Goal: Task Accomplishment & Management: Use online tool/utility

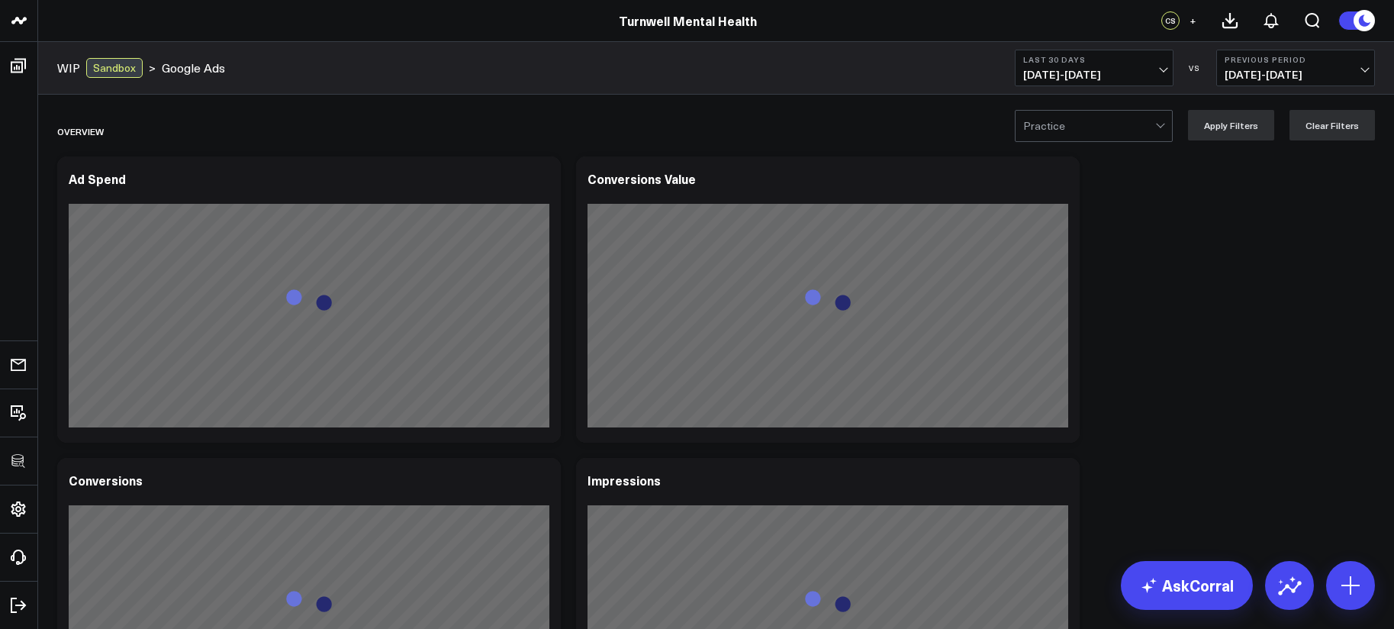
click at [1074, 124] on div at bounding box center [1089, 126] width 132 height 31
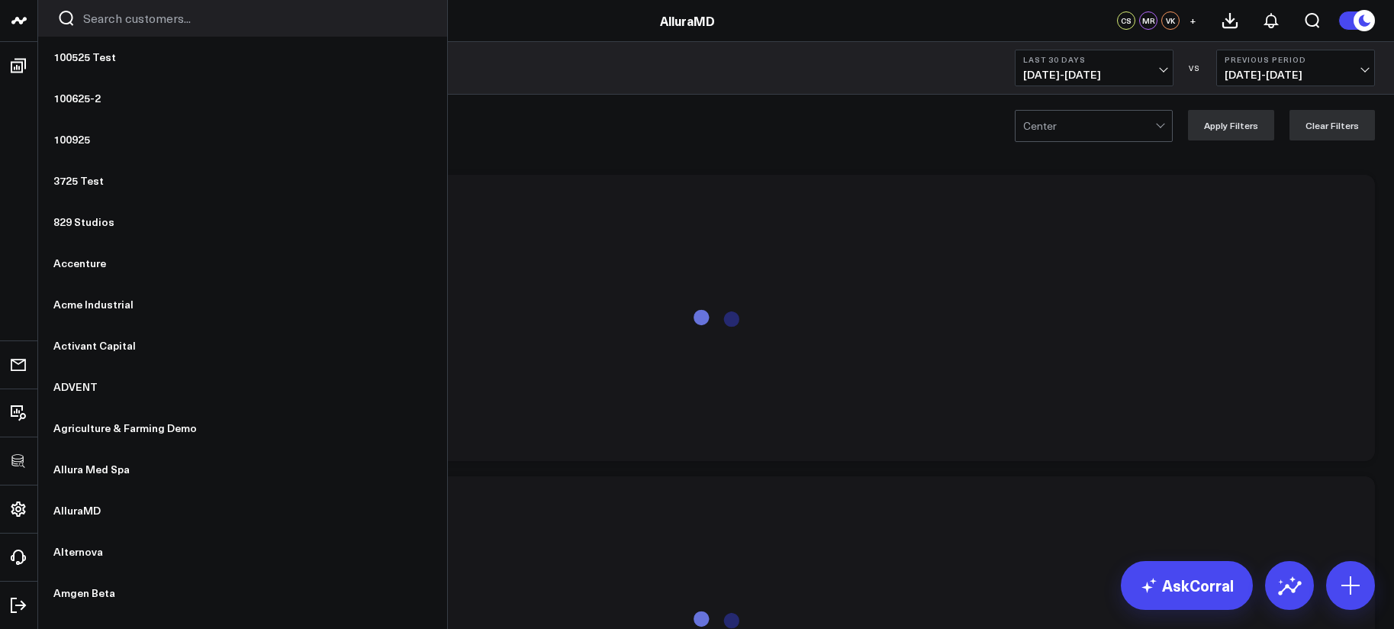
click at [117, 21] on input "Search customers input" at bounding box center [255, 18] width 345 height 17
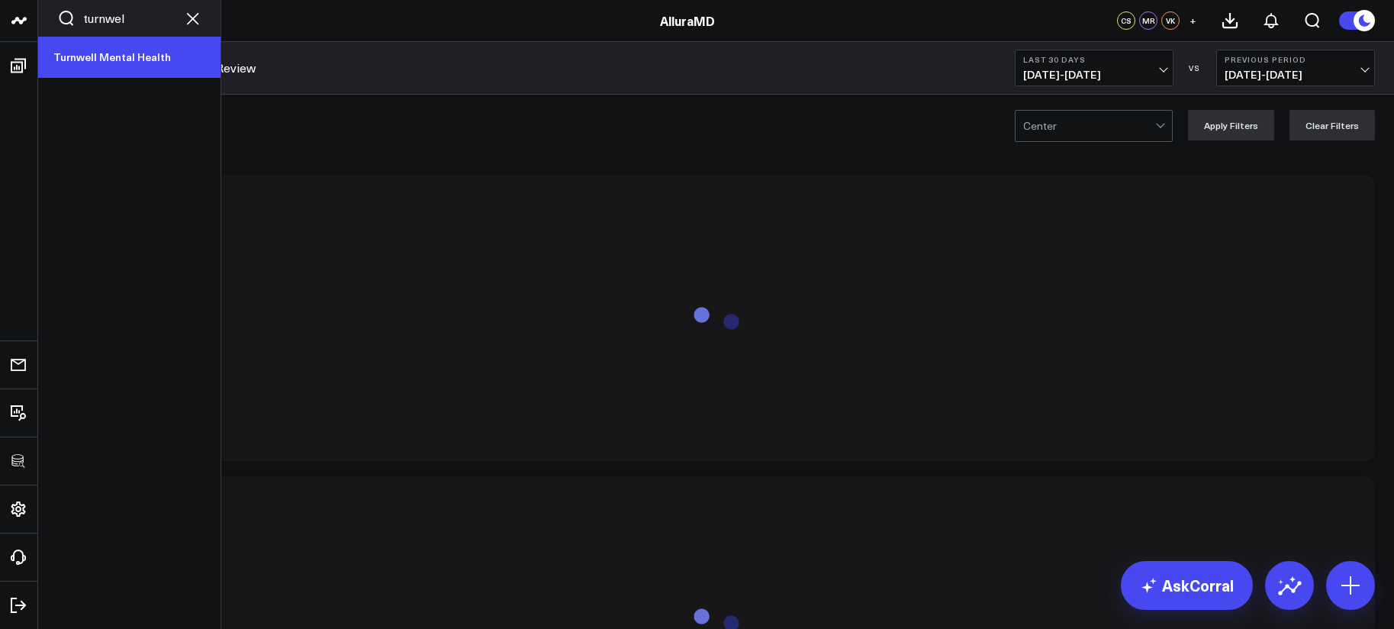
type input "turnwel"
click at [101, 65] on link "Turnwell Mental Health" at bounding box center [129, 57] width 182 height 41
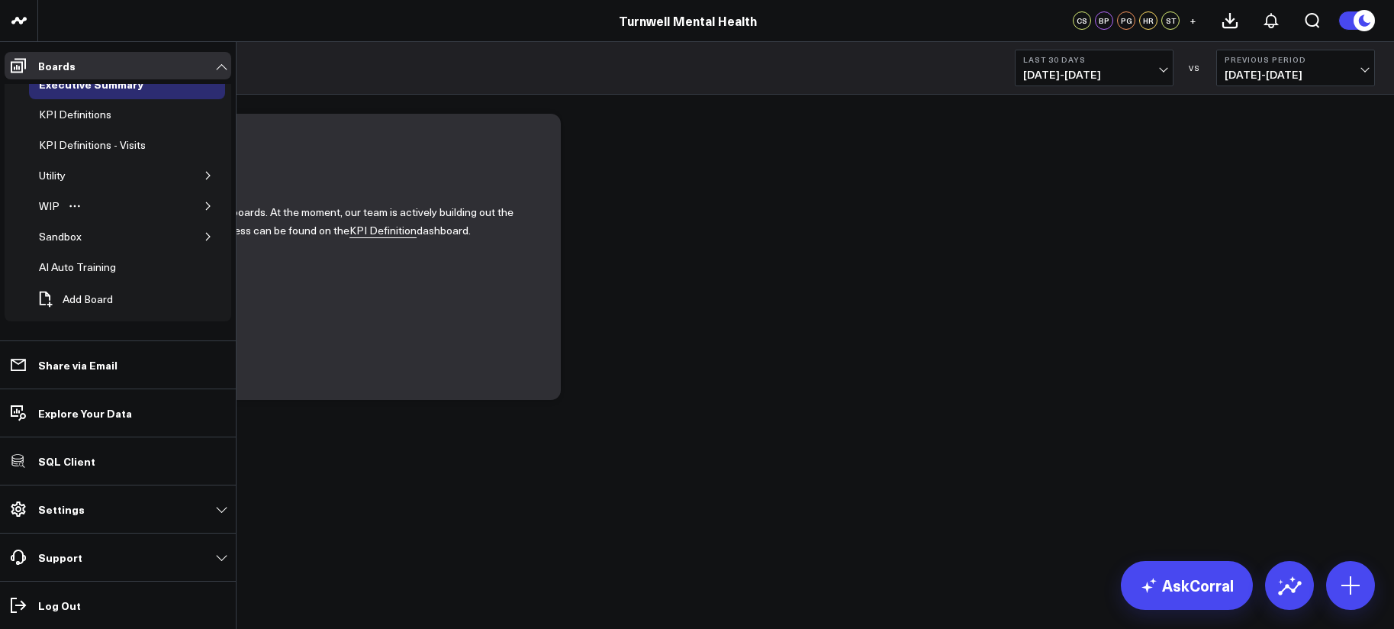
scroll to position [22, 0]
click at [204, 204] on icon "button" at bounding box center [208, 205] width 9 height 9
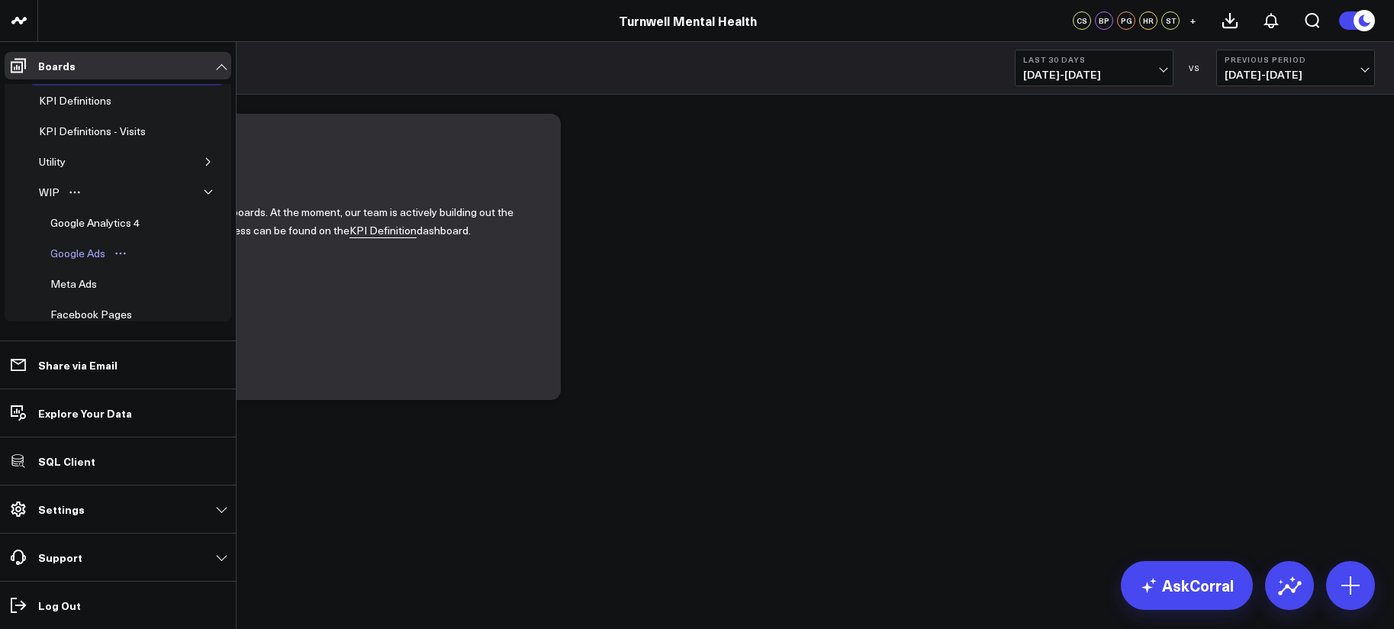
scroll to position [39, 0]
click at [74, 273] on div "Meta Ads" at bounding box center [74, 280] width 54 height 18
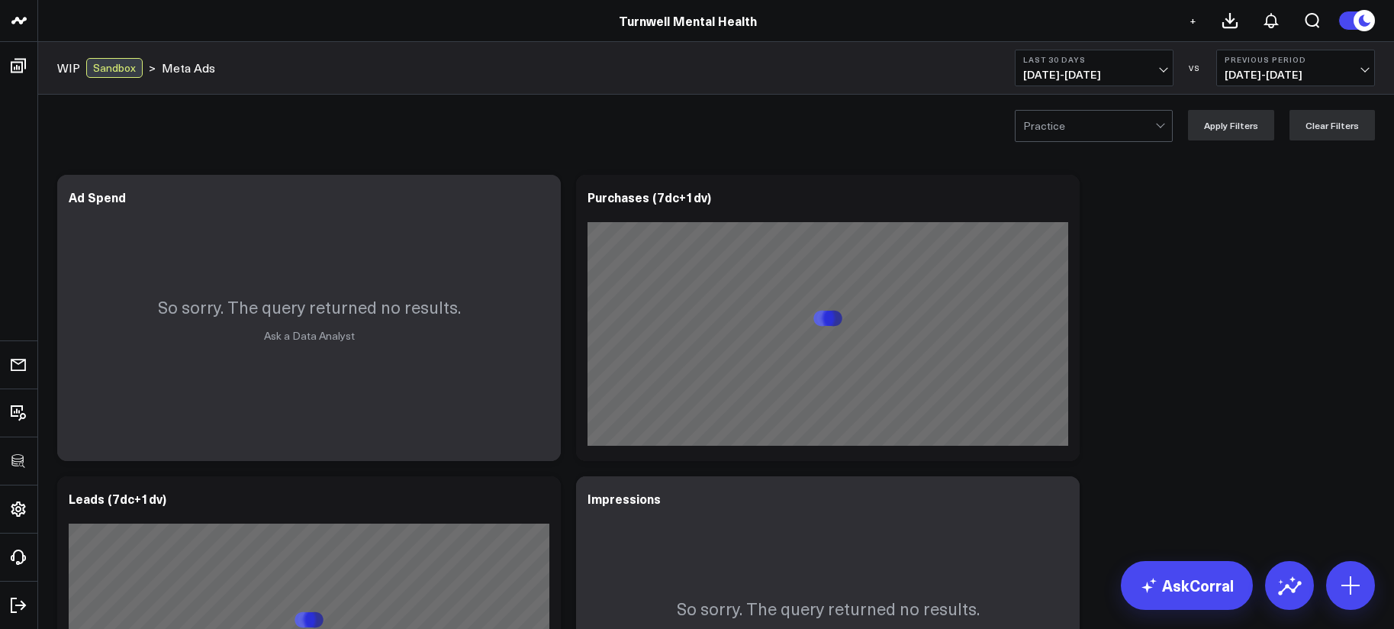
click at [1130, 84] on button "Last 30 Days 09/10/25 - 10/09/25" at bounding box center [1094, 68] width 159 height 37
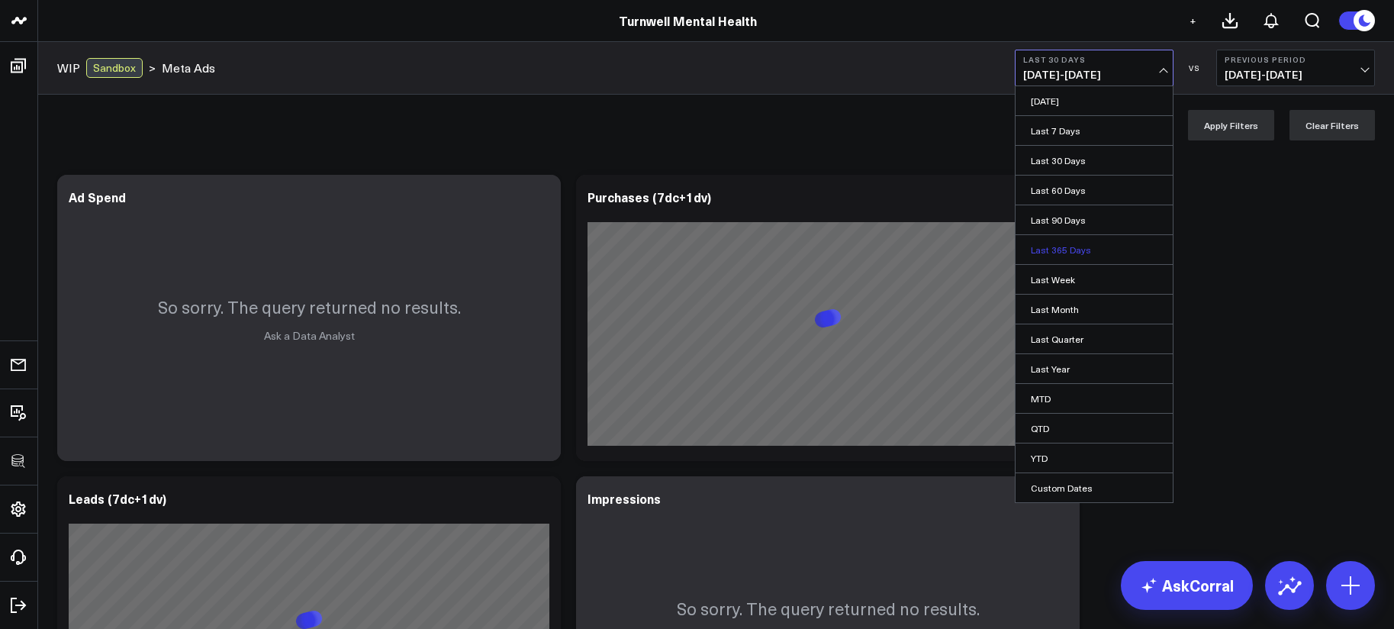
click at [1100, 245] on link "Last 365 Days" at bounding box center [1094, 249] width 157 height 29
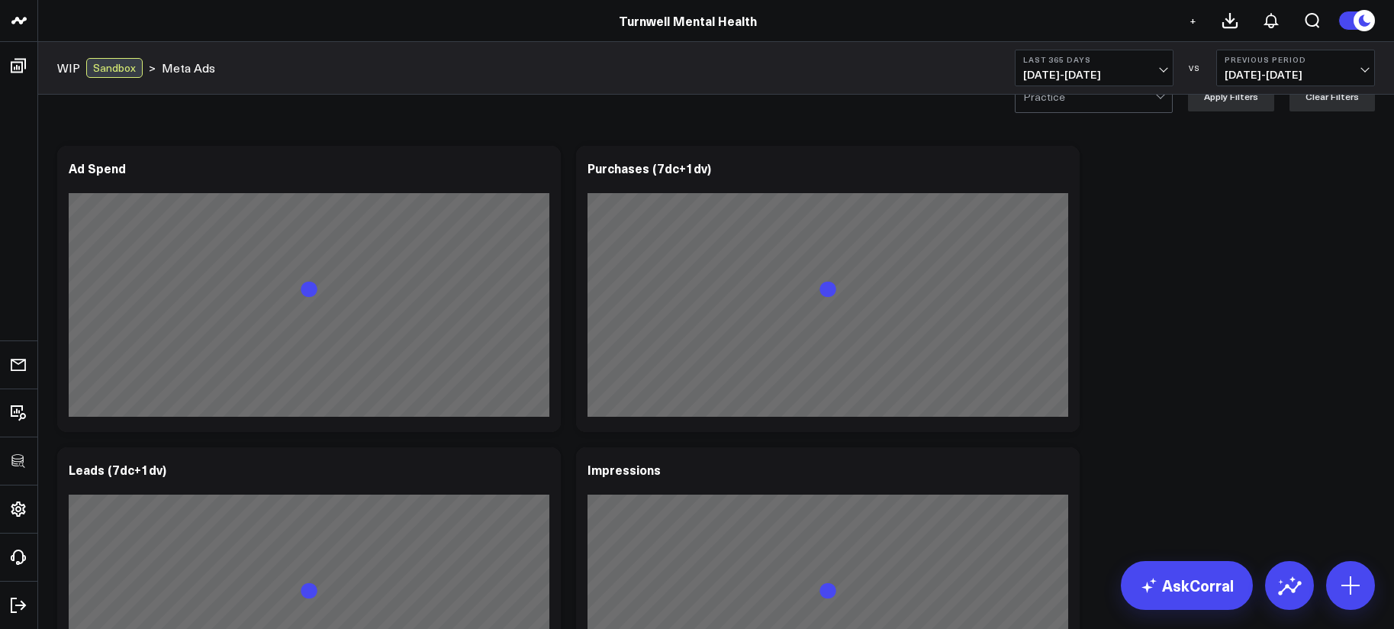
scroll to position [31, 0]
click at [1097, 114] on div "Practice Apply Filters Clear Filters" at bounding box center [716, 94] width 1356 height 61
click at [1097, 111] on div "Practice" at bounding box center [1094, 95] width 158 height 32
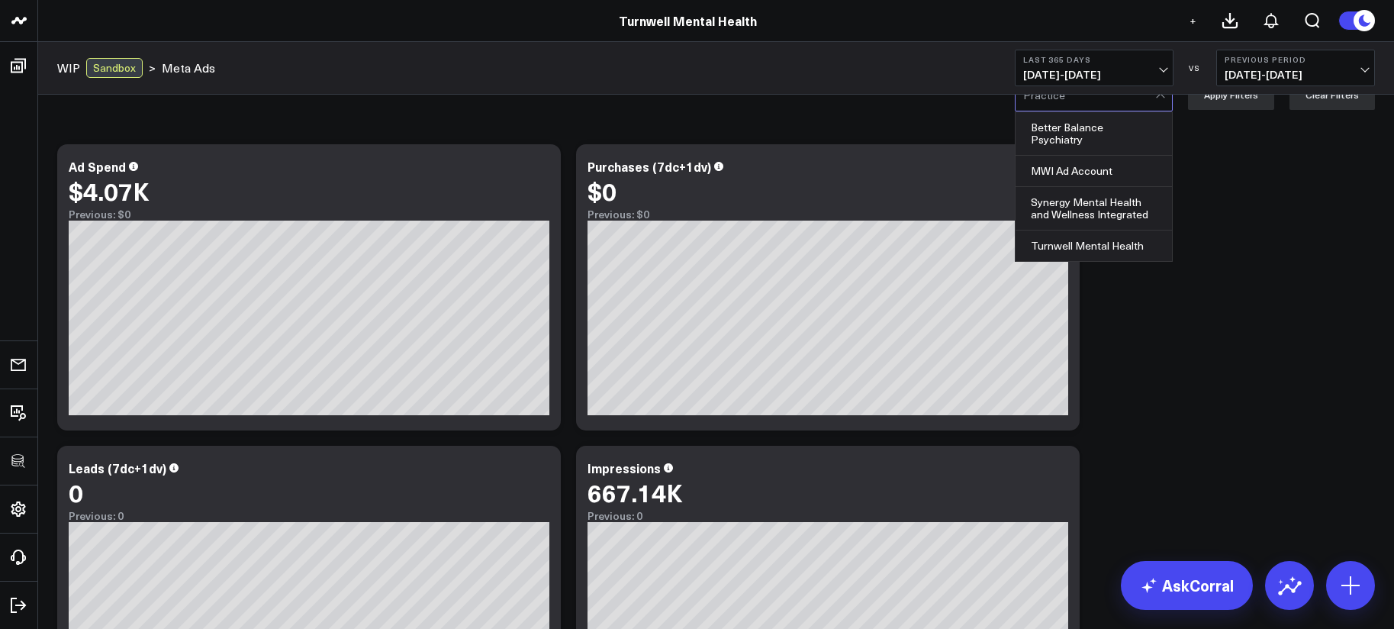
click at [1098, 107] on div at bounding box center [1089, 95] width 132 height 31
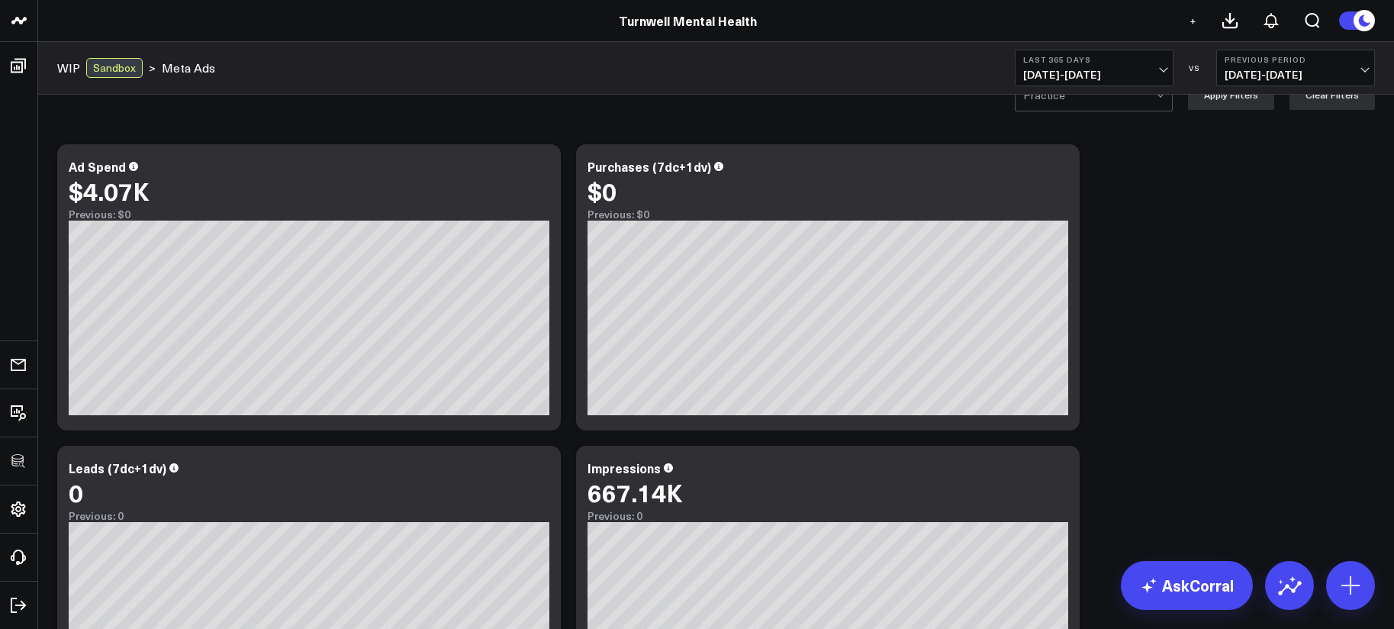
click at [1066, 104] on div at bounding box center [1089, 95] width 132 height 31
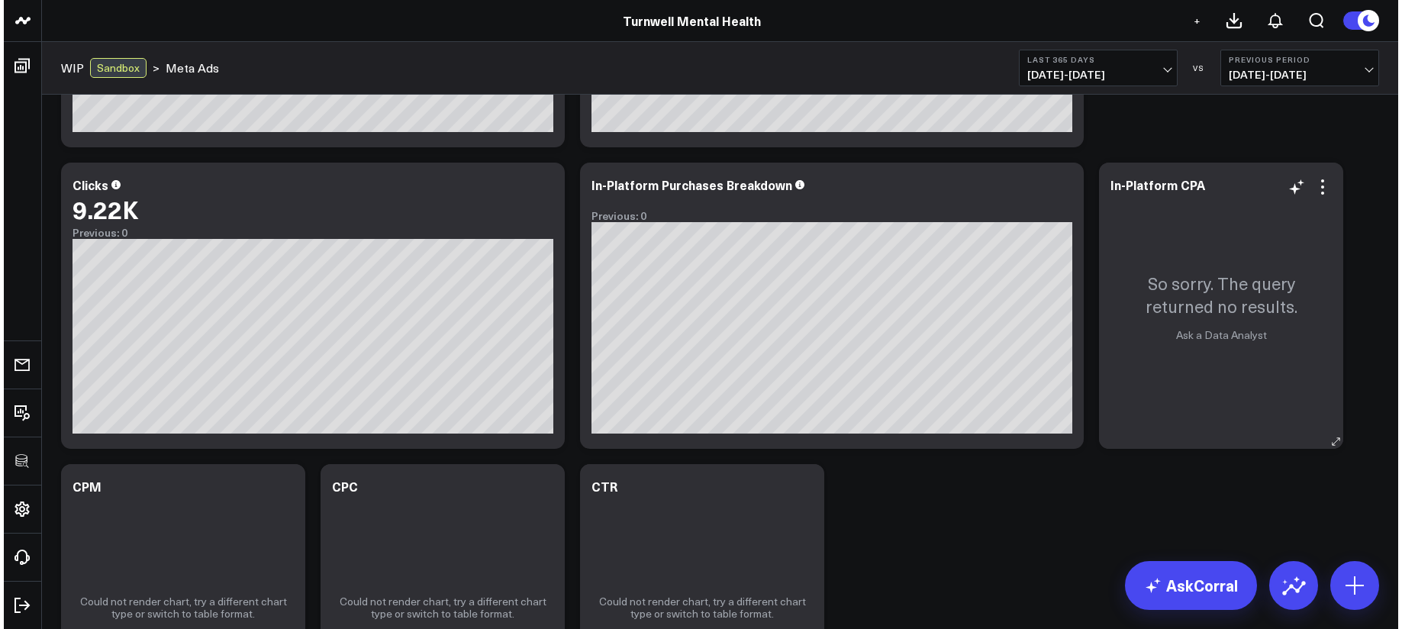
scroll to position [584, 0]
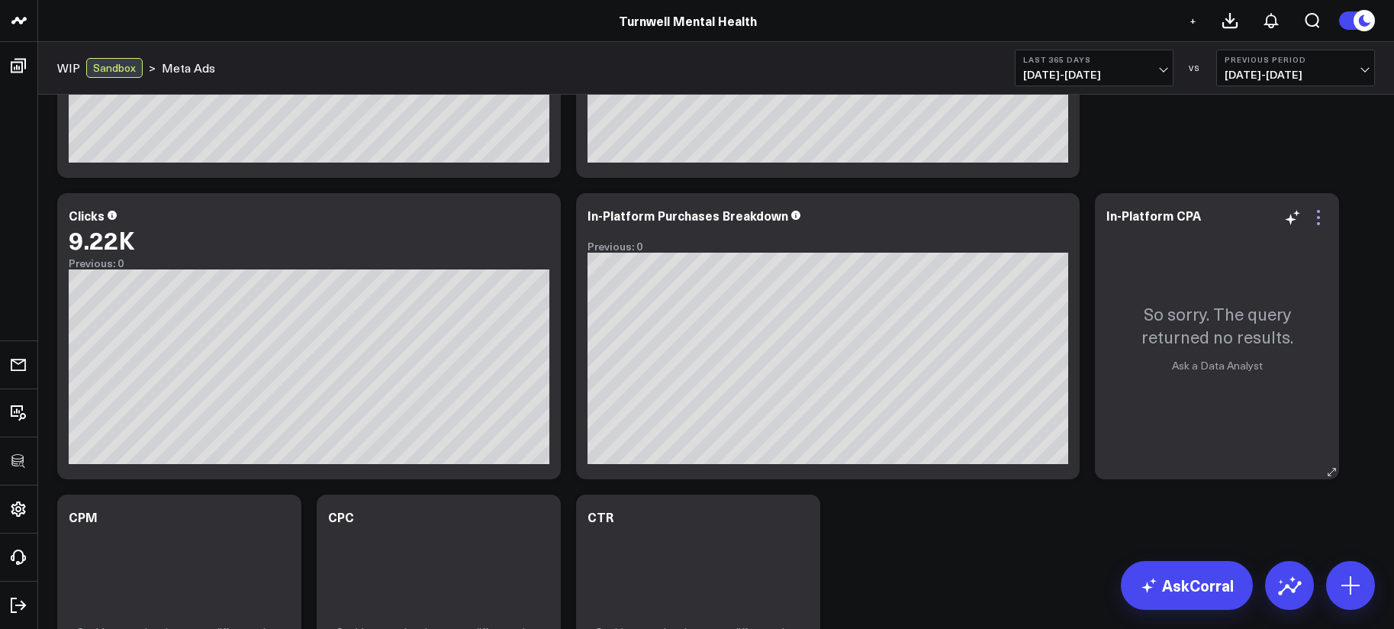
click at [1316, 212] on icon at bounding box center [1318, 217] width 18 height 18
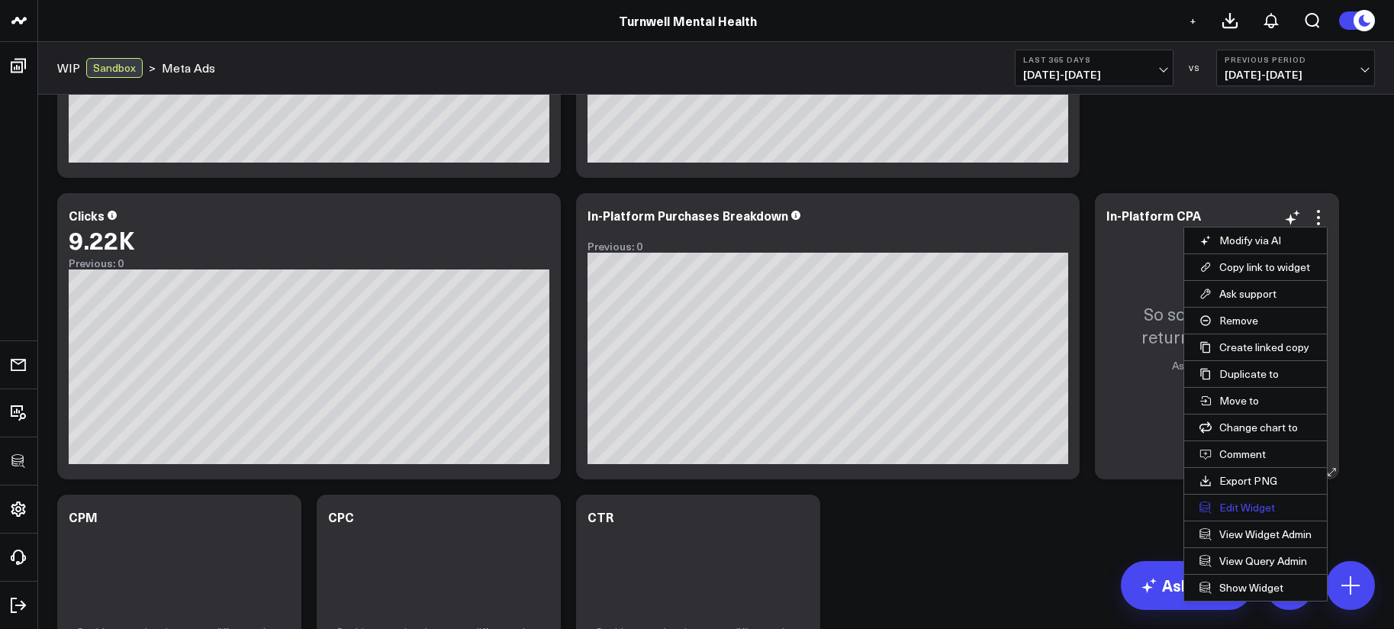
click at [1270, 504] on button "Edit Widget" at bounding box center [1255, 507] width 143 height 26
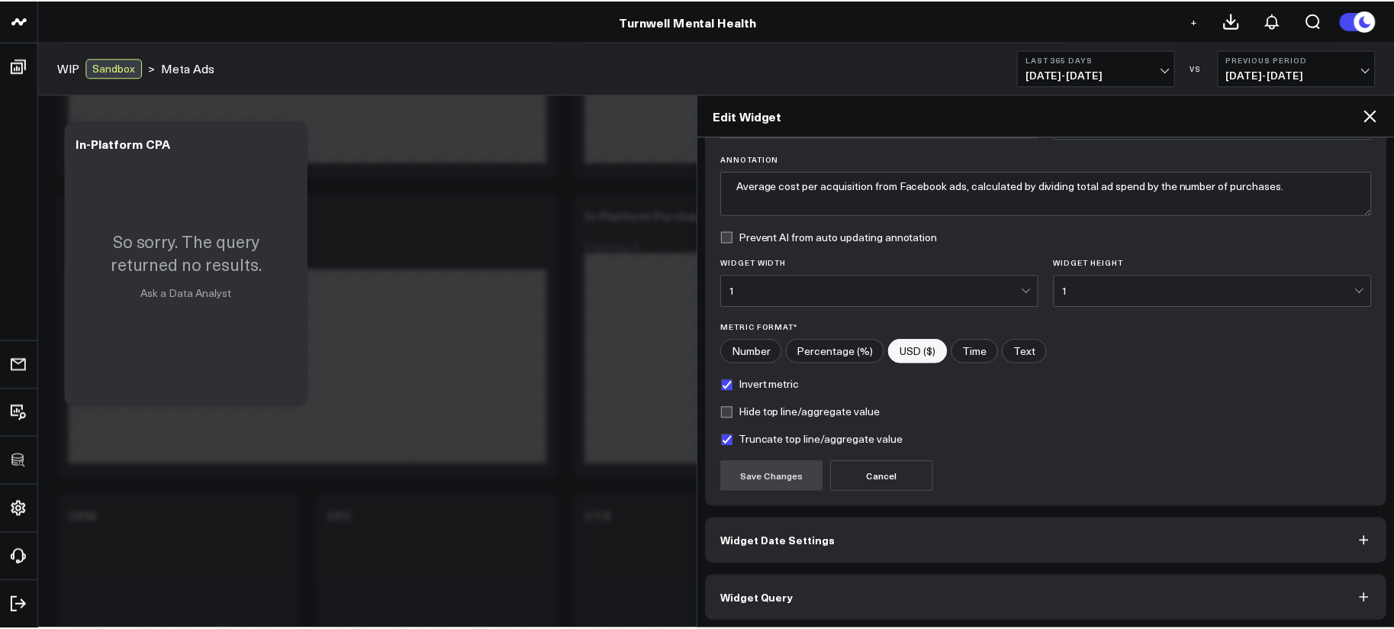
scroll to position [108, 0]
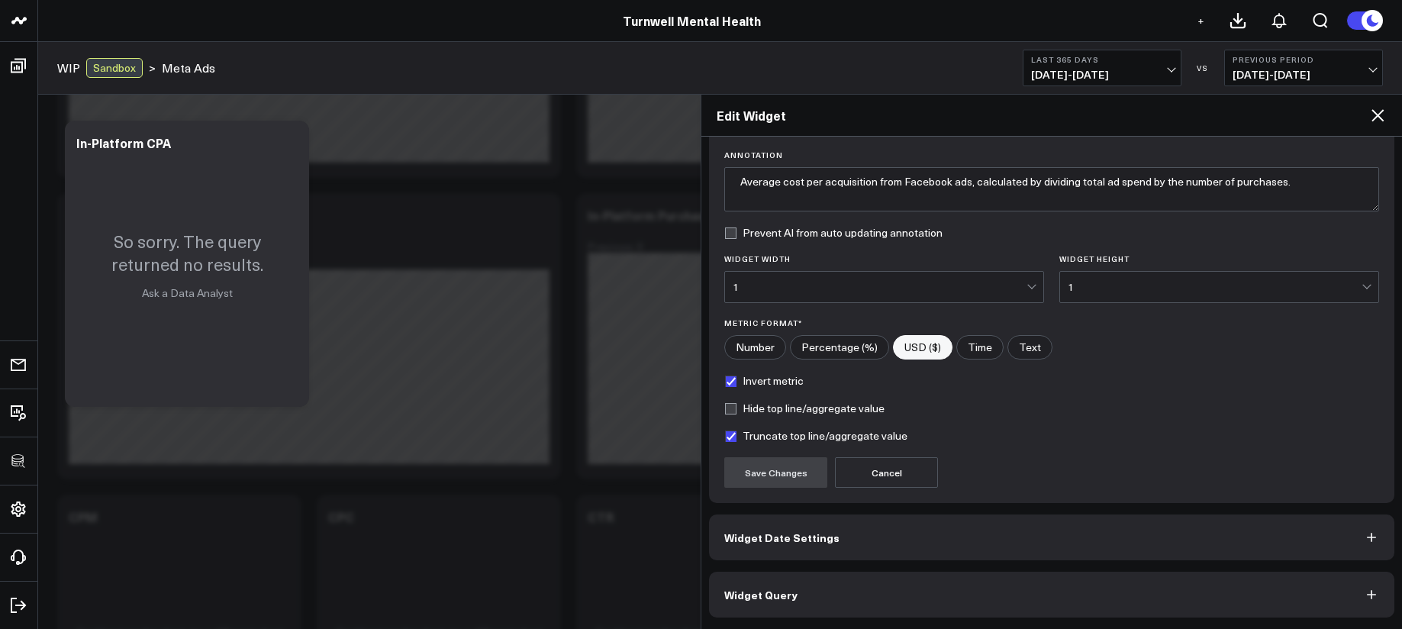
click at [1108, 572] on button "Widget Query" at bounding box center [1051, 595] width 685 height 46
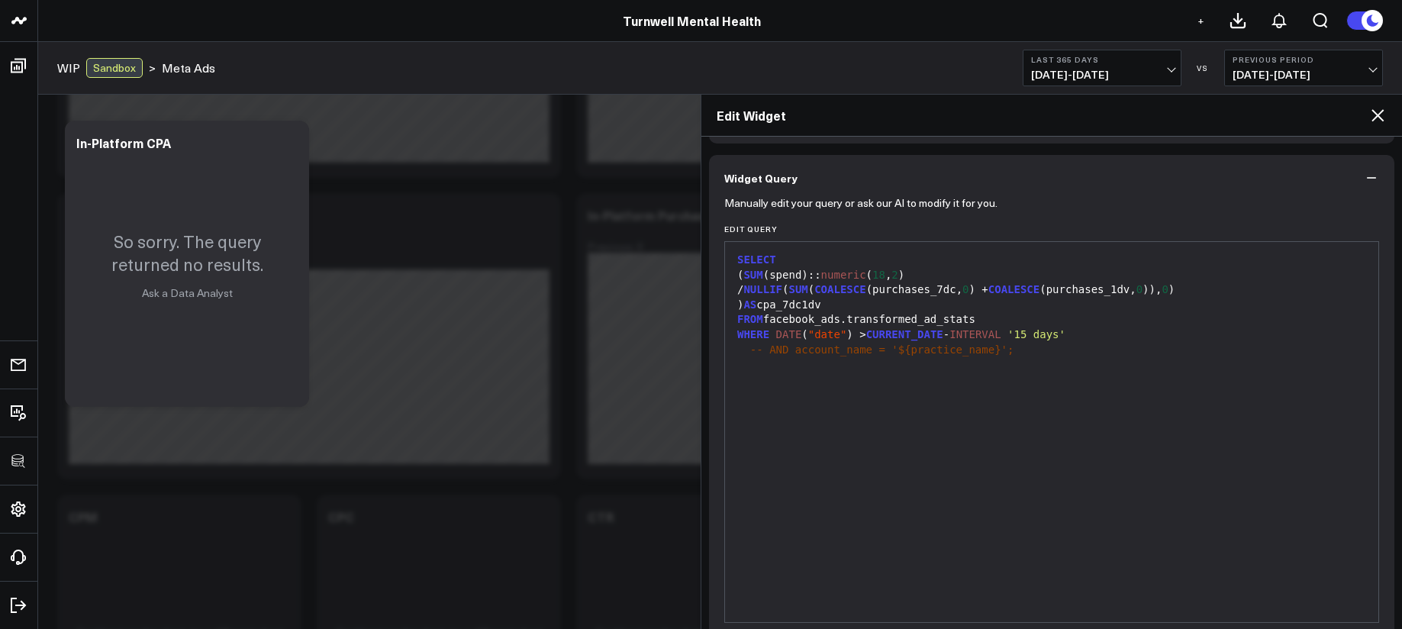
click at [1378, 121] on icon at bounding box center [1377, 115] width 18 height 18
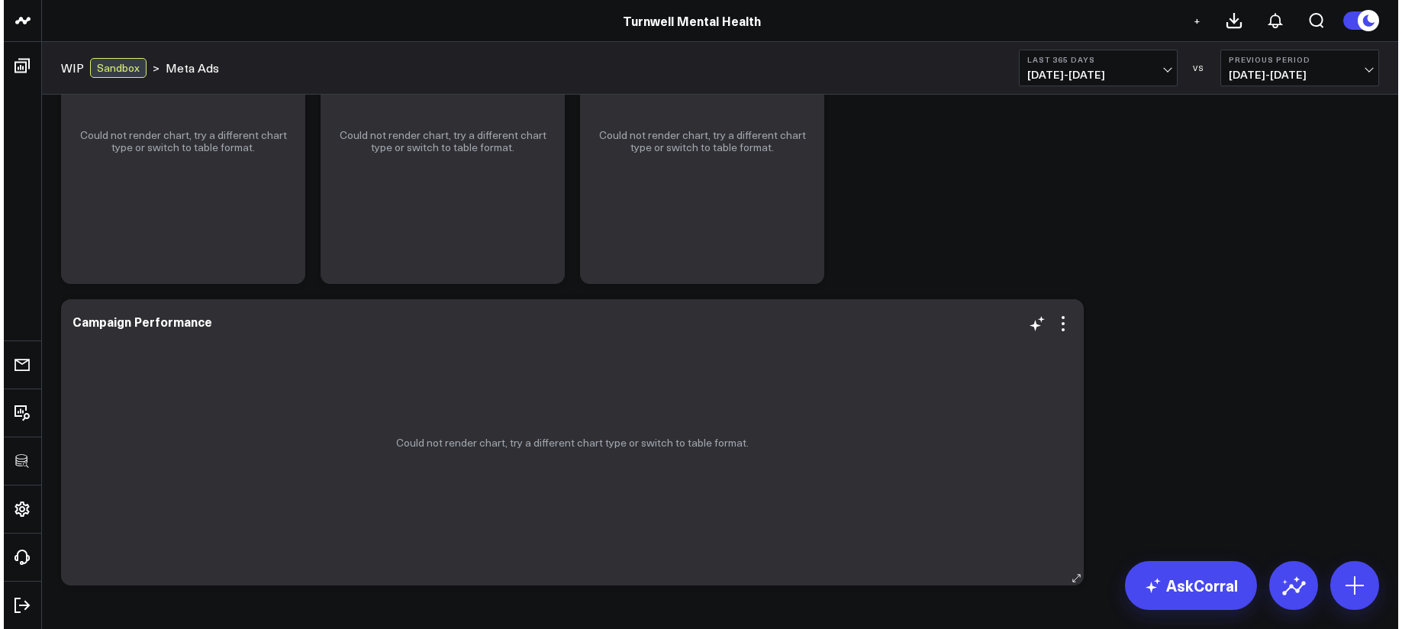
scroll to position [1137, 0]
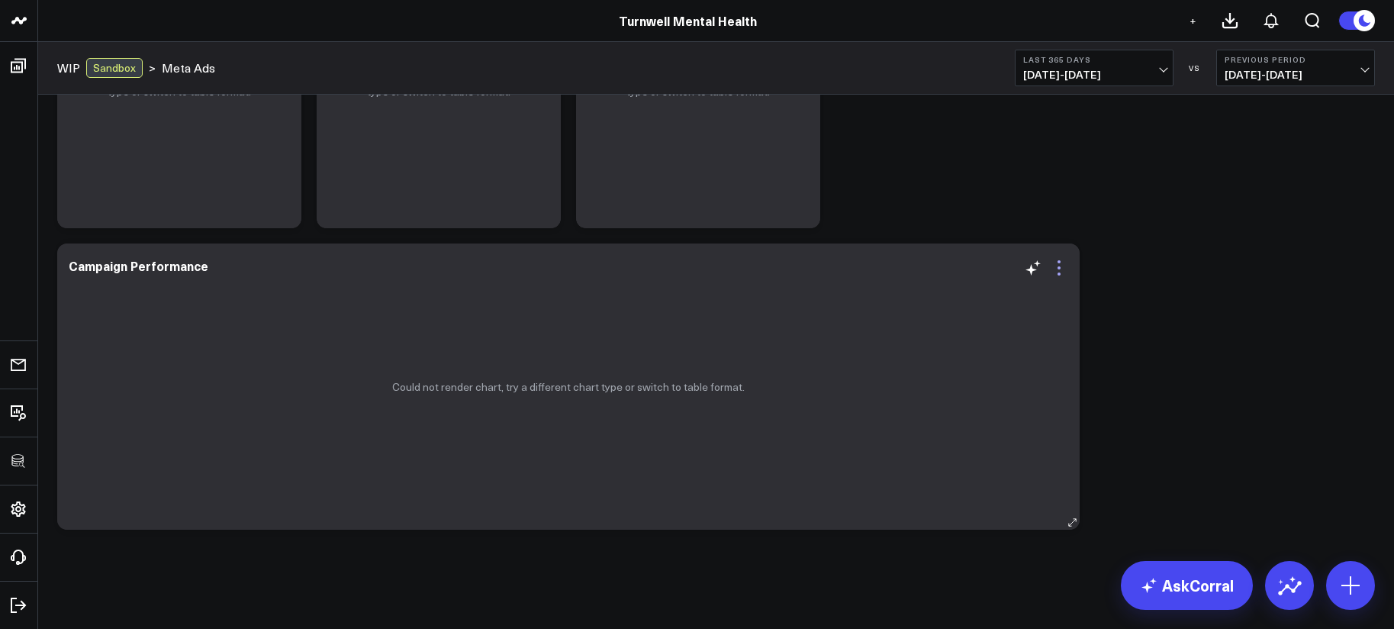
click at [1059, 275] on icon at bounding box center [1059, 268] width 18 height 18
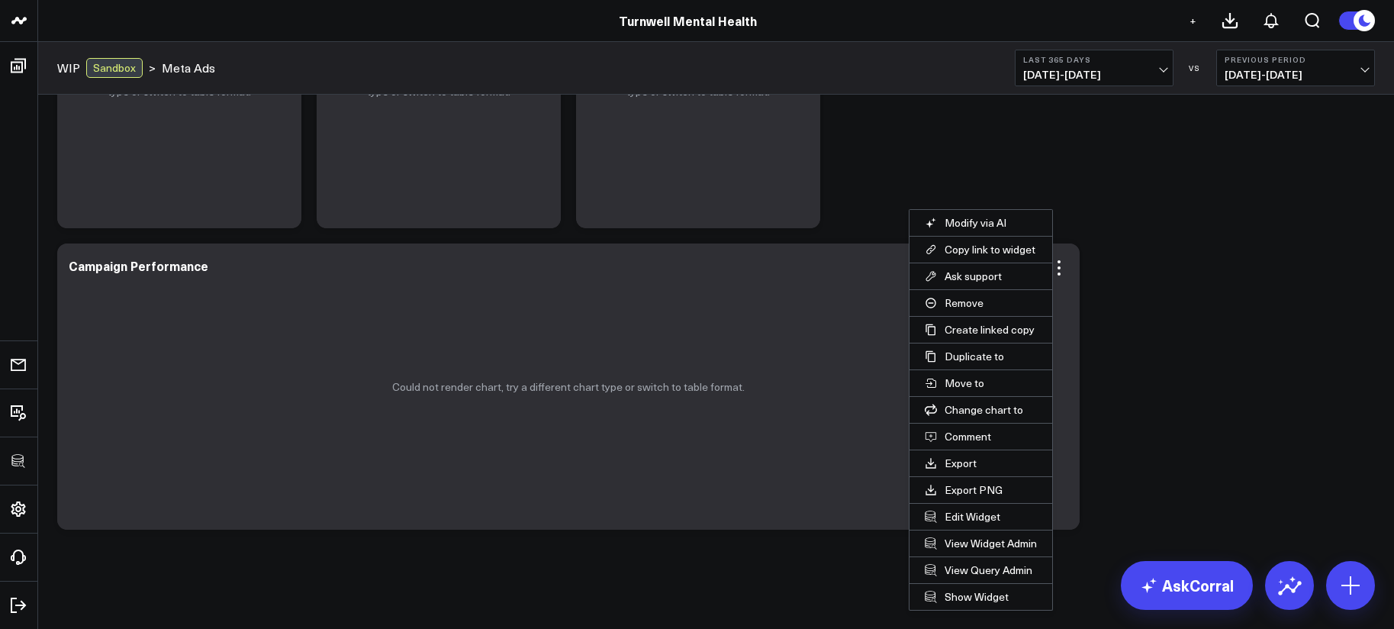
click at [980, 520] on button "Edit Widget" at bounding box center [981, 517] width 143 height 26
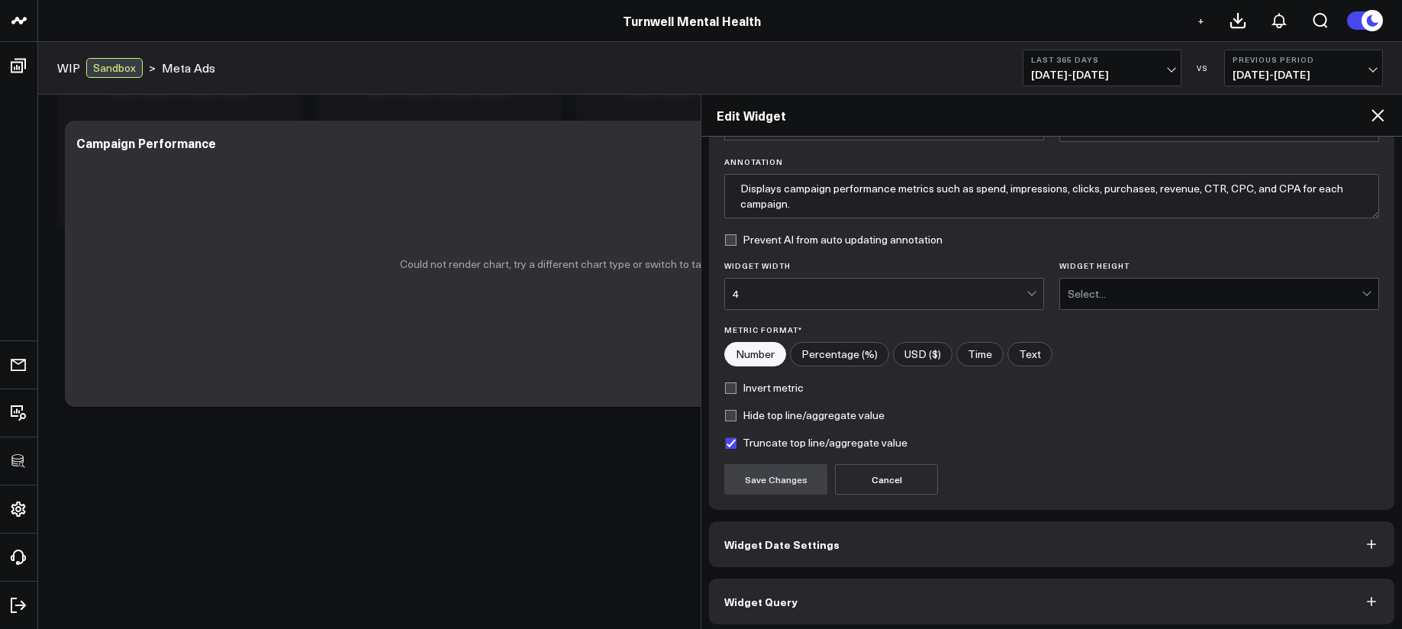
scroll to position [108, 0]
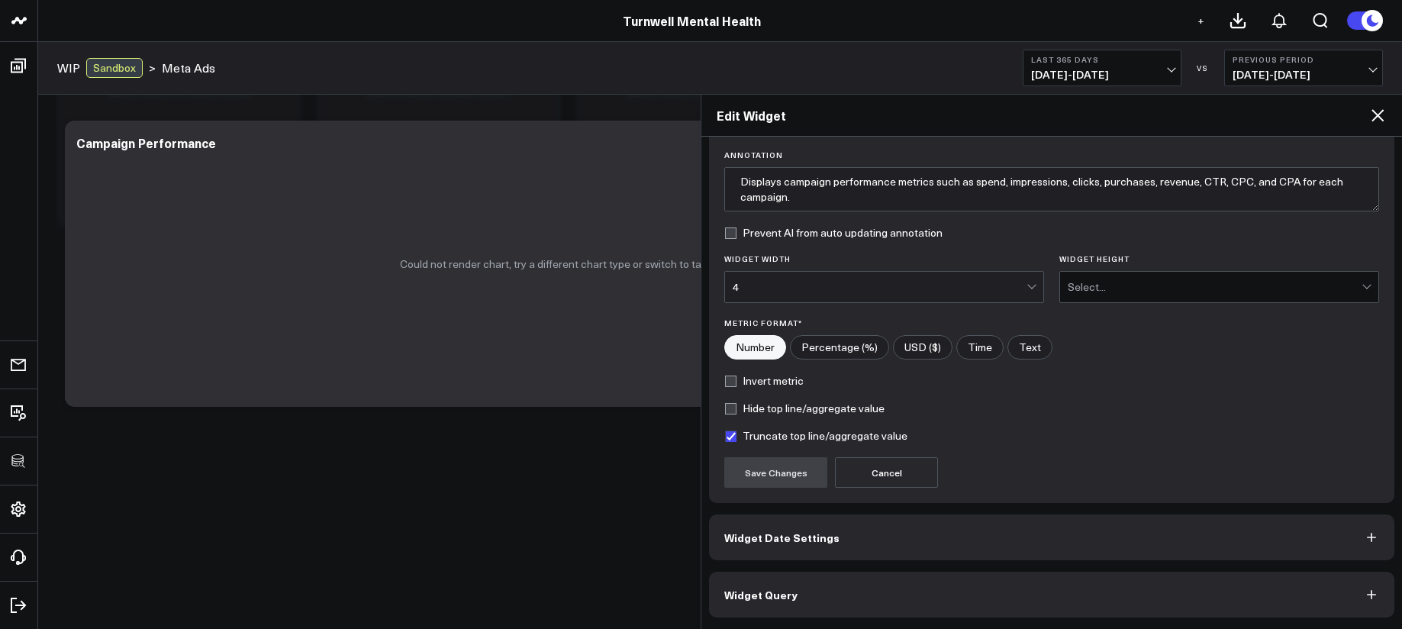
click at [1009, 573] on button "Widget Query" at bounding box center [1051, 595] width 685 height 46
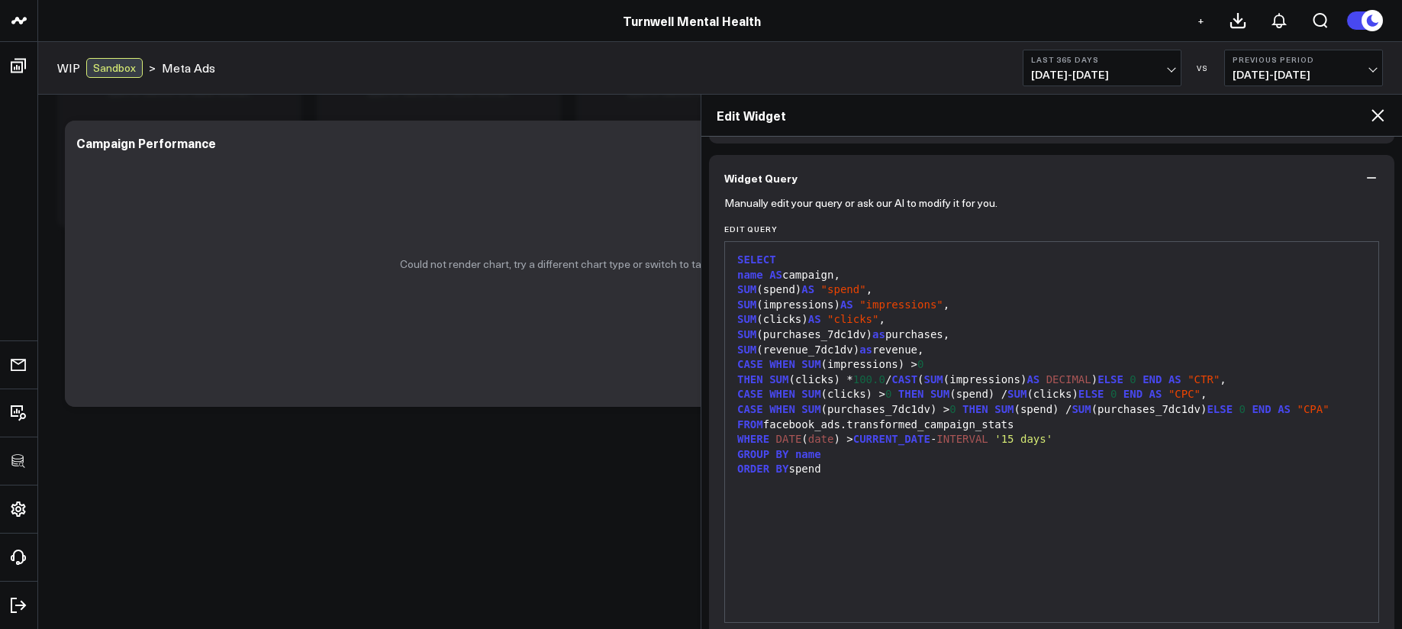
click at [922, 517] on div "SELECT name AS campaign, SUM (spend) AS "spend" , SUM (impressions) AS "impress…" at bounding box center [1052, 432] width 638 height 365
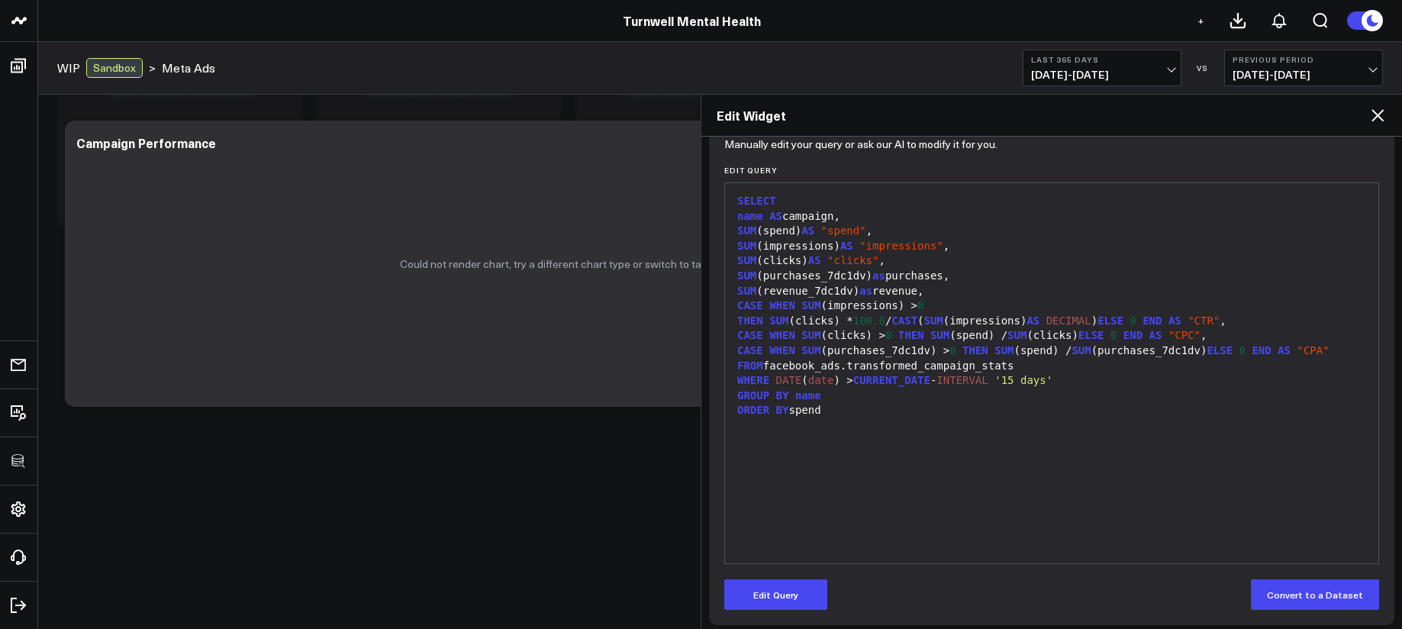
scroll to position [174, 0]
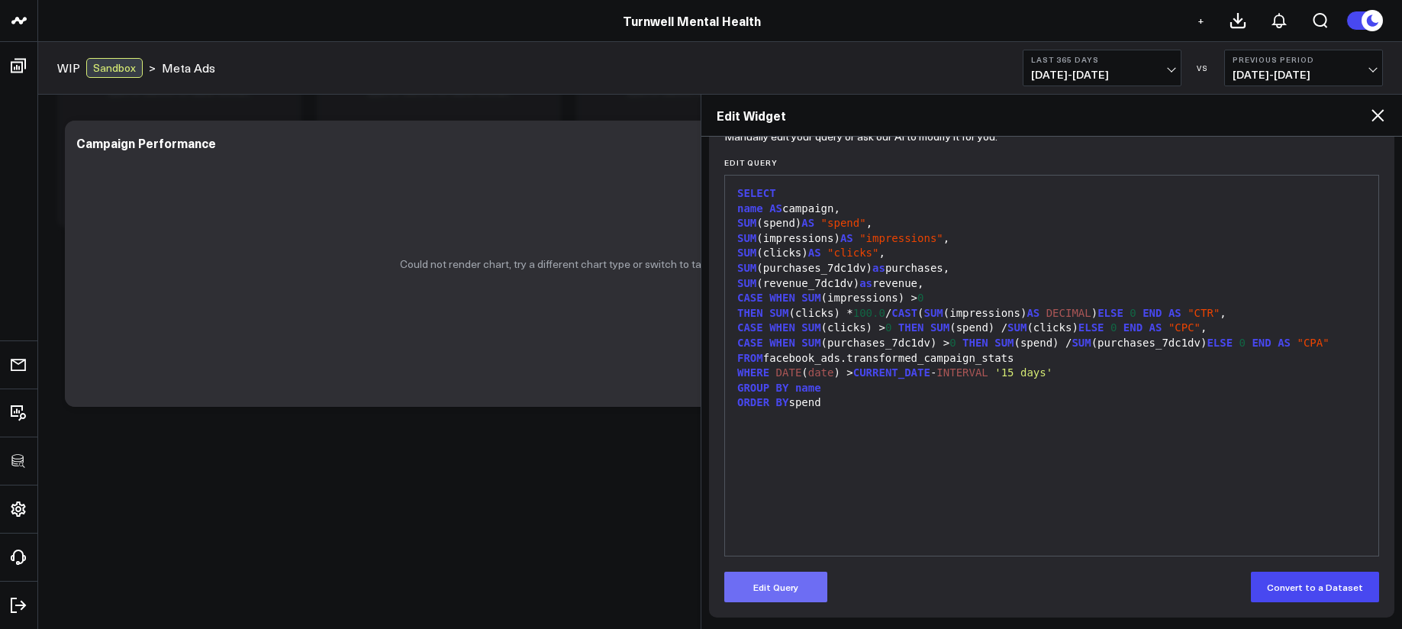
click at [779, 587] on button "Edit Query" at bounding box center [775, 587] width 103 height 31
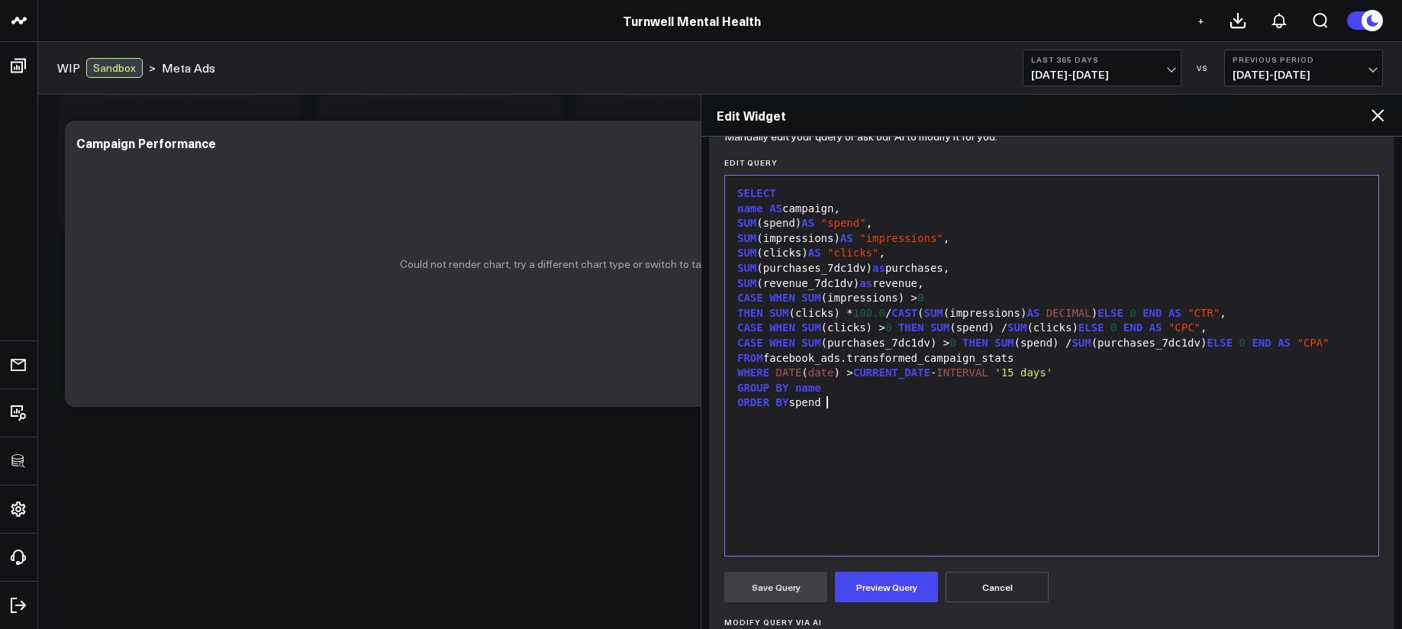
click at [820, 493] on div "SELECT name AS campaign, SUM (spend) AS "spend" , SUM (impressions) AS "impress…" at bounding box center [1052, 365] width 638 height 365
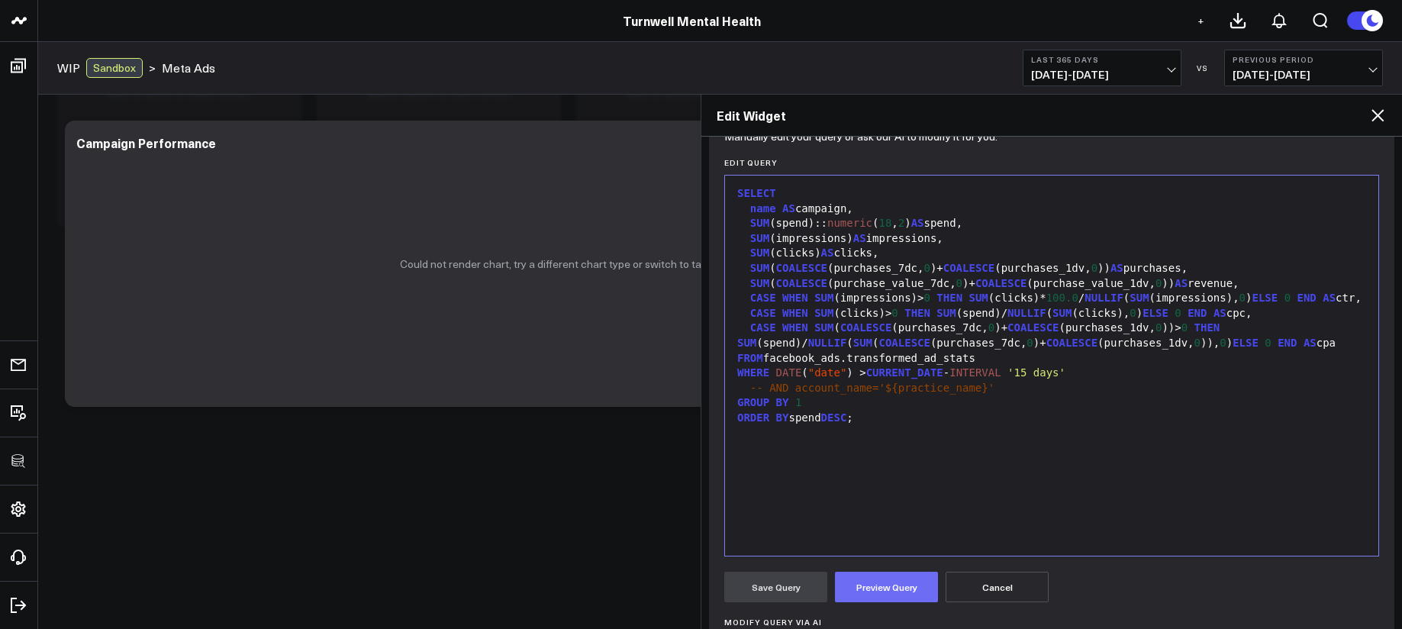
click at [894, 588] on button "Preview Query" at bounding box center [886, 587] width 103 height 31
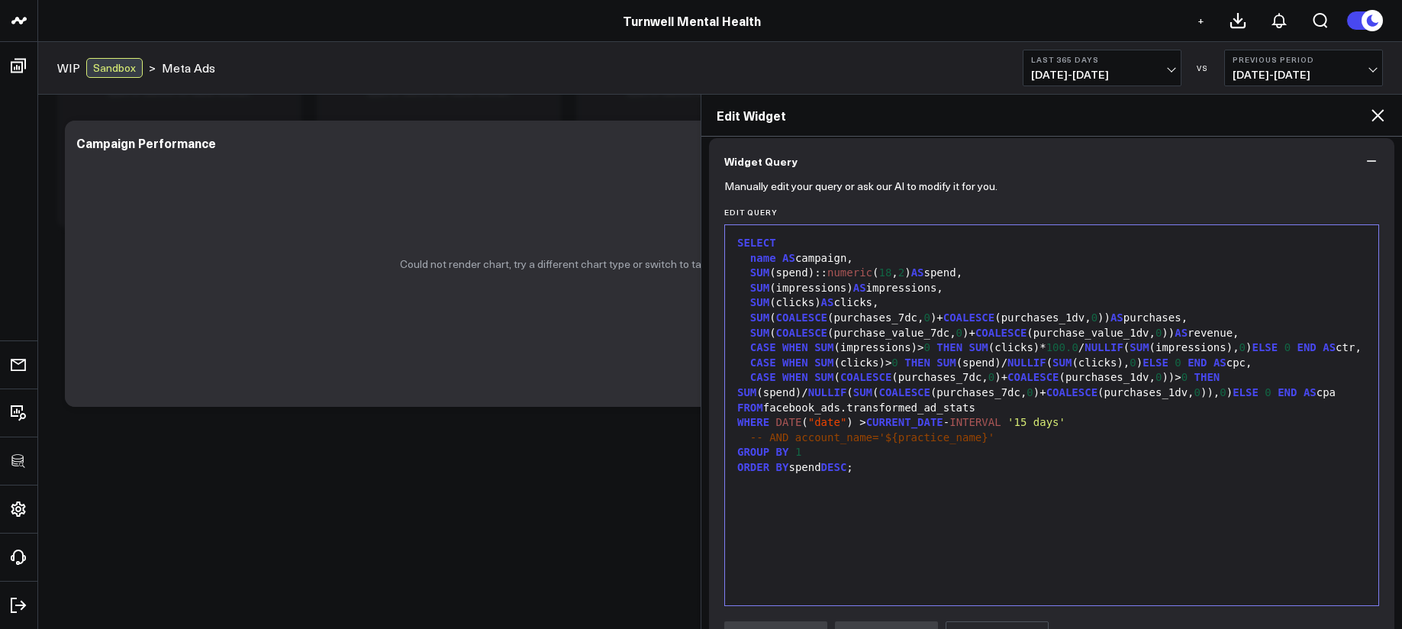
scroll to position [111, 0]
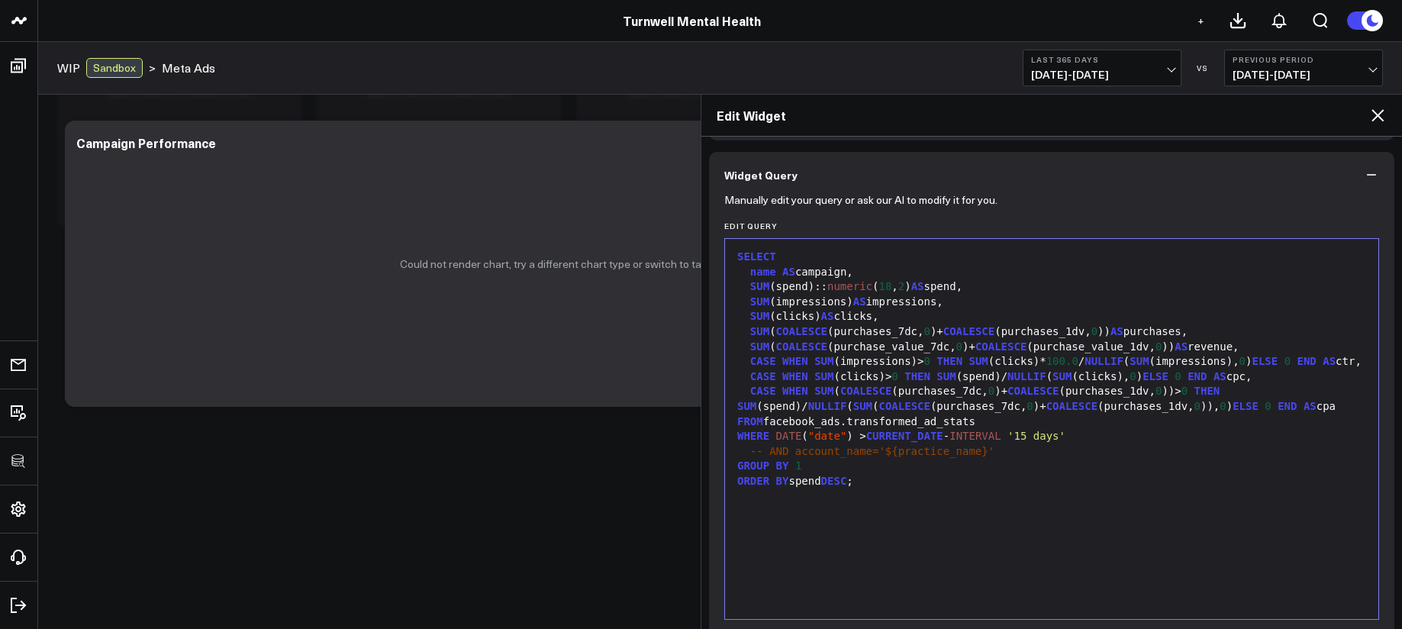
click at [912, 442] on span "CURRENT_DATE" at bounding box center [904, 436] width 77 height 12
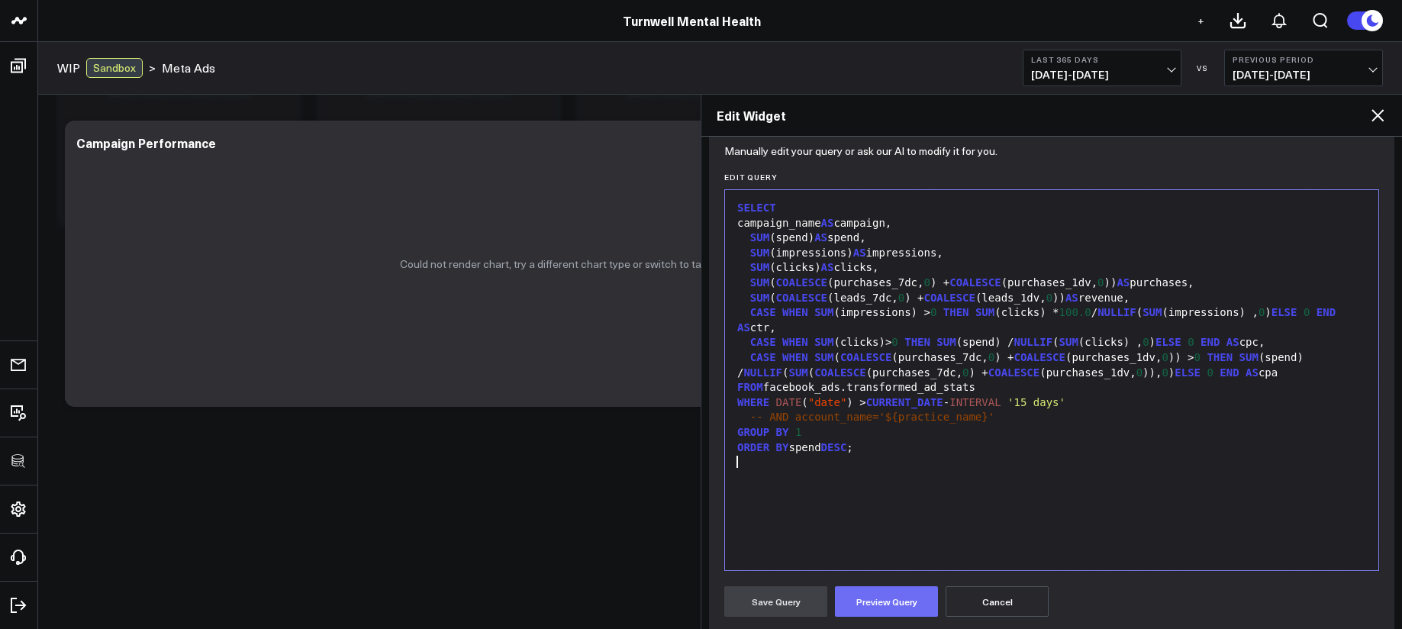
click at [908, 594] on button "Preview Query" at bounding box center [886, 601] width 103 height 31
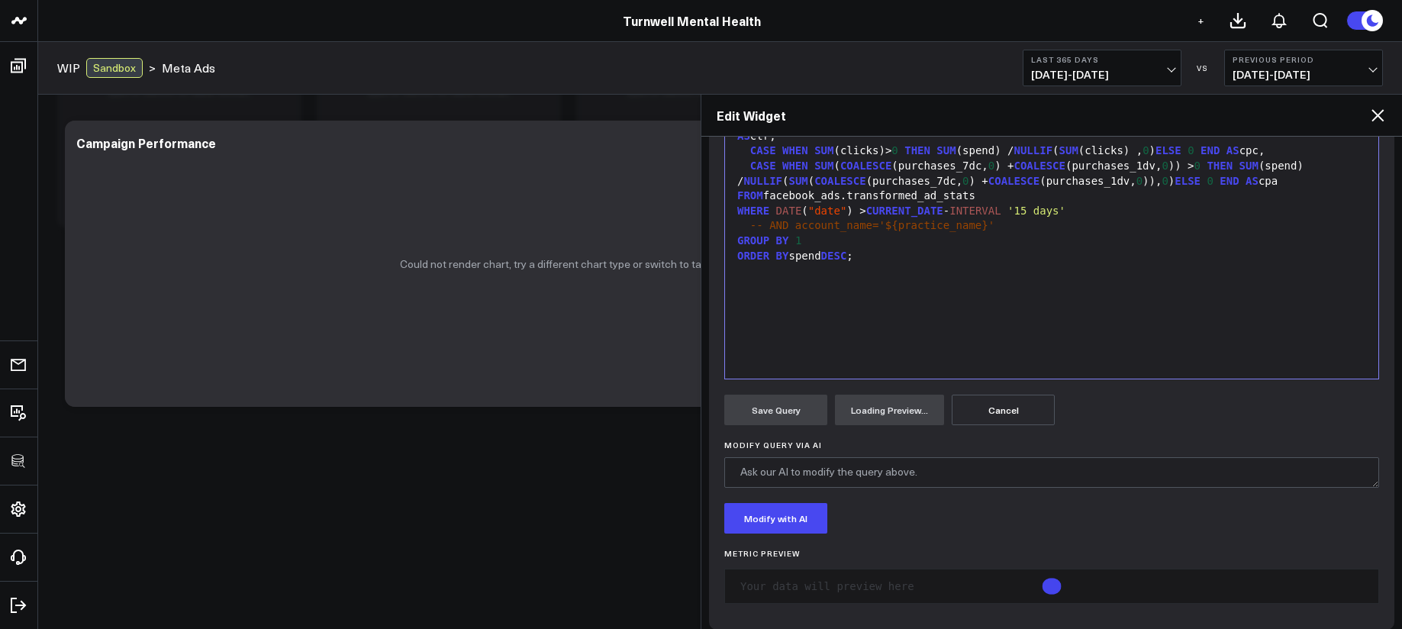
scroll to position [363, 0]
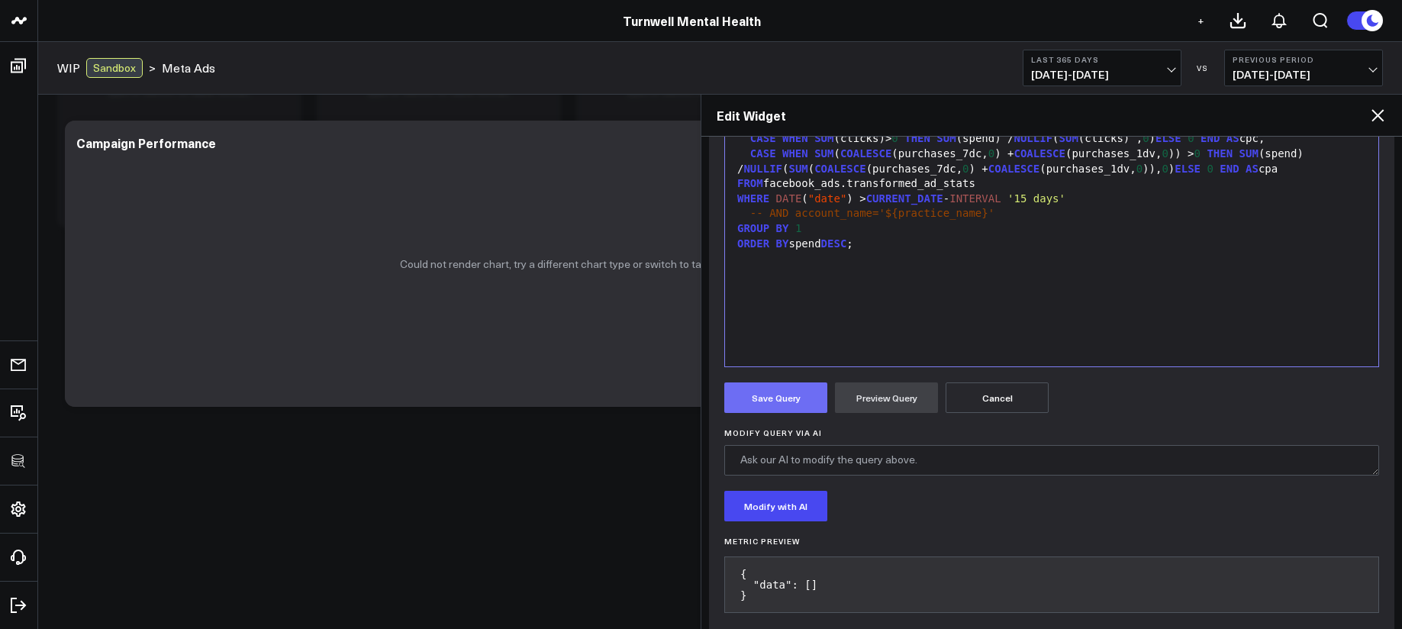
click at [767, 404] on button "Save Query" at bounding box center [775, 397] width 103 height 31
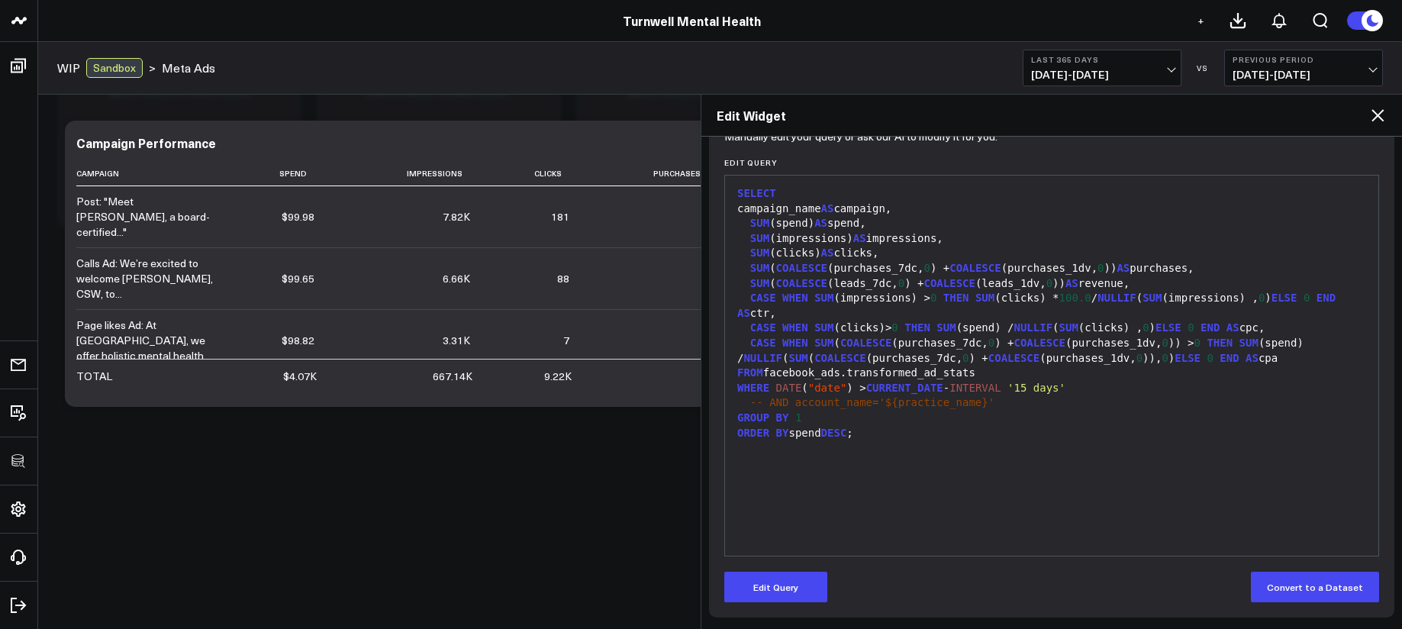
click at [1387, 118] on div "Edit Widget" at bounding box center [1051, 116] width 700 height 42
click at [1381, 121] on div "Edit Widget" at bounding box center [1051, 116] width 700 height 42
click at [1383, 118] on icon at bounding box center [1377, 115] width 18 height 18
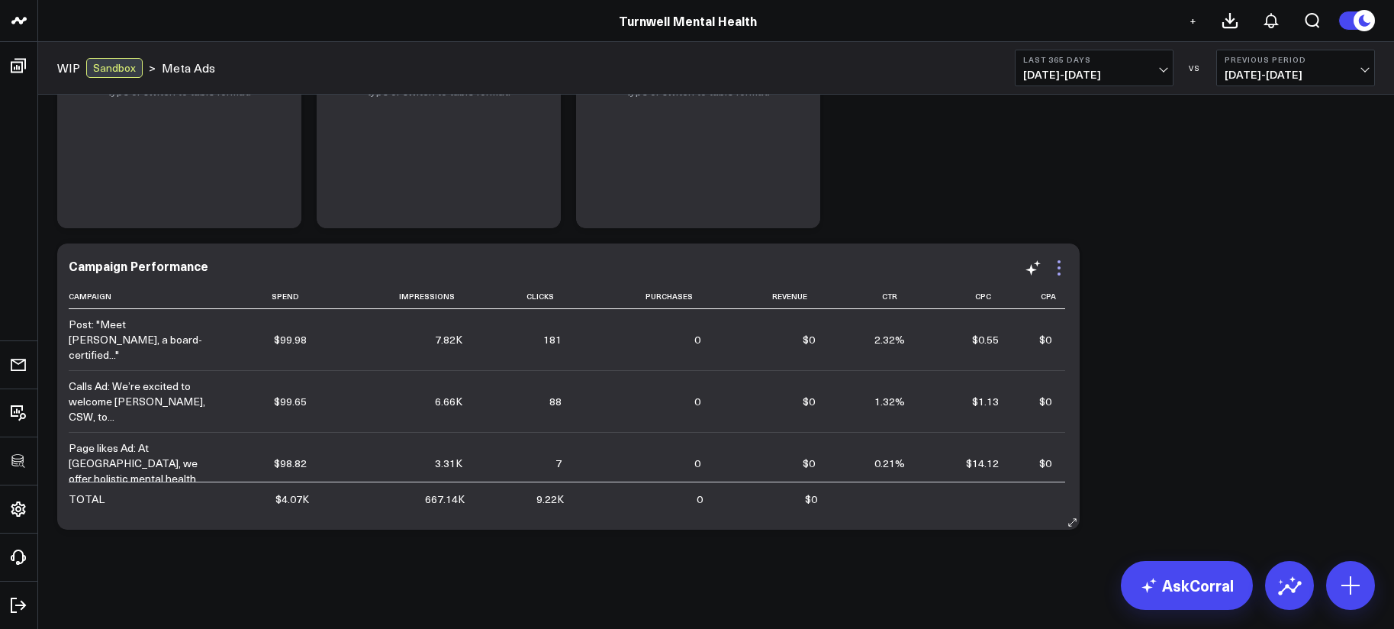
click at [1061, 266] on icon at bounding box center [1059, 268] width 18 height 18
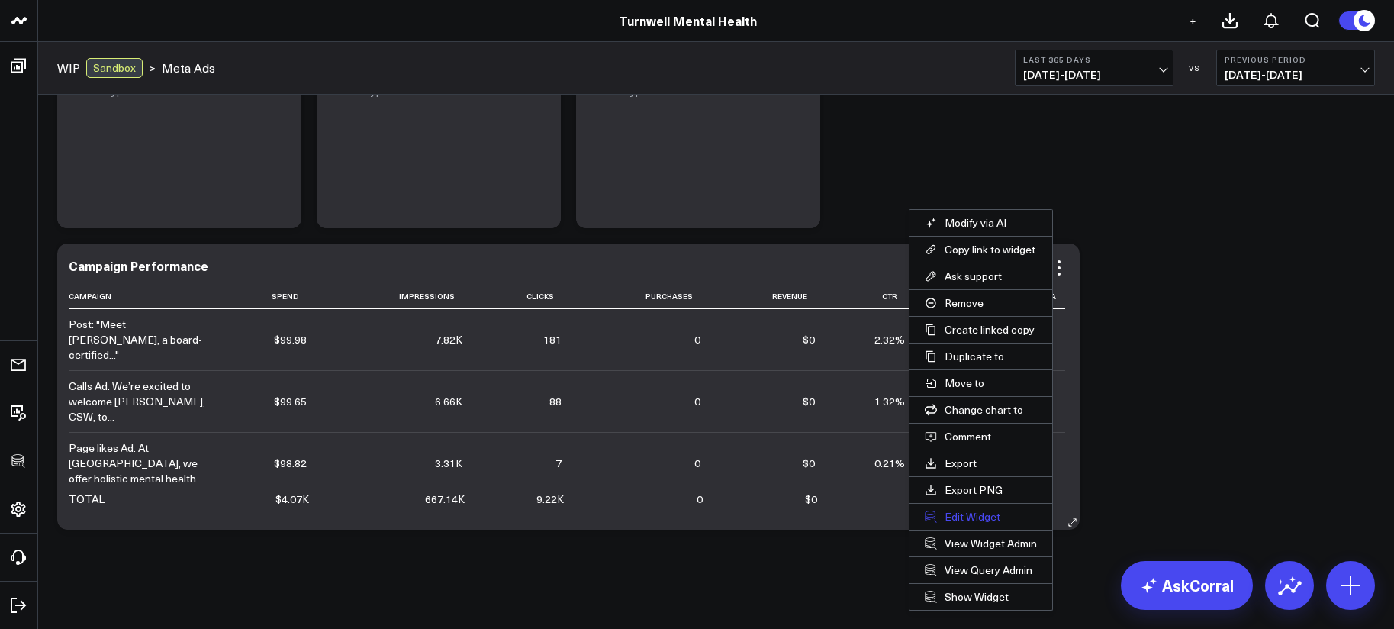
click at [974, 512] on button "Edit Widget" at bounding box center [981, 517] width 143 height 26
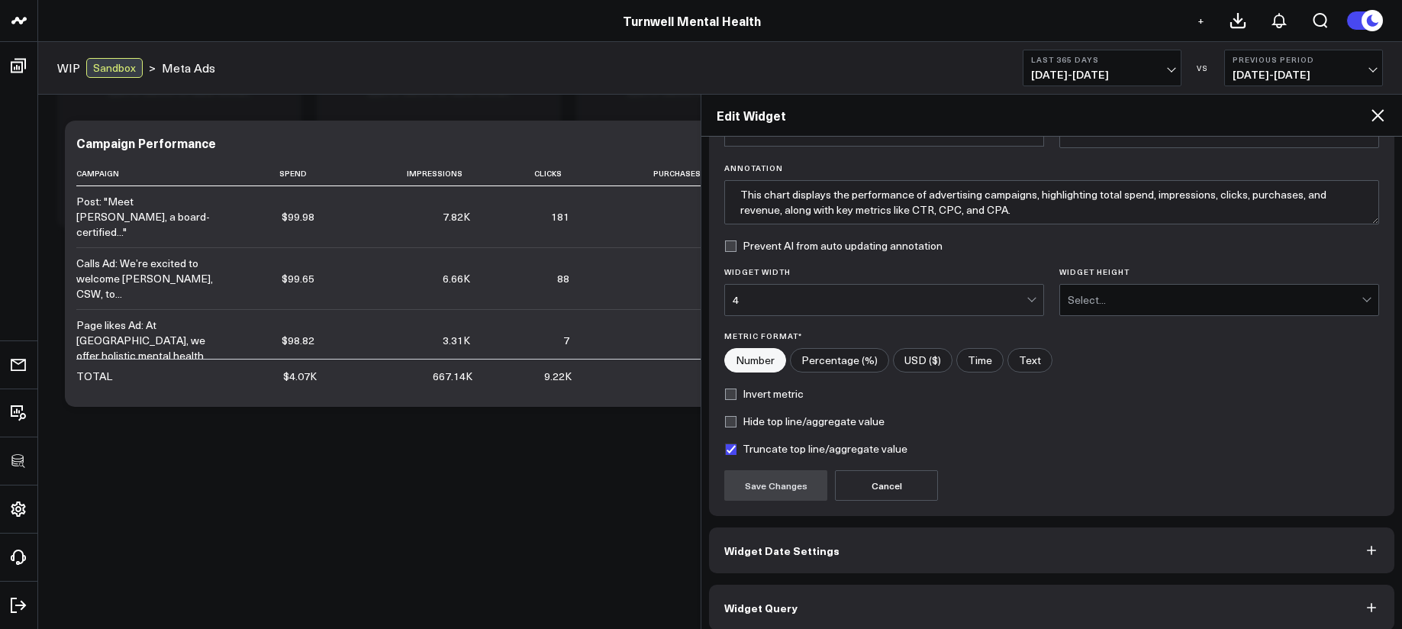
scroll to position [108, 0]
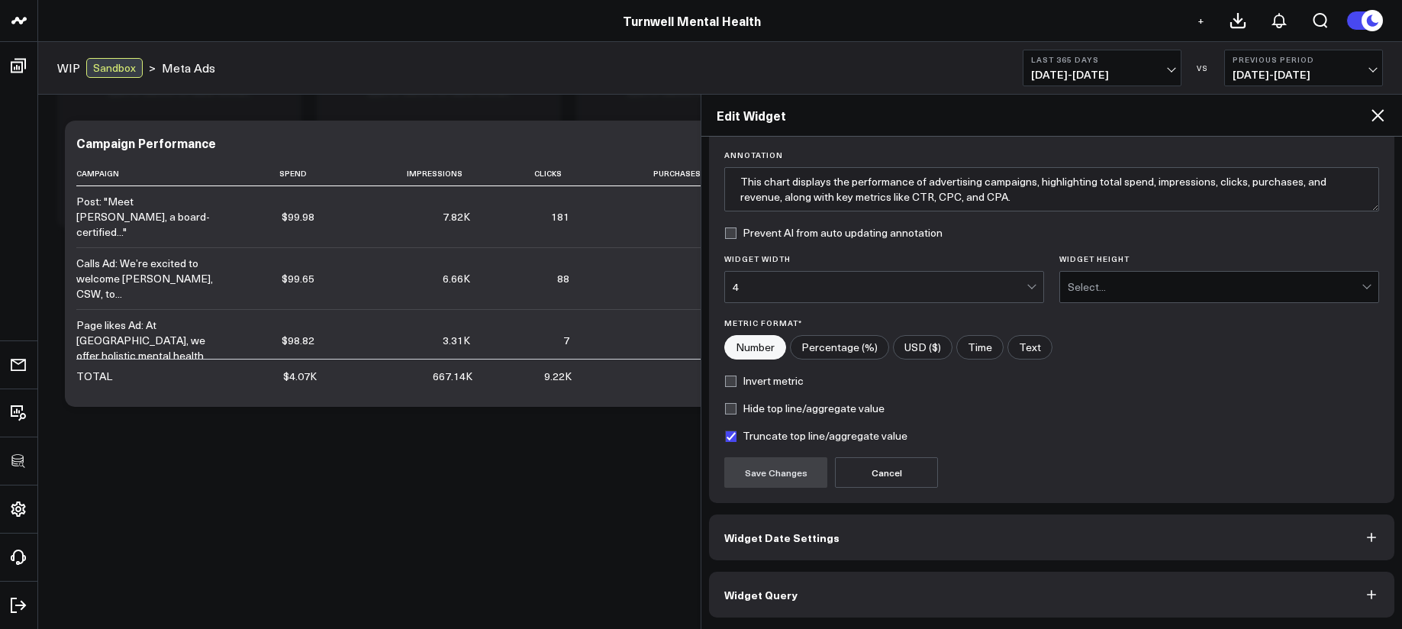
click at [959, 600] on button "Widget Query" at bounding box center [1051, 595] width 685 height 46
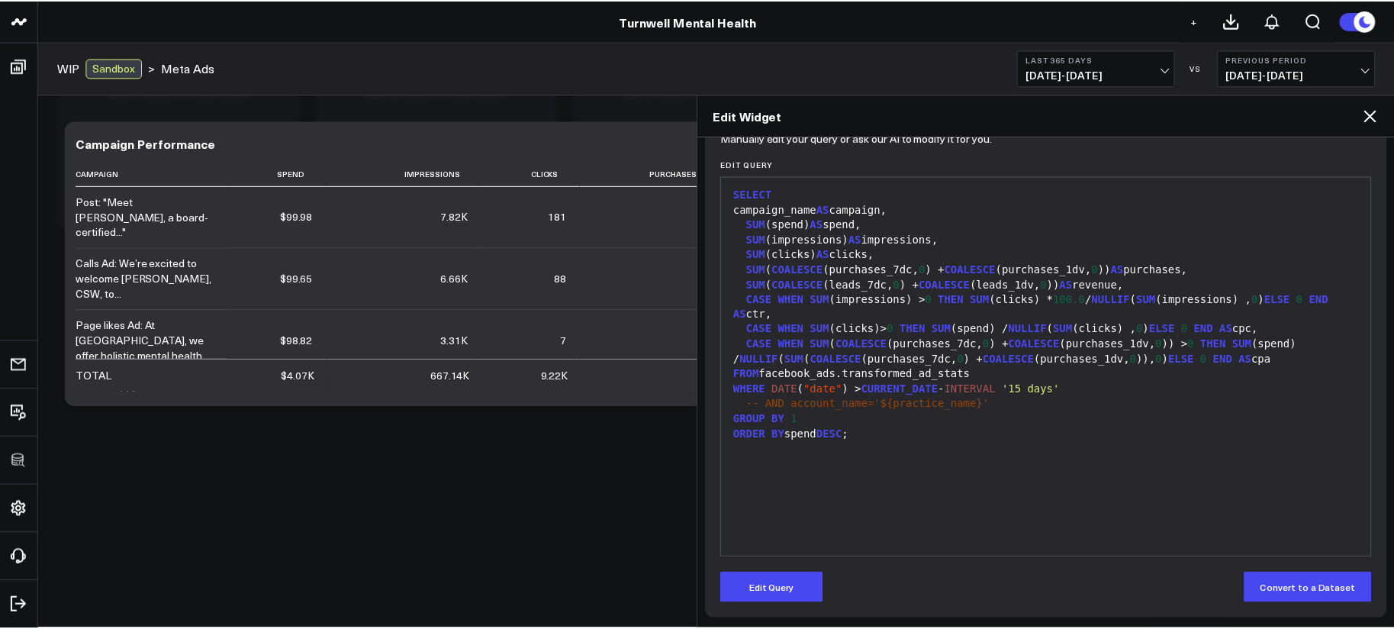
scroll to position [174, 0]
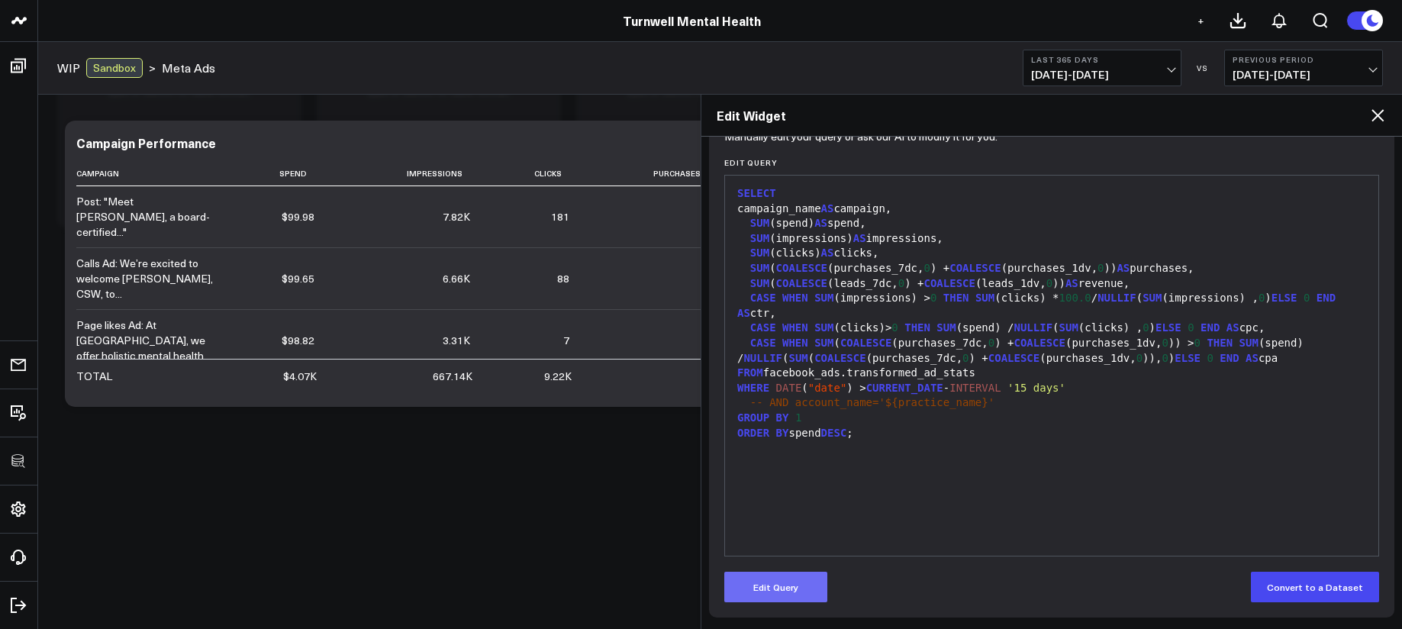
click at [809, 572] on button "Edit Query" at bounding box center [775, 587] width 103 height 31
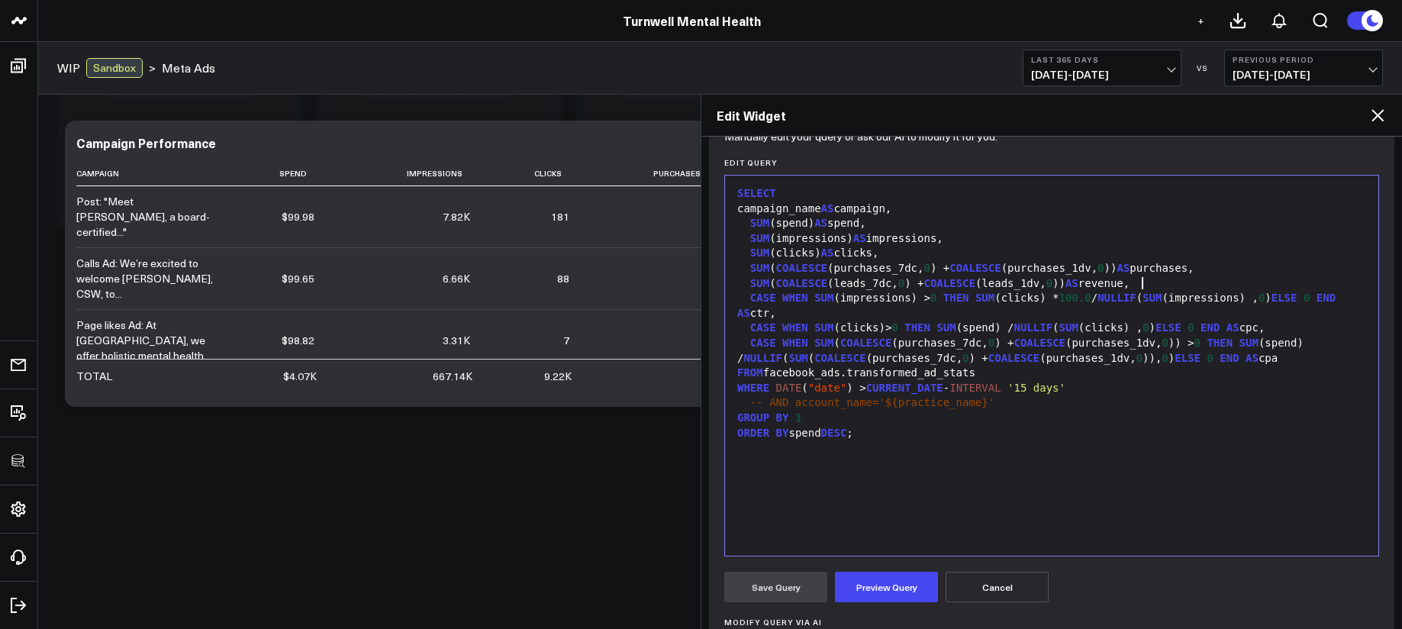
click at [1145, 284] on div "SUM ( COALESCE (leads_7dc, 0 ) + COALESCE (leads_1dv, 0 )) AS revenue," at bounding box center [1052, 283] width 638 height 15
click at [900, 599] on button "Preview Query" at bounding box center [886, 587] width 103 height 31
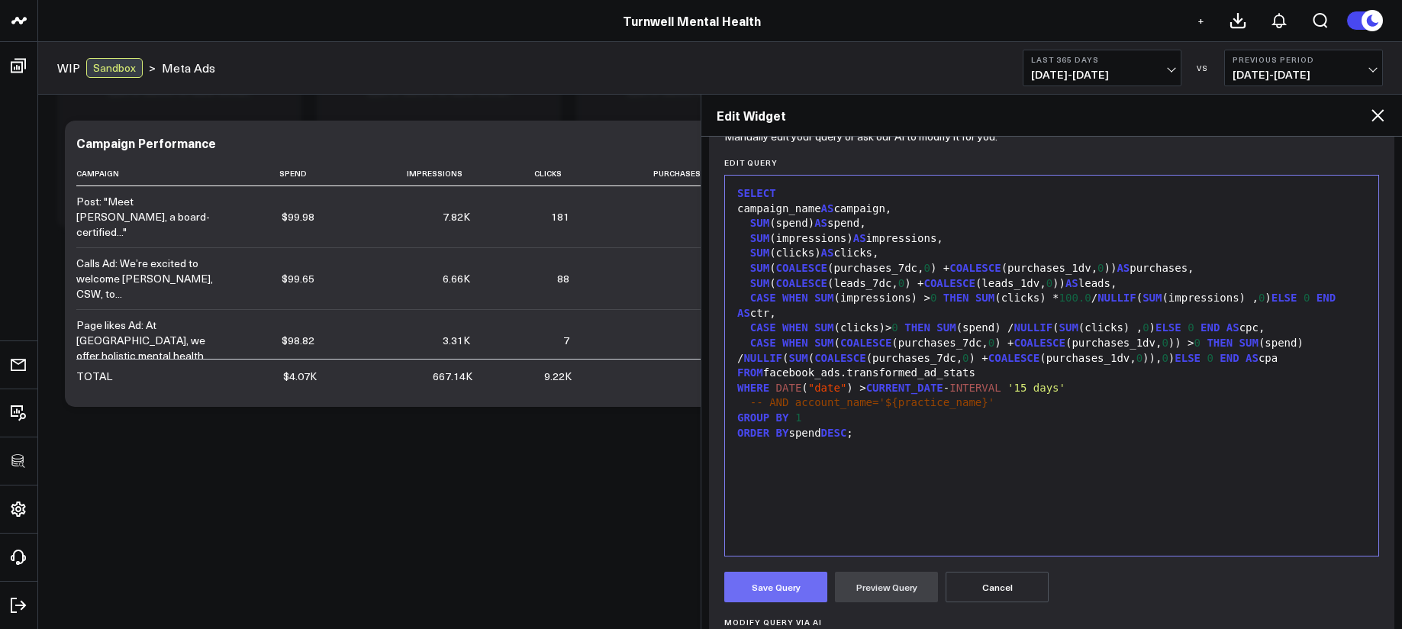
click at [803, 590] on button "Save Query" at bounding box center [775, 587] width 103 height 31
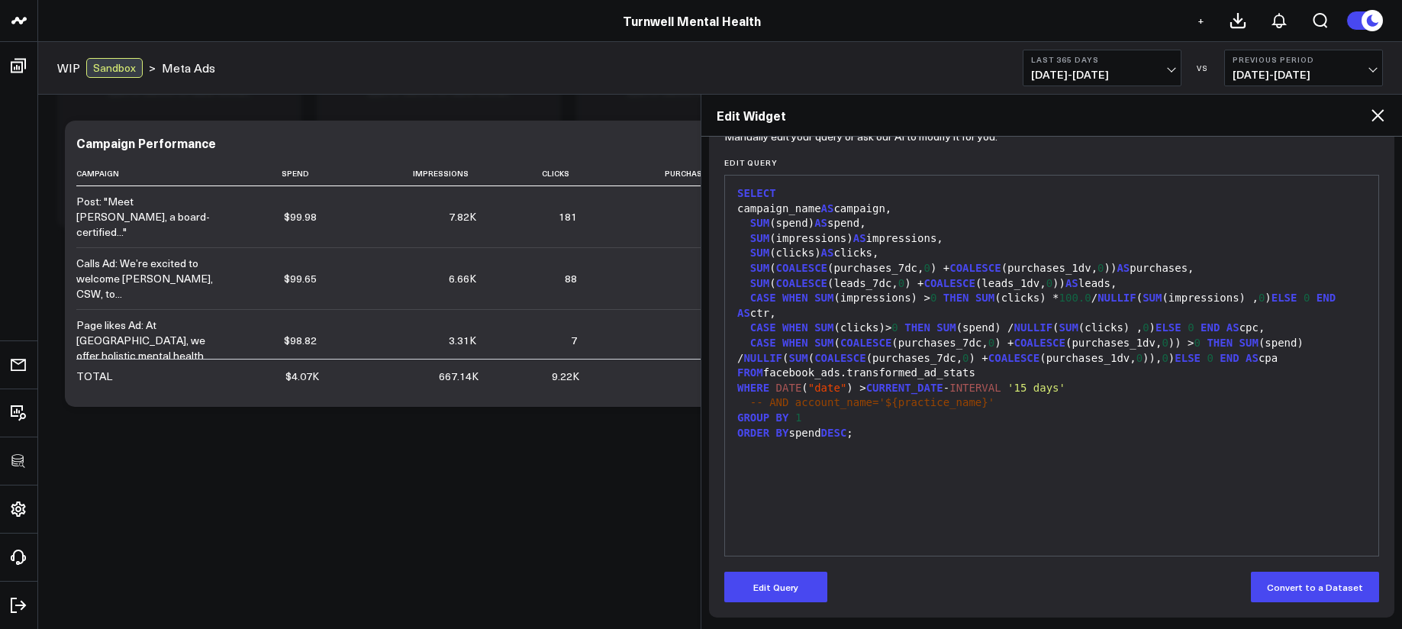
click at [1370, 122] on icon at bounding box center [1377, 115] width 18 height 18
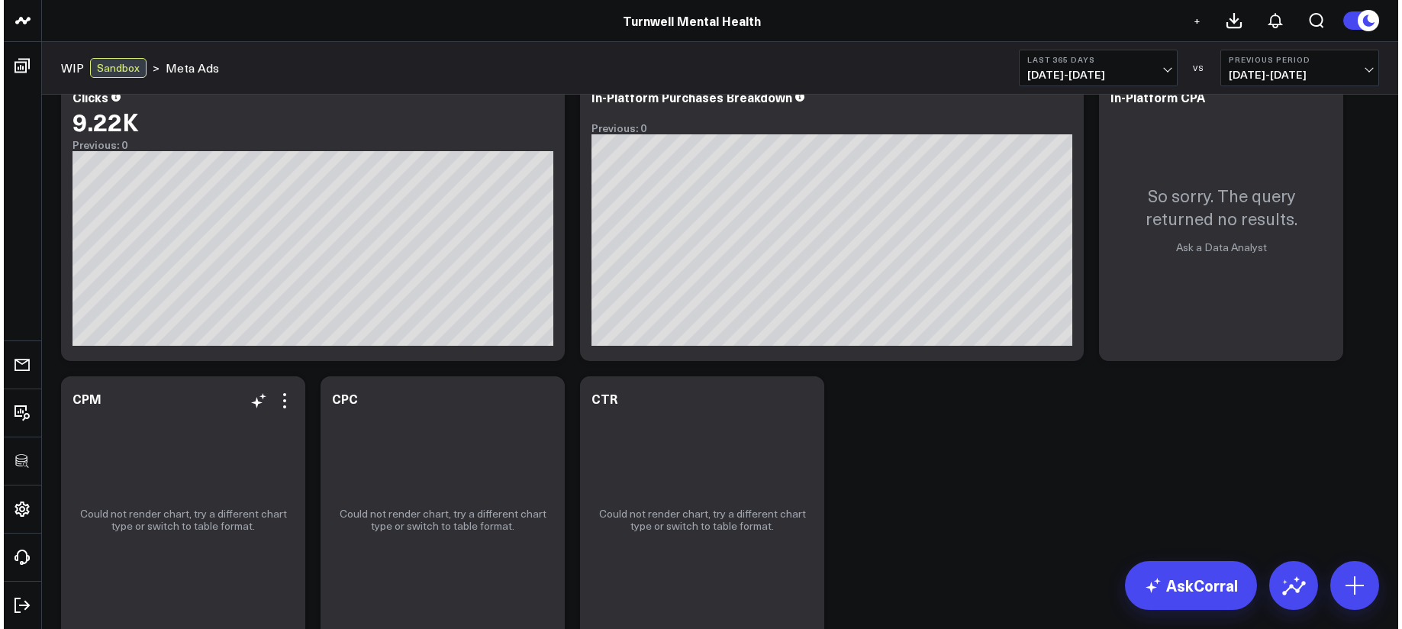
scroll to position [716, 0]
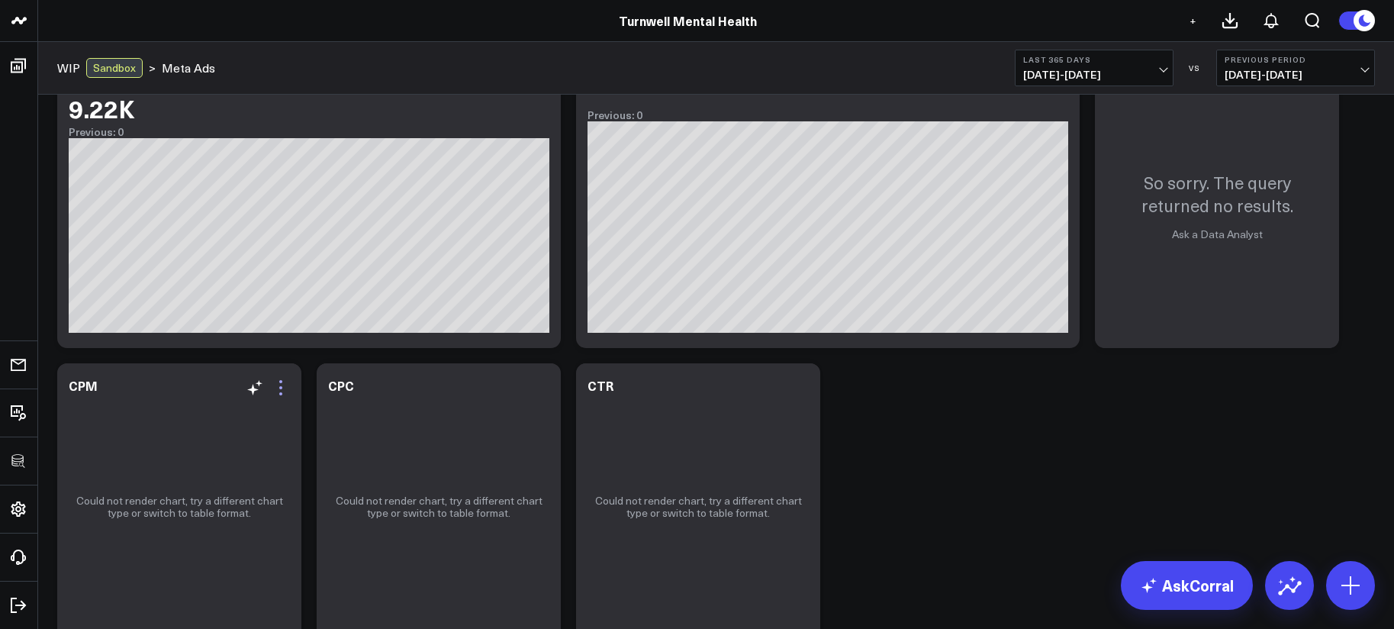
click at [283, 395] on icon at bounding box center [281, 387] width 18 height 18
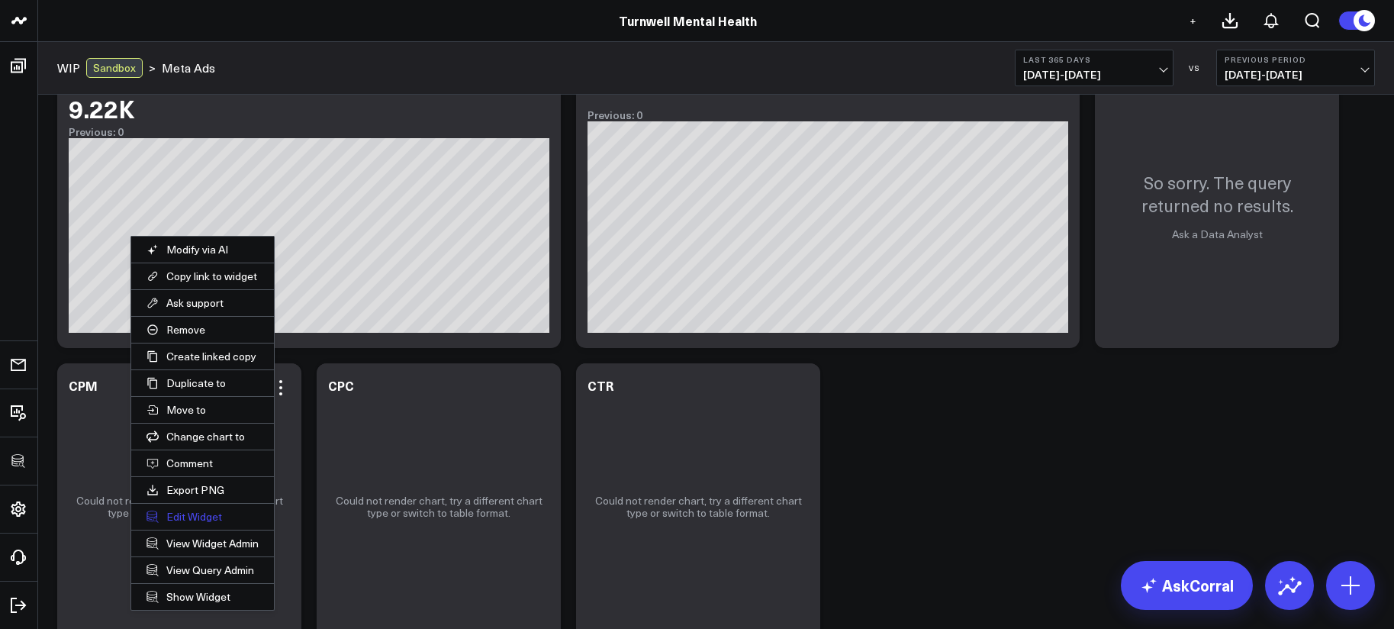
click at [193, 517] on button "Edit Widget" at bounding box center [202, 517] width 143 height 26
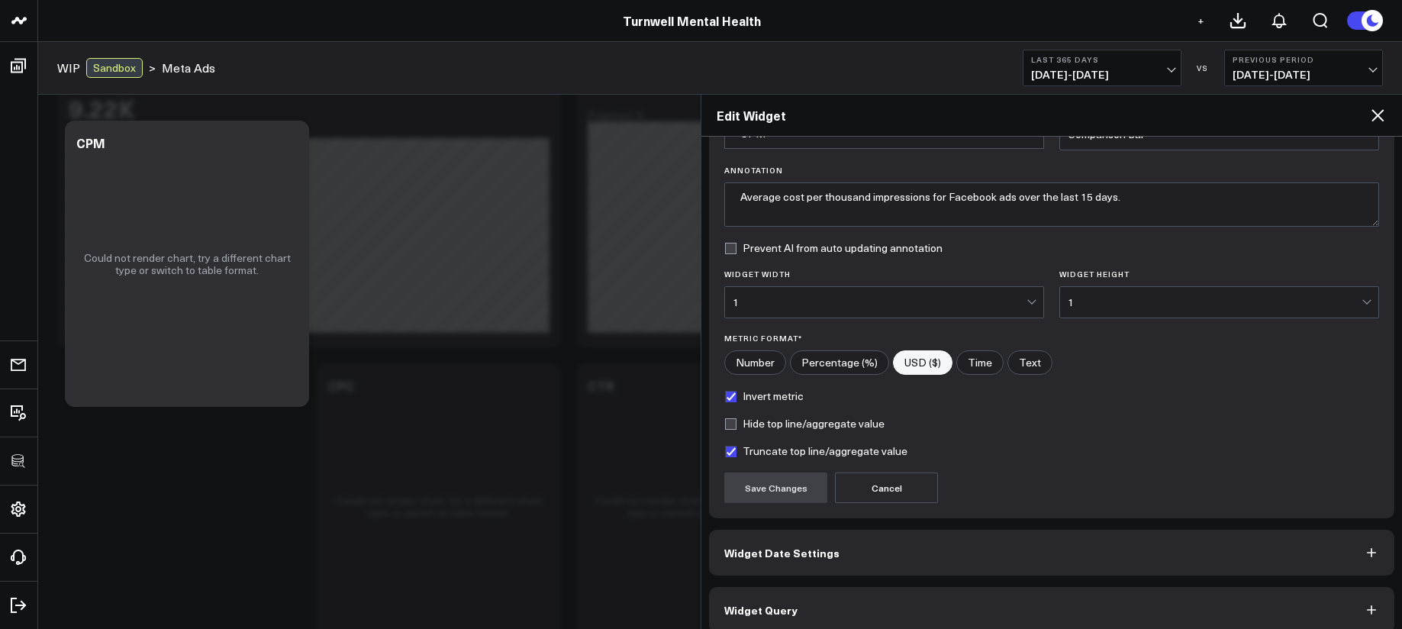
scroll to position [108, 0]
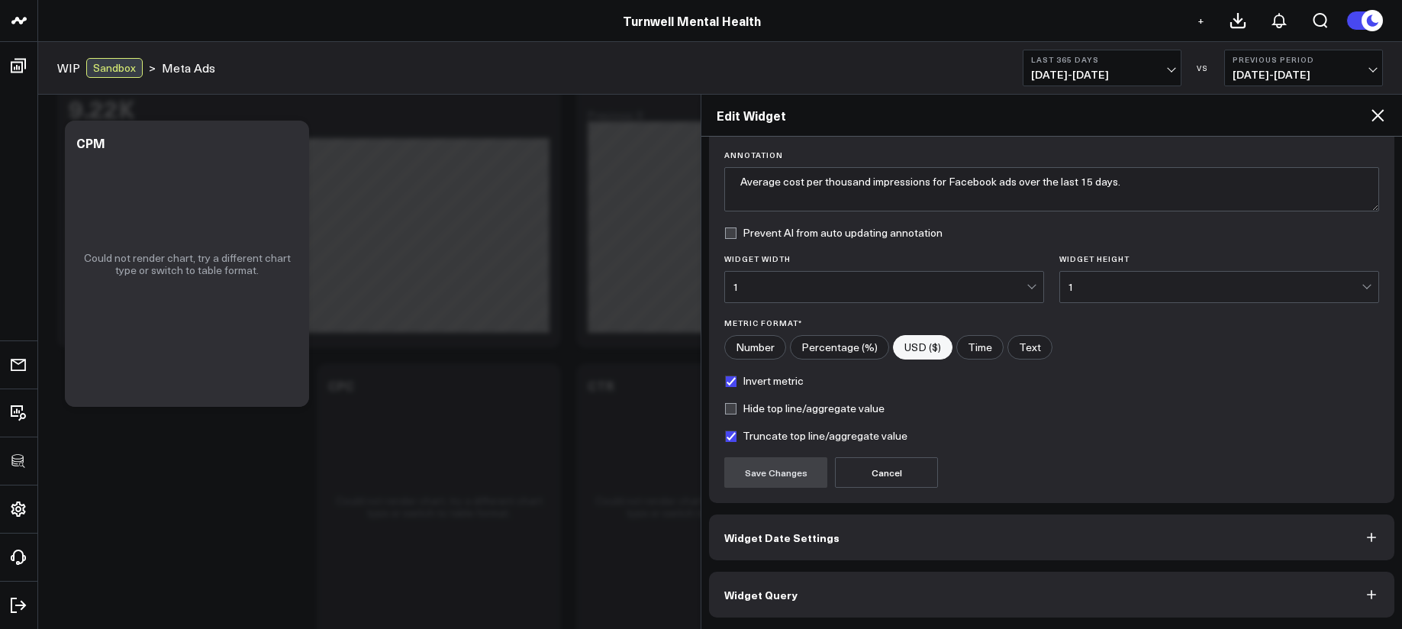
click at [896, 581] on button "Widget Query" at bounding box center [1051, 595] width 685 height 46
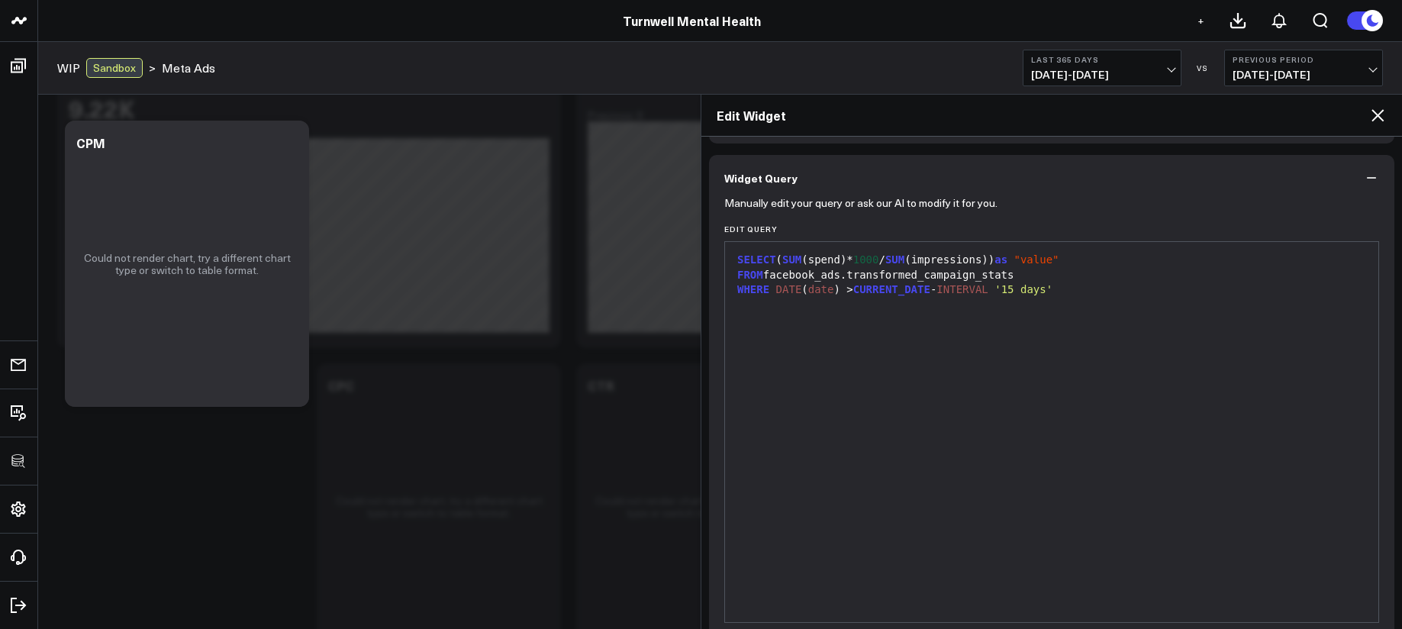
scroll to position [0, 0]
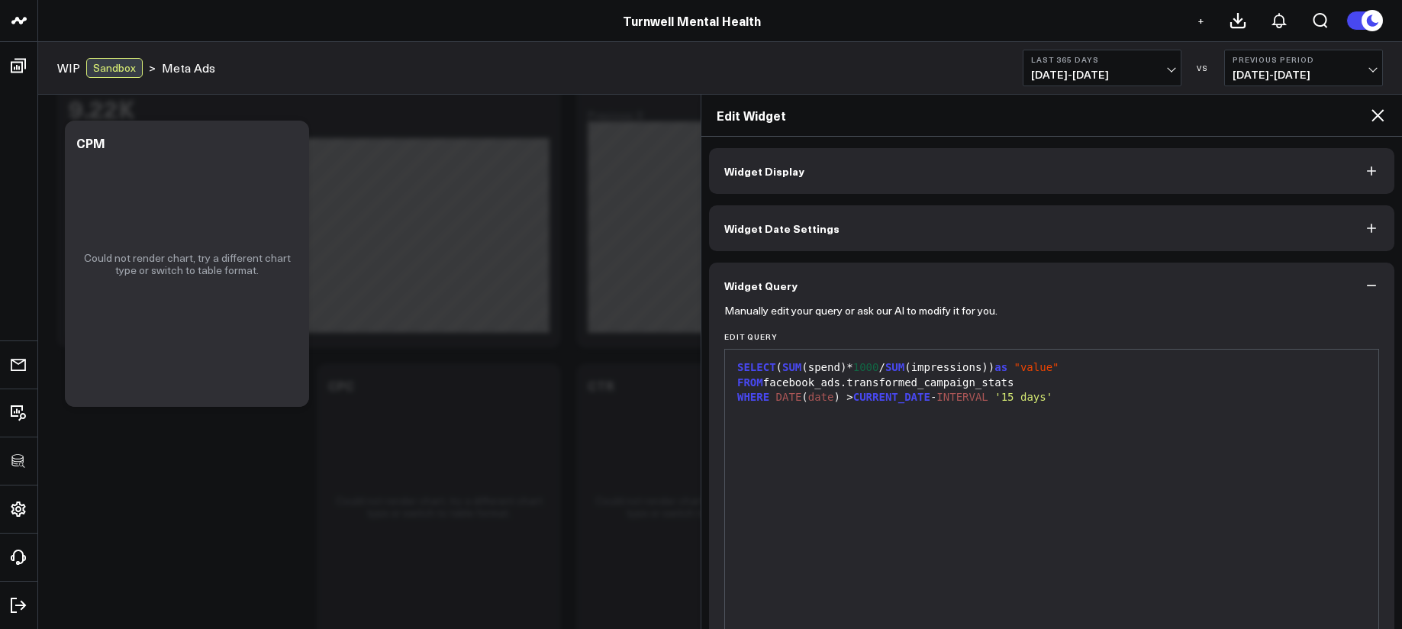
click at [877, 386] on div "FROM facebook_ads.transformed_campaign_stats" at bounding box center [1052, 382] width 638 height 15
drag, startPoint x: 894, startPoint y: 385, endPoint x: 941, endPoint y: 387, distance: 46.6
click at [894, 385] on div "FROM facebook_ads.transformed_campaign_stats" at bounding box center [1052, 382] width 638 height 15
click at [941, 382] on div "FROM facebook_ads.transformed_campaign_stats" at bounding box center [1052, 382] width 638 height 15
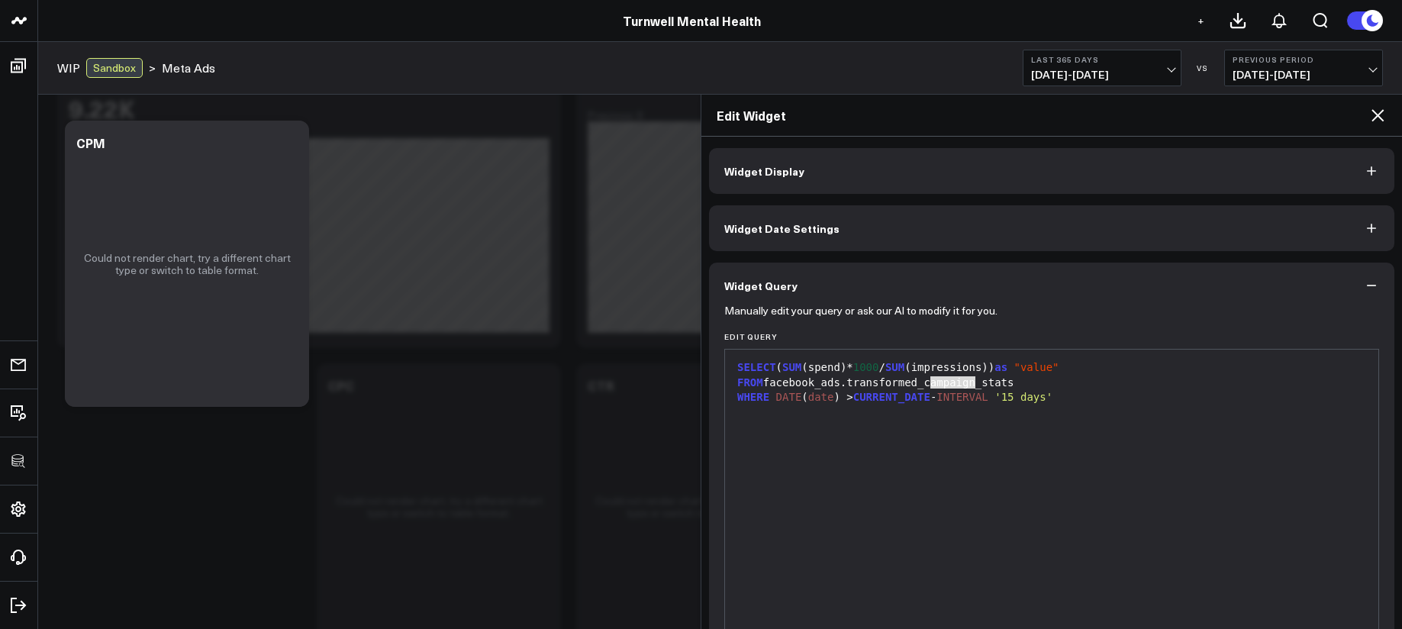
drag, startPoint x: 930, startPoint y: 385, endPoint x: 977, endPoint y: 384, distance: 47.3
click at [977, 384] on div "FROM facebook_ads.transformed_campaign_stats" at bounding box center [1052, 382] width 638 height 15
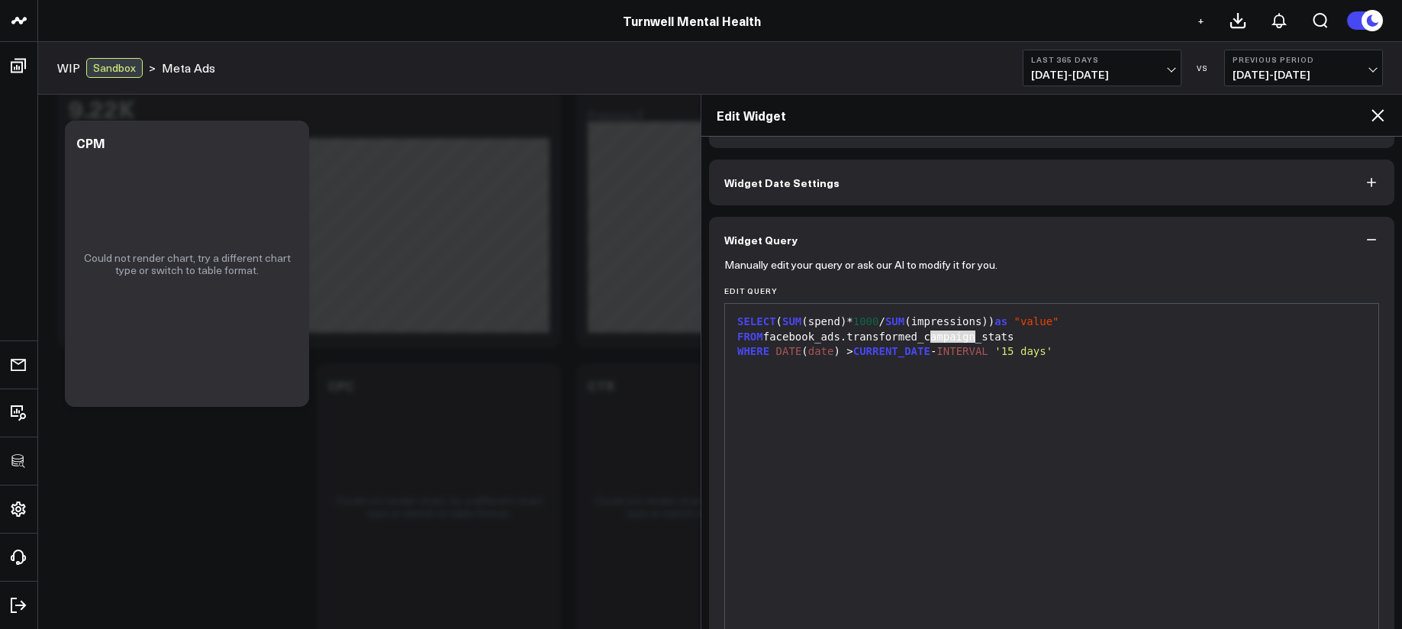
scroll to position [147, 0]
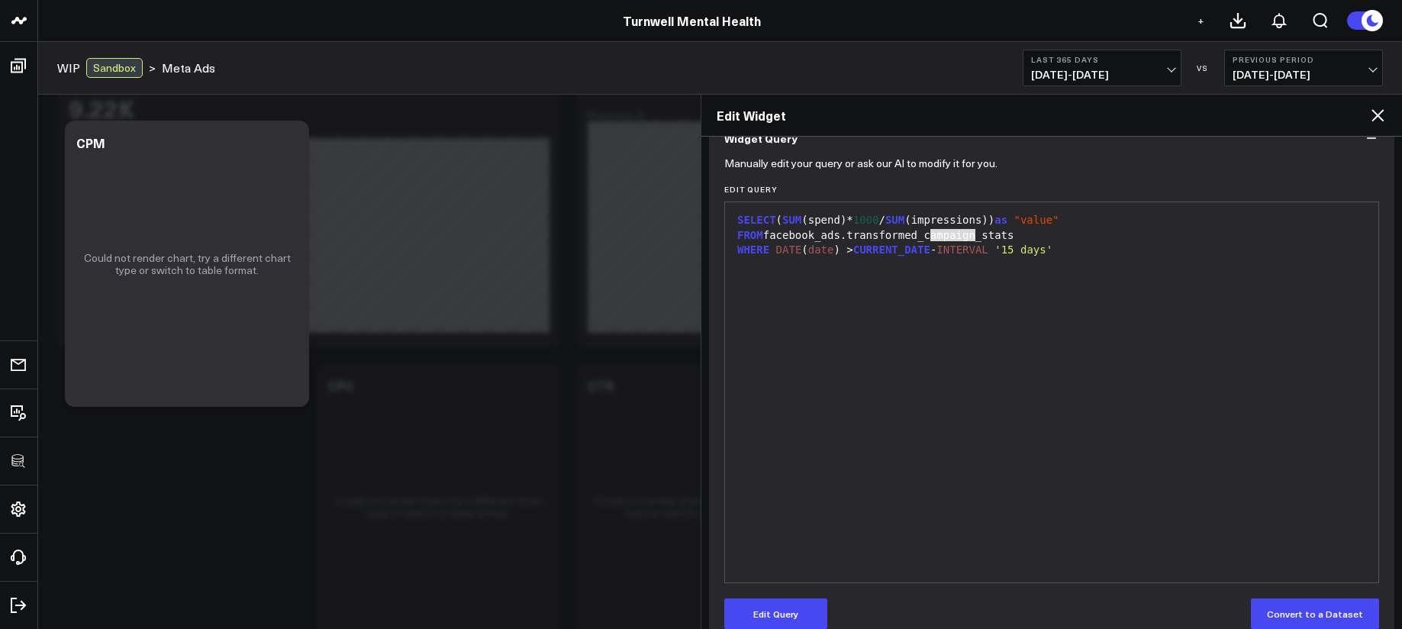
click at [784, 605] on button "Edit Query" at bounding box center [775, 613] width 103 height 31
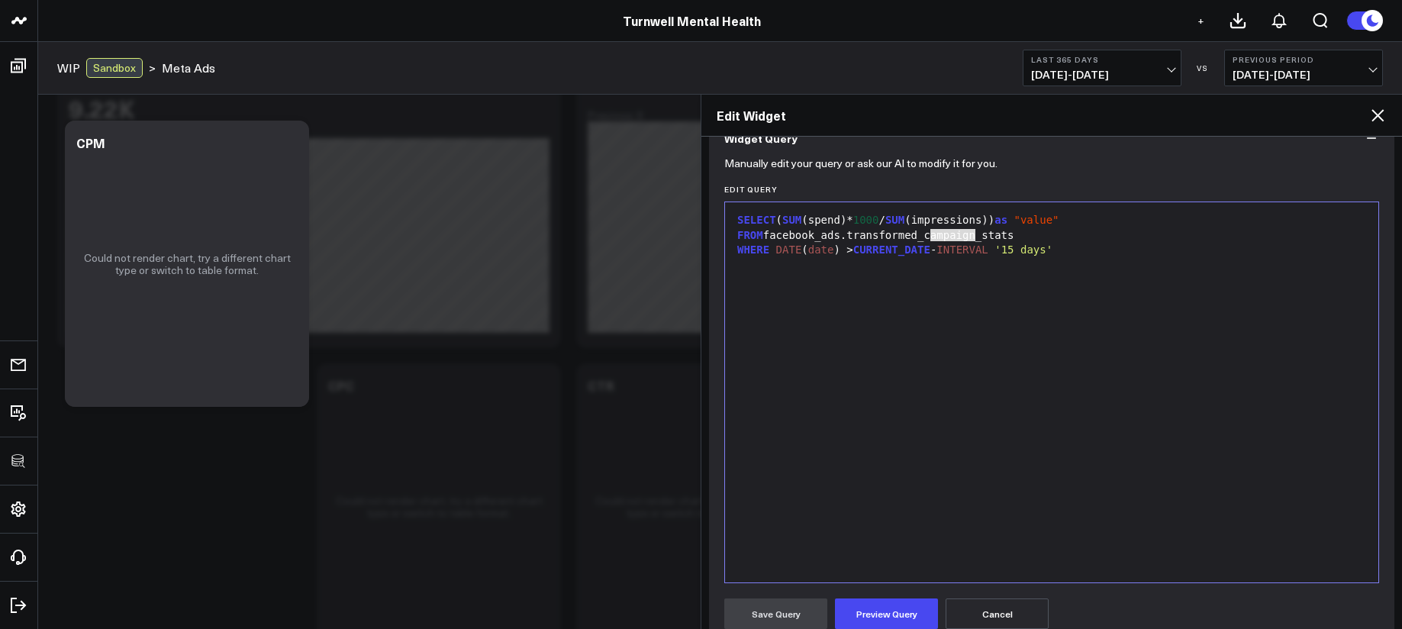
click at [961, 240] on div "FROM facebook_ads.transformed_campaign_stats" at bounding box center [1052, 235] width 638 height 15
click at [984, 235] on div "FROM facebook_ads.transformed_campaign_stats" at bounding box center [1052, 235] width 638 height 15
drag, startPoint x: 984, startPoint y: 237, endPoint x: 932, endPoint y: 238, distance: 51.9
click at [932, 238] on div "FROM facebook_ads.transformed_campaign_stats" at bounding box center [1052, 235] width 638 height 15
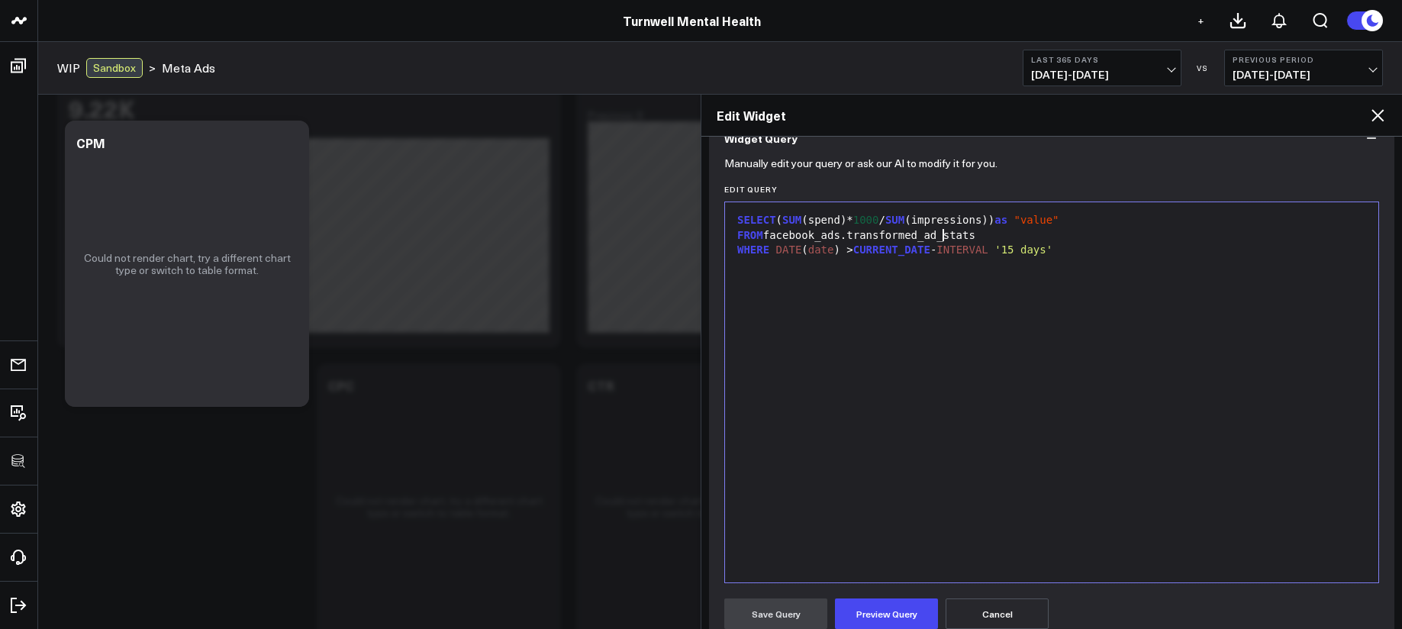
click at [1112, 259] on div at bounding box center [1052, 265] width 638 height 15
click at [907, 617] on button "Preview Query" at bounding box center [886, 613] width 103 height 31
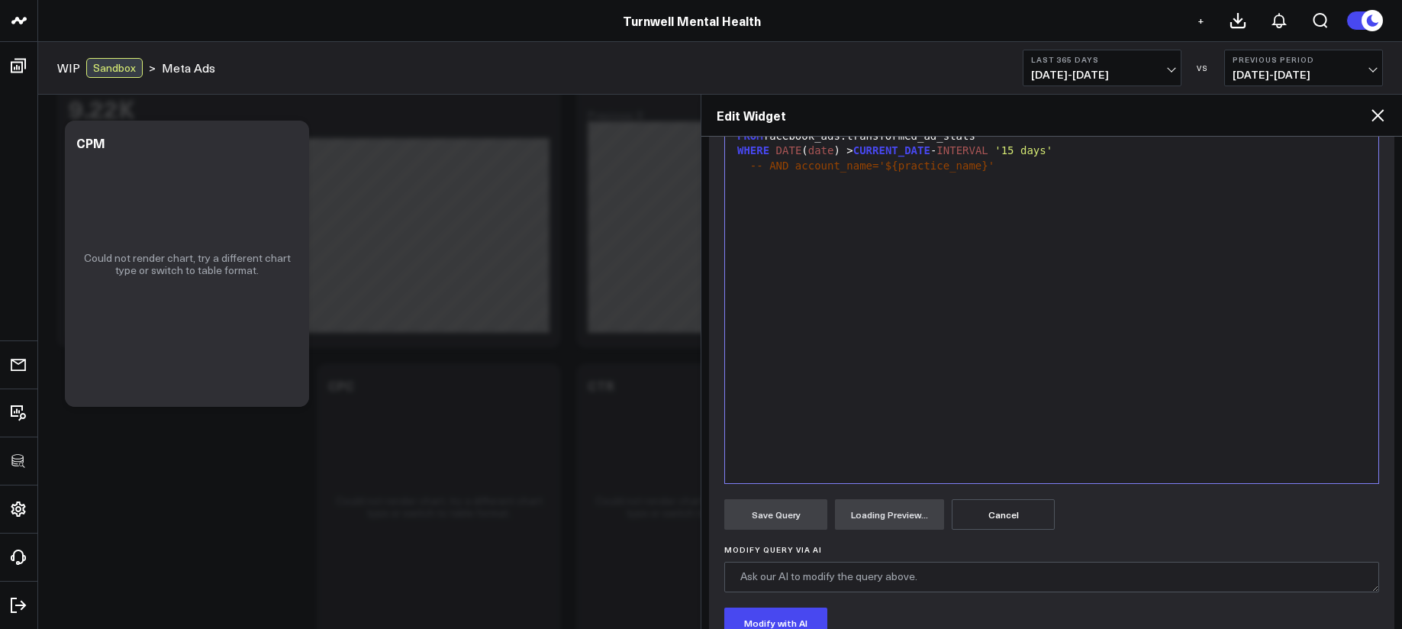
scroll to position [230, 0]
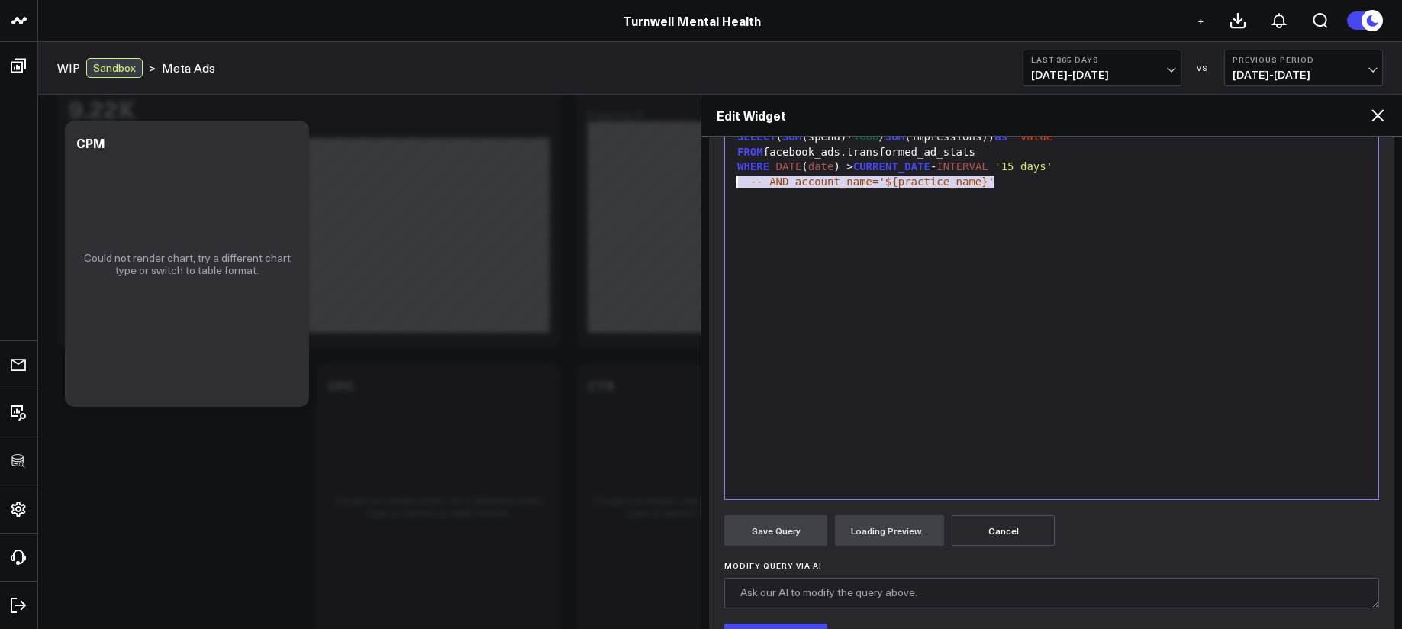
drag, startPoint x: 999, startPoint y: 182, endPoint x: 725, endPoint y: 185, distance: 274.0
click at [725, 185] on div "9 1 2 3 4 › ⌄ SELECT ( SUM (spend)* 1000 / SUM (impressions)) as "value" FROM f…" at bounding box center [1051, 309] width 655 height 382
copy div "-- AND account_name='${practice_name}'"
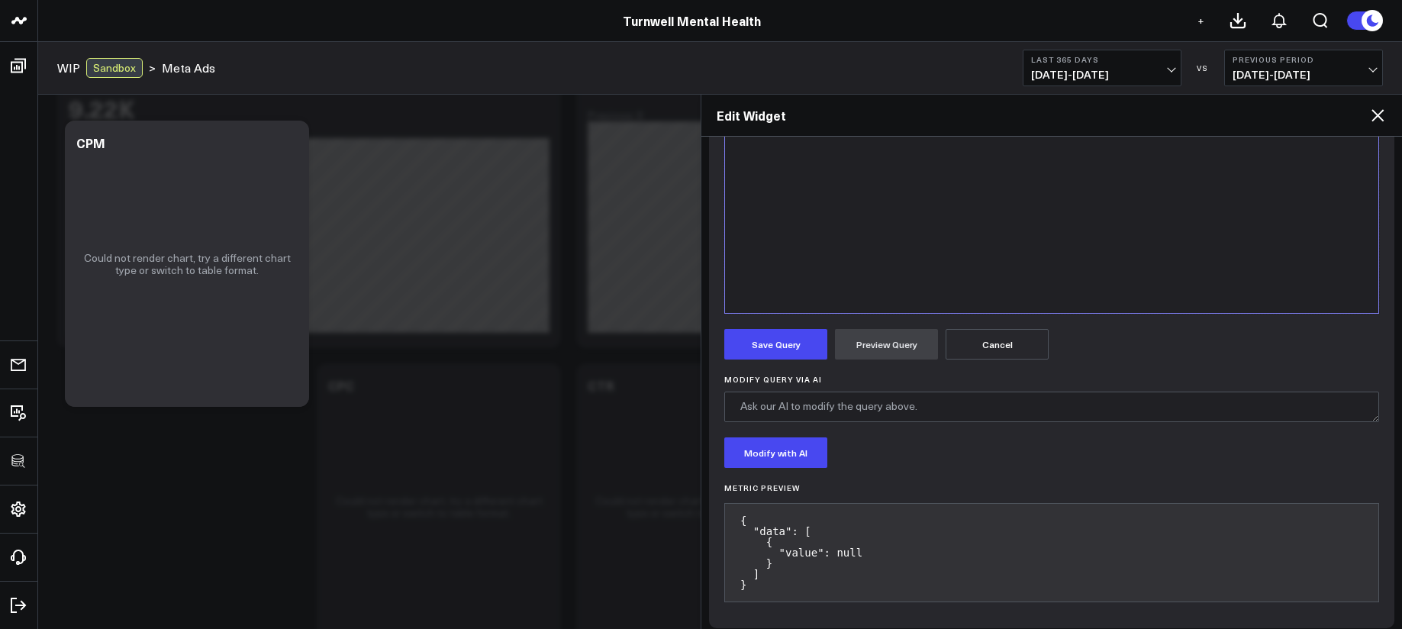
scroll to position [427, 0]
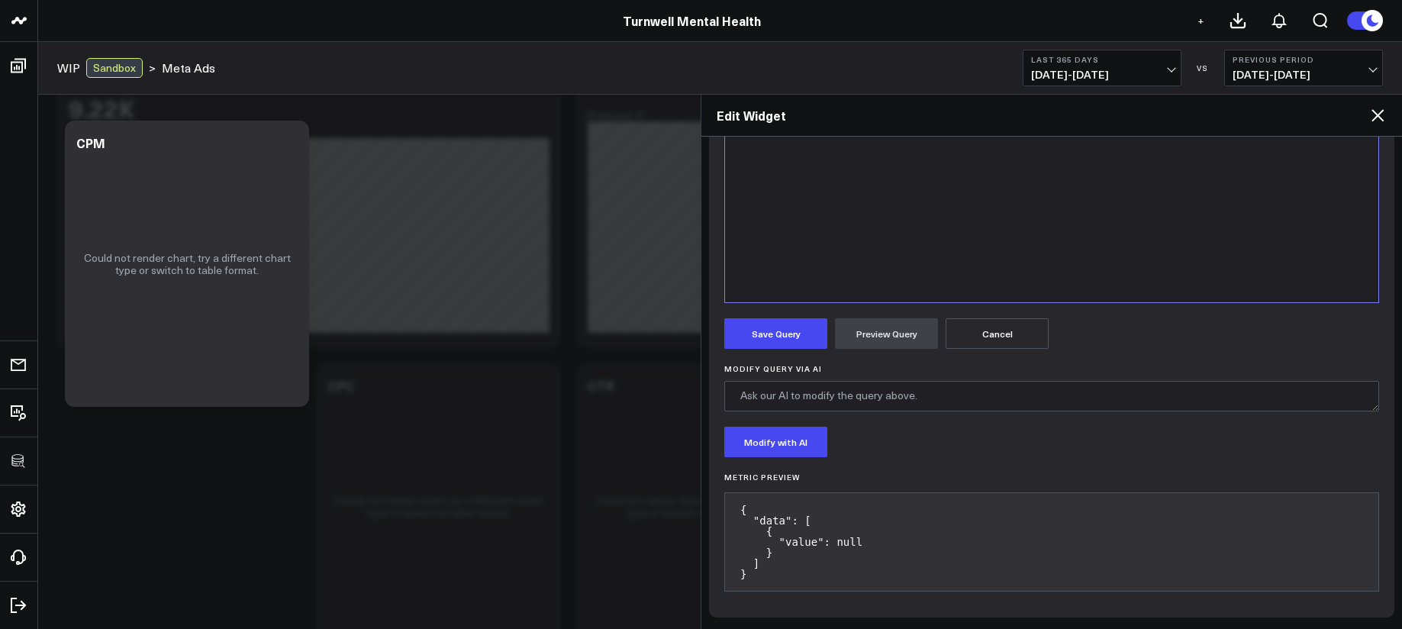
click at [803, 349] on form "Manually edit your query or ask our AI to modify it for you. Edit Query 9 1 2 3…" at bounding box center [1051, 241] width 655 height 721
click at [803, 343] on button "Save Query" at bounding box center [775, 333] width 103 height 31
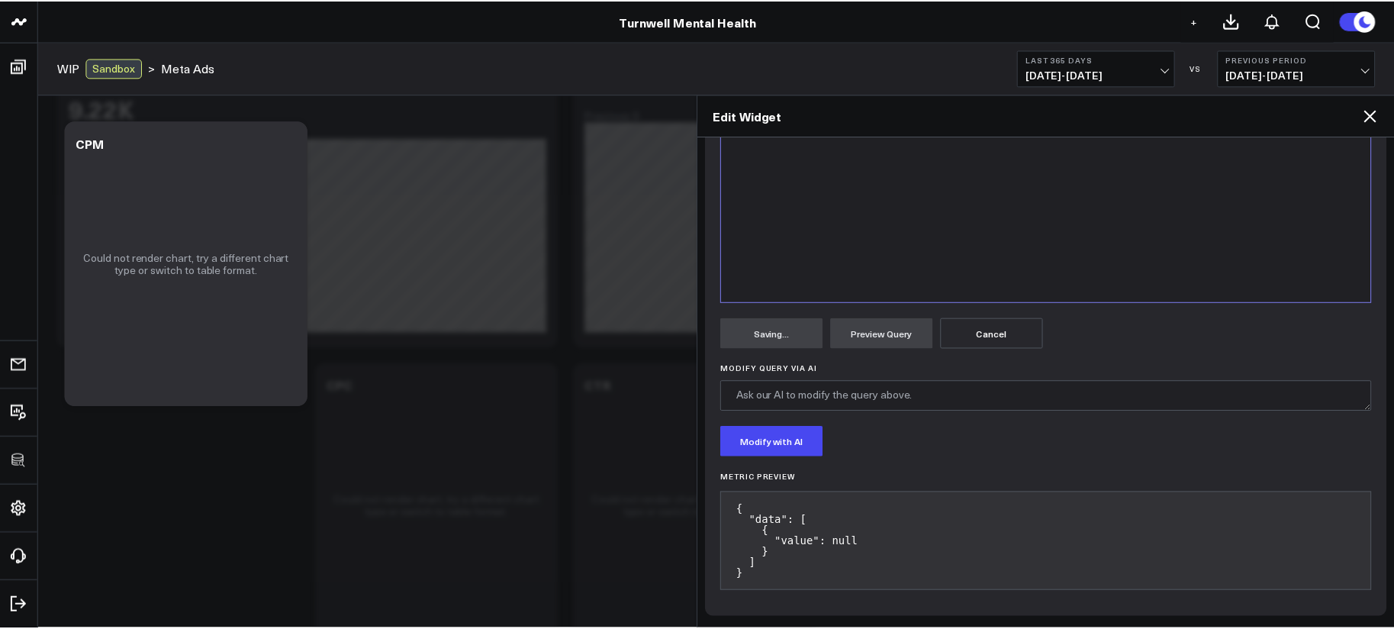
scroll to position [174, 0]
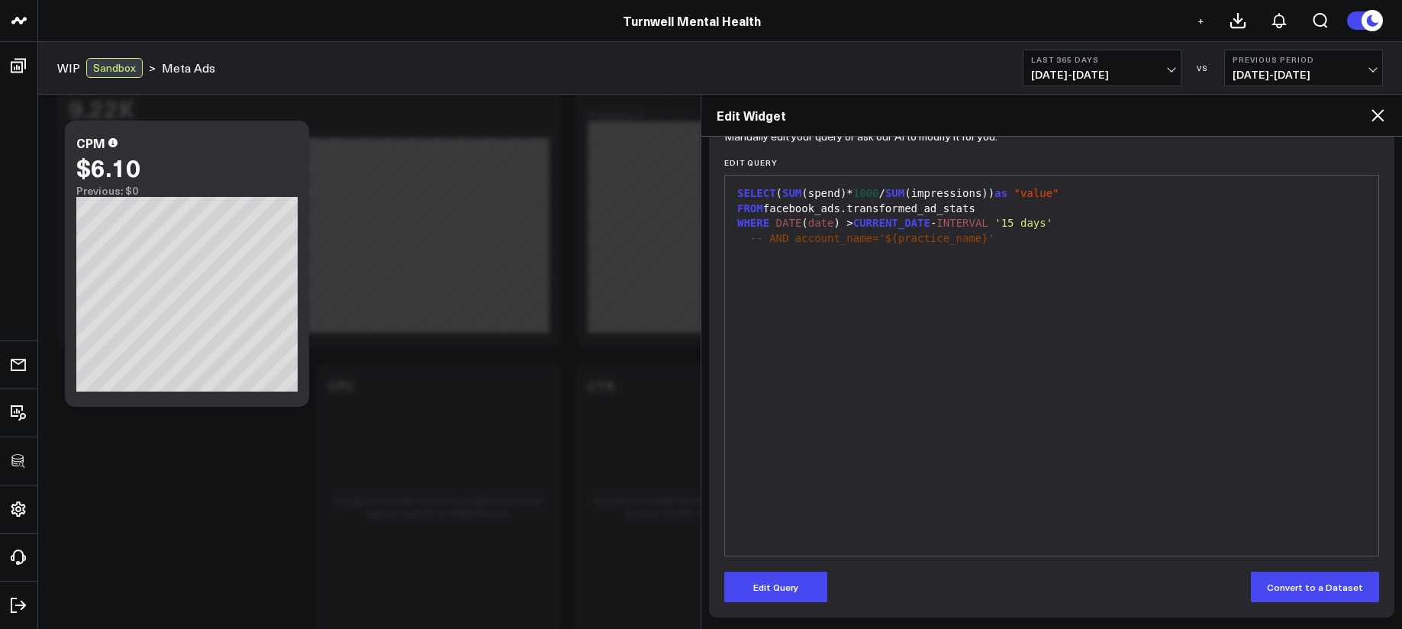
click at [1376, 116] on icon at bounding box center [1377, 115] width 12 height 12
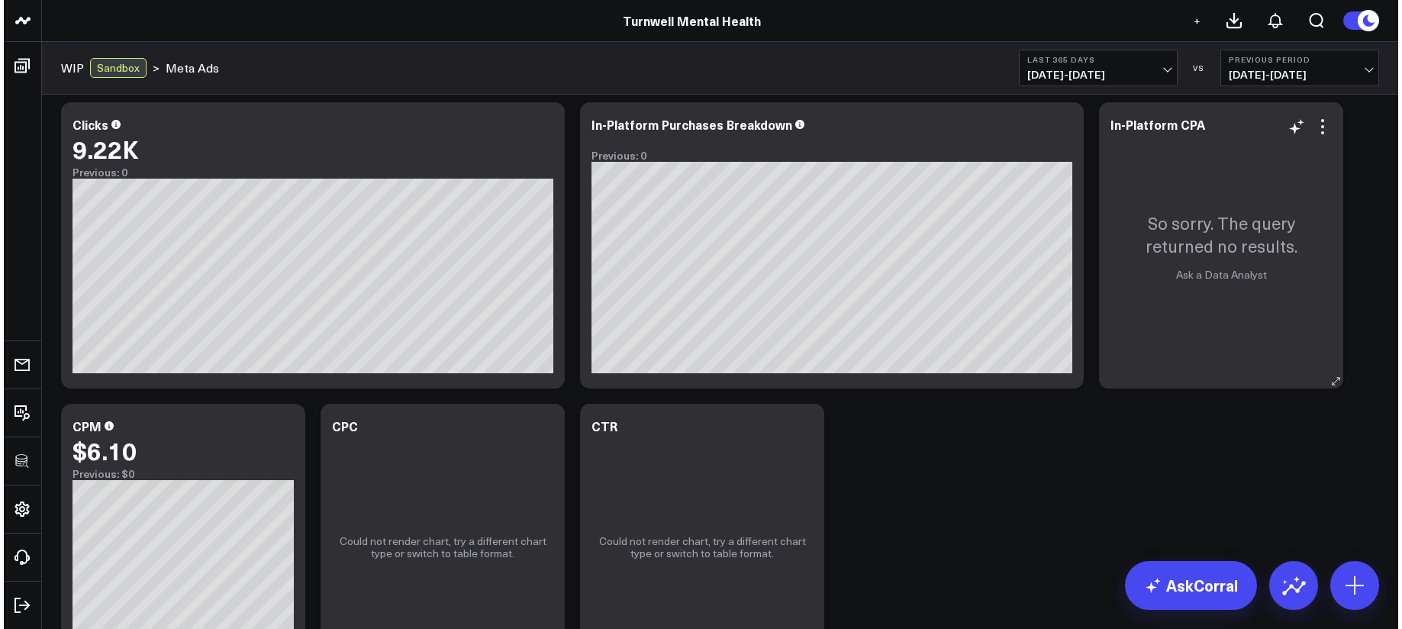
scroll to position [668, 0]
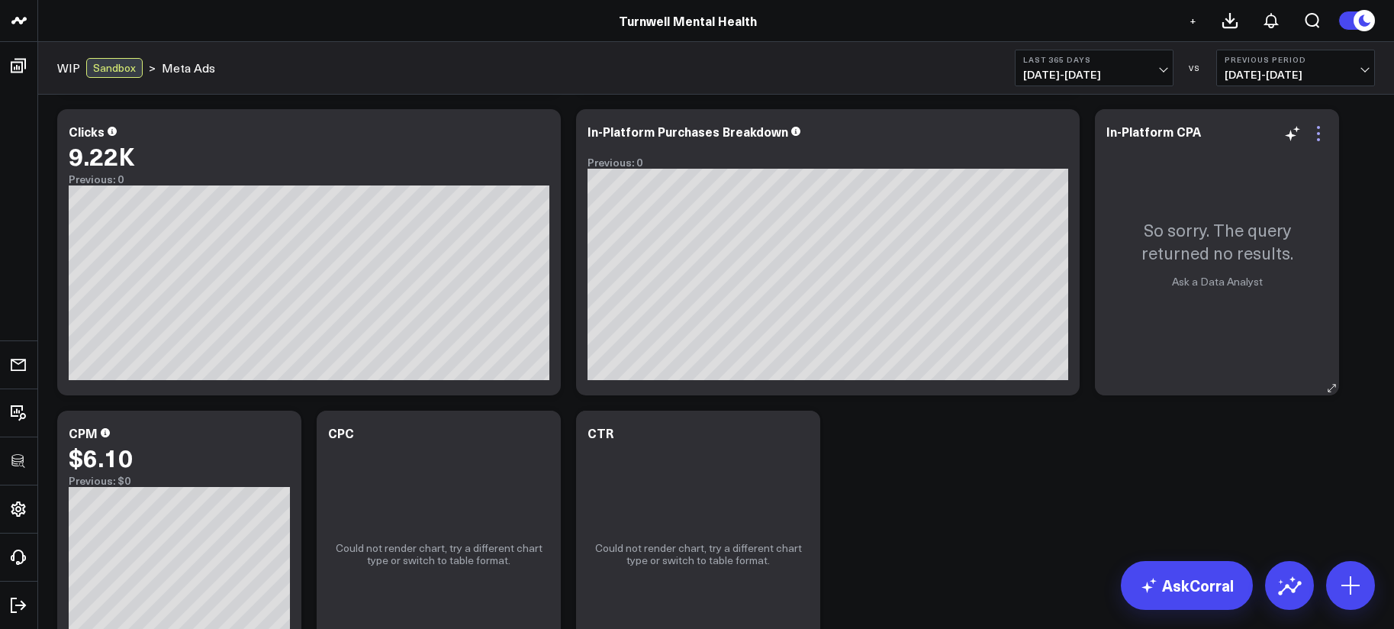
click at [1322, 134] on icon at bounding box center [1318, 133] width 18 height 18
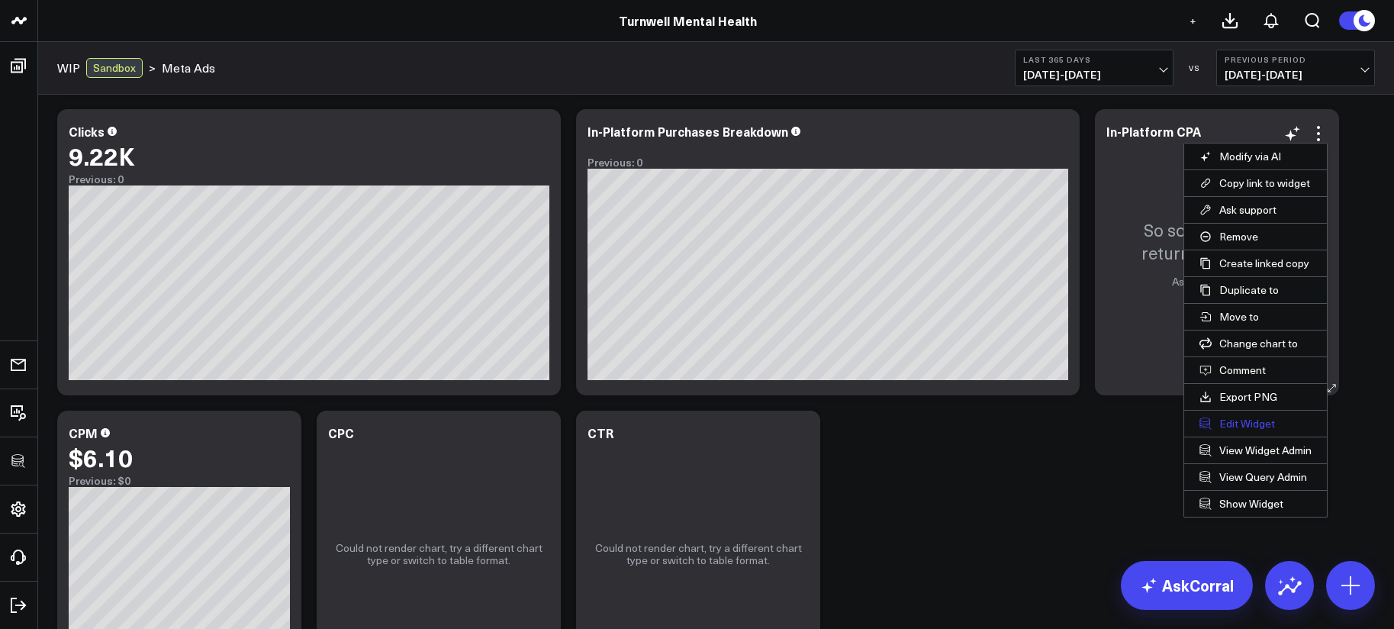
click at [1236, 429] on button "Edit Widget" at bounding box center [1255, 424] width 143 height 26
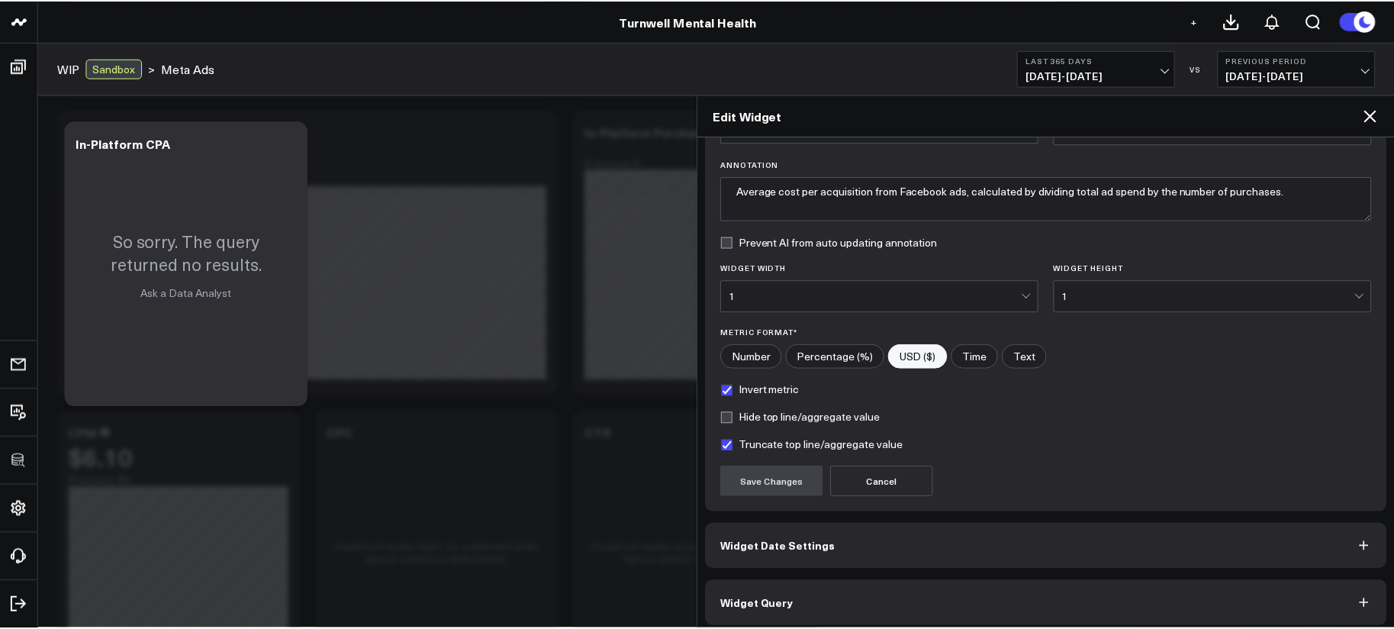
scroll to position [108, 0]
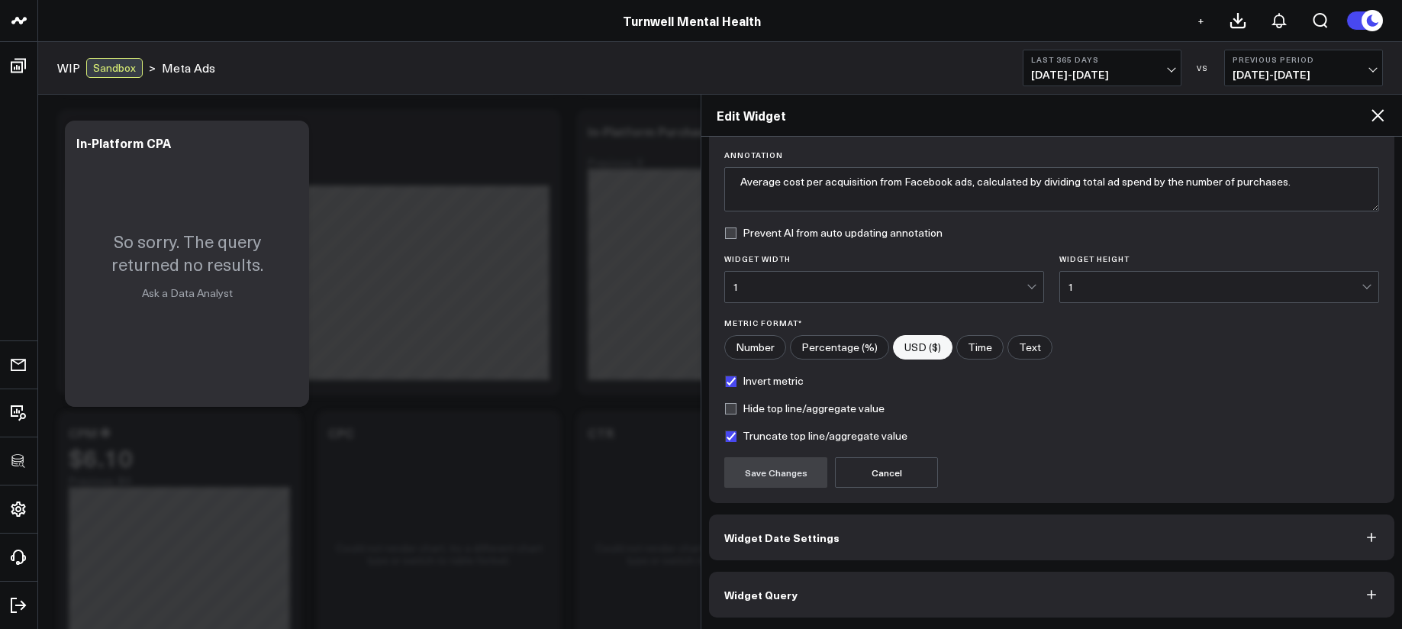
click at [944, 580] on button "Widget Query" at bounding box center [1051, 595] width 685 height 46
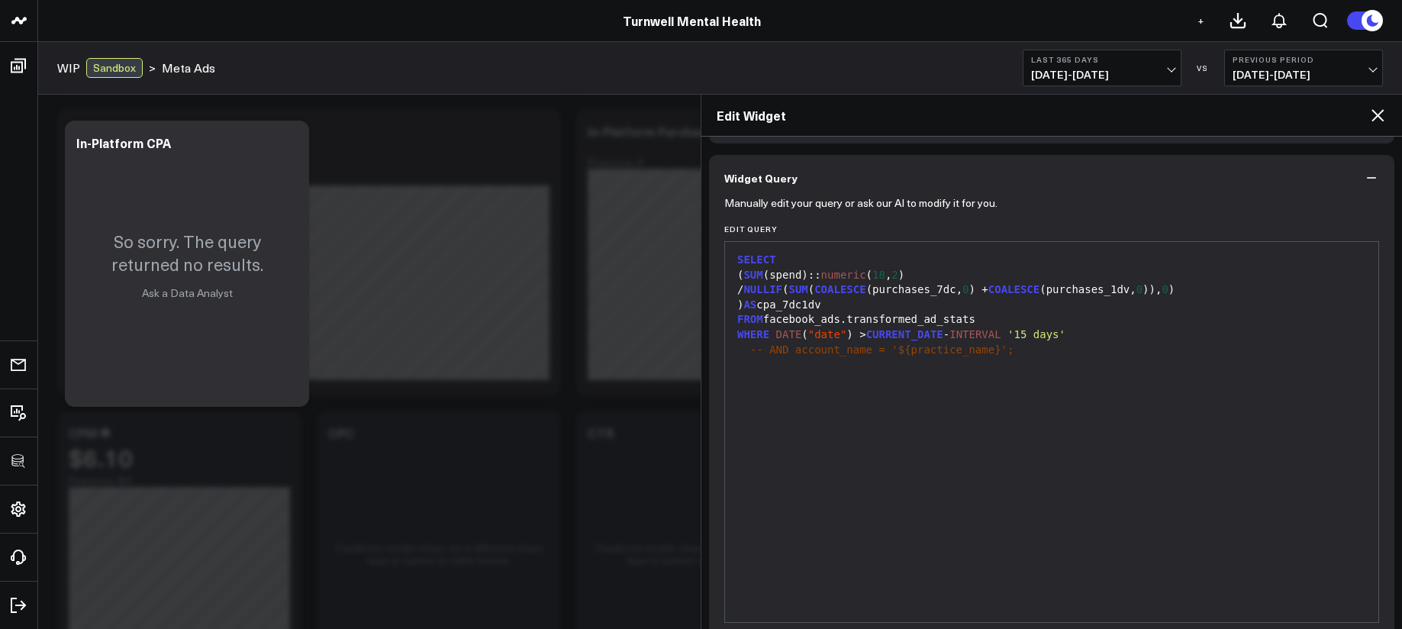
click at [1380, 115] on icon at bounding box center [1377, 115] width 18 height 18
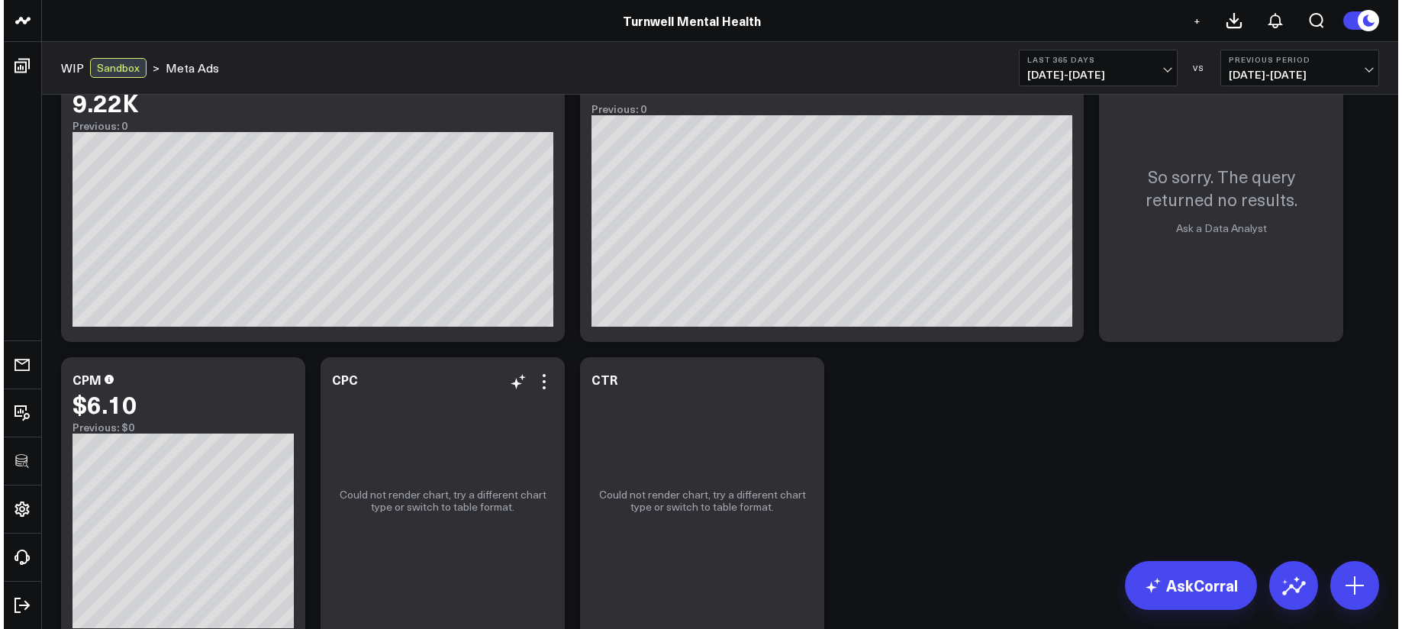
scroll to position [729, 0]
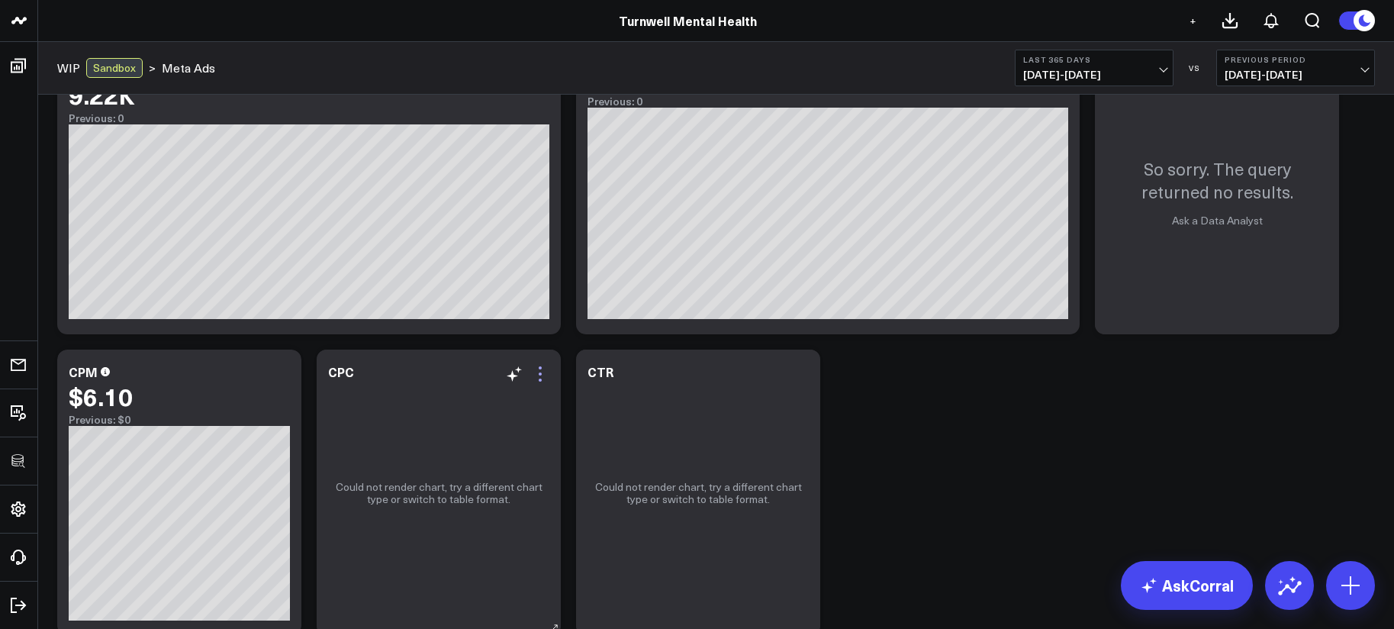
click at [539, 377] on icon at bounding box center [540, 374] width 18 height 18
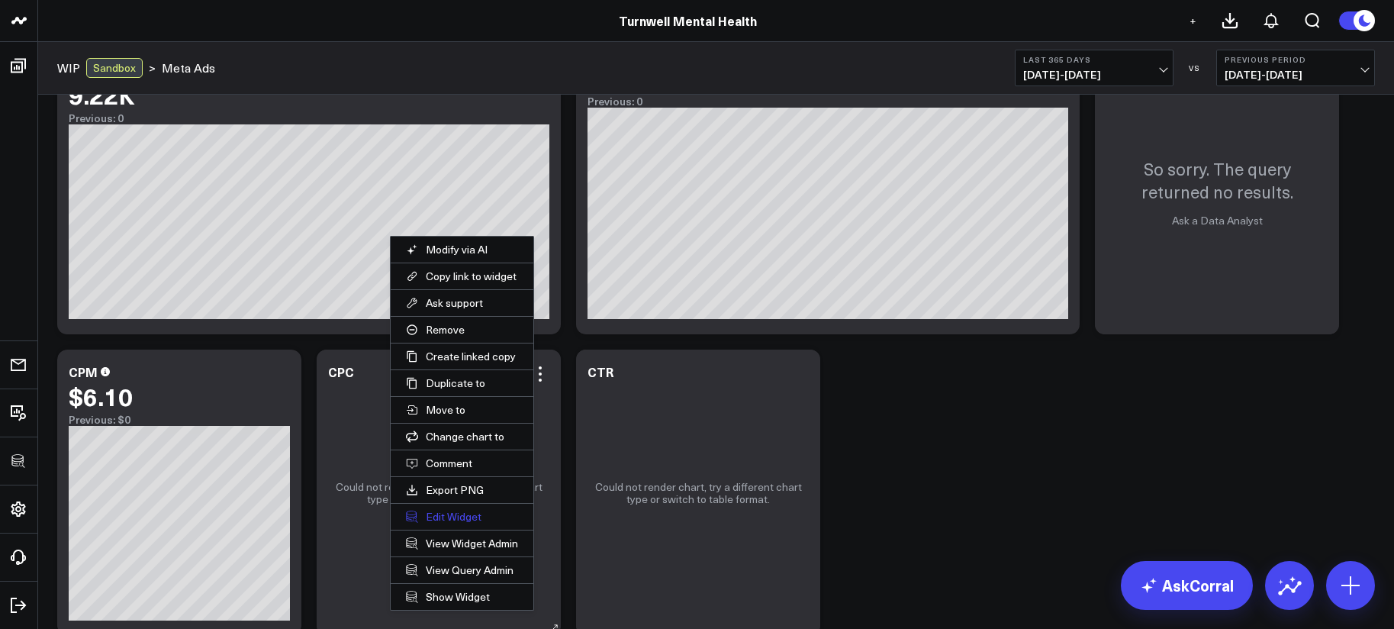
click at [452, 521] on button "Edit Widget" at bounding box center [462, 517] width 143 height 26
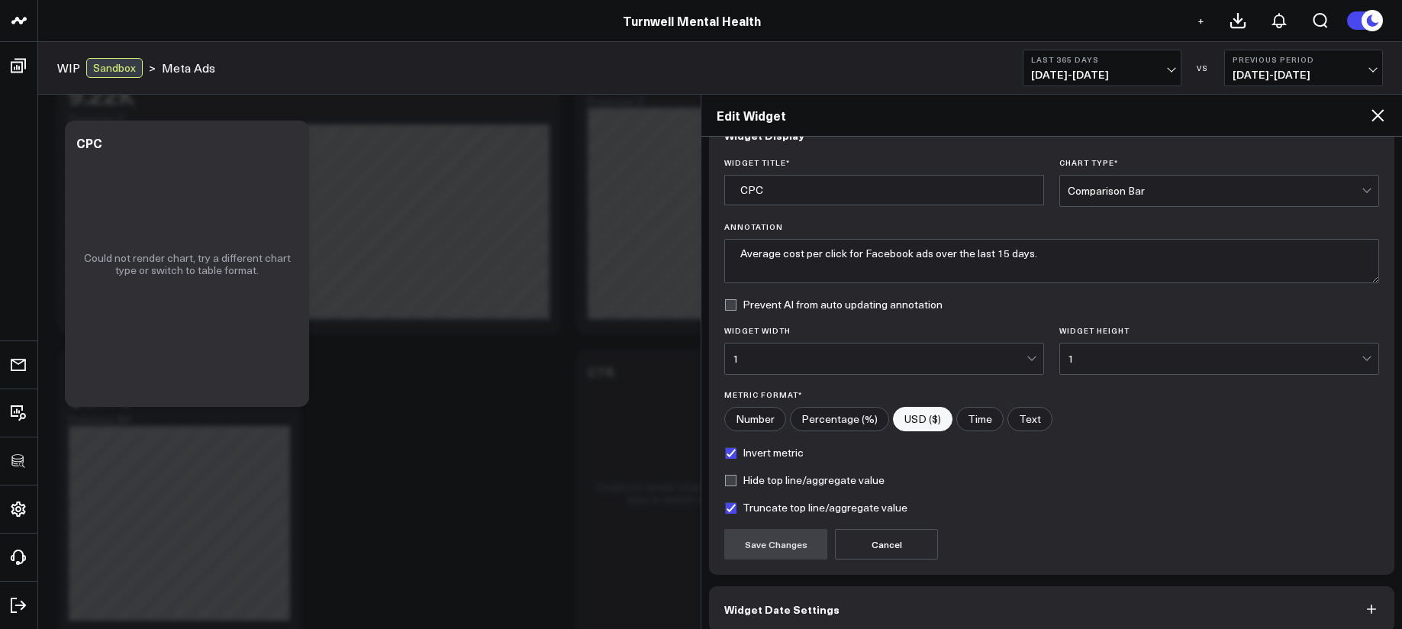
scroll to position [108, 0]
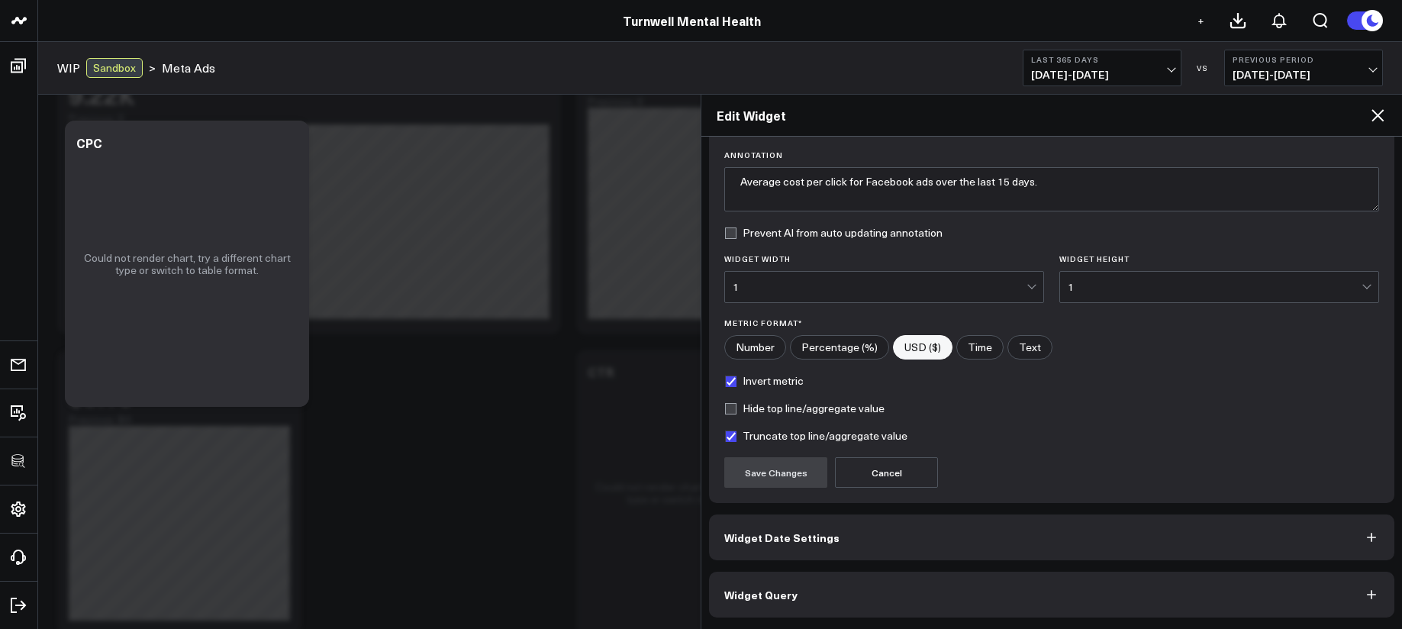
click at [901, 598] on button "Widget Query" at bounding box center [1051, 595] width 685 height 46
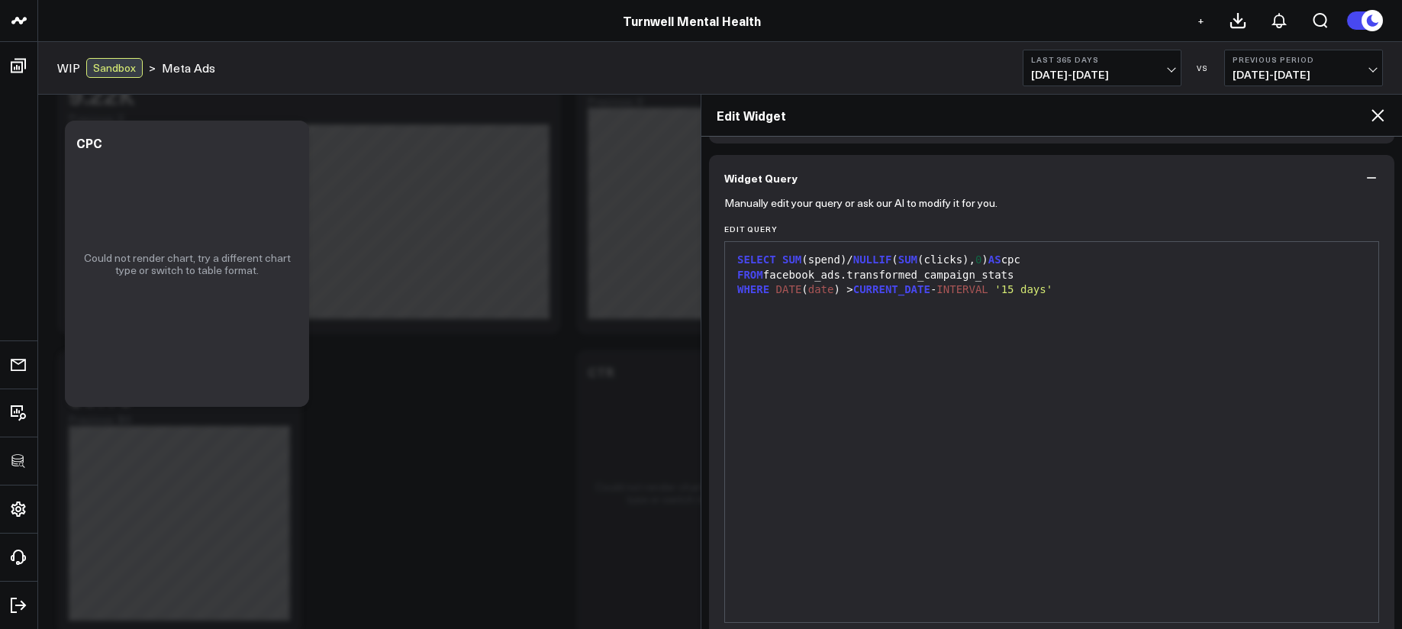
scroll to position [0, 0]
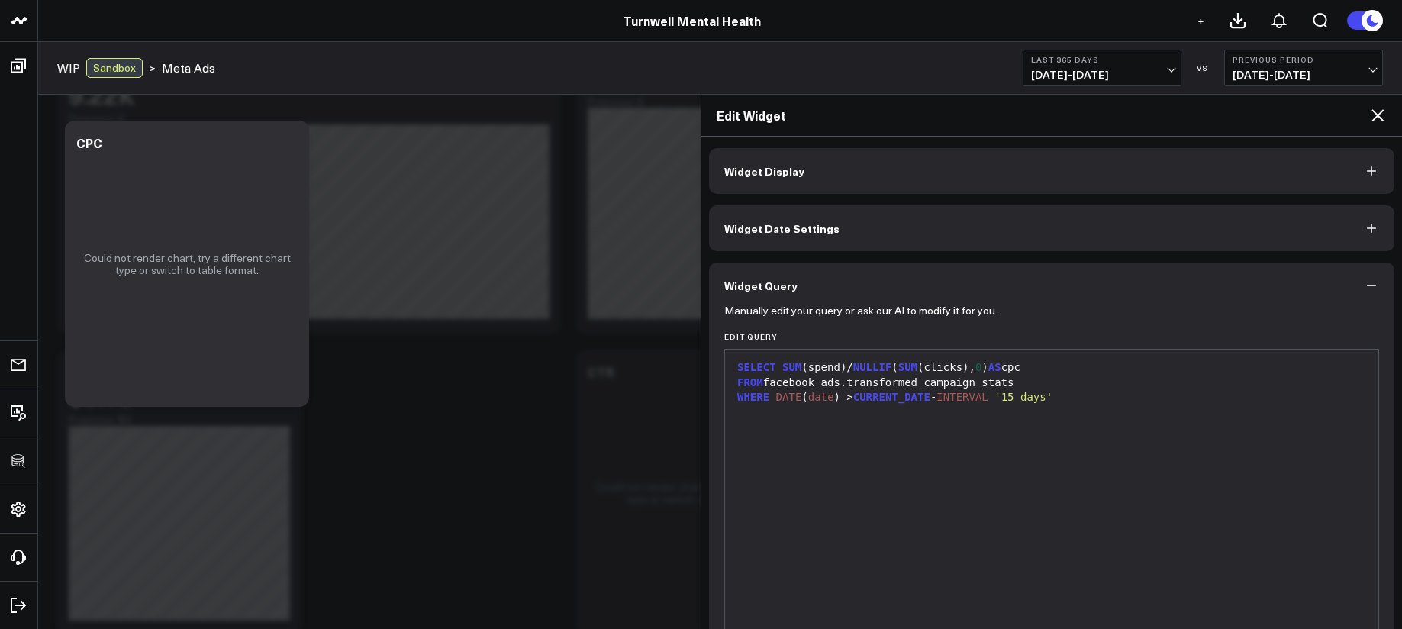
drag, startPoint x: 1066, startPoint y: 413, endPoint x: 1087, endPoint y: 401, distance: 24.6
click at [1067, 413] on div at bounding box center [1052, 412] width 638 height 15
click at [1085, 399] on div "WHERE DATE ( date ) > CURRENT_DATE - INTERVAL '15 days'" at bounding box center [1052, 397] width 638 height 15
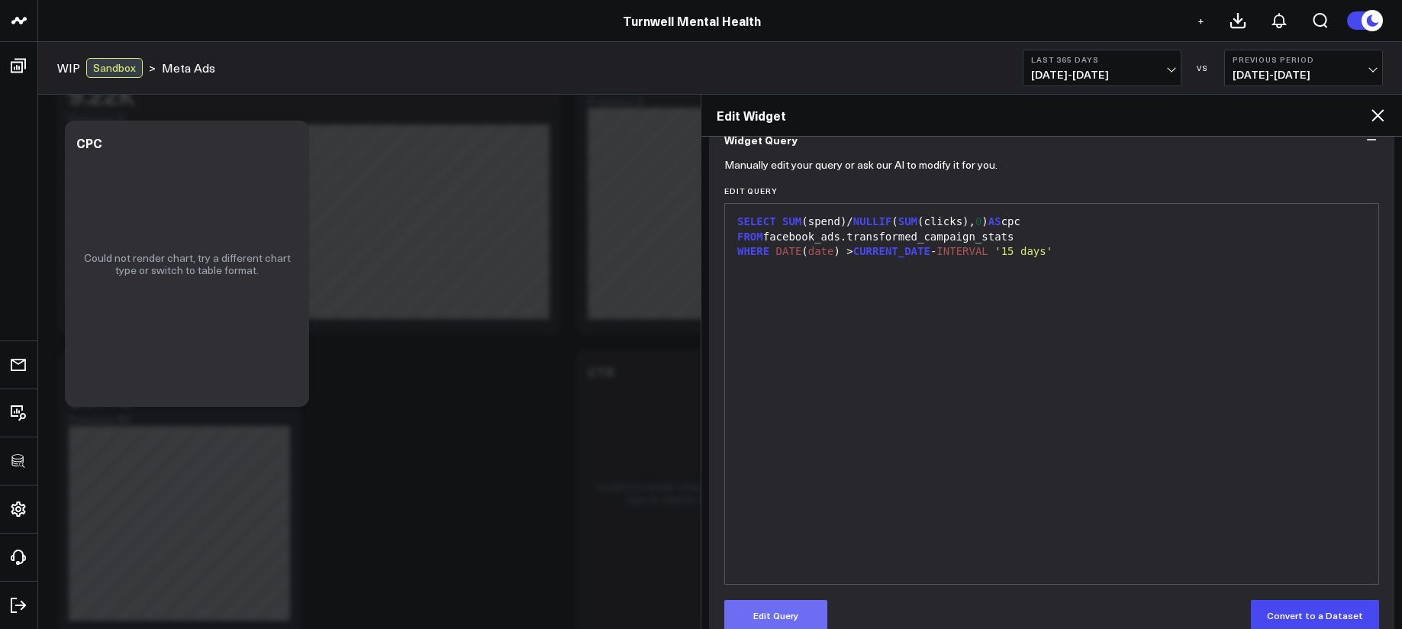
scroll to position [174, 0]
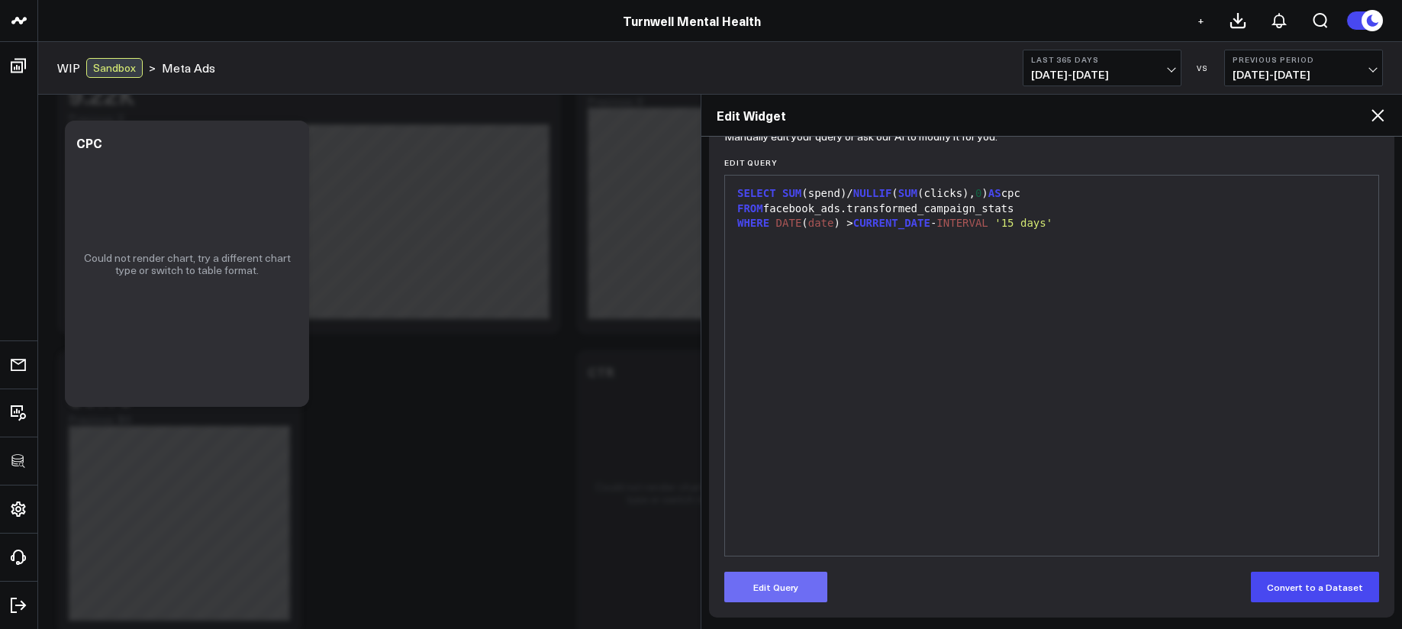
click at [807, 604] on div "Manually edit your query or ask our AI to modify it for you. Edit Query 9 1 2 3…" at bounding box center [1051, 375] width 685 height 483
click at [810, 592] on button "Edit Query" at bounding box center [775, 587] width 103 height 31
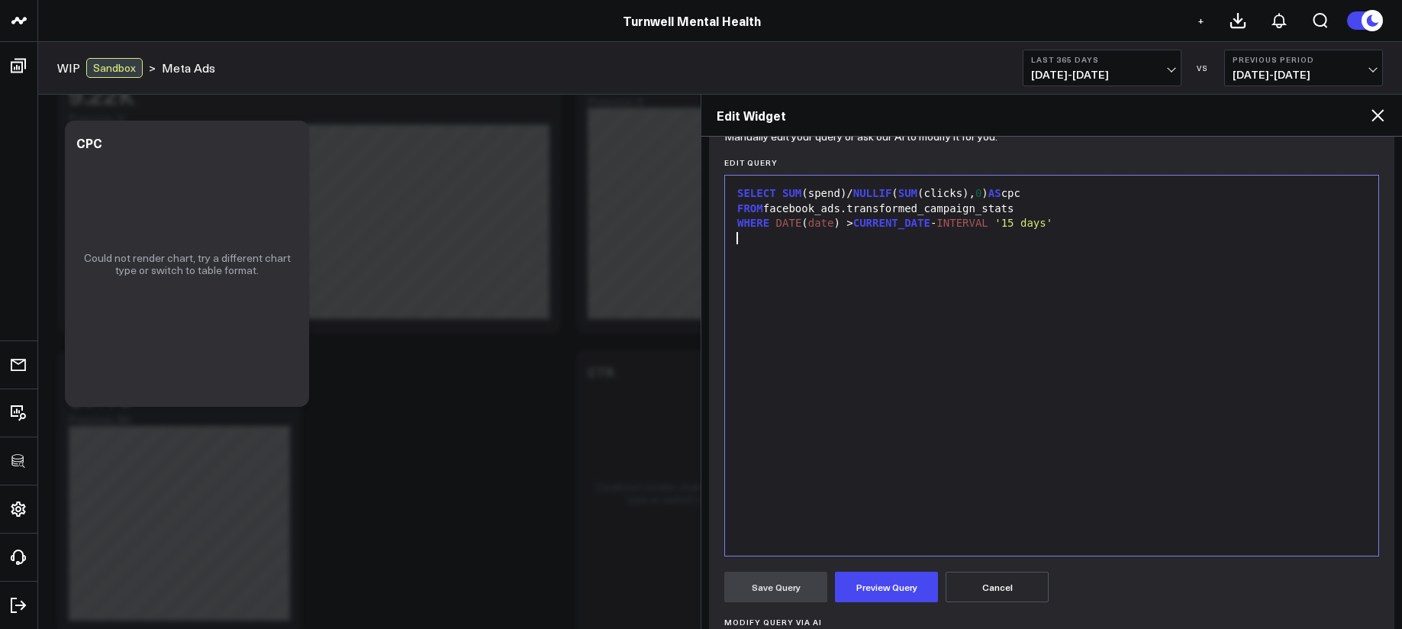
click at [912, 272] on div "SELECT SUM (spend)/ NULLIF ( SUM (clicks), 0 ) AS cpc FROM facebook_ads.transfo…" at bounding box center [1052, 365] width 638 height 365
drag, startPoint x: 935, startPoint y: 209, endPoint x: 980, endPoint y: 209, distance: 45.8
click at [980, 209] on div "FROM facebook_ads.transformed_campaign_stats" at bounding box center [1052, 208] width 638 height 15
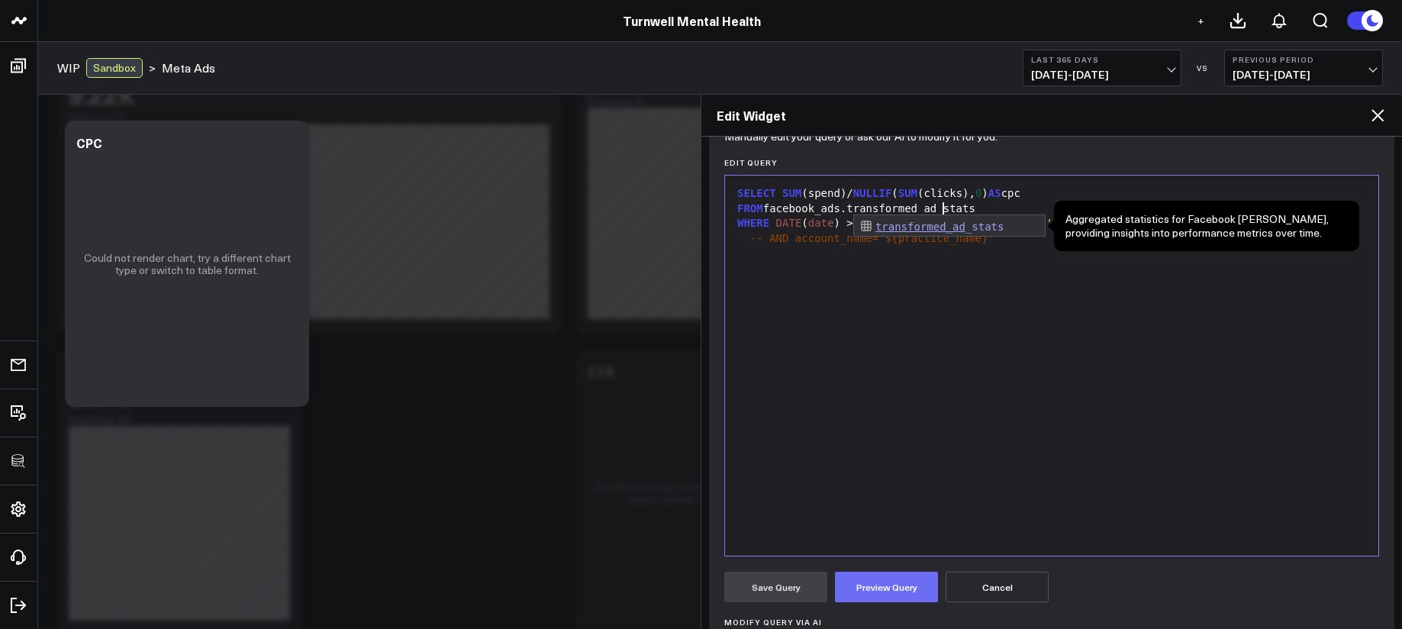
click at [916, 572] on button "Preview Query" at bounding box center [886, 587] width 103 height 31
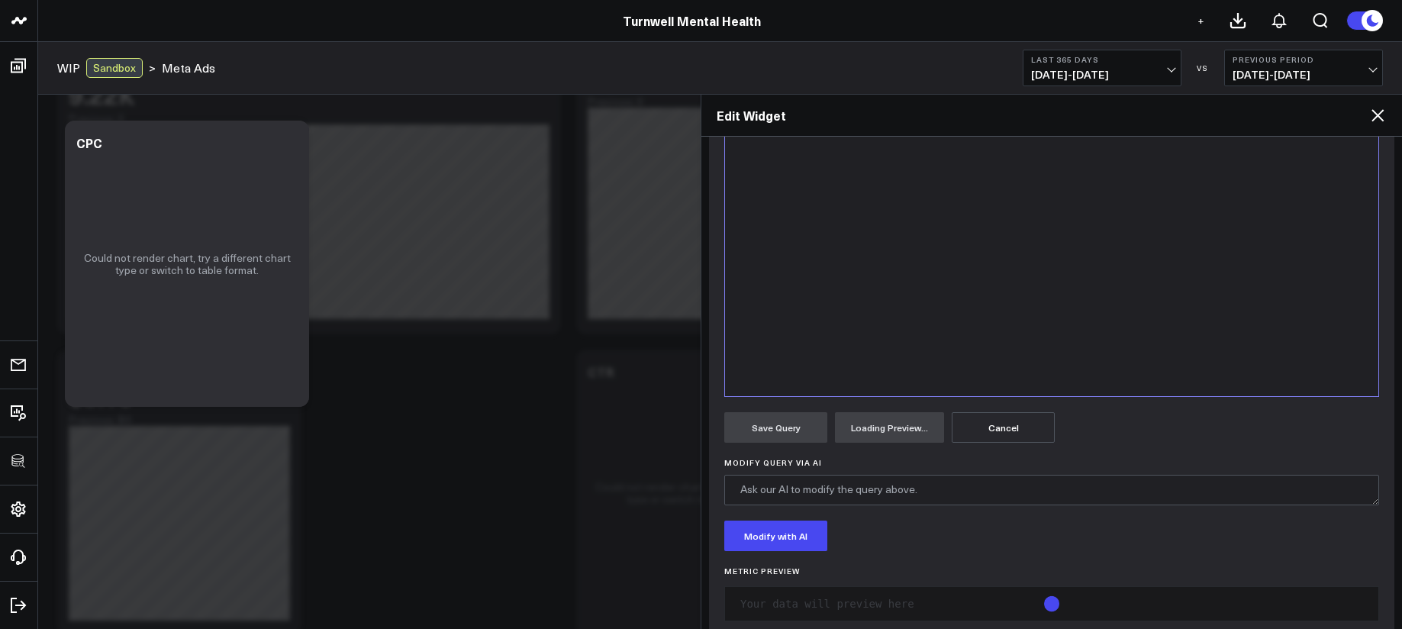
scroll to position [363, 0]
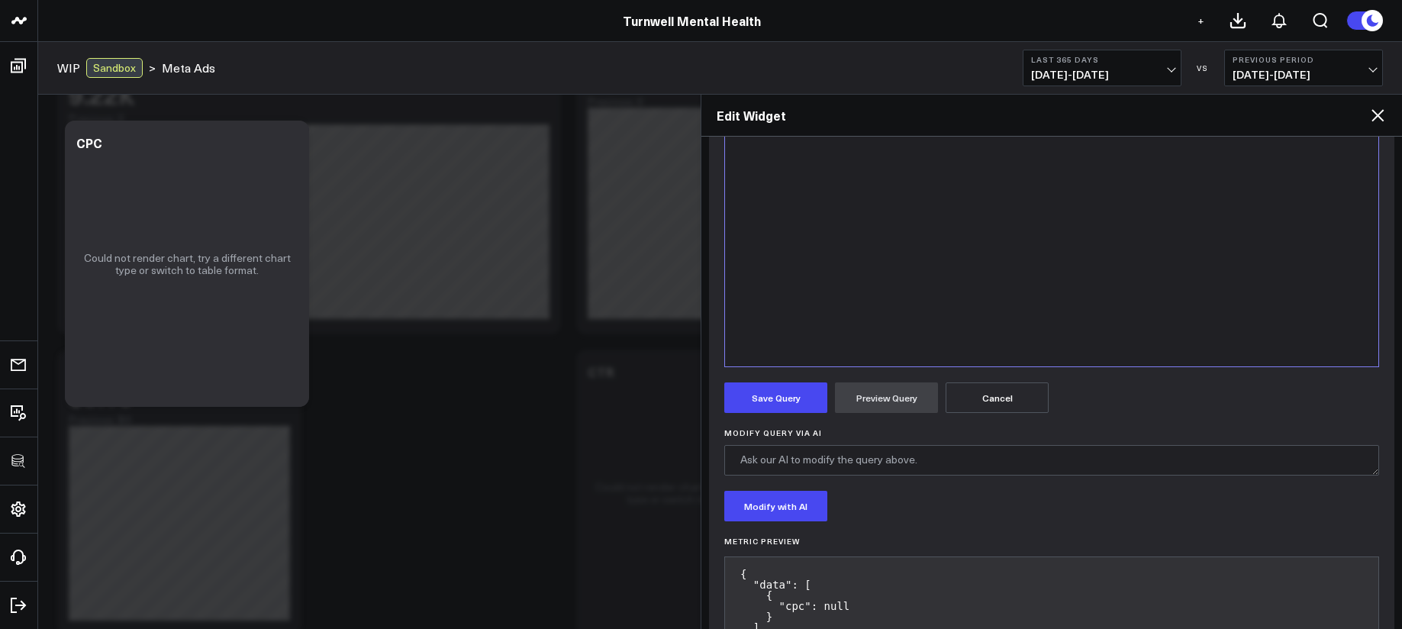
click at [801, 378] on form "Manually edit your query or ask our AI to modify it for you. Edit Query 9 1 2 3…" at bounding box center [1051, 305] width 655 height 721
click at [803, 385] on button "Save Query" at bounding box center [775, 397] width 103 height 31
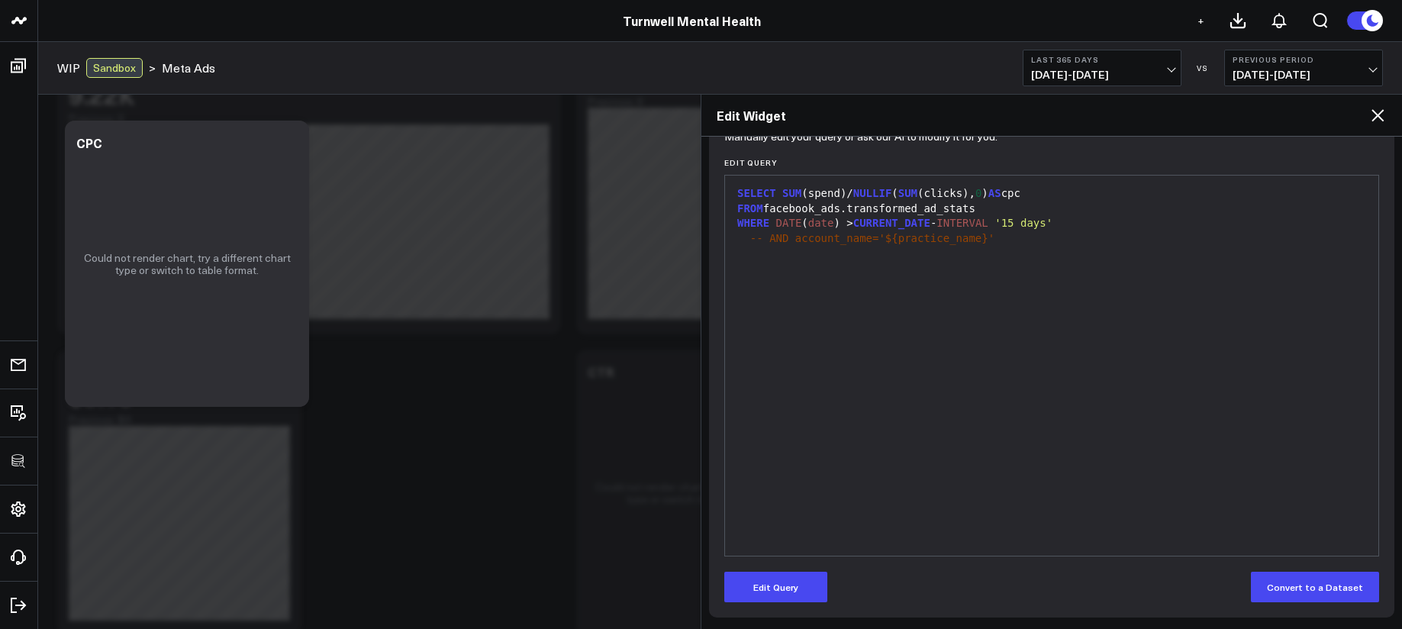
scroll to position [174, 0]
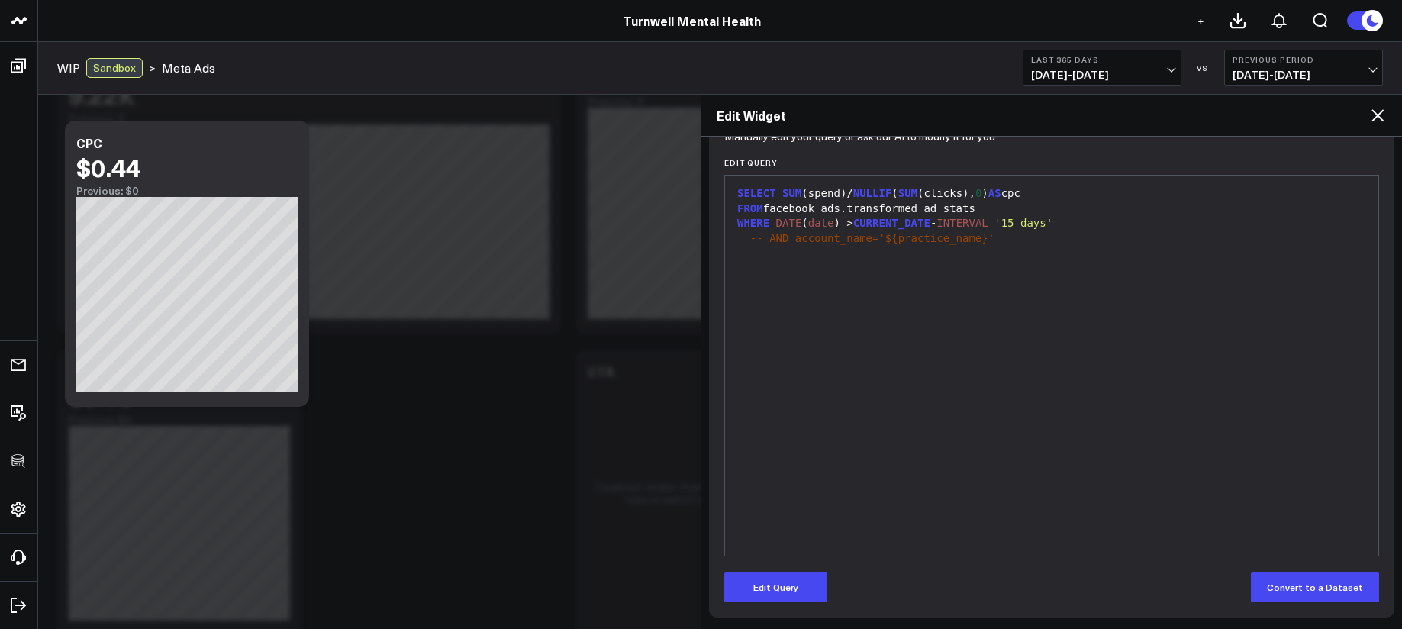
click at [1364, 110] on h2 "Edit Widget" at bounding box center [1042, 115] width 652 height 17
click at [1367, 110] on h2 "Edit Widget" at bounding box center [1042, 115] width 652 height 17
click at [1374, 108] on icon at bounding box center [1377, 115] width 18 height 18
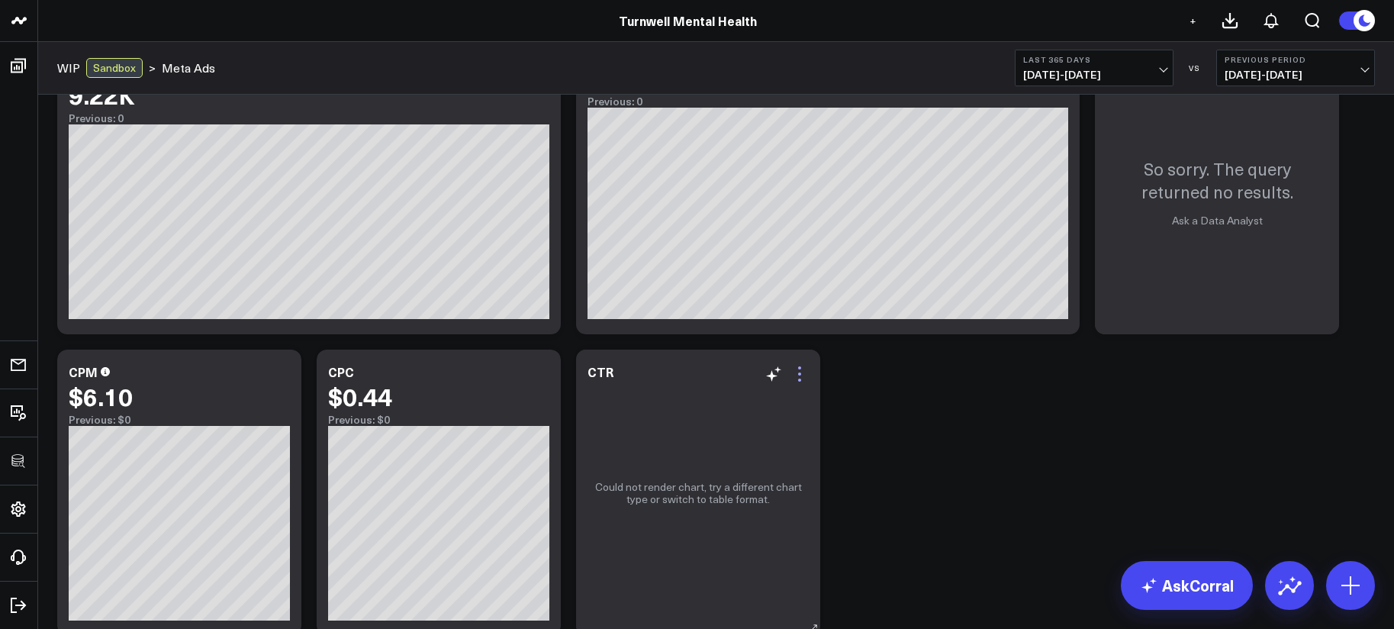
click at [800, 382] on icon at bounding box center [799, 374] width 18 height 18
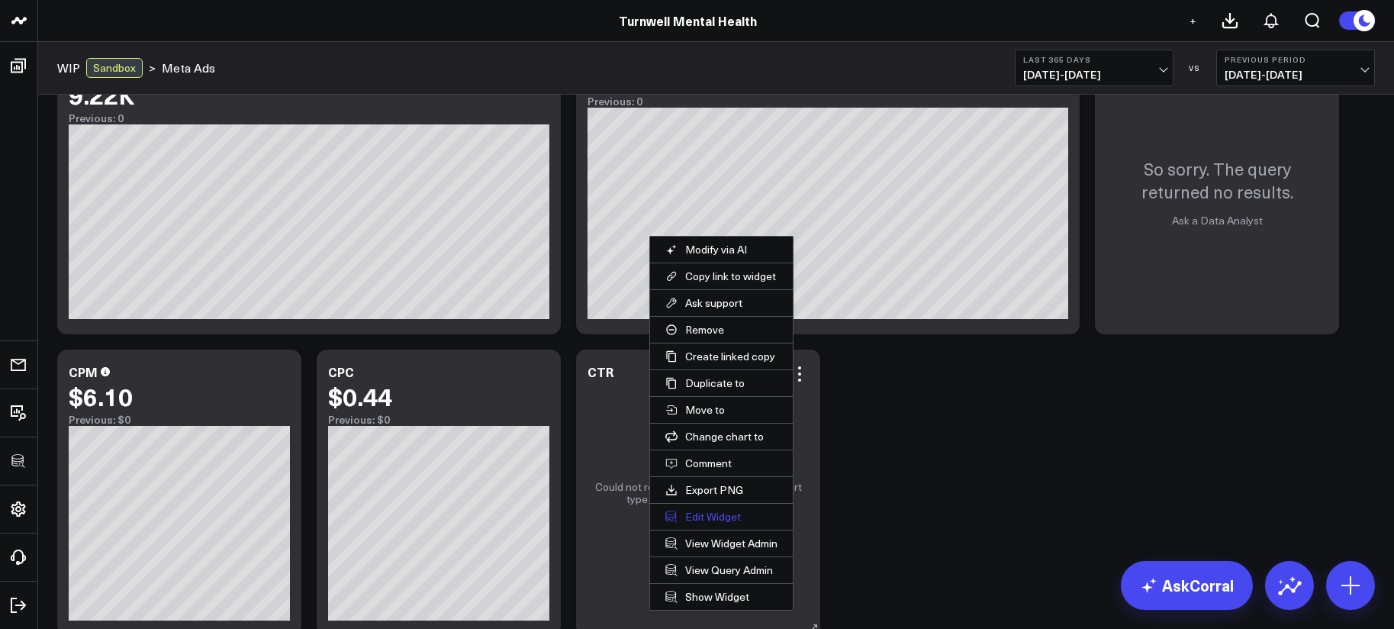
click at [733, 514] on button "Edit Widget" at bounding box center [721, 517] width 143 height 26
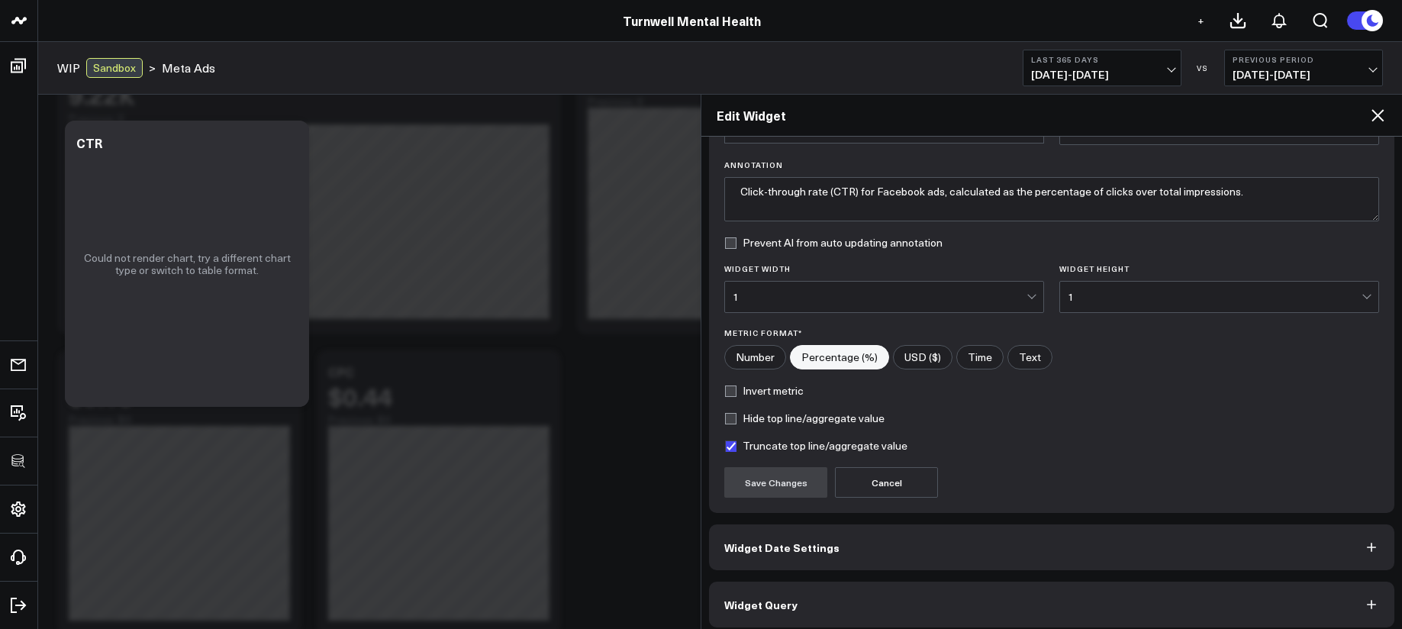
scroll to position [108, 0]
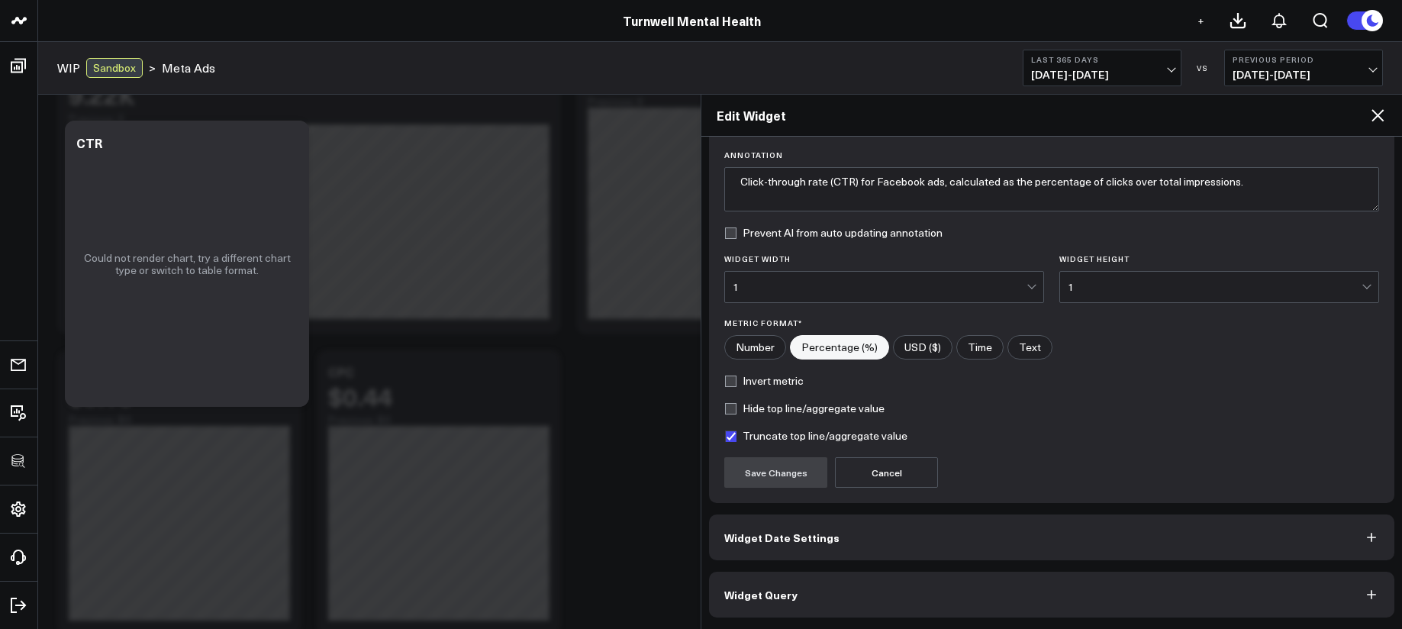
click at [928, 591] on button "Widget Query" at bounding box center [1051, 595] width 685 height 46
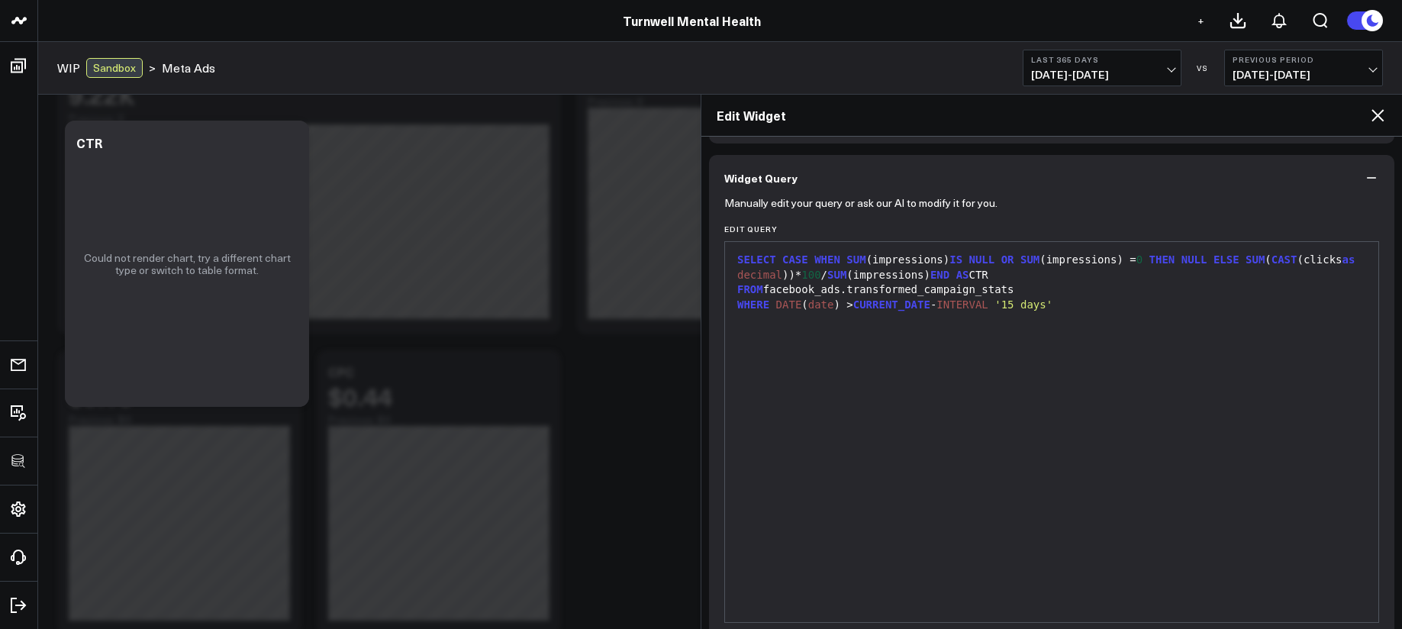
click at [1078, 319] on div at bounding box center [1052, 319] width 638 height 15
click at [1052, 304] on span "'15 days'" at bounding box center [1023, 304] width 58 height 12
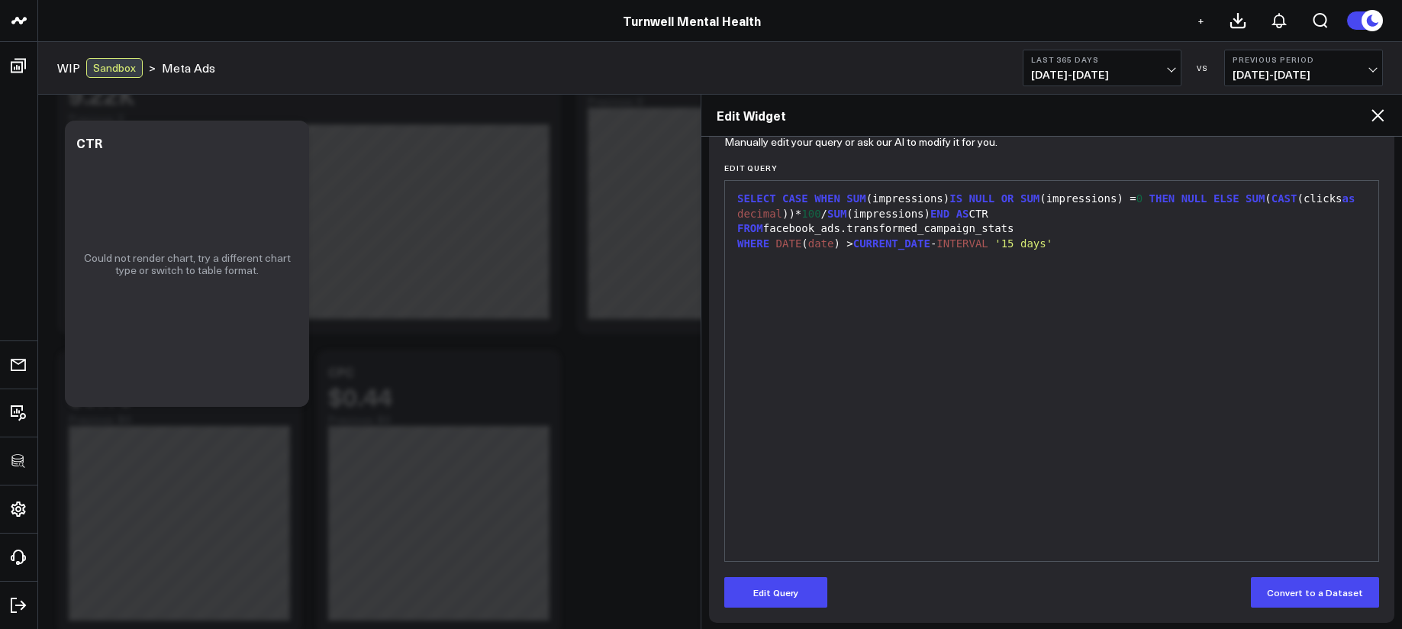
scroll to position [174, 0]
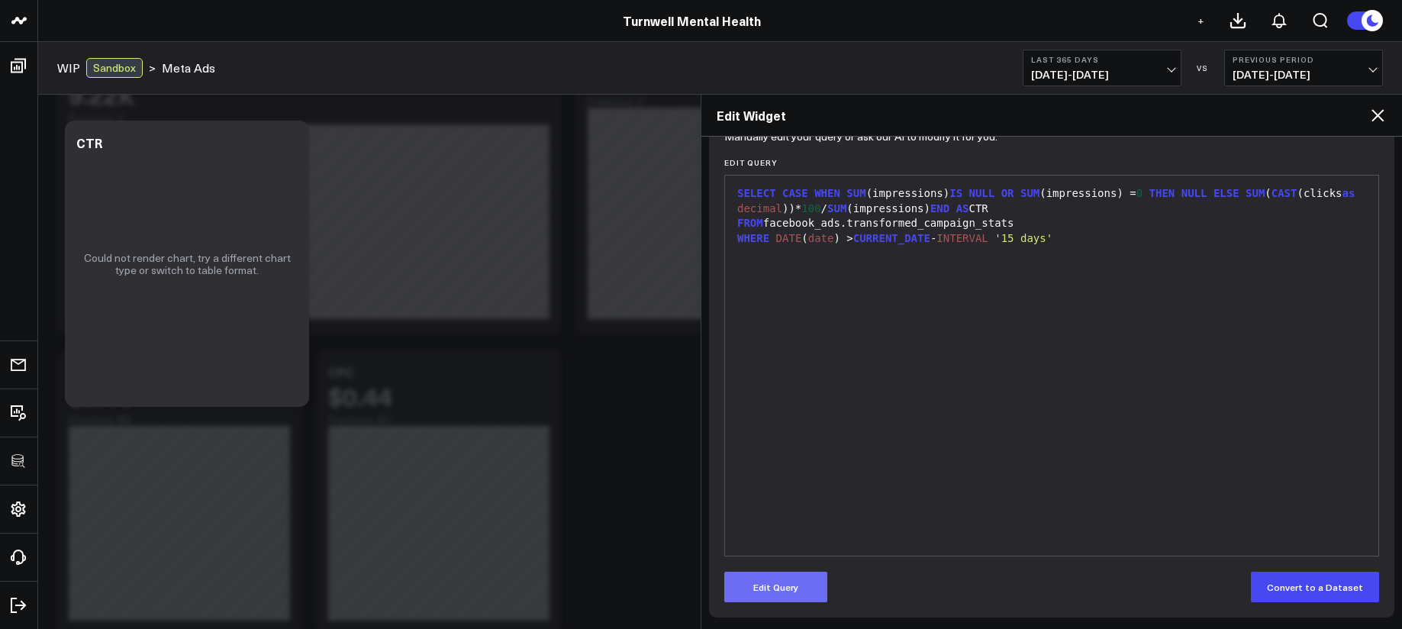
click at [813, 572] on button "Edit Query" at bounding box center [775, 587] width 103 height 31
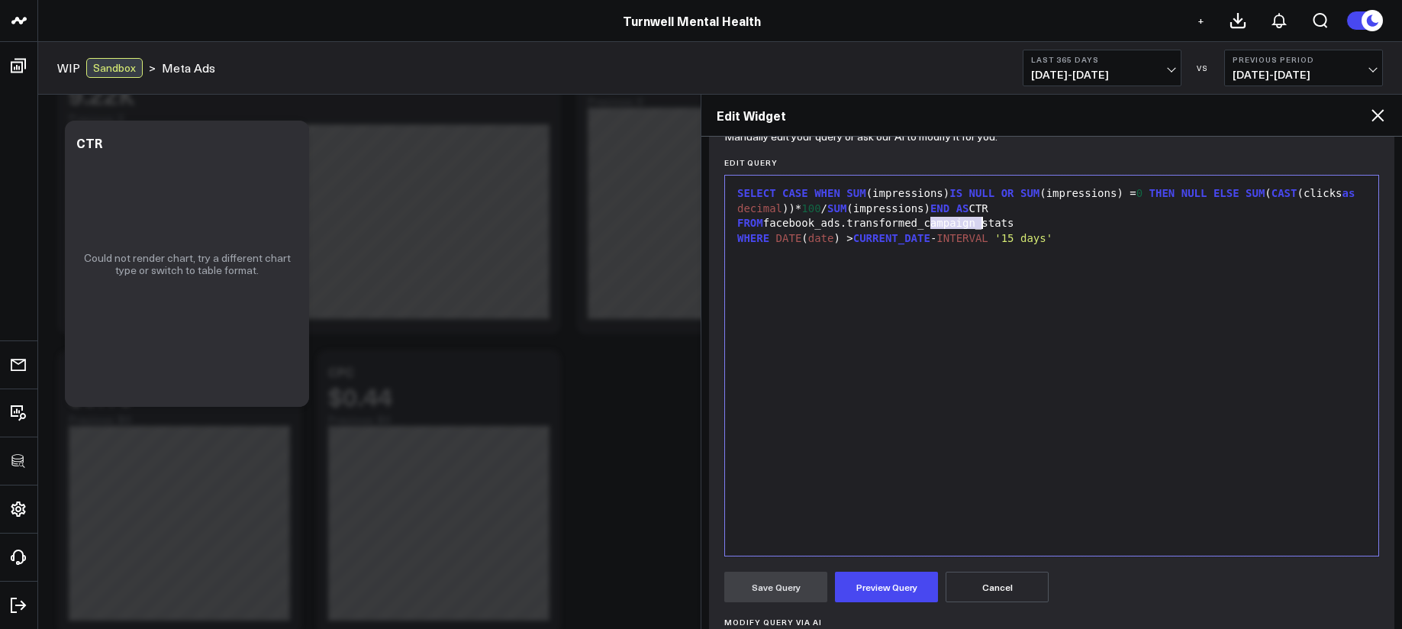
drag, startPoint x: 932, startPoint y: 223, endPoint x: 979, endPoint y: 222, distance: 47.3
click at [979, 222] on div "FROM facebook_ads.transformed_campaign_stats" at bounding box center [1052, 223] width 638 height 15
click at [1052, 239] on span "'15 days'" at bounding box center [1023, 238] width 58 height 12
click at [885, 594] on button "Preview Query" at bounding box center [886, 587] width 103 height 31
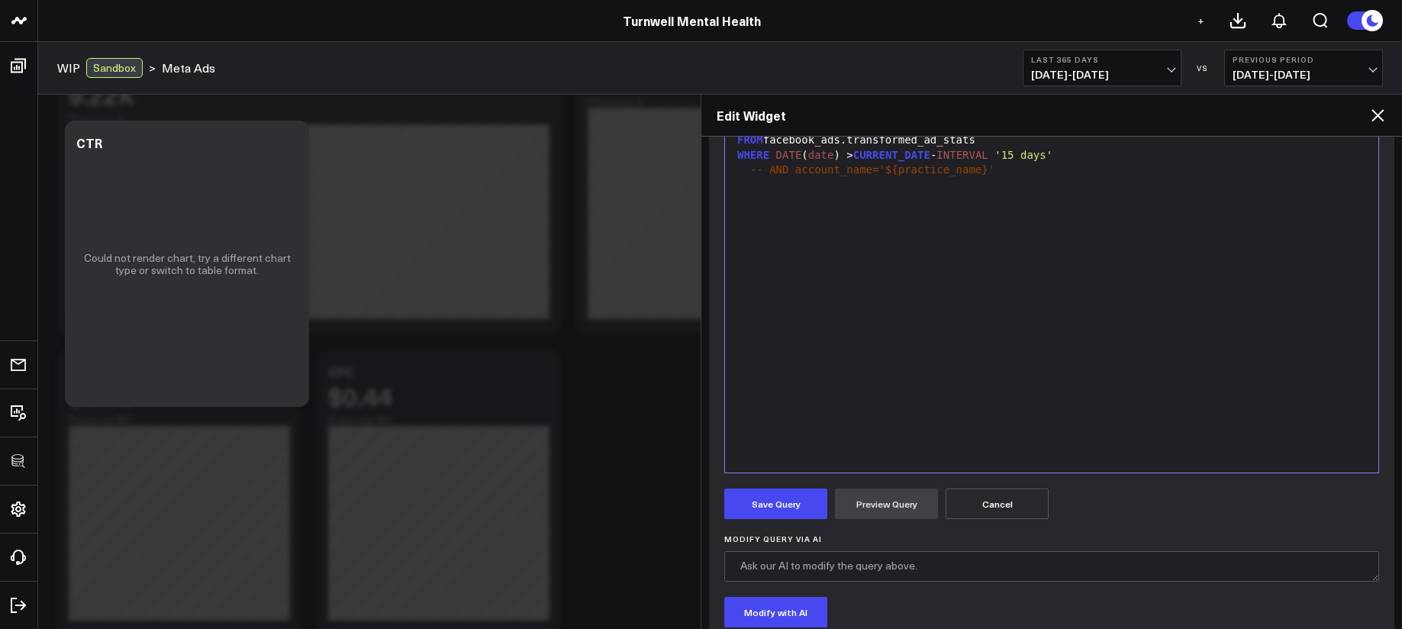
scroll to position [427, 0]
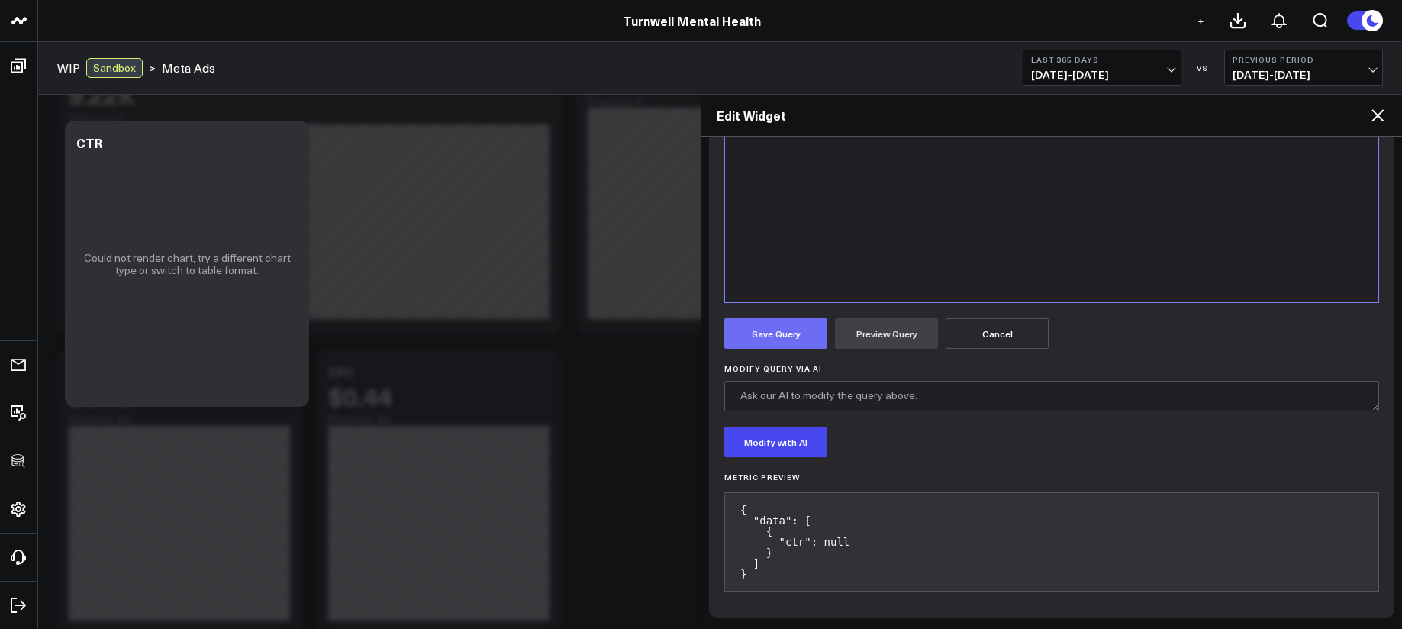
click at [802, 329] on button "Save Query" at bounding box center [775, 333] width 103 height 31
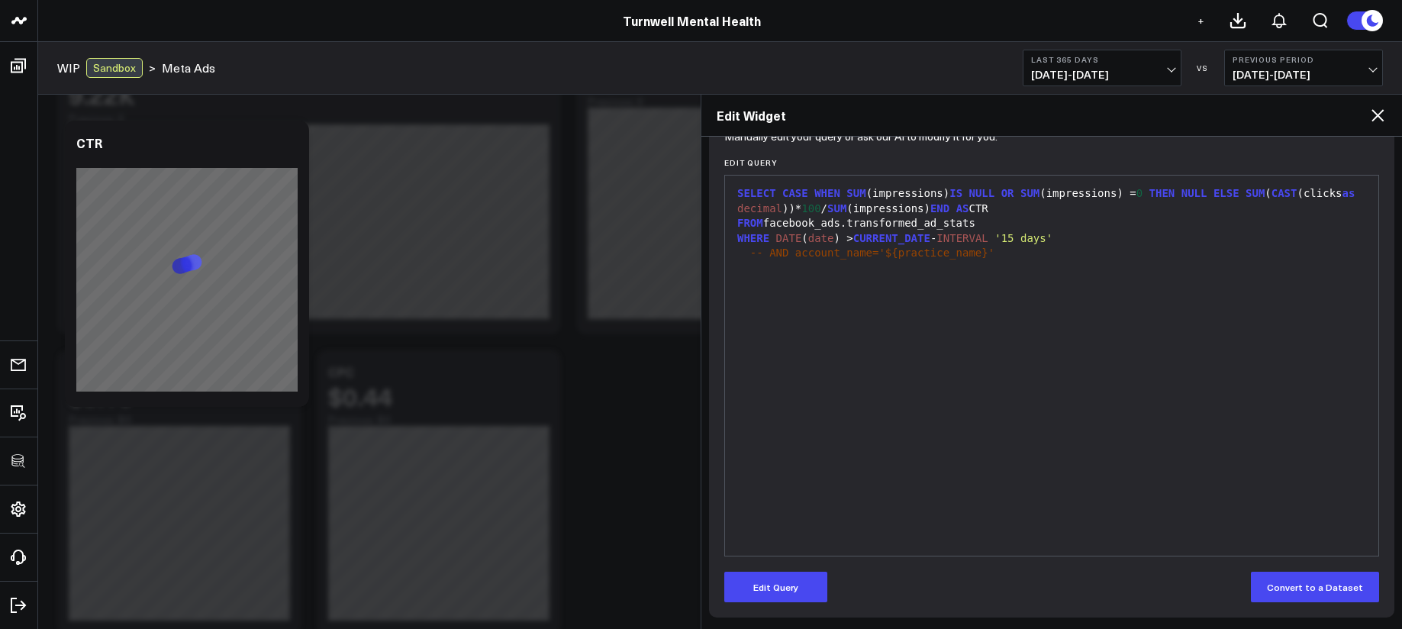
scroll to position [174, 0]
click at [604, 413] on div "Modify via AI Copy link to widget Ask support Remove Create linked copy Executi…" at bounding box center [716, 191] width 1333 height 1507
click at [1379, 117] on icon at bounding box center [1377, 115] width 12 height 12
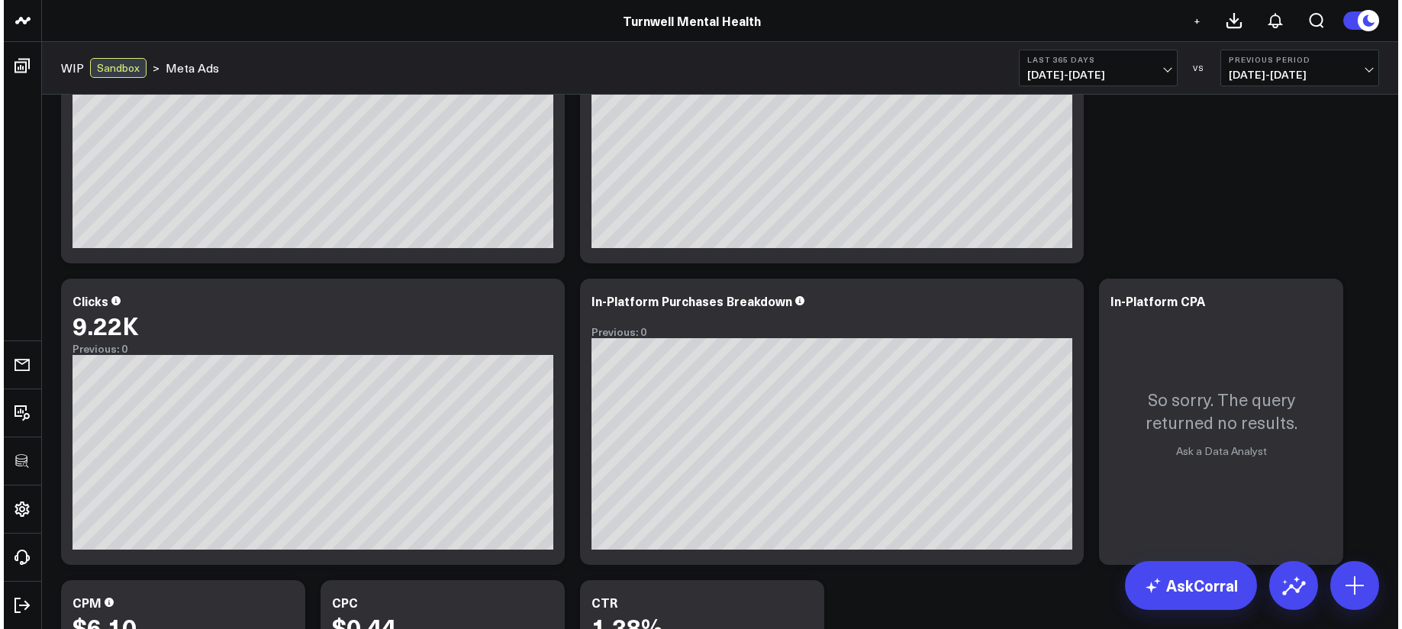
scroll to position [510, 0]
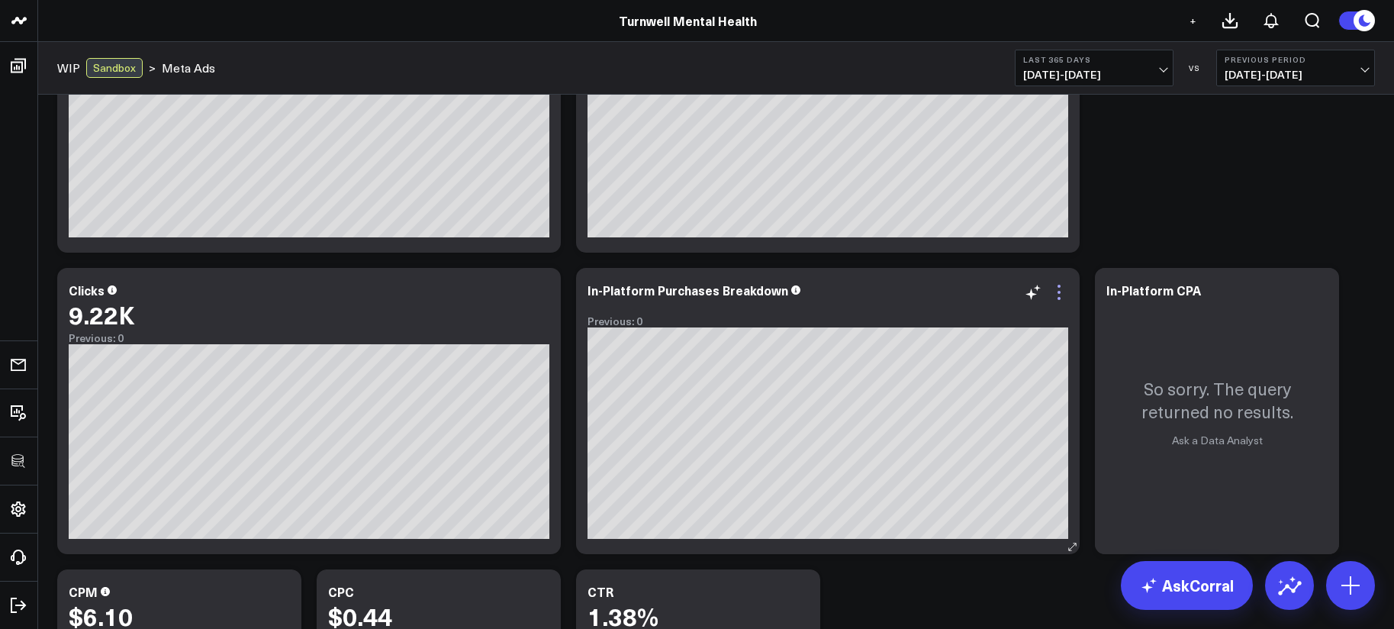
click at [1059, 296] on icon at bounding box center [1059, 292] width 18 height 18
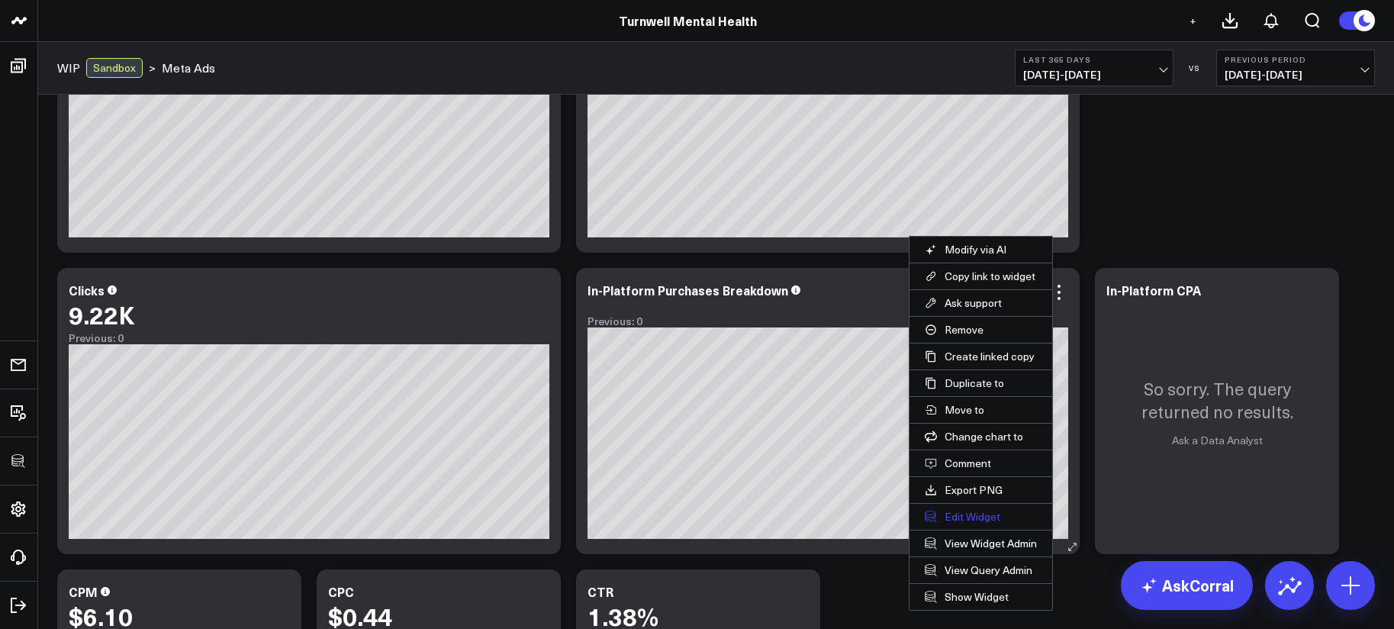
click at [980, 520] on button "Edit Widget" at bounding box center [981, 517] width 143 height 26
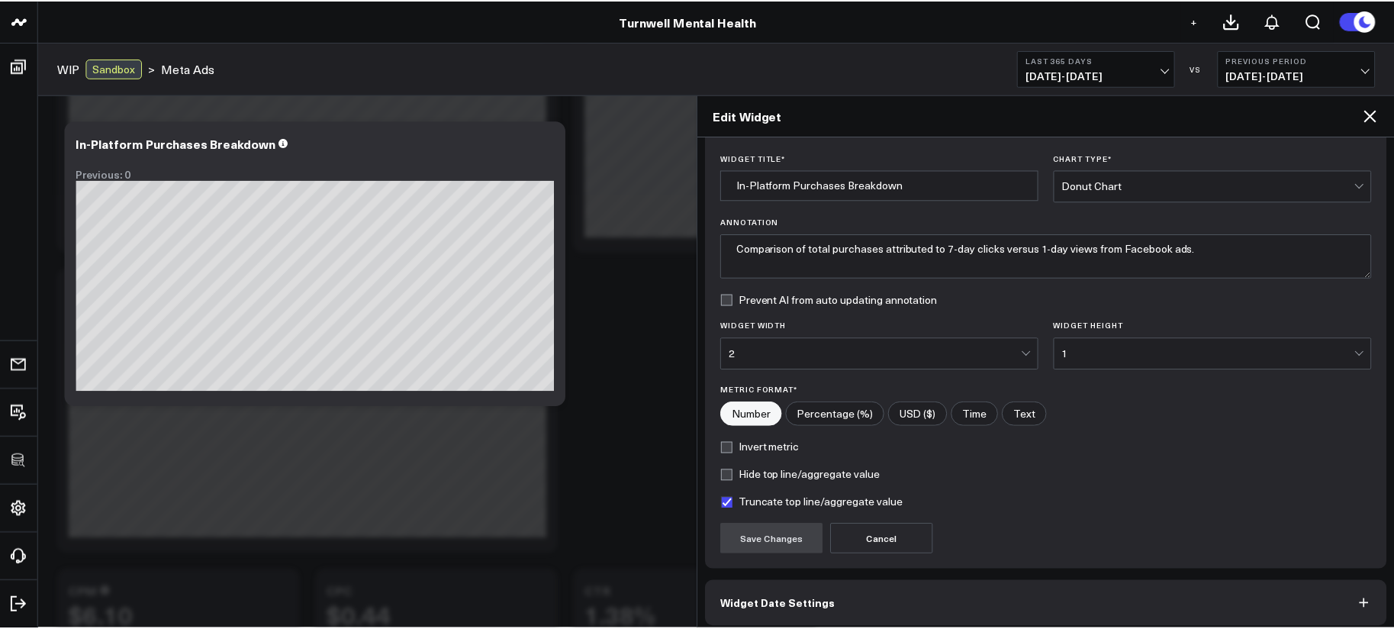
scroll to position [108, 0]
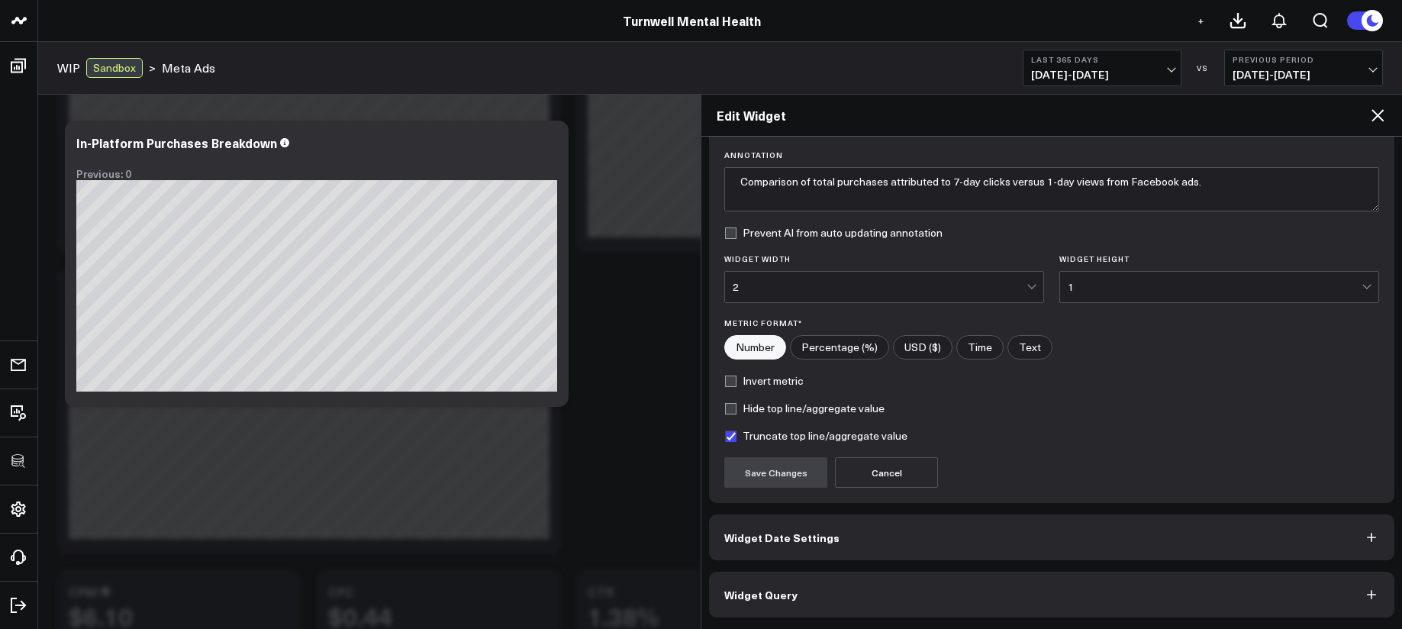
click at [968, 594] on button "Widget Query" at bounding box center [1051, 595] width 685 height 46
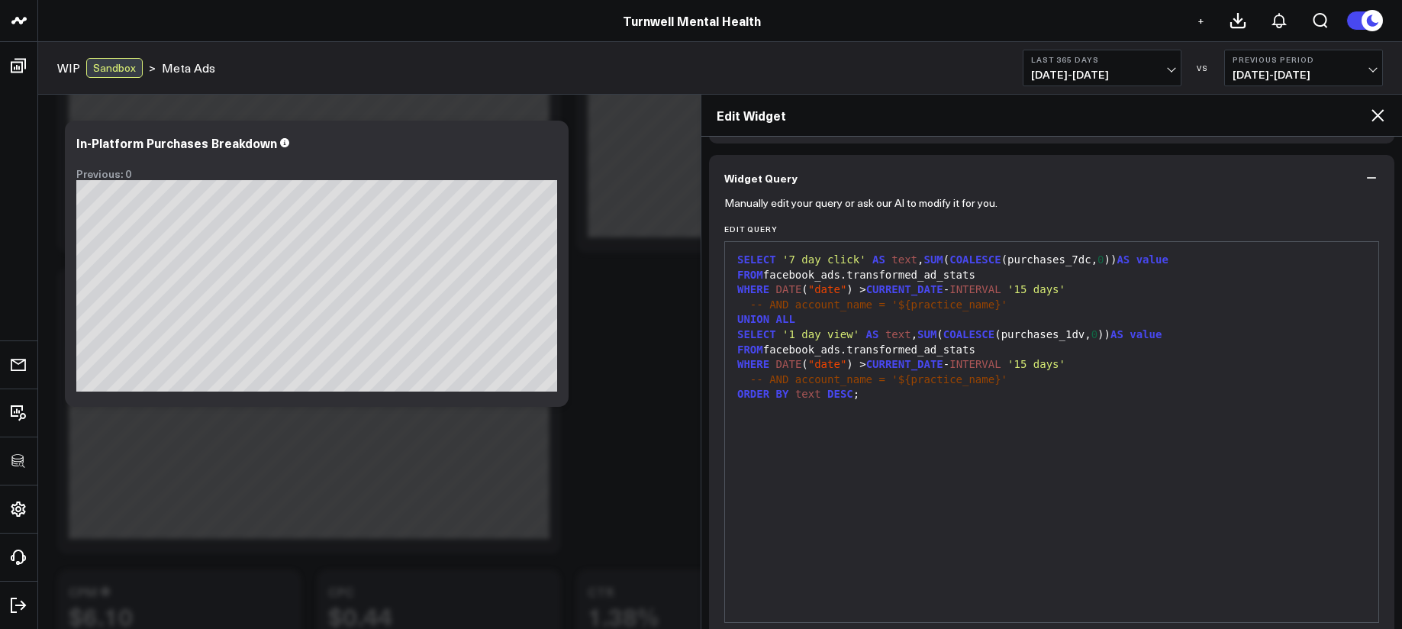
click at [967, 590] on div "SELECT '7 day click' AS text , SUM ( COALESCE (purchases_7dc, 0 )) AS value FRO…" at bounding box center [1052, 432] width 638 height 365
click at [1370, 124] on div "Edit Widget" at bounding box center [1051, 116] width 700 height 42
click at [1378, 119] on icon at bounding box center [1377, 115] width 18 height 18
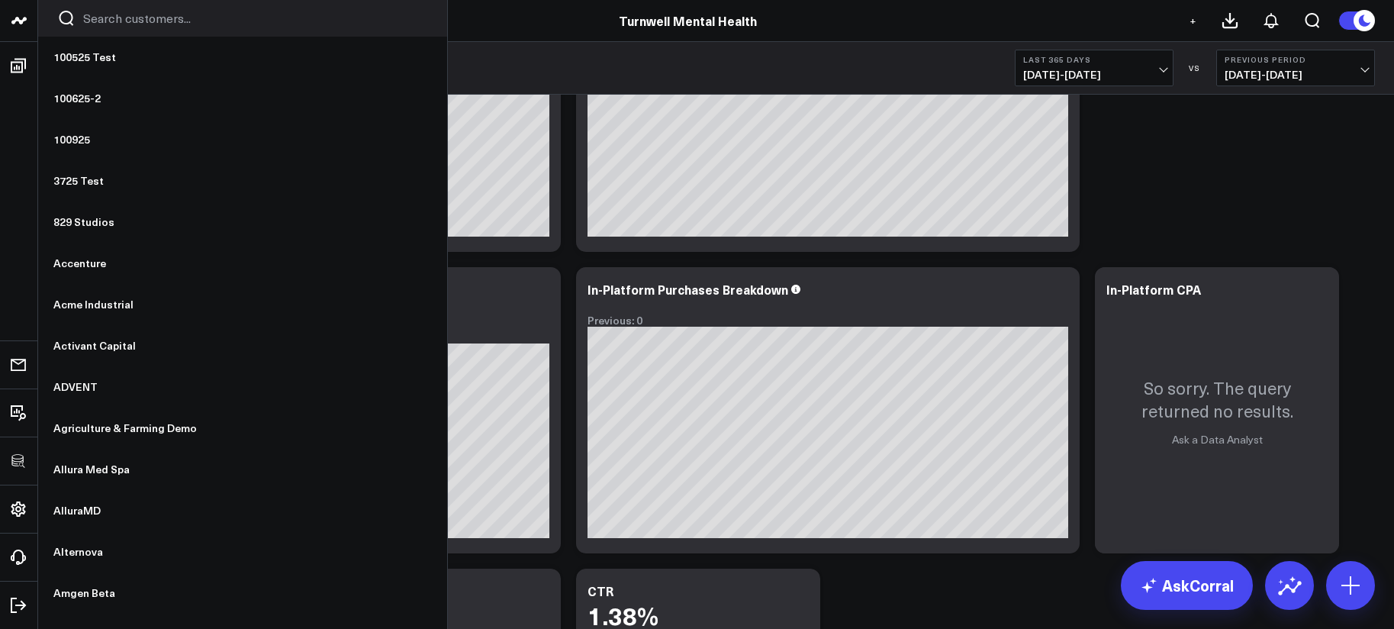
click at [128, 22] on input "Search customers input" at bounding box center [255, 18] width 345 height 17
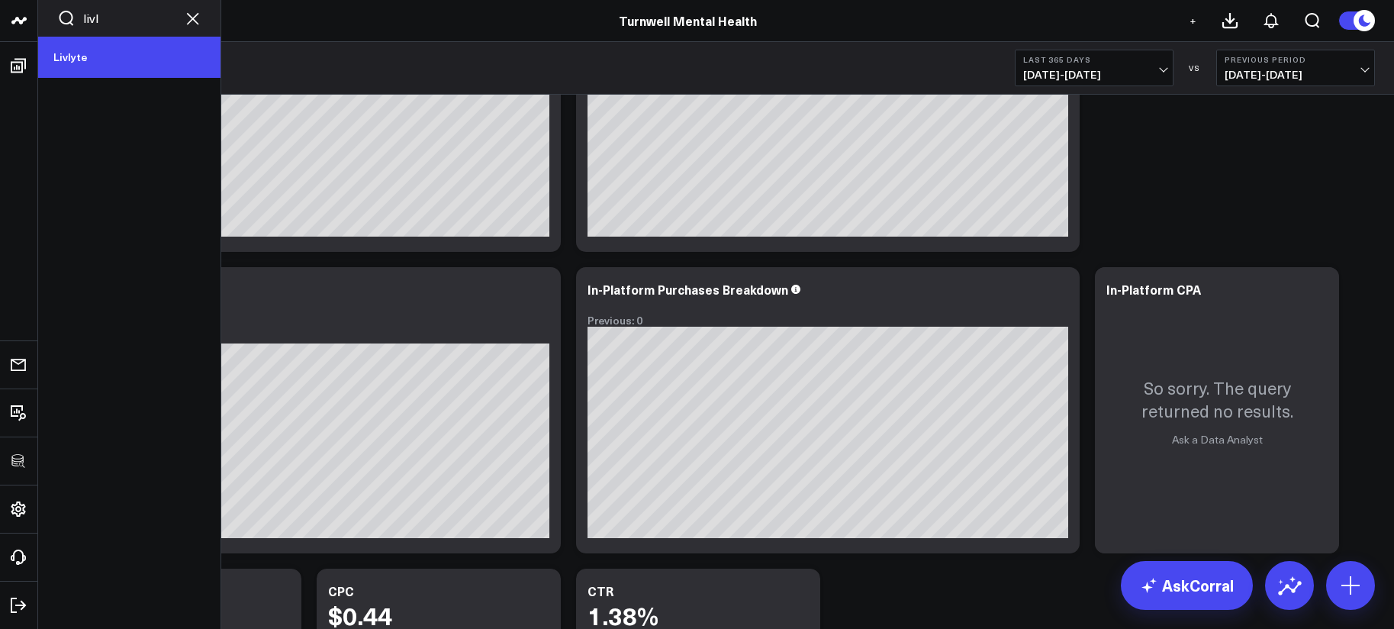
type input "livl"
click at [137, 59] on link "Livlyte" at bounding box center [129, 57] width 182 height 41
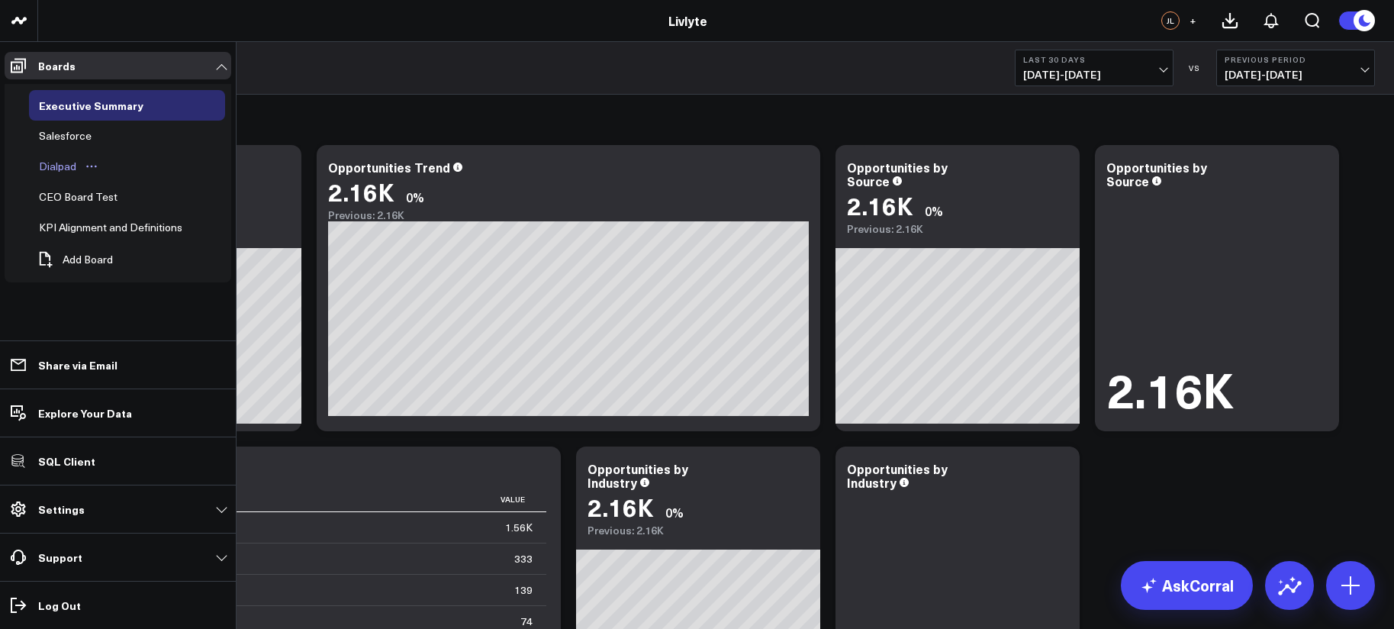
click at [65, 166] on div "Dialpad" at bounding box center [57, 166] width 45 height 18
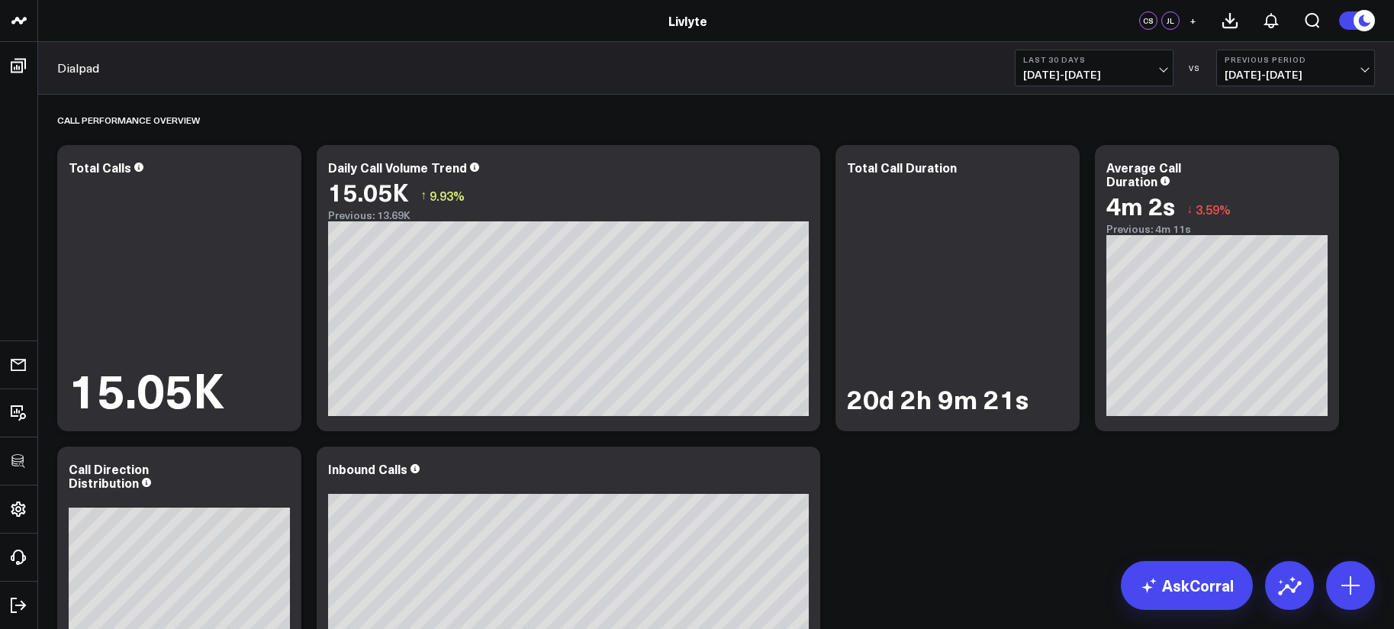
click at [1090, 82] on button "Last 30 Days 09/10/25 - 10/09/25" at bounding box center [1094, 68] width 159 height 37
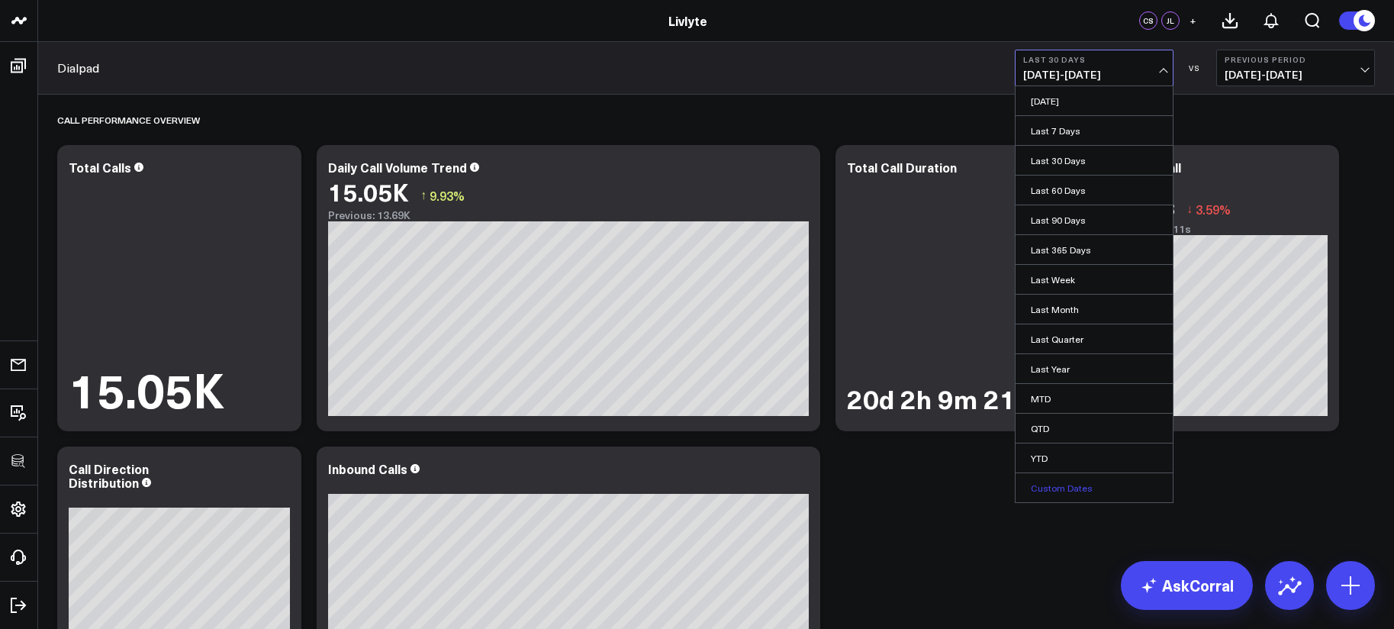
click at [1097, 492] on link "Custom Dates" at bounding box center [1094, 487] width 157 height 29
select select "9"
select select "2025"
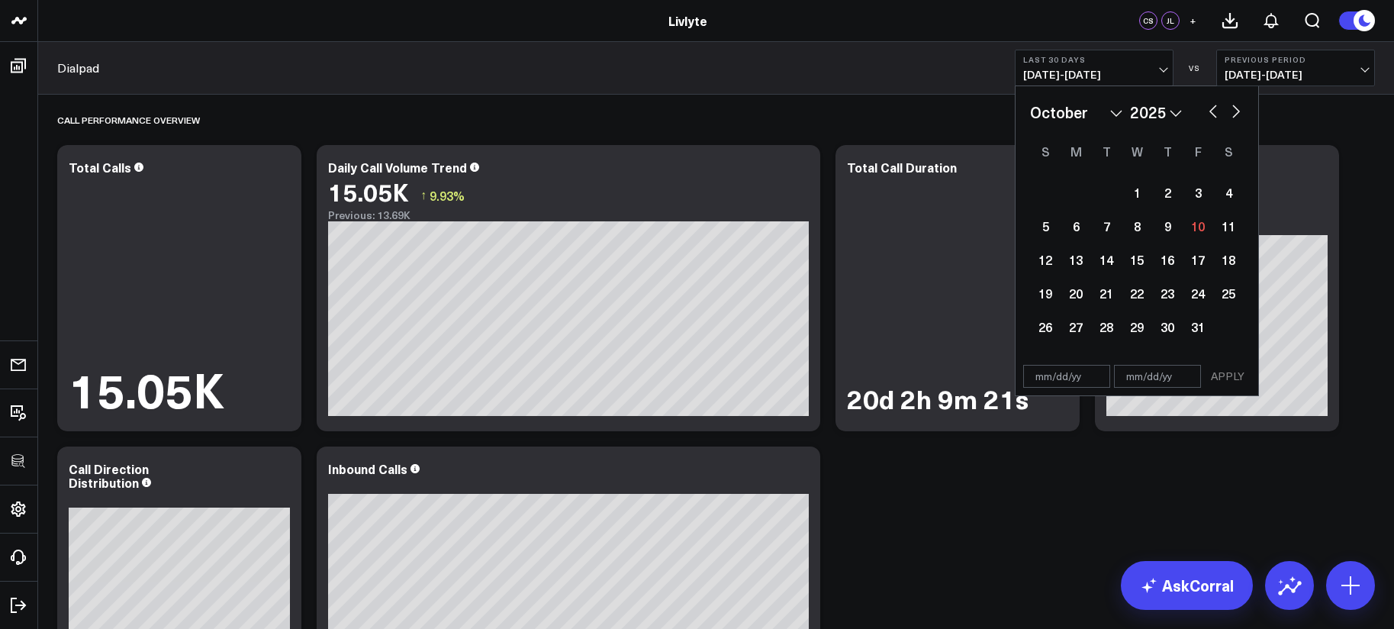
click at [1211, 108] on button "button" at bounding box center [1213, 110] width 15 height 18
select select "8"
select select "2025"
click at [1072, 196] on div "1" at bounding box center [1076, 192] width 31 height 31
type input "[DATE]"
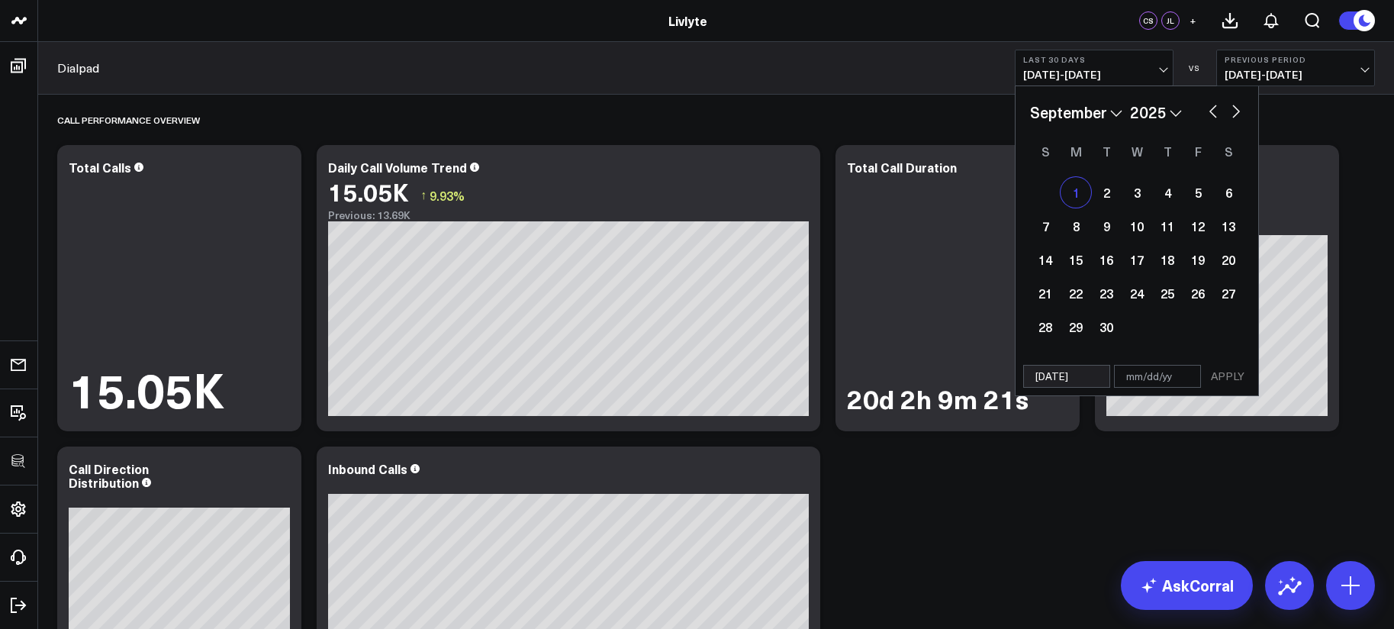
select select "8"
select select "2025"
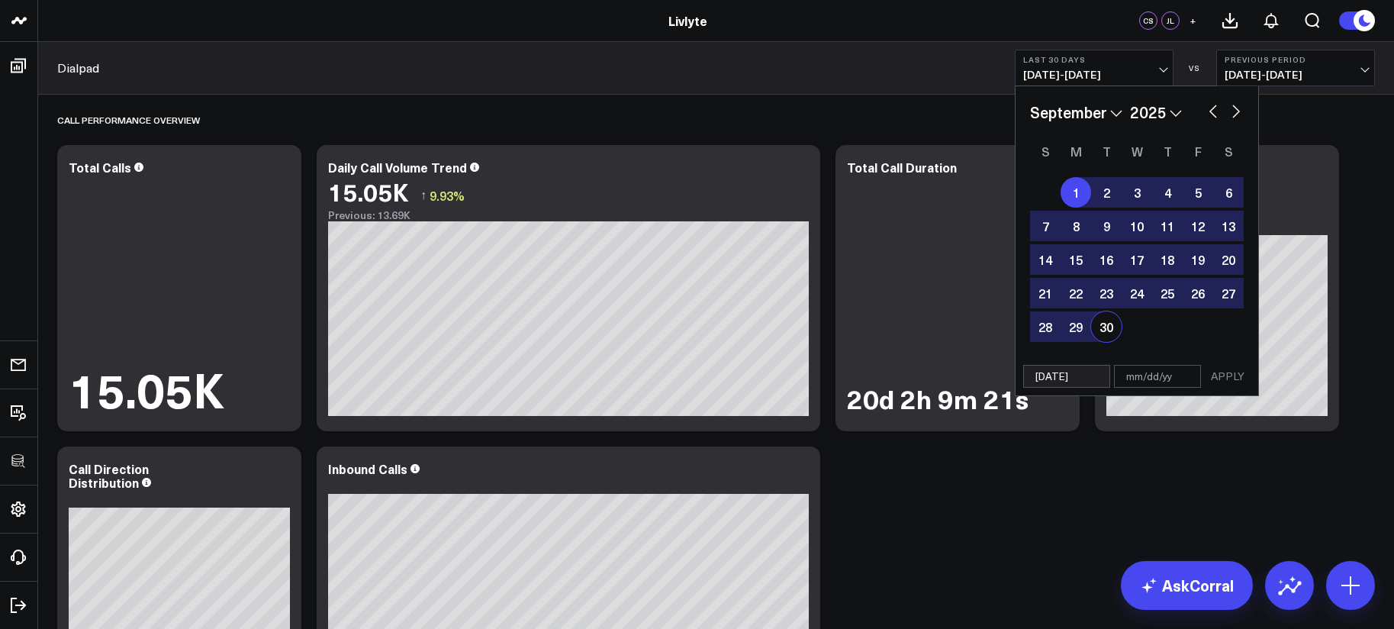
click at [1104, 333] on div "30" at bounding box center [1106, 326] width 31 height 31
type input "[DATE]"
select select "8"
select select "2025"
click at [1215, 377] on button "APPLY" at bounding box center [1228, 376] width 46 height 23
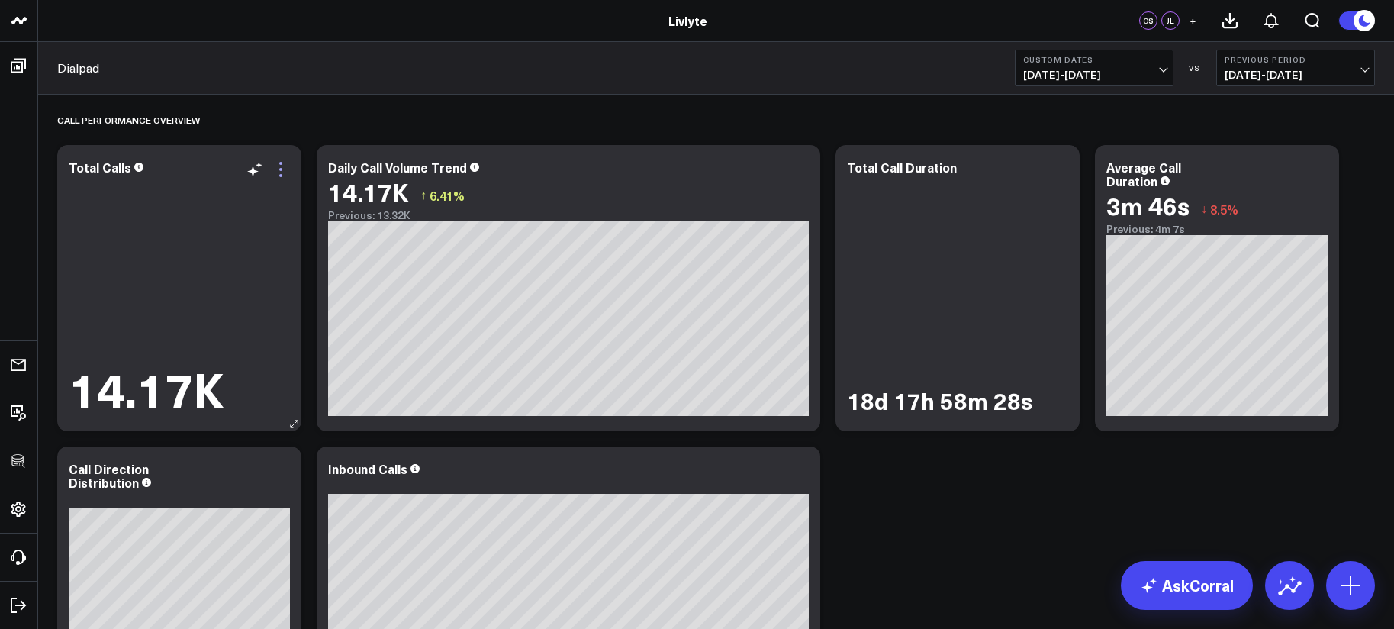
click at [285, 167] on icon at bounding box center [281, 169] width 18 height 18
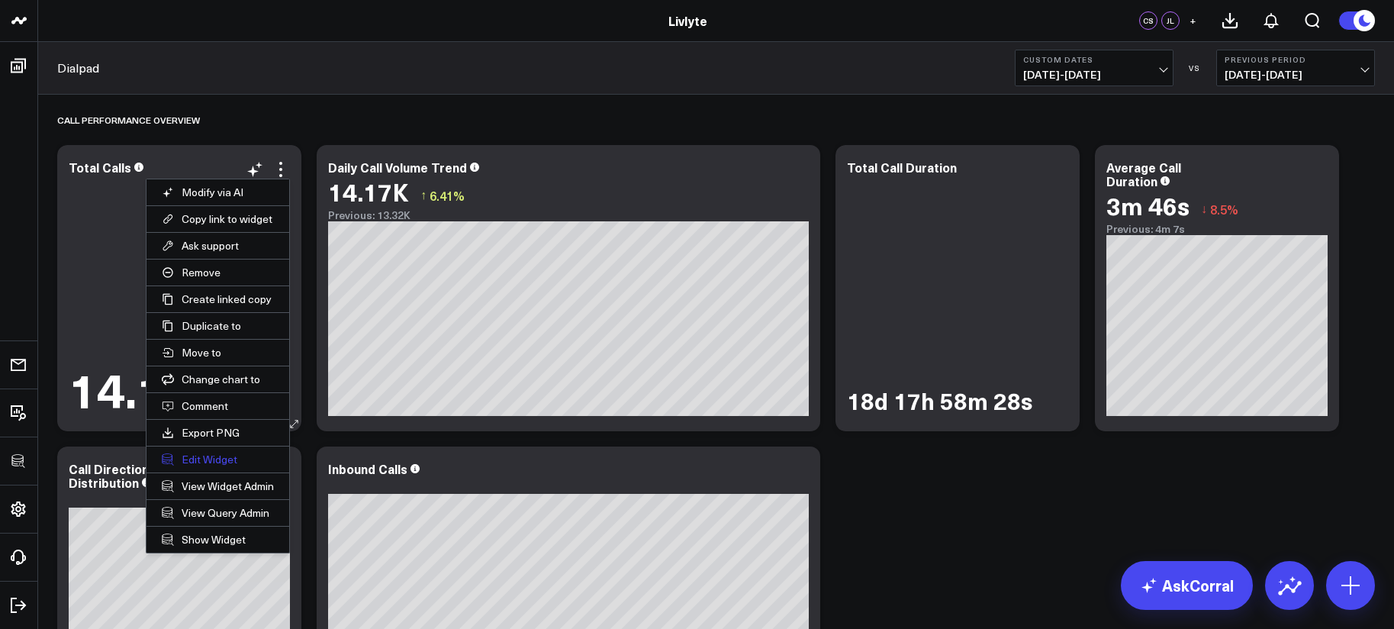
click at [239, 463] on button "Edit Widget" at bounding box center [218, 459] width 143 height 26
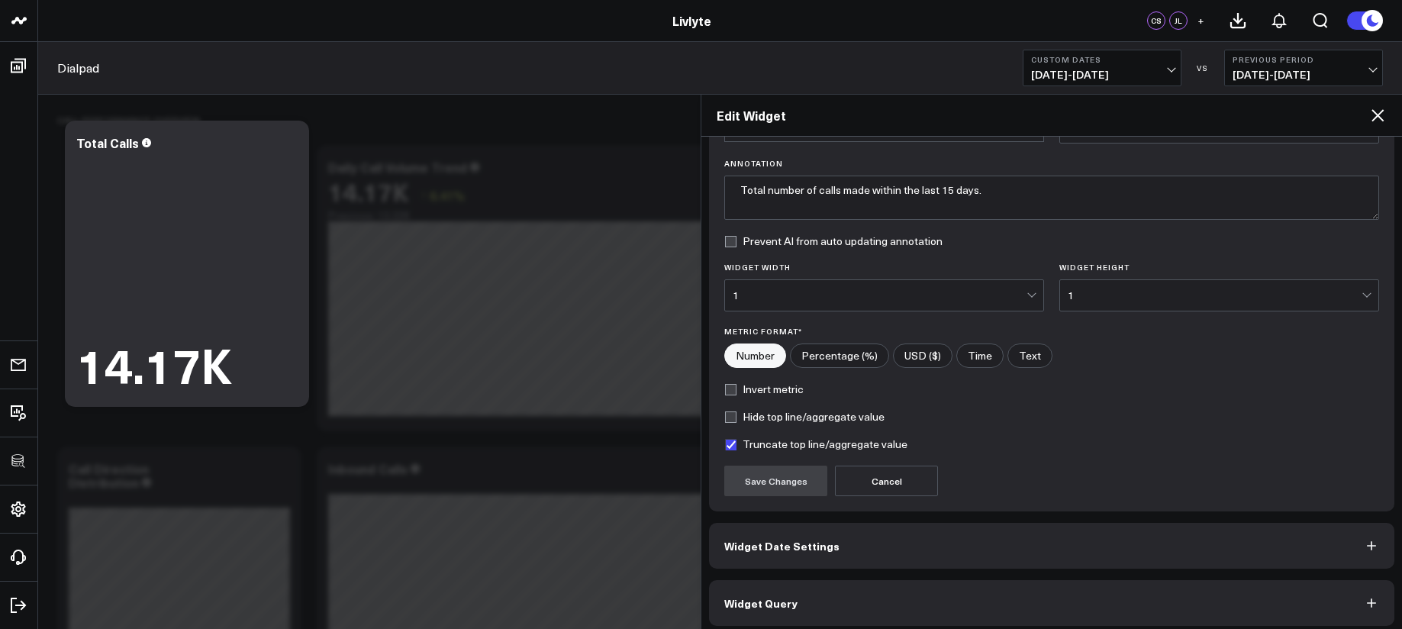
scroll to position [108, 0]
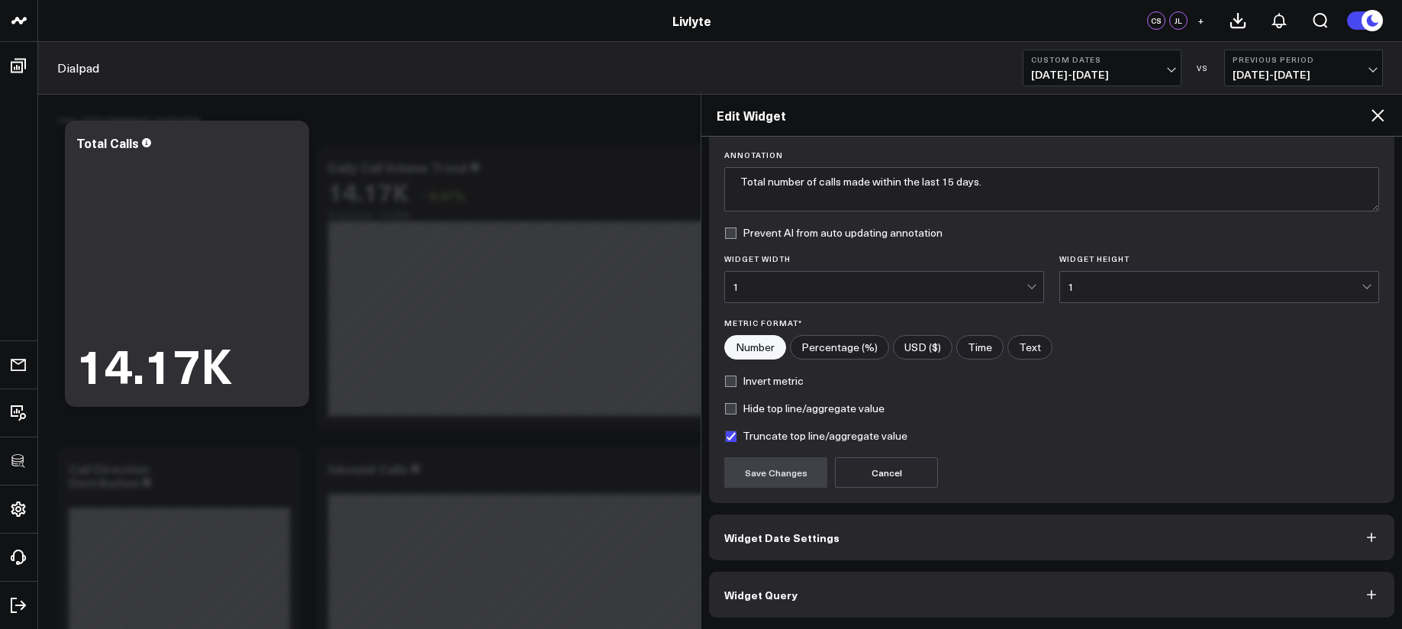
click at [848, 585] on button "Widget Query" at bounding box center [1051, 595] width 685 height 46
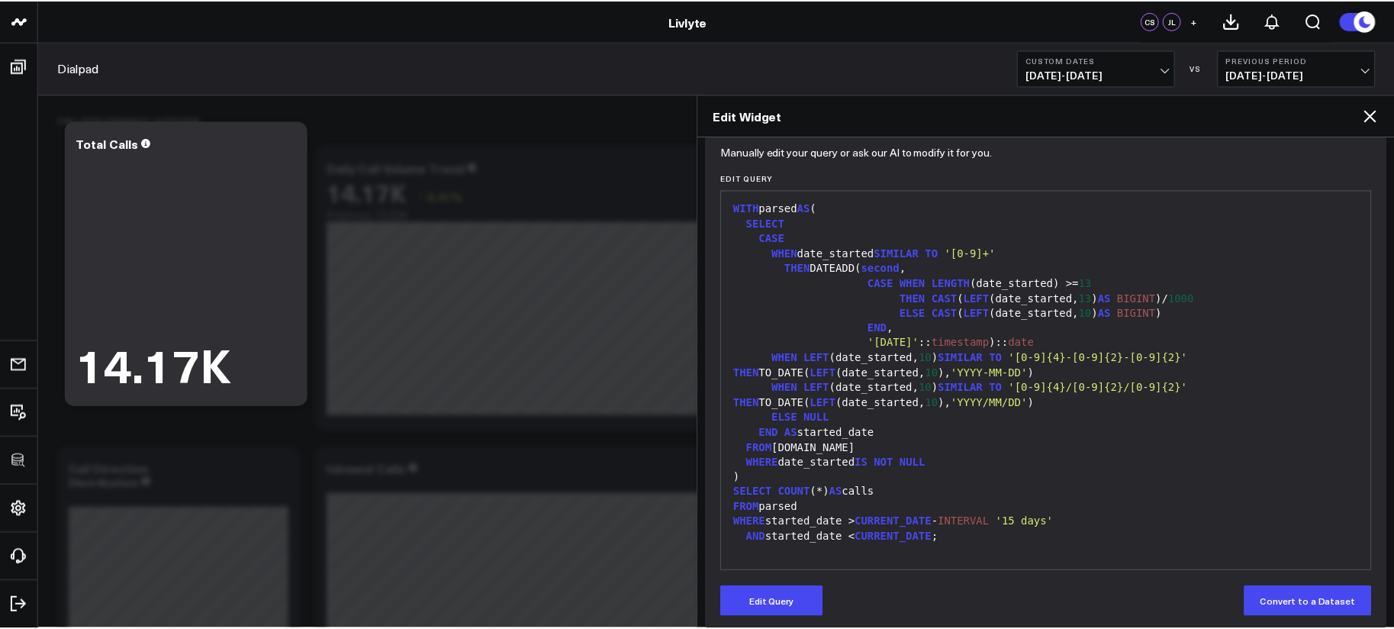
scroll to position [174, 0]
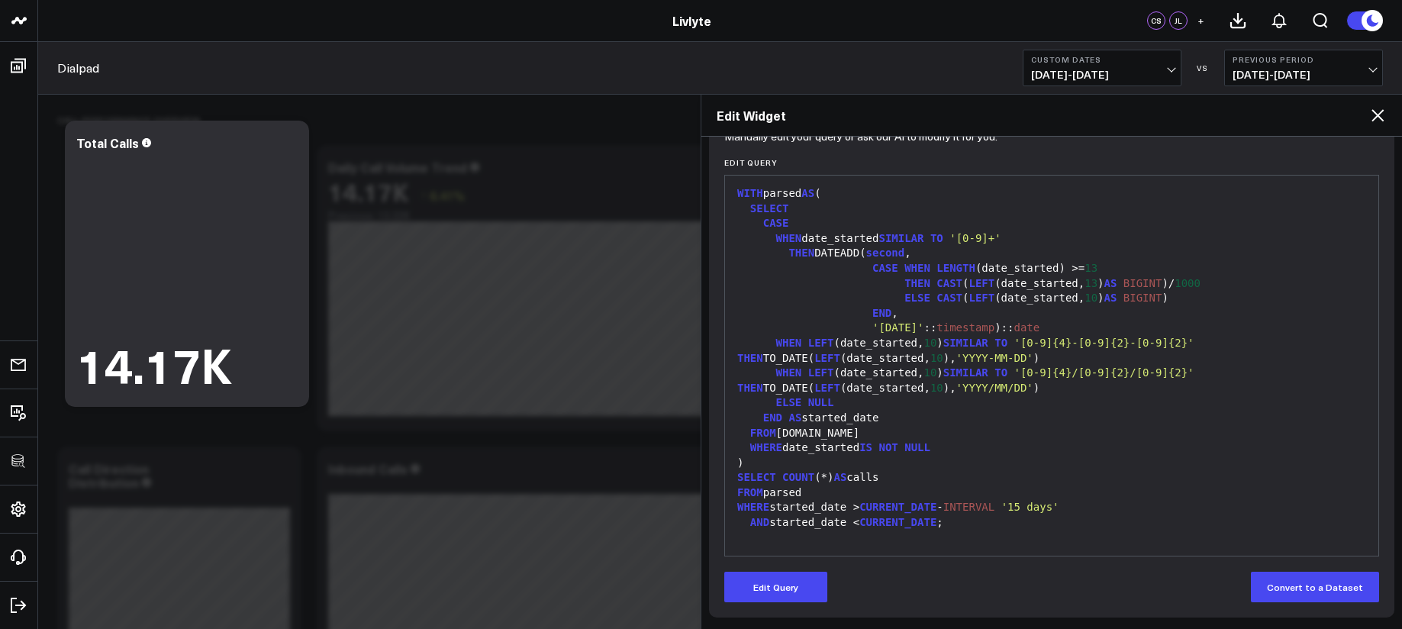
click at [1372, 116] on icon at bounding box center [1377, 115] width 18 height 18
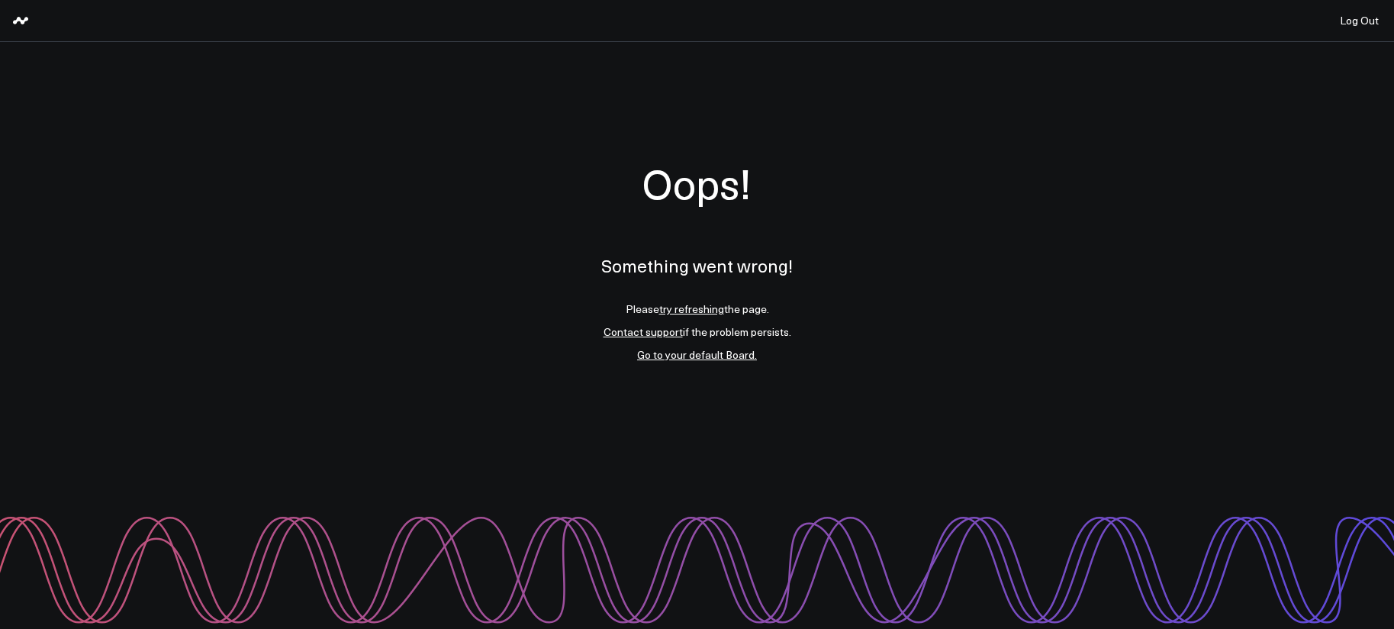
click at [677, 309] on link "try refreshing" at bounding box center [691, 308] width 65 height 14
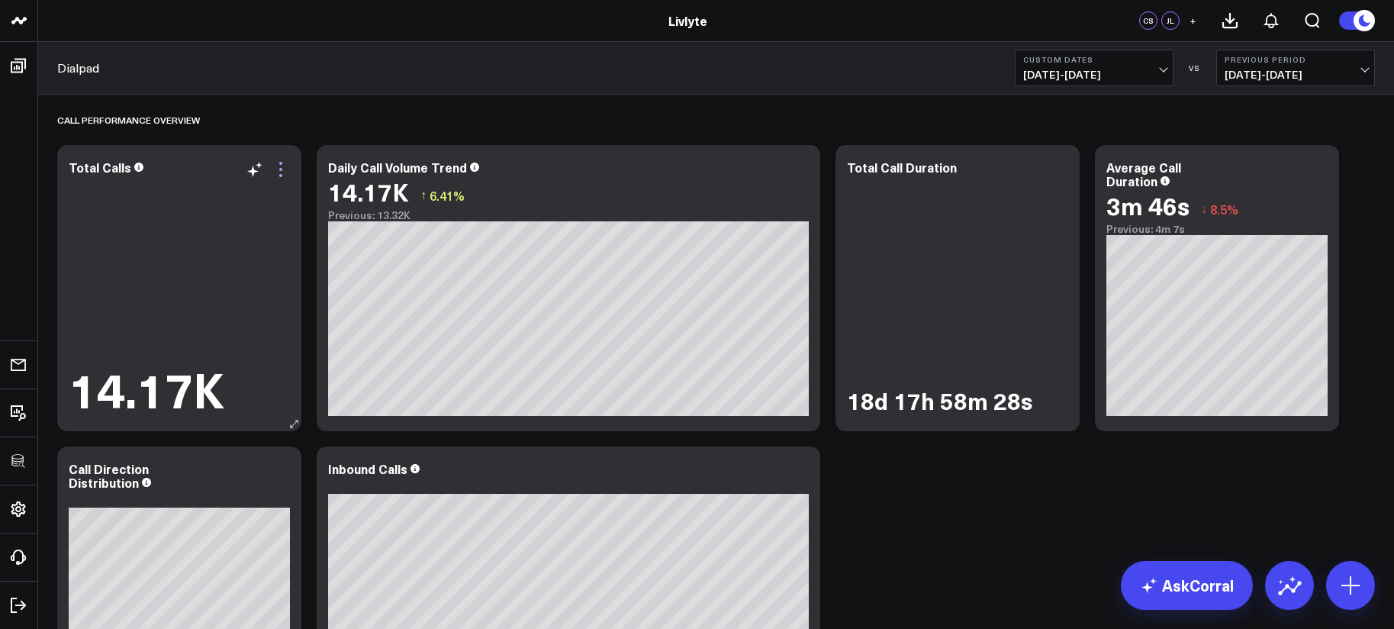
click at [285, 167] on icon at bounding box center [281, 169] width 18 height 18
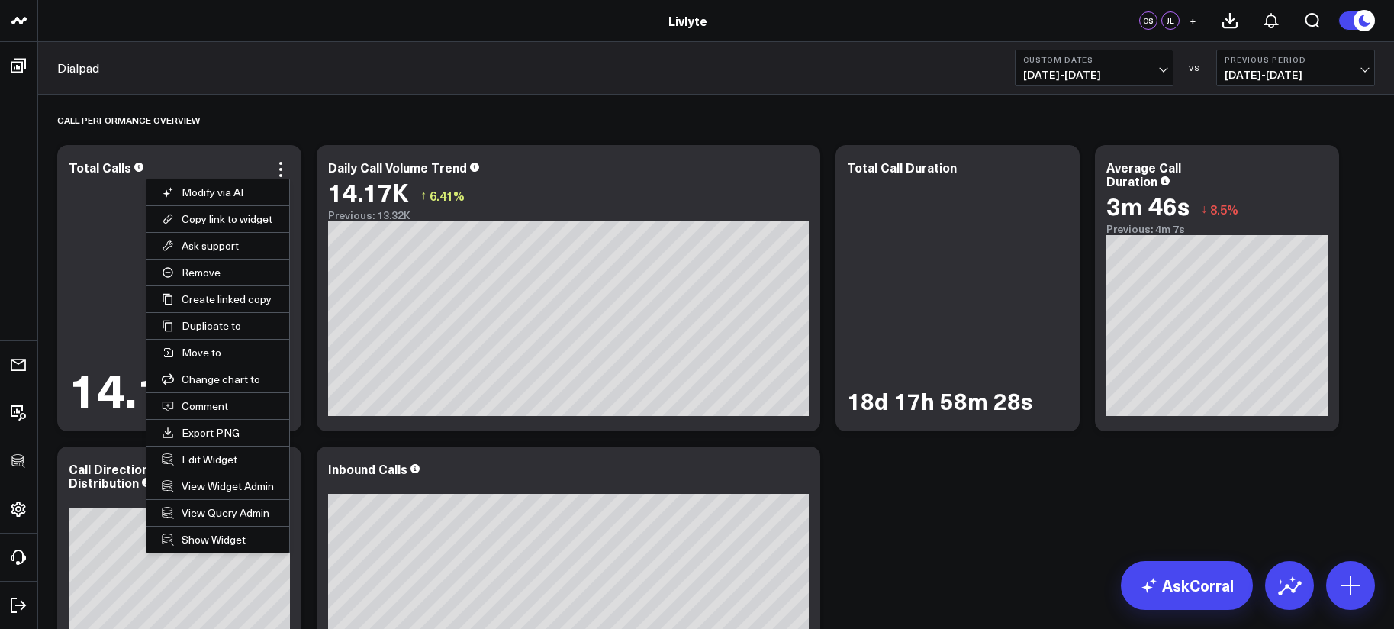
click at [195, 455] on button "Edit Widget" at bounding box center [218, 459] width 143 height 26
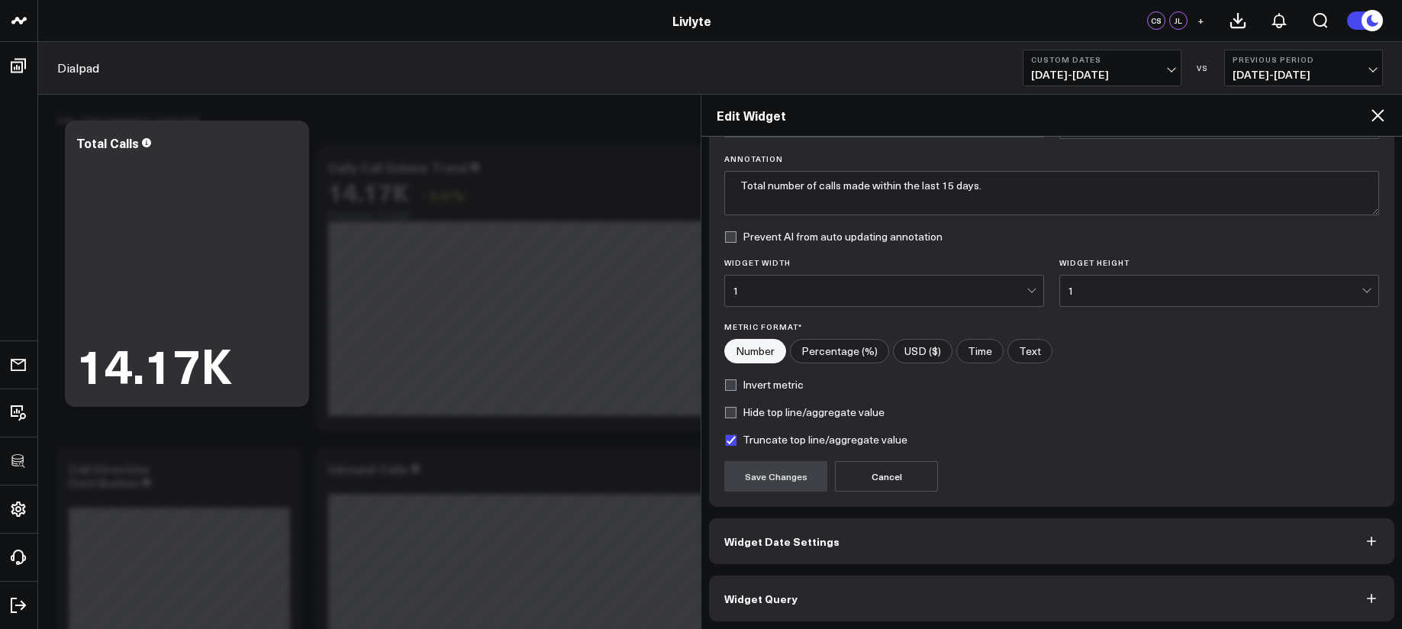
scroll to position [108, 0]
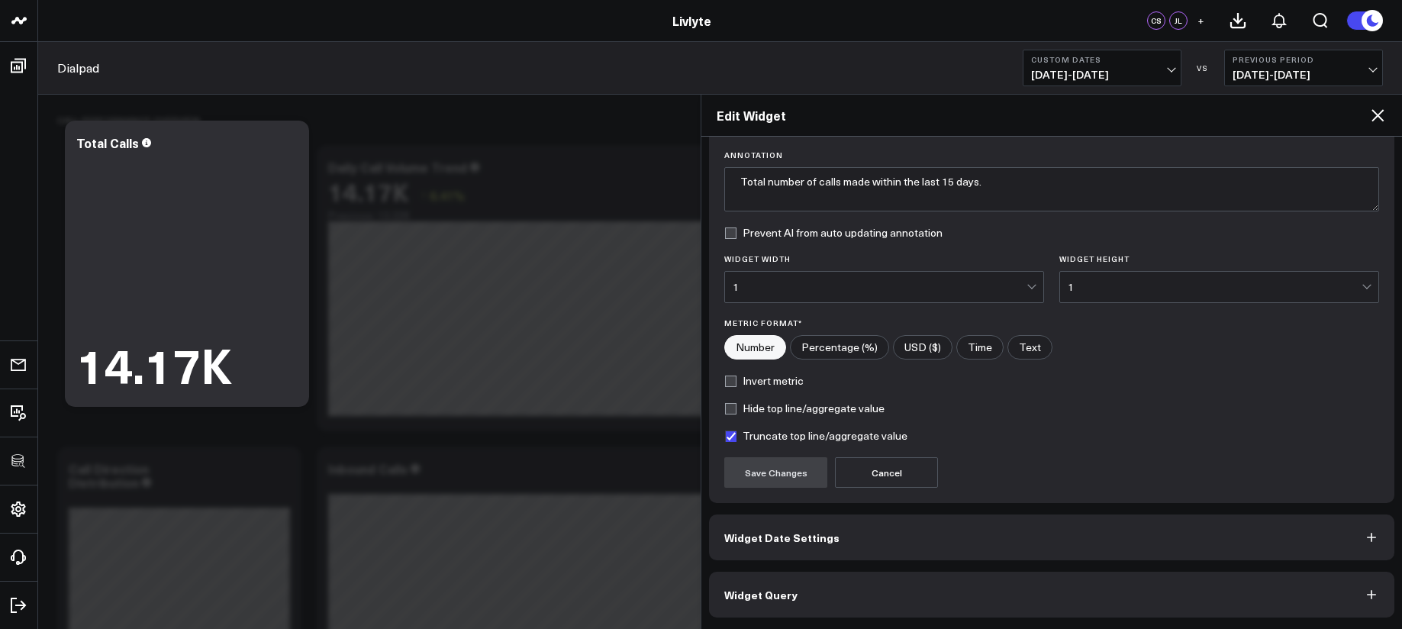
click at [902, 589] on button "Widget Query" at bounding box center [1051, 595] width 685 height 46
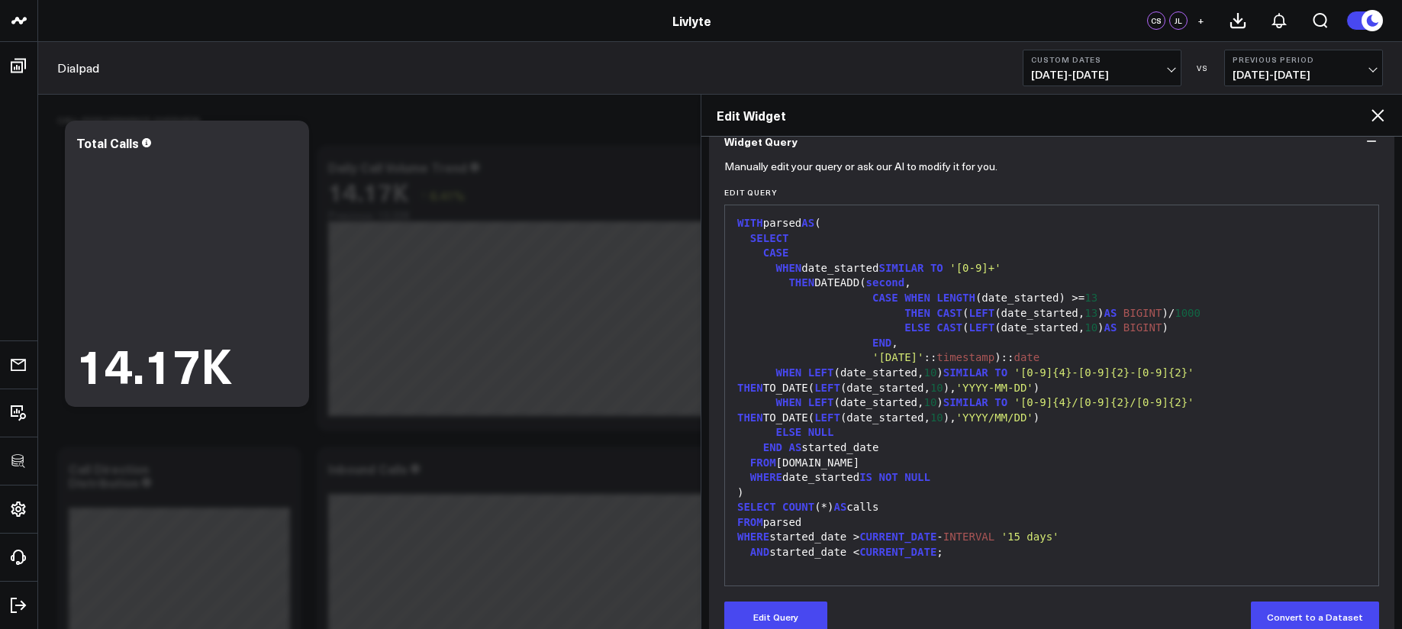
scroll to position [174, 0]
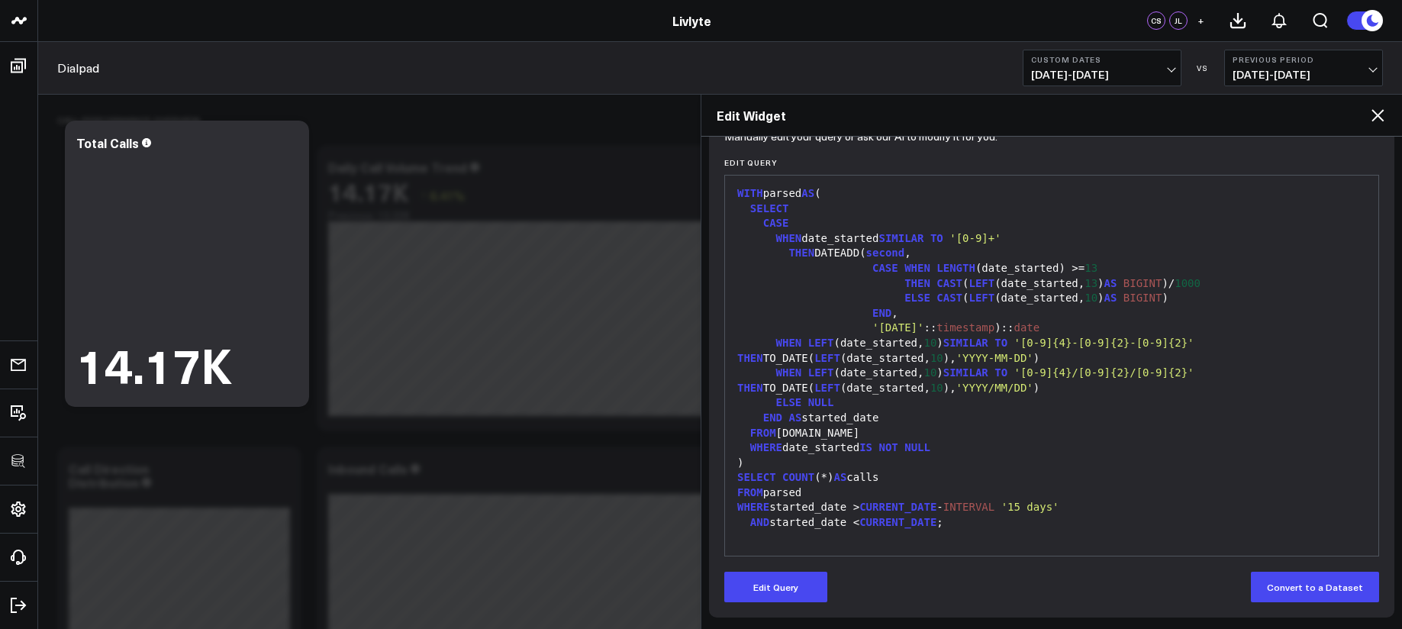
click at [1063, 362] on div "WHEN LEFT (date_started, 10 ) SIMILAR TO '[0-9]{4}-[0-9]{2}-[0-9]{2}' THEN TO_D…" at bounding box center [1052, 351] width 638 height 30
click at [845, 475] on span "AS" at bounding box center [839, 477] width 13 height 12
click at [783, 601] on button "Edit Query" at bounding box center [775, 587] width 103 height 31
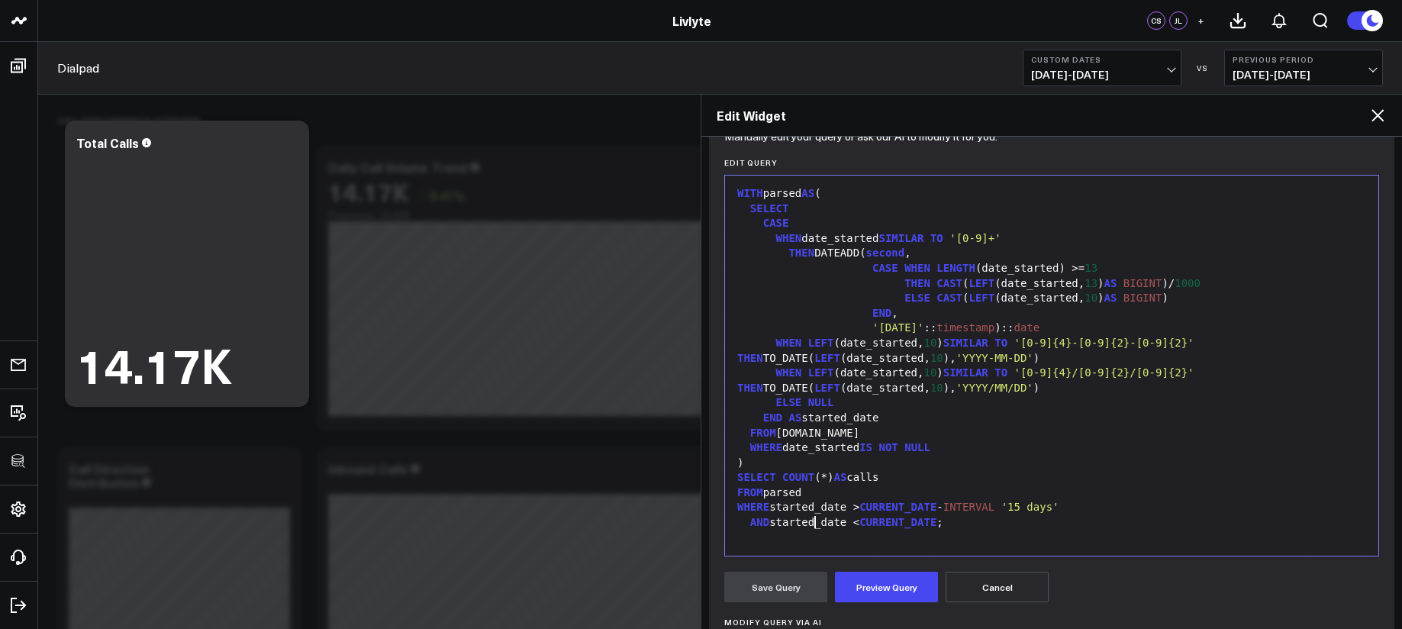
click at [816, 525] on div "AND started_date < CURRENT_DATE ;" at bounding box center [1052, 522] width 638 height 15
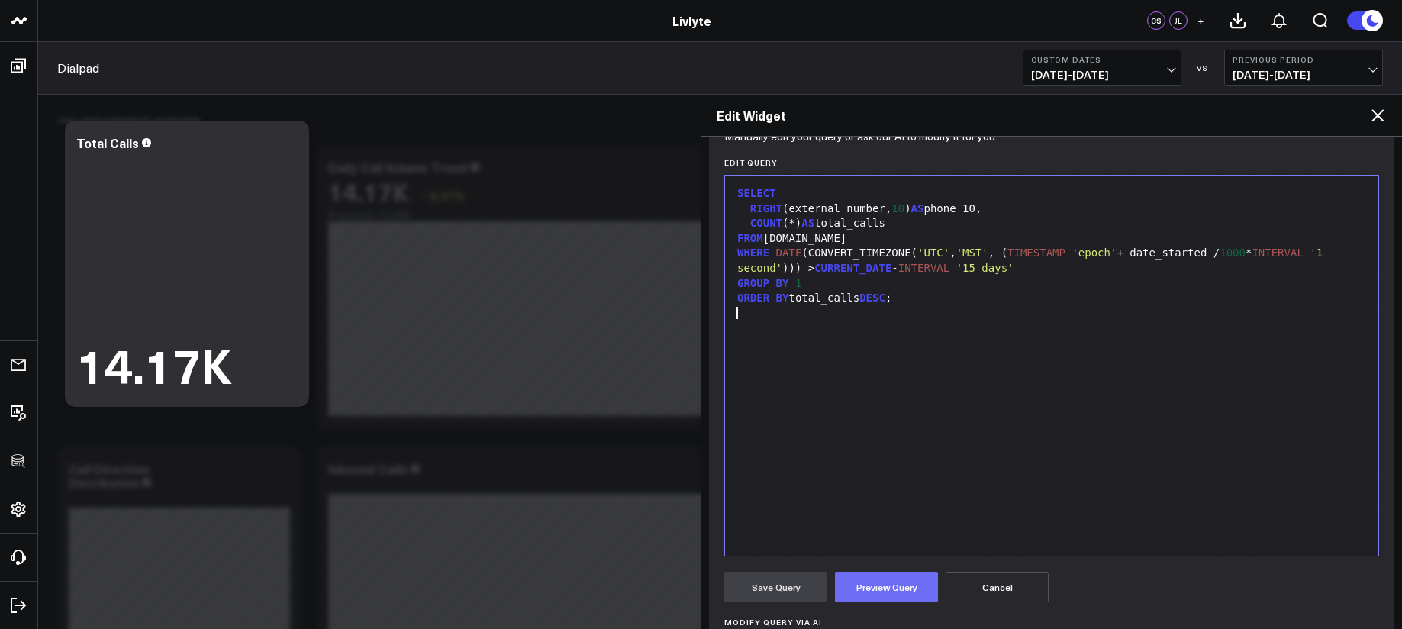
click at [865, 578] on button "Preview Query" at bounding box center [886, 587] width 103 height 31
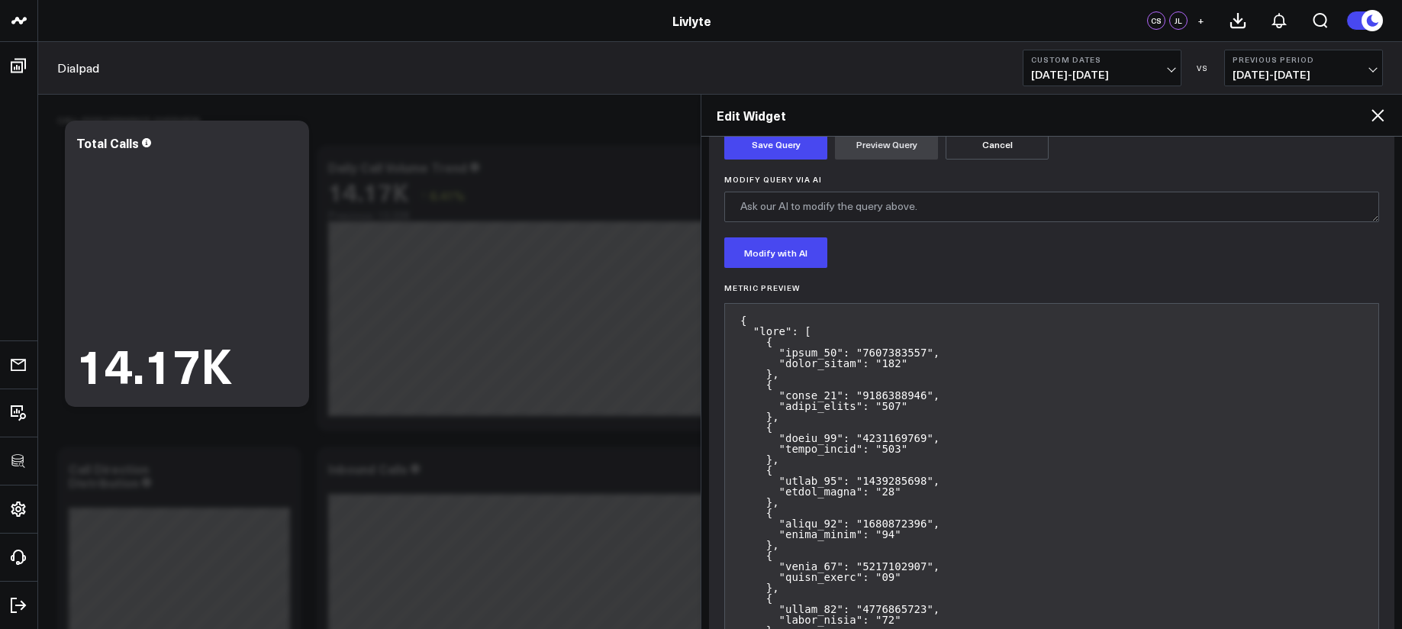
scroll to position [450, 0]
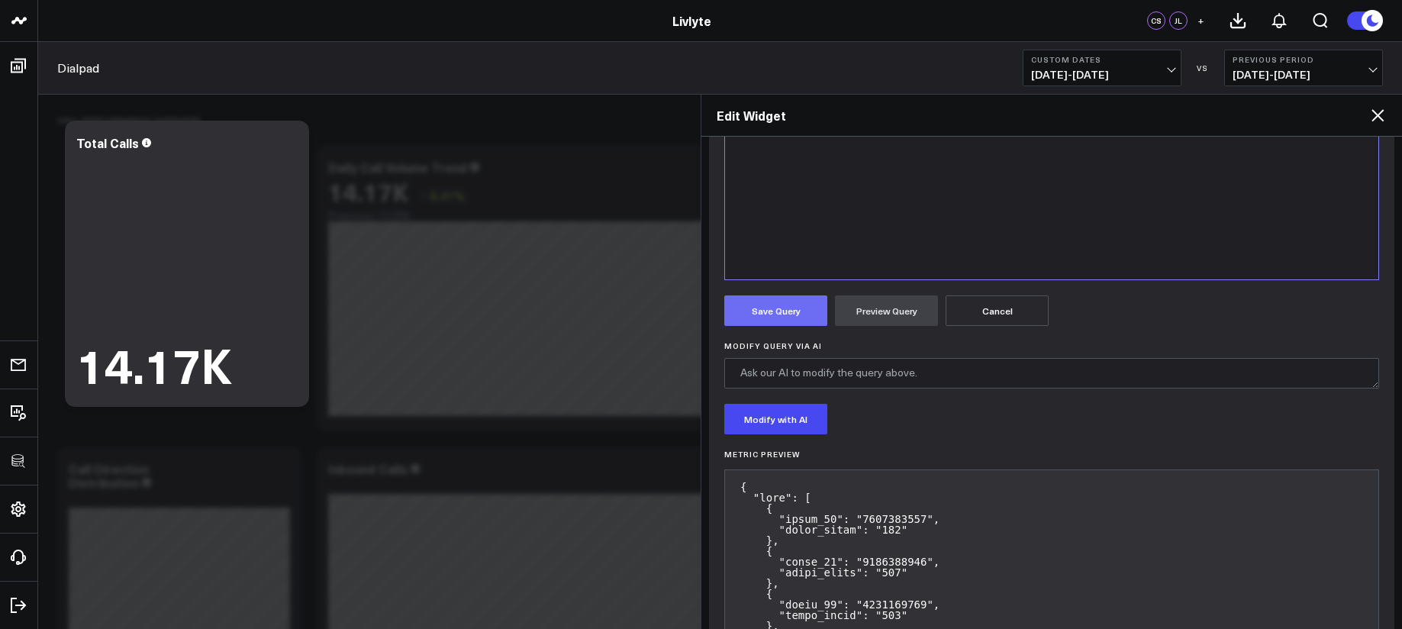
click at [797, 325] on button "Save Query" at bounding box center [775, 310] width 103 height 31
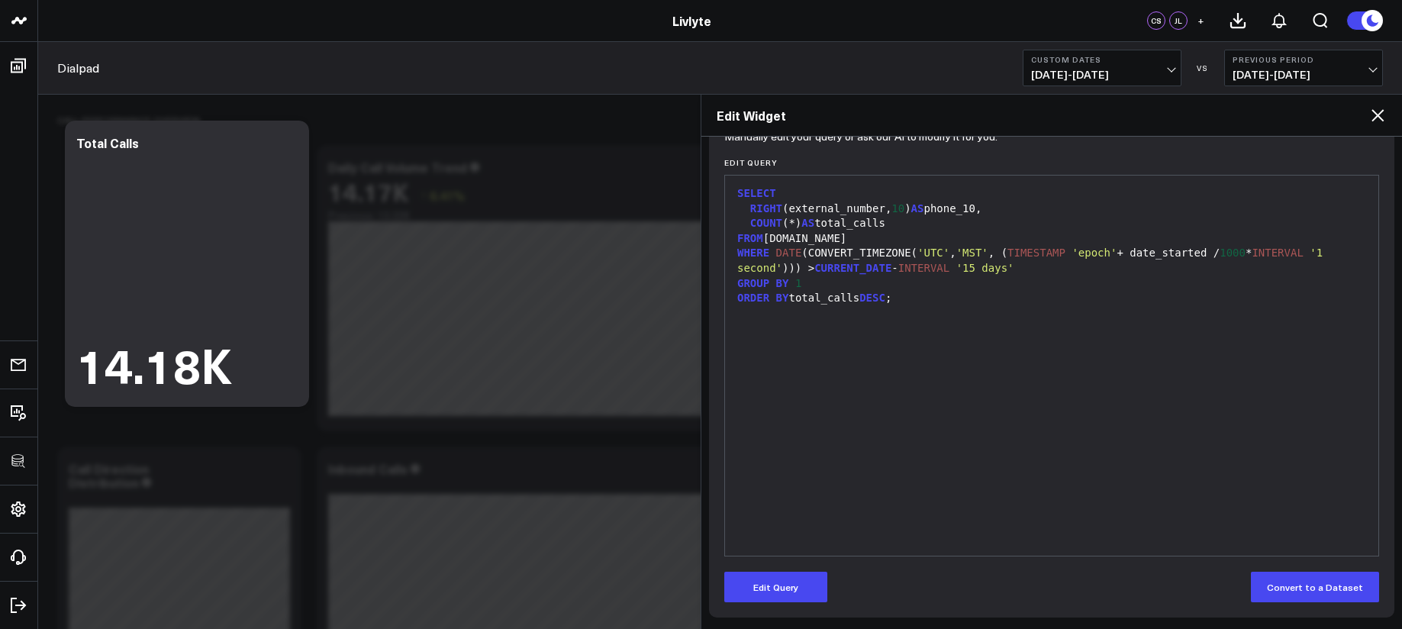
click at [921, 319] on div at bounding box center [1052, 313] width 638 height 15
drag, startPoint x: 809, startPoint y: 579, endPoint x: 824, endPoint y: 565, distance: 20.5
click at [809, 580] on button "Edit Query" at bounding box center [775, 587] width 103 height 31
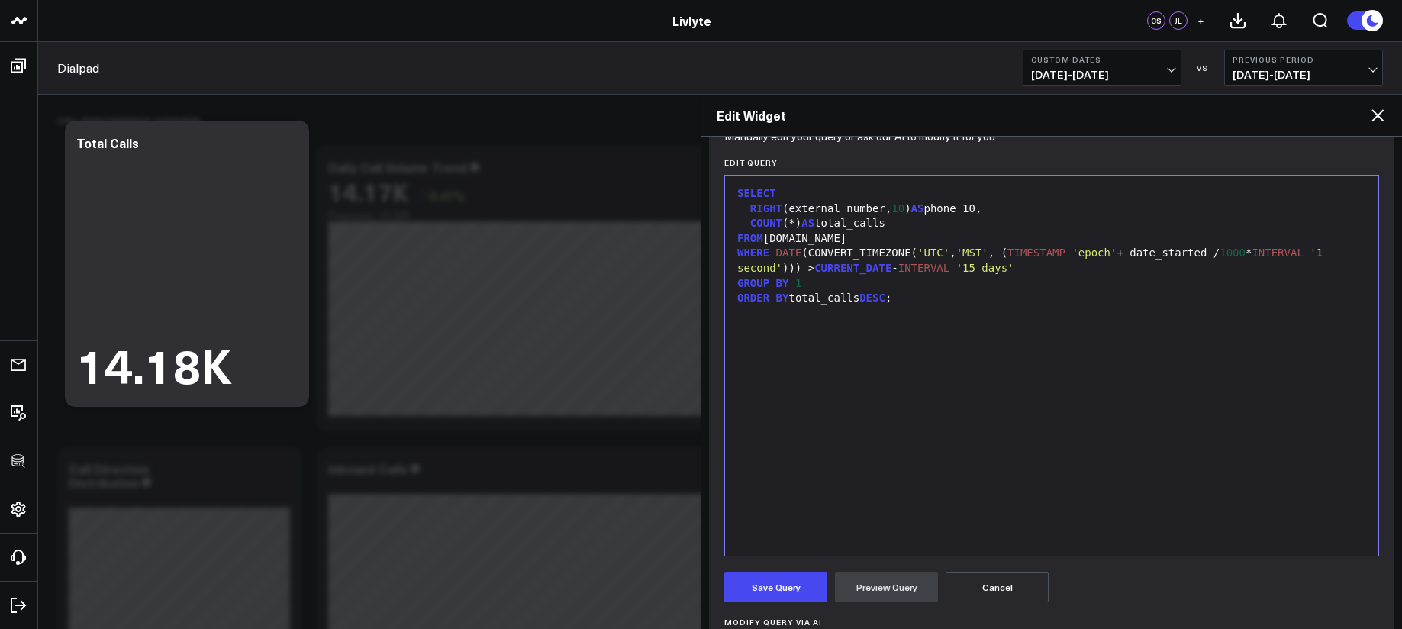
click at [897, 450] on div "SELECT RIGHT (external_number, 10 ) AS phone_10, COUNT (*) AS total_calls FROM …" at bounding box center [1052, 365] width 638 height 365
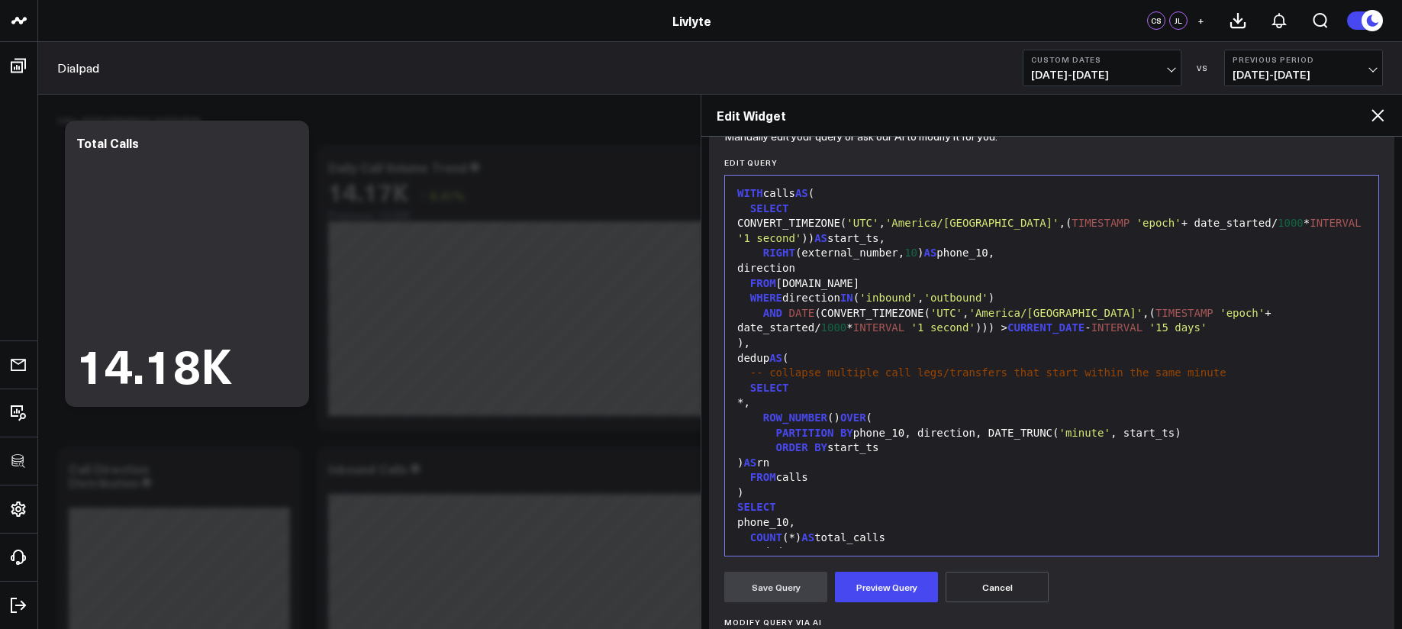
scroll to position [74, 0]
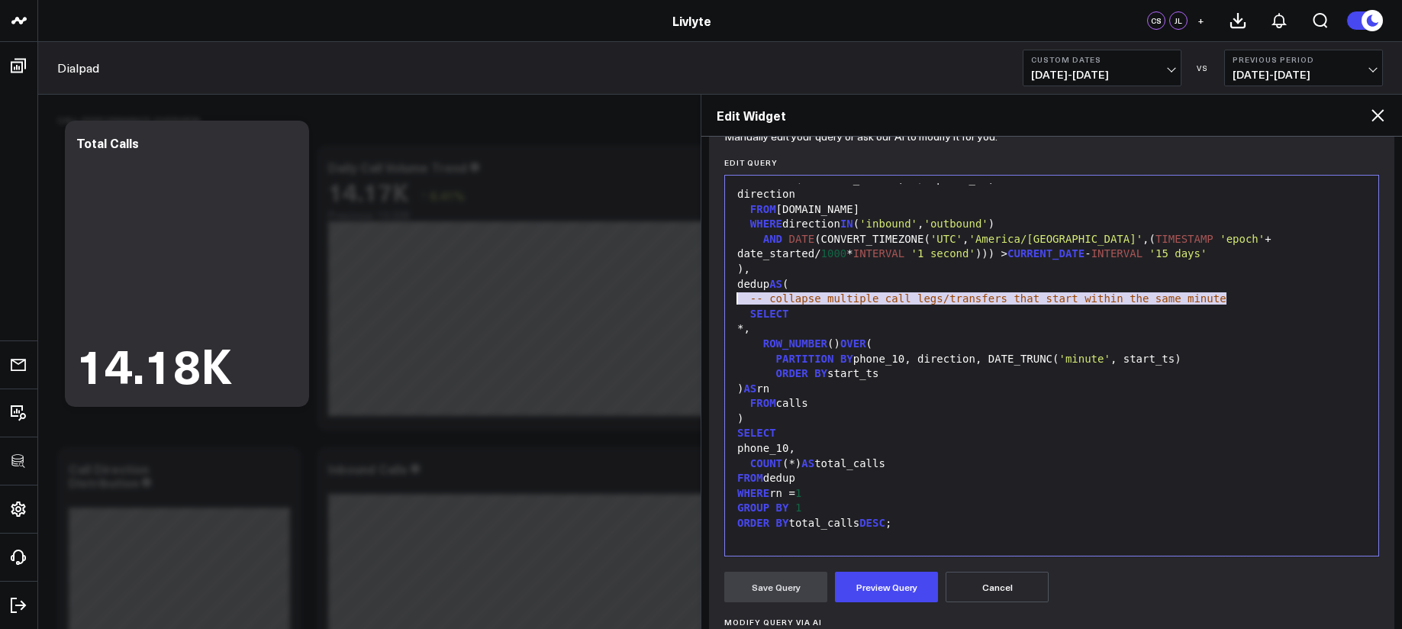
drag, startPoint x: 1236, startPoint y: 299, endPoint x: 733, endPoint y: 300, distance: 503.6
click at [733, 300] on div "-- collapse multiple call legs/transfers that start within the same minute" at bounding box center [1052, 298] width 638 height 15
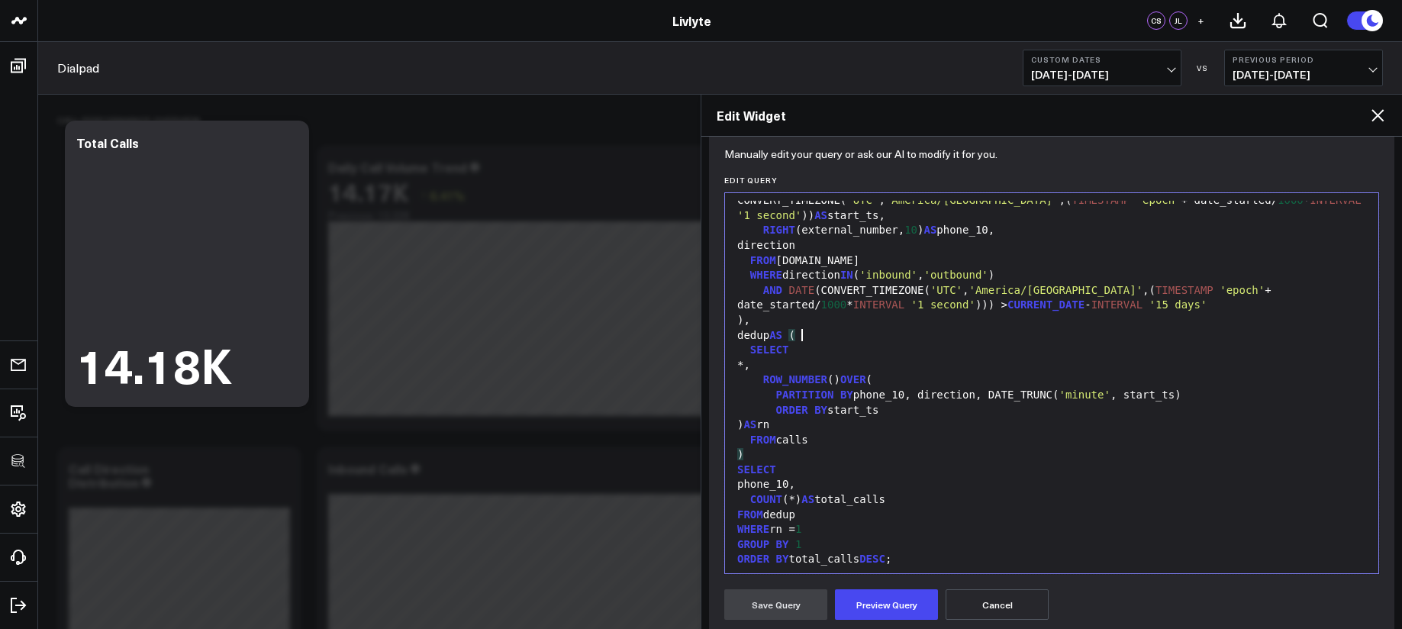
scroll to position [60, 0]
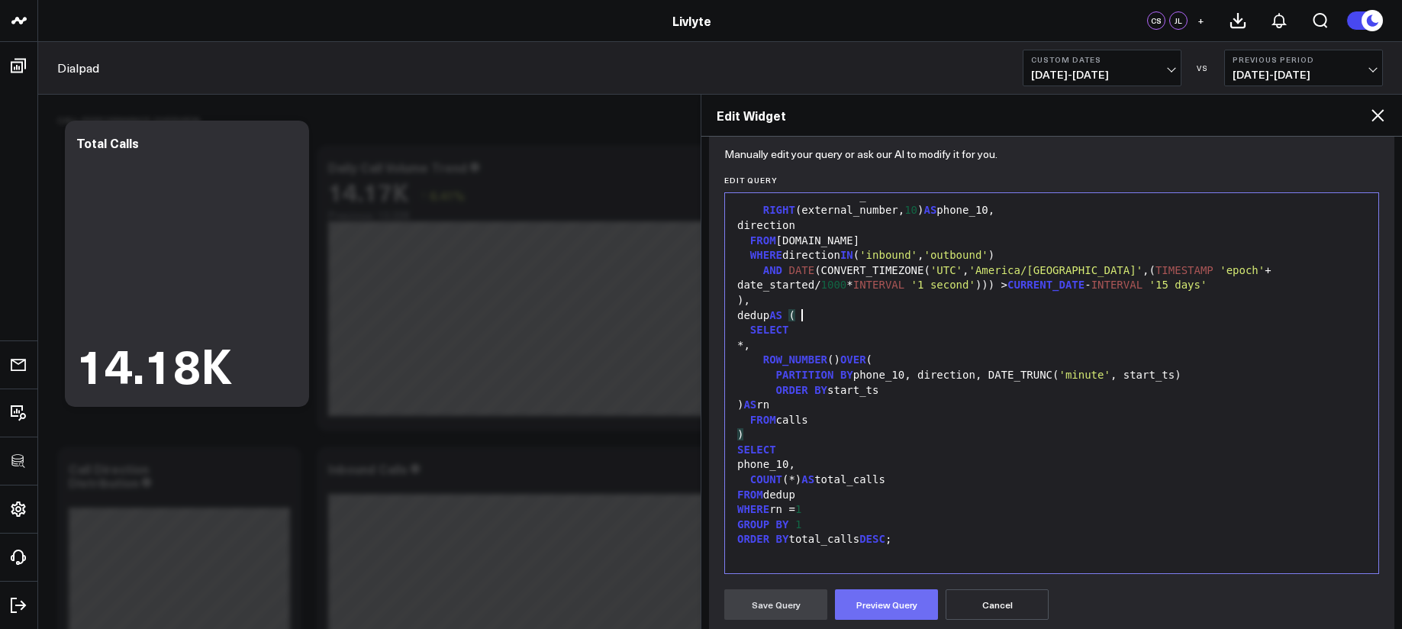
click at [891, 596] on button "Preview Query" at bounding box center [886, 604] width 103 height 31
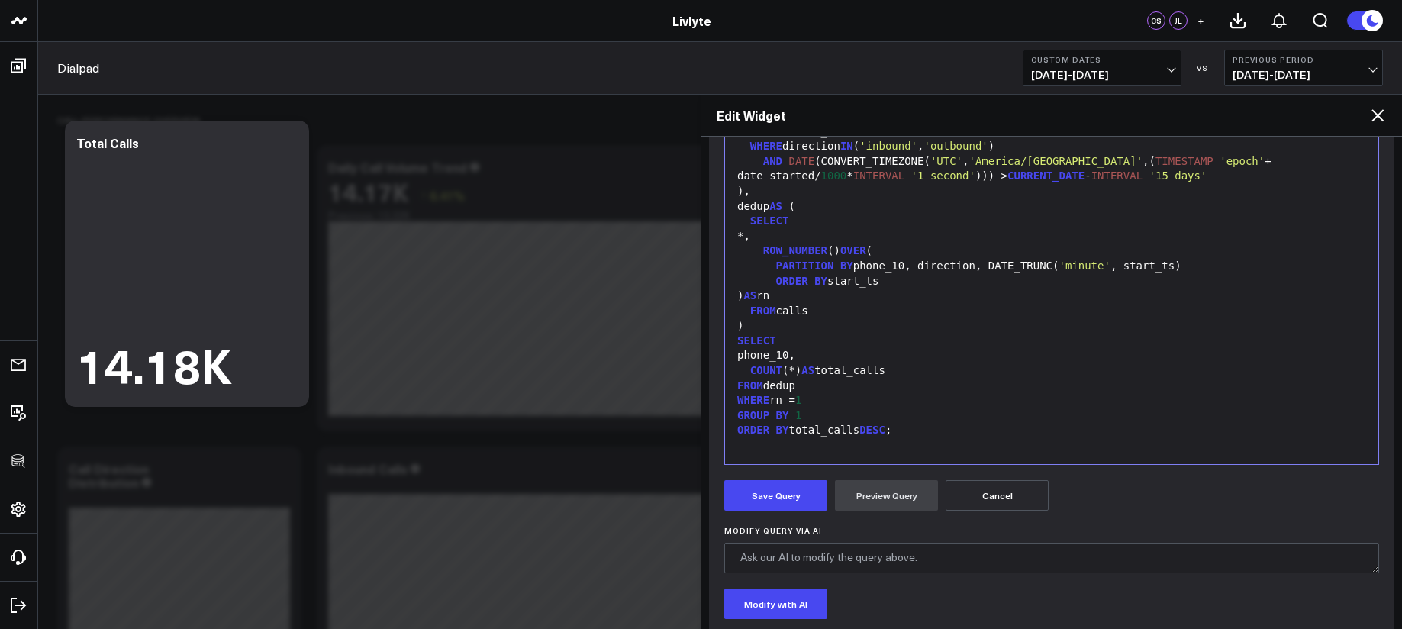
scroll to position [263, 0]
click at [796, 504] on button "Save Query" at bounding box center [775, 497] width 103 height 31
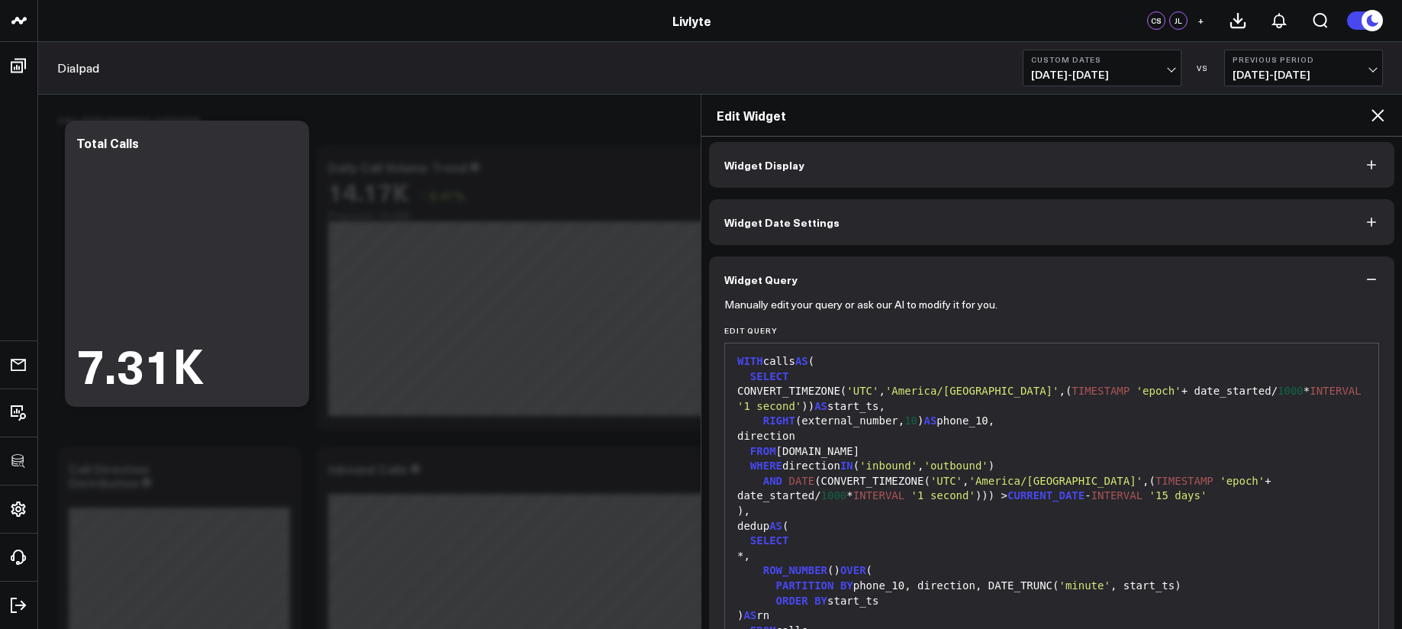
scroll to position [0, 0]
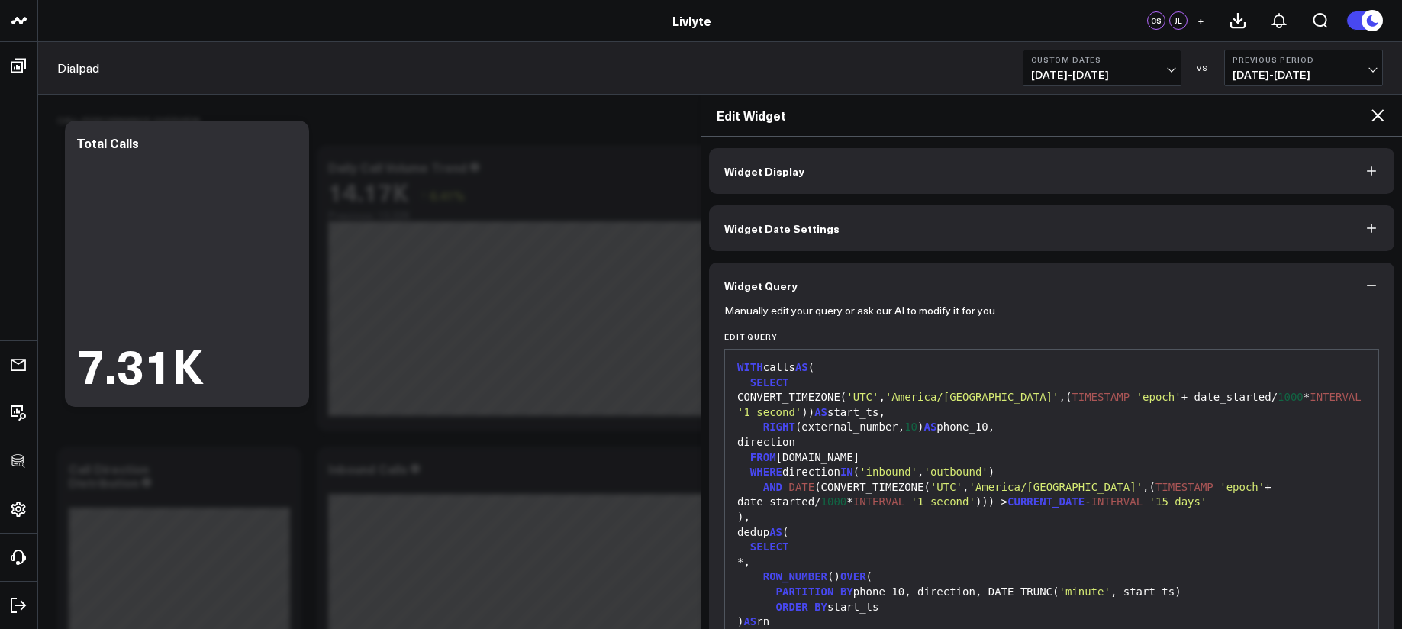
click at [1039, 166] on button "Widget Display" at bounding box center [1051, 171] width 685 height 46
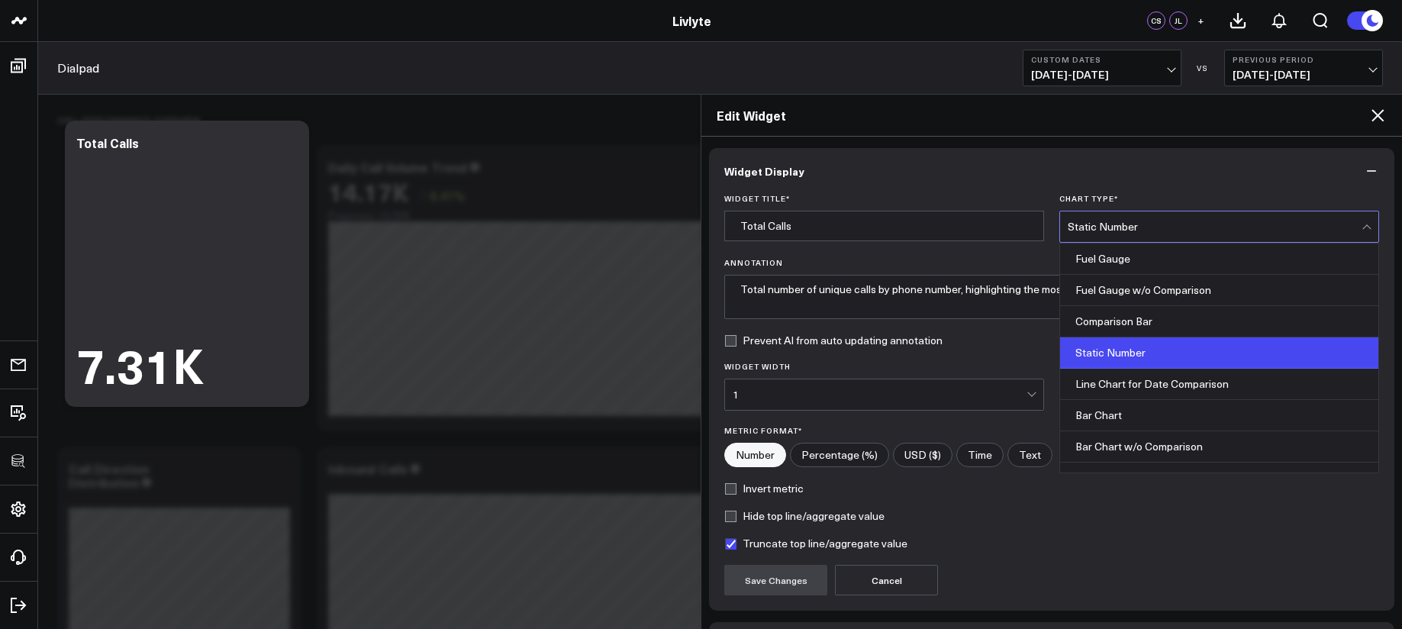
click at [1099, 216] on div "Static Number" at bounding box center [1214, 226] width 294 height 31
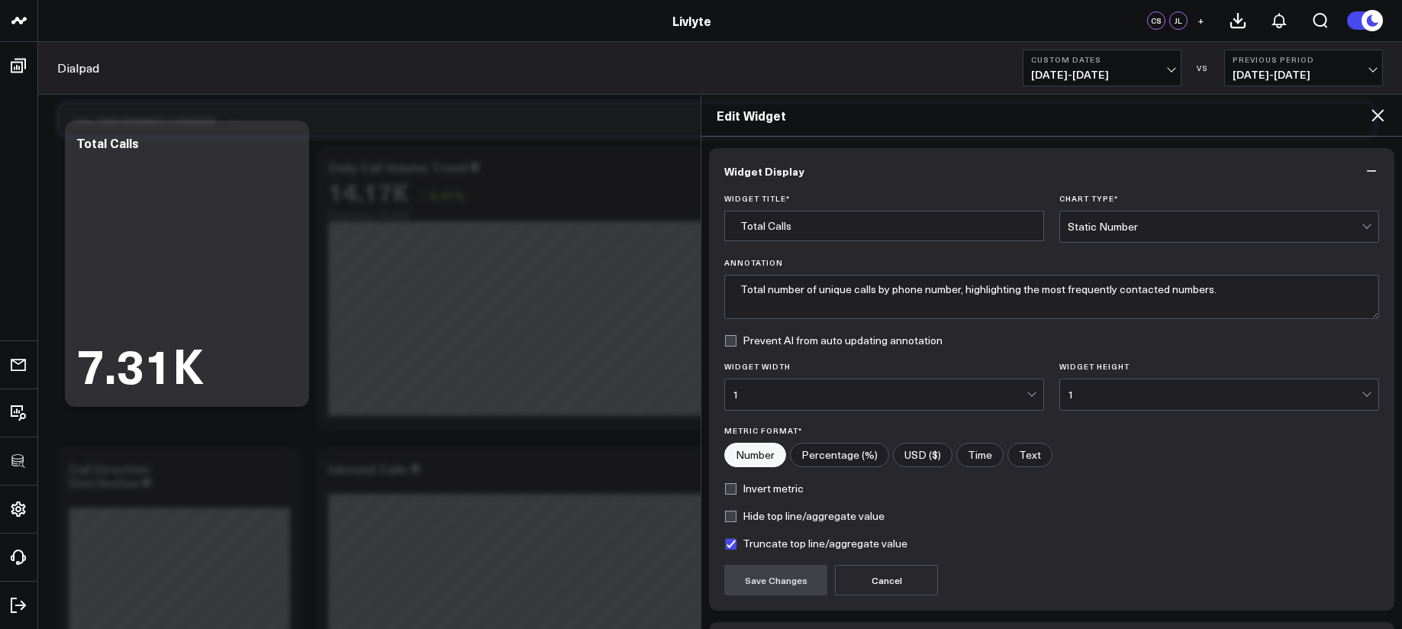
click at [586, 132] on div "Call Performance Overview" at bounding box center [716, 119] width 1318 height 35
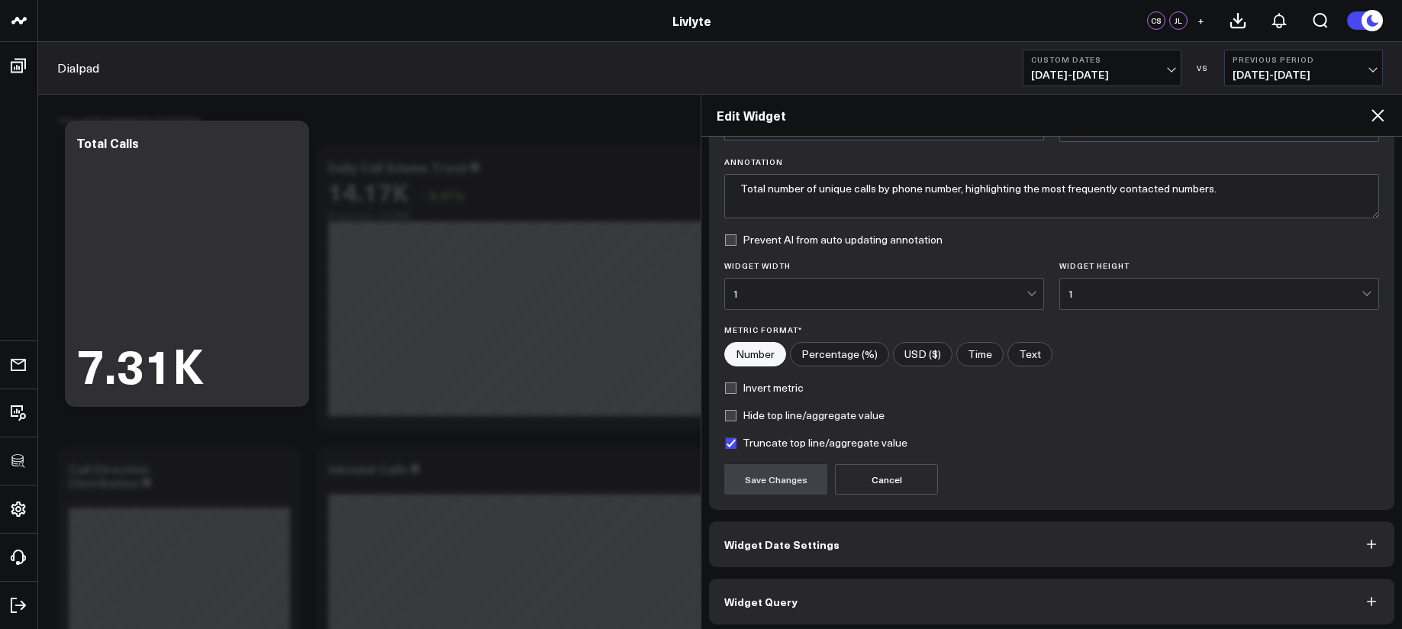
scroll to position [108, 0]
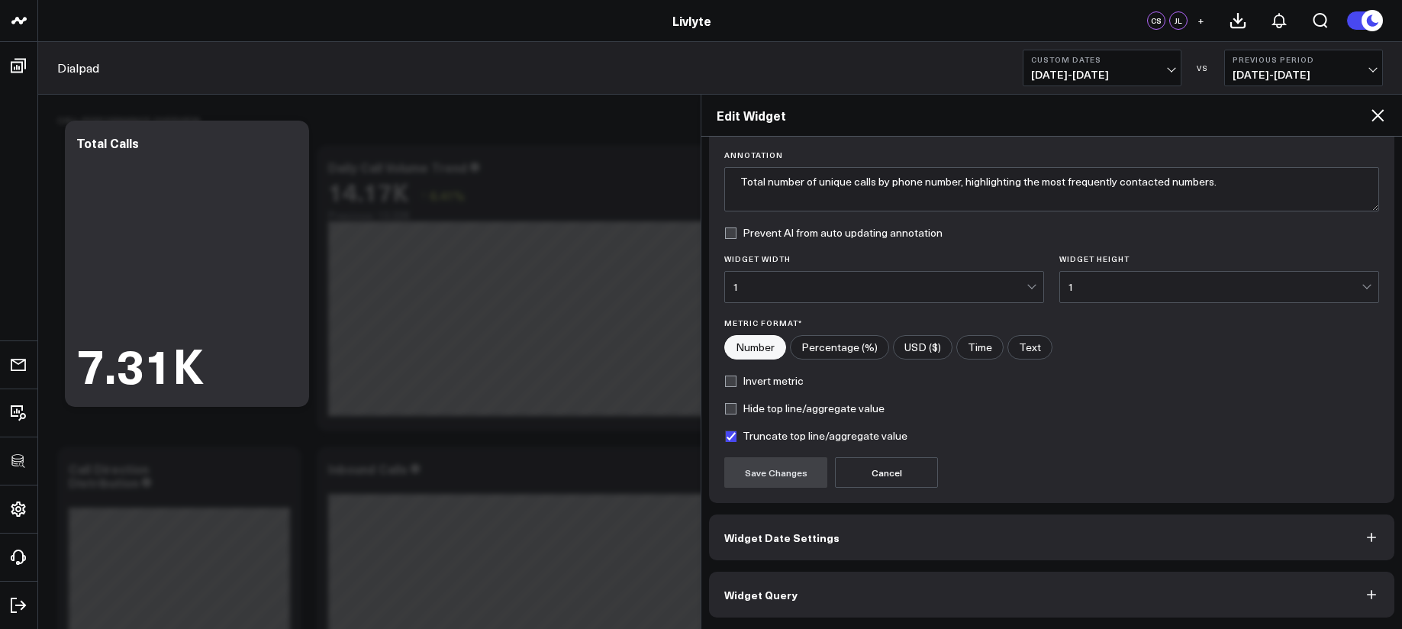
click at [1029, 610] on button "Widget Query" at bounding box center [1051, 595] width 685 height 46
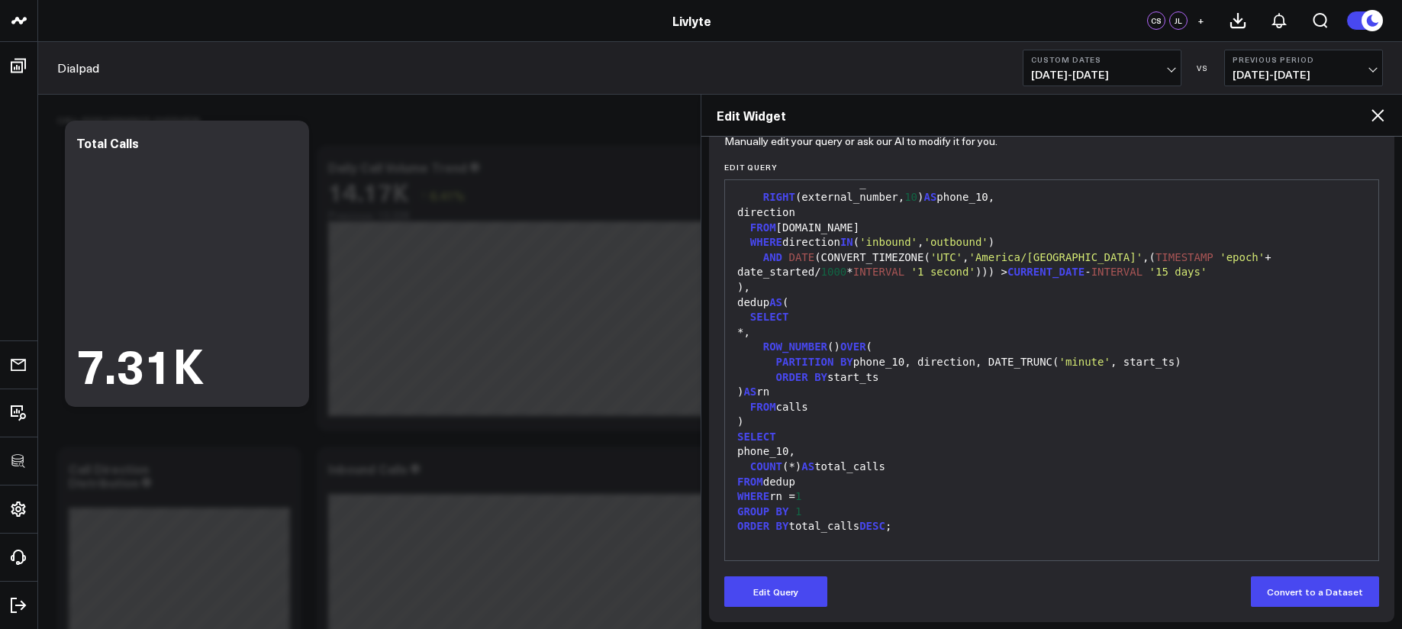
scroll to position [174, 0]
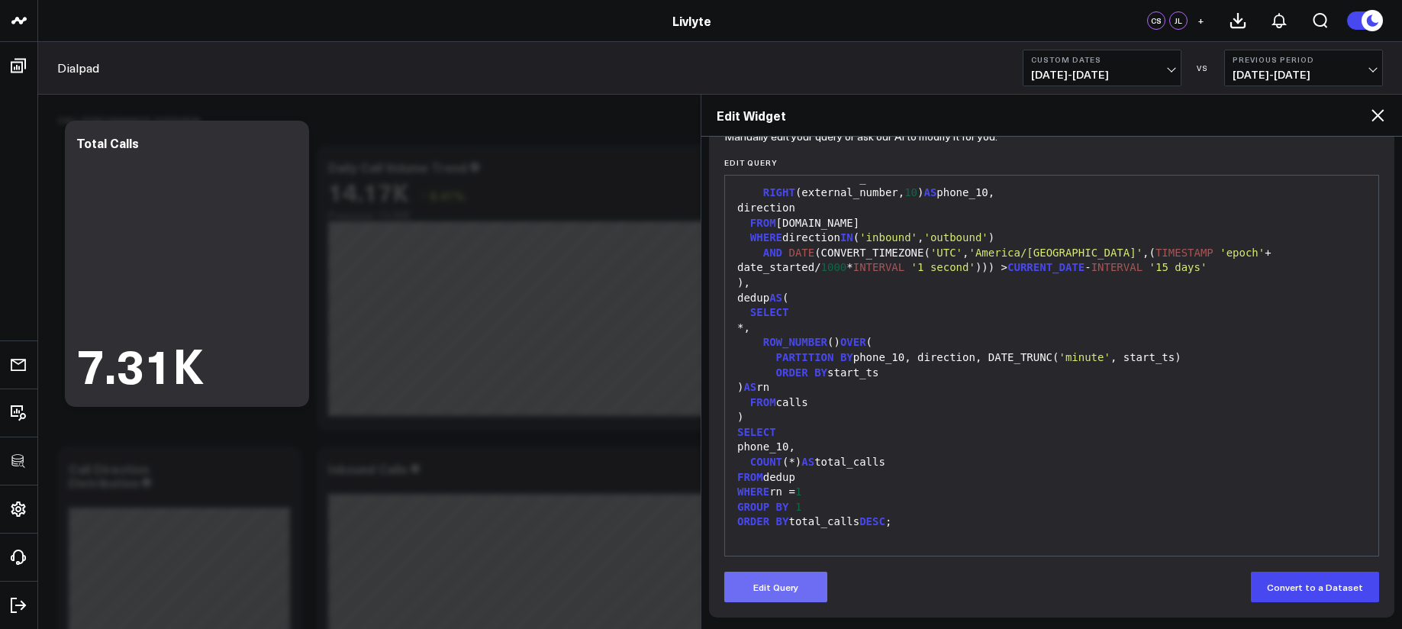
click at [803, 586] on button "Edit Query" at bounding box center [775, 587] width 103 height 31
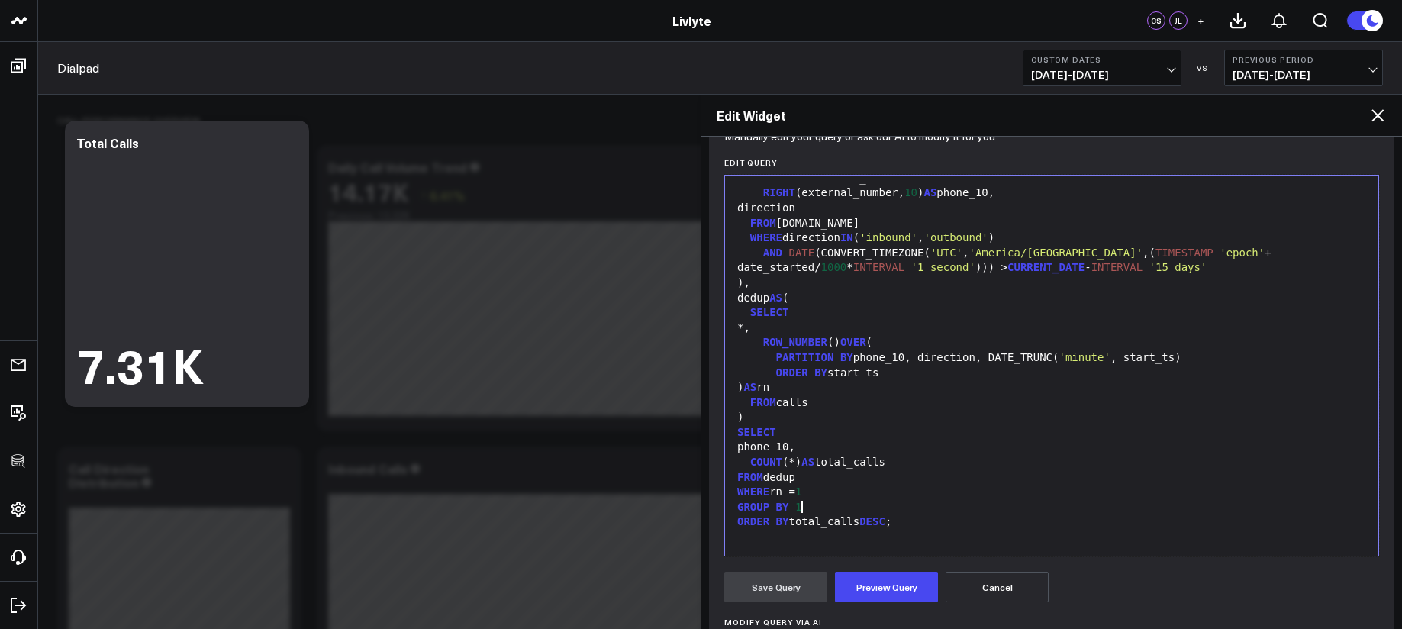
click at [877, 507] on div "GROUP BY 1" at bounding box center [1052, 507] width 638 height 15
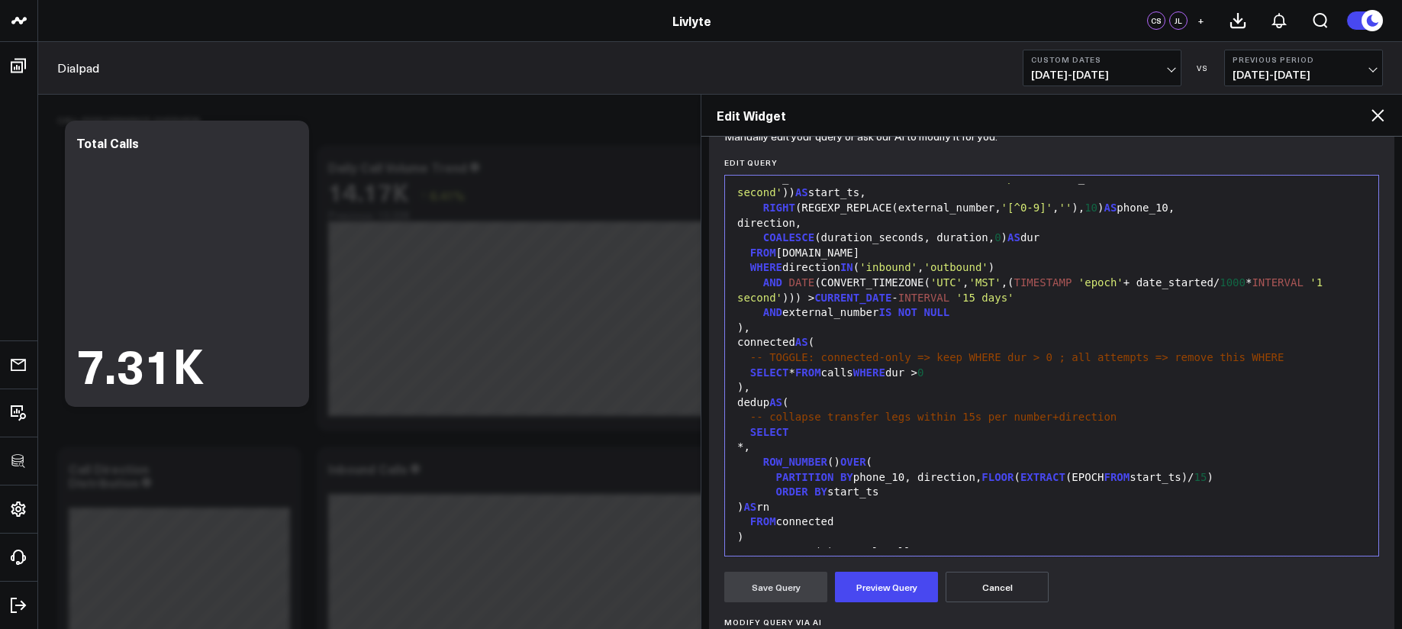
scroll to position [118, 0]
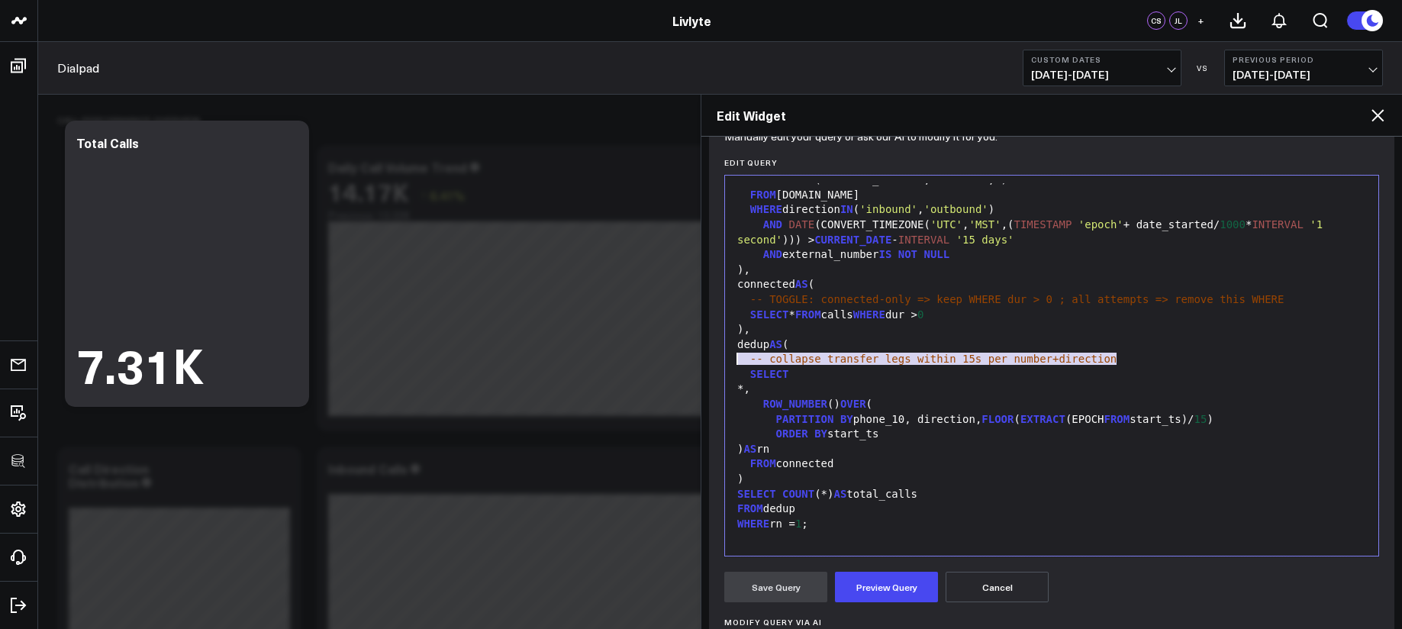
drag, startPoint x: 1054, startPoint y: 359, endPoint x: 720, endPoint y: 356, distance: 334.2
click at [720, 356] on div "Manually edit your query or ask our AI to modify it for you. Edit Query 99 1 2 …" at bounding box center [1051, 470] width 685 height 672
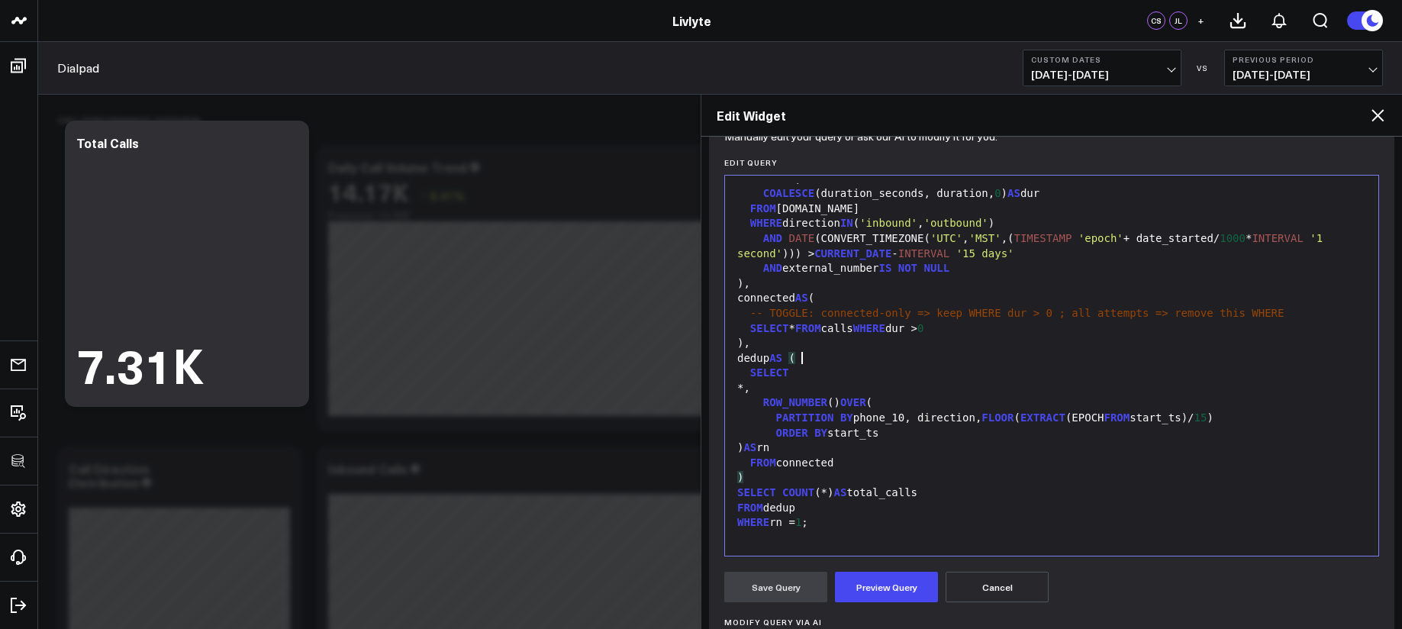
scroll to position [105, 0]
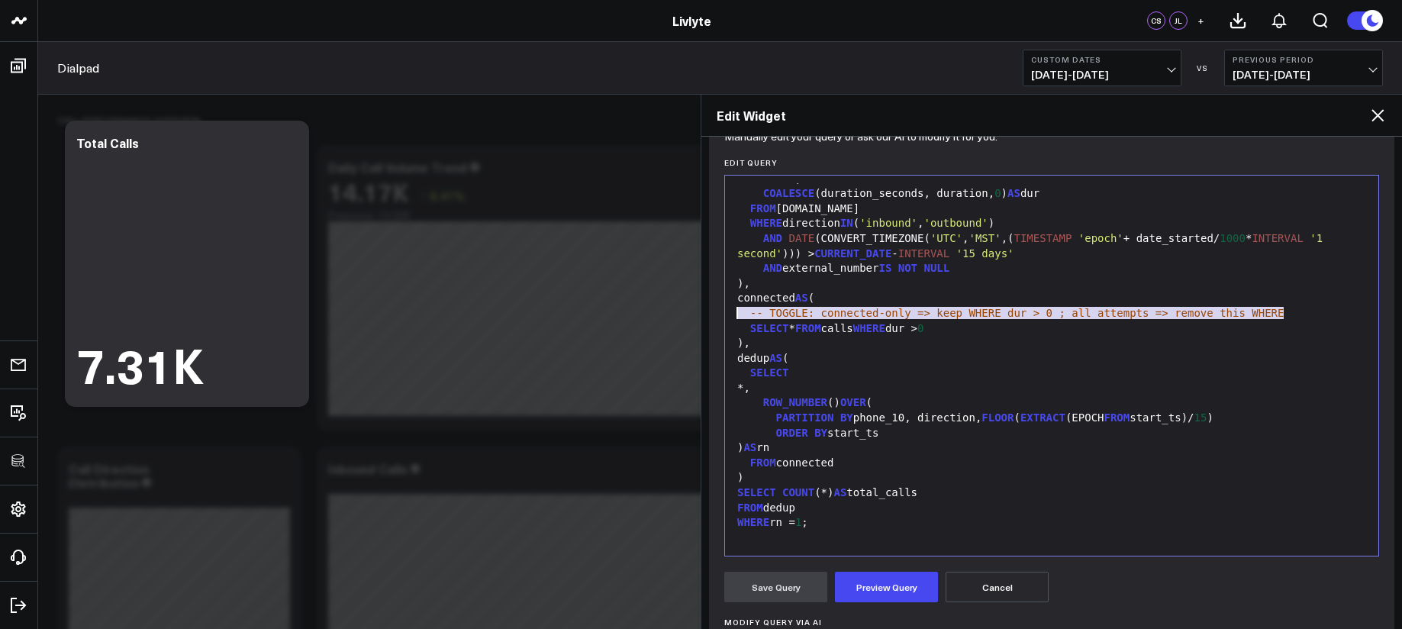
drag, startPoint x: 1290, startPoint y: 310, endPoint x: 718, endPoint y: 320, distance: 572.4
click at [718, 320] on div "Manually edit your query or ask our AI to modify it for you. Edit Query Selecti…" at bounding box center [1051, 470] width 685 height 672
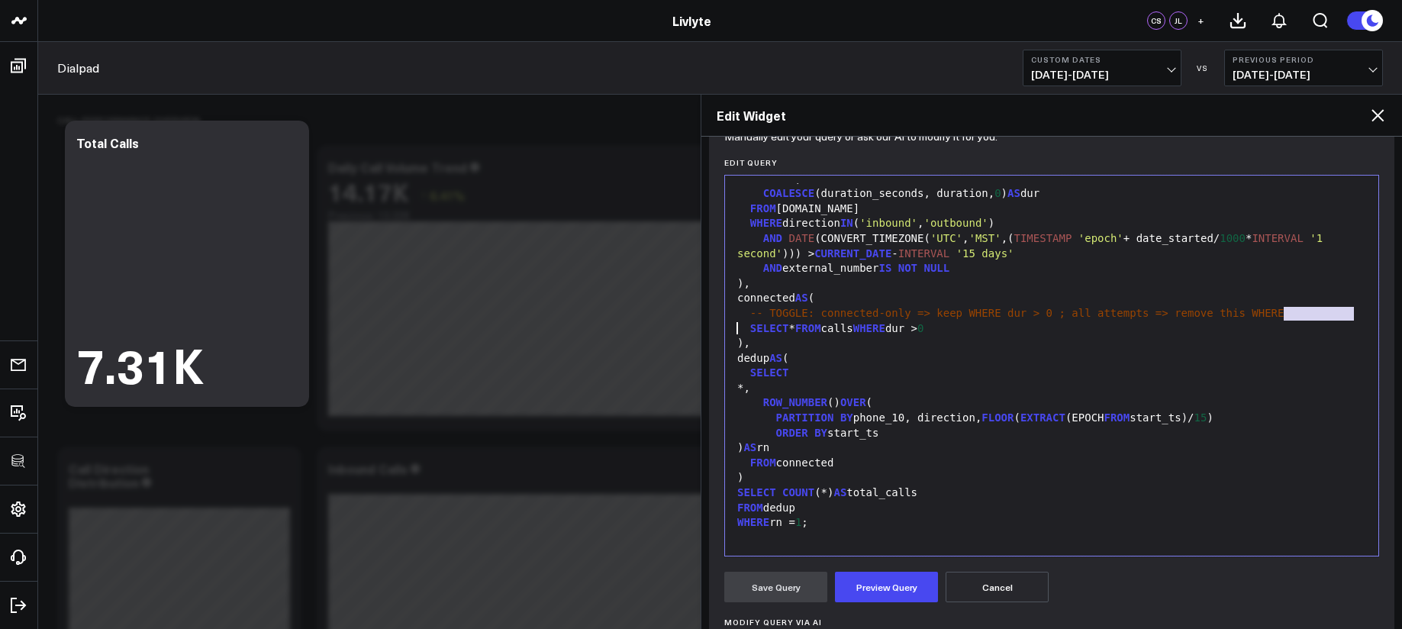
click at [1254, 304] on div "connected AS (" at bounding box center [1052, 298] width 638 height 15
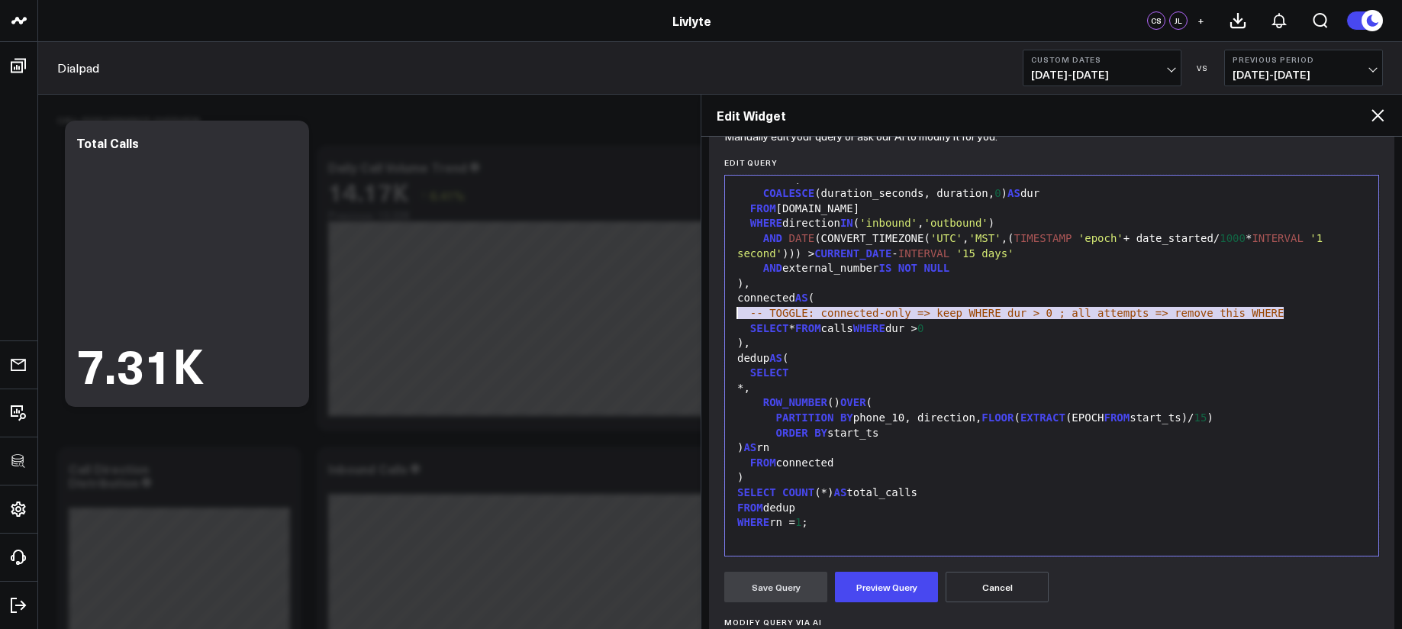
click at [846, 353] on div "dedup AS (" at bounding box center [1052, 358] width 638 height 15
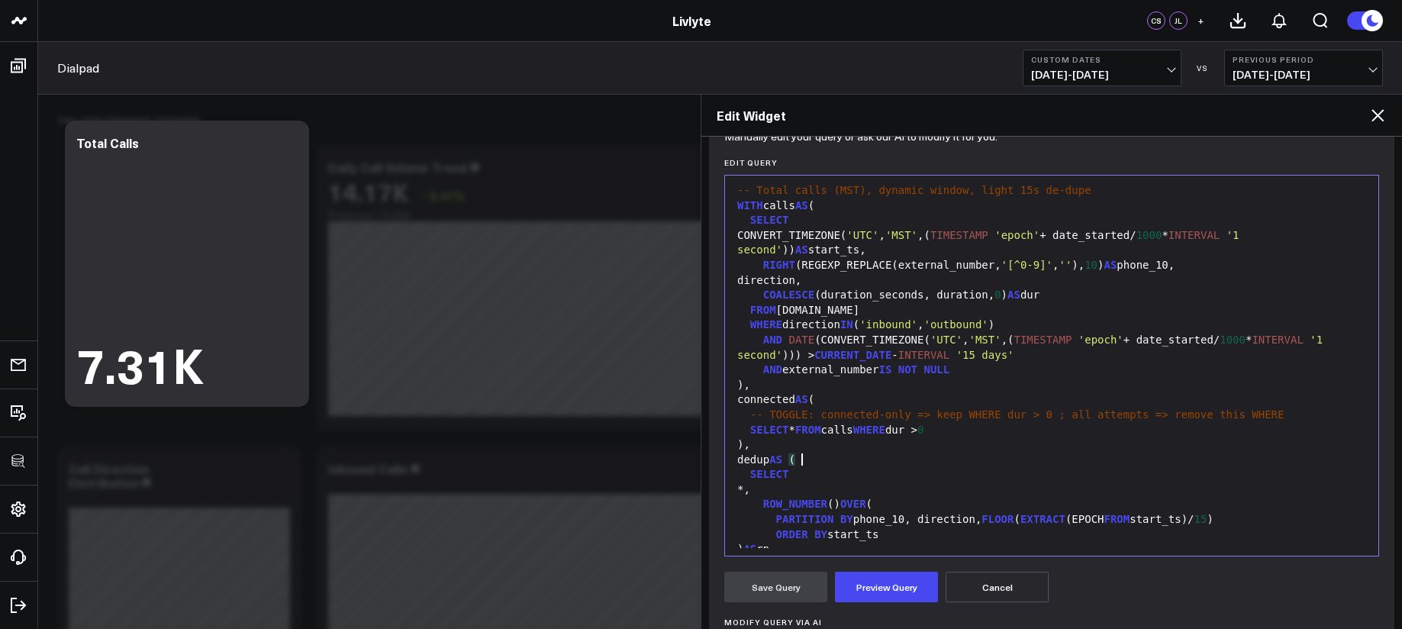
scroll to position [0, 0]
drag, startPoint x: 1020, startPoint y: 194, endPoint x: 684, endPoint y: 196, distance: 335.7
click at [738, 208] on span "WITH" at bounding box center [750, 208] width 26 height 12
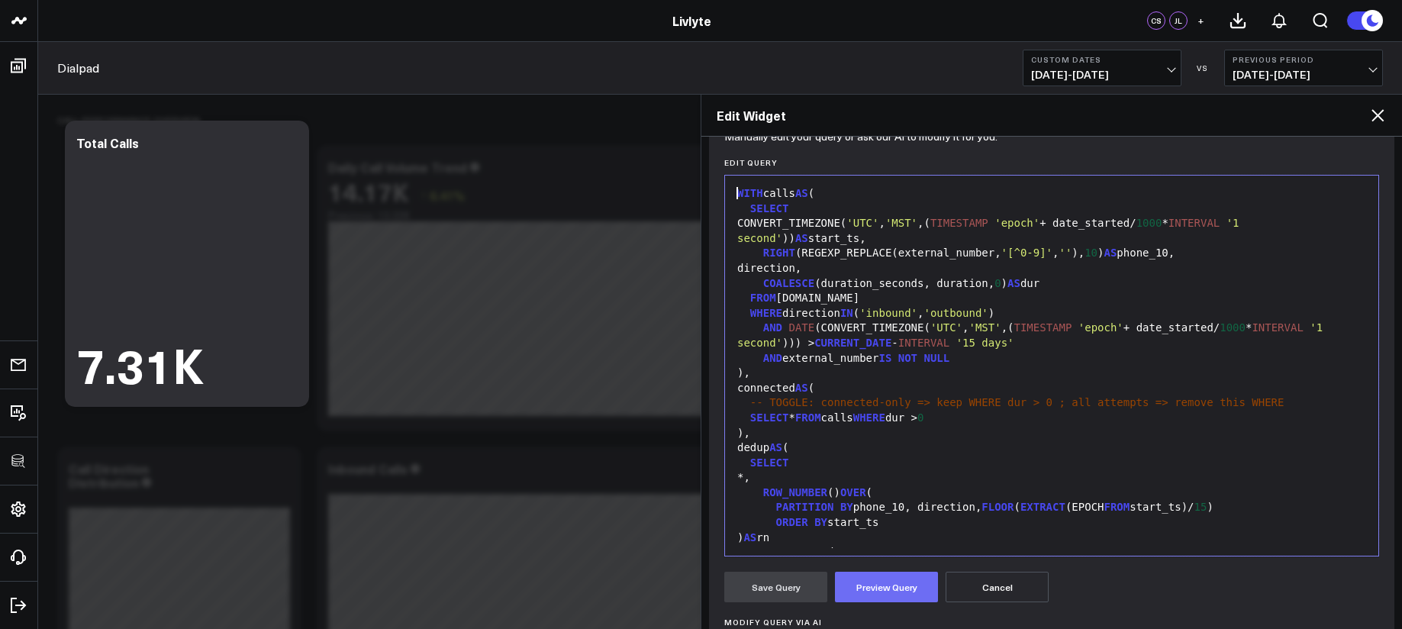
click at [875, 586] on button "Preview Query" at bounding box center [886, 587] width 103 height 31
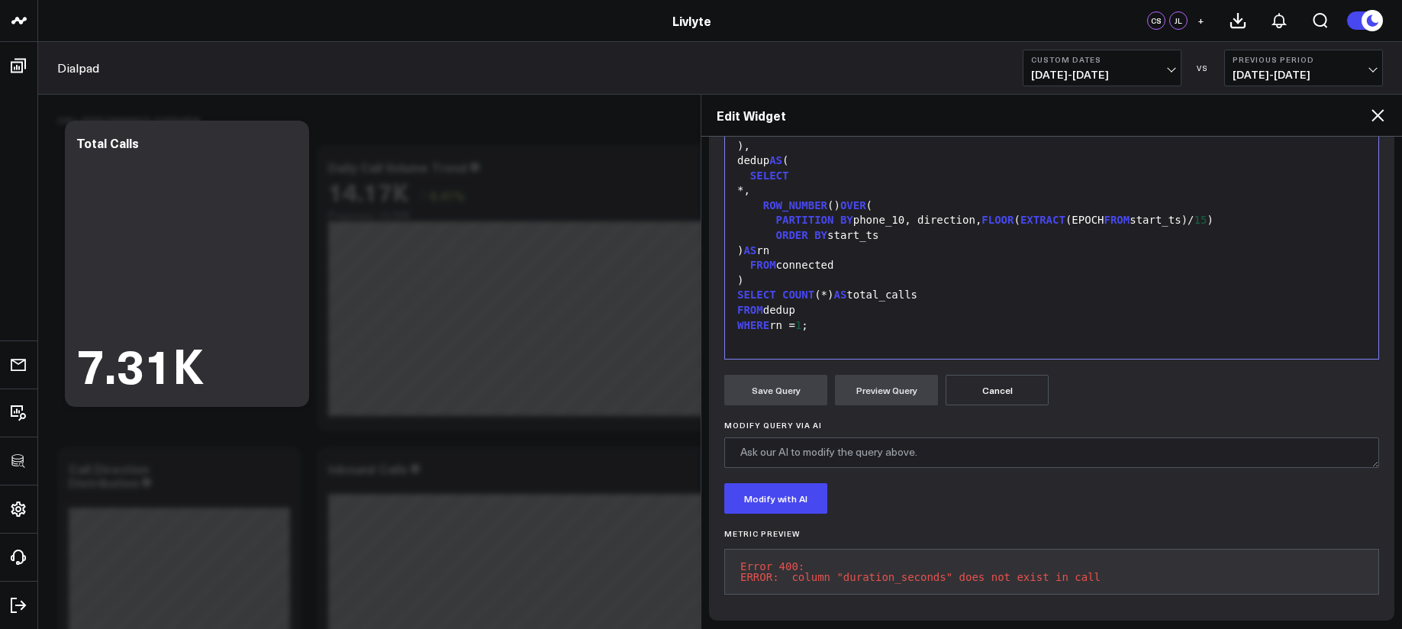
scroll to position [385, 0]
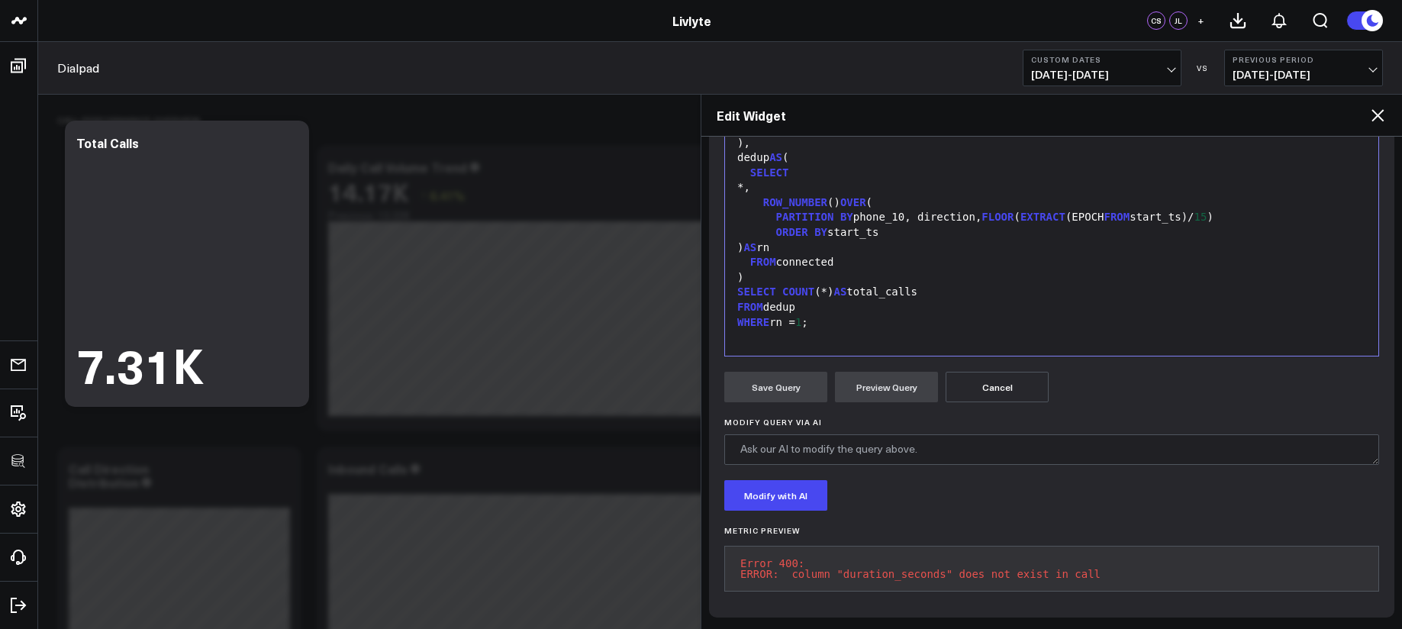
click at [819, 566] on pre "Error 400: ERROR: column "duration_seconds" does not exist in call" at bounding box center [1051, 569] width 655 height 46
copy pre "ERROR: column "duration_seconds" does not exist in call"
click at [905, 300] on div "FROM dedup" at bounding box center [1052, 307] width 638 height 15
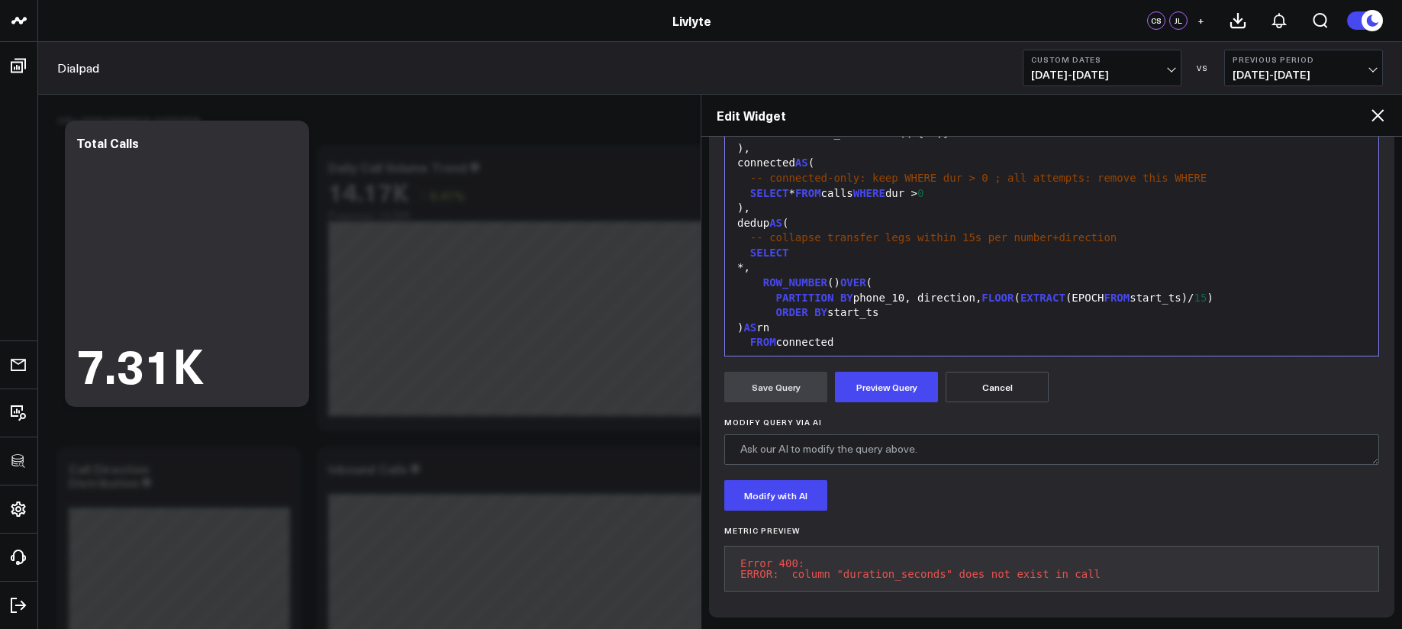
scroll to position [8, 0]
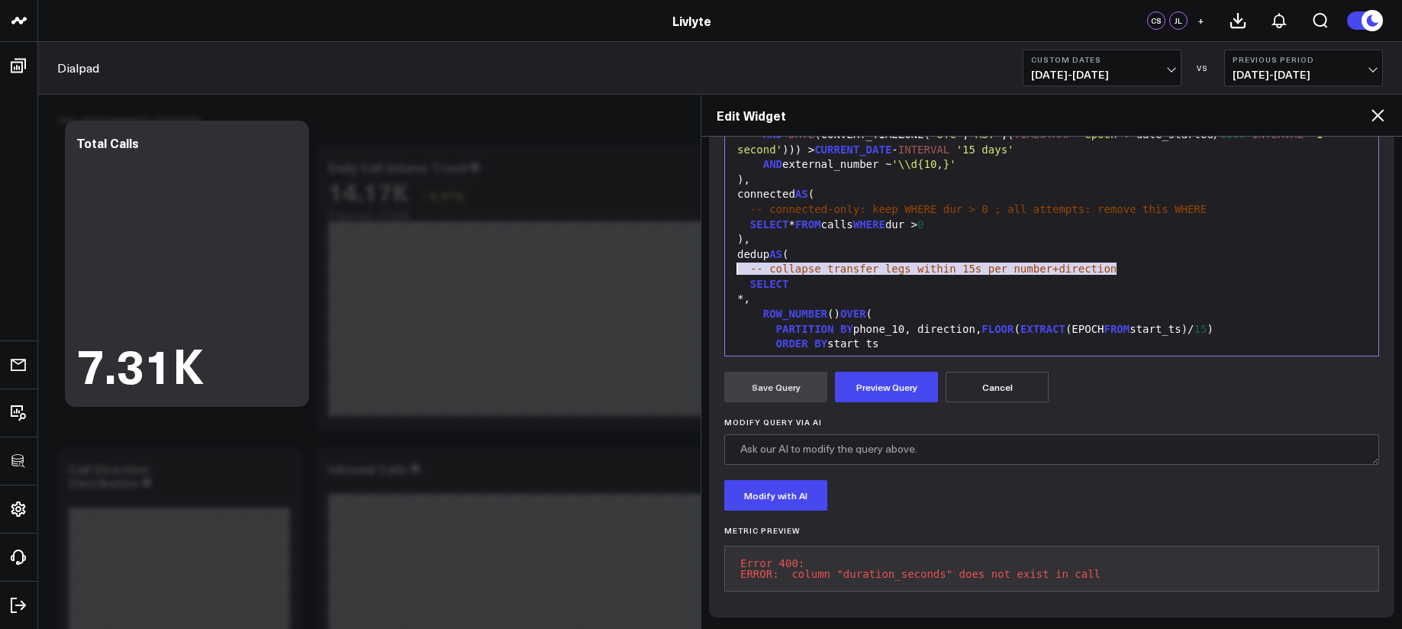
drag, startPoint x: 1127, startPoint y: 258, endPoint x: 718, endPoint y: 260, distance: 409.0
click at [718, 260] on div "Manually edit your query or ask our AI to modify it for you. Edit Query Selecti…" at bounding box center [1051, 275] width 685 height 683
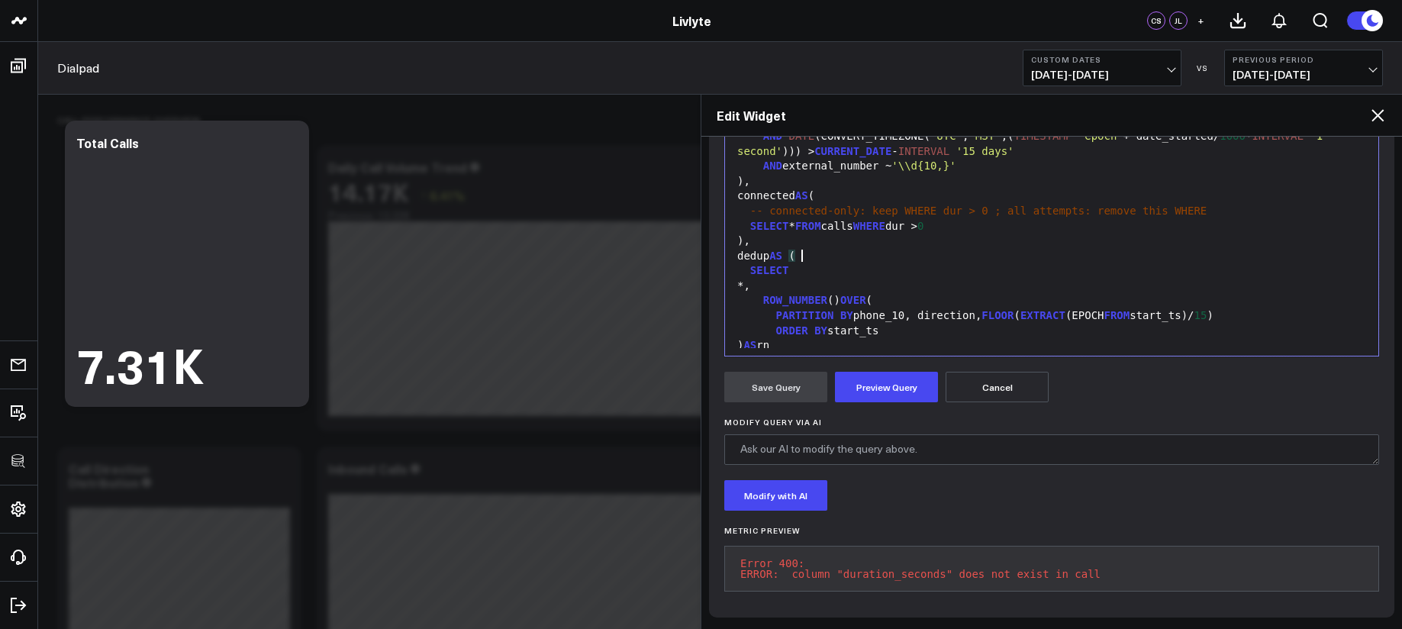
scroll to position [0, 0]
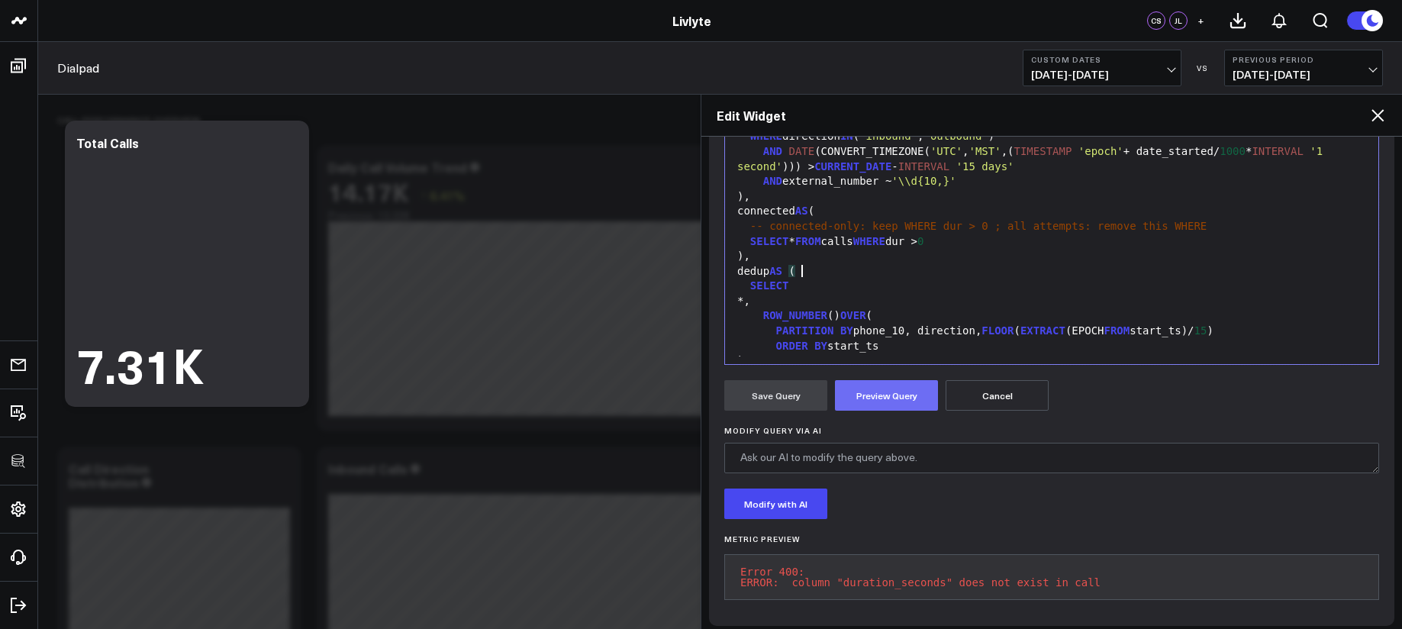
click at [893, 401] on button "Preview Query" at bounding box center [886, 395] width 103 height 31
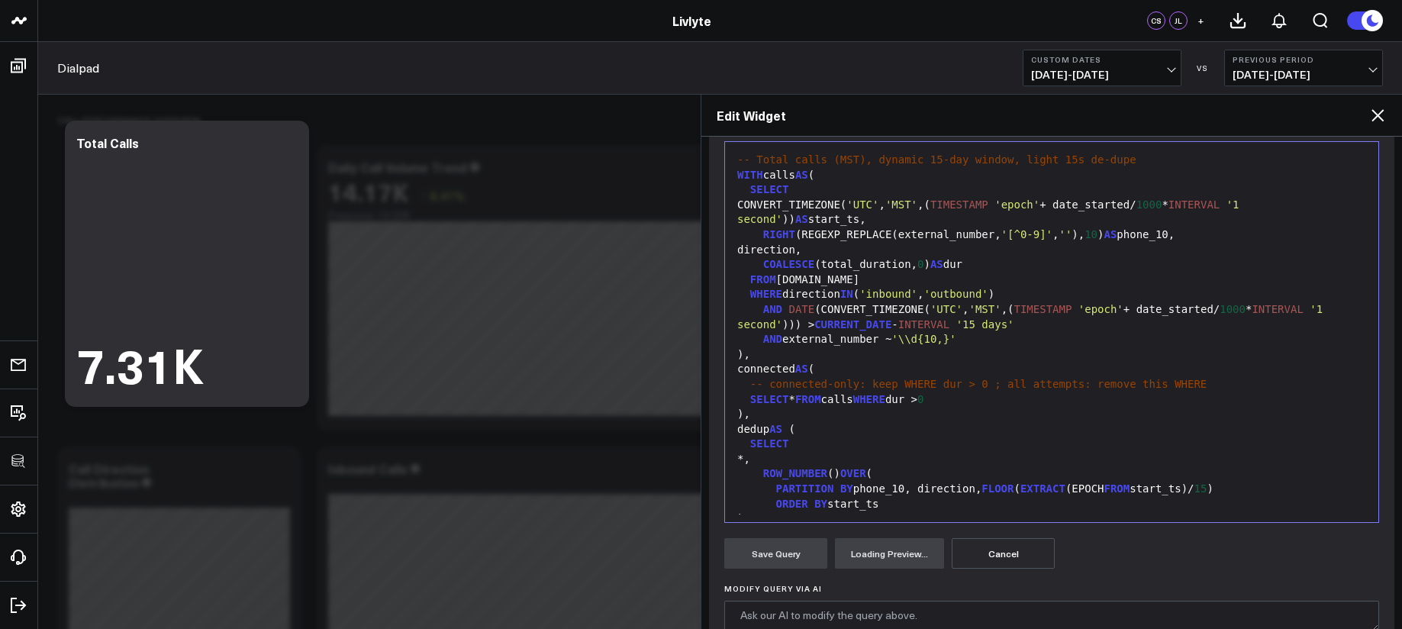
scroll to position [57, 0]
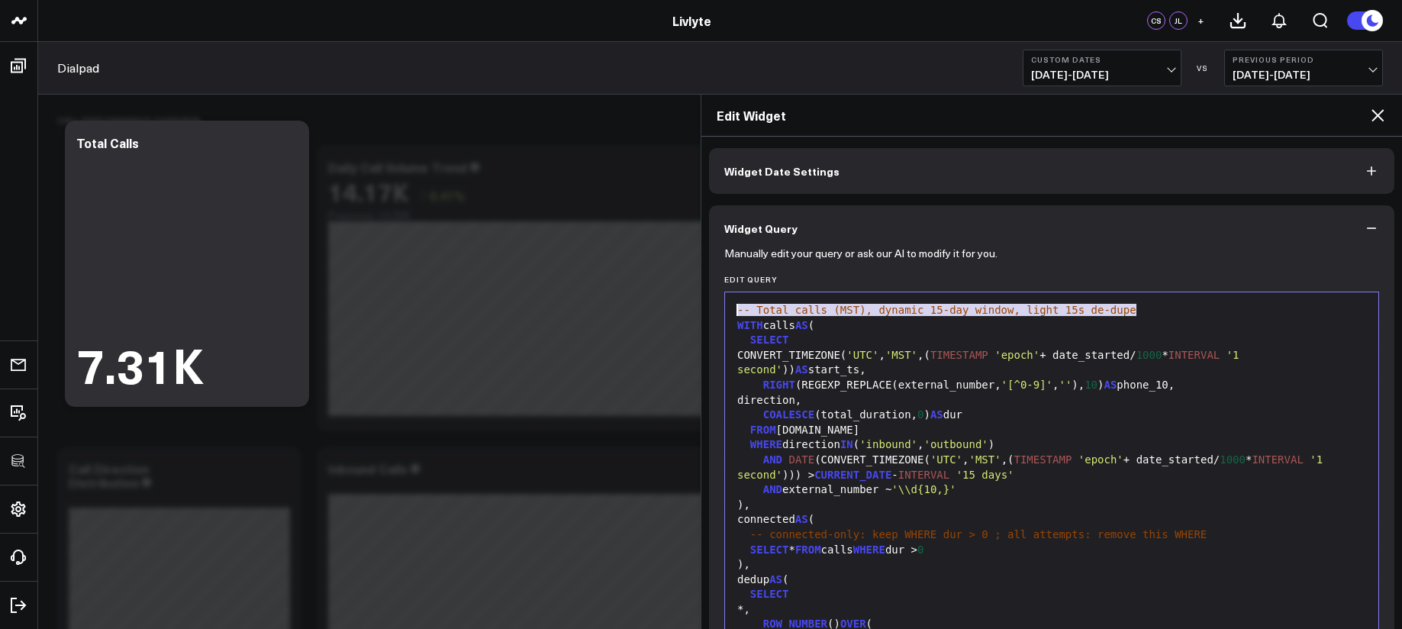
click at [740, 326] on span "WITH" at bounding box center [750, 325] width 26 height 12
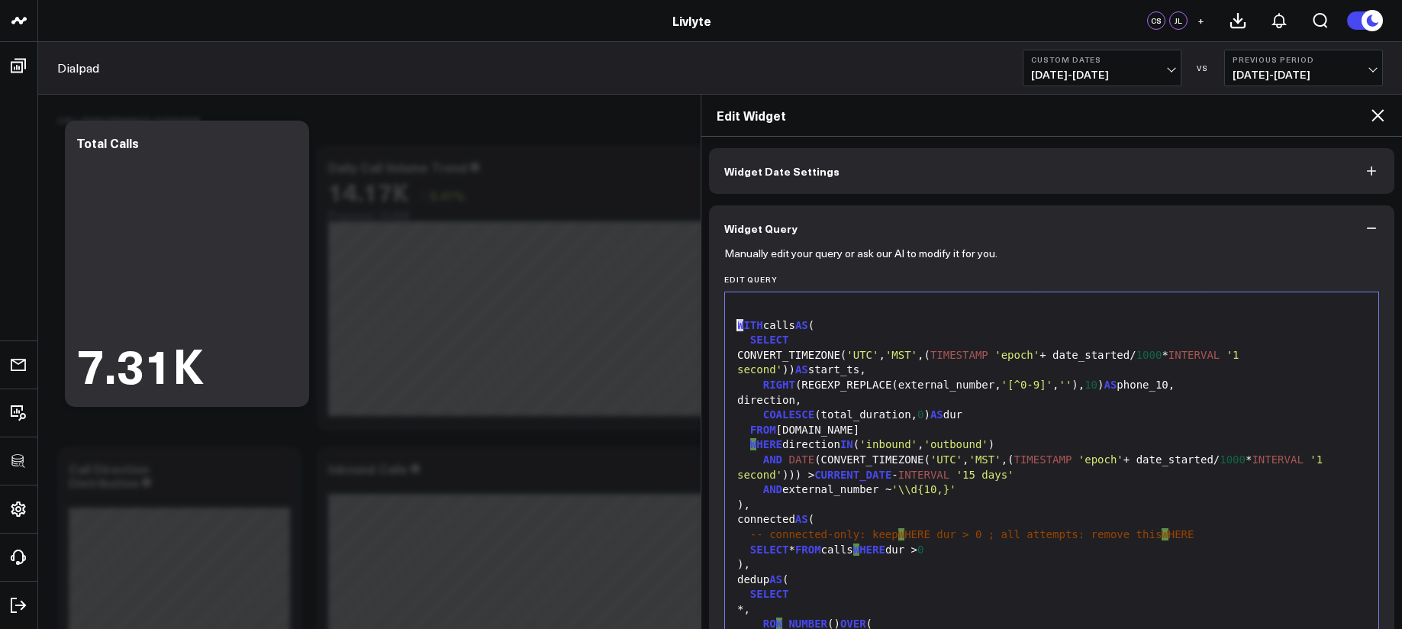
click at [739, 326] on span "WITH" at bounding box center [750, 325] width 26 height 12
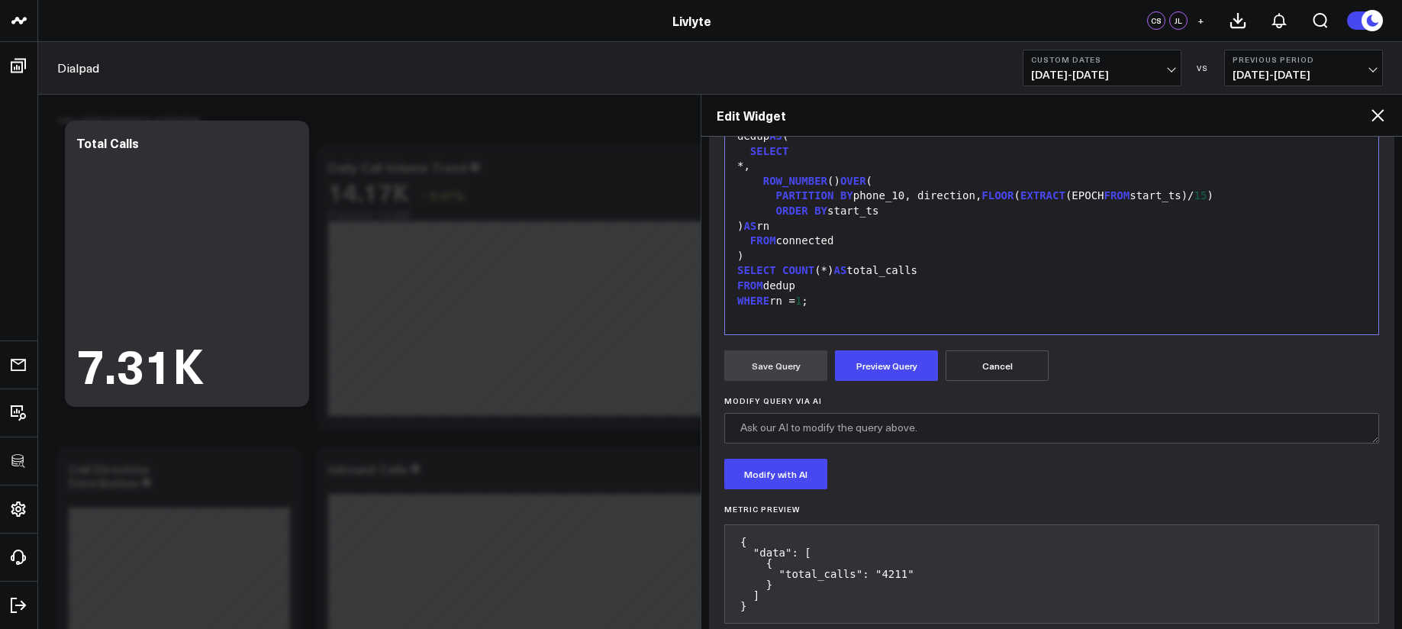
scroll to position [427, 0]
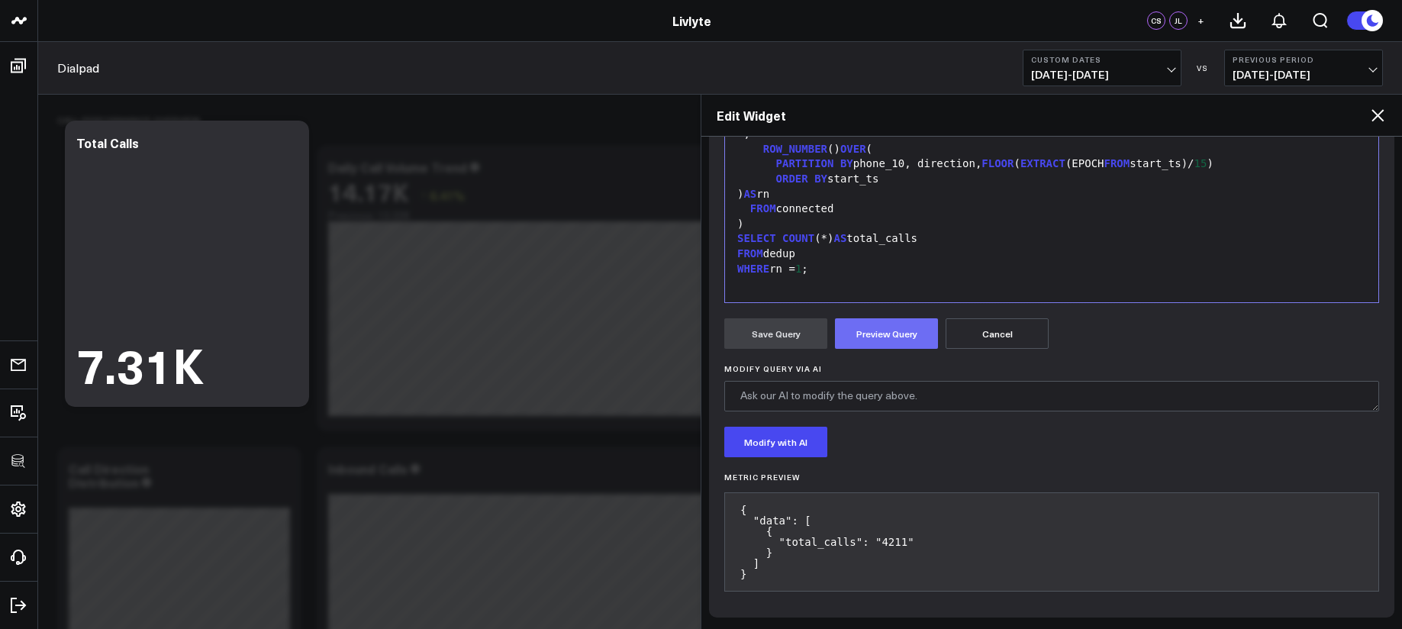
click at [898, 323] on button "Preview Query" at bounding box center [886, 333] width 103 height 31
click at [805, 340] on button "Save Query" at bounding box center [775, 333] width 103 height 31
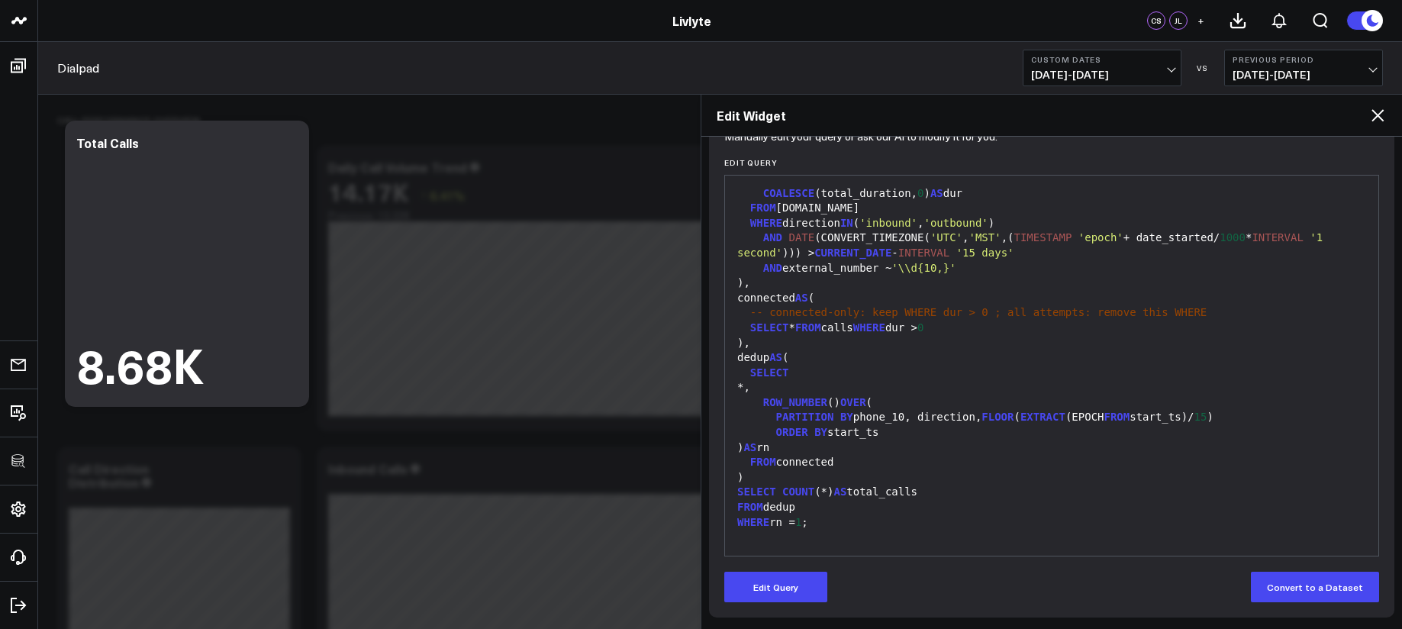
click at [880, 267] on div "AND external_number ~ '\\d{10,}'" at bounding box center [1052, 268] width 638 height 15
click at [910, 372] on div "SELECT" at bounding box center [1052, 372] width 638 height 15
click at [858, 461] on div "FROM connected" at bounding box center [1052, 462] width 638 height 15
click at [809, 575] on button "Edit Query" at bounding box center [775, 587] width 103 height 31
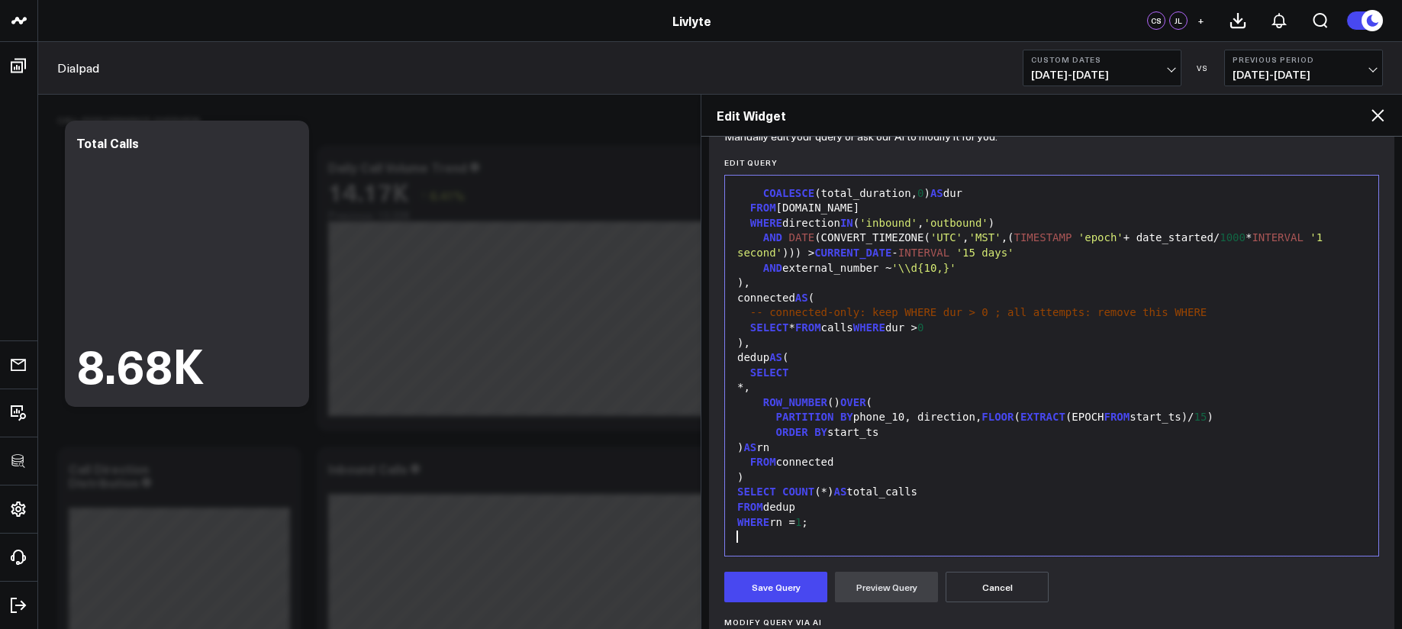
click at [903, 532] on div at bounding box center [1052, 537] width 638 height 15
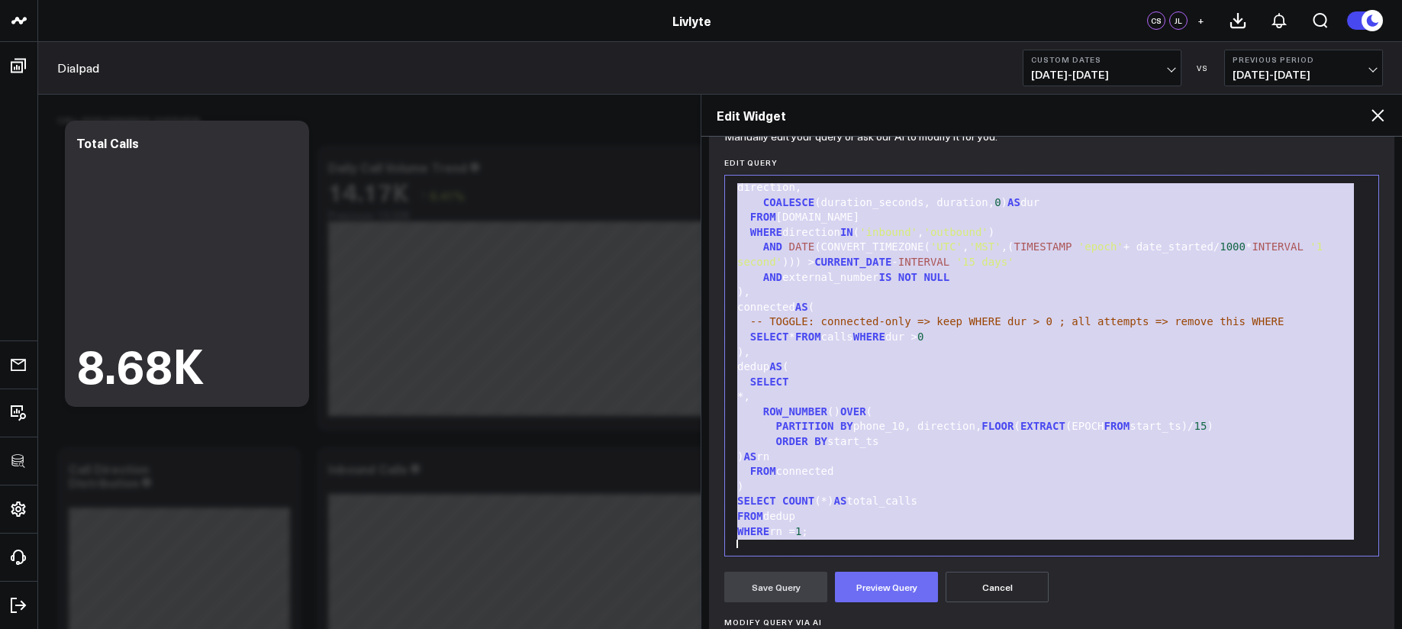
scroll to position [90, 0]
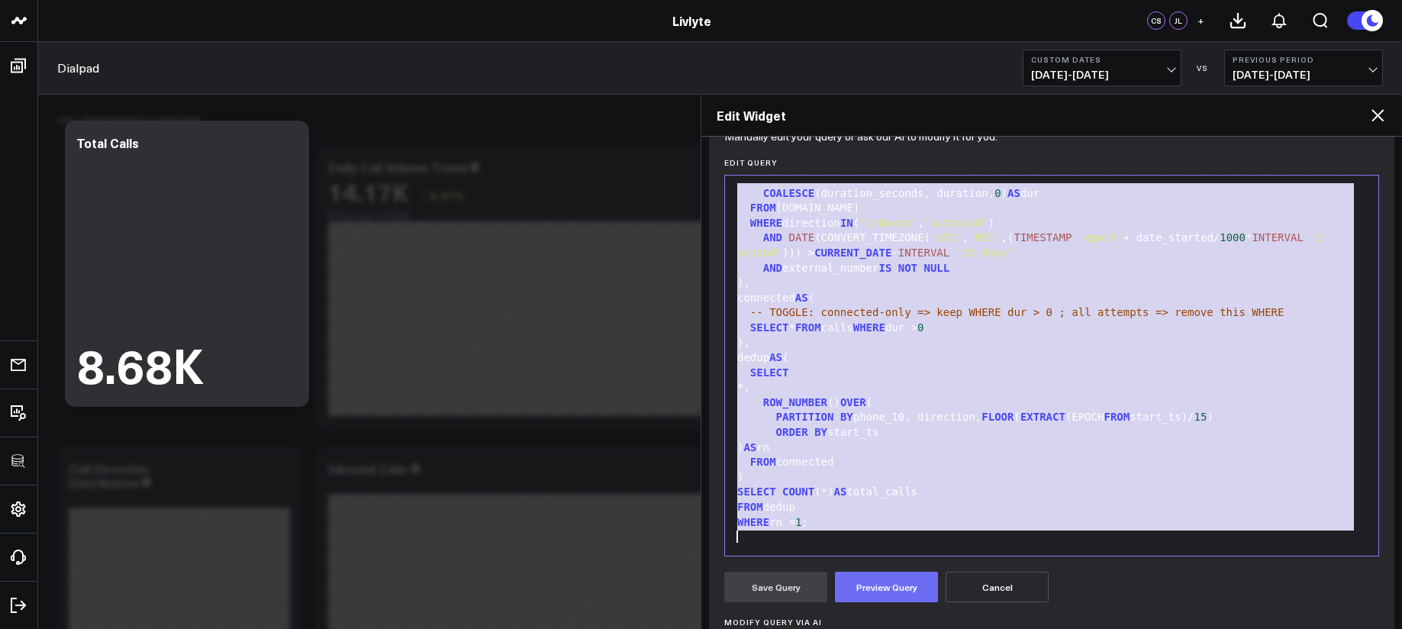
click at [893, 590] on button "Preview Query" at bounding box center [886, 587] width 103 height 31
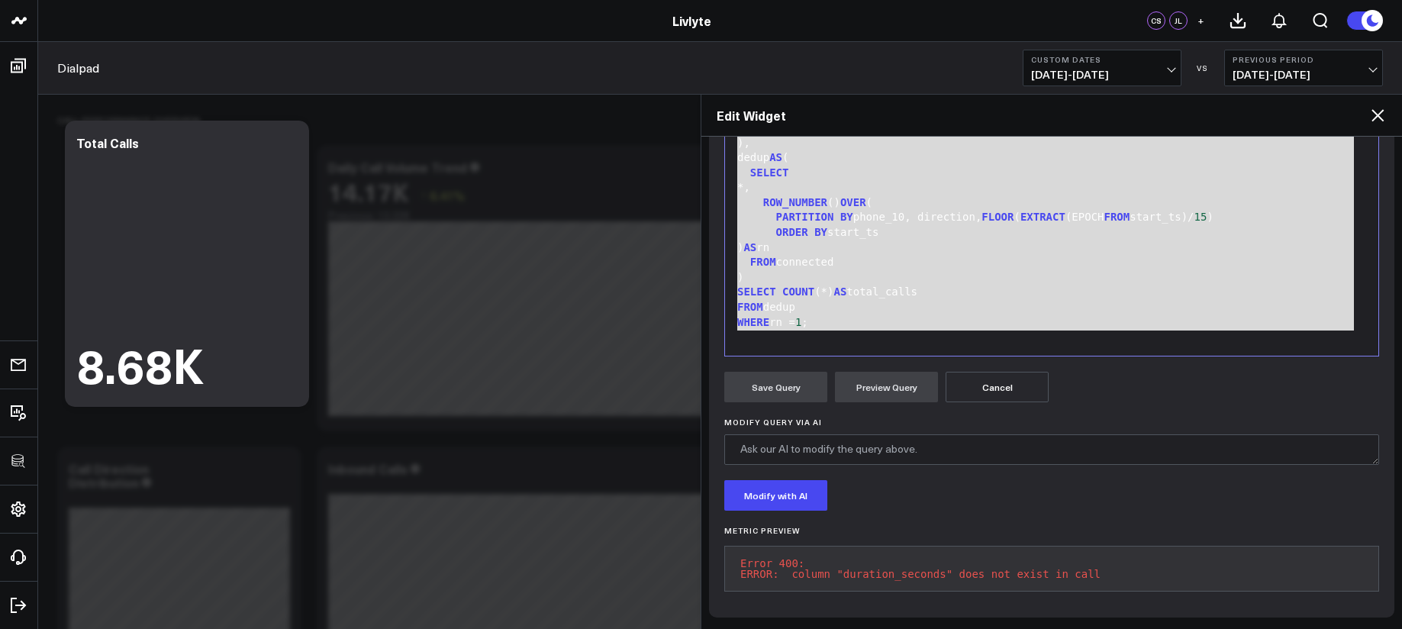
scroll to position [63, 0]
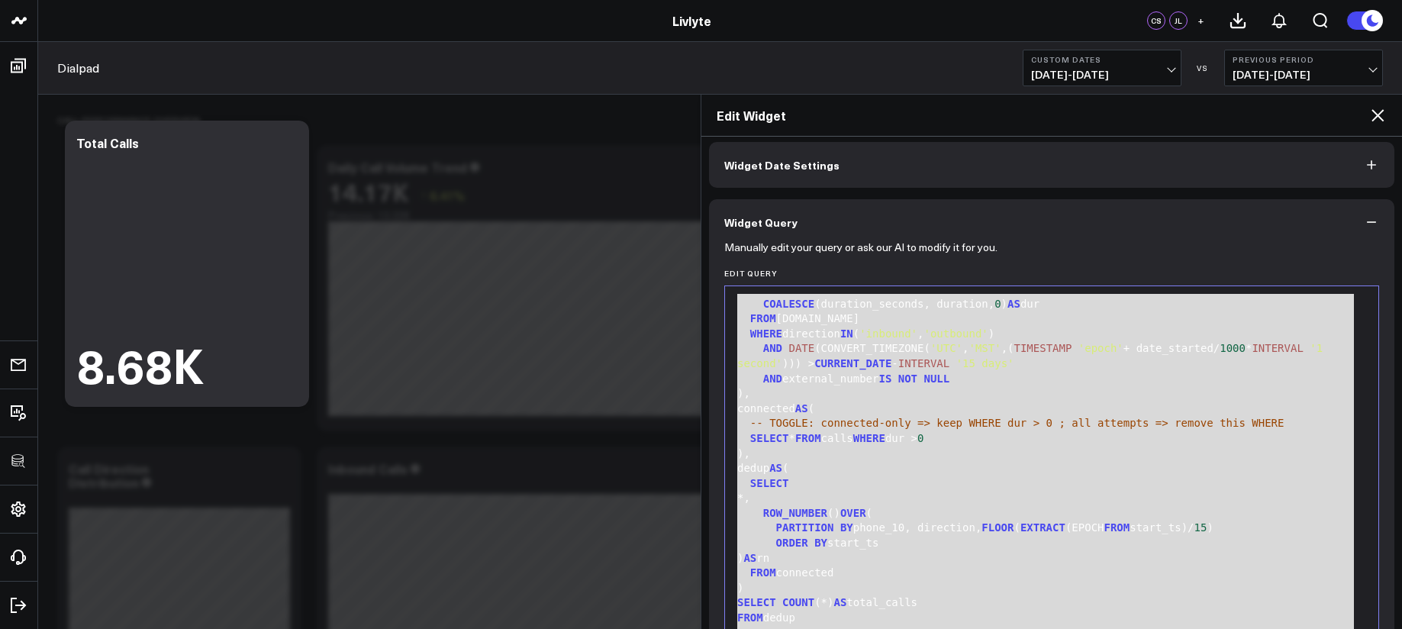
click at [874, 462] on div "dedup AS (" at bounding box center [1052, 468] width 638 height 15
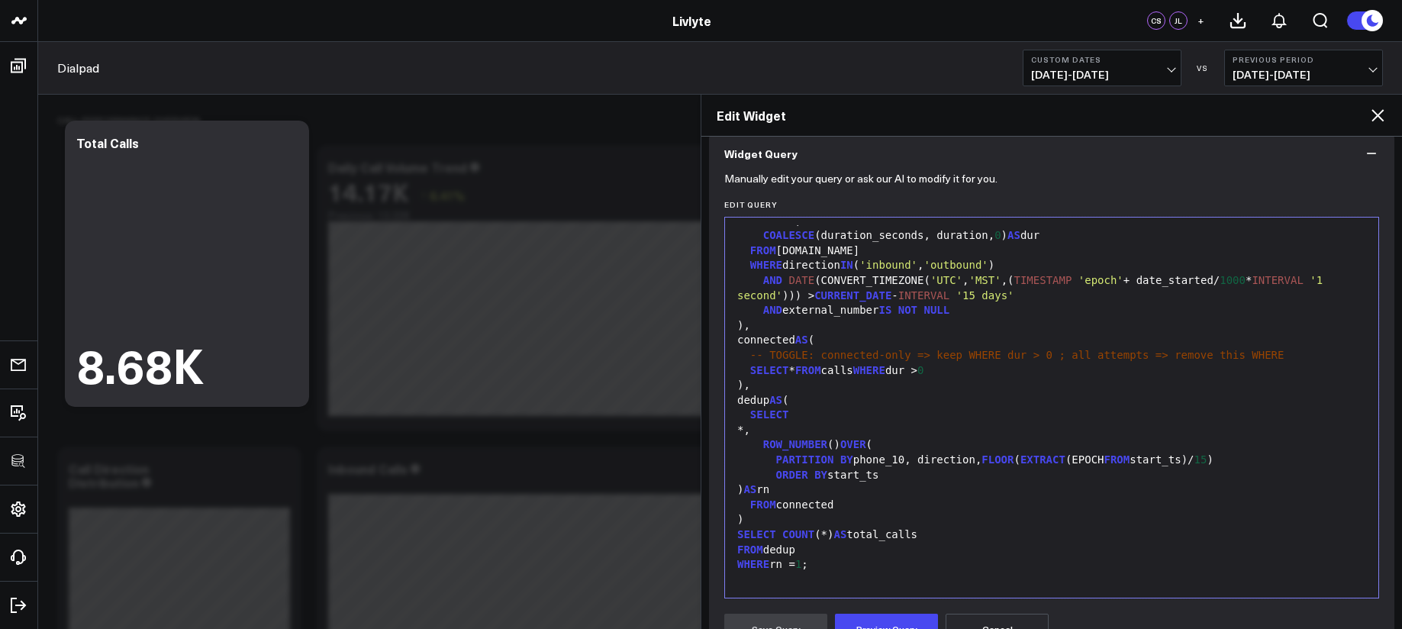
scroll to position [169, 0]
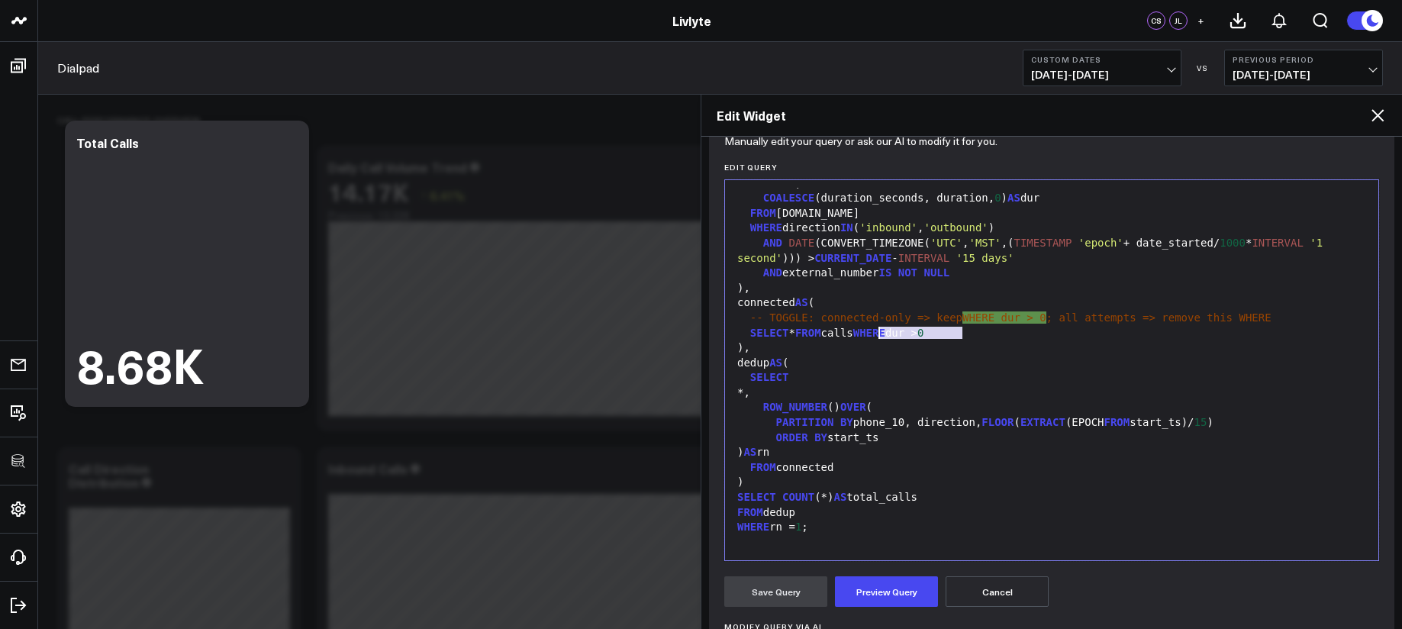
drag, startPoint x: 974, startPoint y: 335, endPoint x: 880, endPoint y: 330, distance: 94.0
click at [880, 330] on div "SELECT * FROM calls WHERE dur > 0" at bounding box center [1052, 333] width 638 height 15
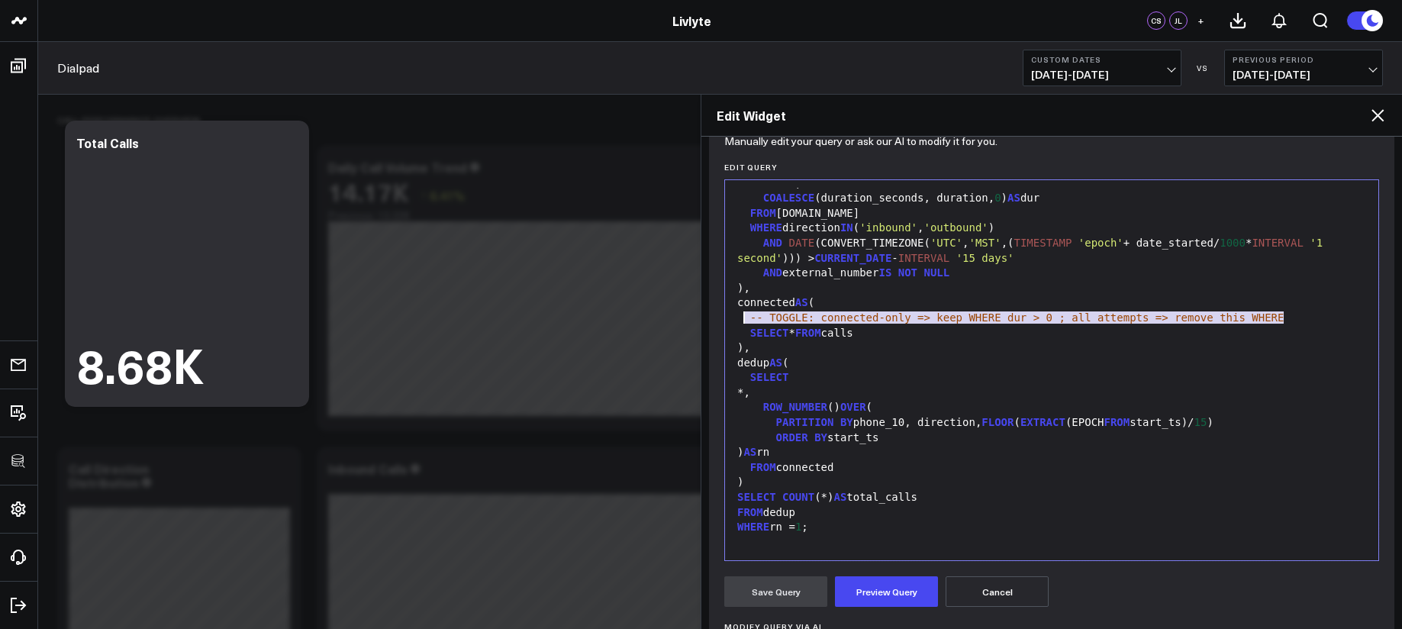
drag, startPoint x: 1296, startPoint y: 314, endPoint x: 726, endPoint y: 315, distance: 570.0
click at [726, 315] on div "Selection deleted 99 1 2 3 4 5 6 7 8 9 10 11 12 13 14 15 16 17 18 19 20 21 22 2…" at bounding box center [1051, 370] width 655 height 382
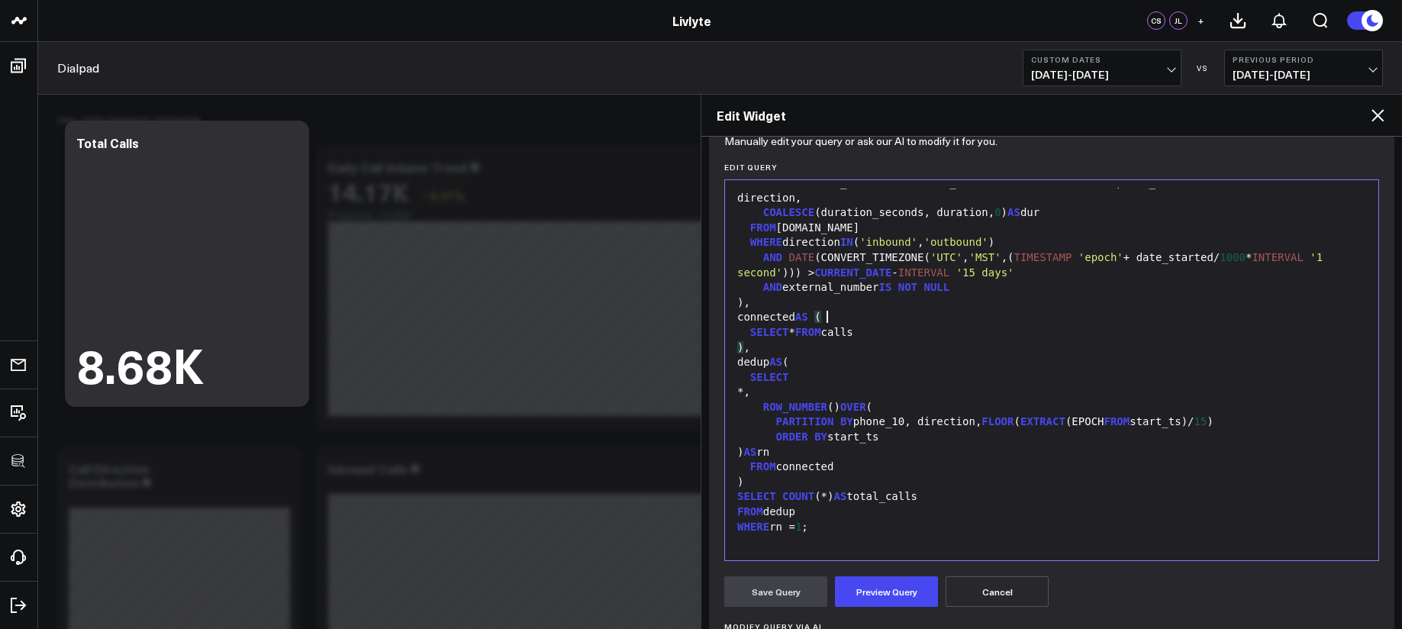
scroll to position [90, 0]
click at [894, 591] on button "Preview Query" at bounding box center [886, 591] width 103 height 31
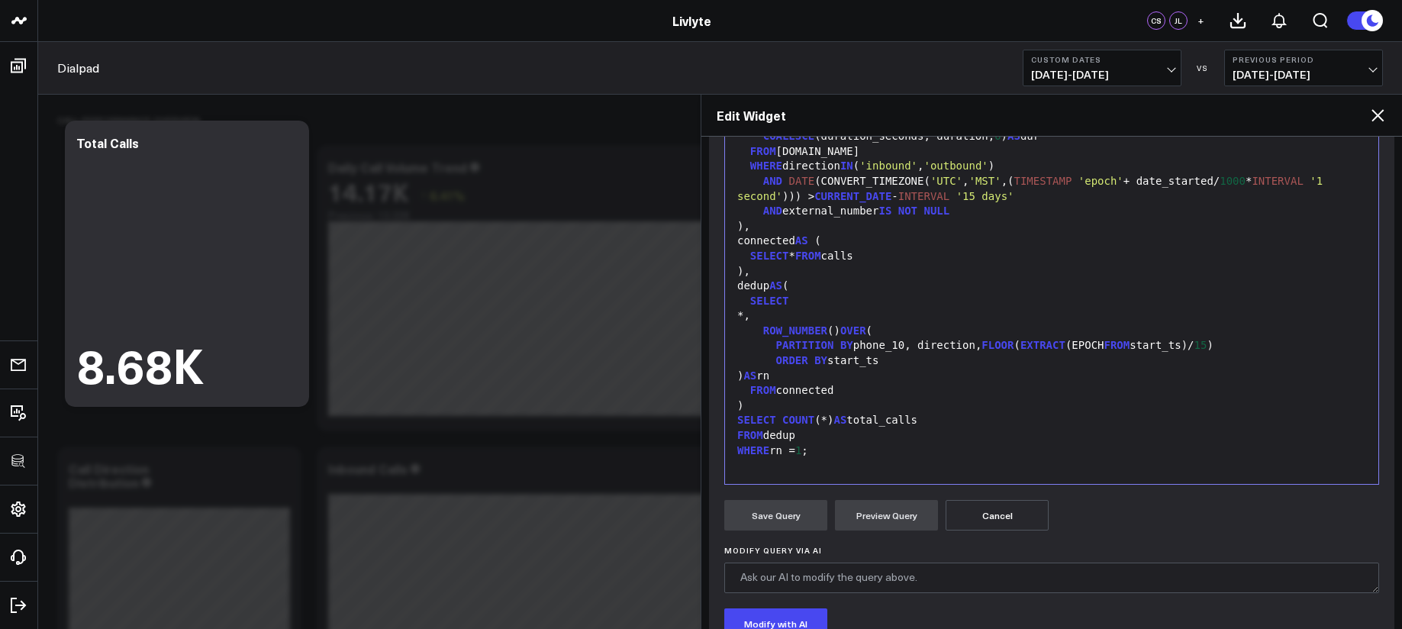
scroll to position [239, 0]
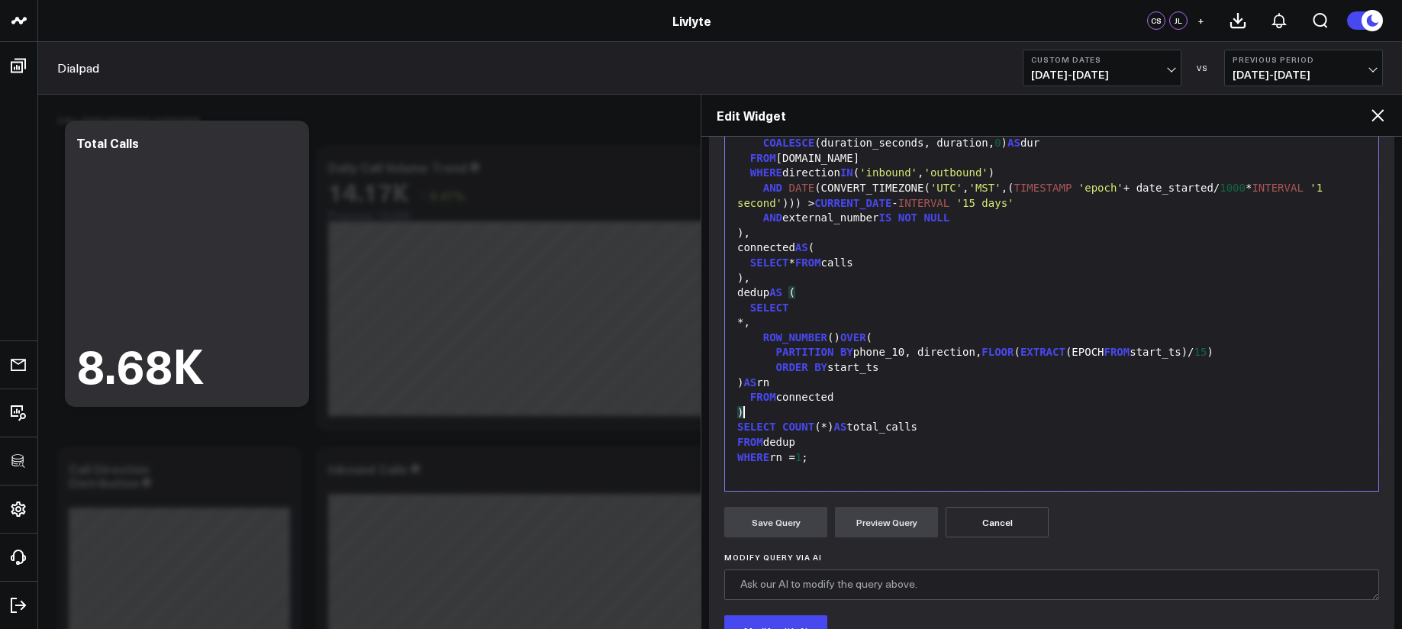
click at [872, 407] on div ")" at bounding box center [1052, 412] width 638 height 15
click at [927, 307] on div "SELECT" at bounding box center [1052, 308] width 638 height 15
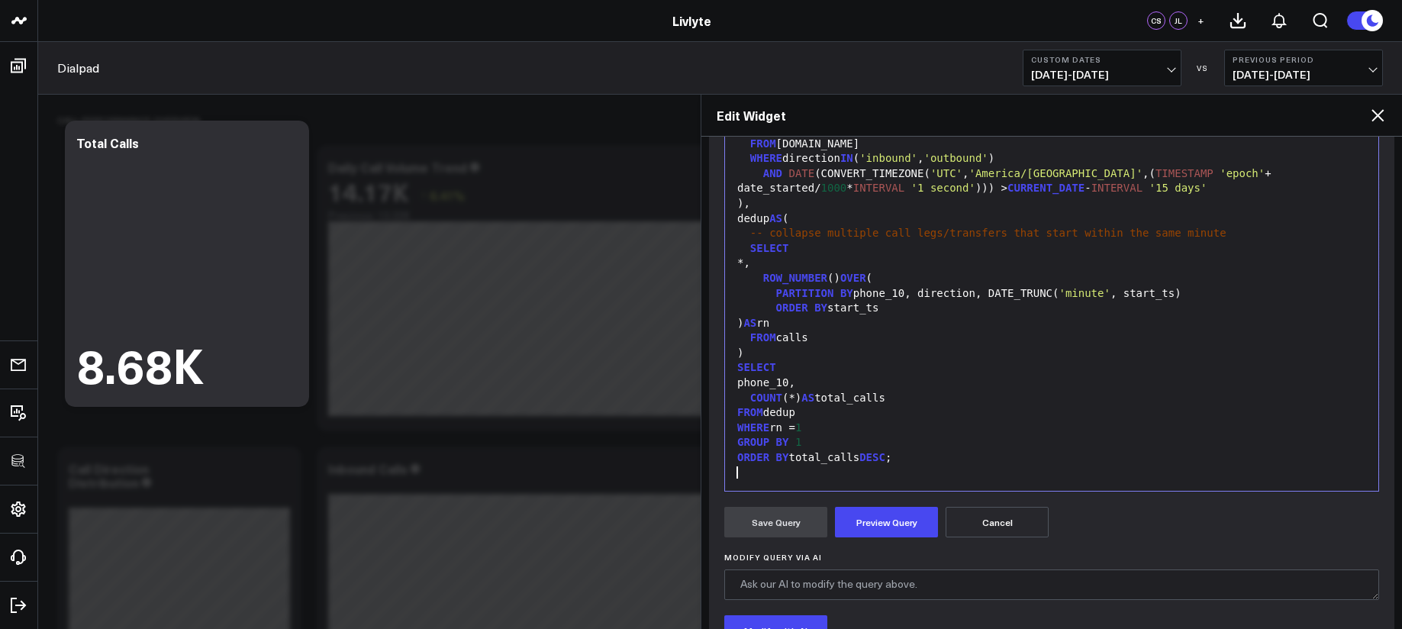
scroll to position [75, 0]
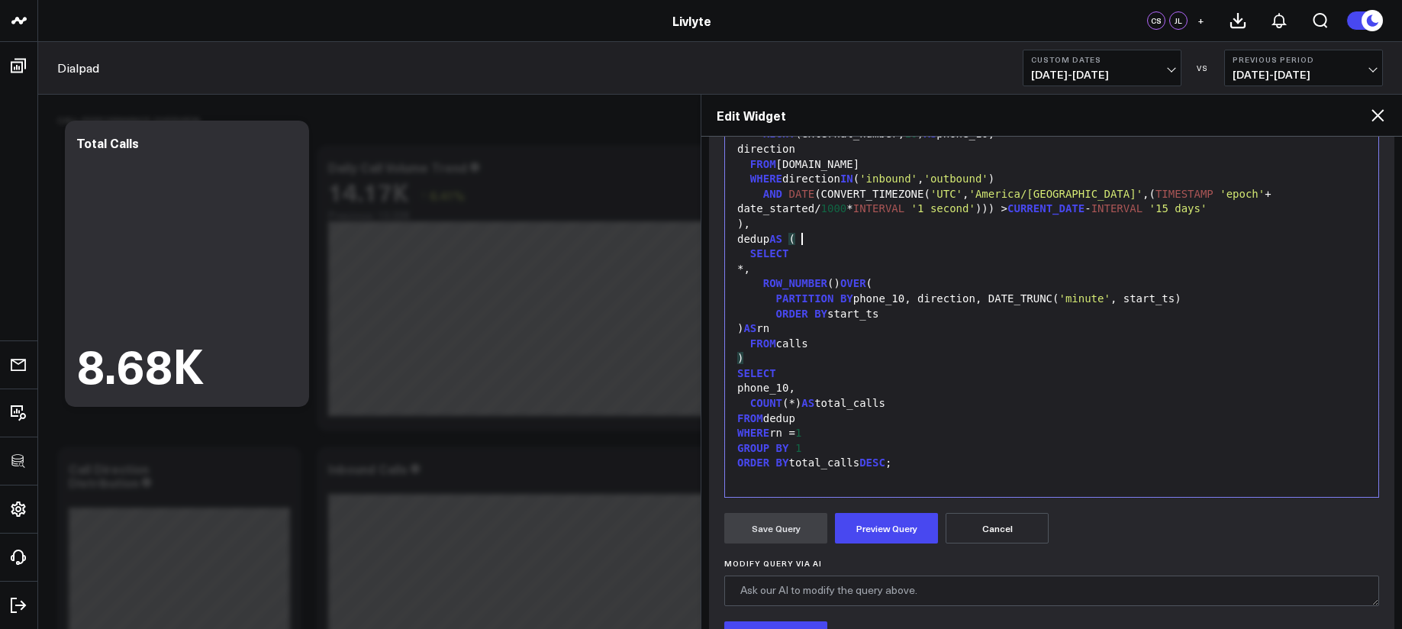
scroll to position [233, 0]
click at [902, 519] on button "Preview Query" at bounding box center [886, 527] width 103 height 31
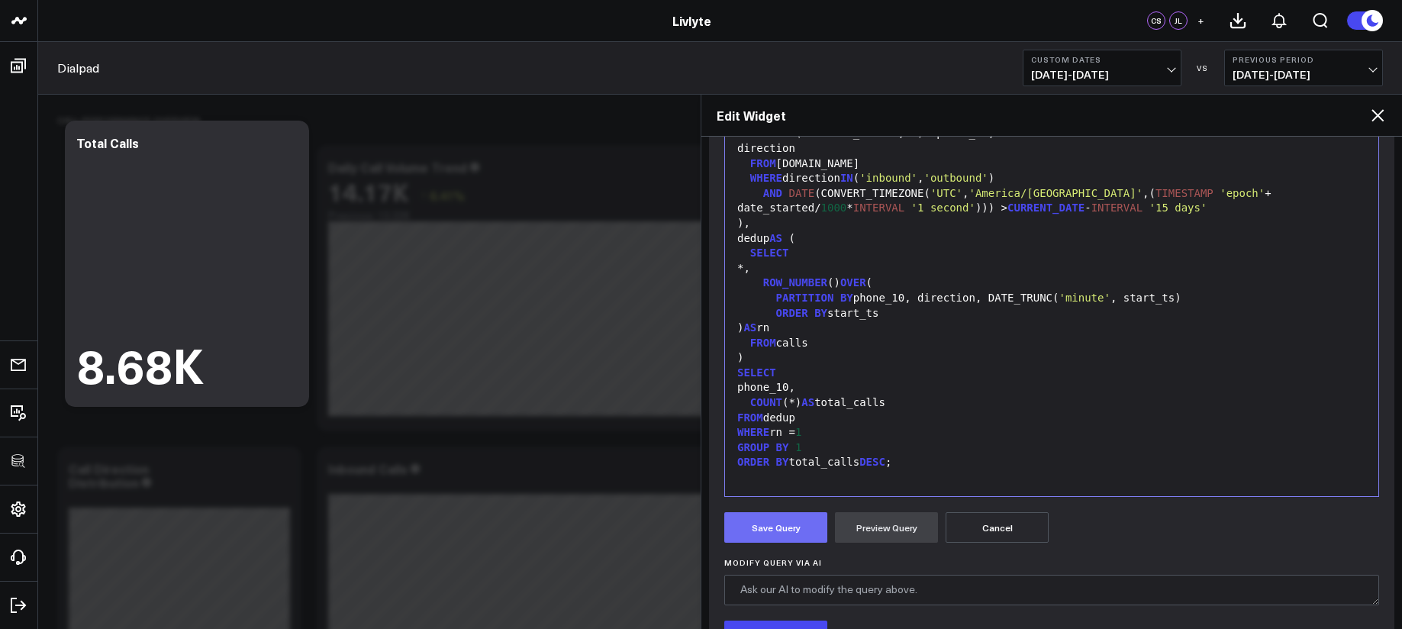
click at [795, 525] on button "Save Query" at bounding box center [775, 527] width 103 height 31
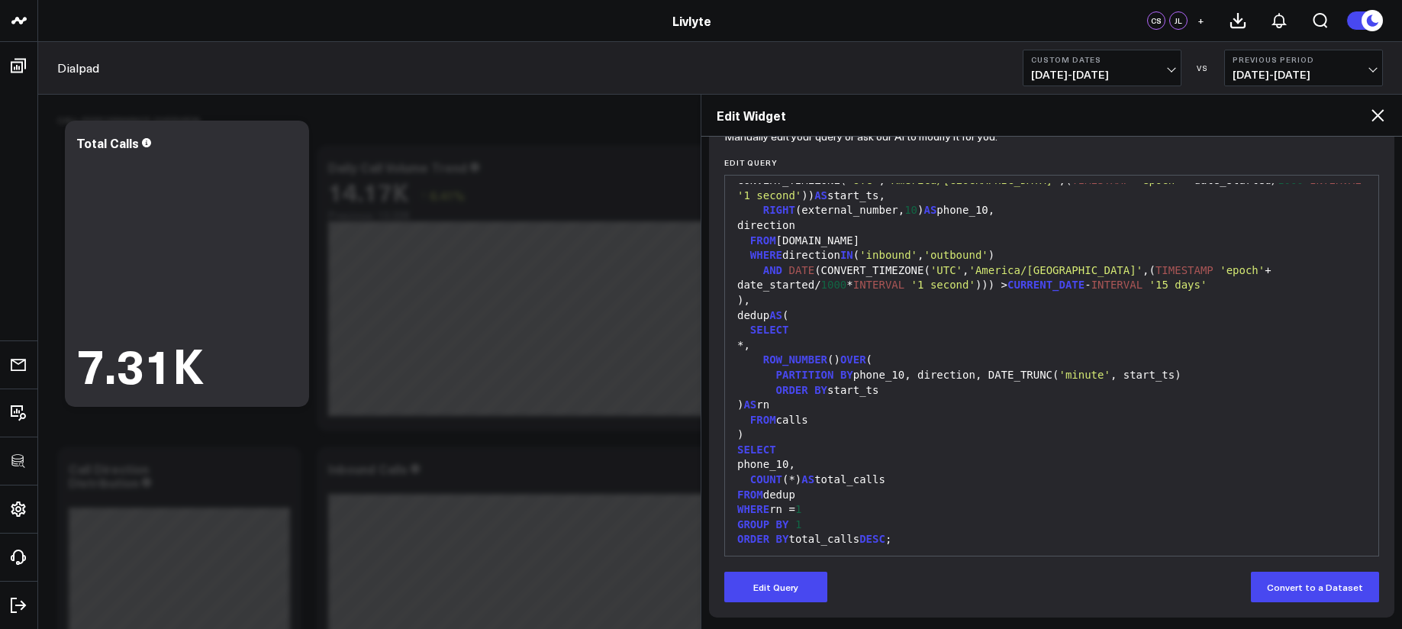
scroll to position [0, 0]
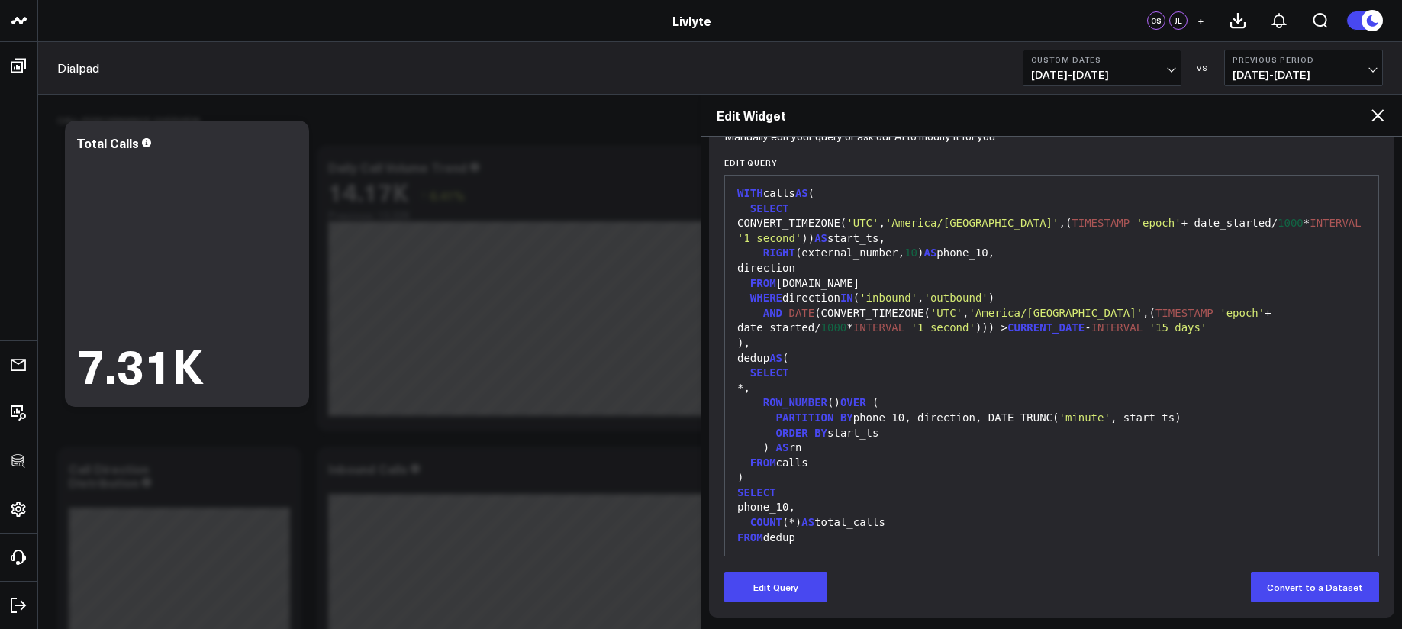
click at [761, 445] on div ") AS rn" at bounding box center [1052, 447] width 638 height 15
click at [770, 426] on div "ORDER BY start_ts" at bounding box center [1052, 433] width 638 height 15
click at [790, 419] on span "PARTITION" at bounding box center [805, 417] width 58 height 12
click at [770, 583] on button "Edit Query" at bounding box center [775, 587] width 103 height 31
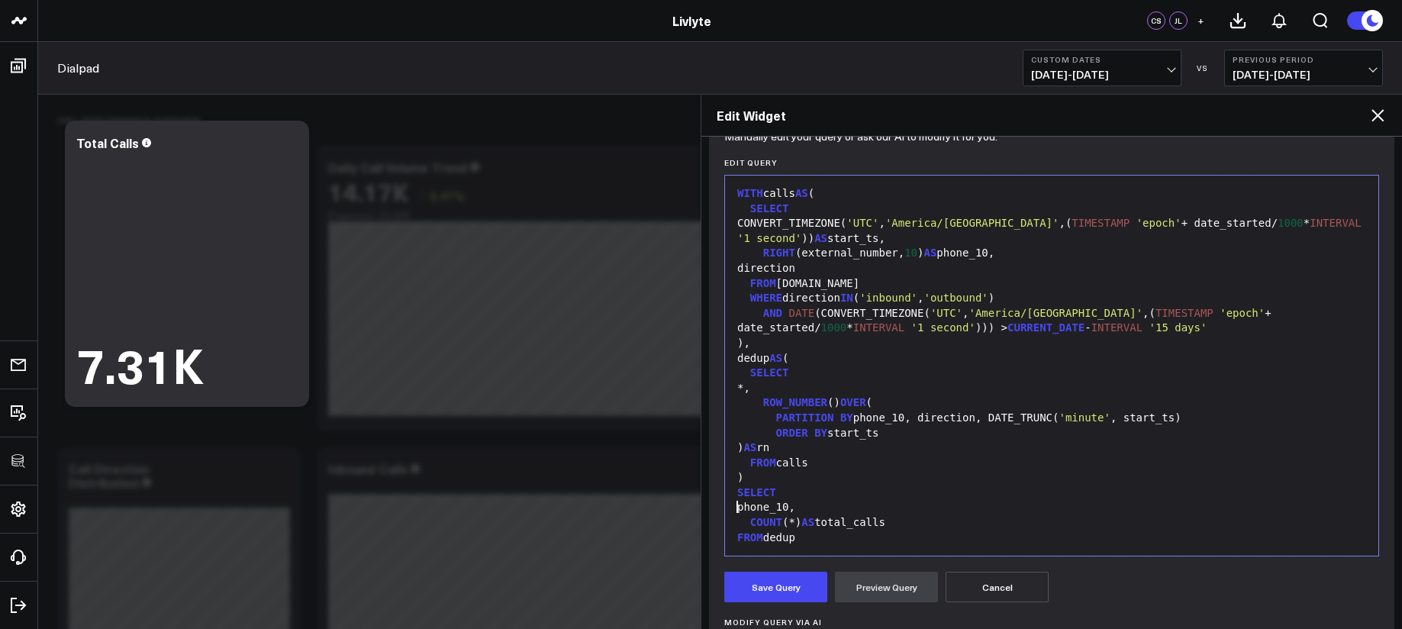
click at [814, 500] on div "phone_10," at bounding box center [1052, 507] width 638 height 15
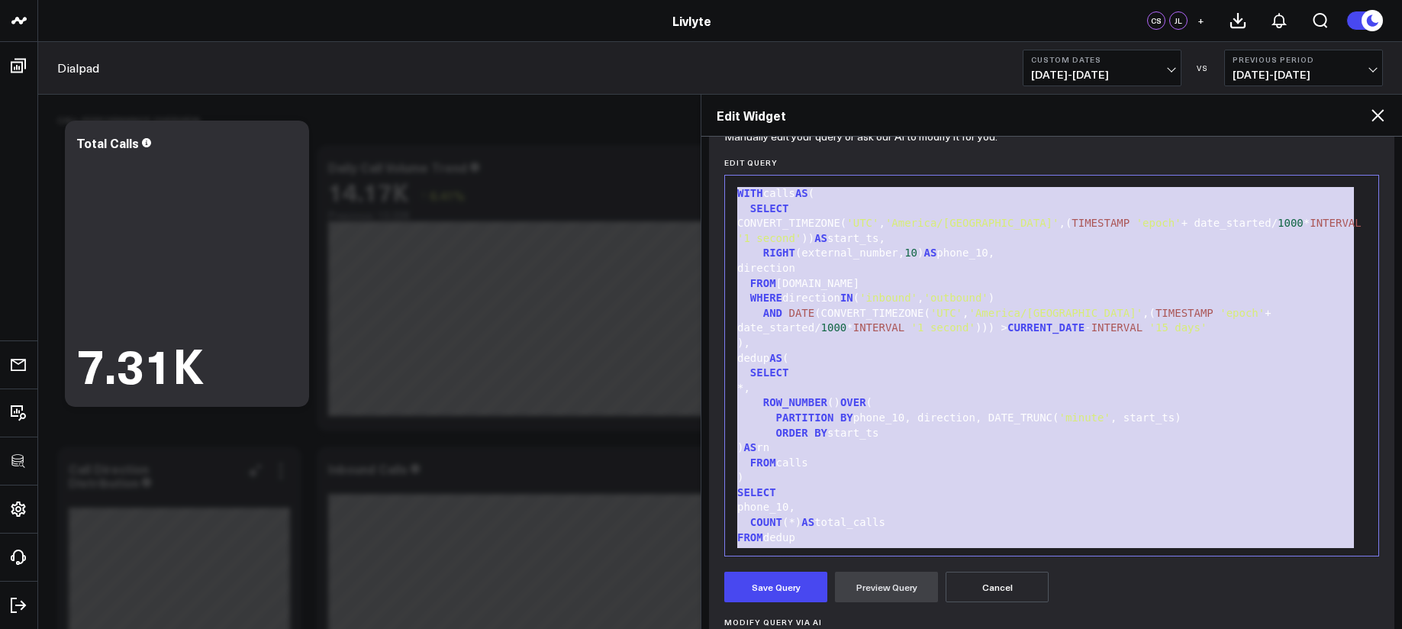
copy div "WITH calls AS ( SELECT CONVERT_TIMEZONE( 'UTC' , '[GEOGRAPHIC_DATA]/[GEOGRAPHIC…"
click at [926, 400] on div "ROW_NUMBER () OVER (" at bounding box center [1052, 402] width 638 height 15
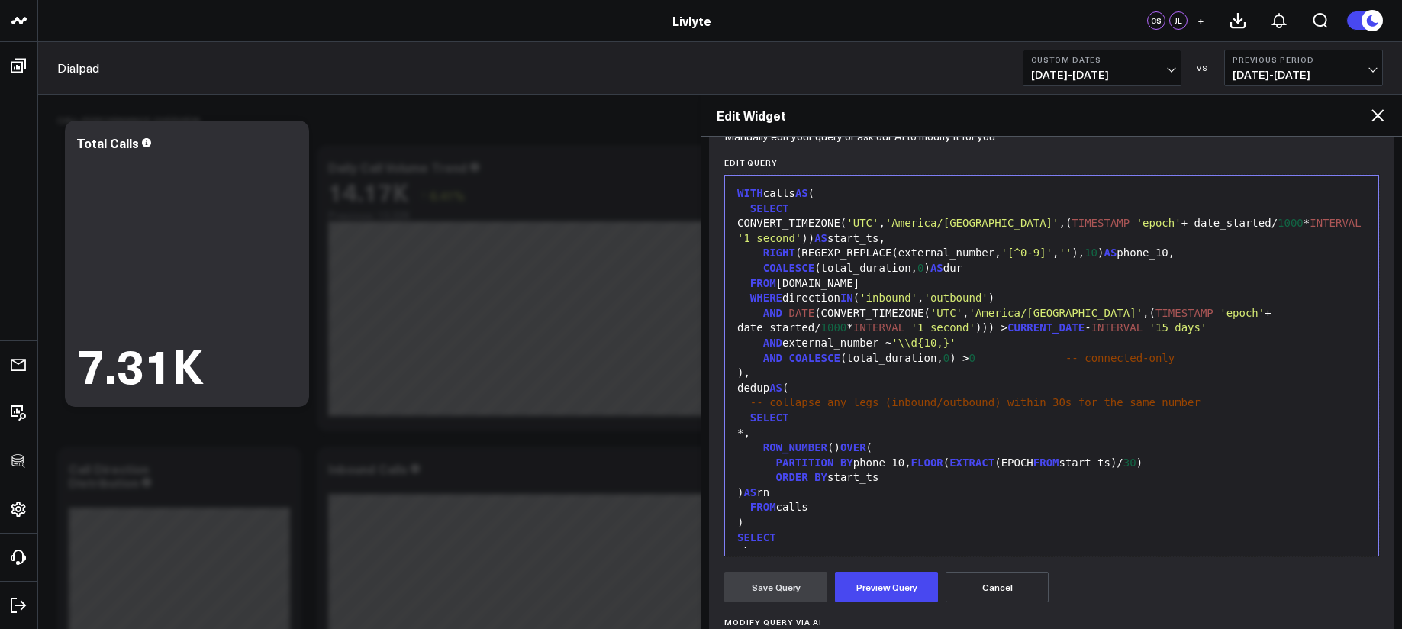
scroll to position [104, 0]
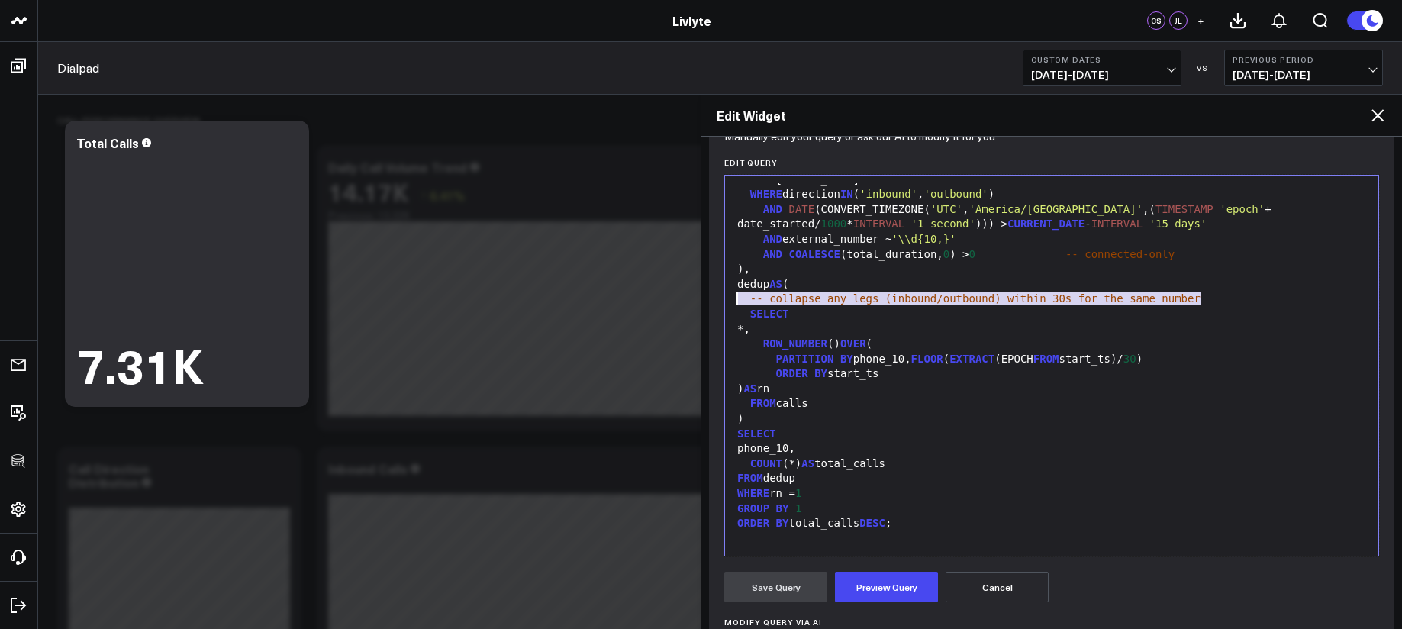
drag, startPoint x: 1225, startPoint y: 301, endPoint x: 704, endPoint y: 299, distance: 520.4
click at [704, 299] on div "Widget Display Widget Date Settings Widget Query Manually edit your query or as…" at bounding box center [1051, 383] width 700 height 492
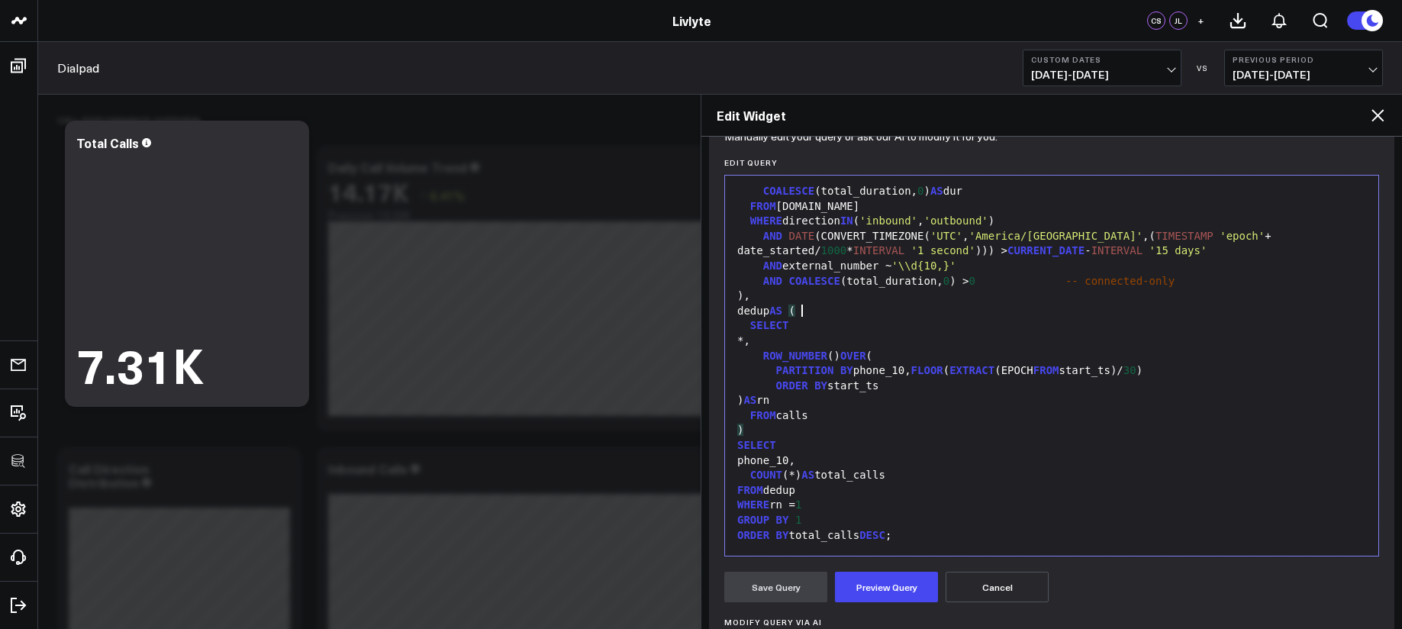
scroll to position [0, 0]
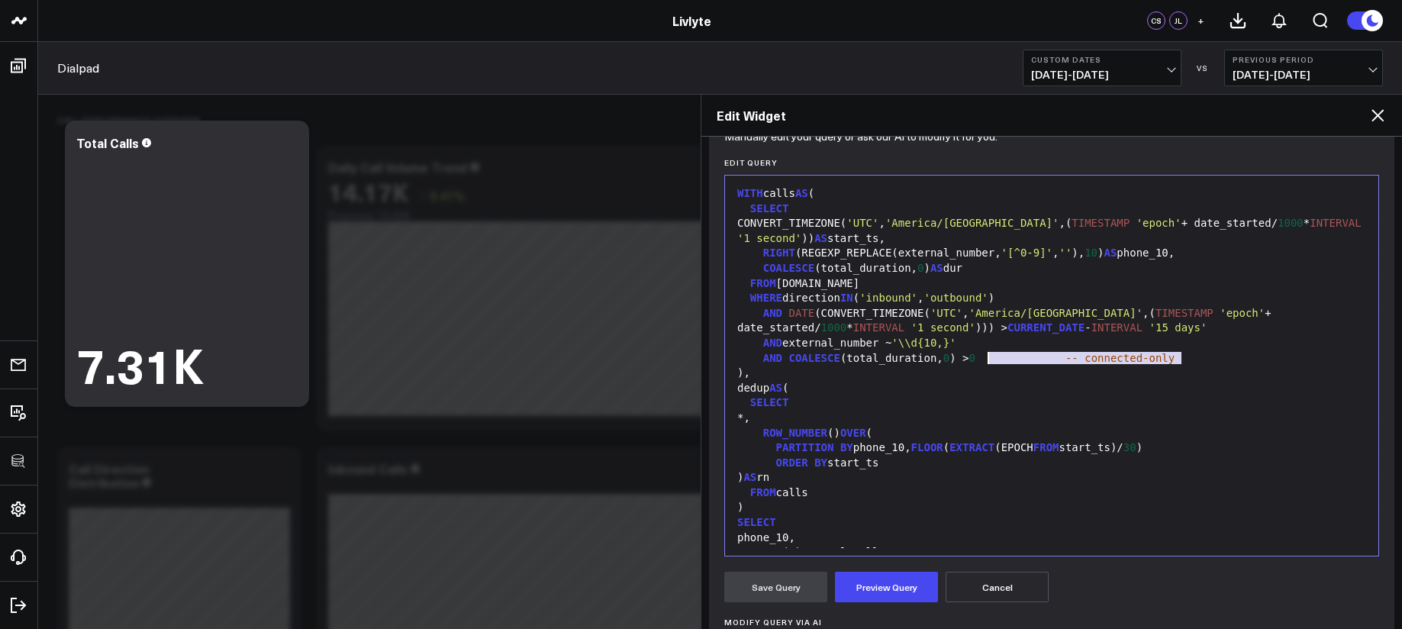
drag, startPoint x: 1168, startPoint y: 359, endPoint x: 990, endPoint y: 356, distance: 178.6
click at [990, 356] on div "AND COALESCE (total_duration, 0 ) > 0 -- connected-only" at bounding box center [1052, 358] width 638 height 15
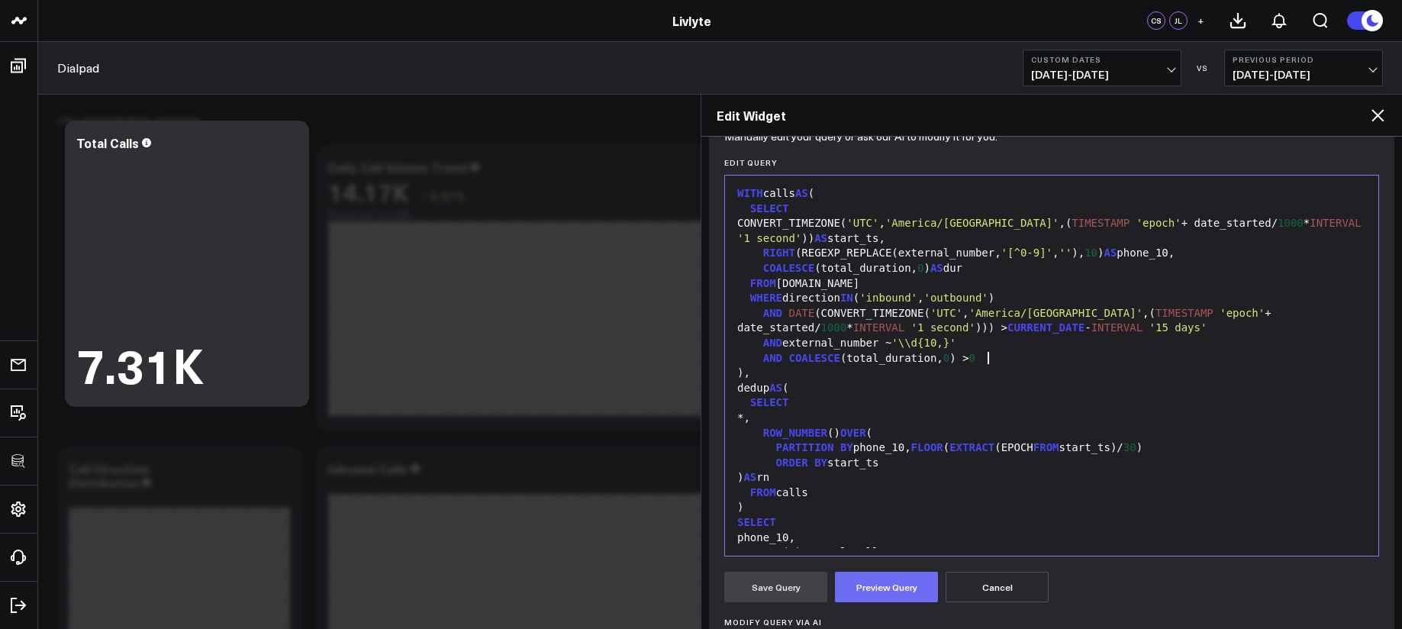
click at [890, 587] on button "Preview Query" at bounding box center [886, 587] width 103 height 31
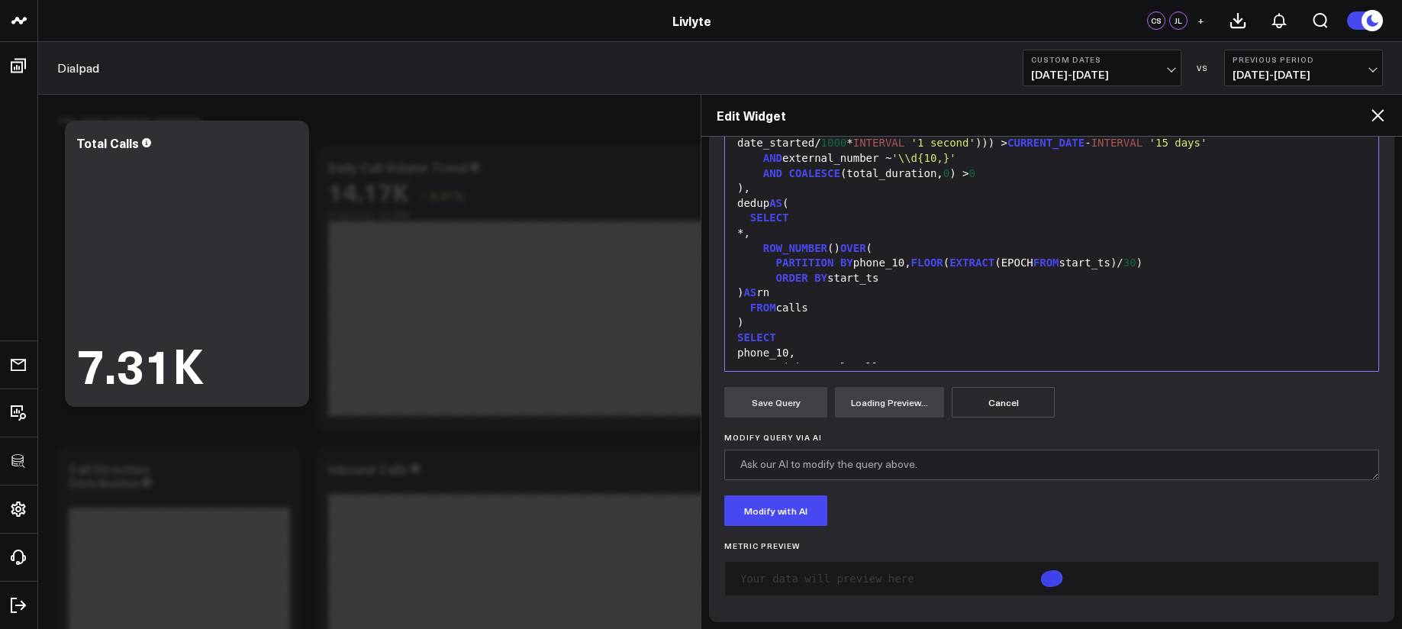
scroll to position [363, 0]
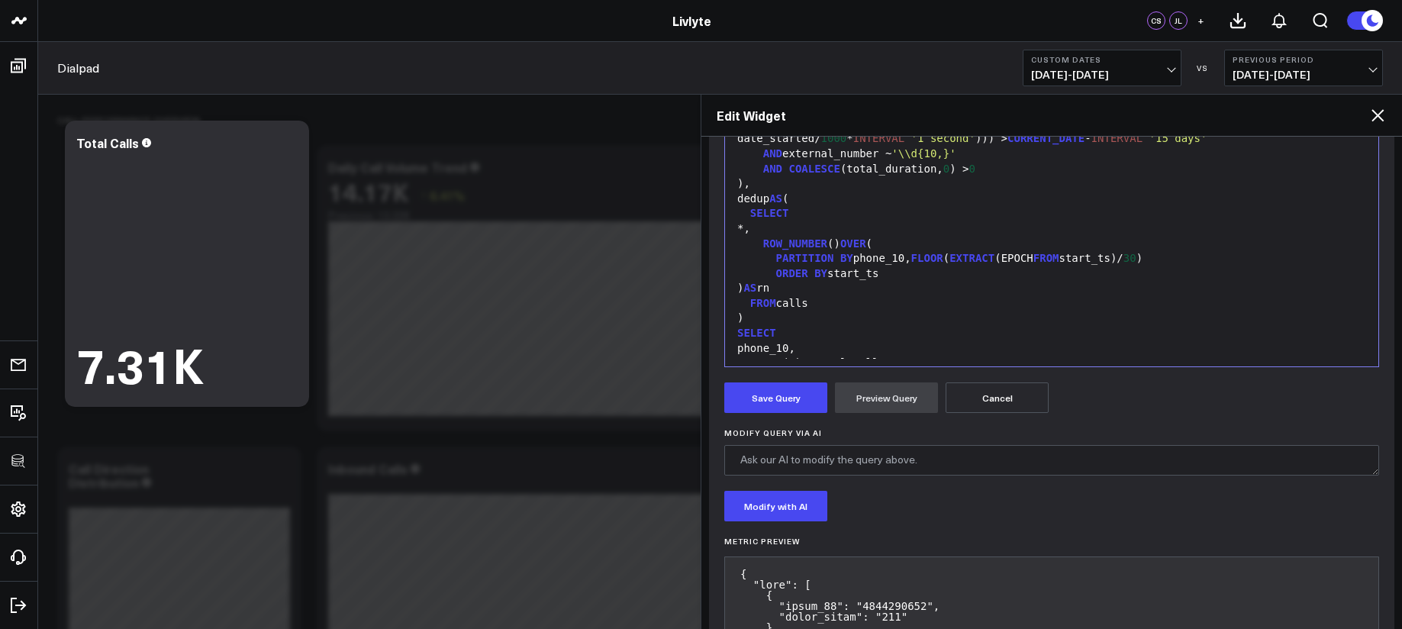
click at [803, 410] on button "Save Query" at bounding box center [775, 397] width 103 height 31
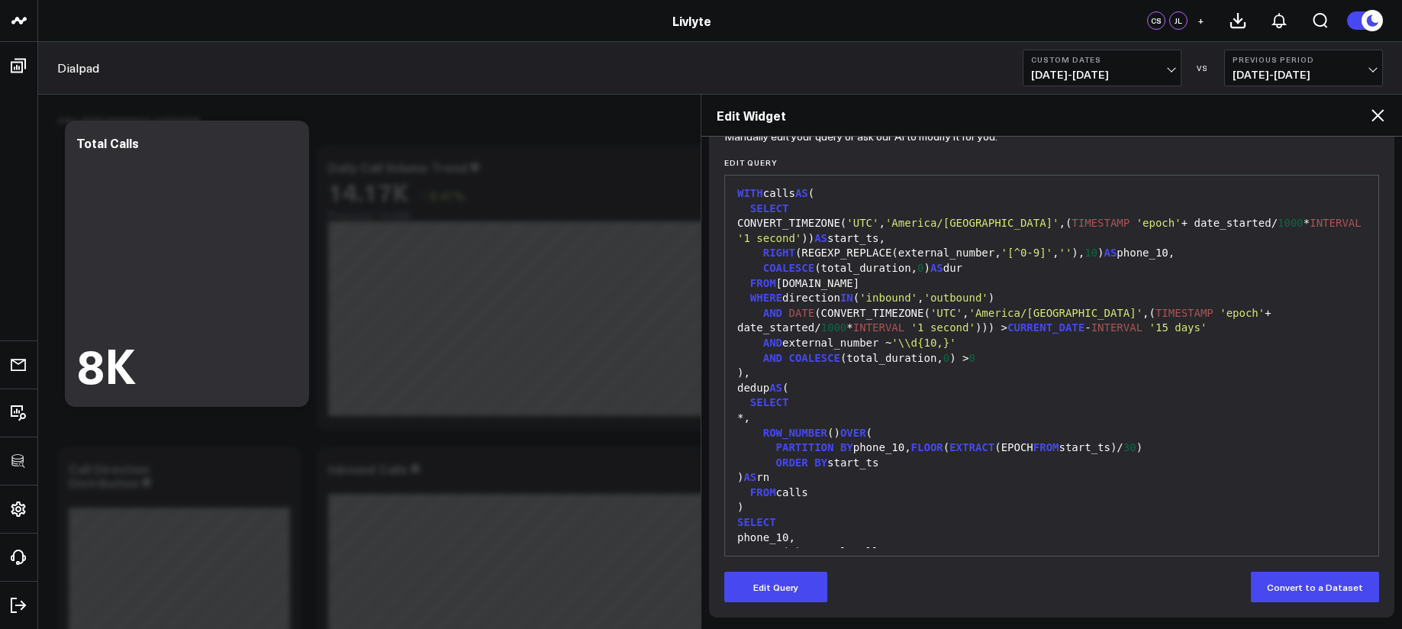
click at [1064, 374] on div ")," at bounding box center [1052, 372] width 638 height 15
click at [965, 340] on div "AND external_number ~ '\\d{10,}'" at bounding box center [1052, 343] width 638 height 15
click at [788, 572] on form "Manually edit your query or ask our AI to modify it for you. Edit Query Selecti…" at bounding box center [1051, 368] width 655 height 468
click at [820, 554] on div "Selection deleted 99 1 2 3 4 5 6 7 8 9 10 11 12 13 14 15 16 17 18 19 20 21 22 2…" at bounding box center [1051, 366] width 655 height 382
click at [808, 578] on button "Edit Query" at bounding box center [775, 587] width 103 height 31
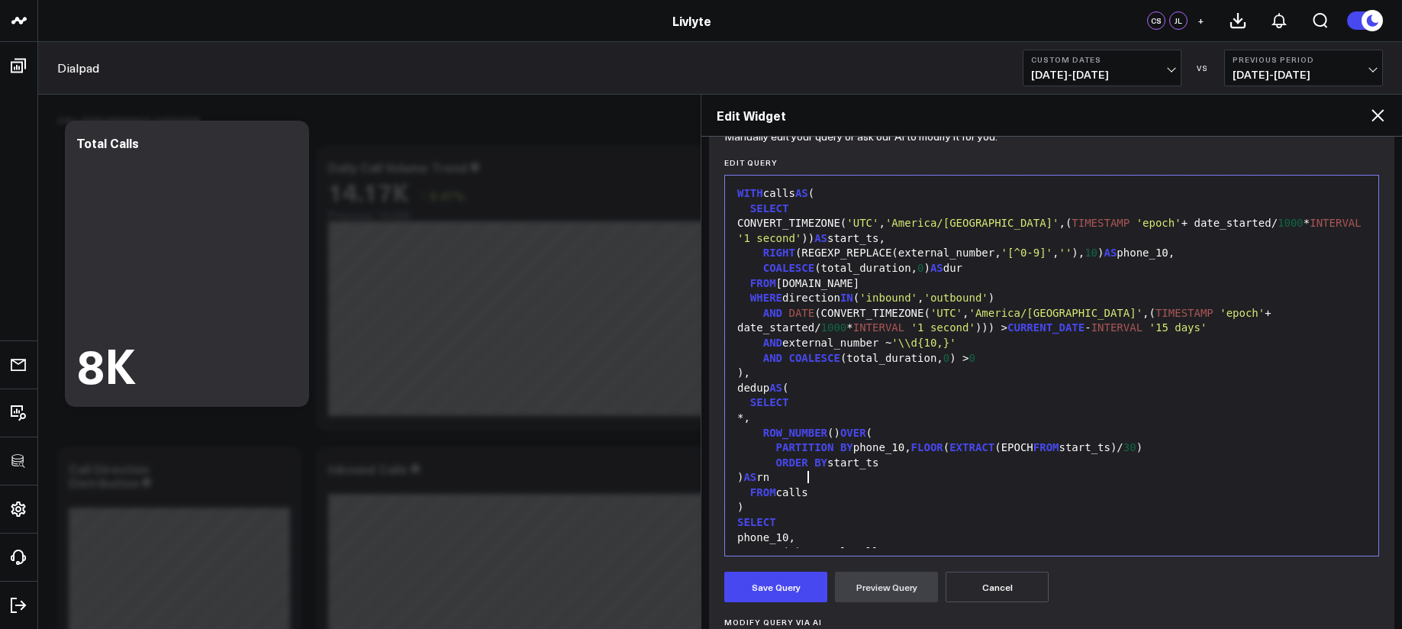
click at [885, 480] on div ") AS rn" at bounding box center [1052, 477] width 638 height 15
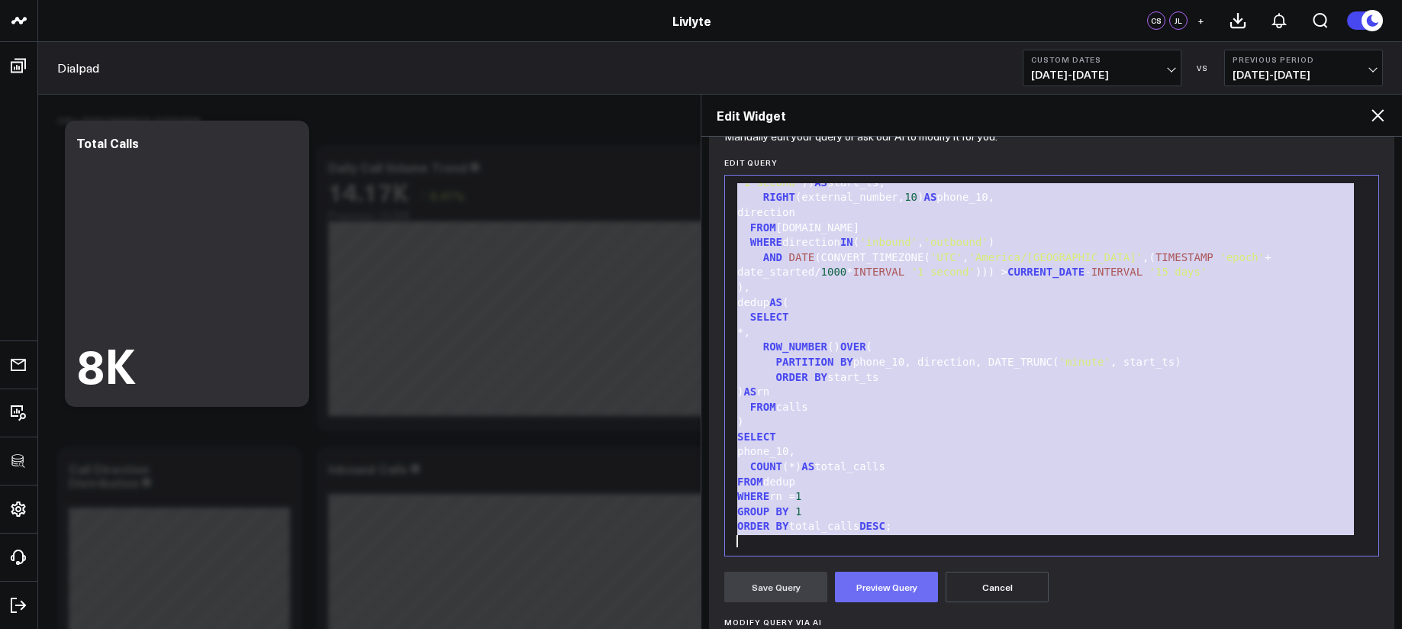
scroll to position [60, 0]
click at [894, 588] on button "Preview Query" at bounding box center [886, 587] width 103 height 31
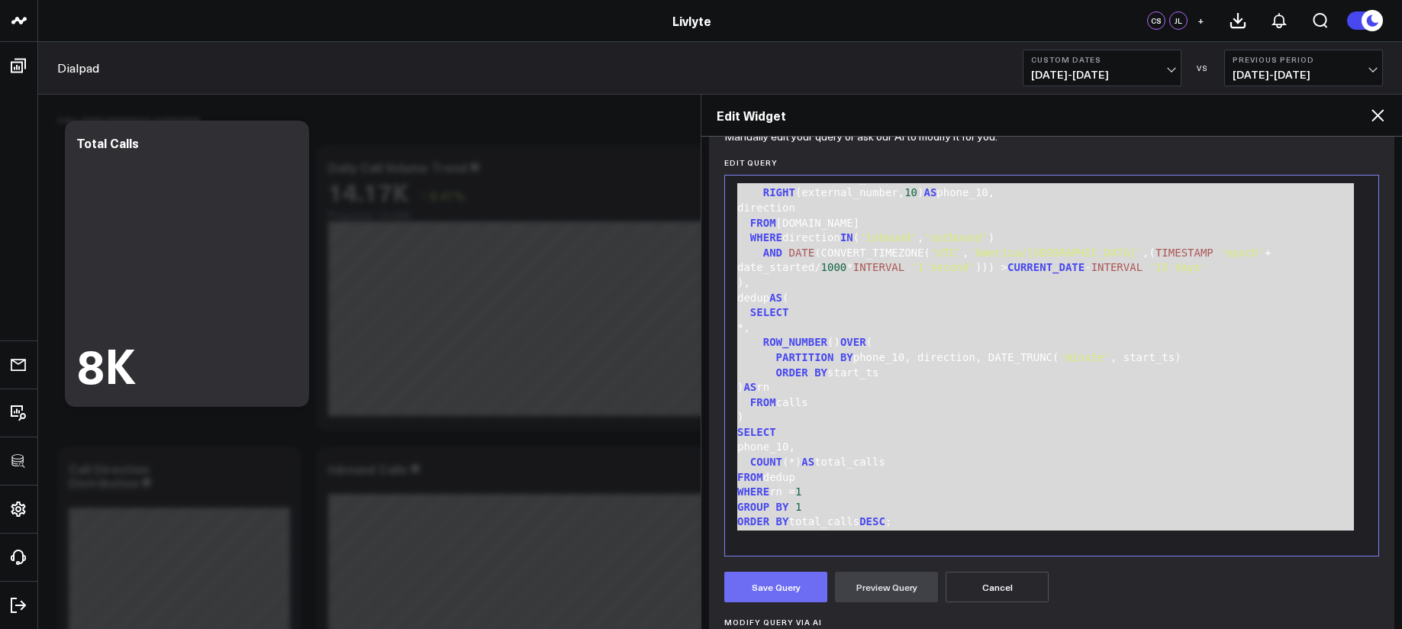
click at [782, 588] on button "Save Query" at bounding box center [775, 587] width 103 height 31
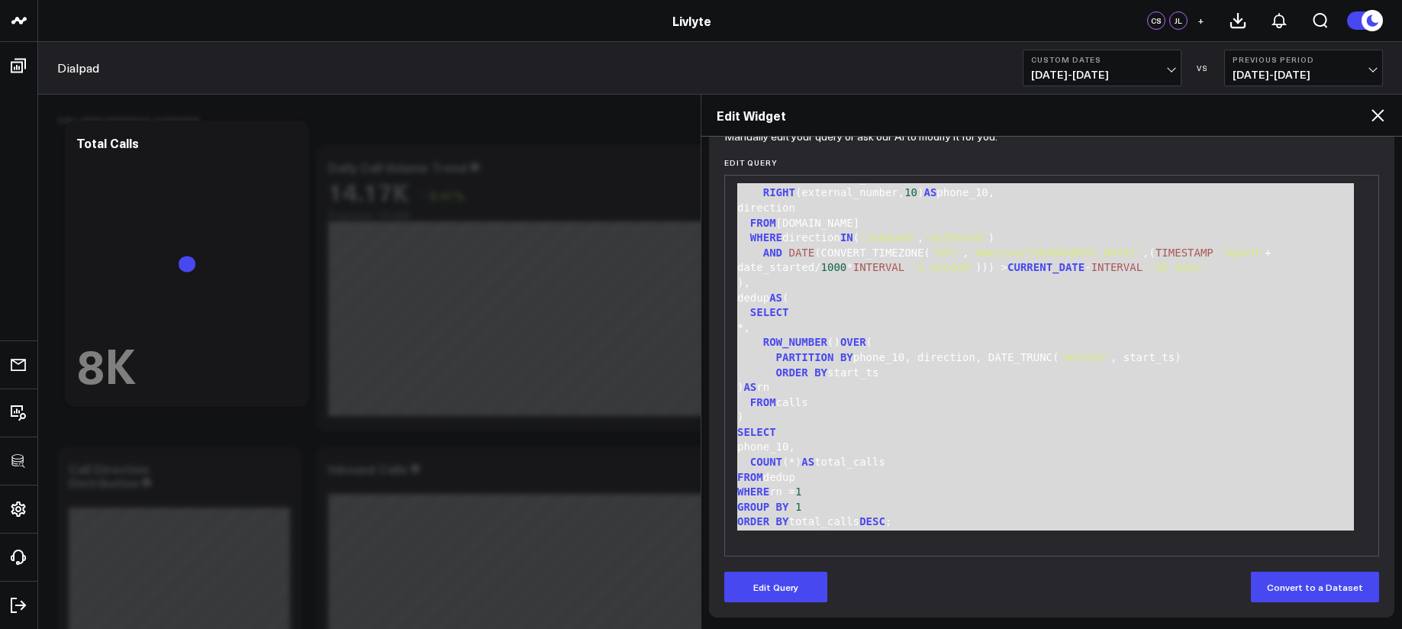
scroll to position [174, 0]
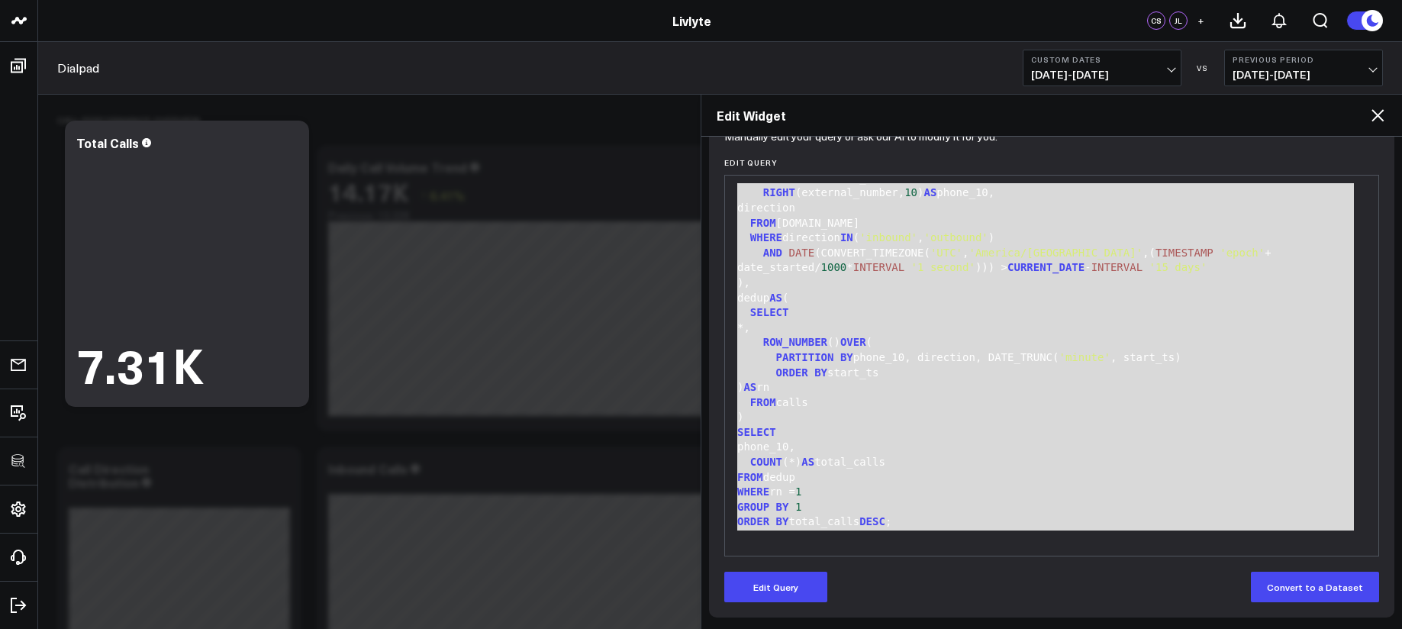
click at [819, 349] on div "ROW_NUMBER () OVER (" at bounding box center [1052, 342] width 638 height 15
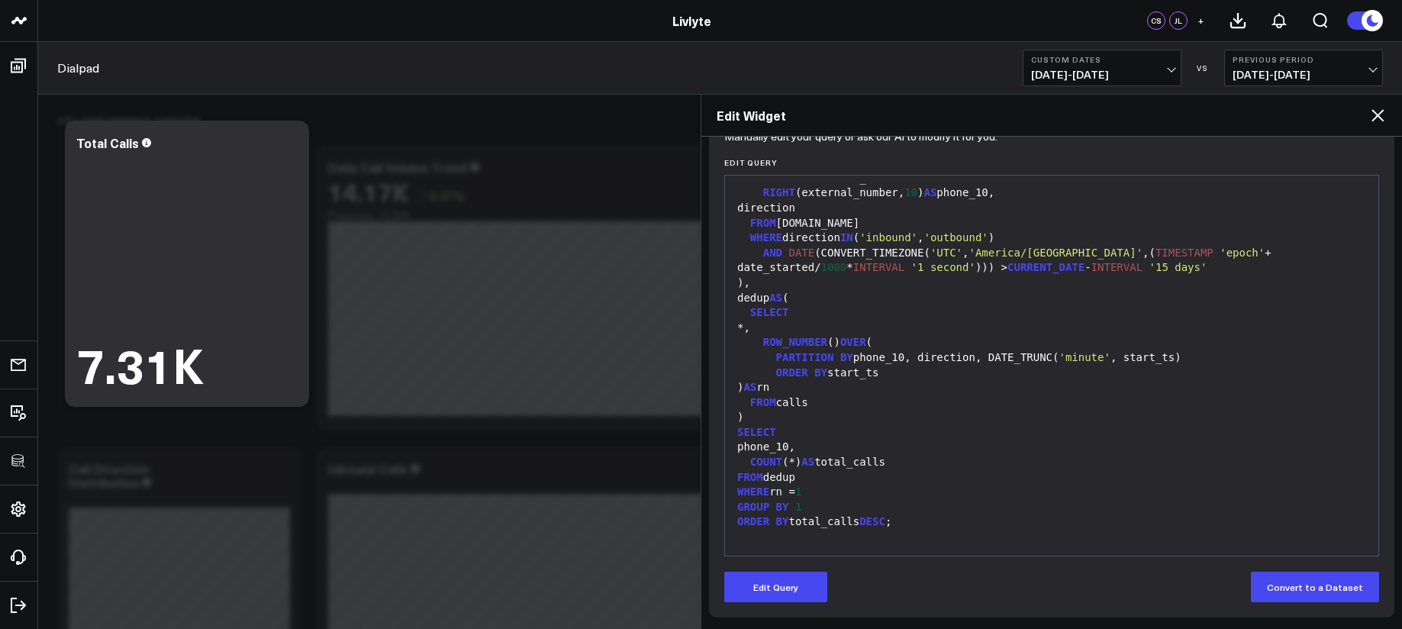
click at [814, 610] on div "Manually edit your query or ask our AI to modify it for you. Edit Query Selecti…" at bounding box center [1051, 375] width 685 height 483
click at [812, 599] on button "Edit Query" at bounding box center [775, 587] width 103 height 31
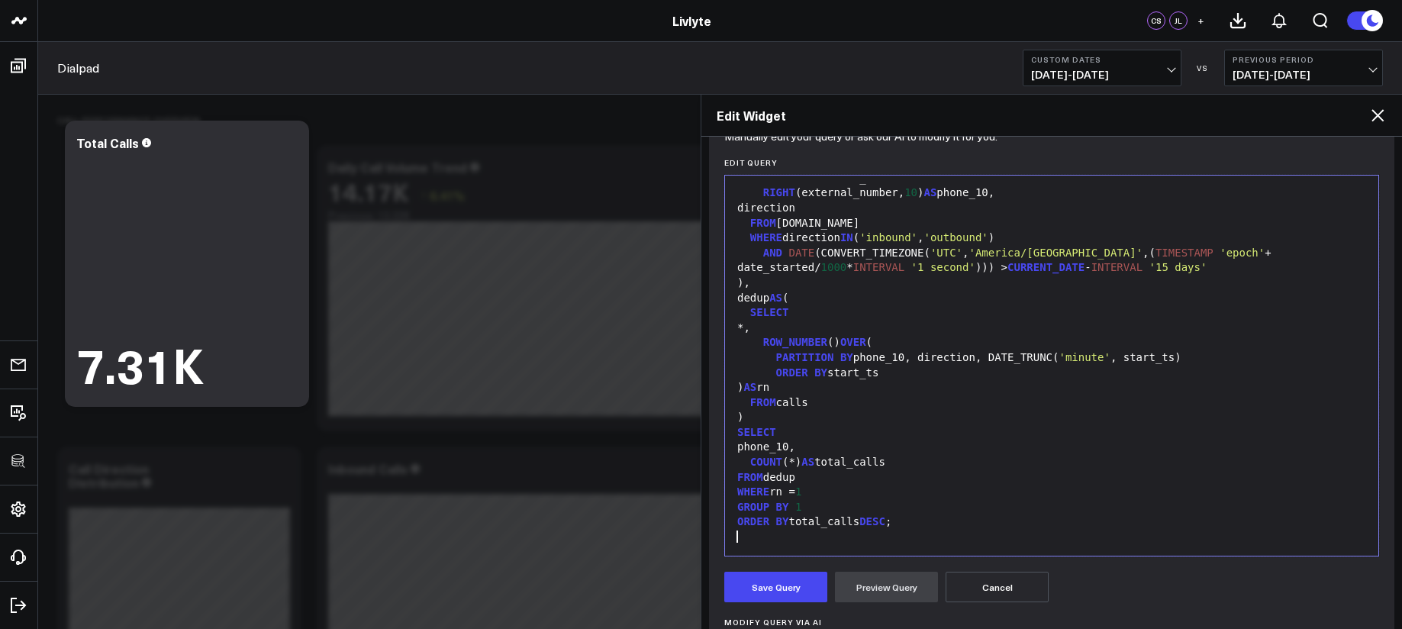
click at [841, 534] on div at bounding box center [1052, 537] width 638 height 15
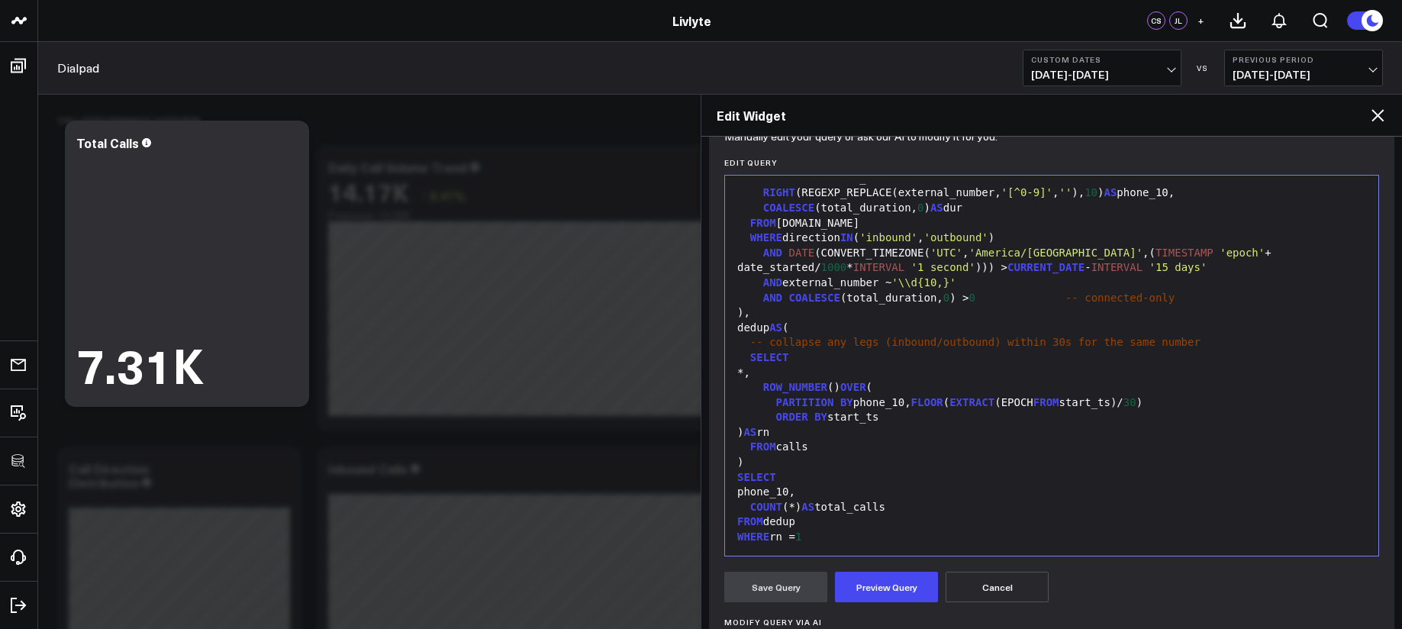
scroll to position [104, 0]
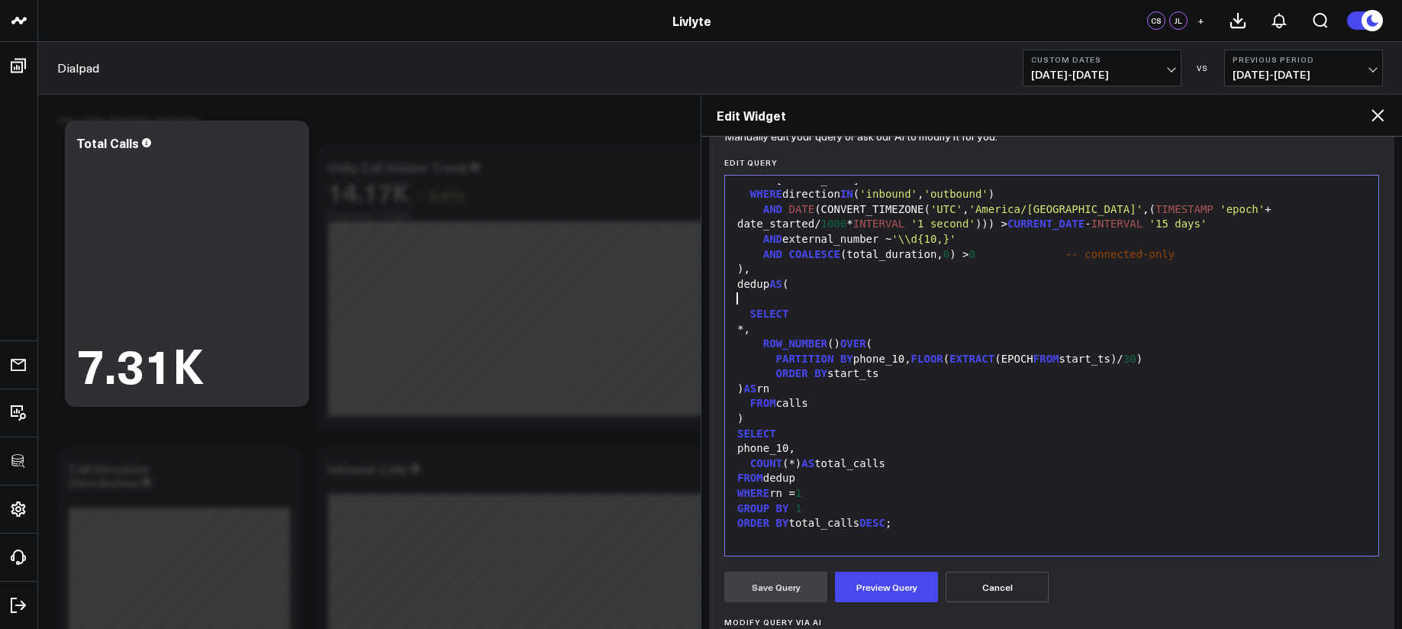
scroll to position [90, 0]
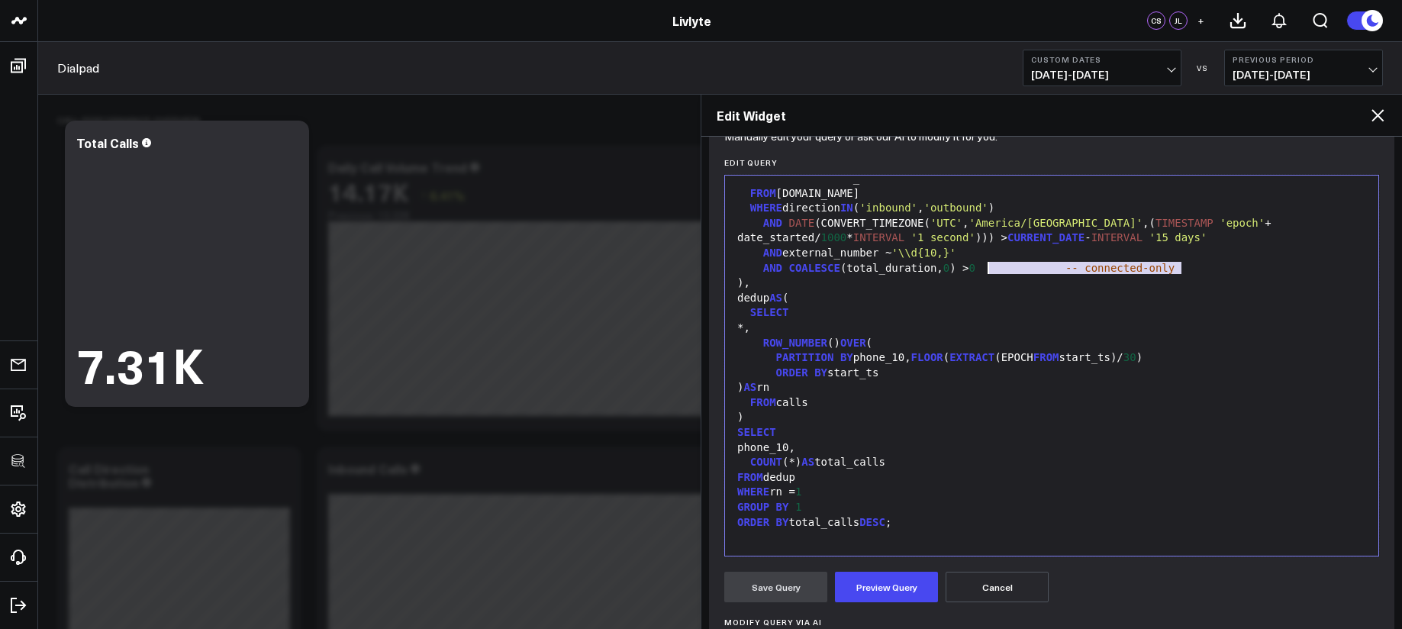
drag, startPoint x: 1184, startPoint y: 272, endPoint x: 987, endPoint y: 272, distance: 197.6
click at [987, 272] on div "AND COALESCE (total_duration, 0 ) > 0 -- connected-only" at bounding box center [1052, 268] width 638 height 15
click at [896, 579] on button "Preview Query" at bounding box center [886, 587] width 103 height 31
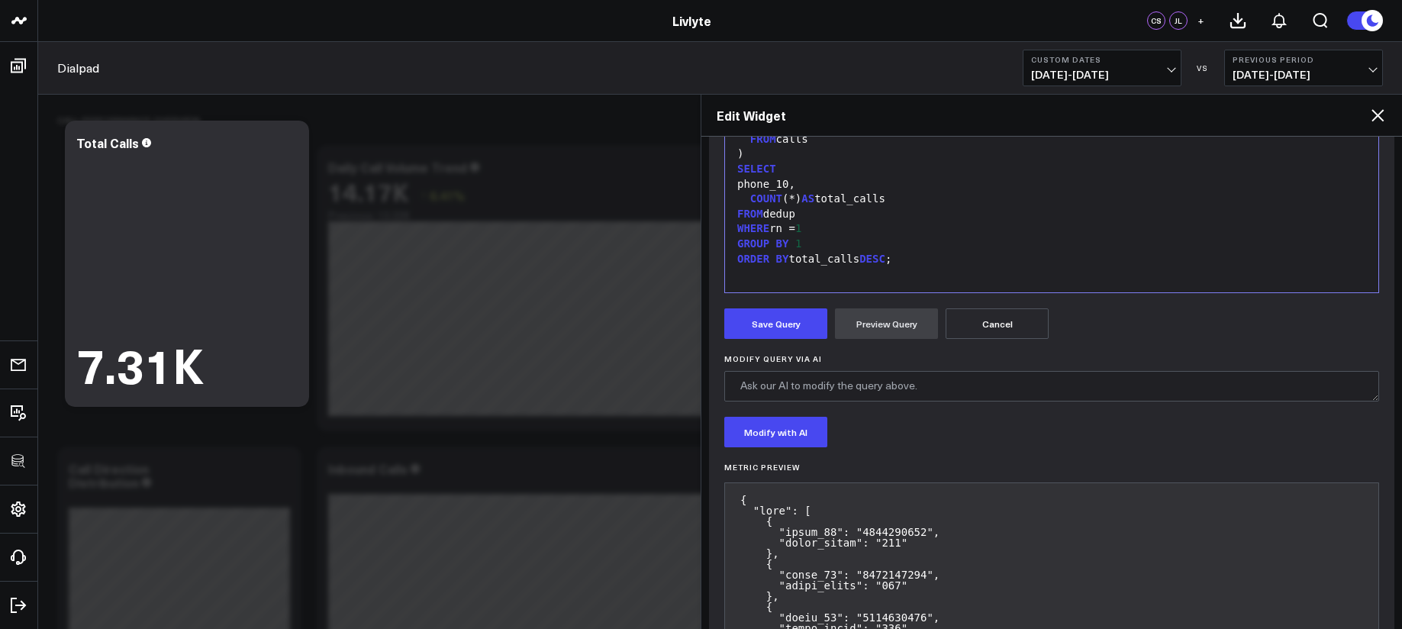
scroll to position [278, 0]
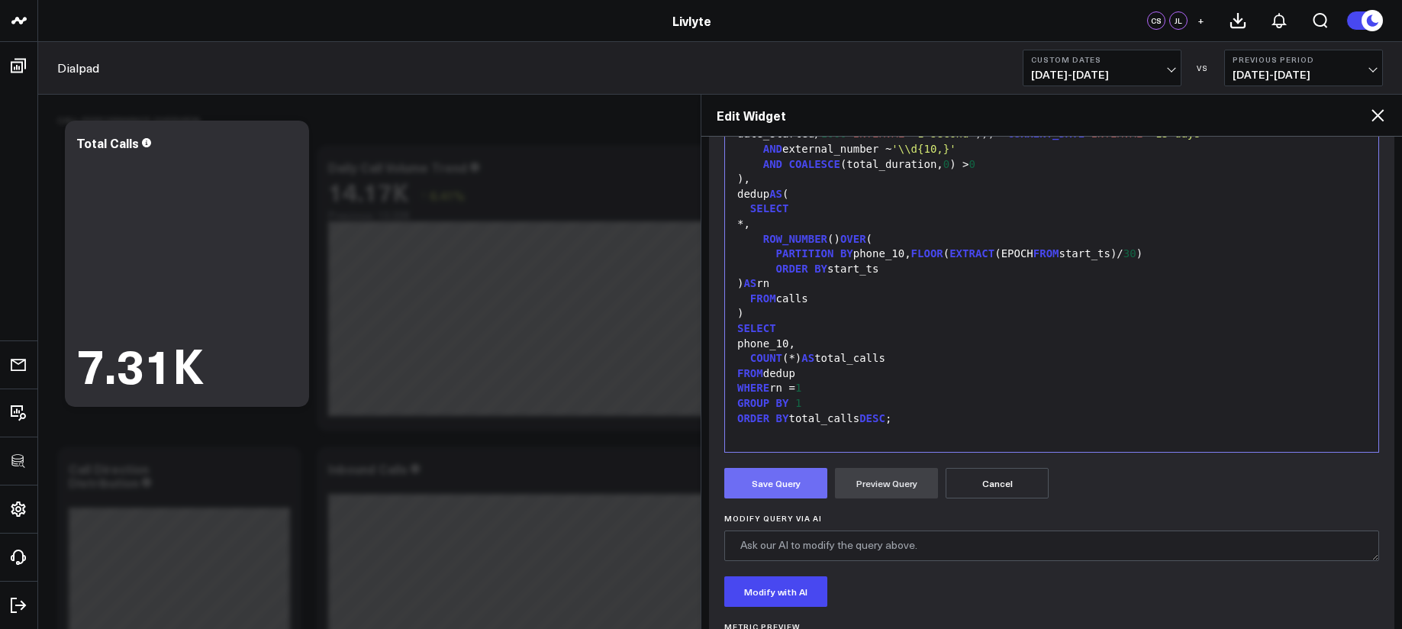
click at [799, 493] on button "Save Query" at bounding box center [775, 483] width 103 height 31
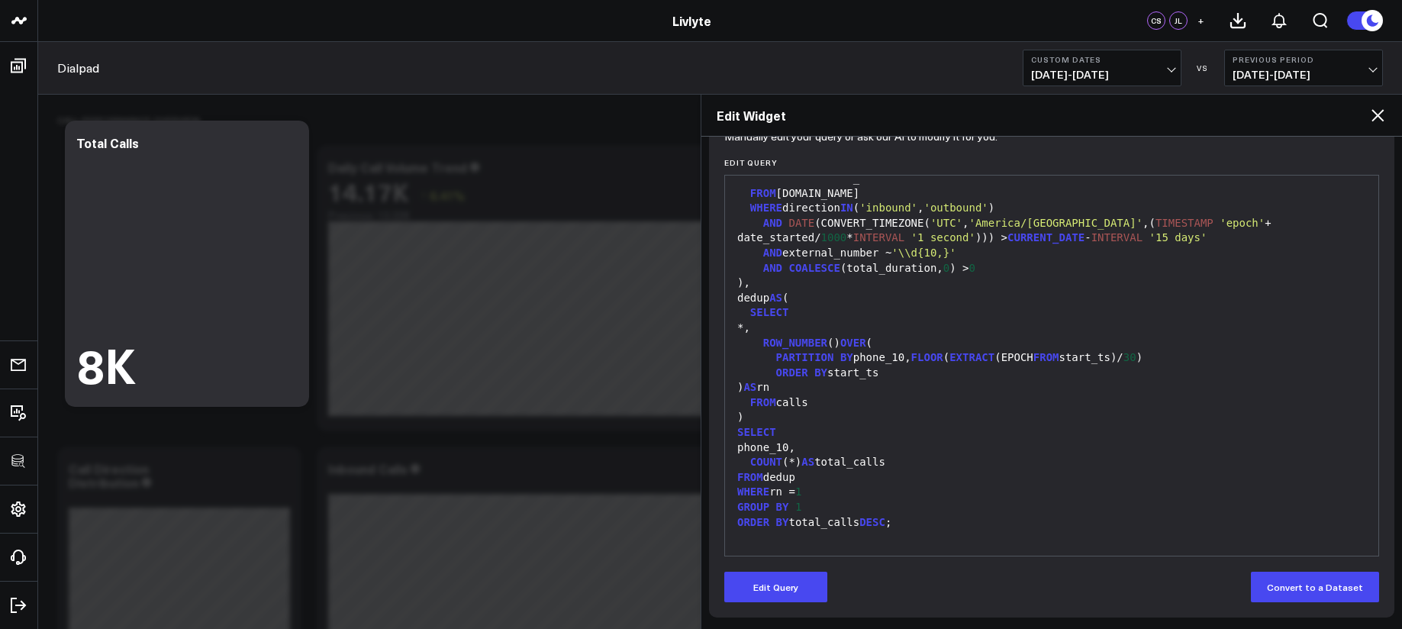
click at [1374, 114] on icon at bounding box center [1377, 115] width 18 height 18
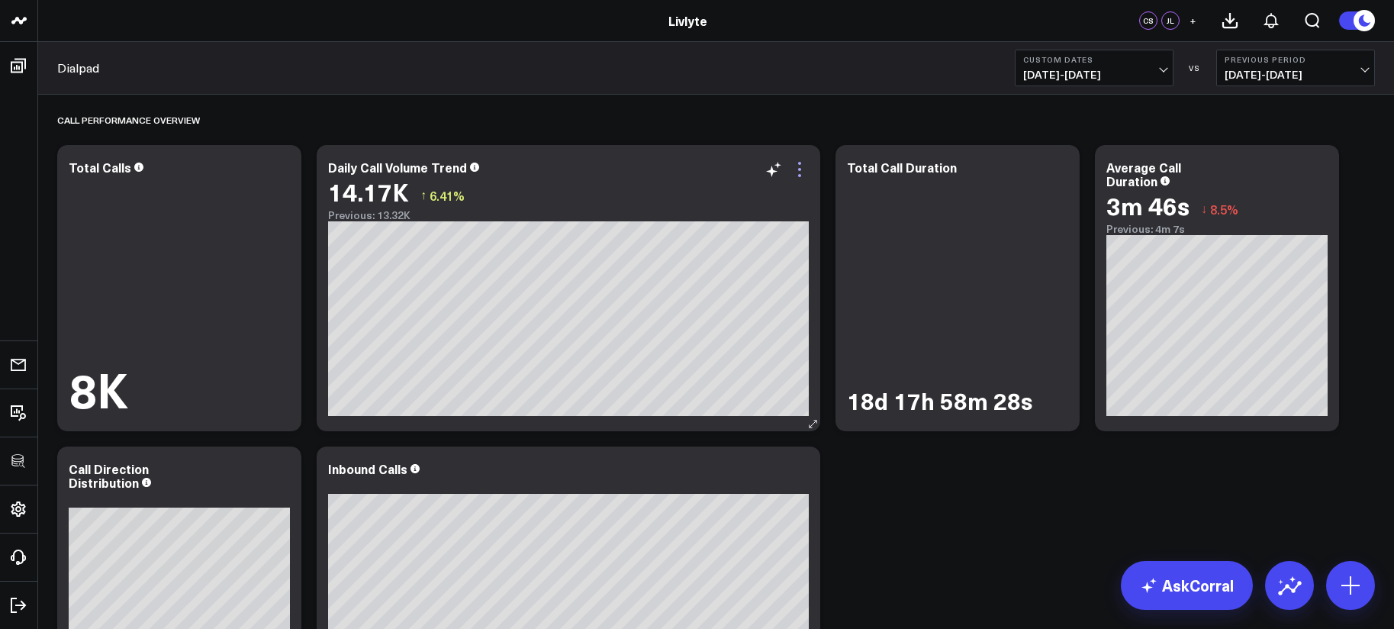
click at [800, 170] on icon at bounding box center [799, 169] width 18 height 18
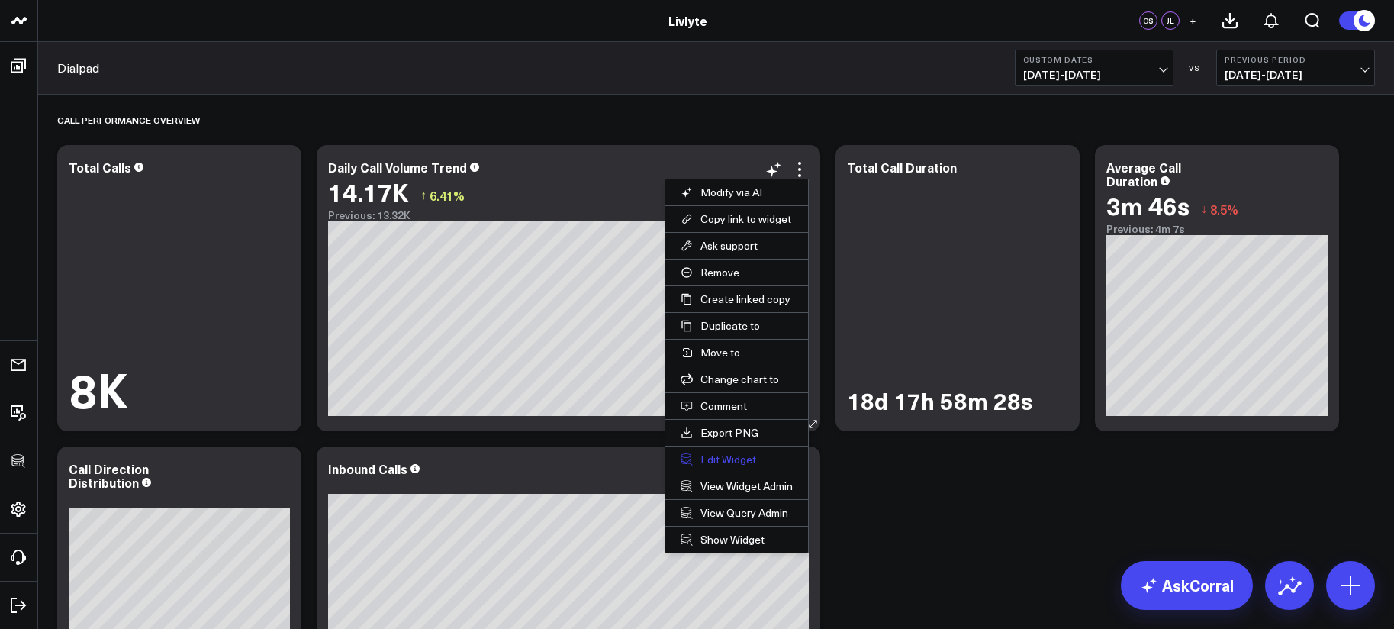
click at [733, 452] on button "Edit Widget" at bounding box center [736, 459] width 143 height 26
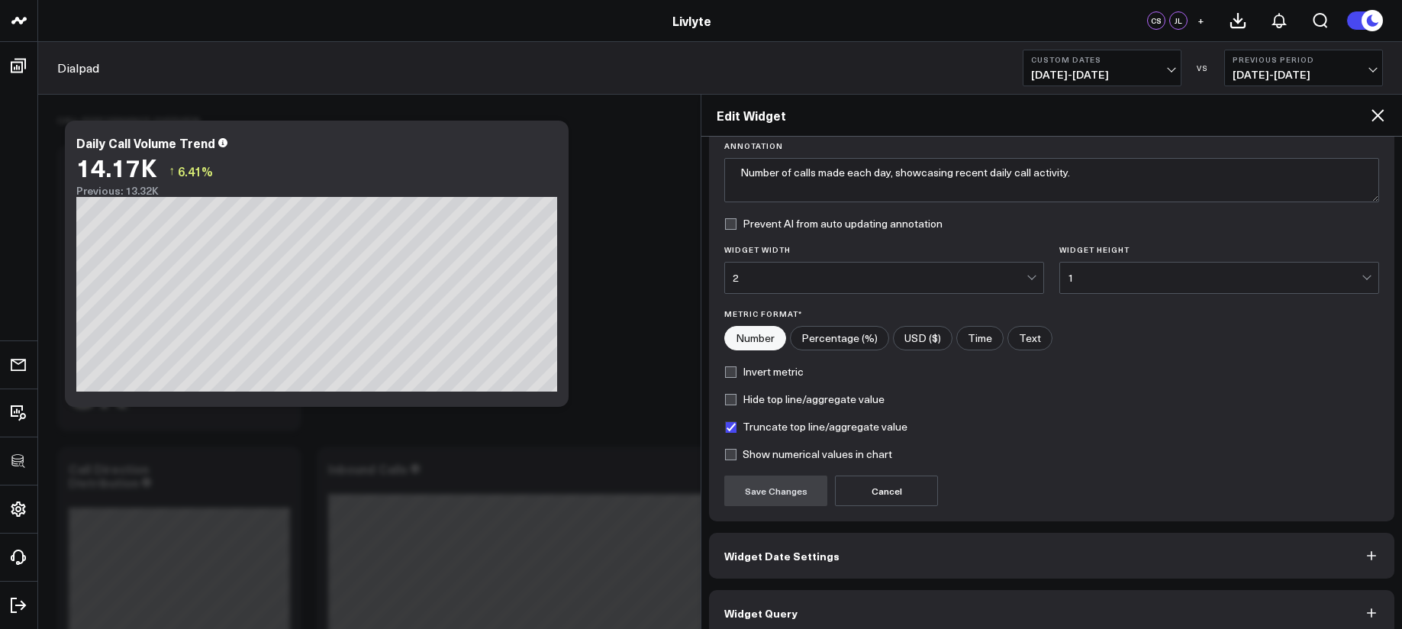
scroll to position [135, 0]
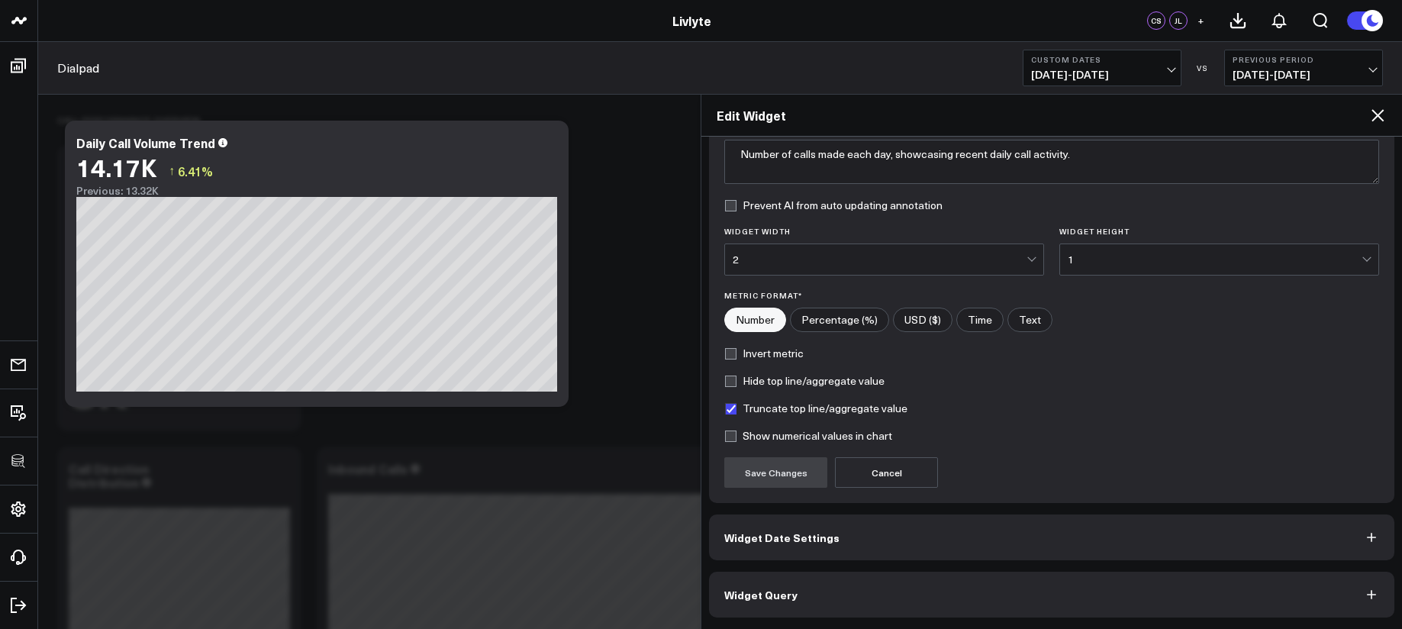
click at [1010, 607] on button "Widget Query" at bounding box center [1051, 595] width 685 height 46
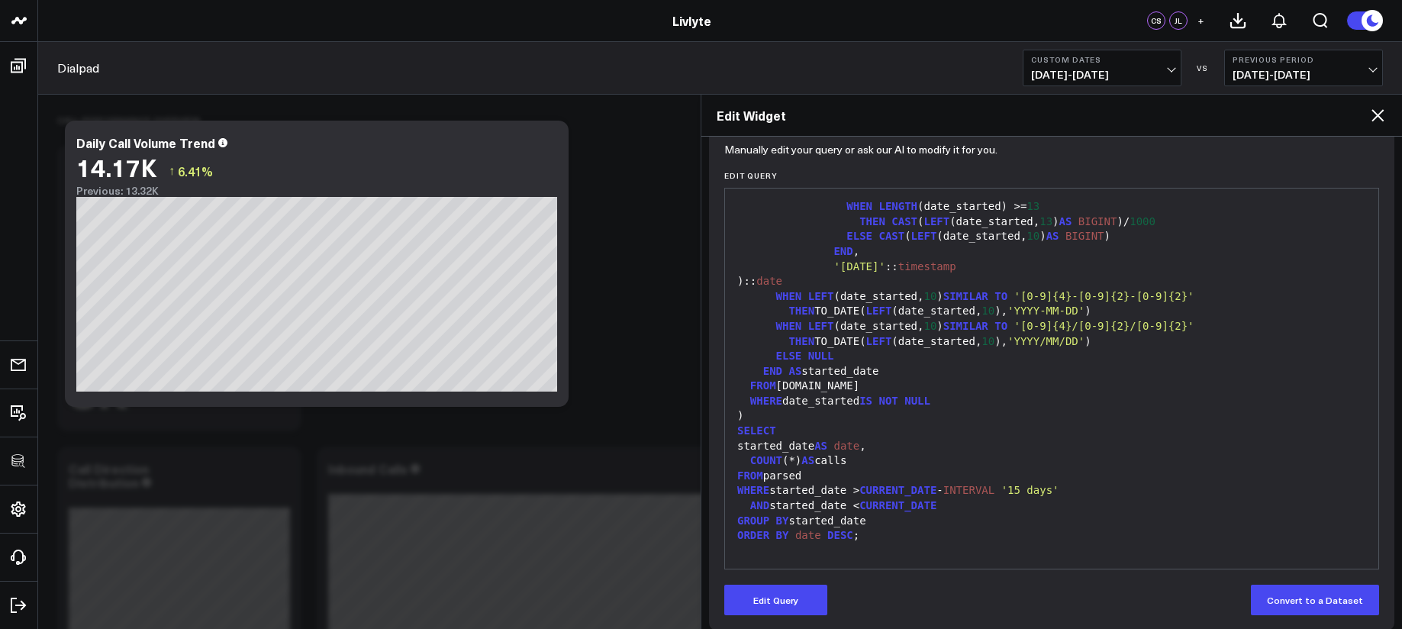
scroll to position [162, 0]
click at [790, 603] on button "Edit Query" at bounding box center [775, 599] width 103 height 31
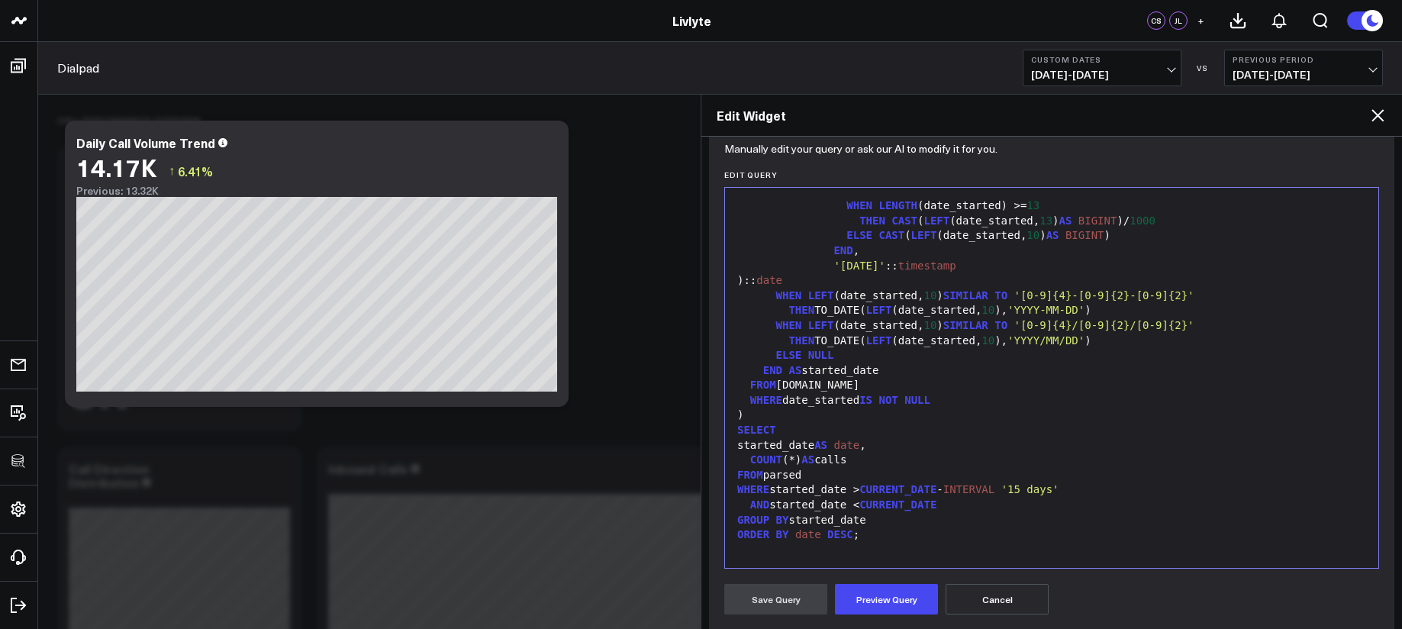
click at [884, 524] on div "GROUP BY started_date" at bounding box center [1052, 520] width 638 height 15
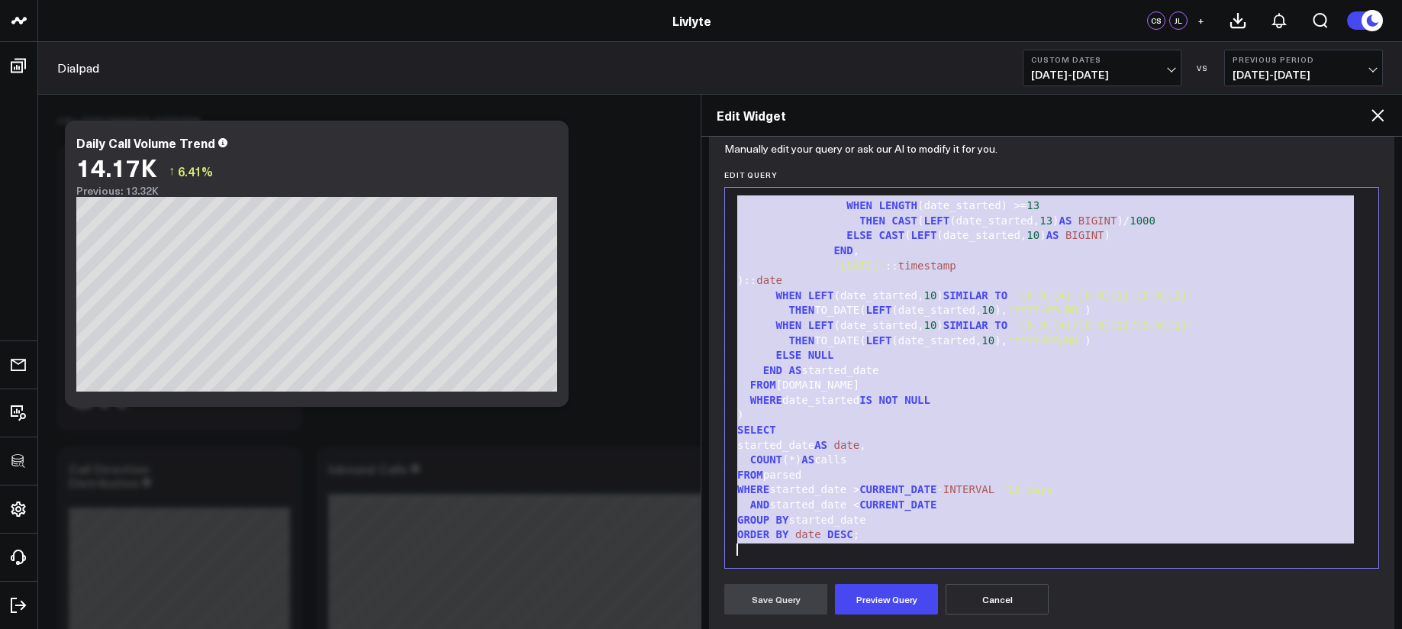
copy div "WITH parsed AS ( SELECT CASE WHEN date_started SIMILAR TO '[0-9]+' THEN DATEADD…"
click at [782, 278] on span "date" at bounding box center [769, 280] width 26 height 12
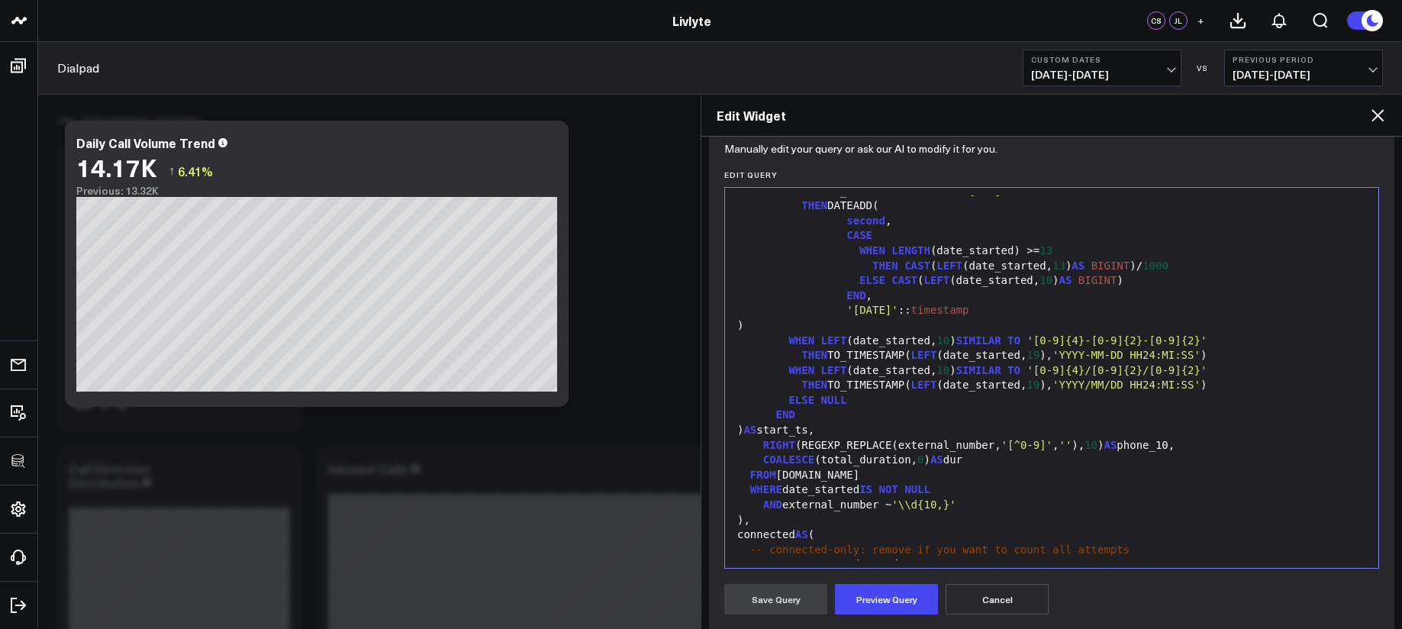
scroll to position [433, 0]
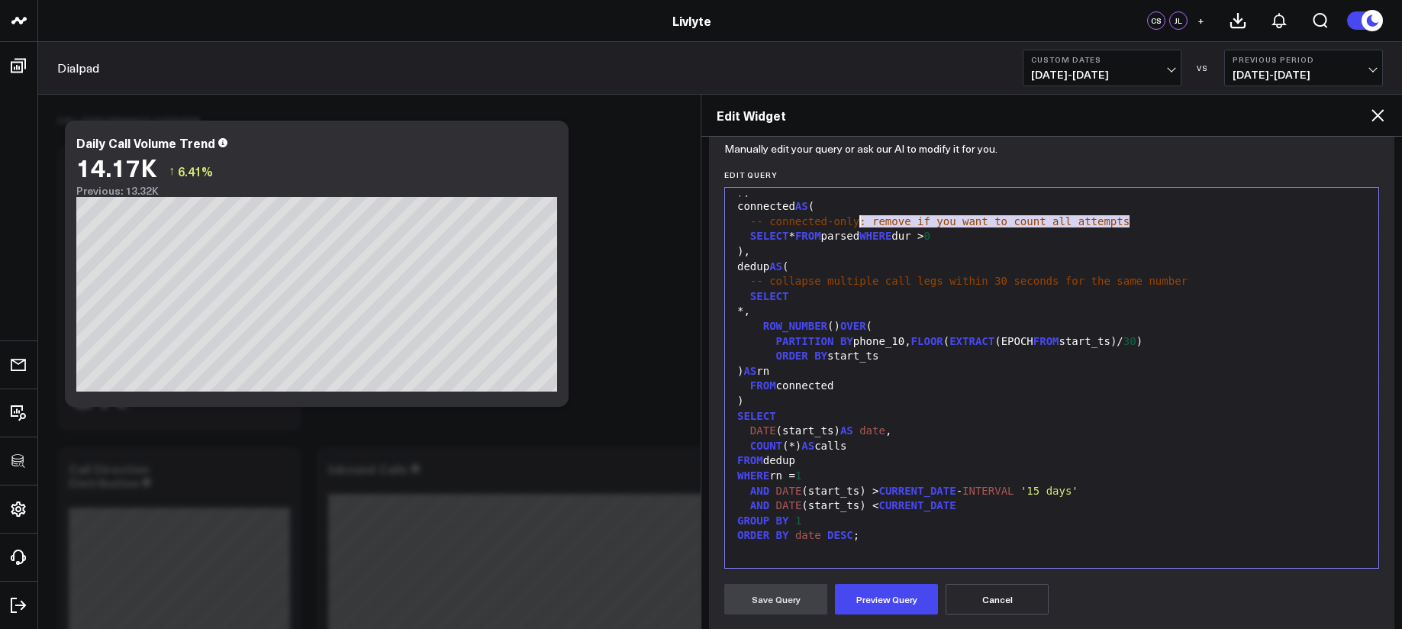
drag, startPoint x: 1131, startPoint y: 221, endPoint x: 861, endPoint y: 220, distance: 269.3
click at [861, 220] on div "-- connected-only: remove if you want to count all attempts" at bounding box center [1052, 221] width 638 height 15
click at [896, 588] on button "Preview Query" at bounding box center [886, 599] width 103 height 31
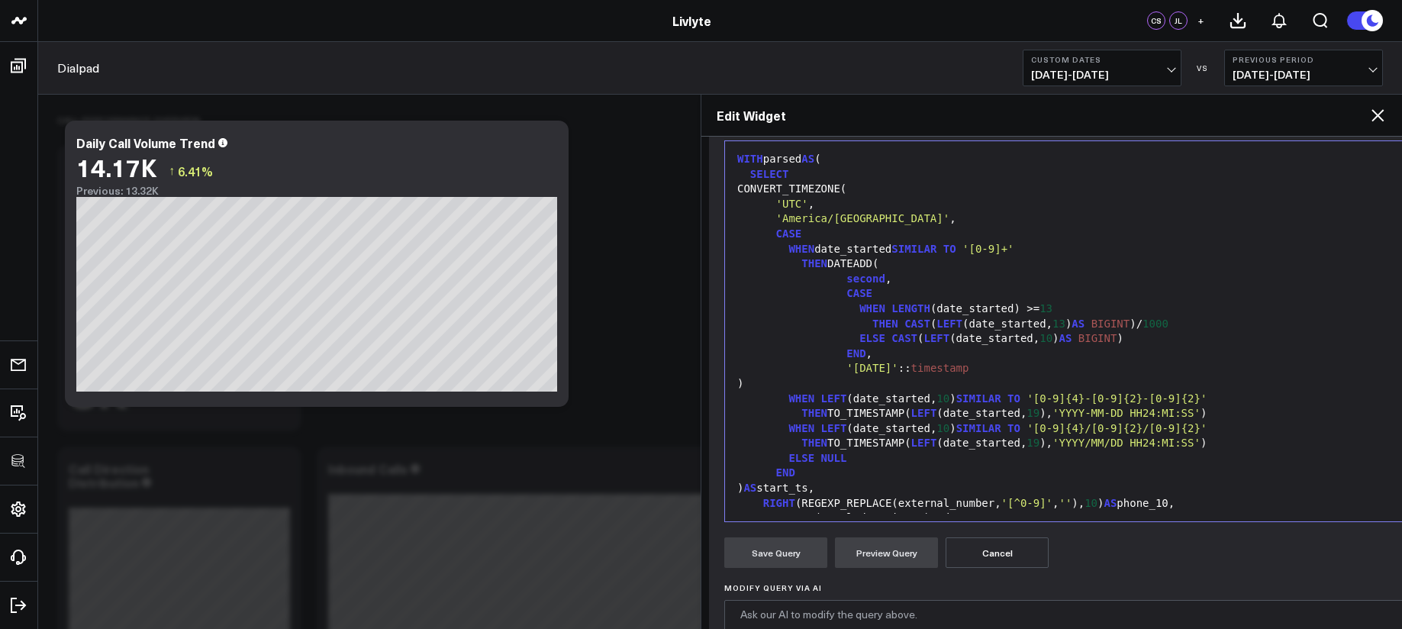
scroll to position [205, 0]
click at [849, 286] on span "second" at bounding box center [865, 281] width 39 height 12
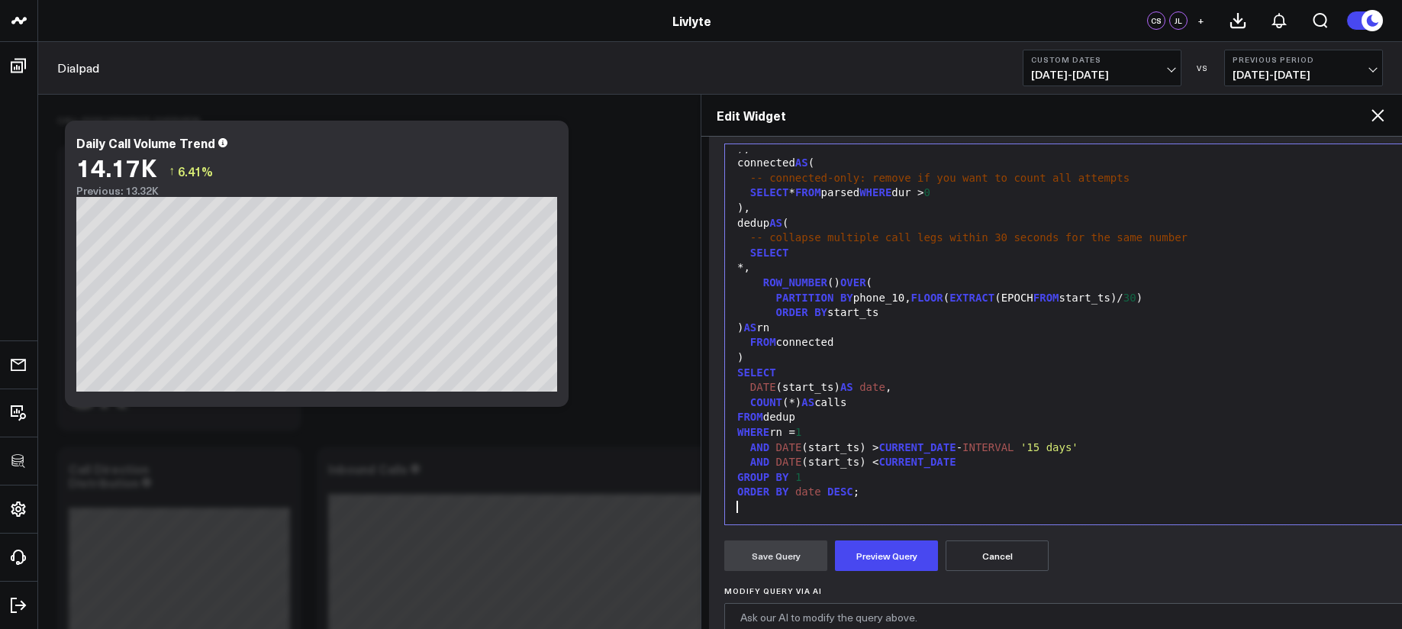
scroll to position [433, 0]
click at [900, 550] on button "Preview Query" at bounding box center [886, 555] width 103 height 31
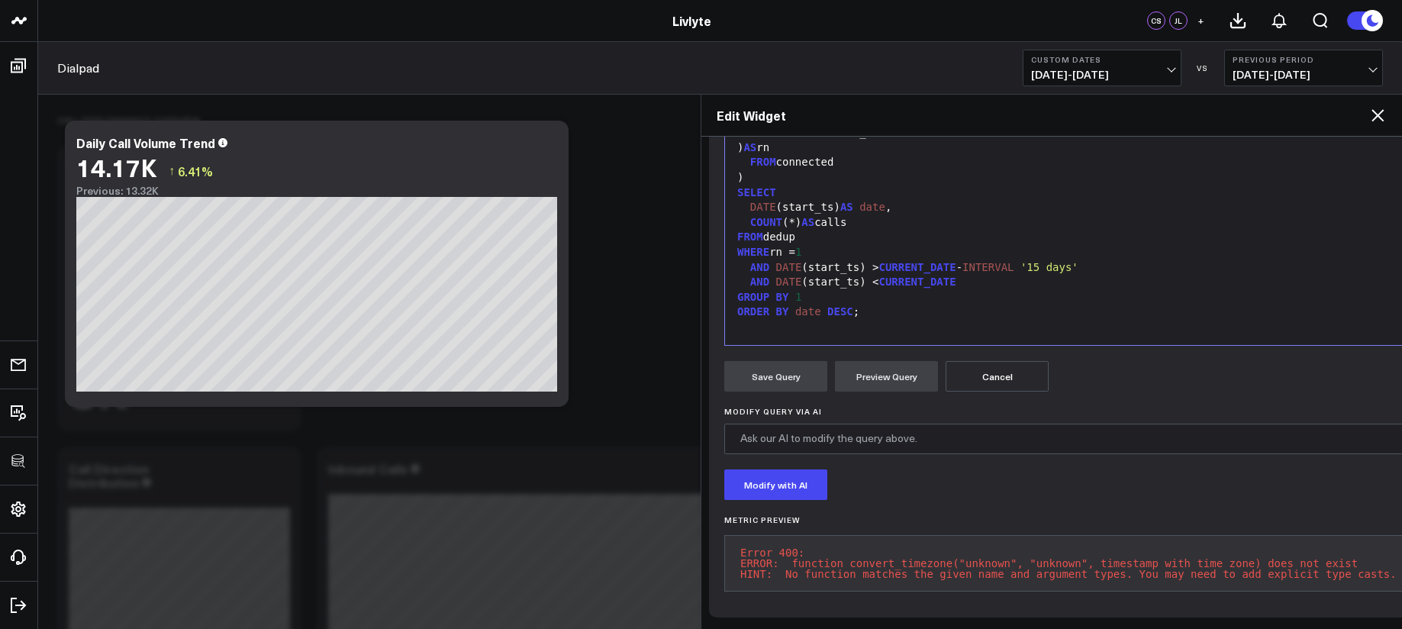
scroll to position [403, 0]
click at [882, 551] on pre "Error 400: ERROR: function convert_timezone("unknown", "unknown", timestamp wit…" at bounding box center [1068, 563] width 688 height 56
drag, startPoint x: 882, startPoint y: 551, endPoint x: 882, endPoint y: 528, distance: 22.9
click at [882, 535] on pre "Error 400: ERROR: function convert_timezone("unknown", "unknown", timestamp wit…" at bounding box center [1068, 563] width 688 height 56
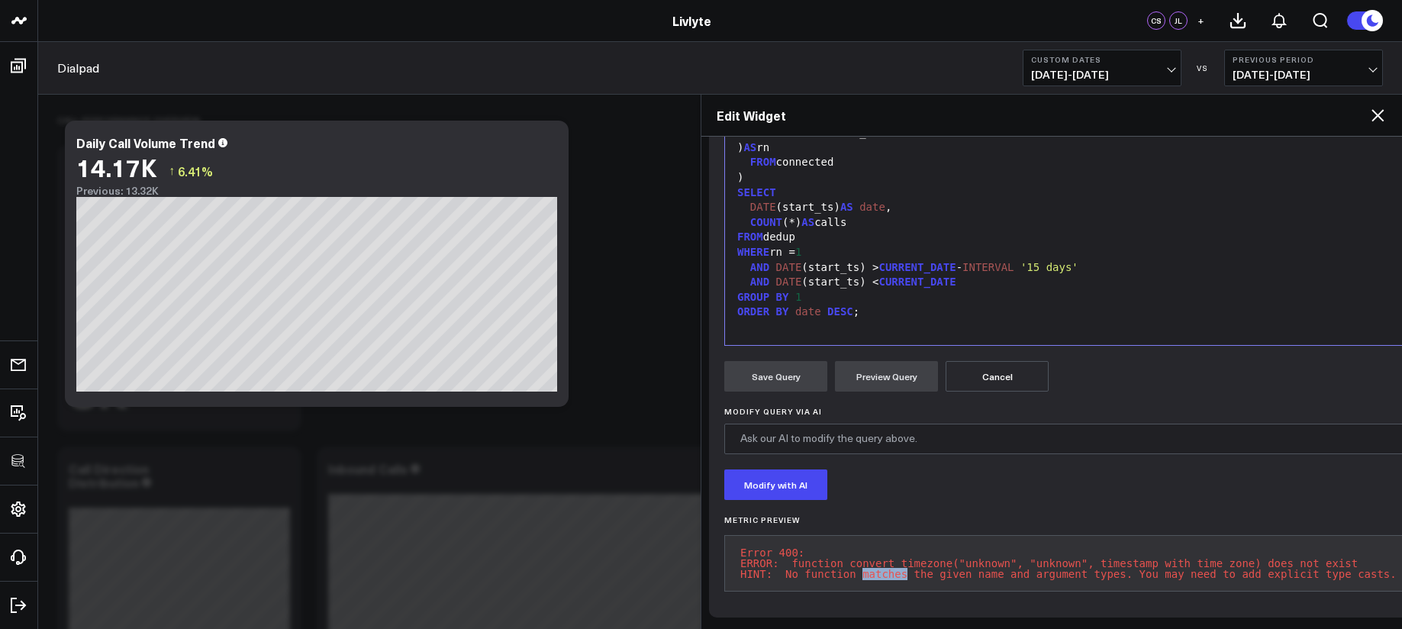
copy pre "Error 400: ERROR: function convert_timezone("unknown", "unknown", timestamp wit…"
click at [797, 261] on span "DATE" at bounding box center [789, 267] width 26 height 12
click at [793, 261] on span "DATE" at bounding box center [789, 267] width 26 height 12
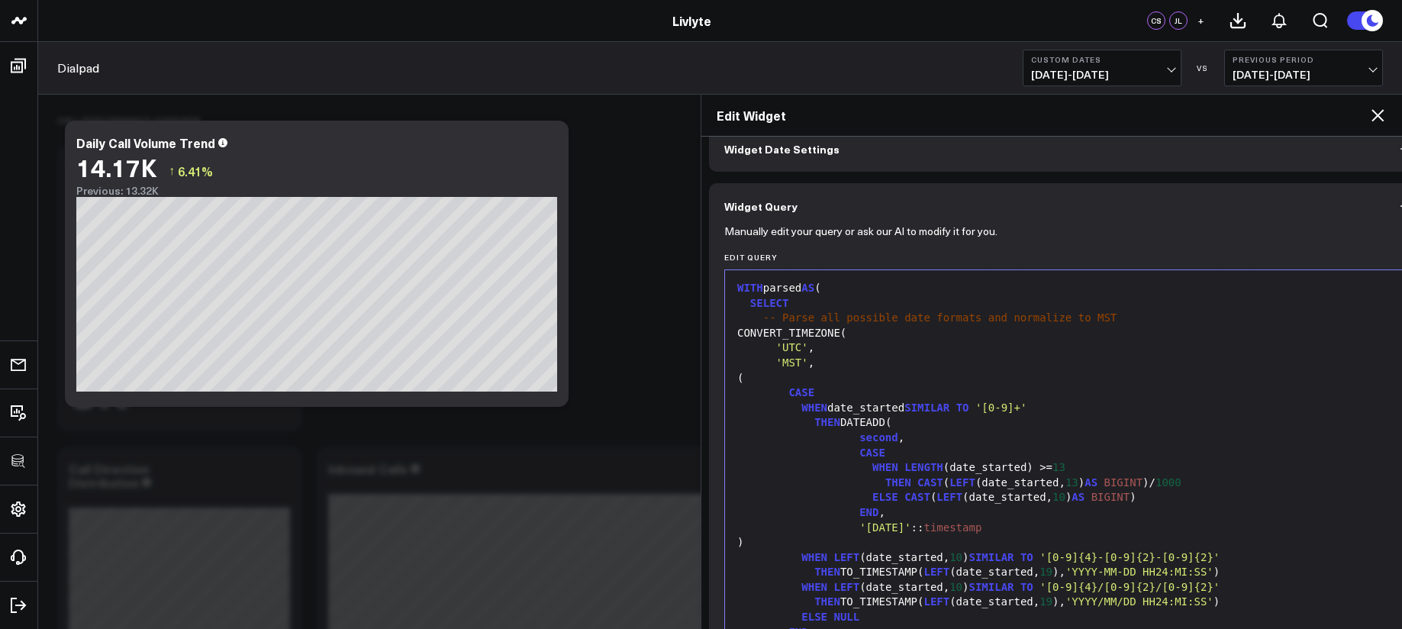
scroll to position [56, 0]
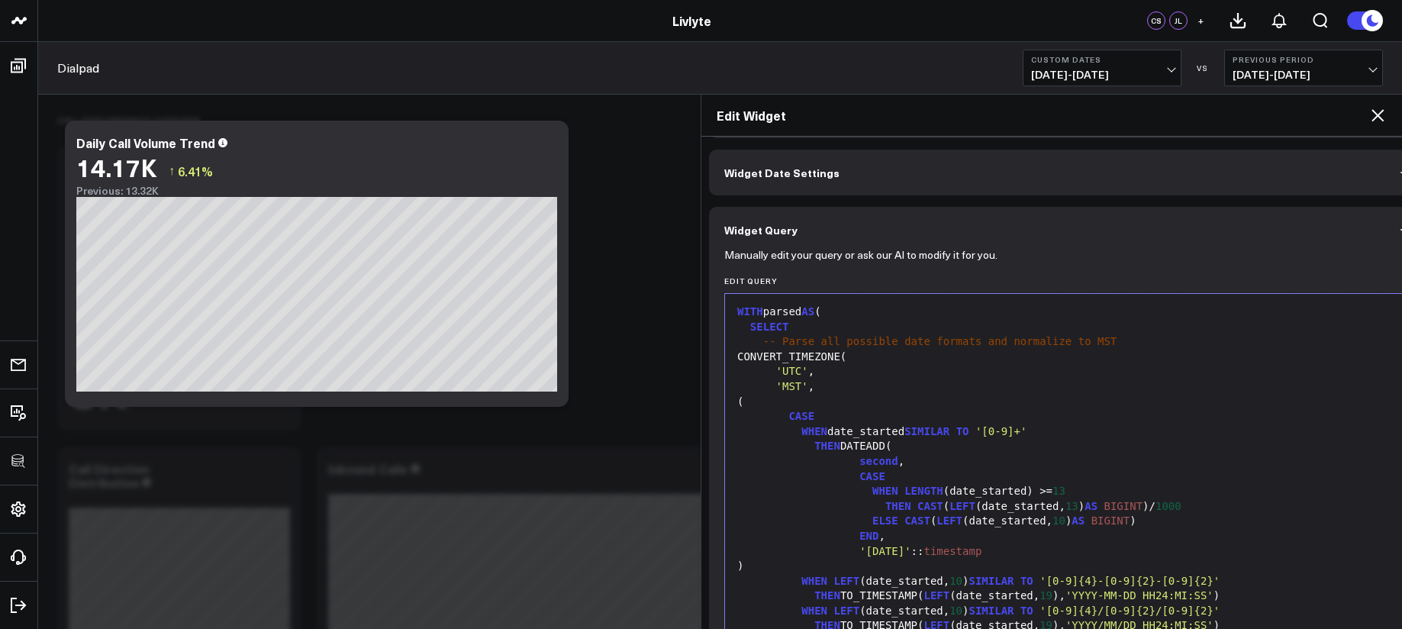
drag, startPoint x: 1059, startPoint y: 353, endPoint x: 1096, endPoint y: 347, distance: 37.8
click at [1060, 353] on div "CONVERT_TIMEZONE(" at bounding box center [1068, 356] width 671 height 15
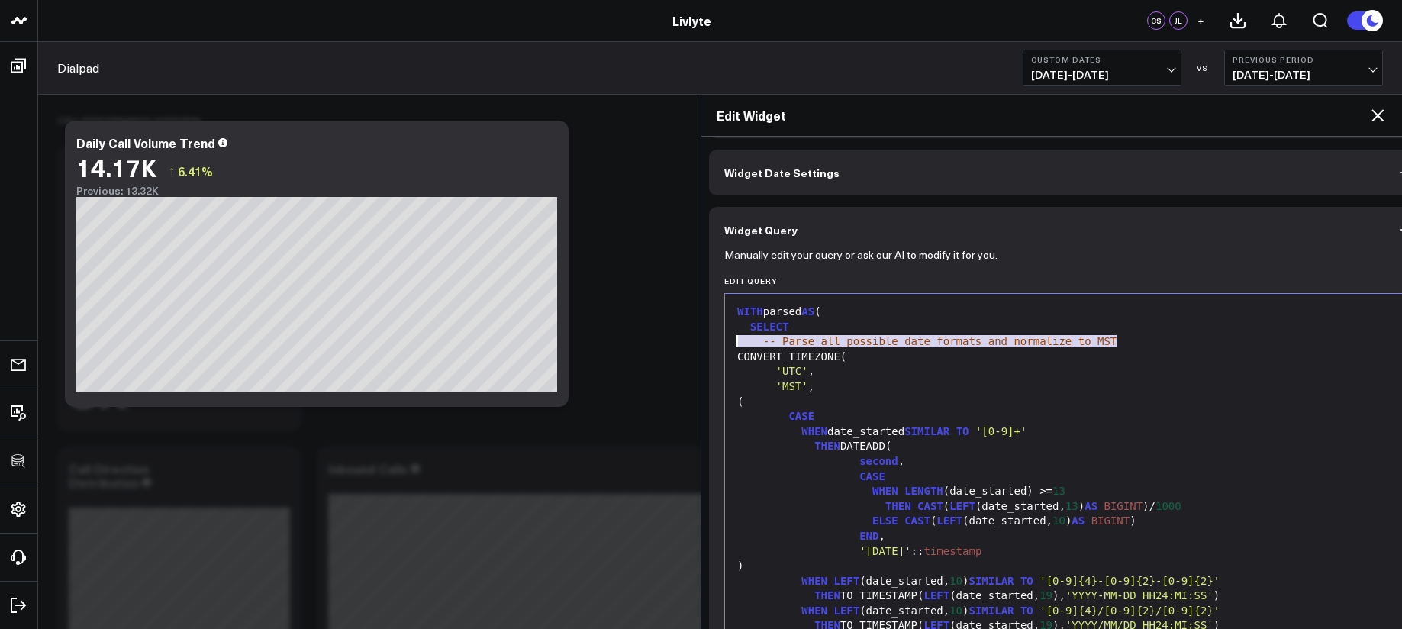
drag, startPoint x: 1123, startPoint y: 340, endPoint x: 687, endPoint y: 340, distance: 436.4
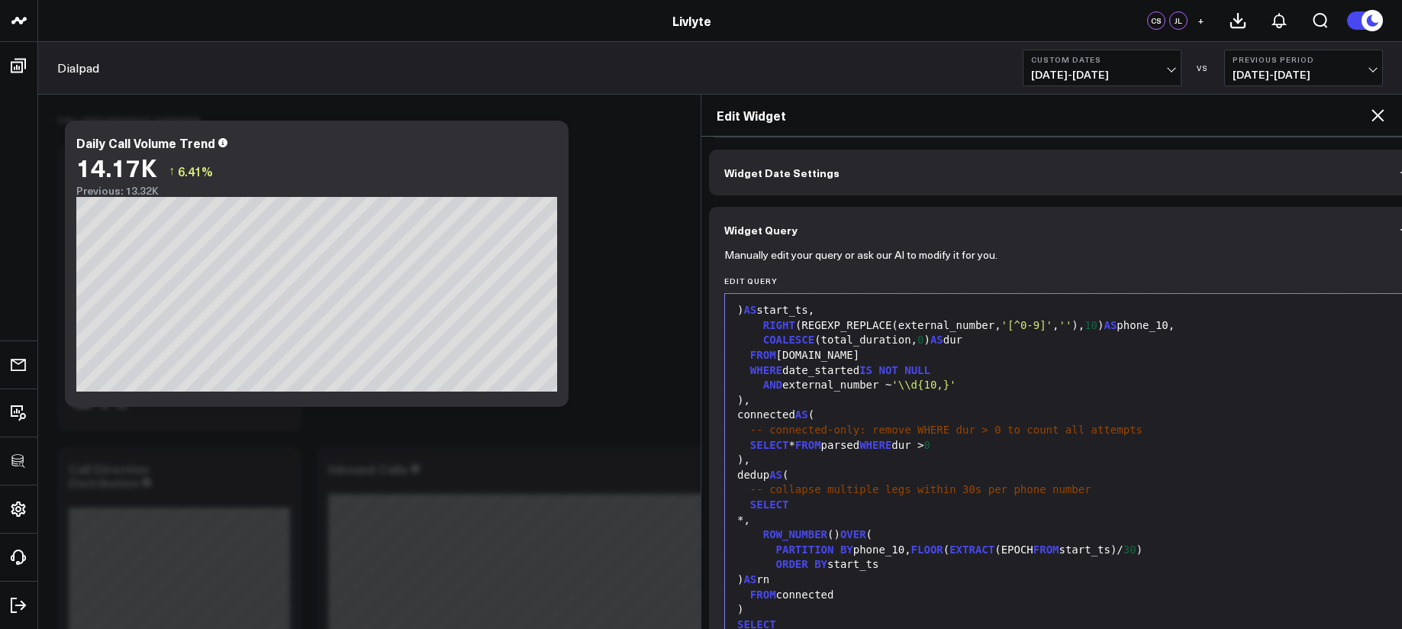
scroll to position [464, 0]
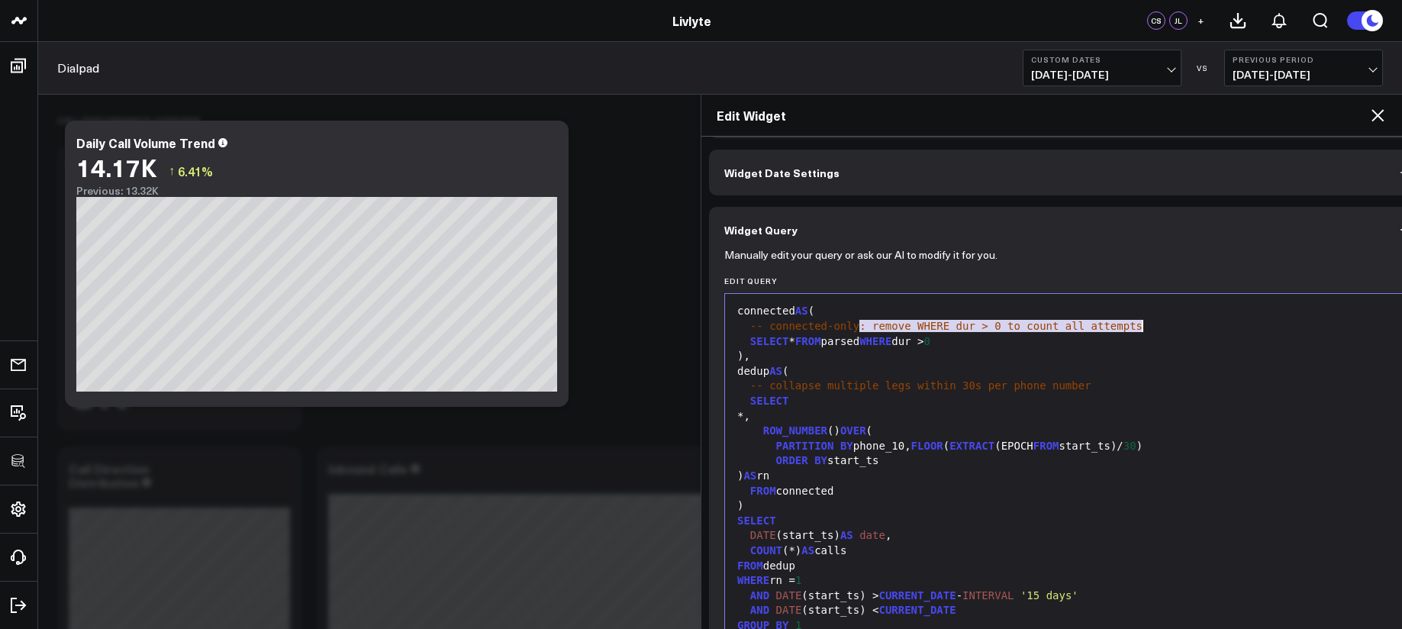
drag, startPoint x: 861, startPoint y: 327, endPoint x: 1149, endPoint y: 330, distance: 287.7
click at [1149, 330] on div "-- connected-only: remove WHERE dur > 0 to count all attempts" at bounding box center [1068, 326] width 671 height 15
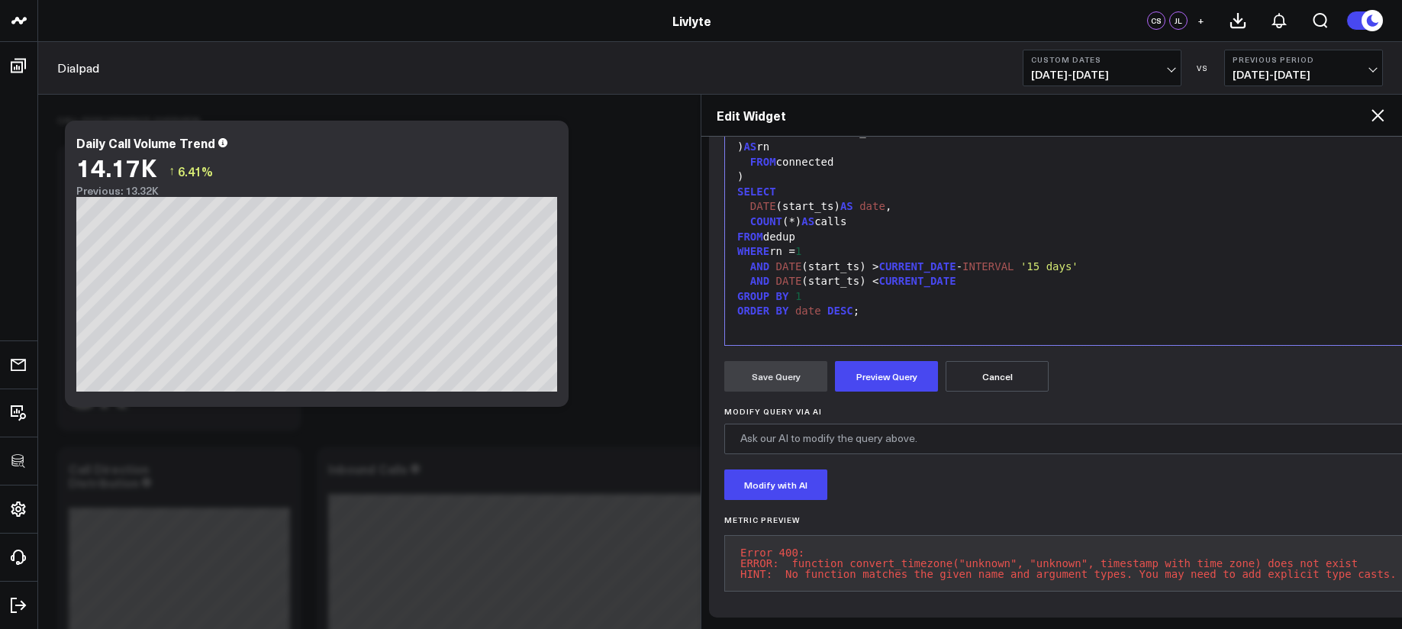
click at [922, 369] on button "Preview Query" at bounding box center [886, 376] width 103 height 31
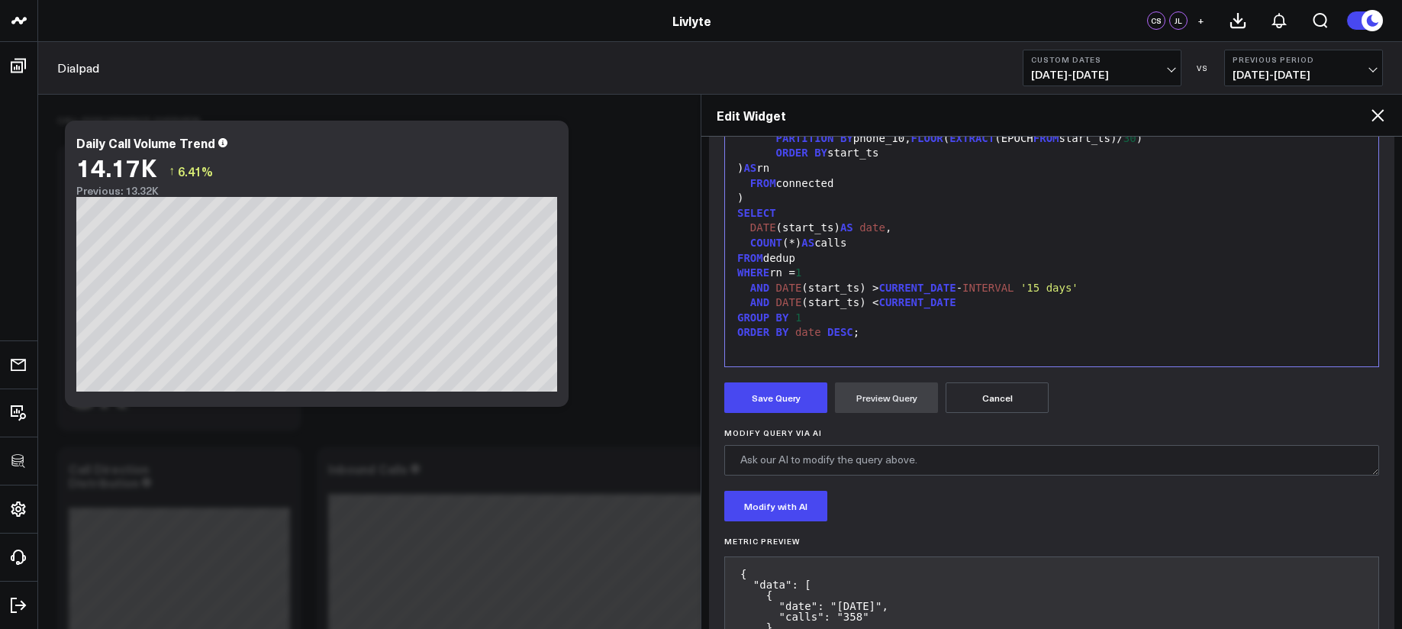
scroll to position [403, 0]
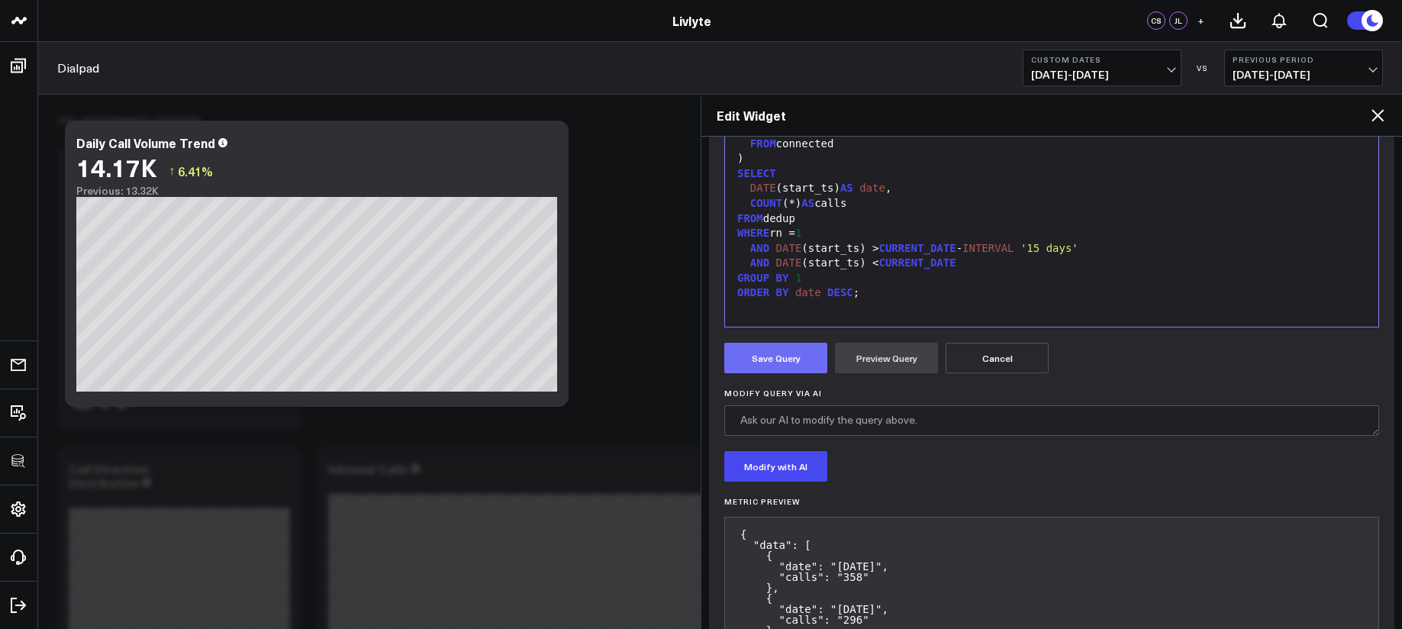
click at [818, 367] on button "Save Query" at bounding box center [775, 358] width 103 height 31
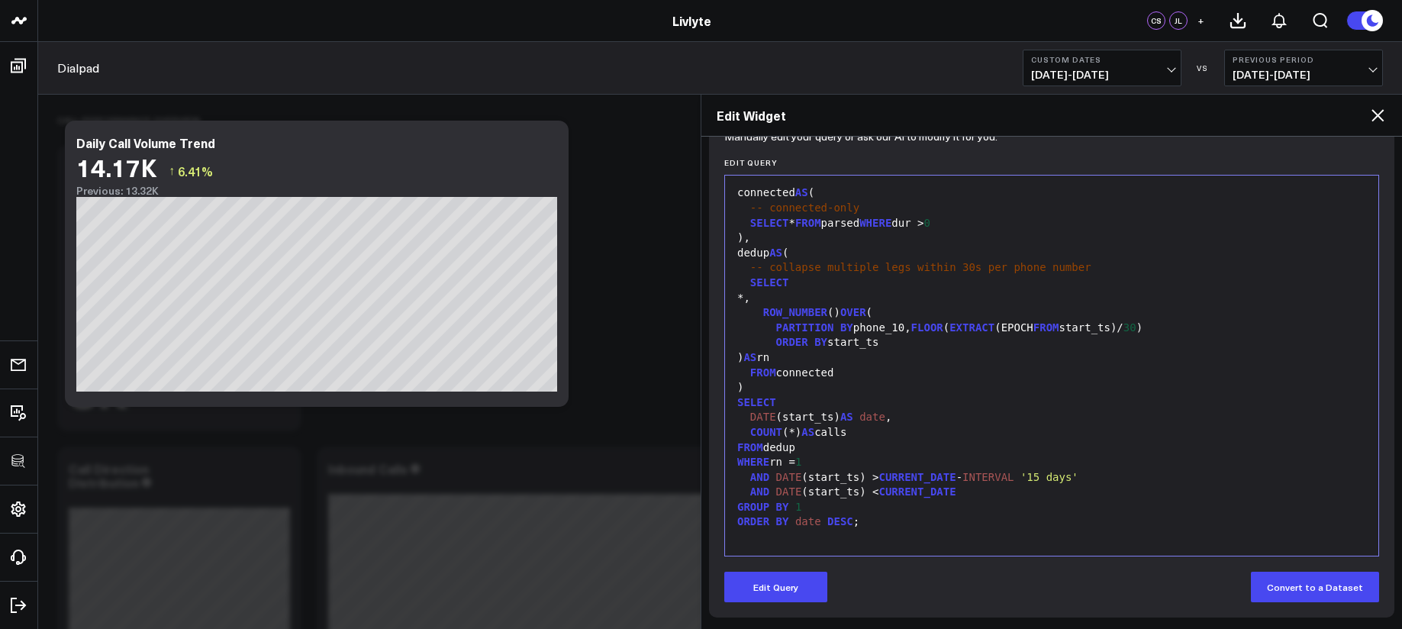
scroll to position [174, 0]
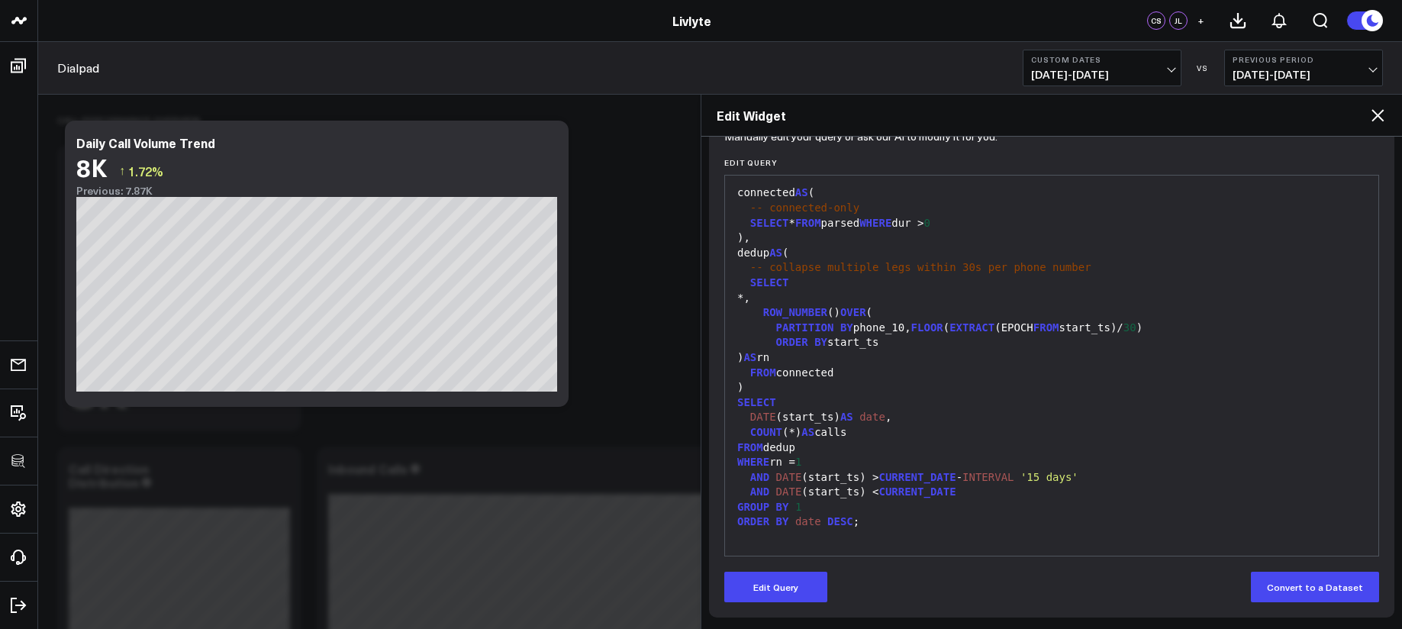
click at [1386, 118] on icon at bounding box center [1377, 115] width 18 height 18
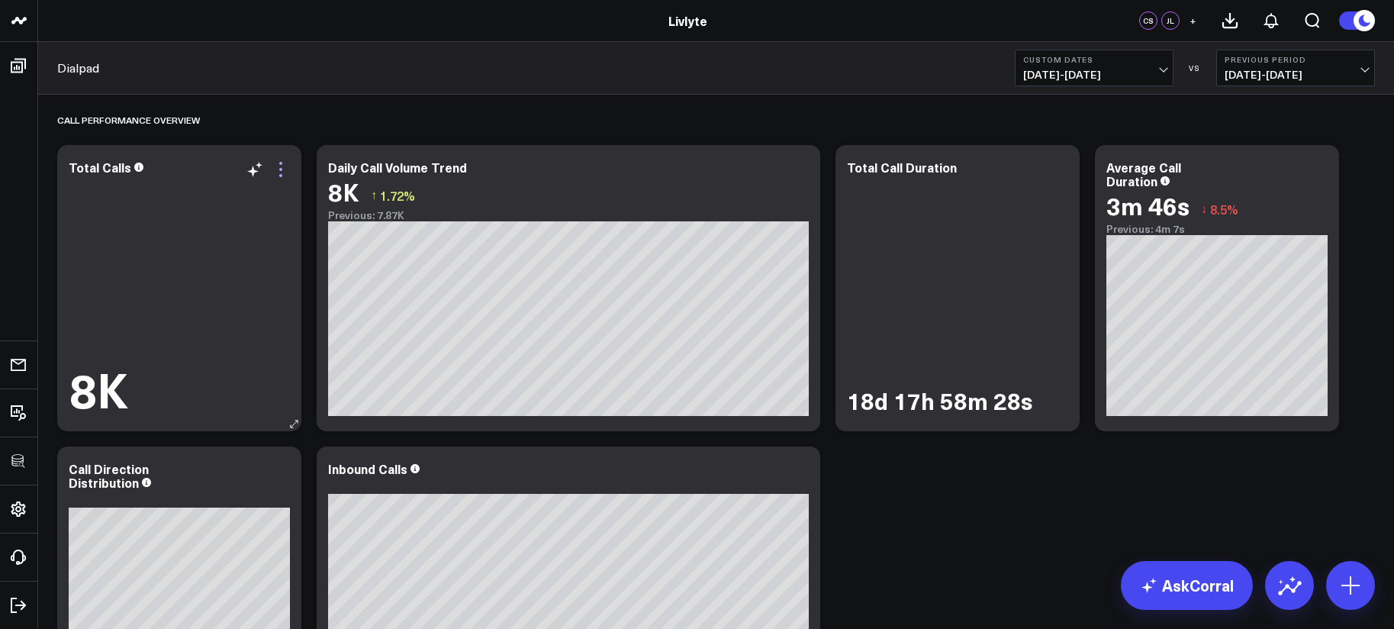
click at [279, 175] on icon at bounding box center [281, 169] width 18 height 18
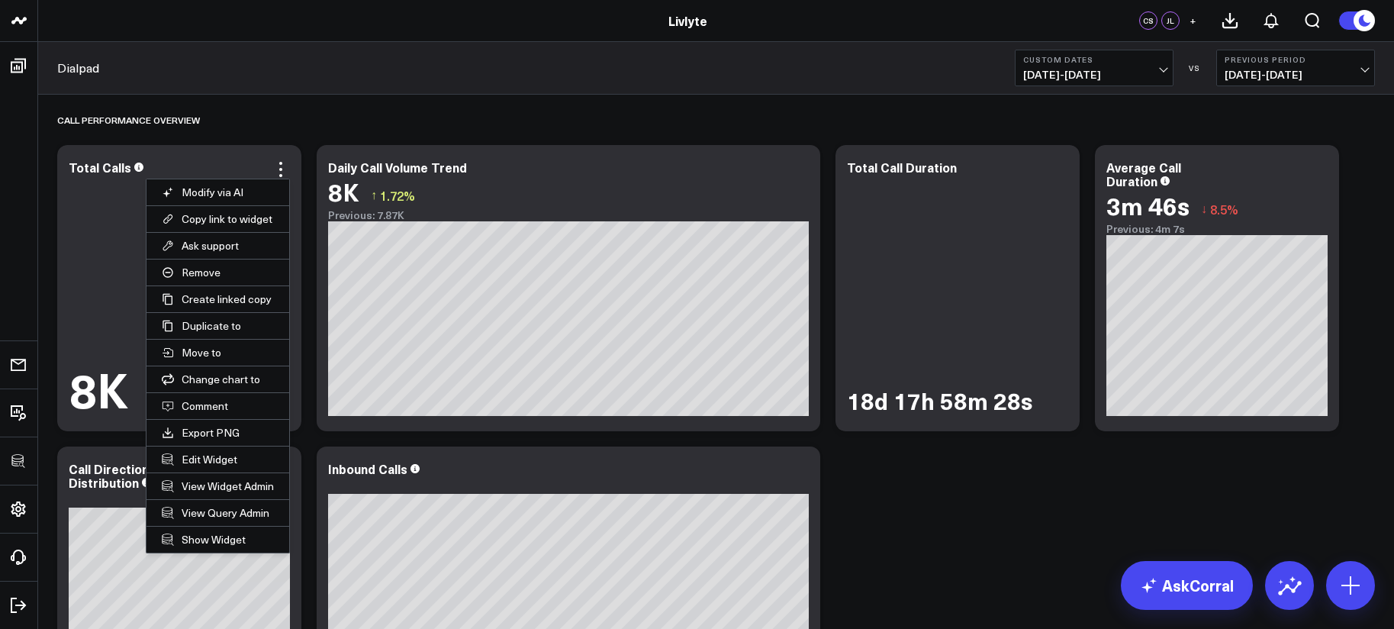
click at [188, 459] on button "Edit Widget" at bounding box center [218, 459] width 143 height 26
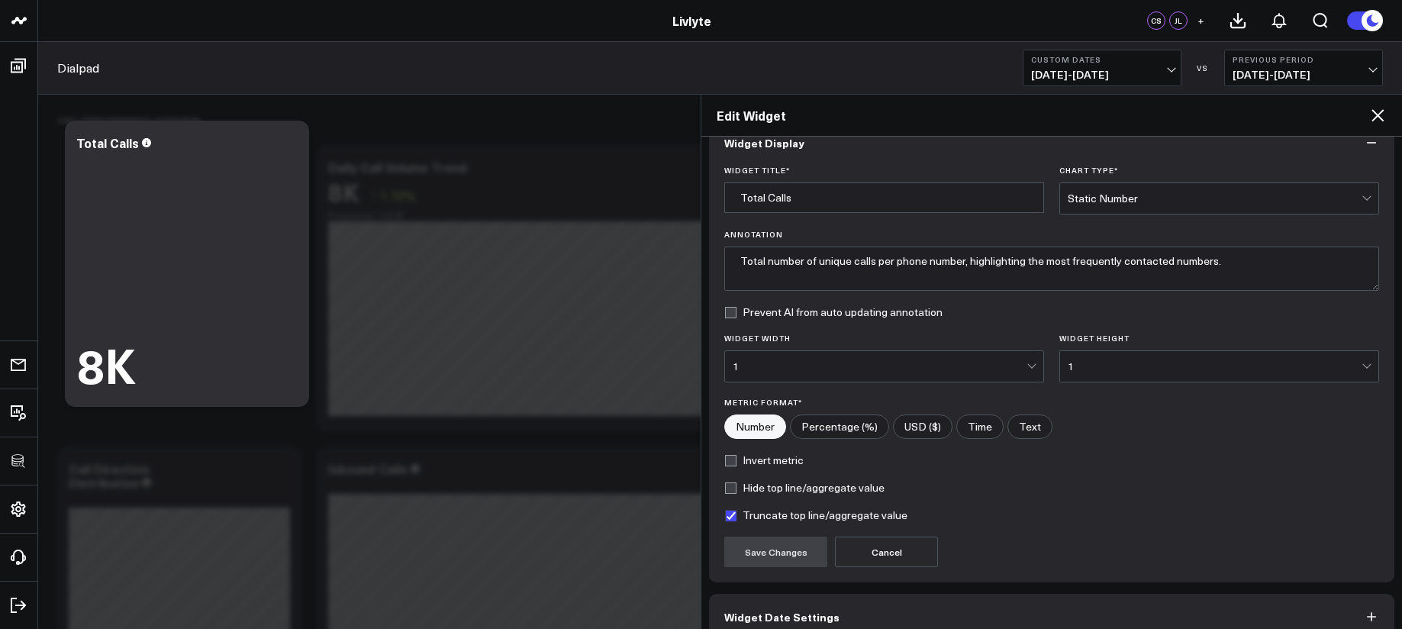
scroll to position [108, 0]
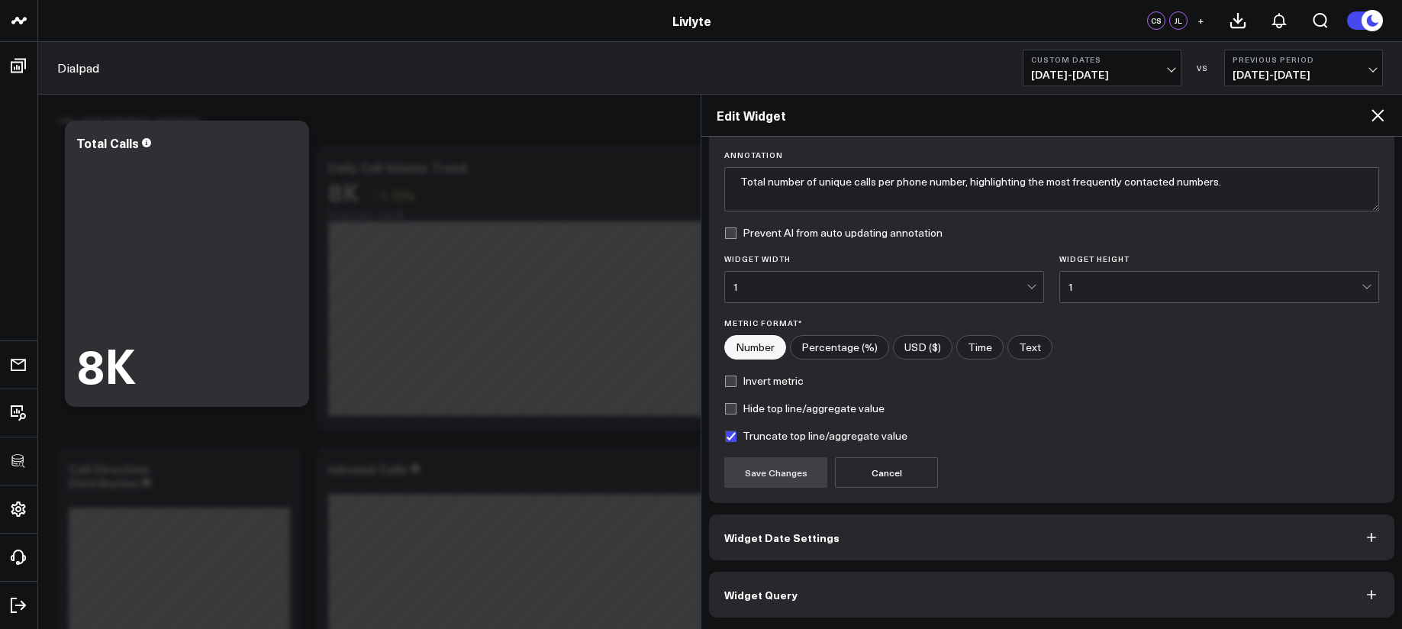
click at [861, 582] on button "Widget Query" at bounding box center [1051, 595] width 685 height 46
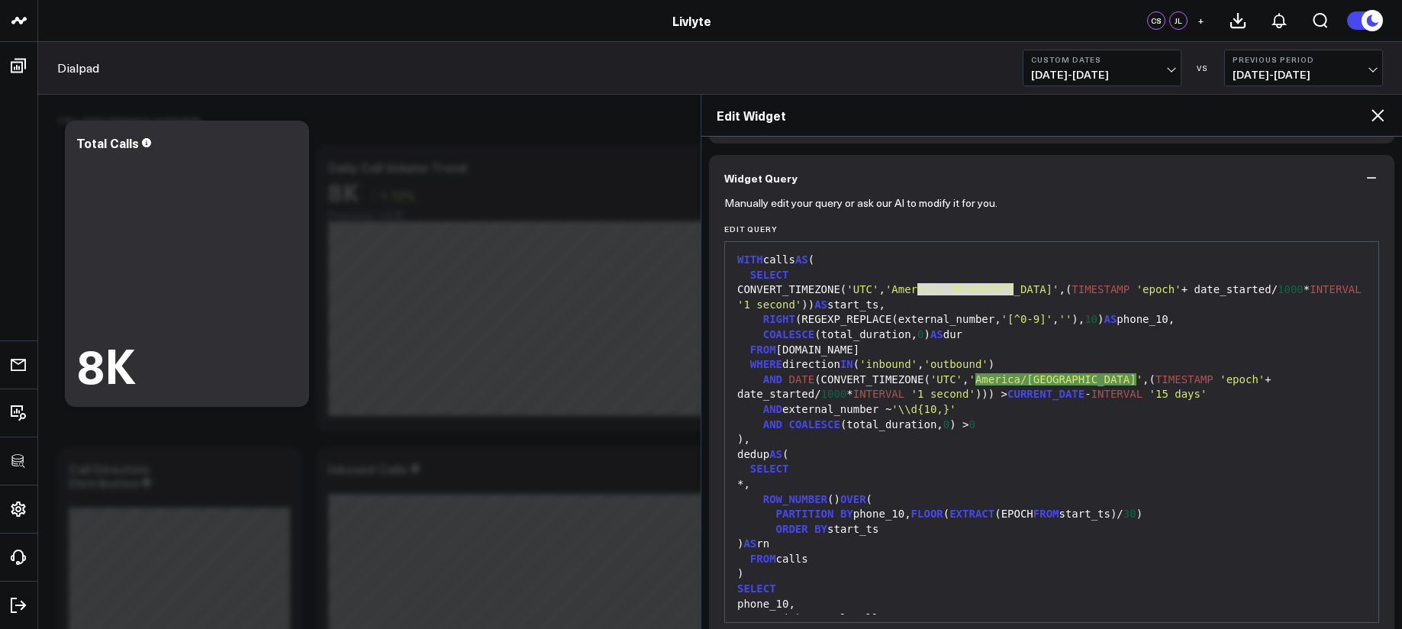
drag, startPoint x: 922, startPoint y: 287, endPoint x: 1016, endPoint y: 285, distance: 93.9
click at [1016, 285] on span "'America/[GEOGRAPHIC_DATA]'" at bounding box center [972, 289] width 174 height 12
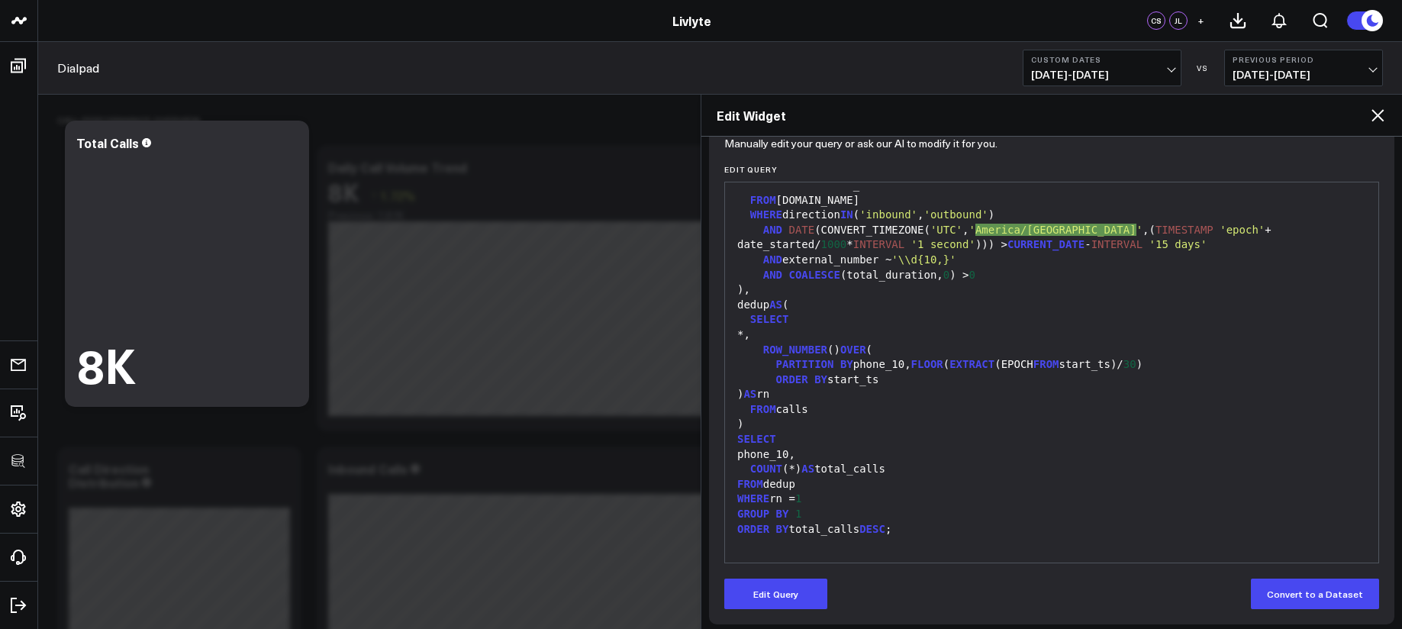
scroll to position [174, 0]
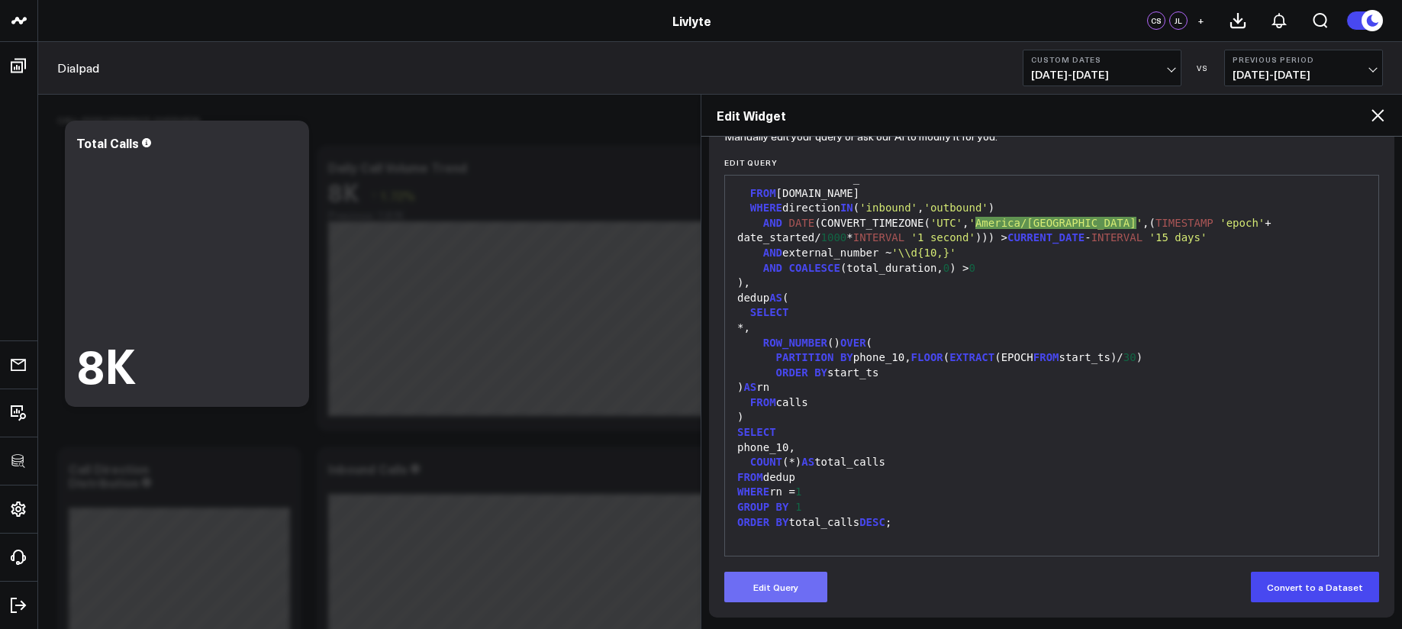
click at [771, 599] on button "Edit Query" at bounding box center [775, 587] width 103 height 31
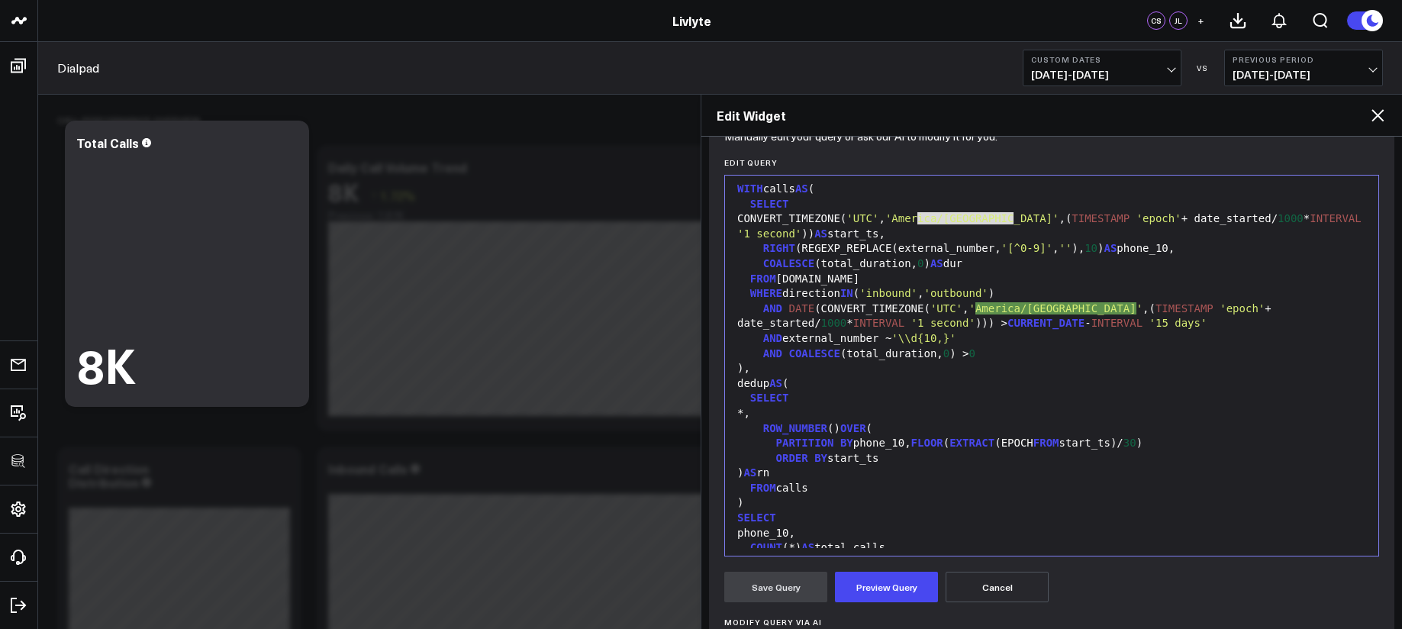
scroll to position [0, 0]
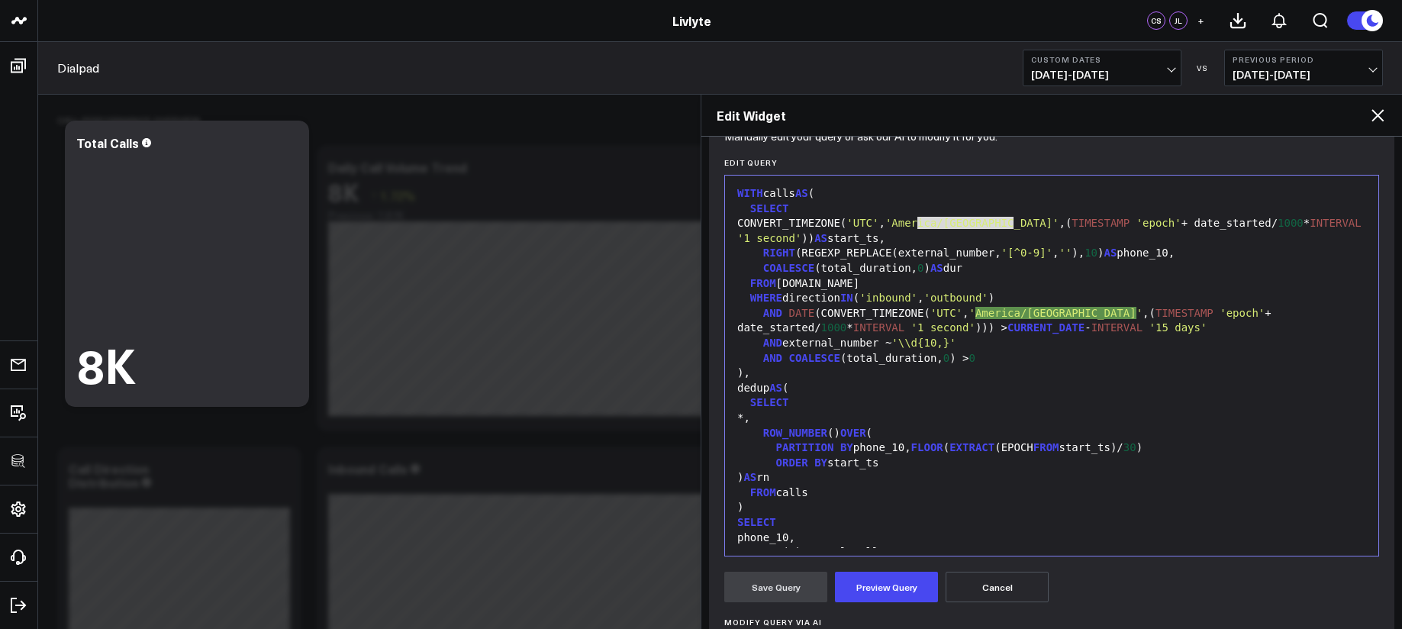
click at [969, 246] on div "RIGHT (REGEXP_REPLACE(external_number, '[^0-9]' , '' ), 10 ) AS phone_10," at bounding box center [1052, 253] width 638 height 15
drag, startPoint x: 919, startPoint y: 224, endPoint x: 1012, endPoint y: 218, distance: 92.5
click at [1012, 218] on span "'America/[GEOGRAPHIC_DATA]'" at bounding box center [972, 223] width 174 height 12
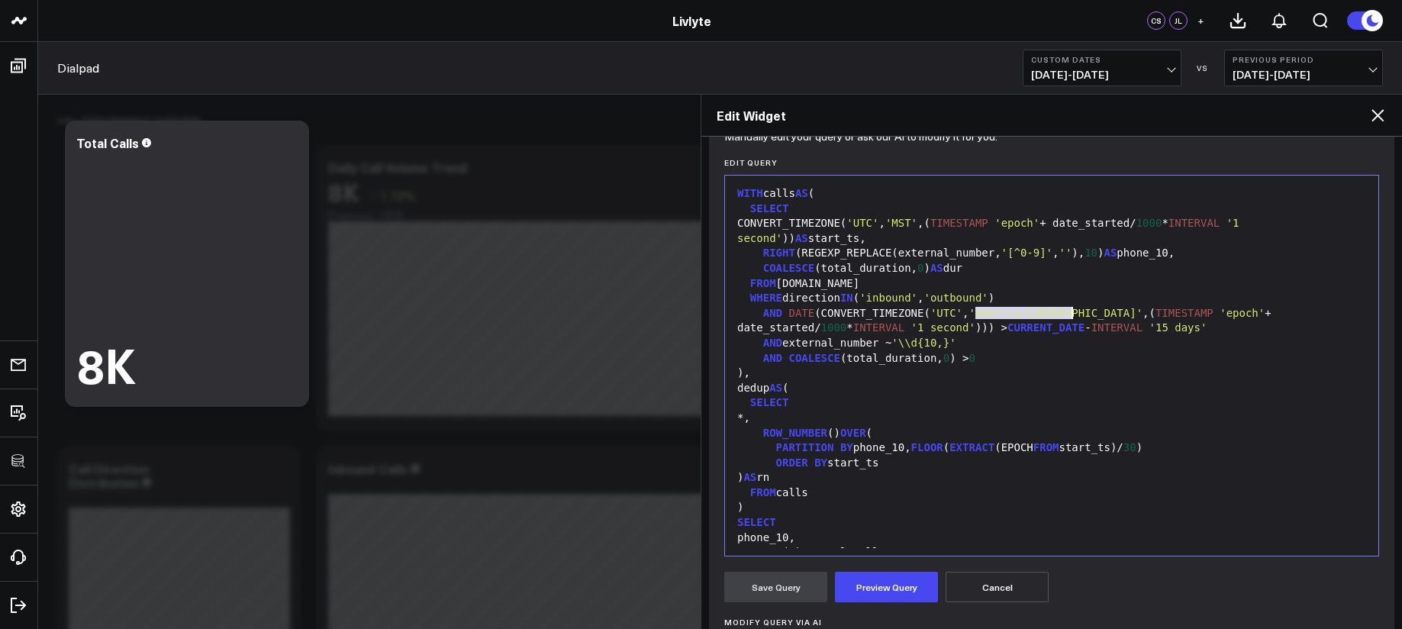
drag, startPoint x: 977, startPoint y: 314, endPoint x: 1071, endPoint y: 315, distance: 93.9
click at [1071, 315] on span "'America/[GEOGRAPHIC_DATA]'" at bounding box center [1055, 313] width 174 height 12
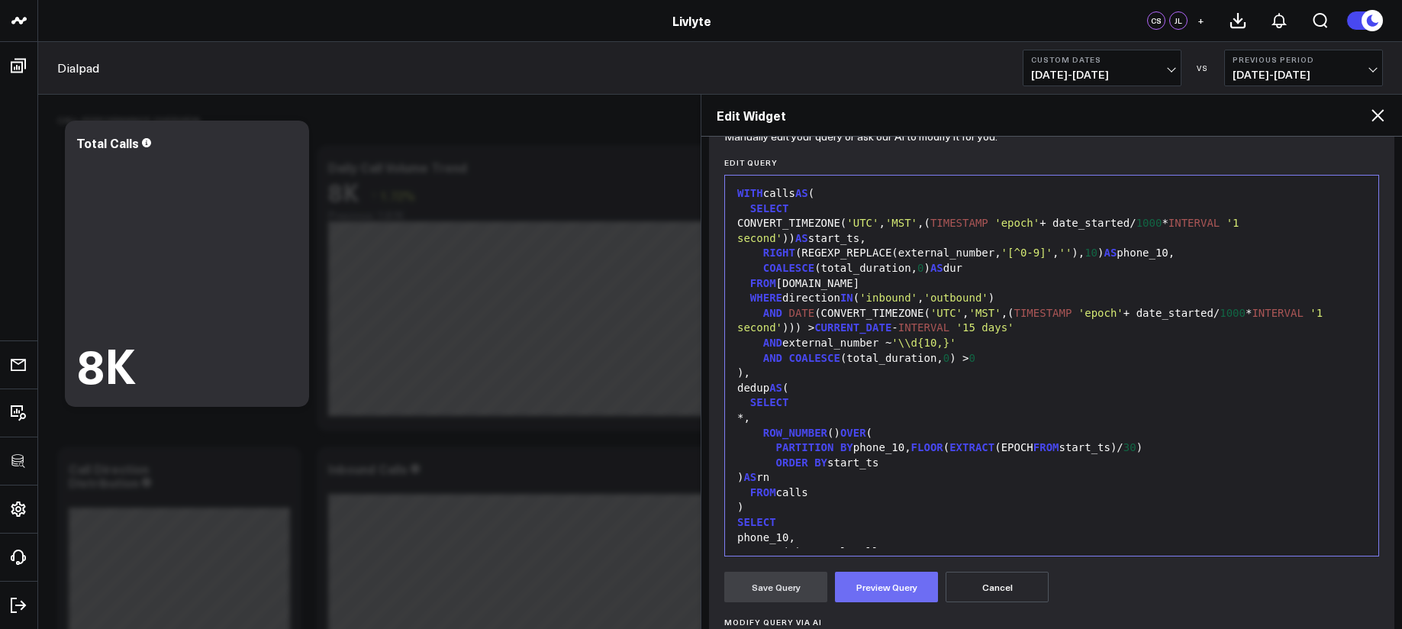
click at [864, 590] on button "Preview Query" at bounding box center [886, 587] width 103 height 31
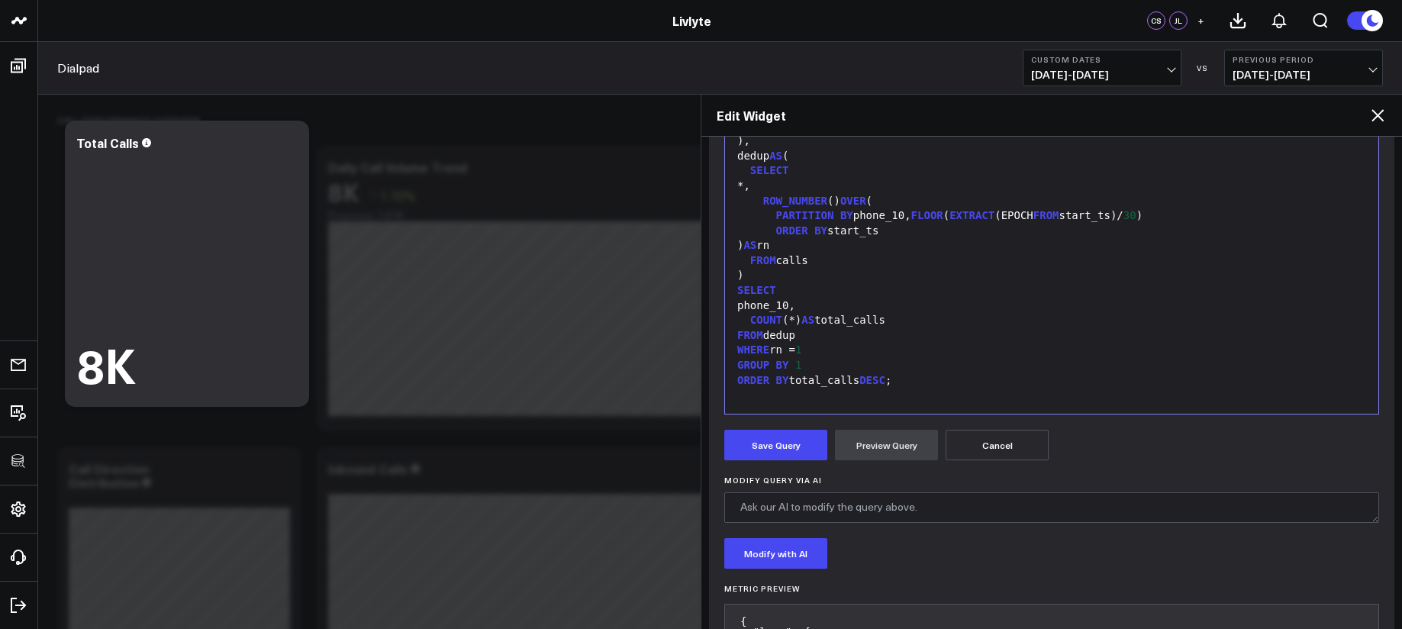
scroll to position [677, 0]
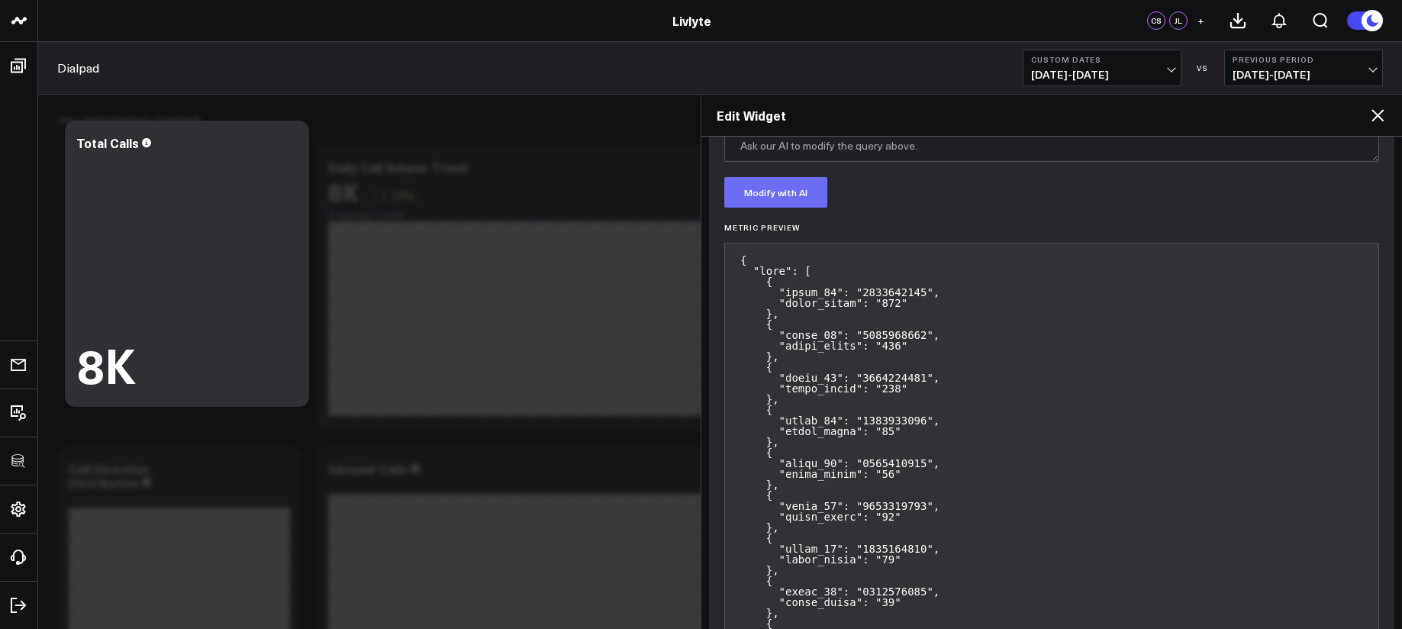
click at [802, 199] on button "Modify with AI" at bounding box center [775, 192] width 103 height 31
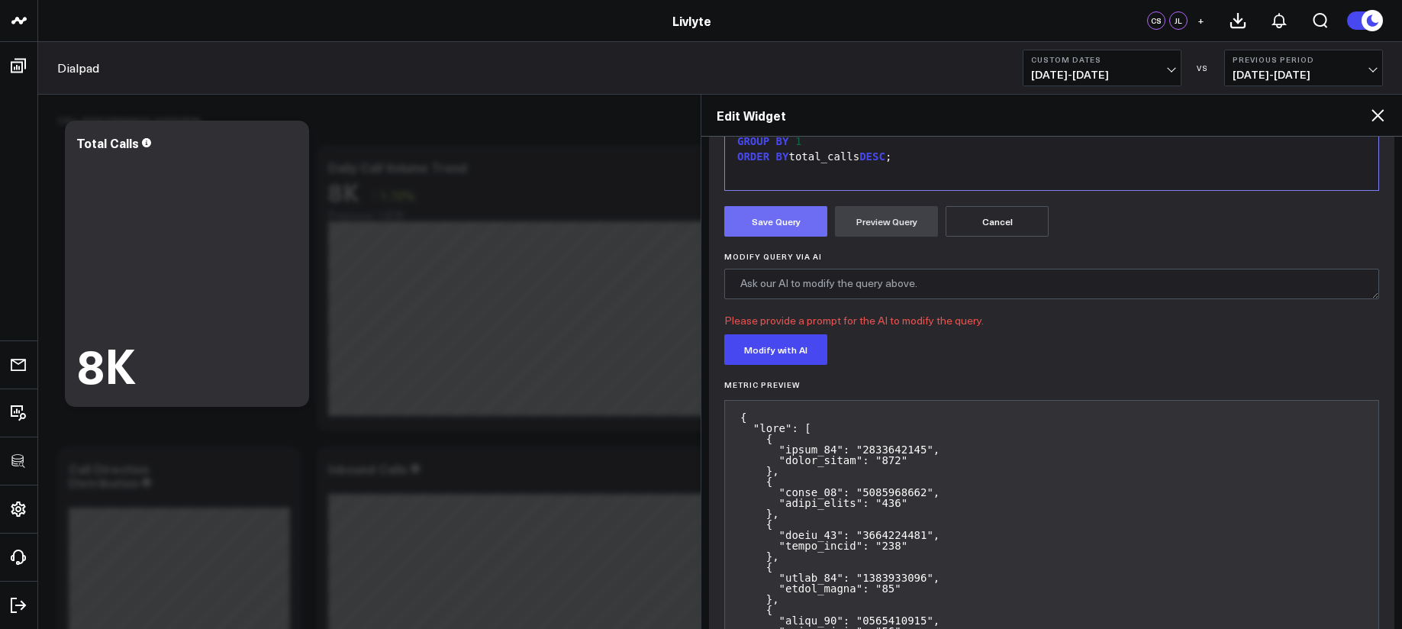
click at [775, 218] on button "Save Query" at bounding box center [775, 221] width 103 height 31
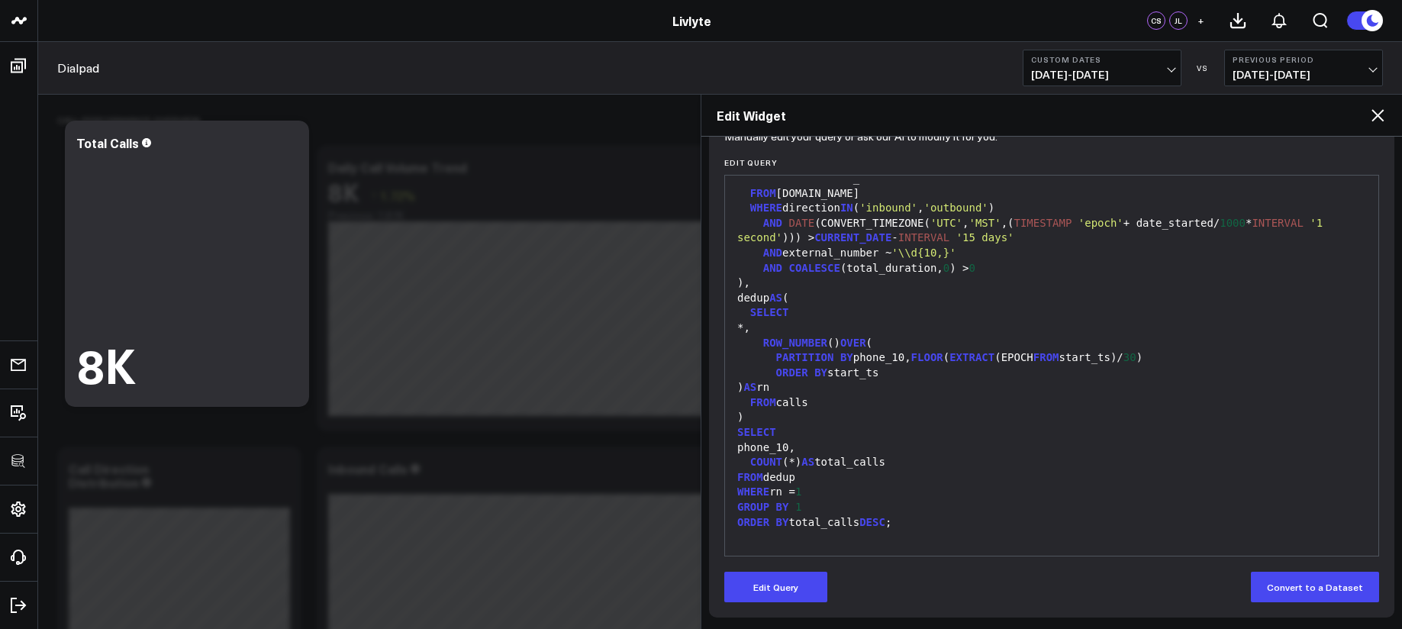
click at [1367, 113] on h2 "Edit Widget" at bounding box center [1042, 115] width 652 height 17
click at [1369, 112] on icon at bounding box center [1377, 115] width 18 height 18
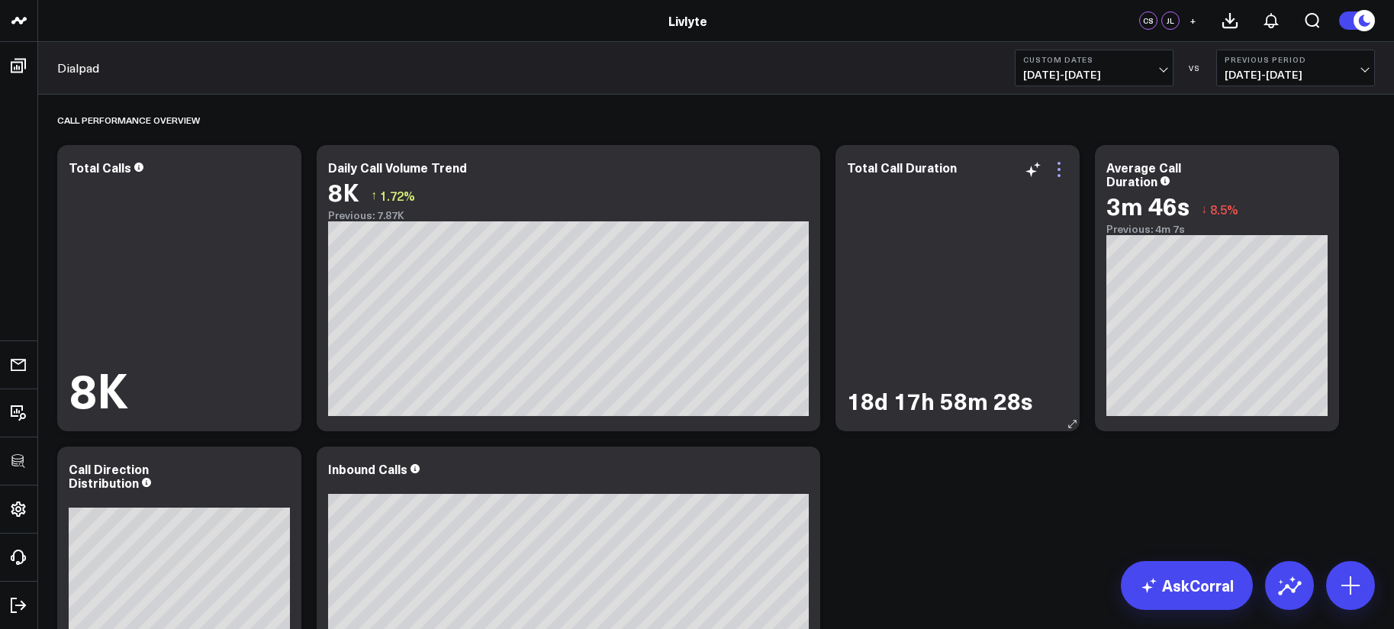
click at [1063, 166] on icon at bounding box center [1059, 169] width 18 height 18
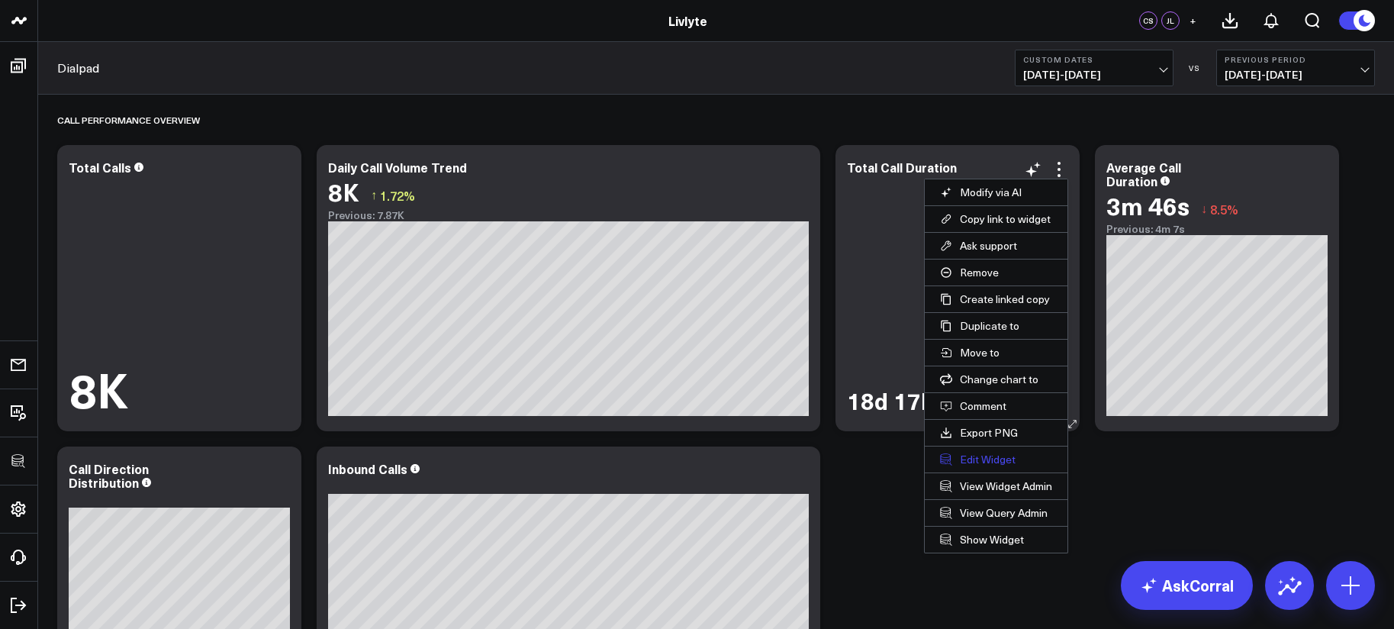
click at [984, 456] on button "Edit Widget" at bounding box center [996, 459] width 143 height 26
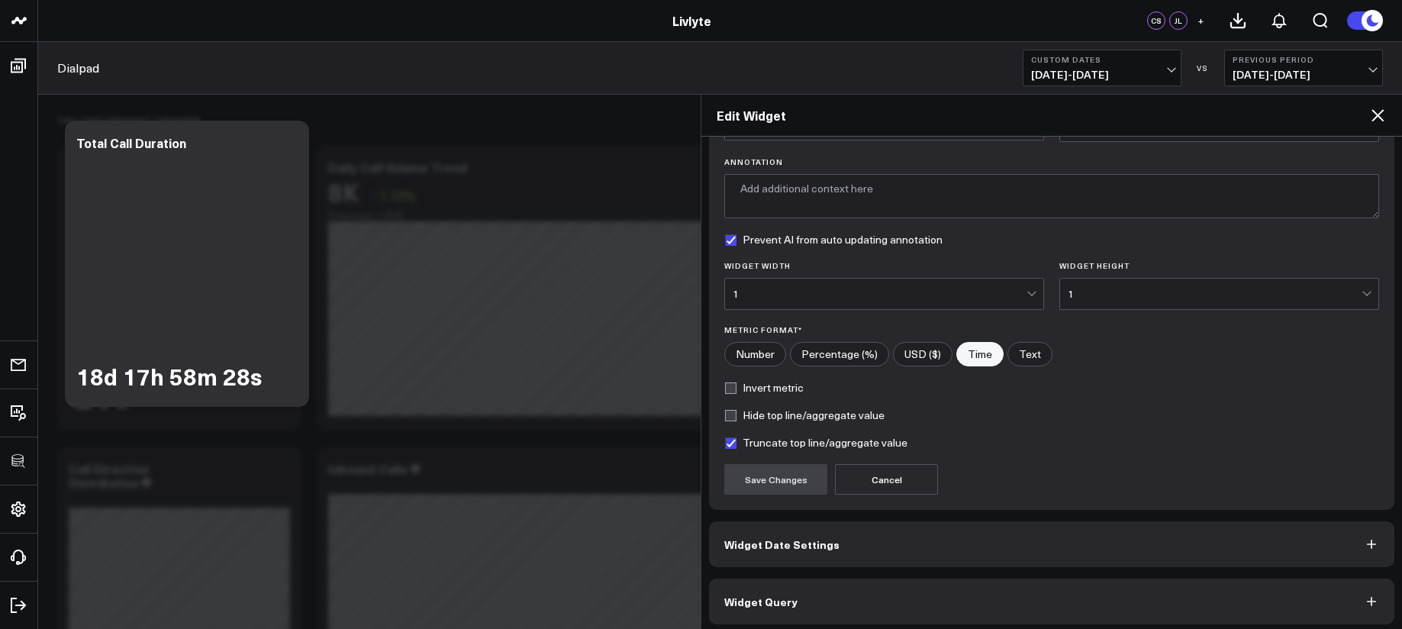
scroll to position [108, 0]
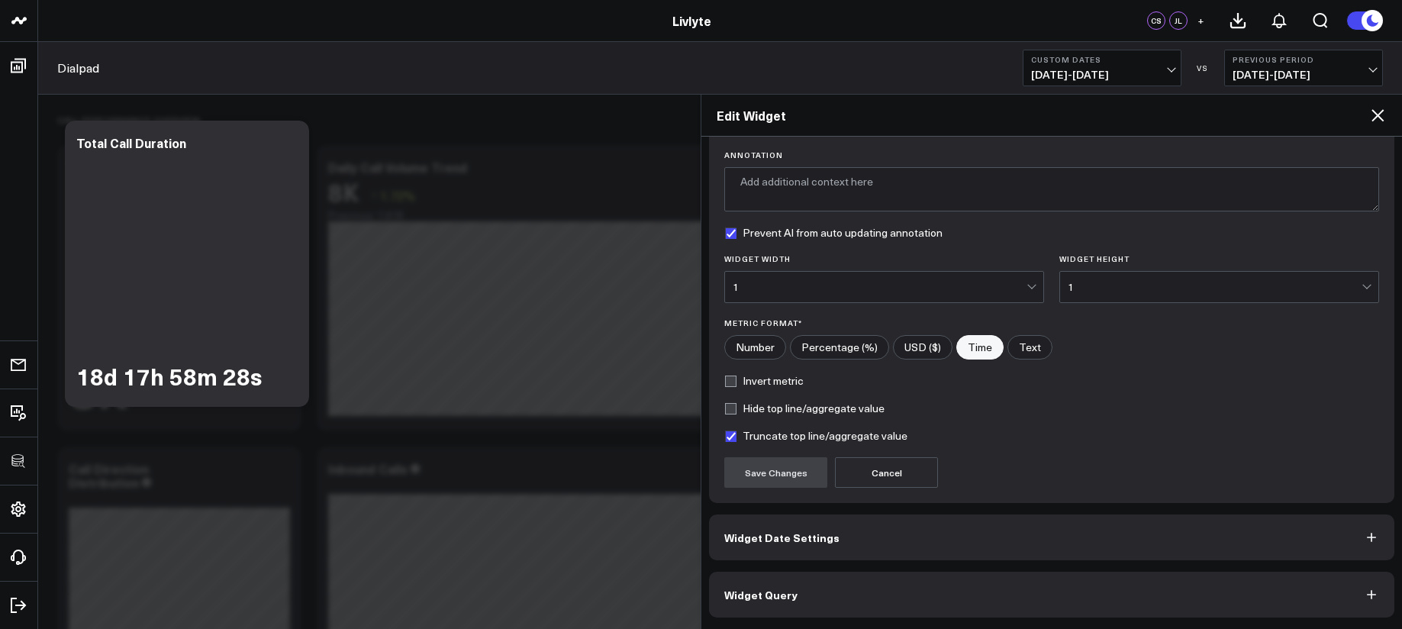
click at [1032, 604] on button "Widget Query" at bounding box center [1051, 595] width 685 height 46
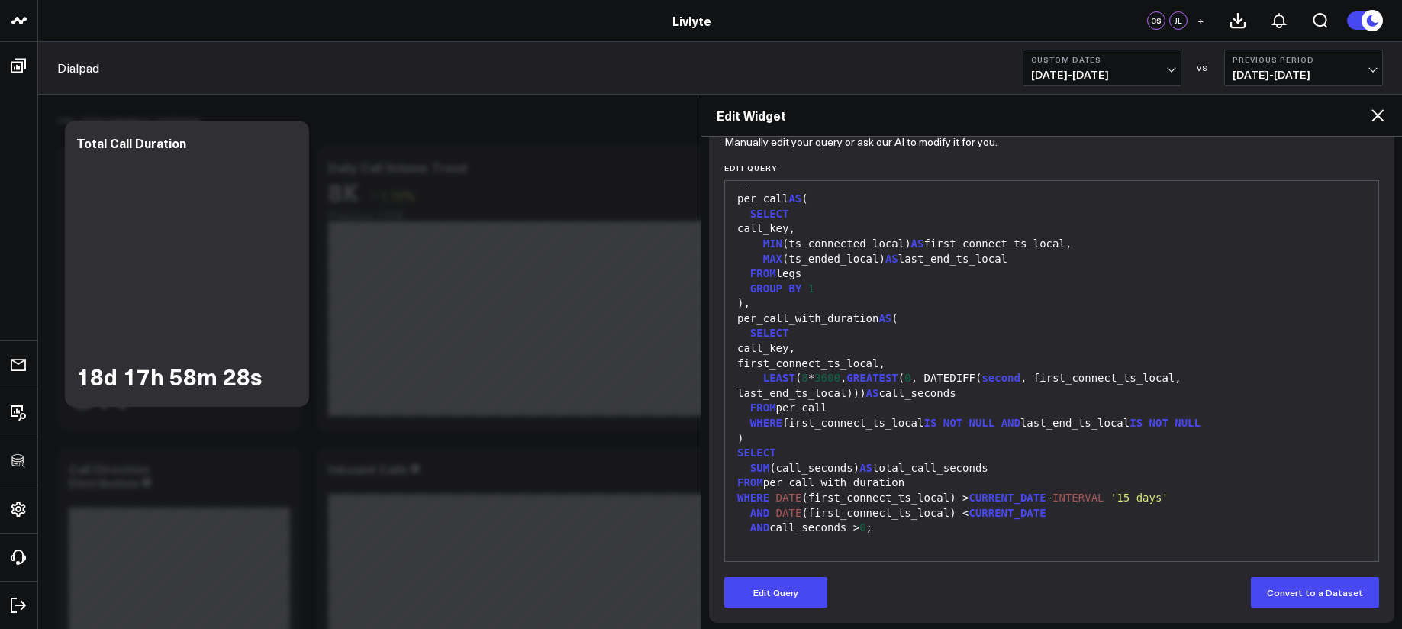
scroll to position [174, 0]
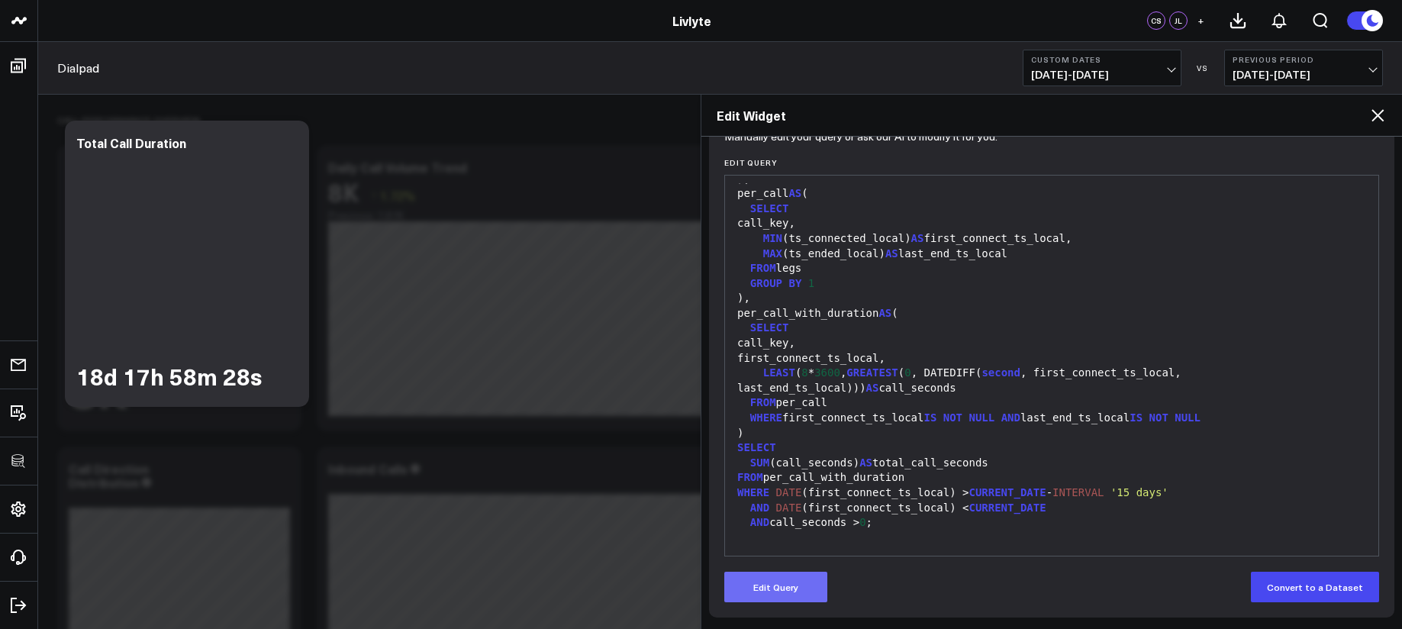
click at [821, 577] on button "Edit Query" at bounding box center [775, 587] width 103 height 31
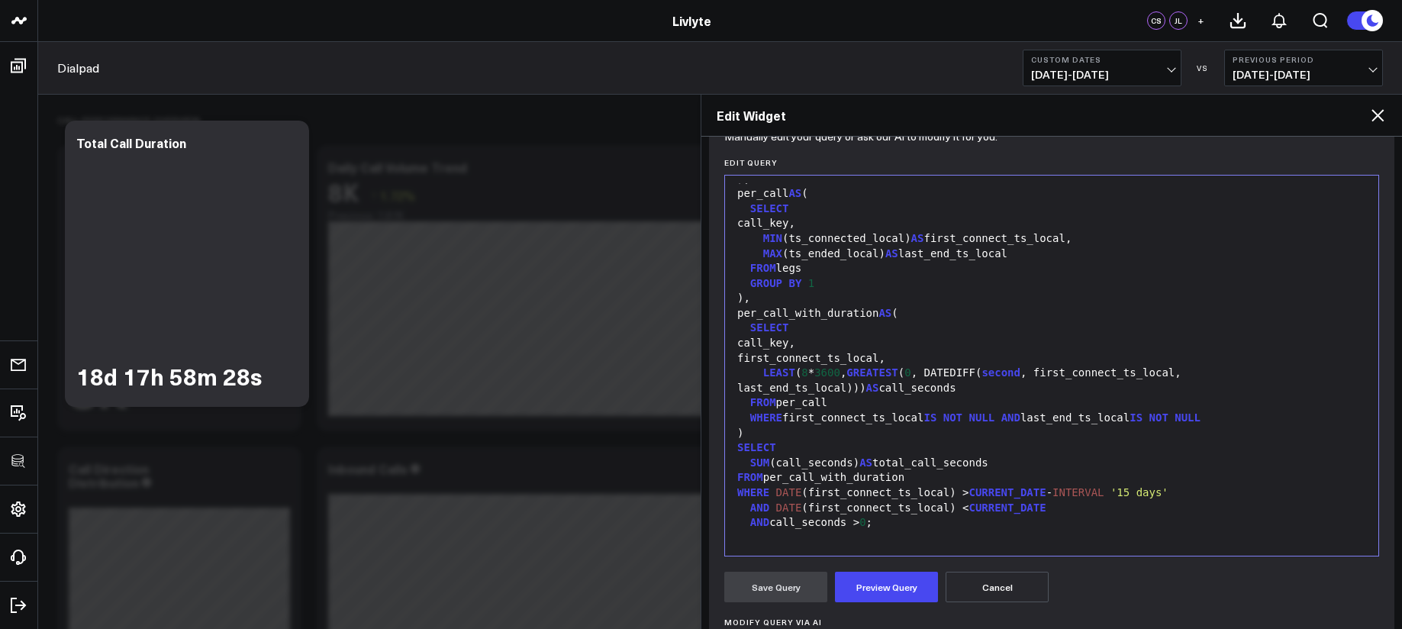
click at [888, 549] on div "99 1 2 3 4 5 6 7 8 9 10 11 12 13 14 15 16 17 18 19 20 21 22 23 24 25 26 27 28 2…" at bounding box center [1051, 366] width 655 height 382
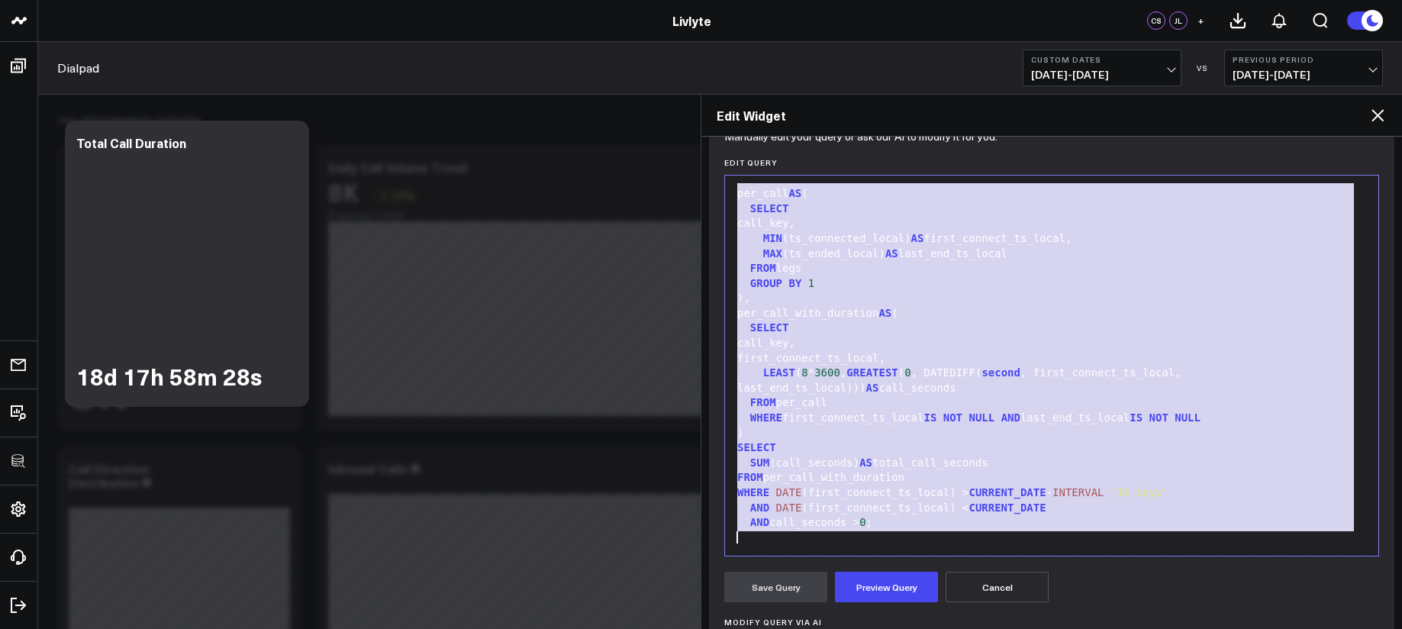
copy div "WITH legs AS ( SELECT COALESCE (master_call_id, id ) AS call_key, direction, CO…"
click at [882, 296] on div ")," at bounding box center [1052, 298] width 638 height 15
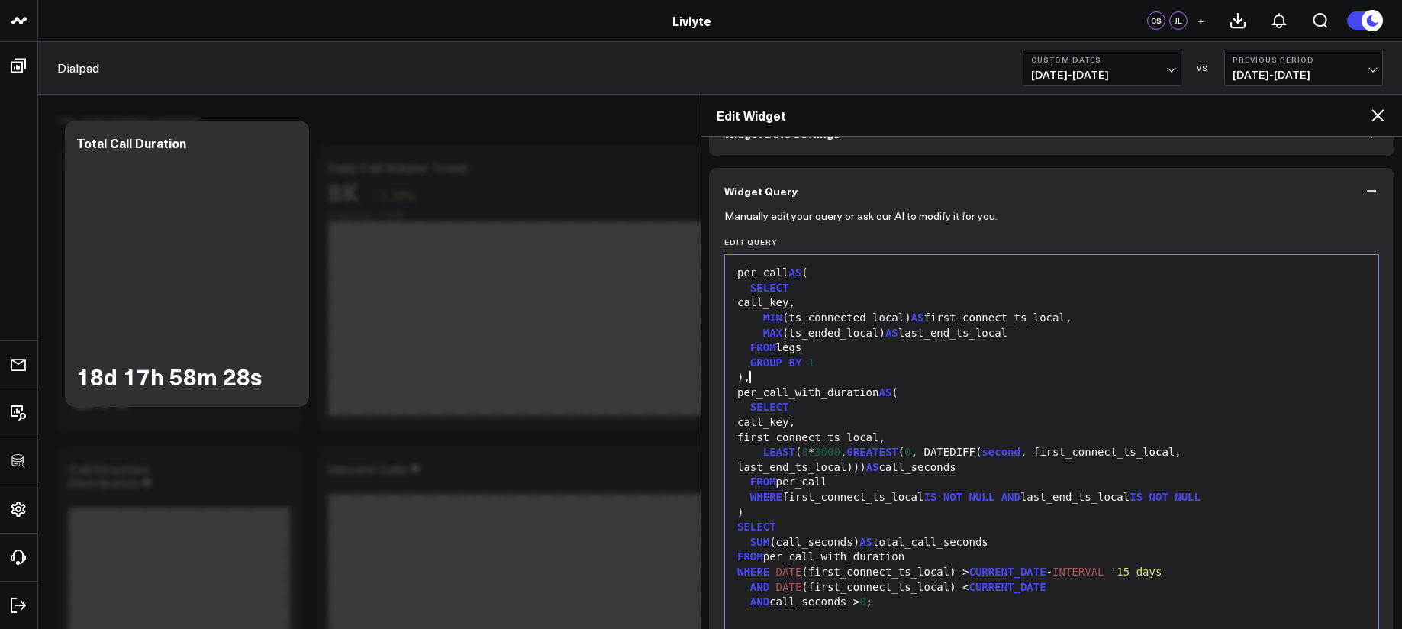
scroll to position [89, 0]
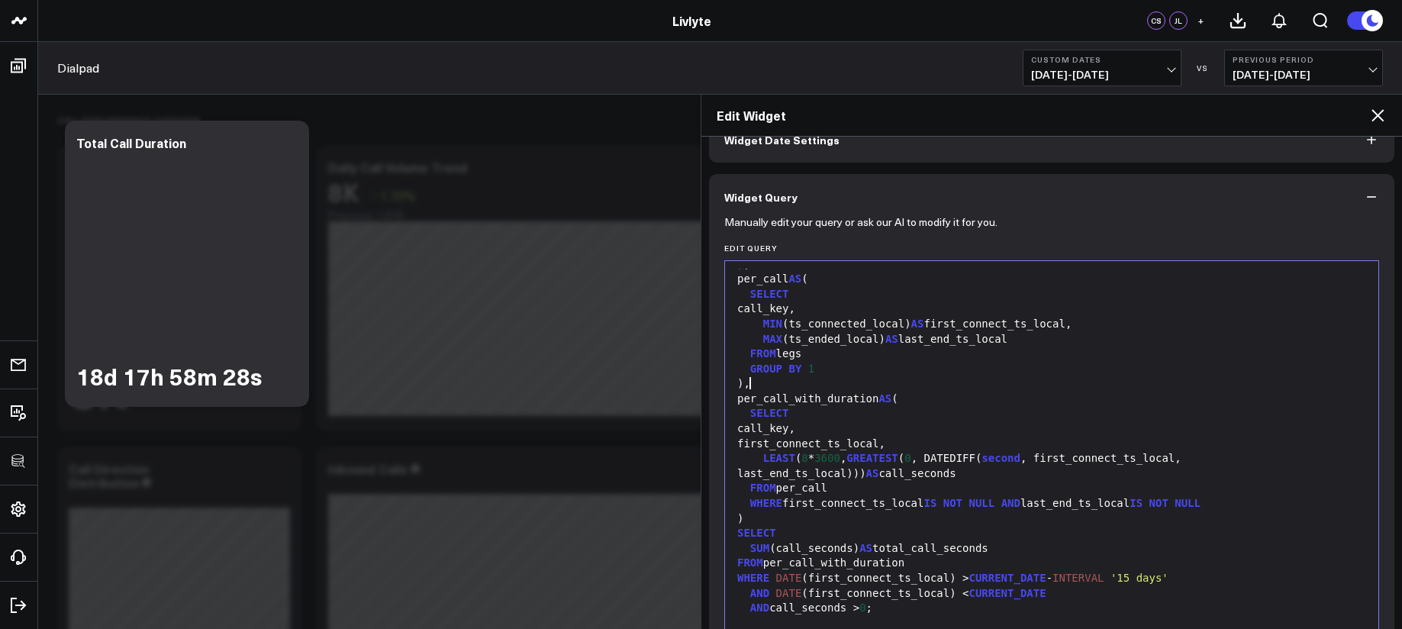
click at [911, 372] on div "GROUP BY 1" at bounding box center [1052, 369] width 638 height 15
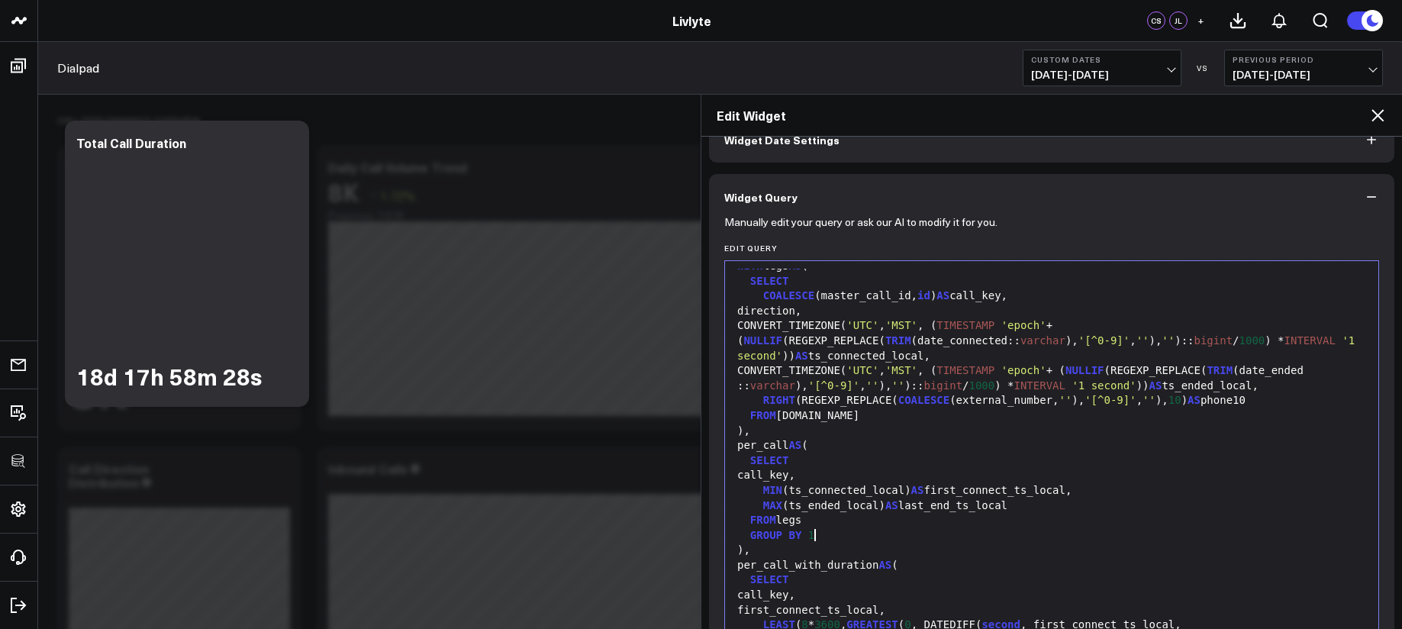
scroll to position [0, 0]
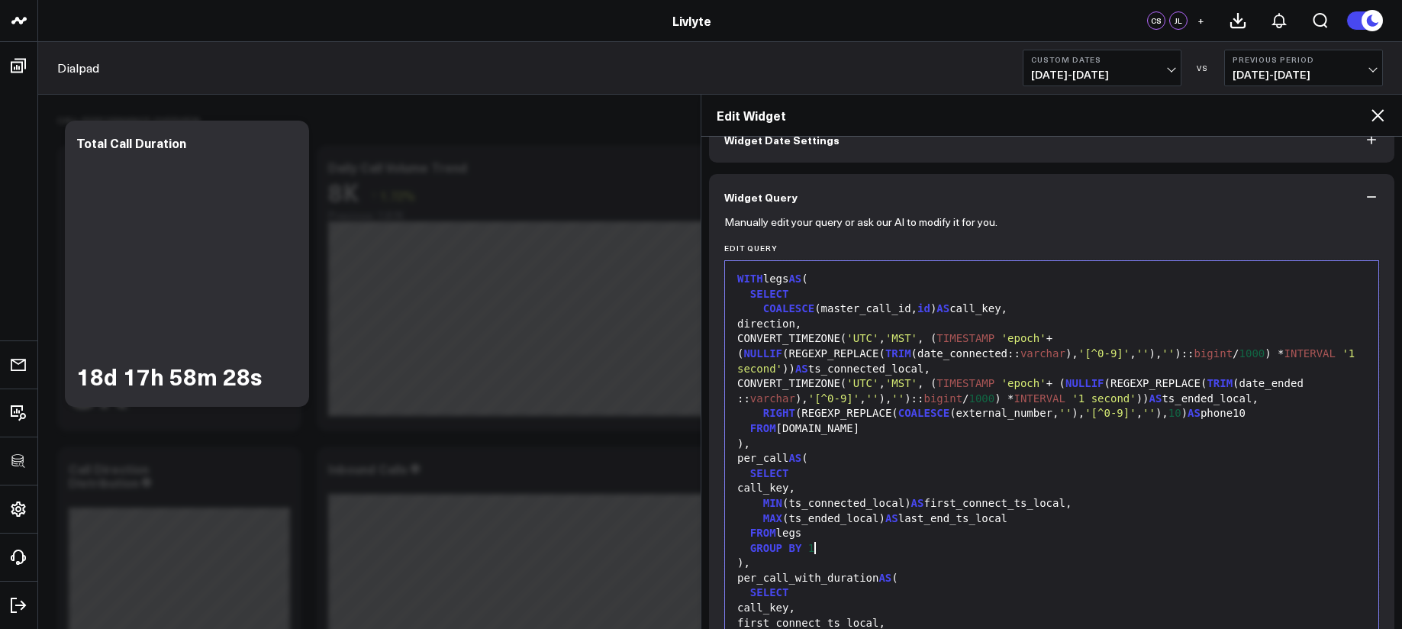
click at [845, 384] on div "CONVERT_TIMEZONE( 'UTC' , 'MST' , ( TIMESTAMP 'epoch' + ( NULLIF (REGEXP_REPLAC…" at bounding box center [1052, 391] width 638 height 30
click at [827, 382] on div "CONVERT_TIMEZONE( 'UTC' , 'MST' , ( TIMESTAMP 'epoch' + ( NULLIF (REGEXP_REPLAC…" at bounding box center [1052, 391] width 638 height 30
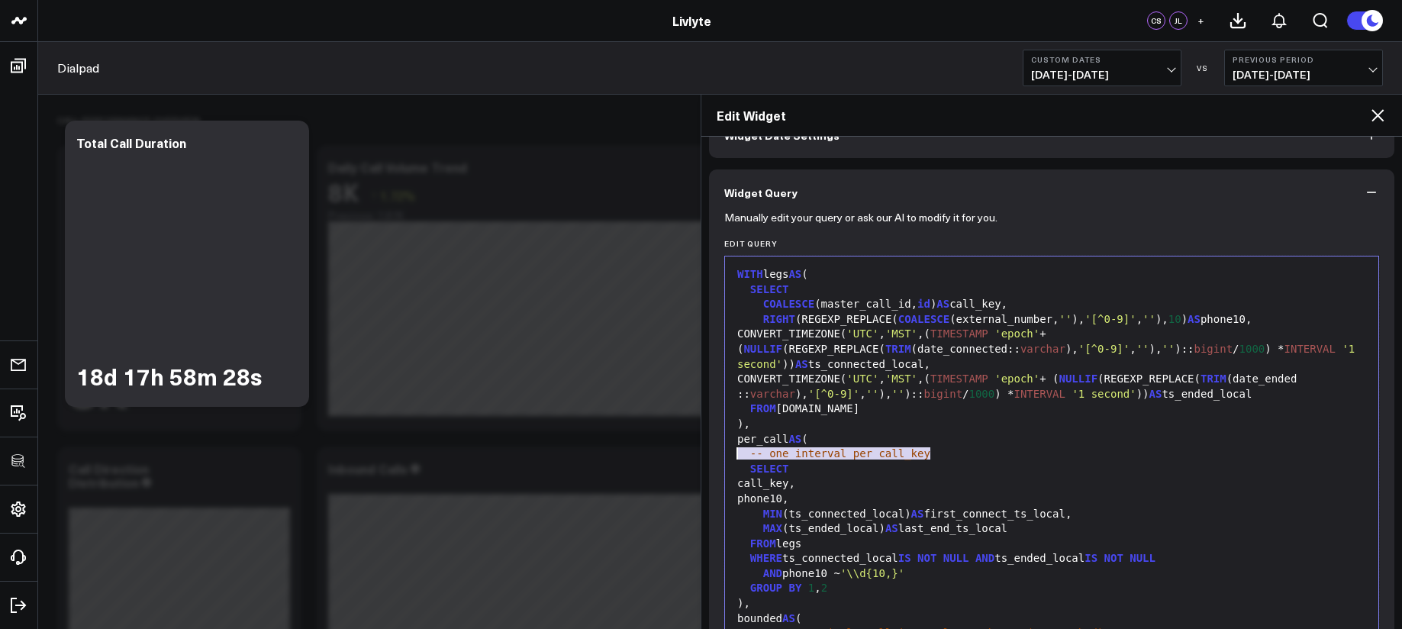
drag, startPoint x: 810, startPoint y: 450, endPoint x: 697, endPoint y: 451, distance: 113.7
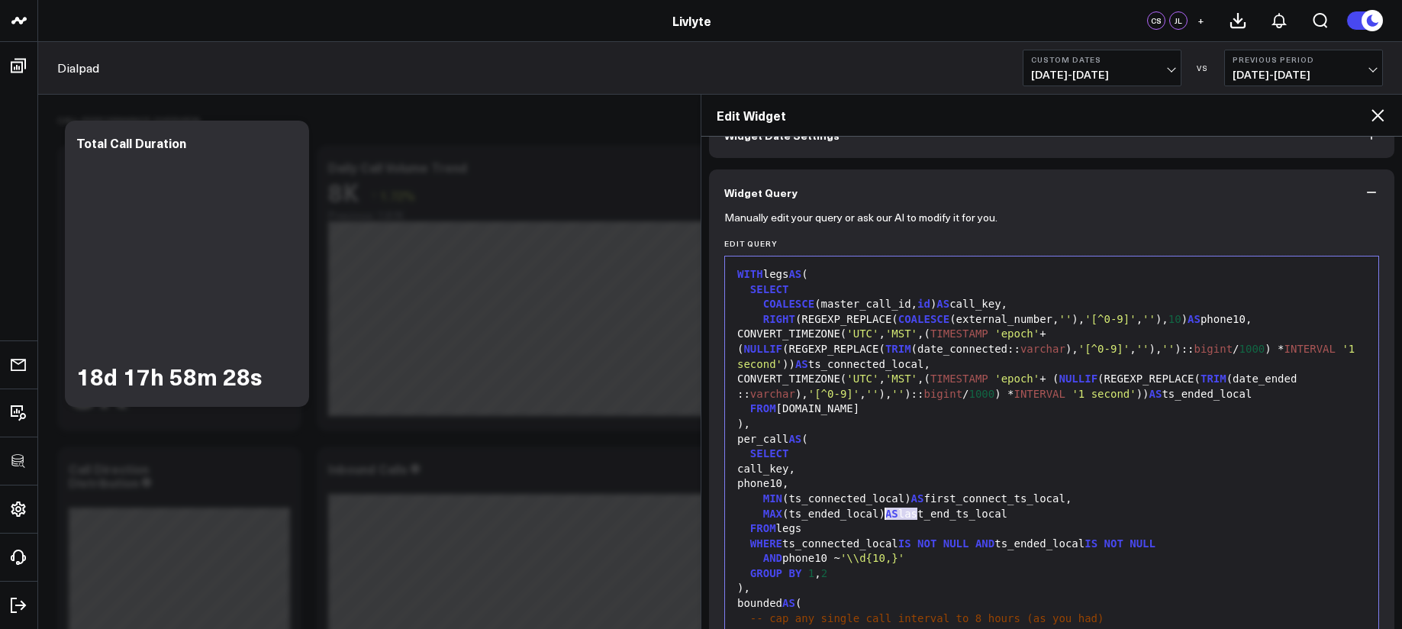
drag, startPoint x: 914, startPoint y: 511, endPoint x: 884, endPoint y: 514, distance: 30.6
click at [884, 514] on div "MAX (ts_ended_local) AS last_end_ts_local" at bounding box center [1052, 514] width 638 height 15
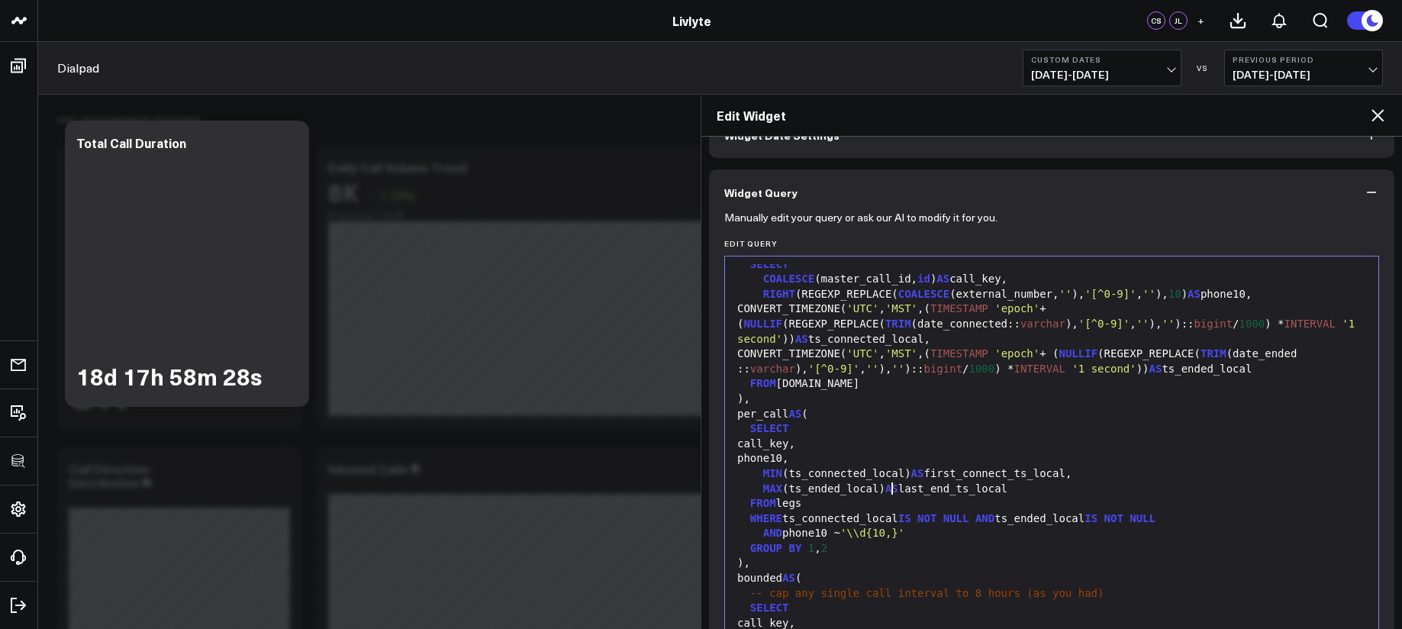
scroll to position [124, 0]
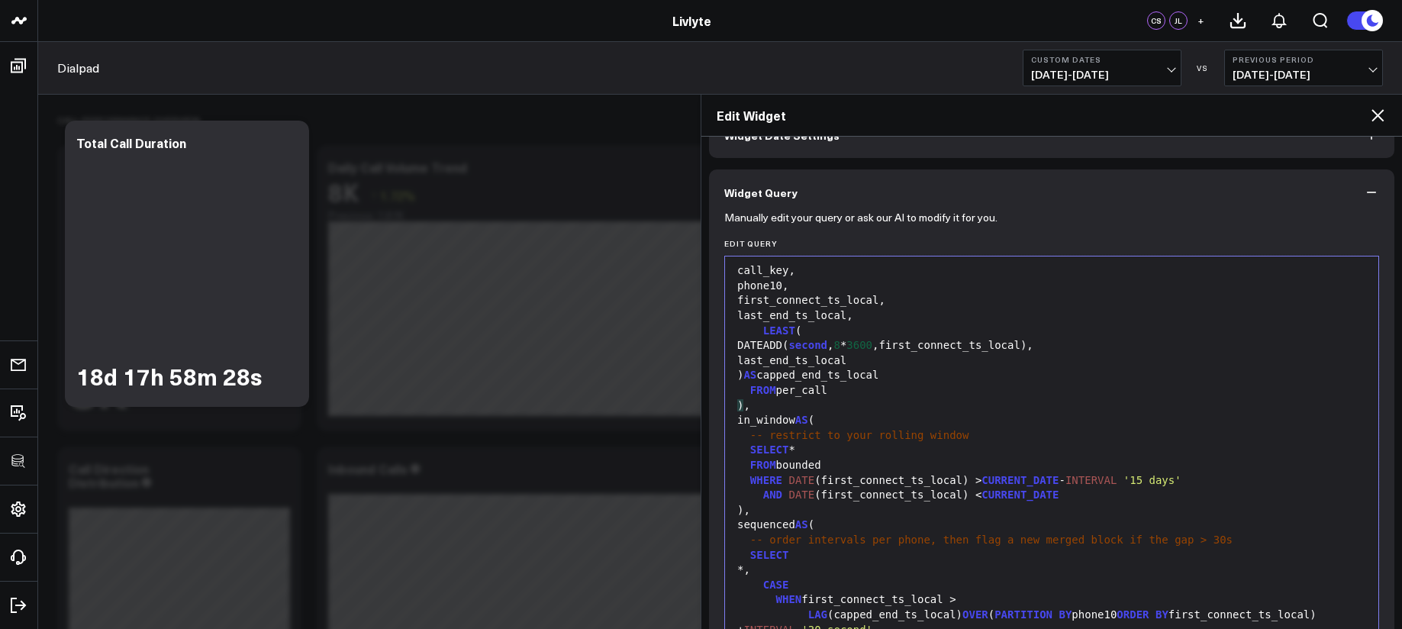
scroll to position [363, 0]
drag, startPoint x: 977, startPoint y: 433, endPoint x: 678, endPoint y: 436, distance: 299.1
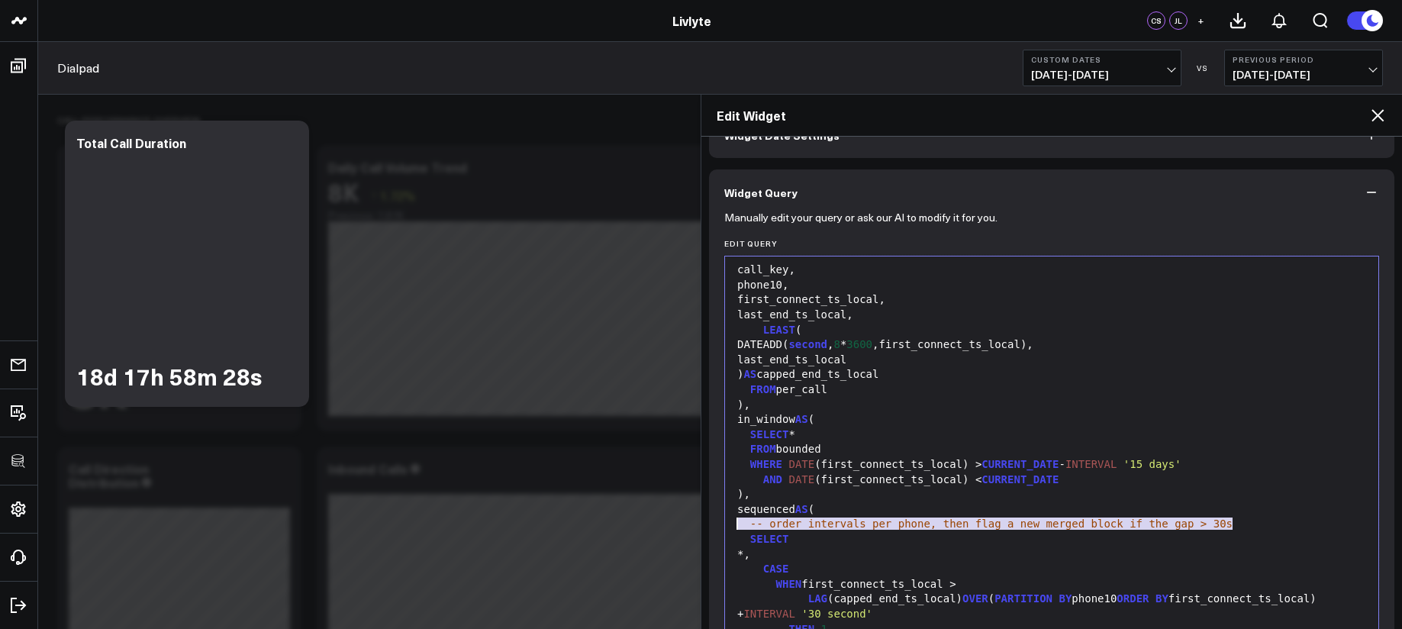
drag, startPoint x: 1239, startPoint y: 525, endPoint x: 704, endPoint y: 517, distance: 535.7
click at [704, 517] on div "Widget Display Widget Date Settings Widget Query Manually edit your query or as…" at bounding box center [1051, 383] width 700 height 492
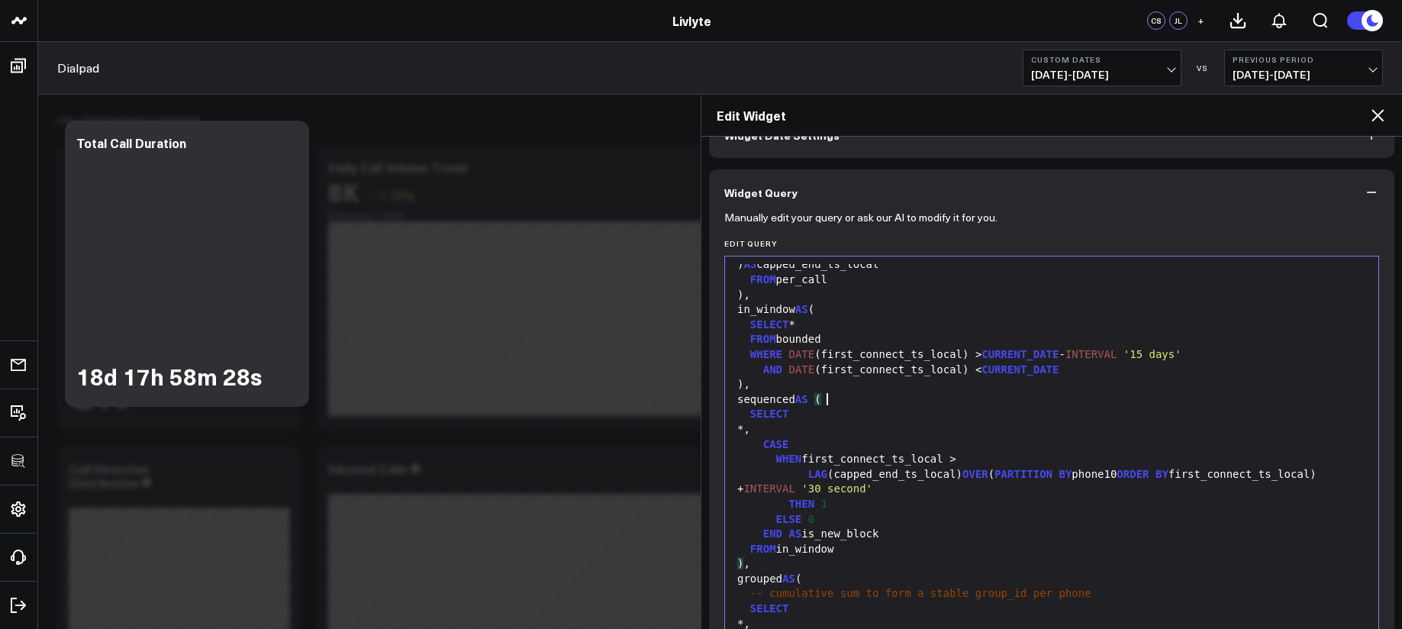
scroll to position [517, 0]
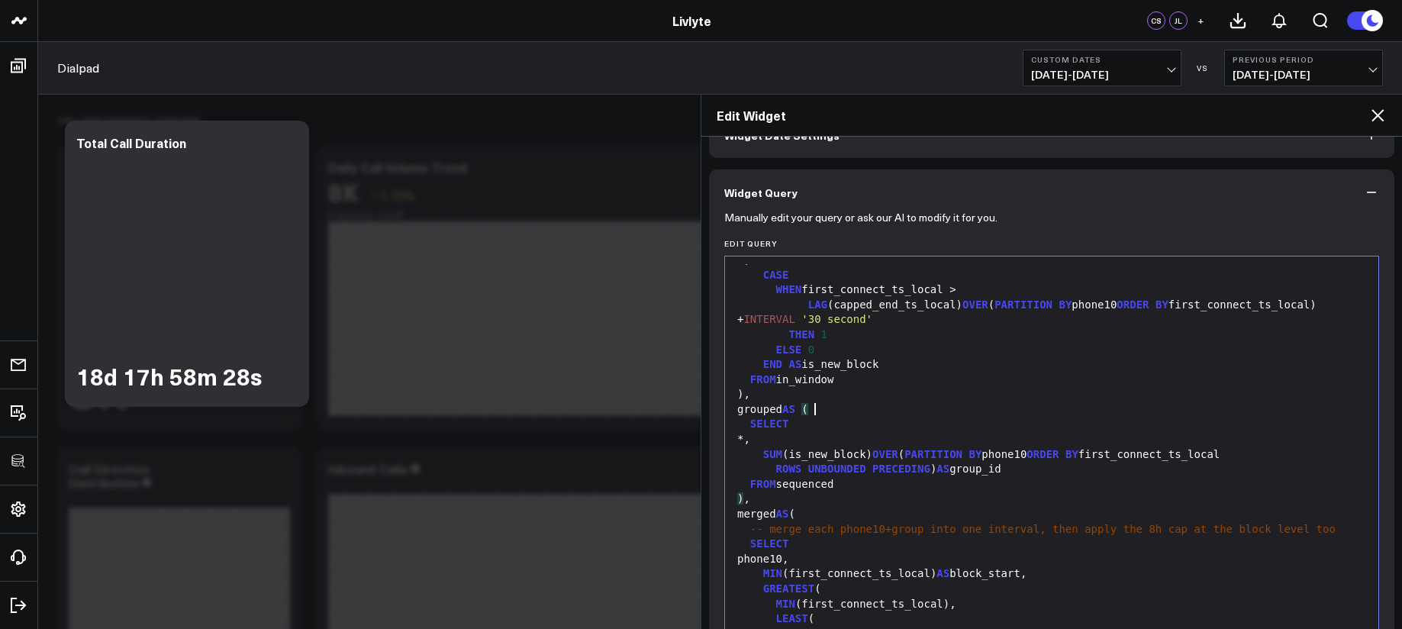
scroll to position [647, 0]
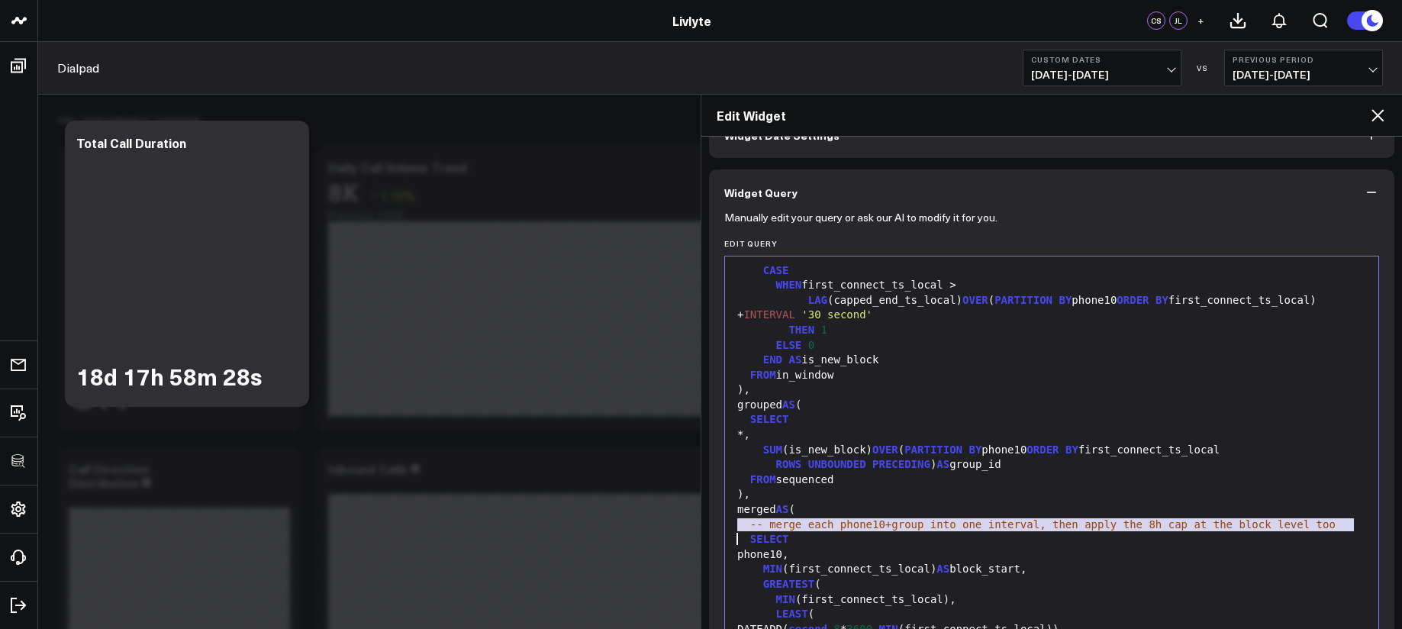
drag, startPoint x: 738, startPoint y: 528, endPoint x: 1339, endPoint y: 532, distance: 601.3
click at [1339, 532] on div "WITH legs AS ( SELECT COALESCE (master_call_id, id ) AS call_key, RIGHT (REGEXP…" at bounding box center [1052, 255] width 638 height 1277
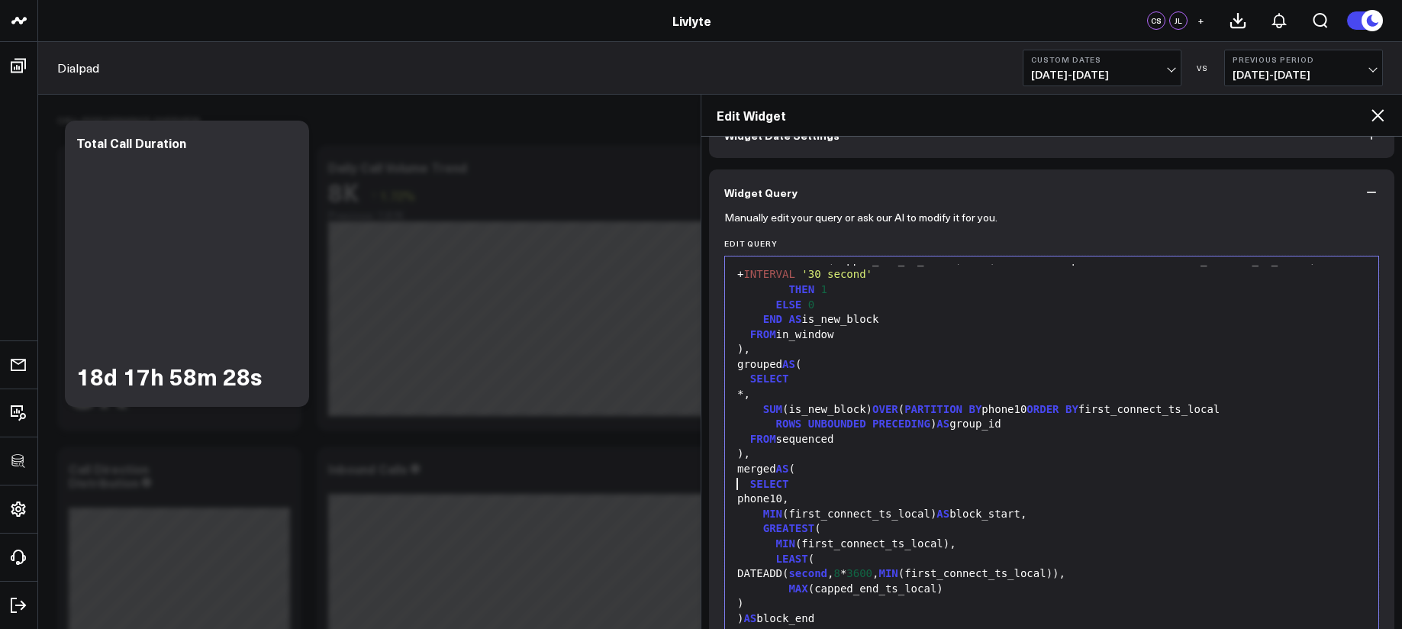
scroll to position [897, 0]
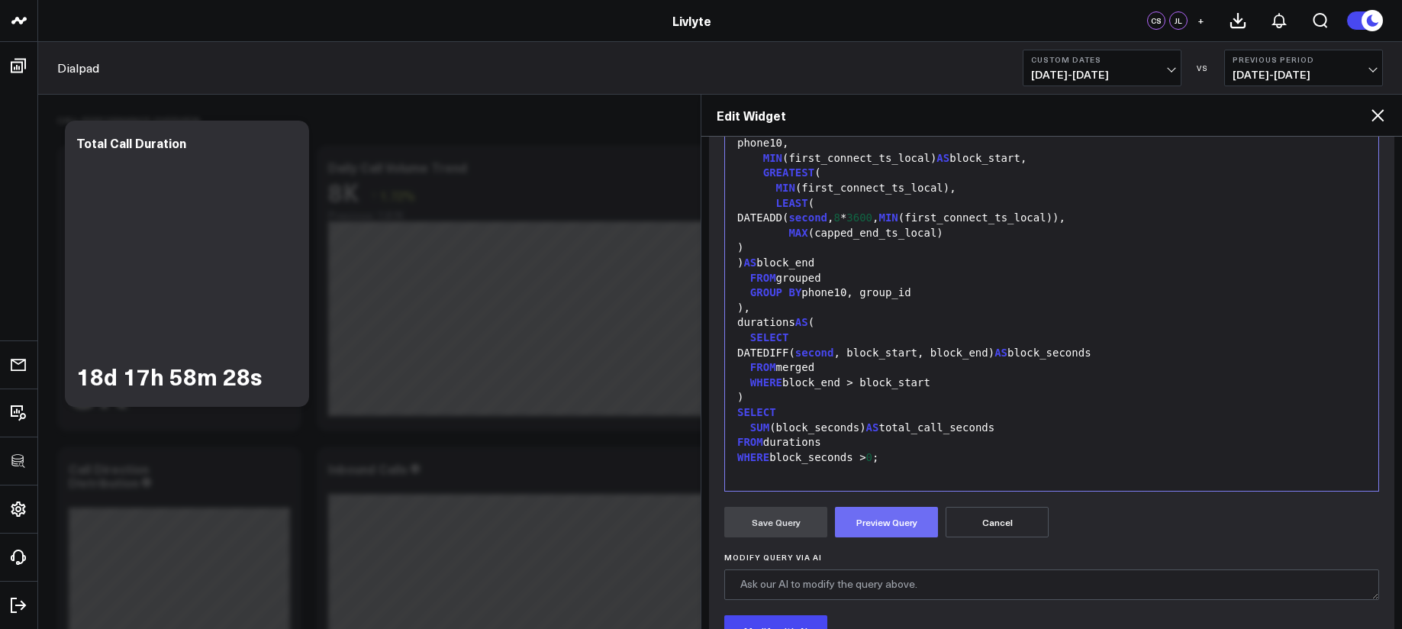
click at [905, 513] on button "Preview Query" at bounding box center [886, 522] width 103 height 31
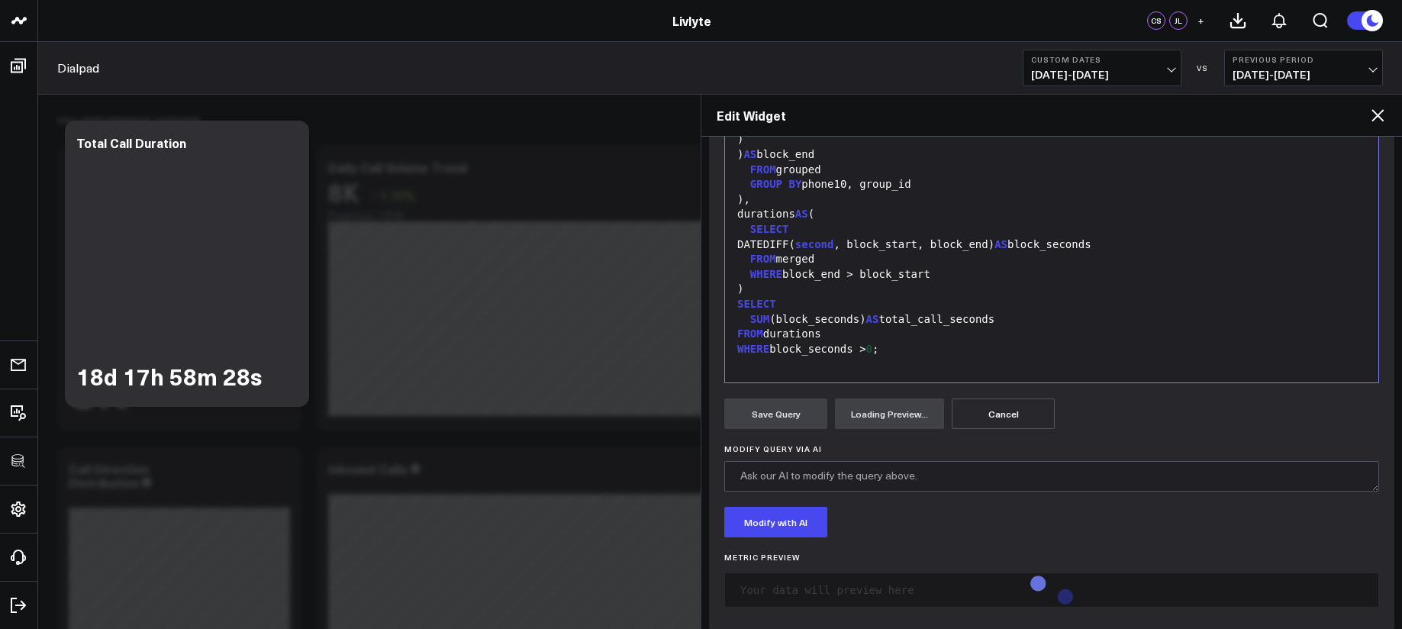
scroll to position [363, 0]
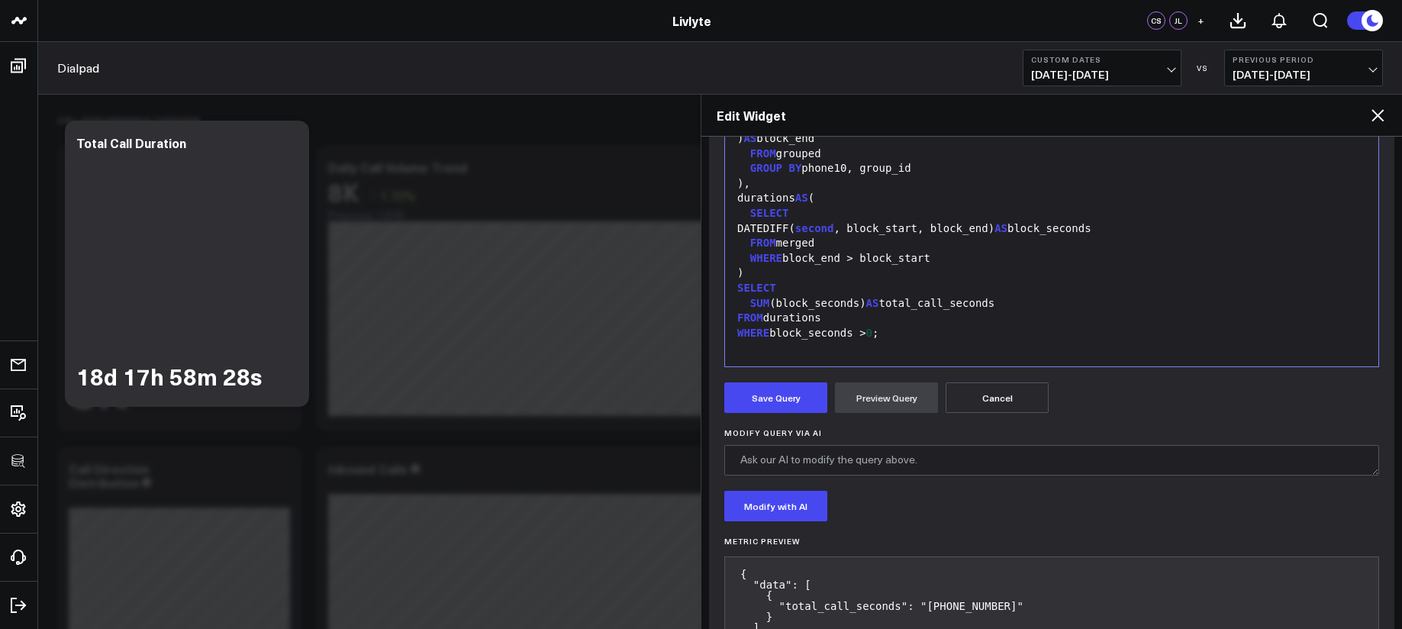
click at [805, 413] on form "Manually edit your query or ask our AI to modify it for you. Edit Query Selecti…" at bounding box center [1051, 305] width 655 height 721
click at [802, 404] on button "Save Query" at bounding box center [775, 397] width 103 height 31
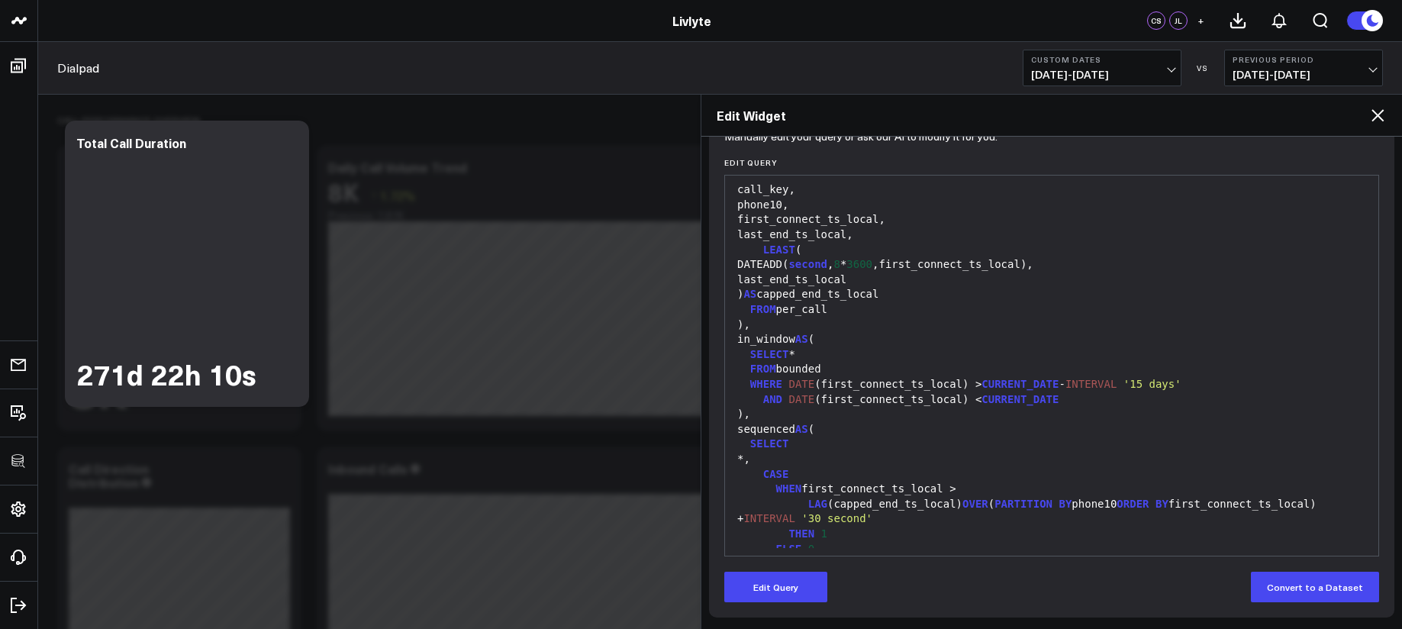
scroll to position [375, 0]
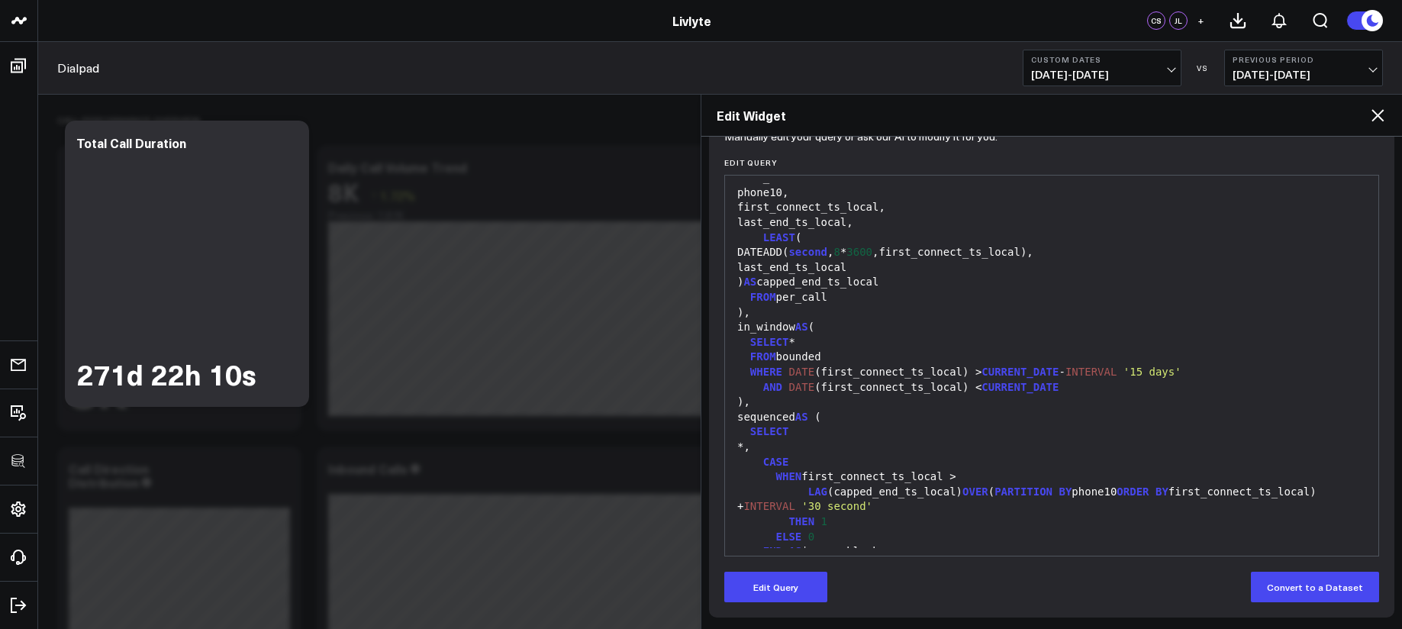
click at [885, 410] on div "sequenced AS (" at bounding box center [1052, 417] width 638 height 15
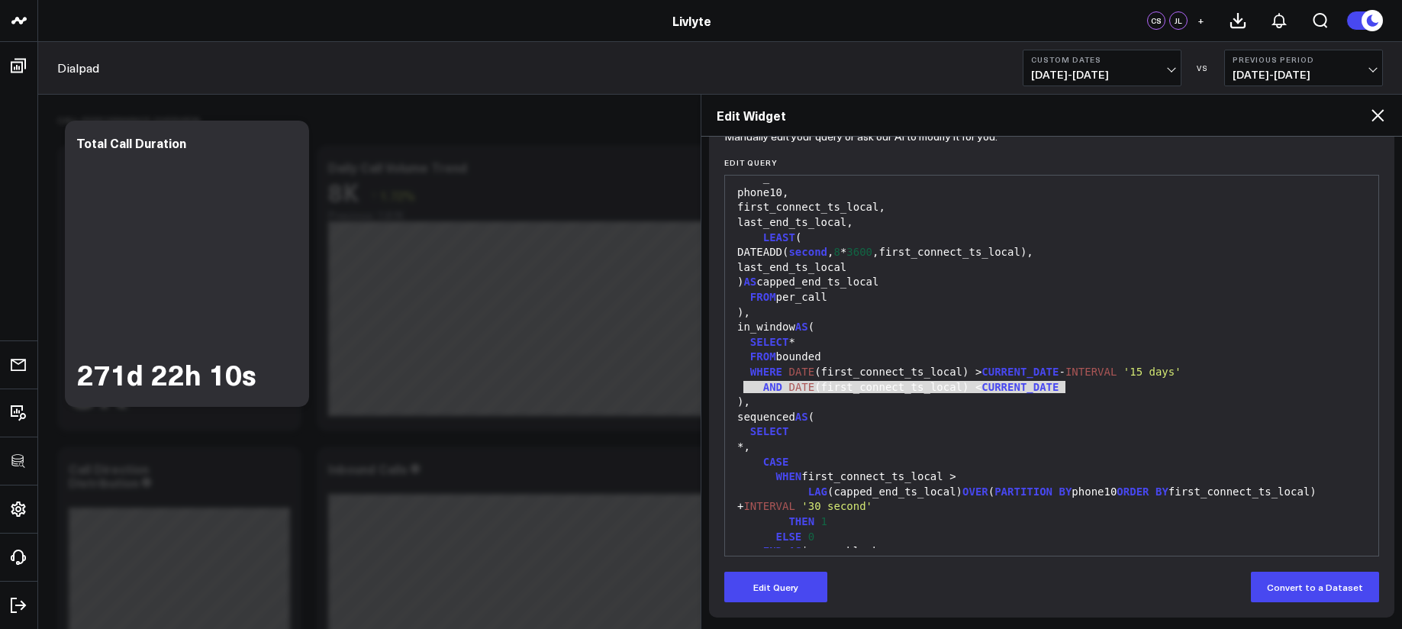
drag, startPoint x: 1076, startPoint y: 386, endPoint x: 744, endPoint y: 391, distance: 332.0
click at [744, 391] on div "AND DATE (first_connect_ts_local) < CURRENT_DATE" at bounding box center [1052, 387] width 638 height 15
click at [771, 588] on button "Edit Query" at bounding box center [775, 587] width 103 height 31
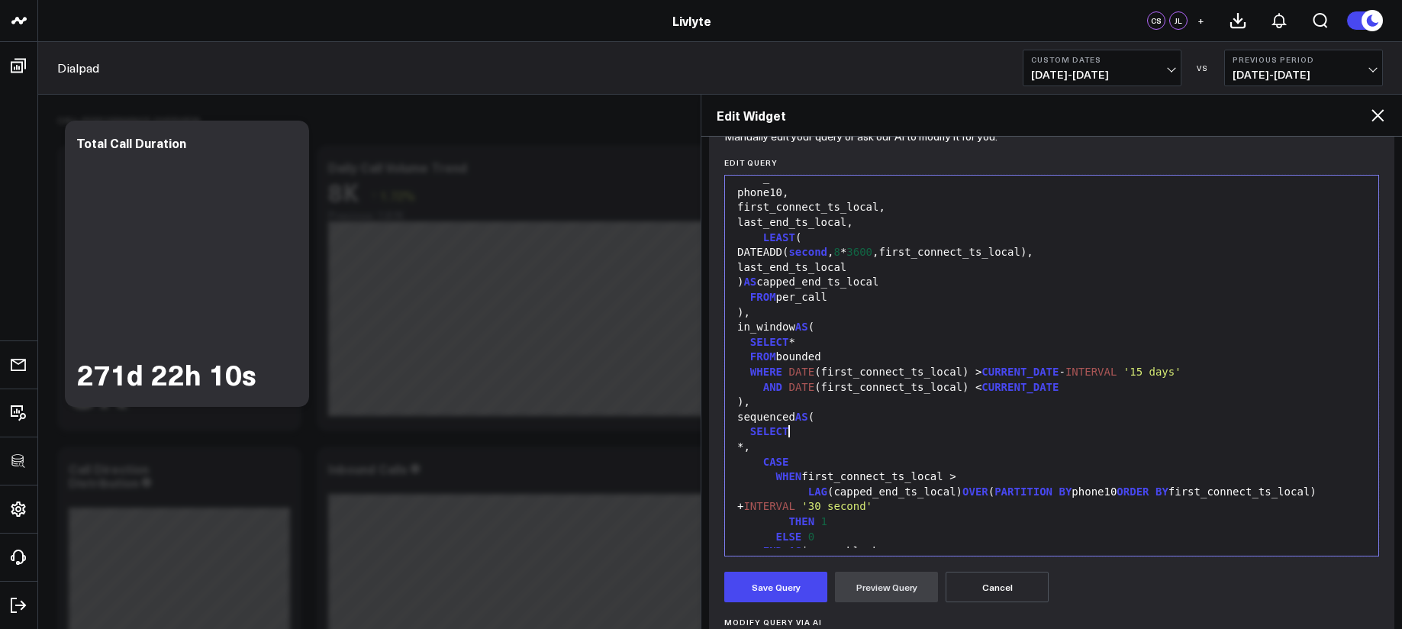
click at [1003, 434] on div "SELECT" at bounding box center [1052, 431] width 638 height 15
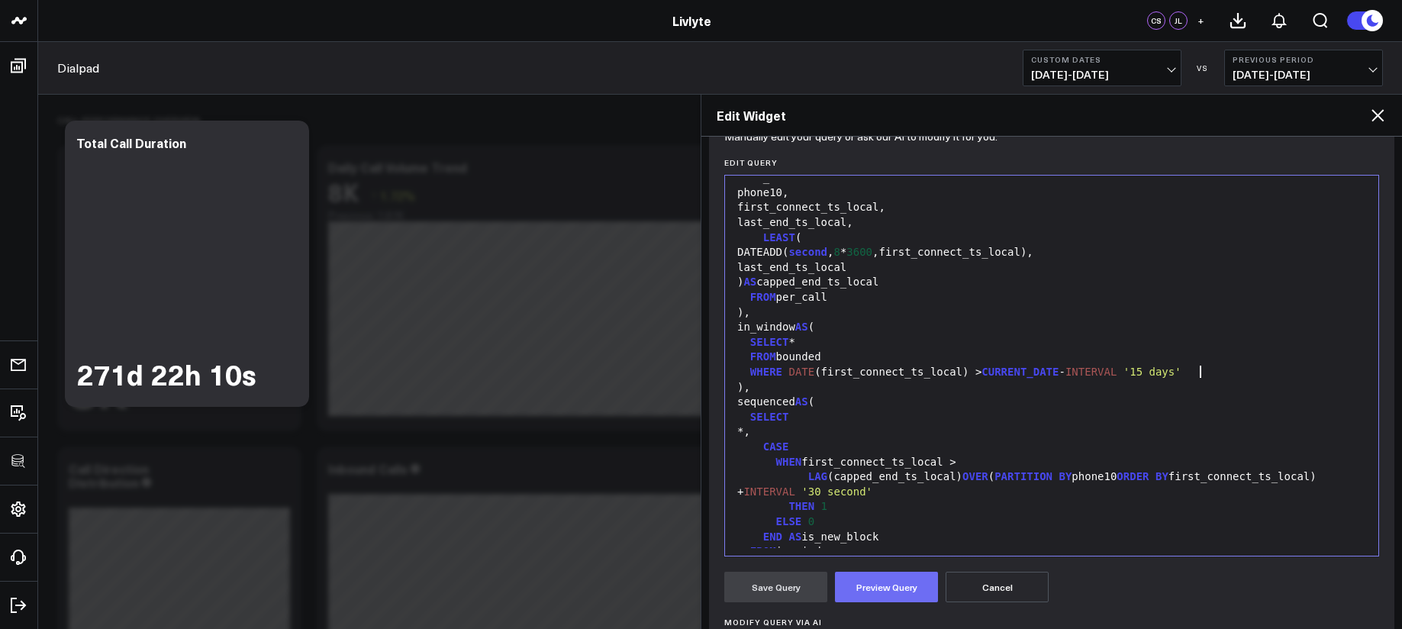
click at [859, 583] on button "Preview Query" at bounding box center [886, 587] width 103 height 31
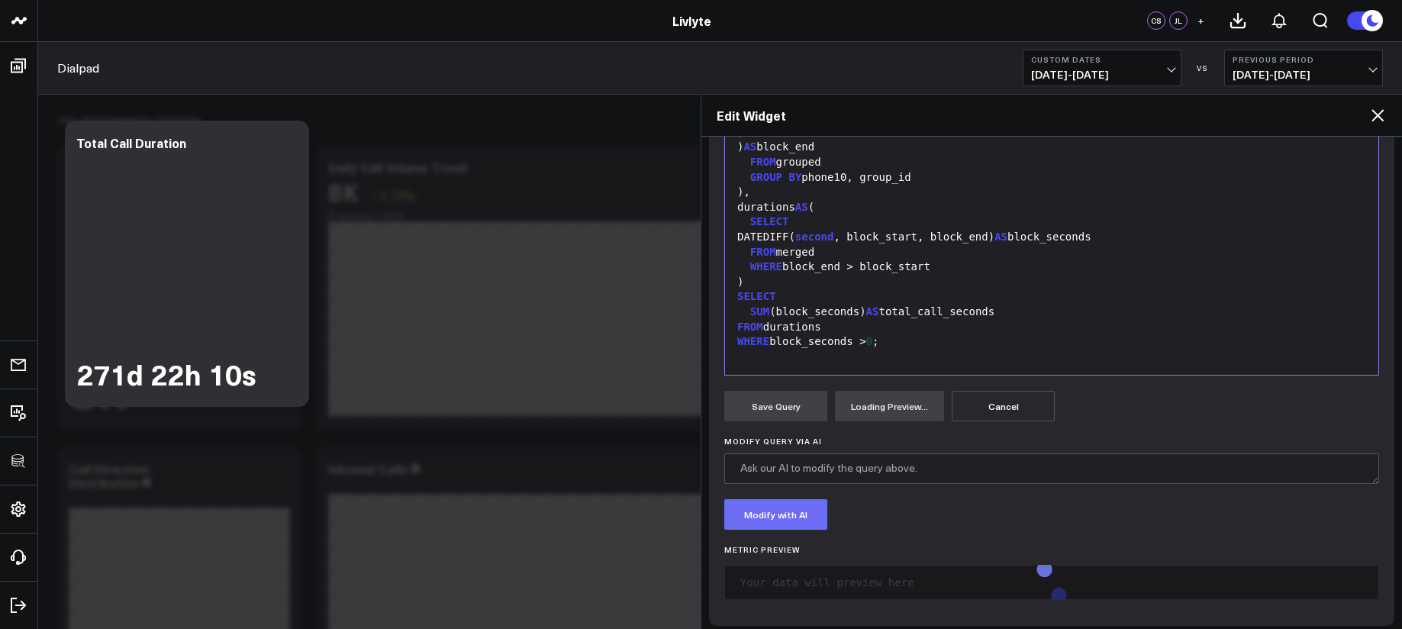
scroll to position [363, 0]
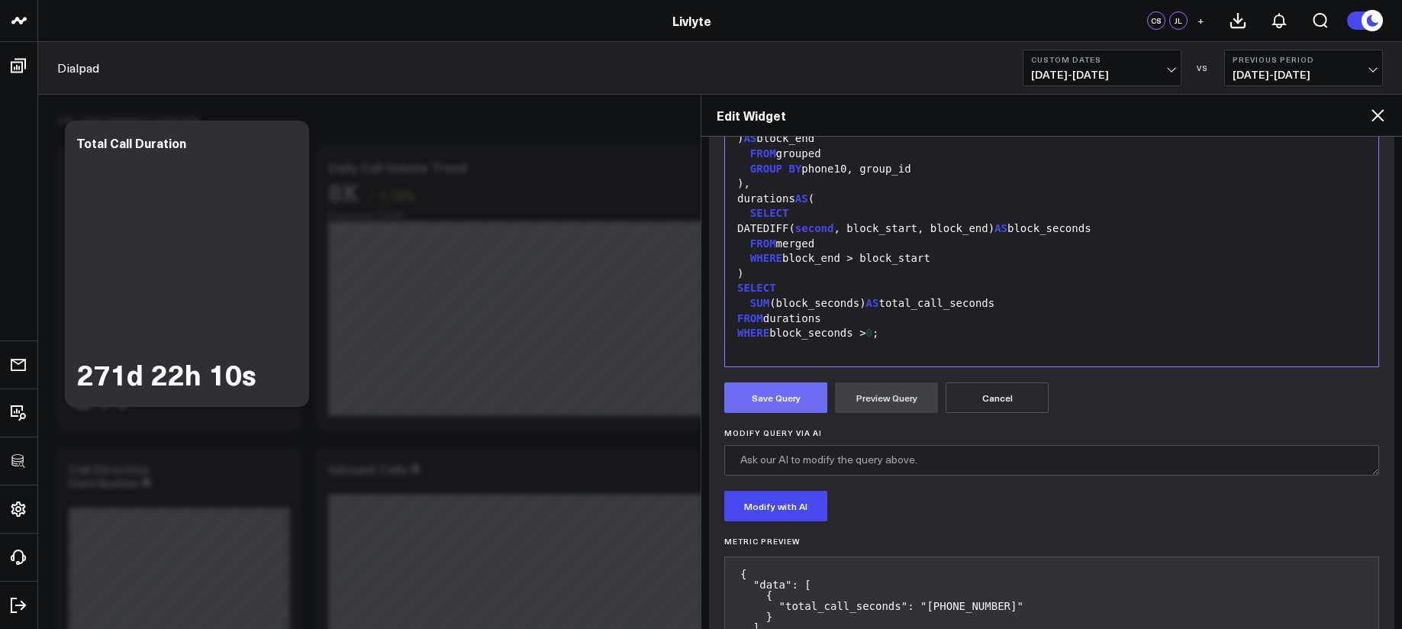
click at [802, 402] on button "Save Query" at bounding box center [775, 397] width 103 height 31
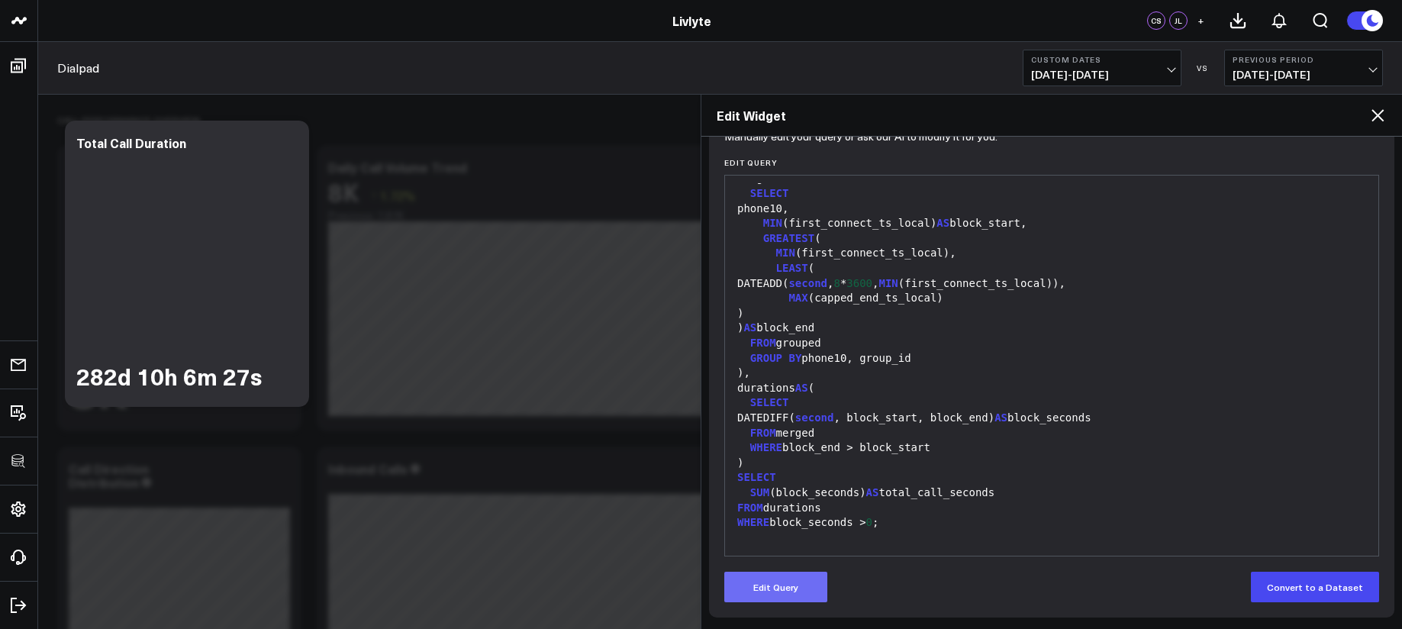
click at [771, 591] on button "Edit Query" at bounding box center [775, 587] width 103 height 31
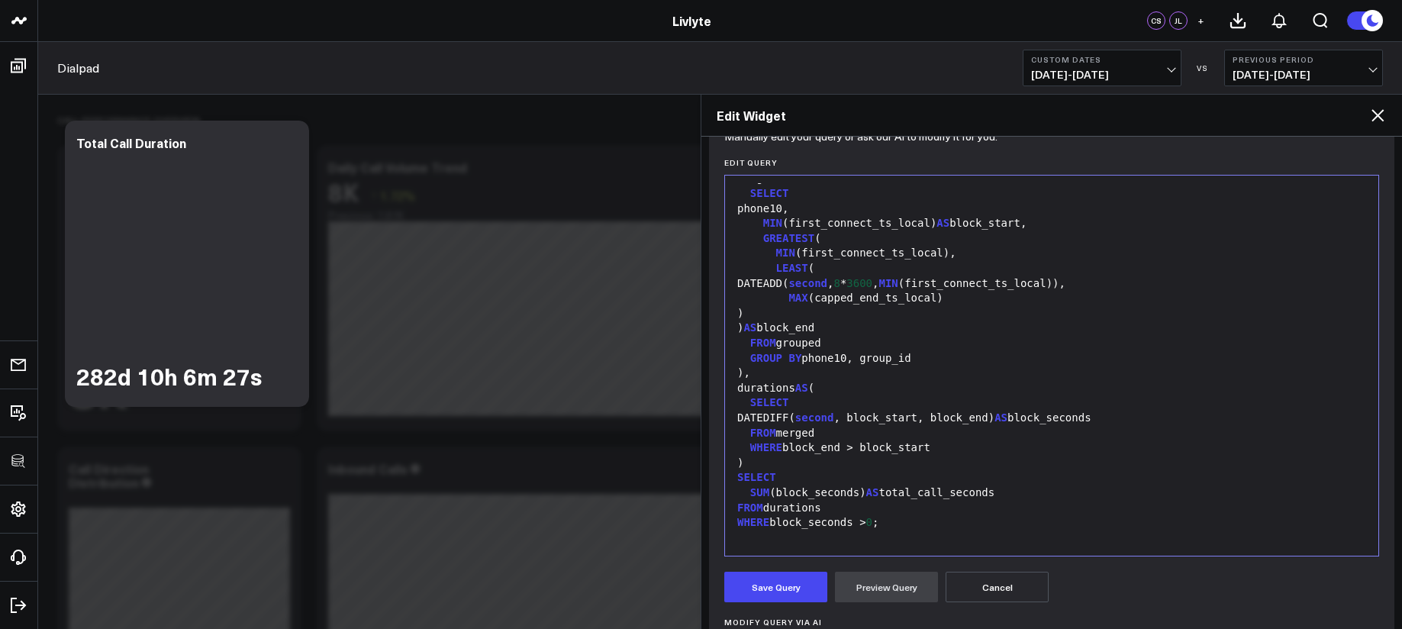
click at [828, 503] on div "FROM durations" at bounding box center [1052, 508] width 638 height 15
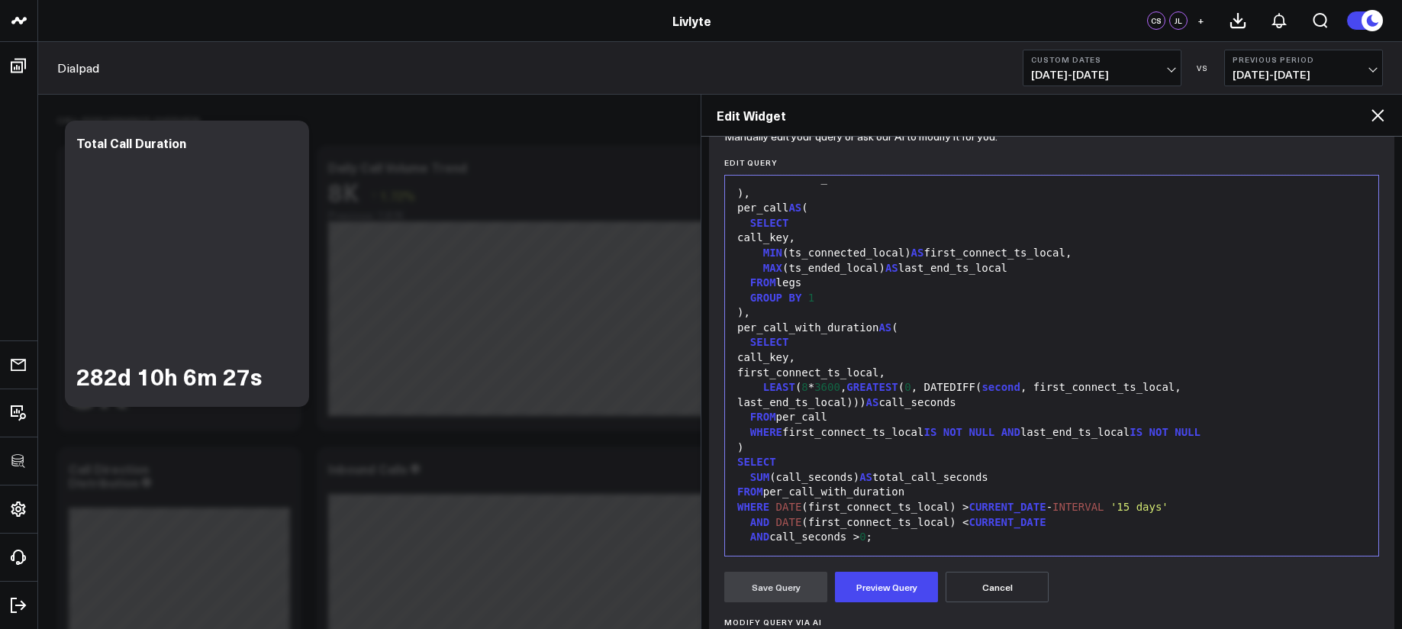
scroll to position [179, 0]
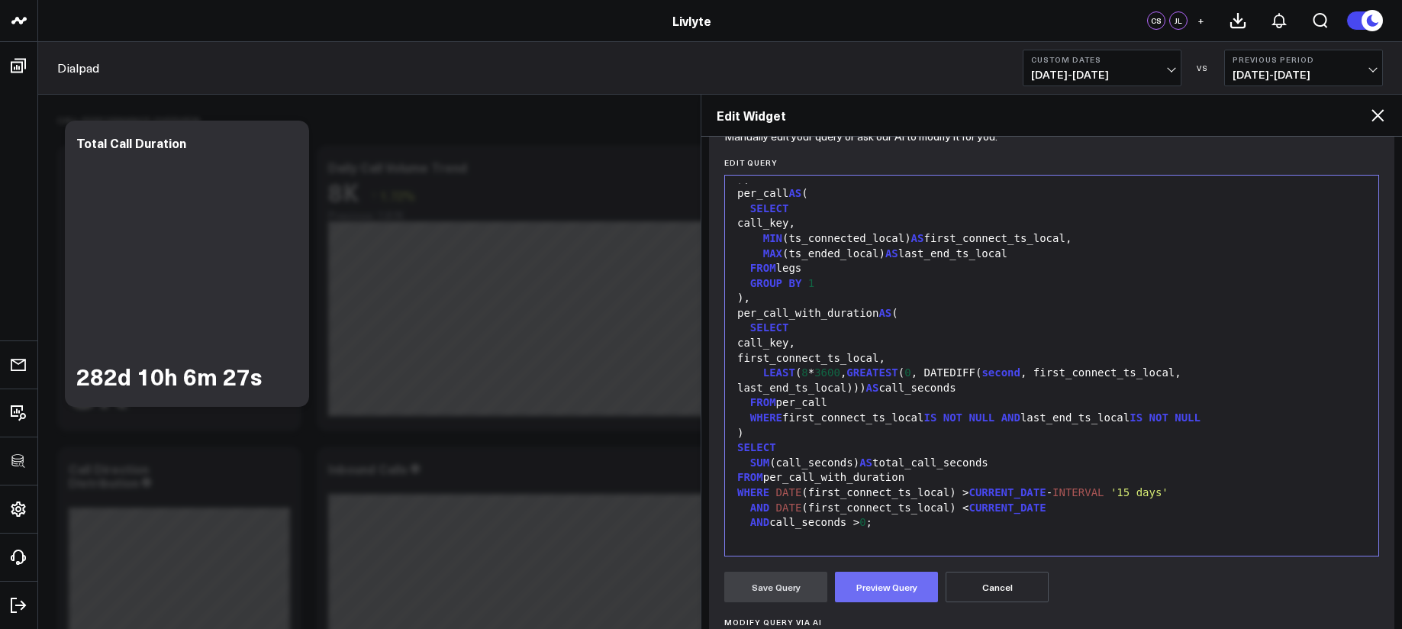
click at [888, 584] on button "Preview Query" at bounding box center [886, 587] width 103 height 31
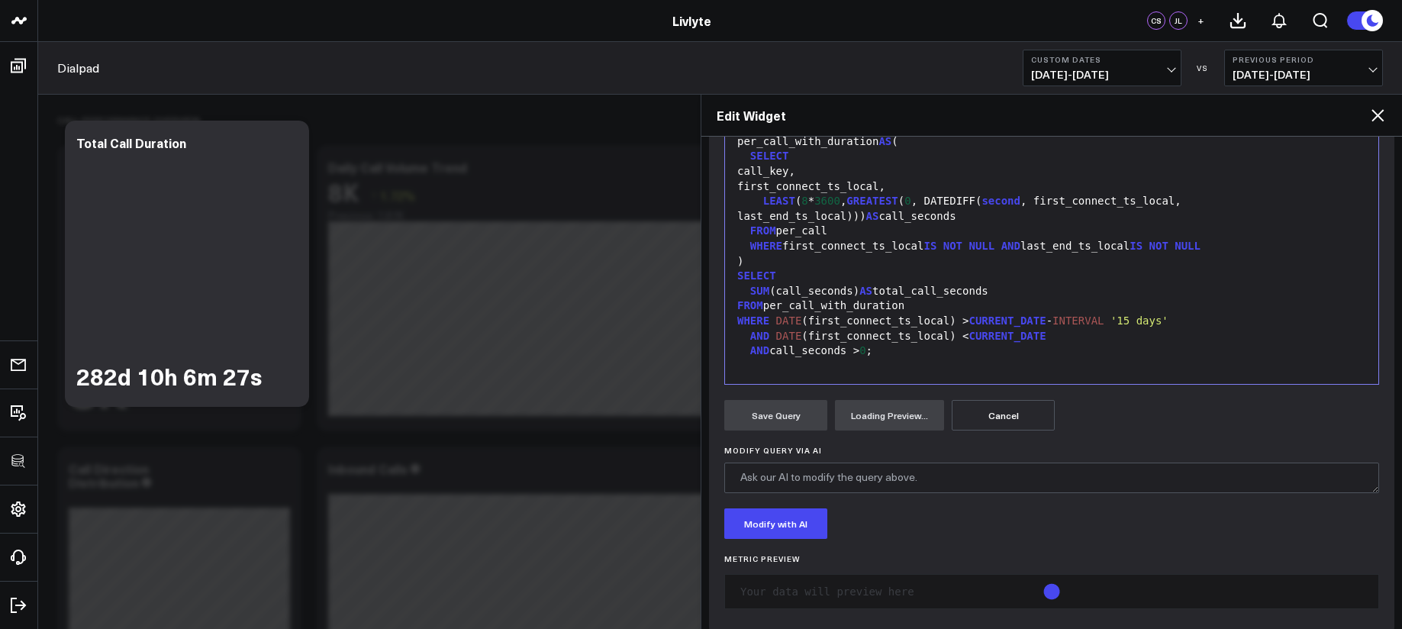
scroll to position [363, 0]
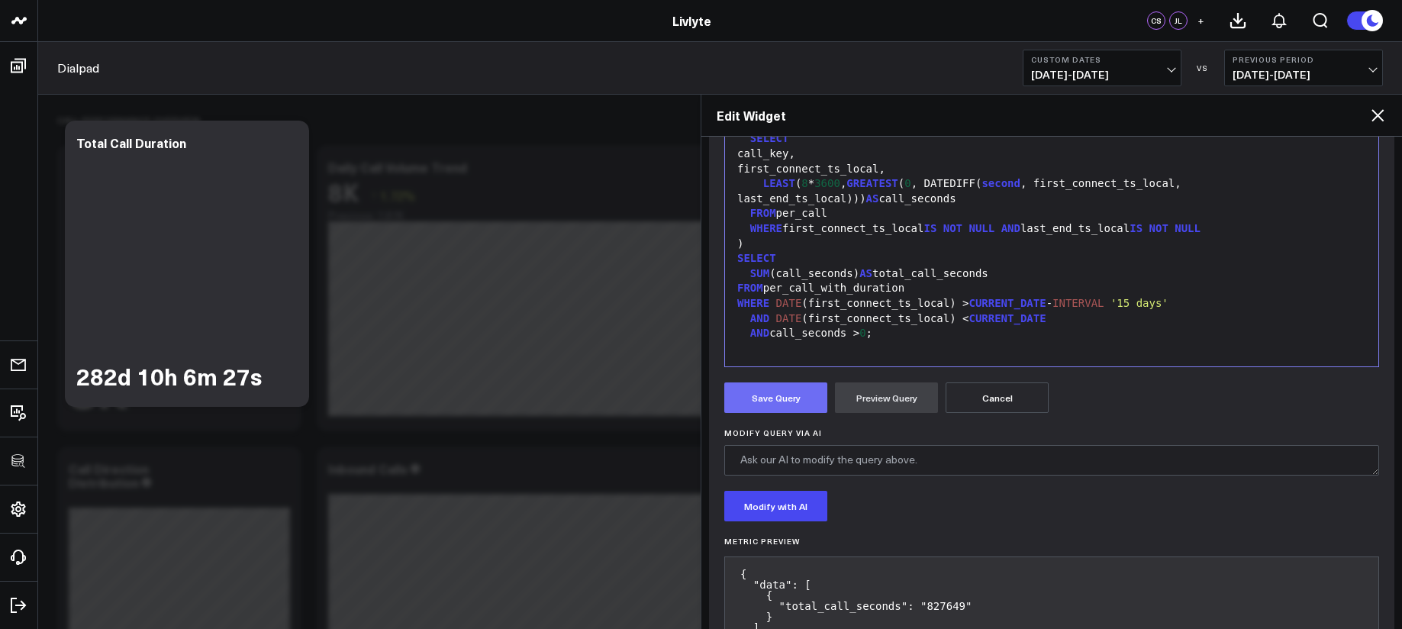
click at [781, 401] on button "Save Query" at bounding box center [775, 397] width 103 height 31
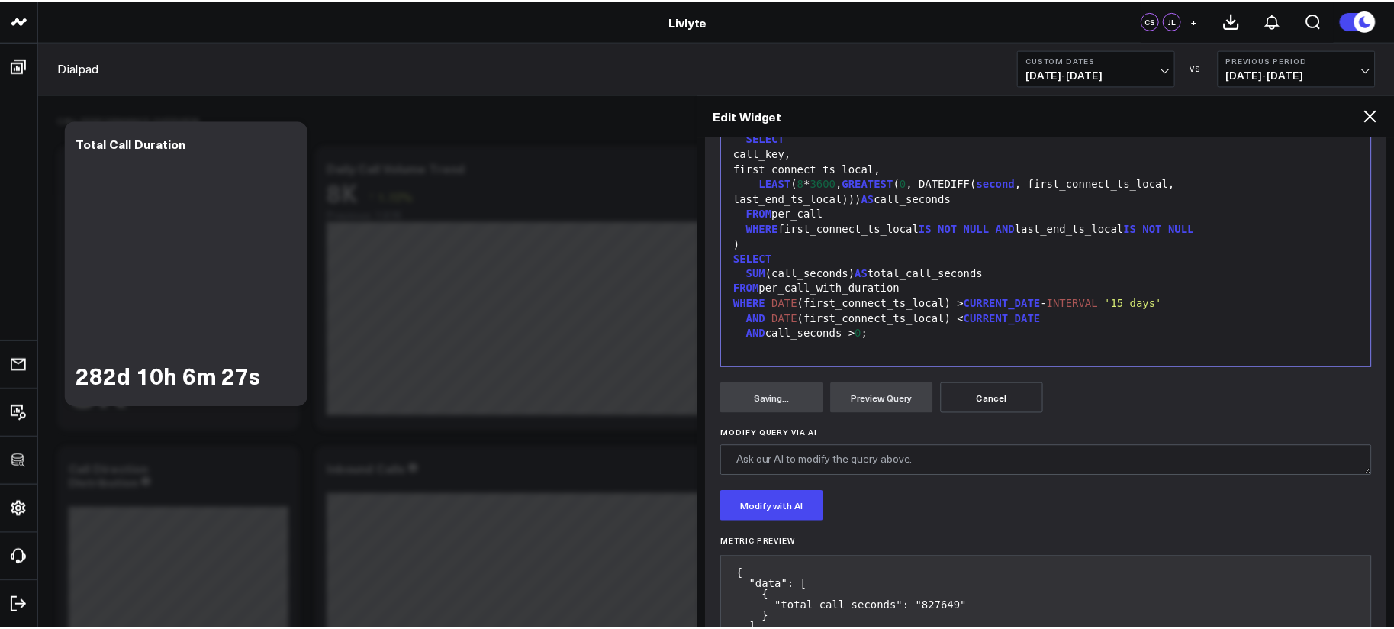
scroll to position [174, 0]
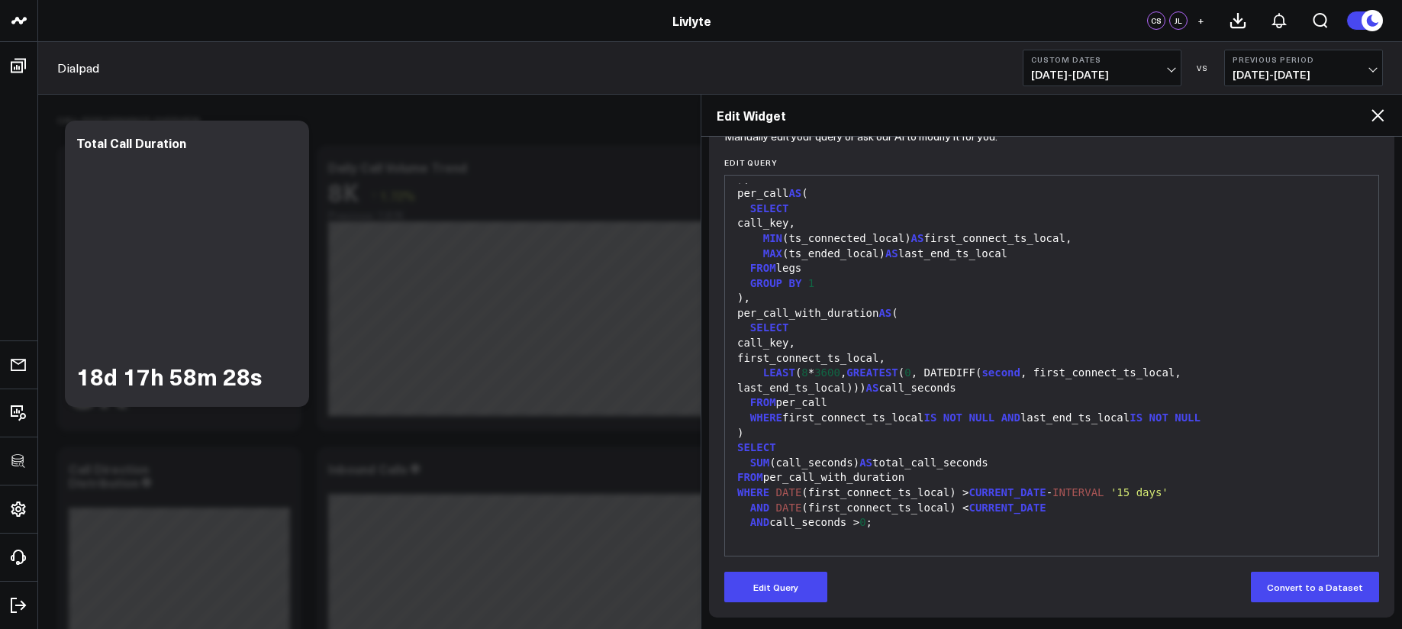
click at [1380, 109] on icon at bounding box center [1377, 115] width 18 height 18
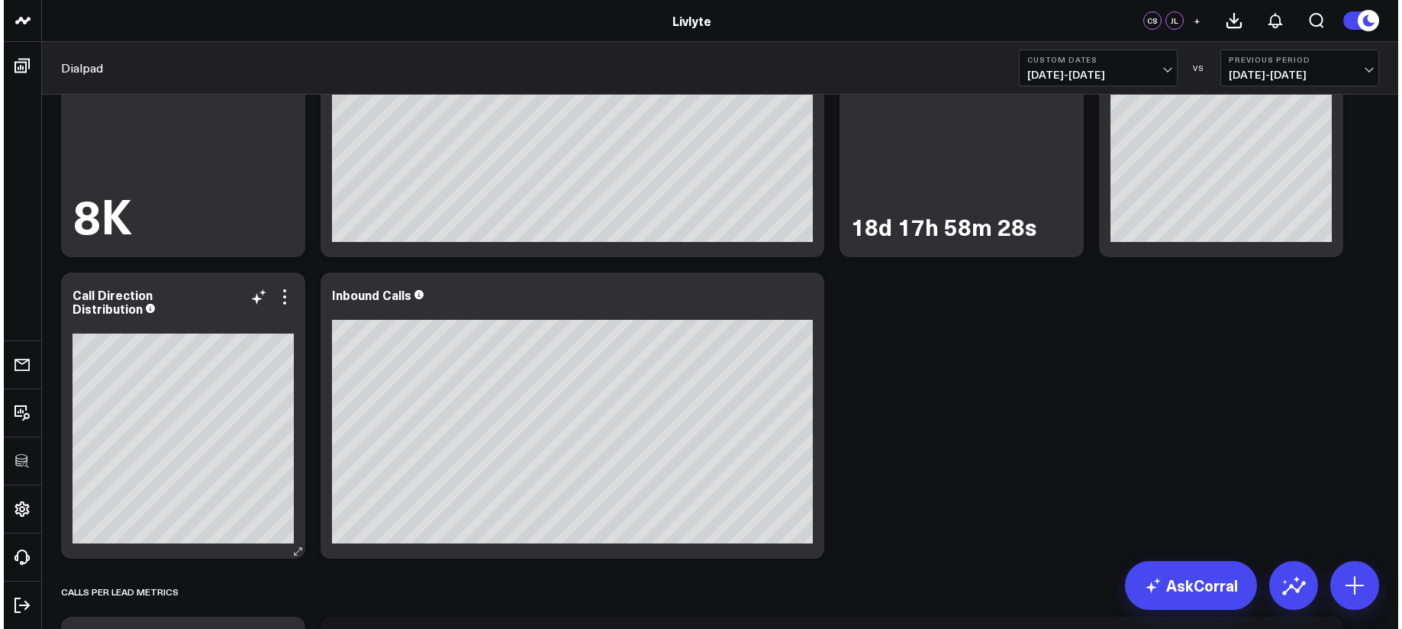
scroll to position [152, 0]
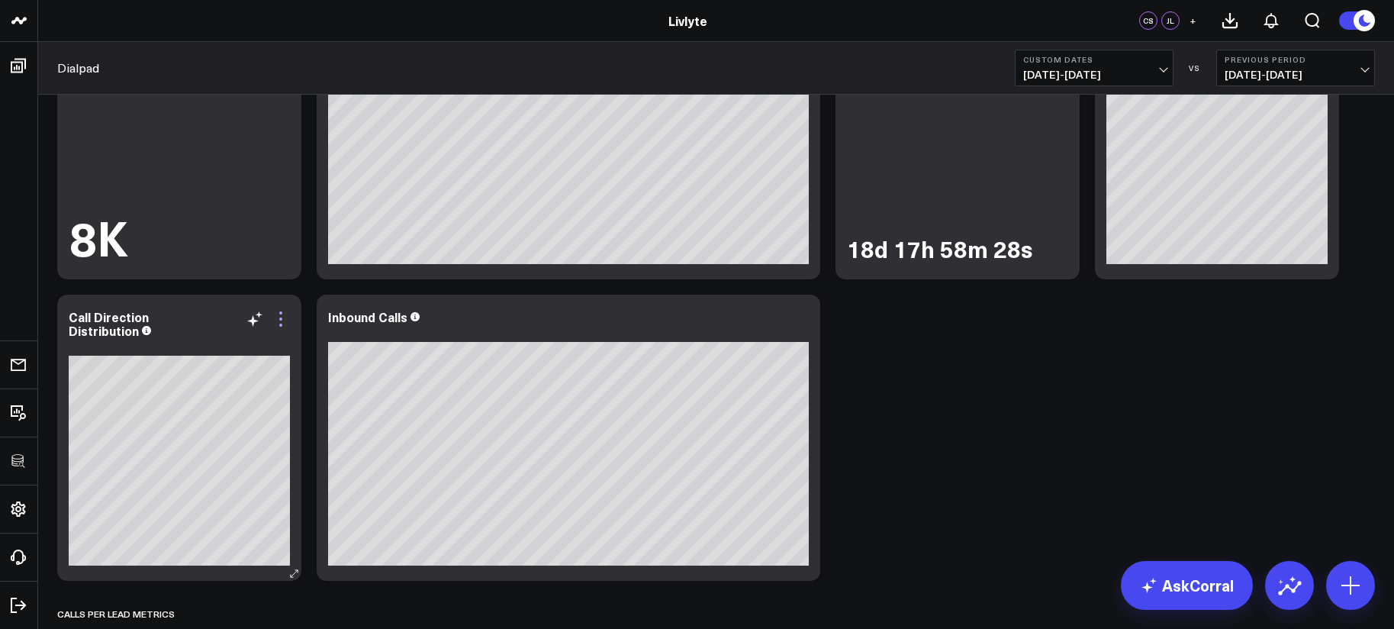
click at [286, 312] on icon at bounding box center [281, 319] width 18 height 18
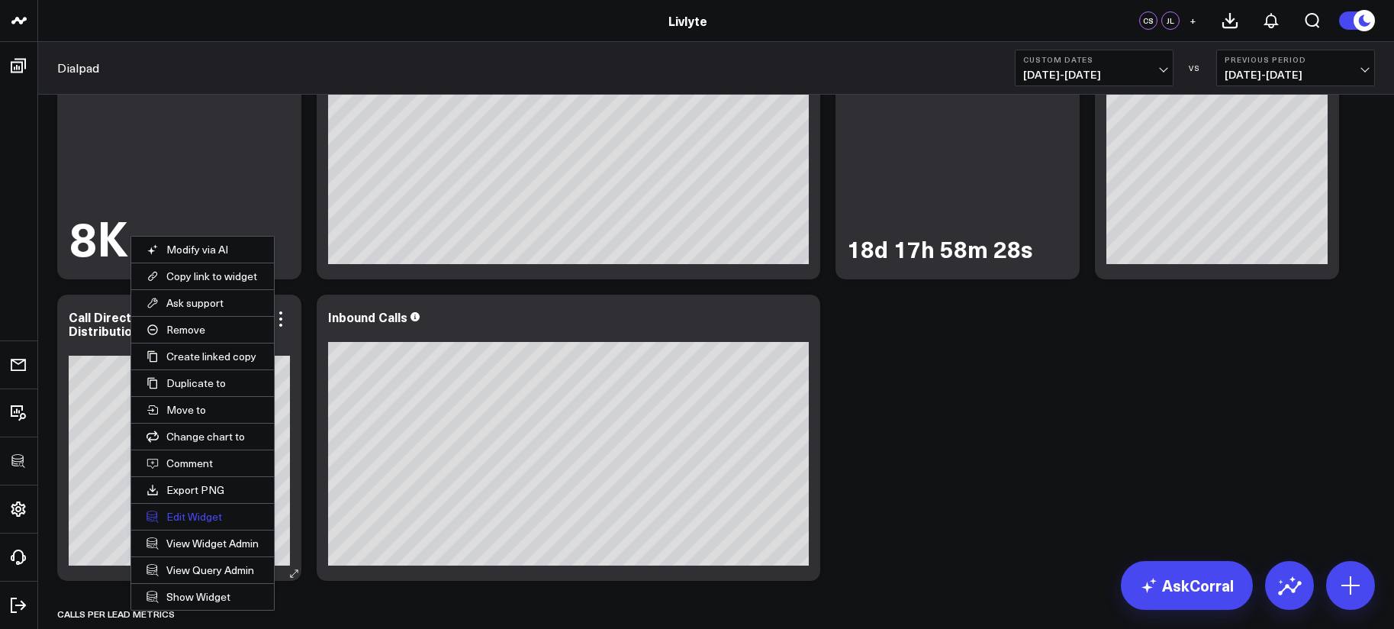
click at [186, 512] on button "Edit Widget" at bounding box center [202, 517] width 143 height 26
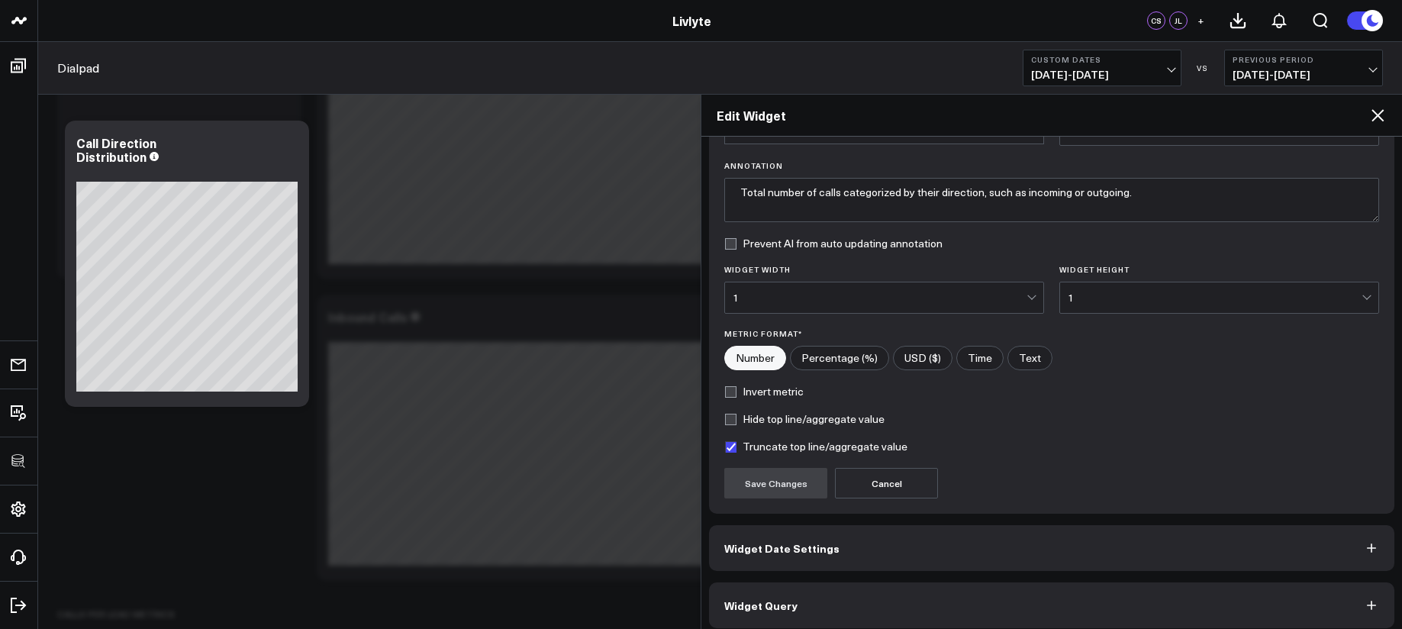
scroll to position [108, 0]
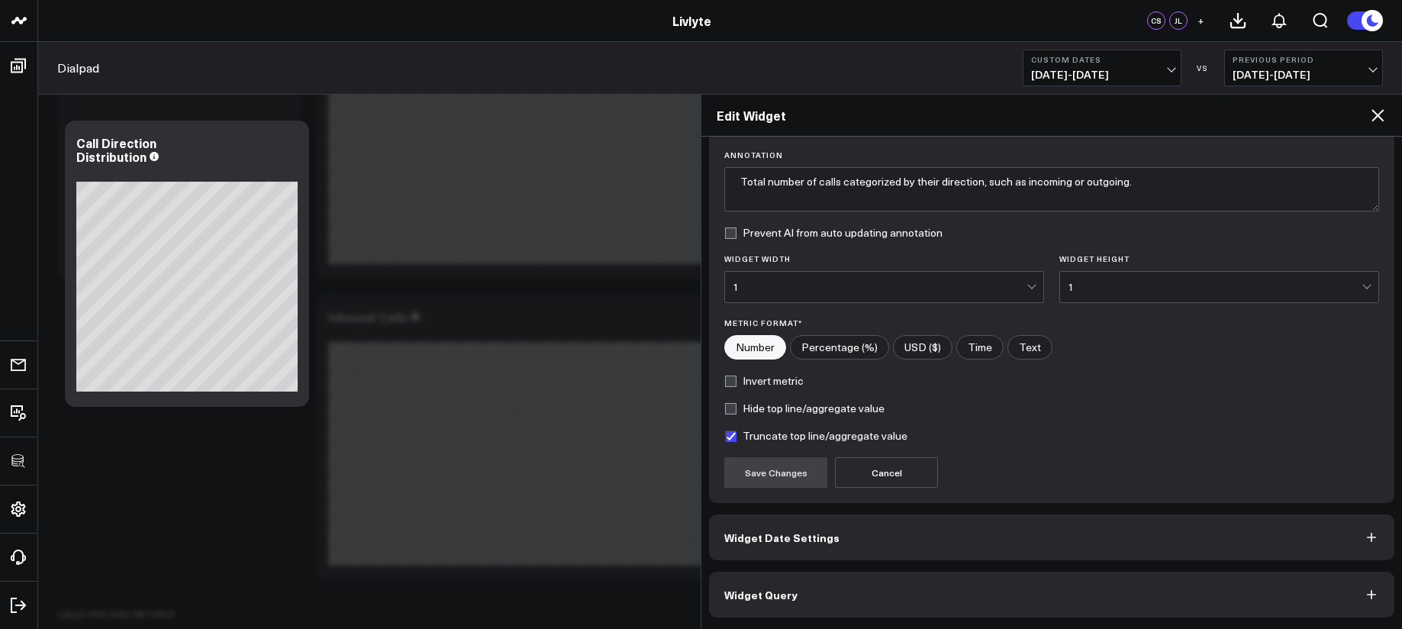
click at [846, 598] on button "Widget Query" at bounding box center [1051, 595] width 685 height 46
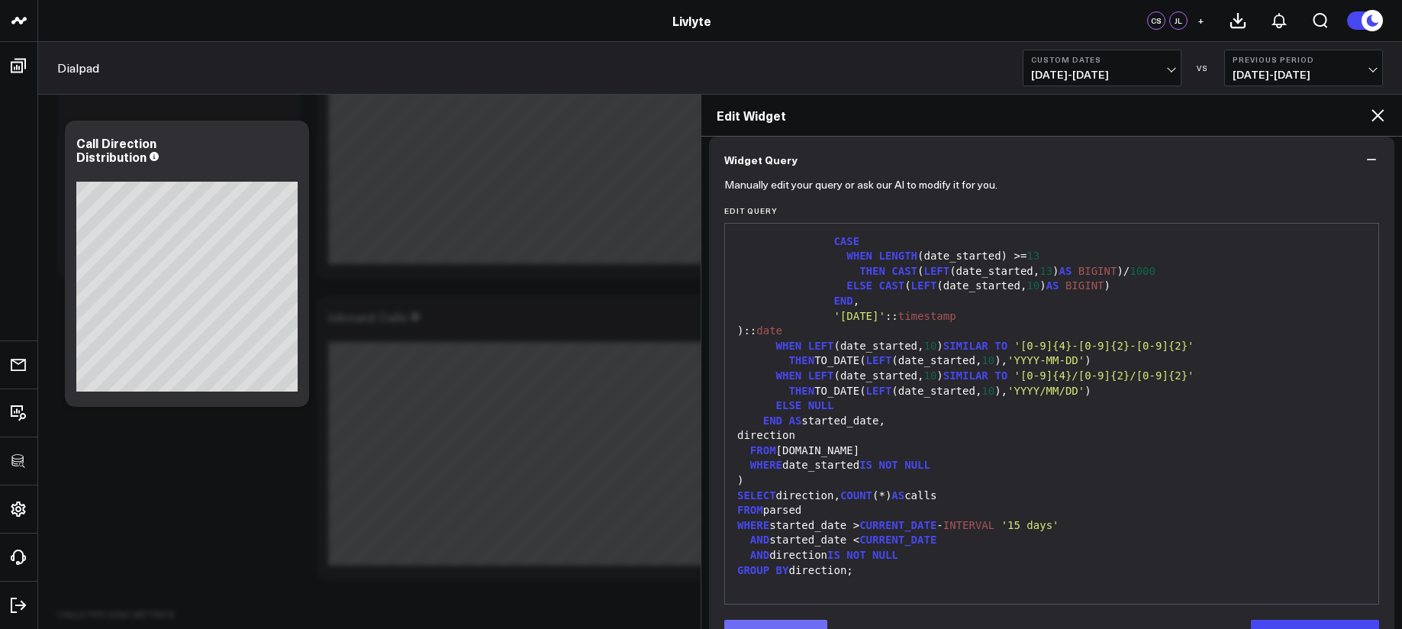
scroll to position [174, 0]
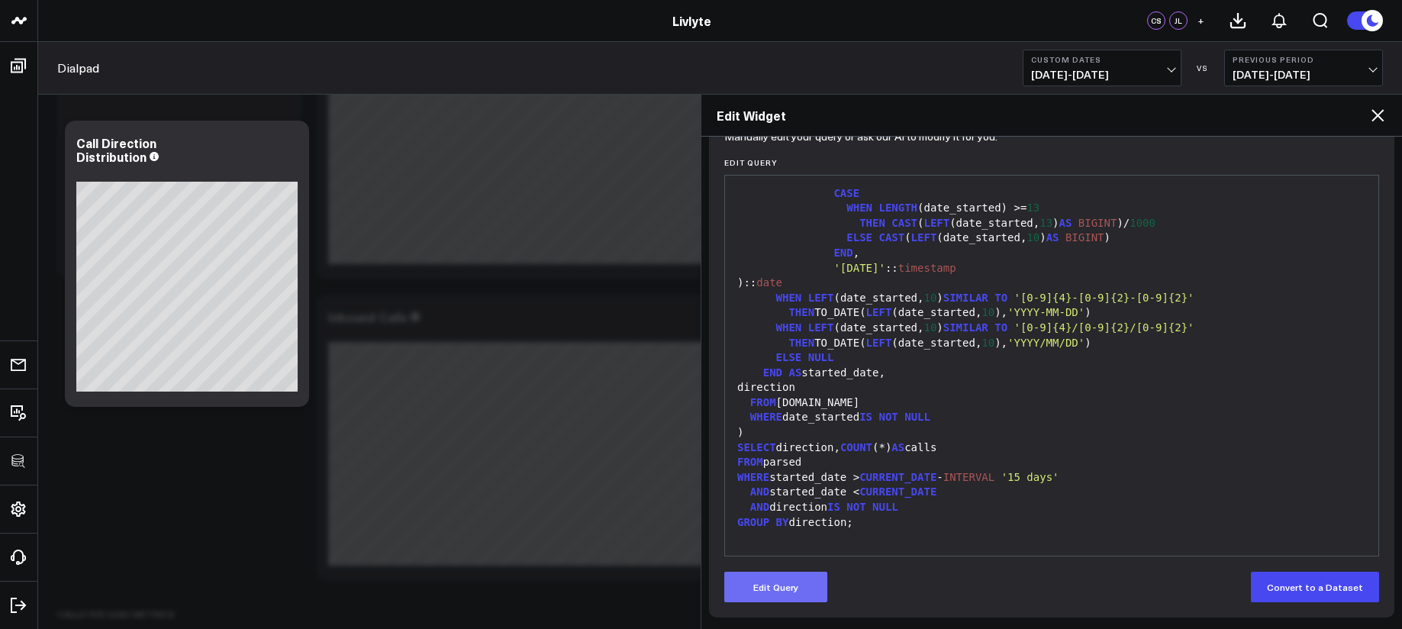
click at [772, 585] on button "Edit Query" at bounding box center [775, 587] width 103 height 31
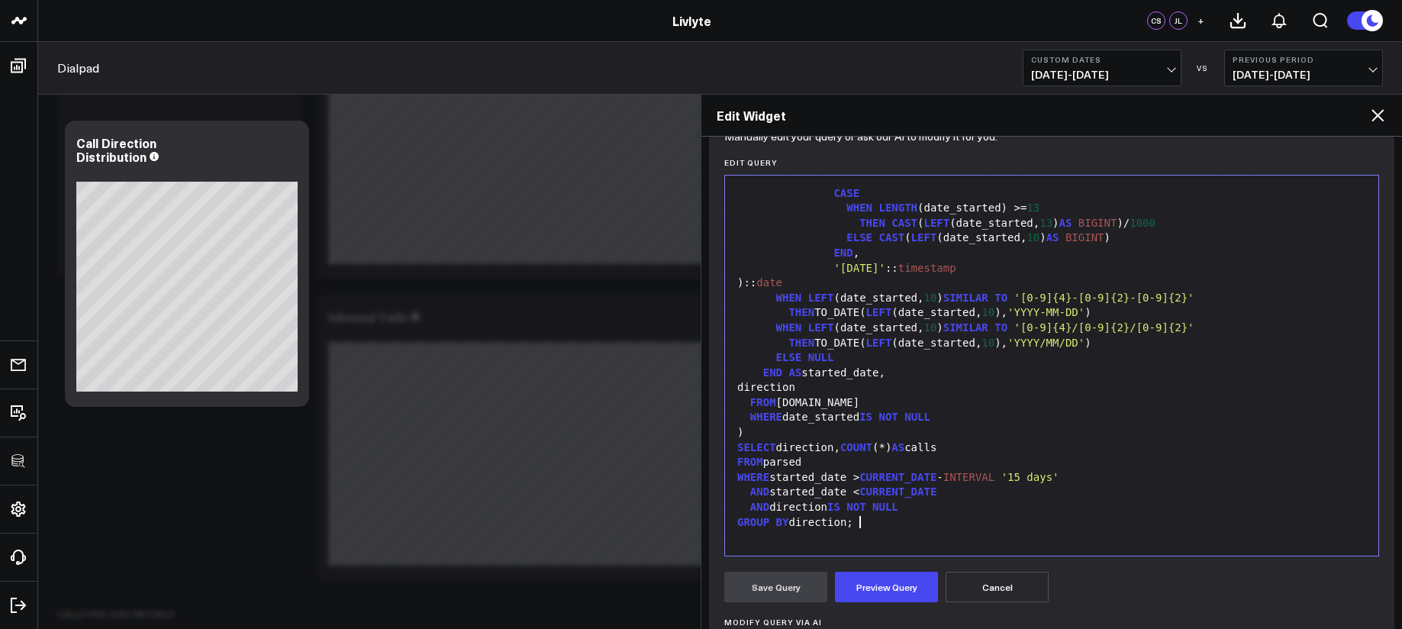
click at [890, 523] on div "GROUP BY direction;" at bounding box center [1052, 522] width 638 height 15
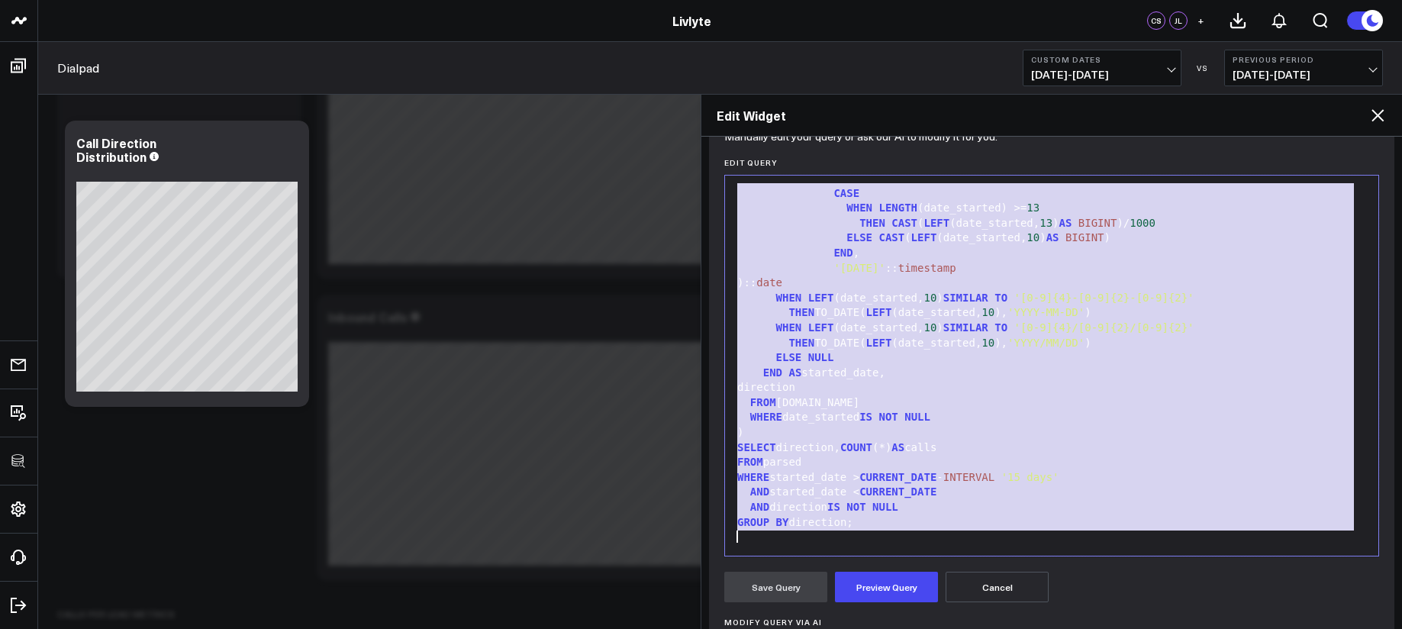
copy div "WITH parsed AS ( SELECT CASE WHEN date_started SIMILAR TO '[0-9]+' THEN DATEADD…"
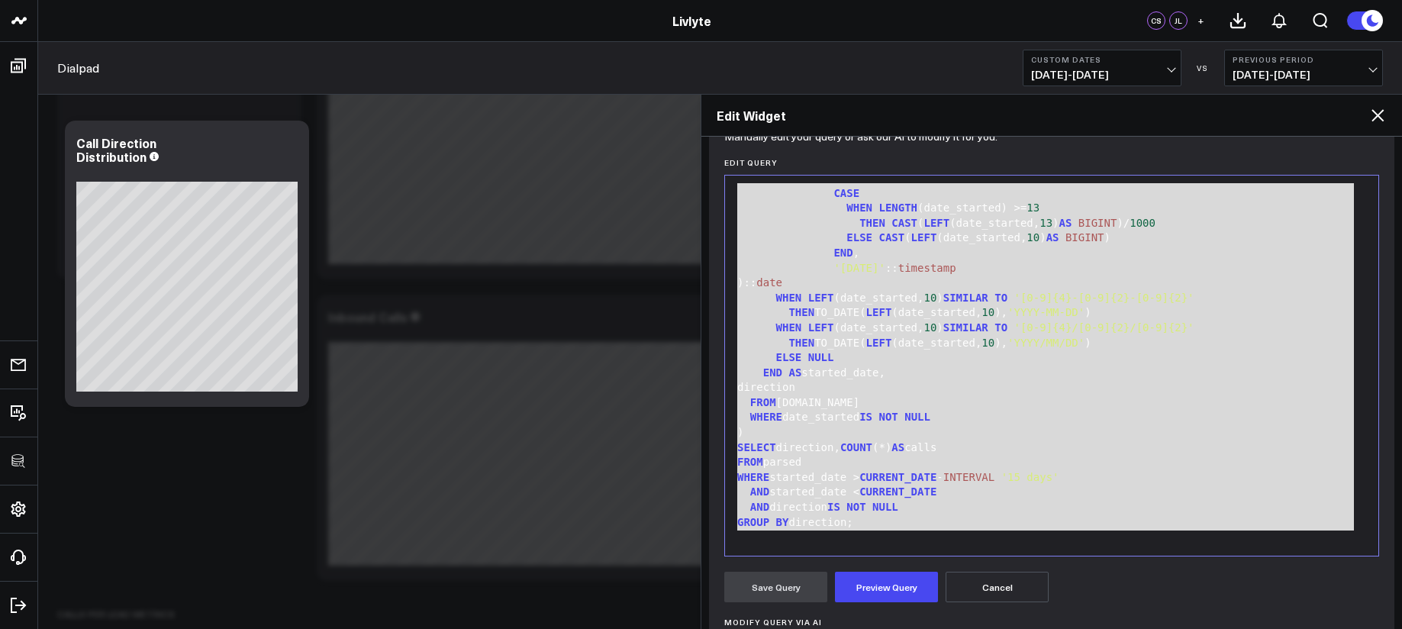
click at [147, 444] on div "Call Performance Overview Modify via AI Copy link to widget Ask support Remove …" at bounding box center [716, 610] width 1333 height 1334
click at [885, 375] on div "END AS started_date," at bounding box center [1052, 372] width 638 height 15
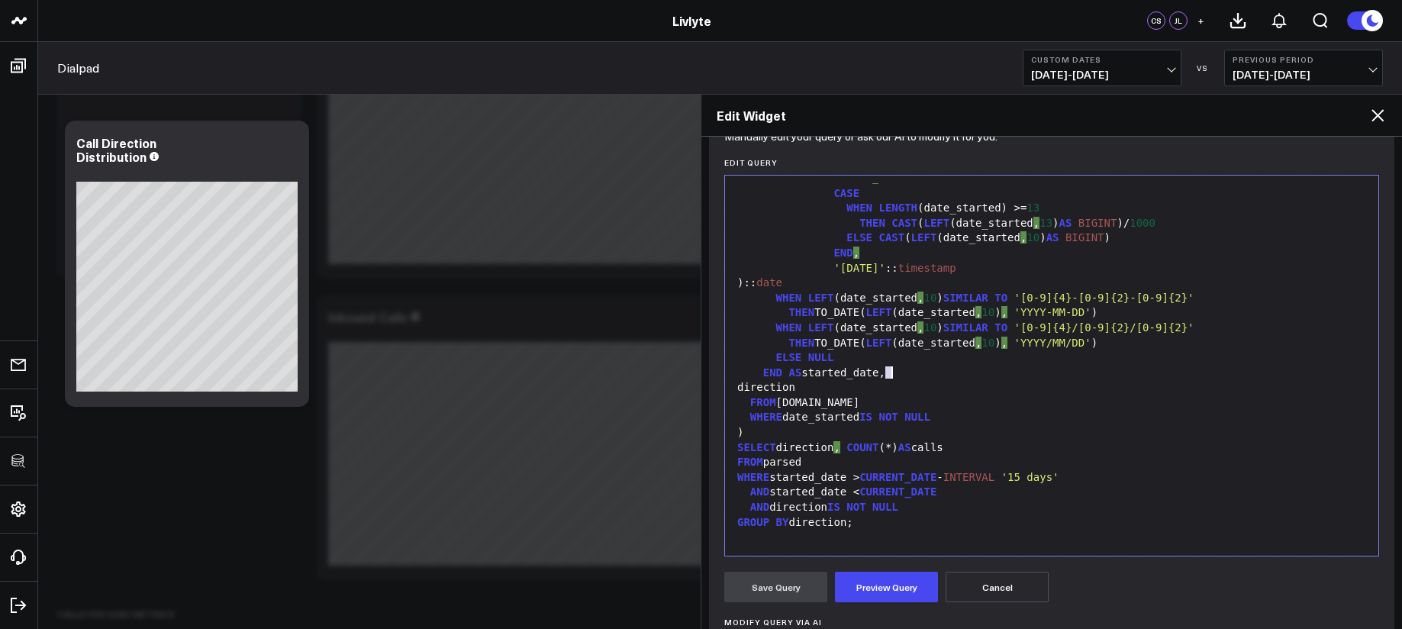
click at [865, 370] on div "END AS started_date," at bounding box center [1052, 372] width 638 height 15
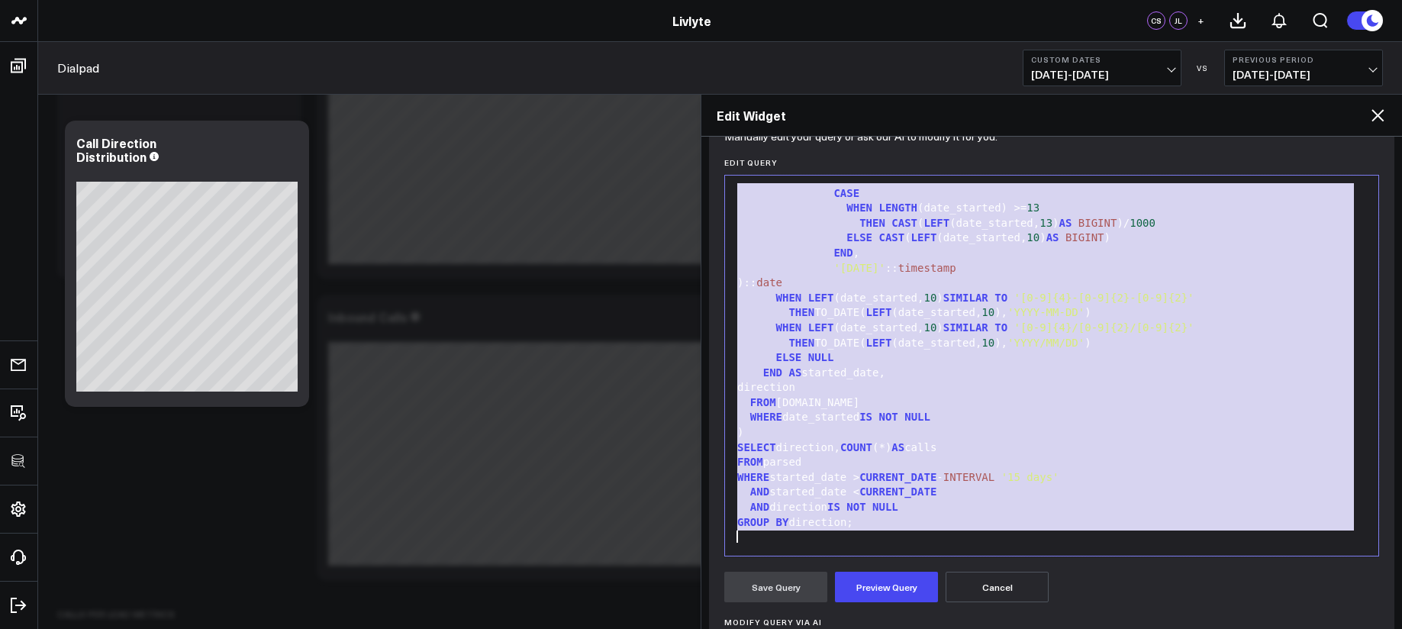
scroll to position [492, 0]
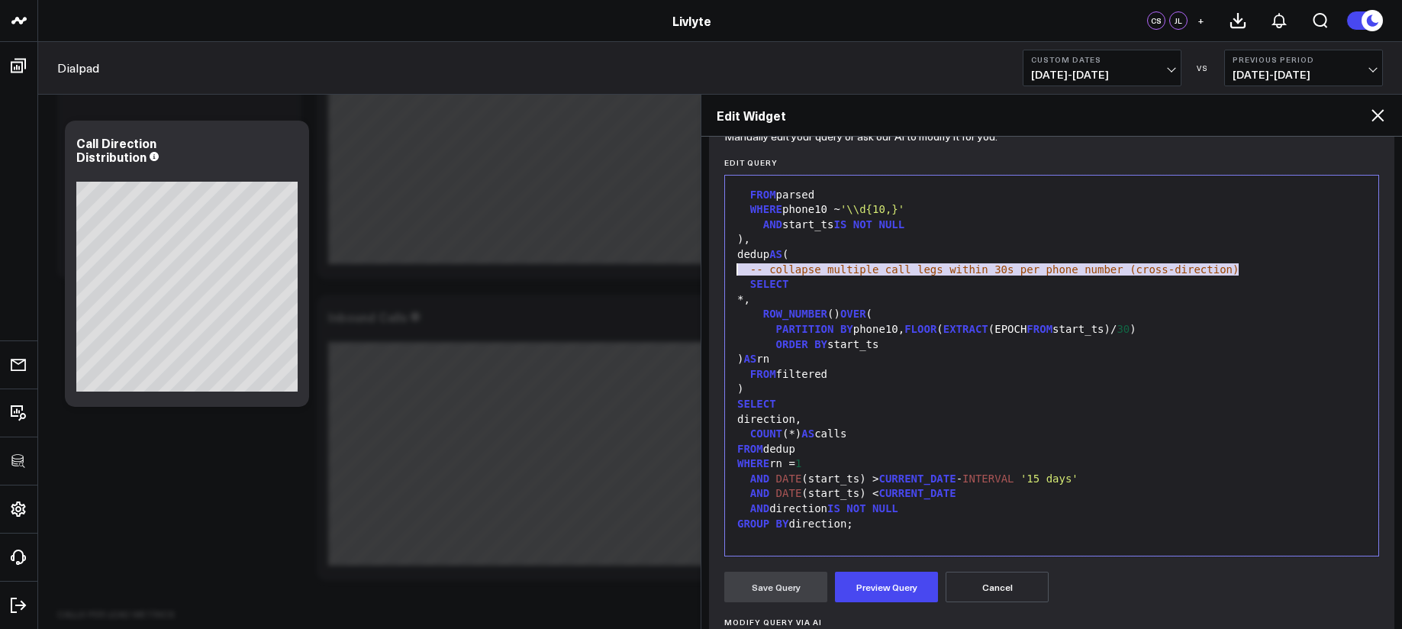
drag, startPoint x: 1119, startPoint y: 268, endPoint x: 682, endPoint y: 271, distance: 436.5
click at [682, 271] on body "100525 Test 100625-2 100925 3725 Test 829 Studios Accenture Acme Industrial Act…" at bounding box center [701, 608] width 1402 height 1520
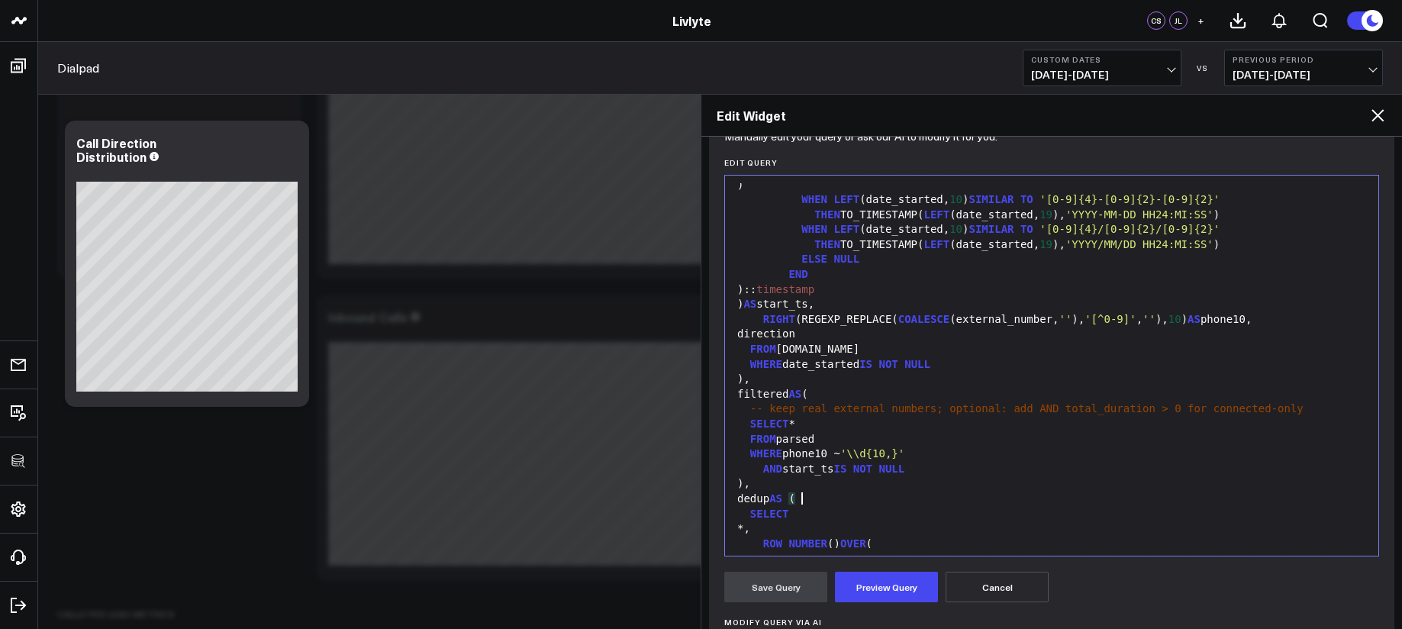
scroll to position [245, 0]
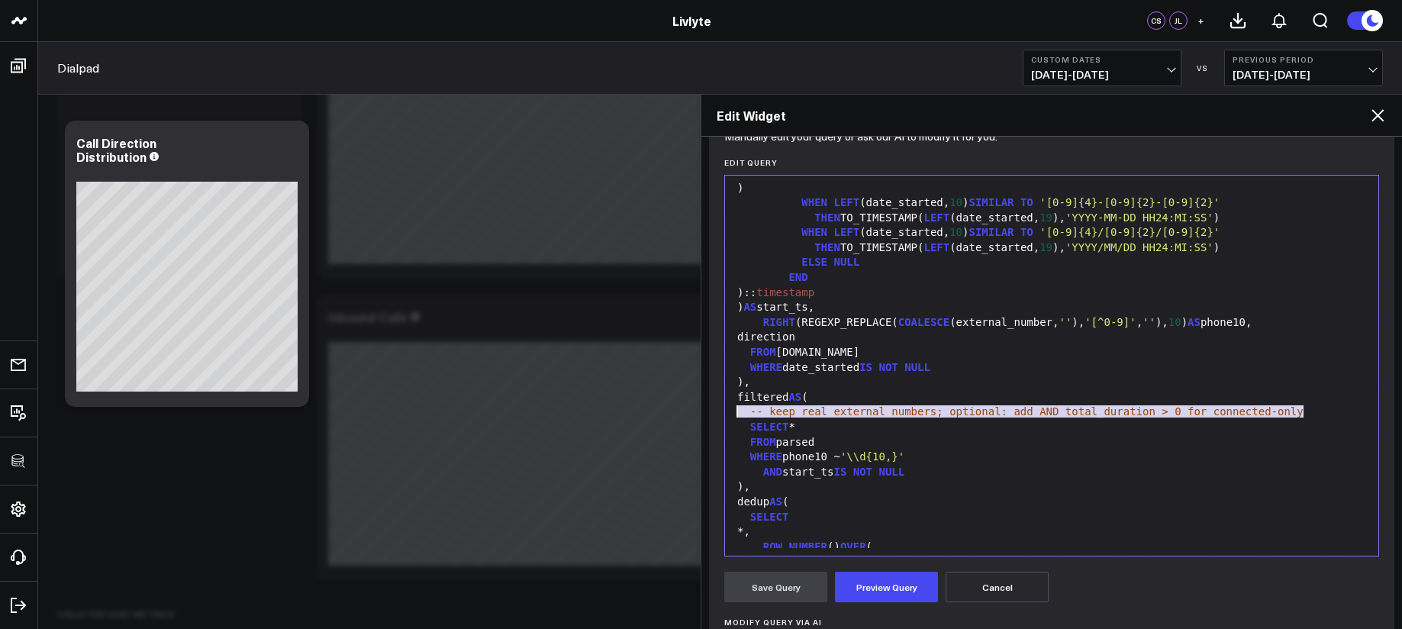
drag, startPoint x: 1319, startPoint y: 414, endPoint x: 719, endPoint y: 415, distance: 599.7
click at [719, 415] on div "Manually edit your query or ask our AI to modify it for you. Edit Query Selecti…" at bounding box center [1051, 470] width 685 height 672
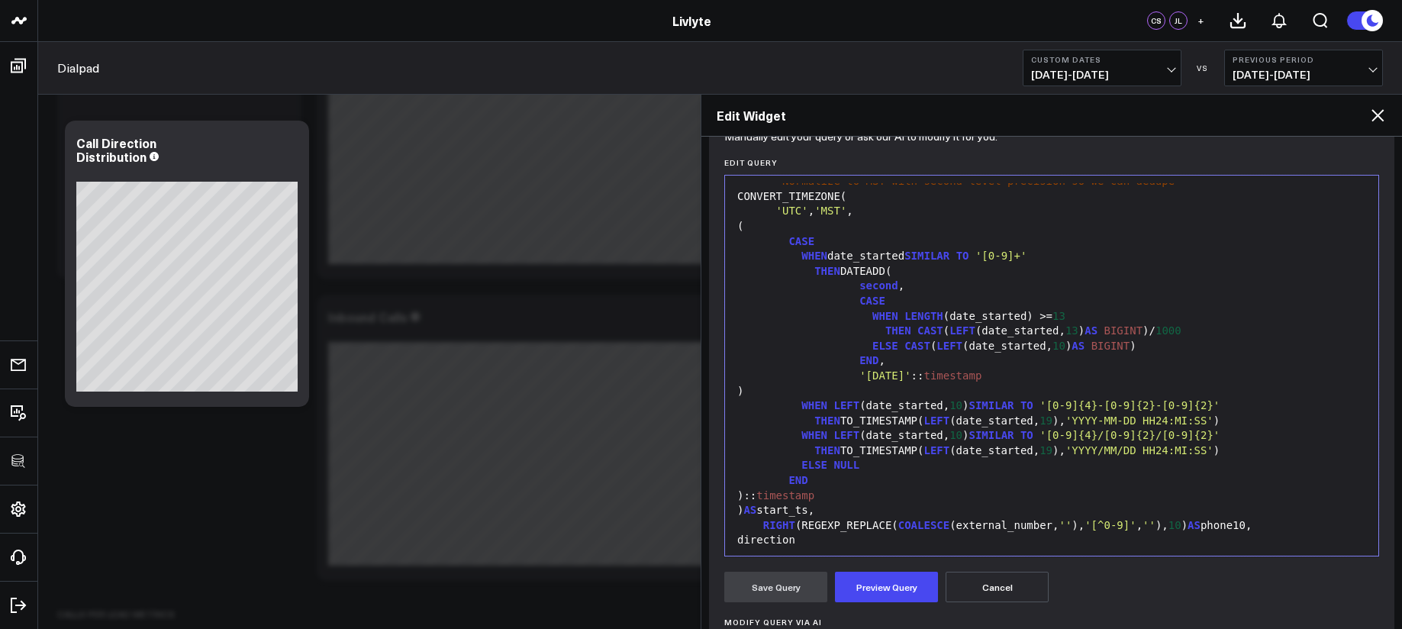
scroll to position [0, 0]
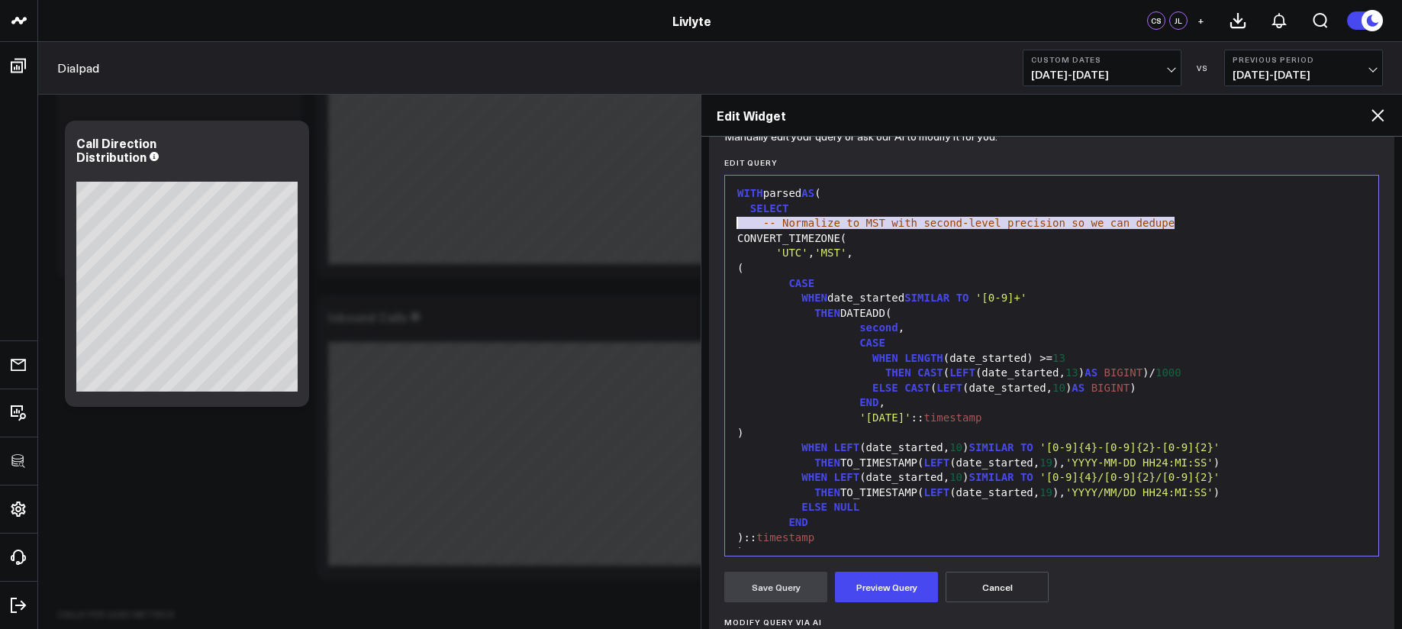
click at [692, 222] on body "100525 Test 100625-2 100925 3725 Test 829 Studios Accenture Acme Industrial Act…" at bounding box center [701, 608] width 1402 height 1520
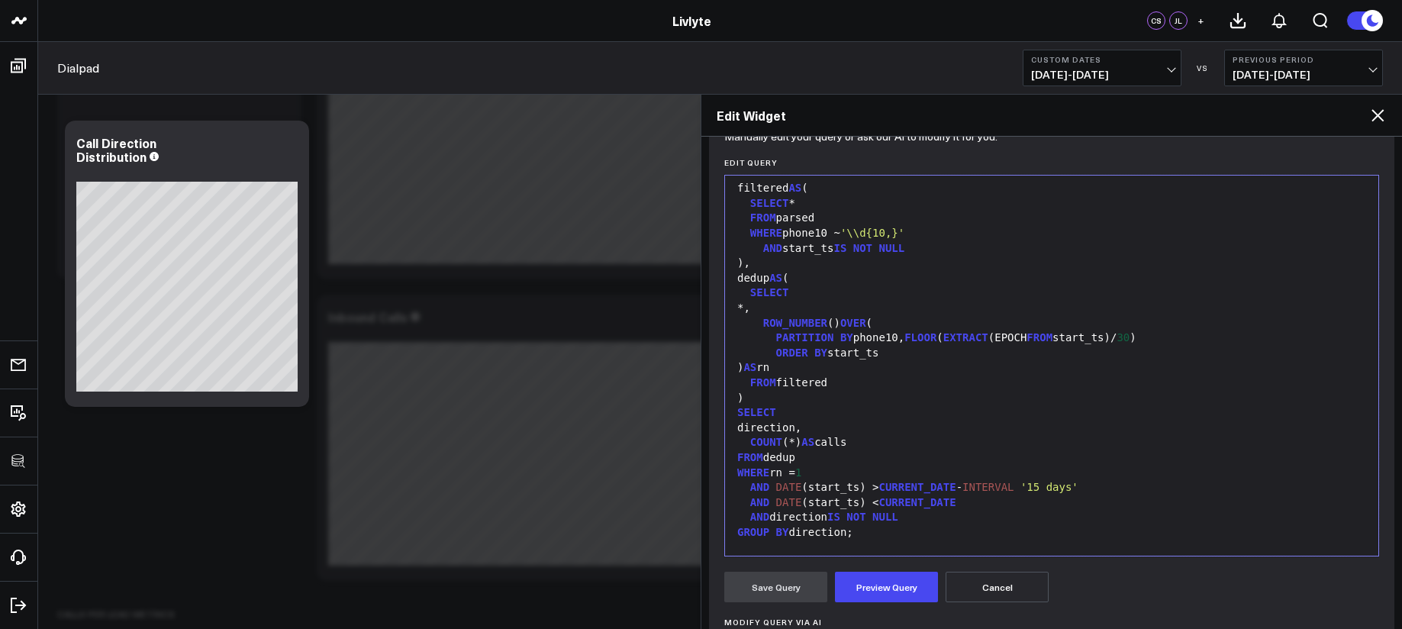
scroll to position [449, 0]
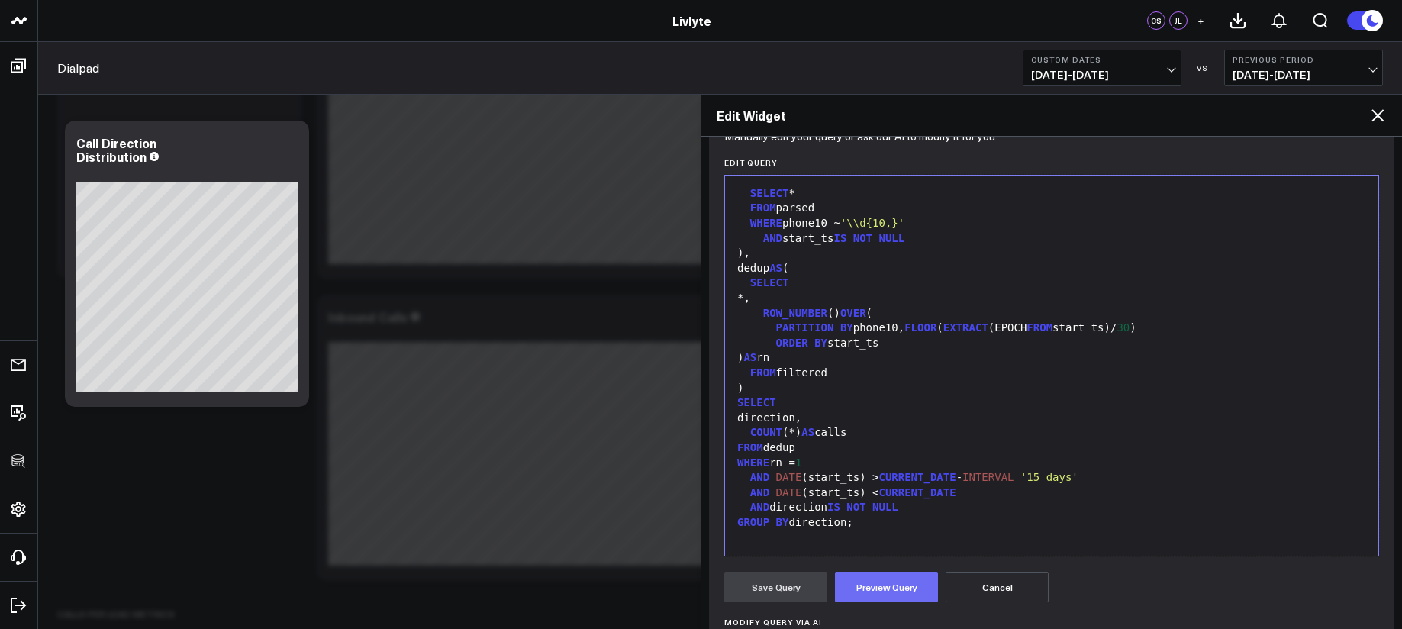
click at [887, 582] on button "Preview Query" at bounding box center [886, 587] width 103 height 31
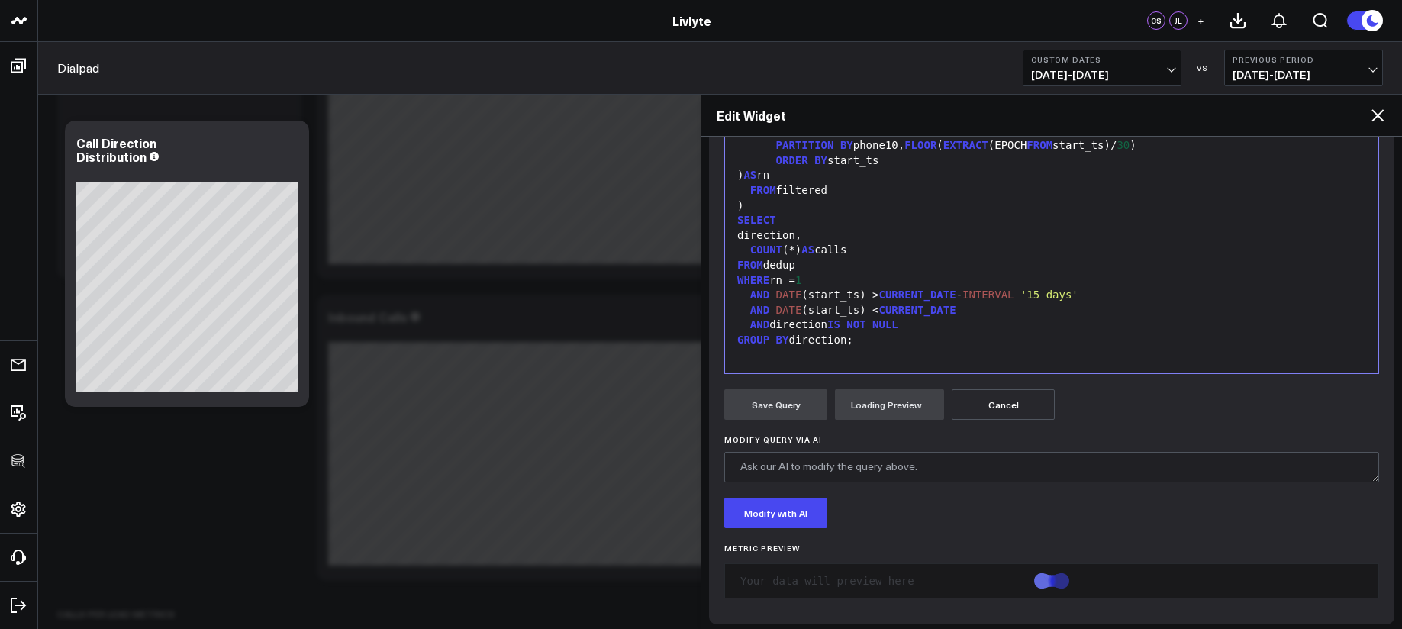
scroll to position [363, 0]
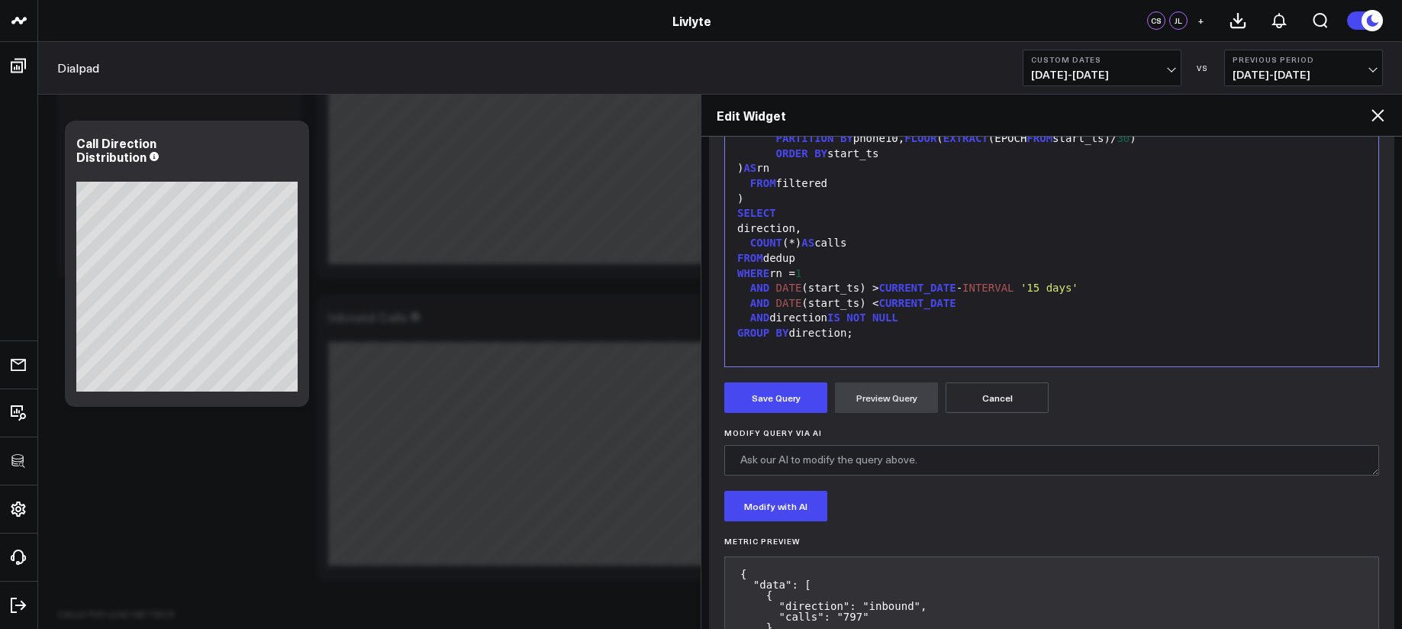
click at [784, 379] on form "Manually edit your query or ask our AI to modify it for you. Edit Query Selecti…" at bounding box center [1051, 332] width 655 height 774
click at [784, 390] on button "Save Query" at bounding box center [775, 397] width 103 height 31
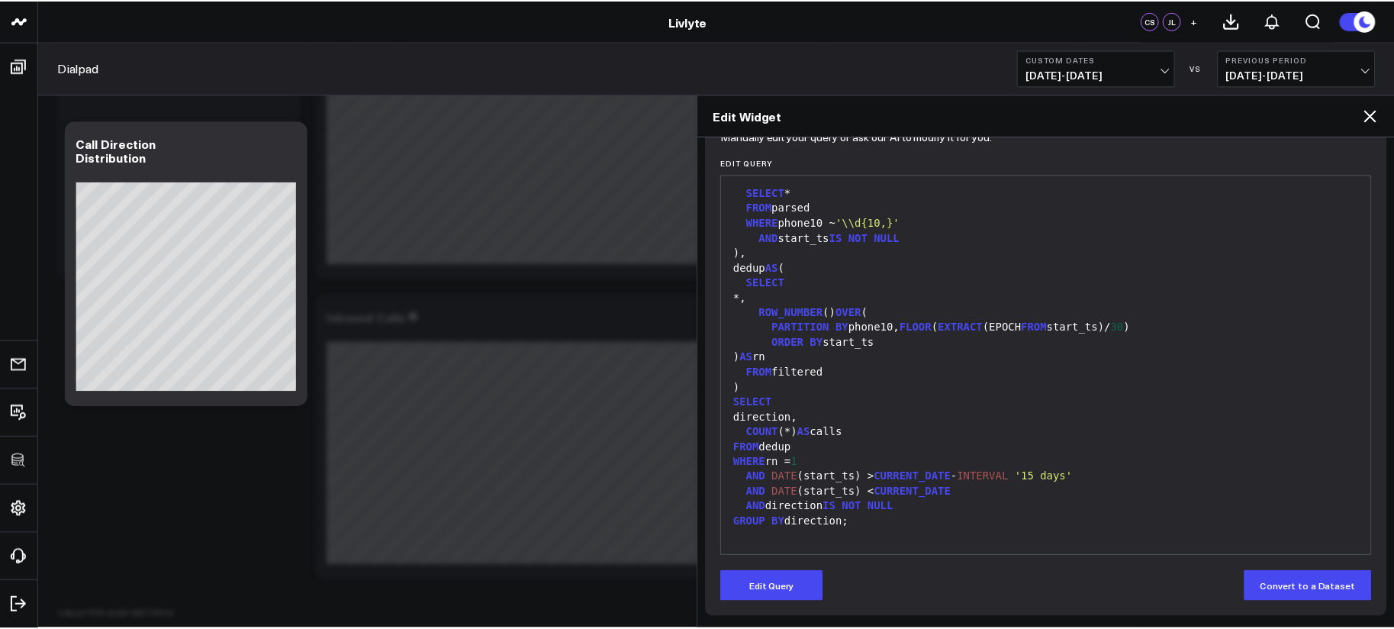
scroll to position [174, 0]
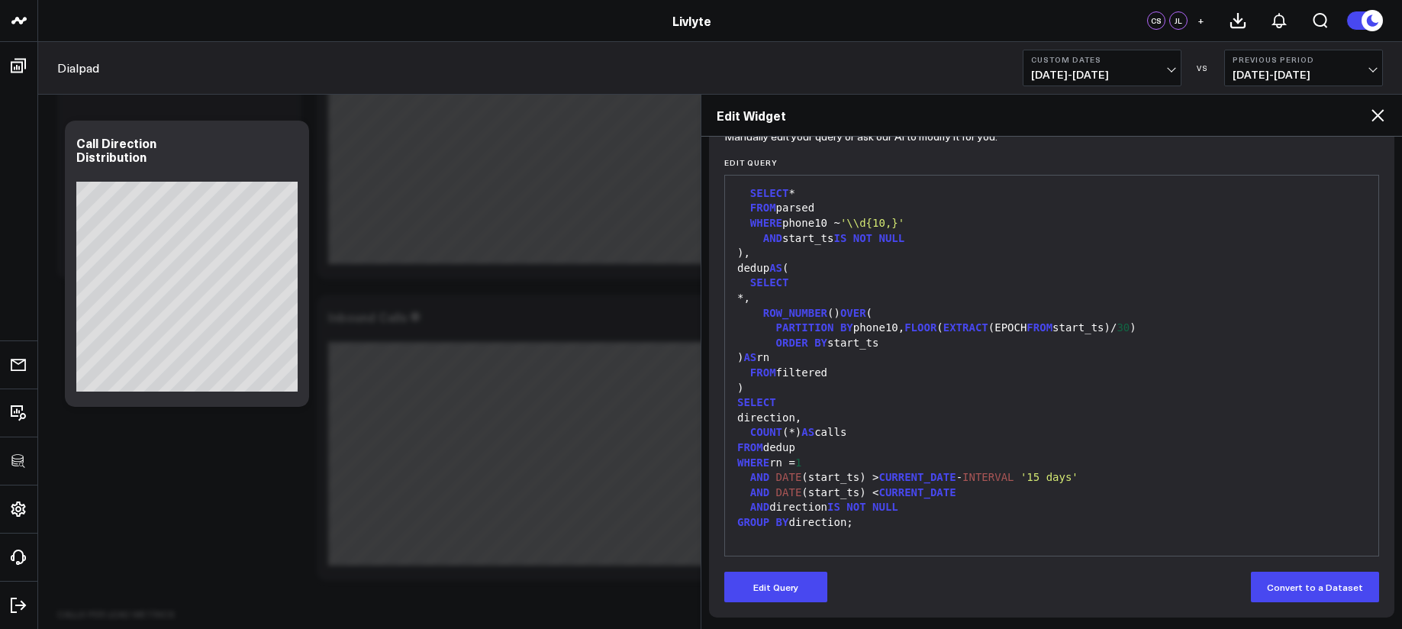
click at [1372, 116] on icon at bounding box center [1377, 115] width 18 height 18
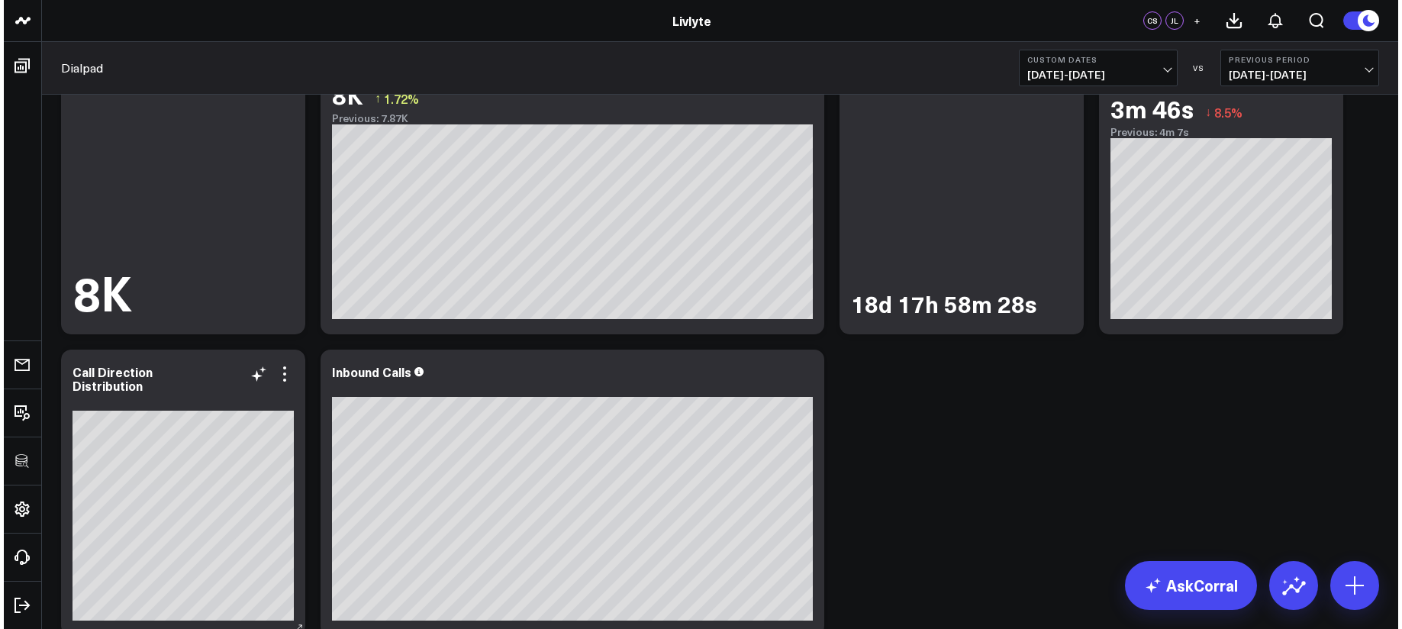
scroll to position [123, 0]
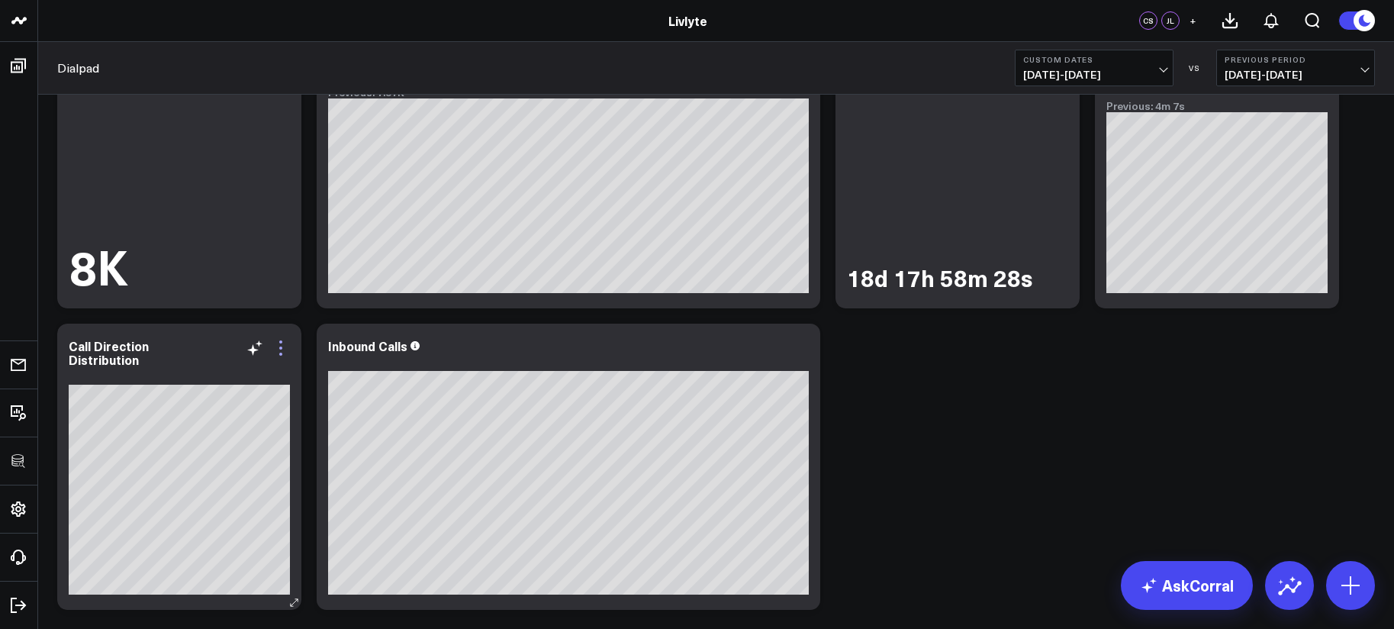
click at [282, 353] on icon at bounding box center [281, 348] width 18 height 18
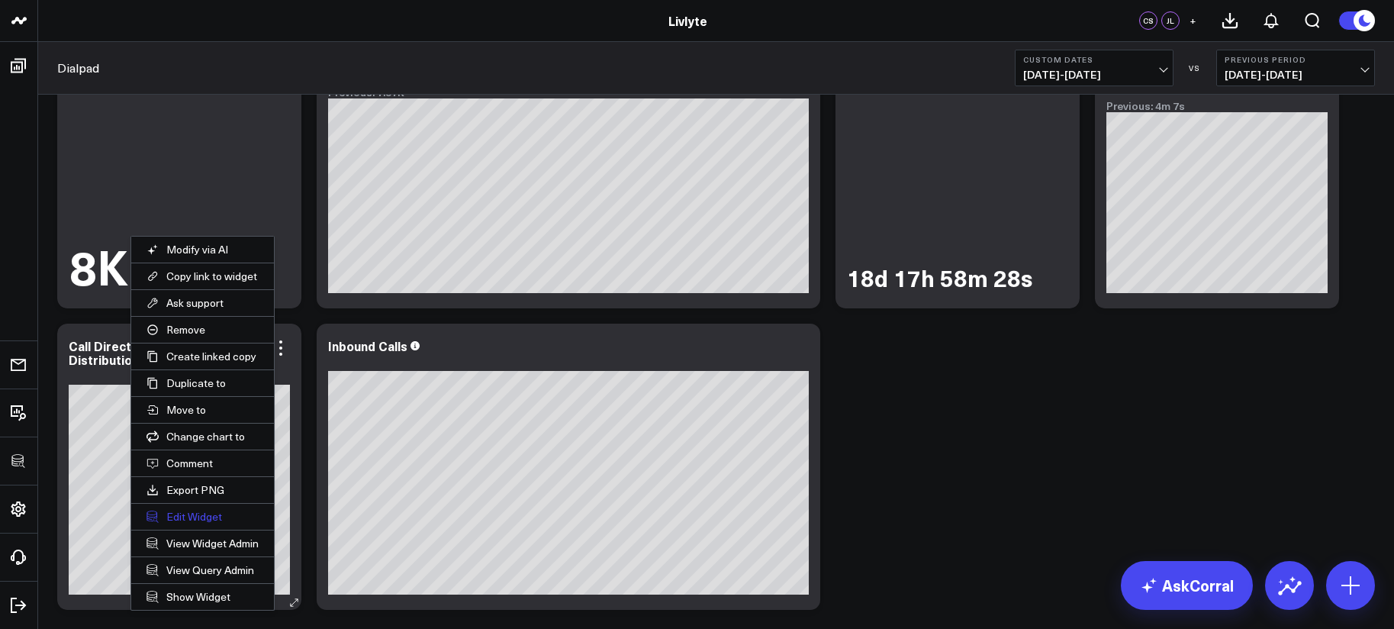
click at [221, 520] on button "Edit Widget" at bounding box center [202, 517] width 143 height 26
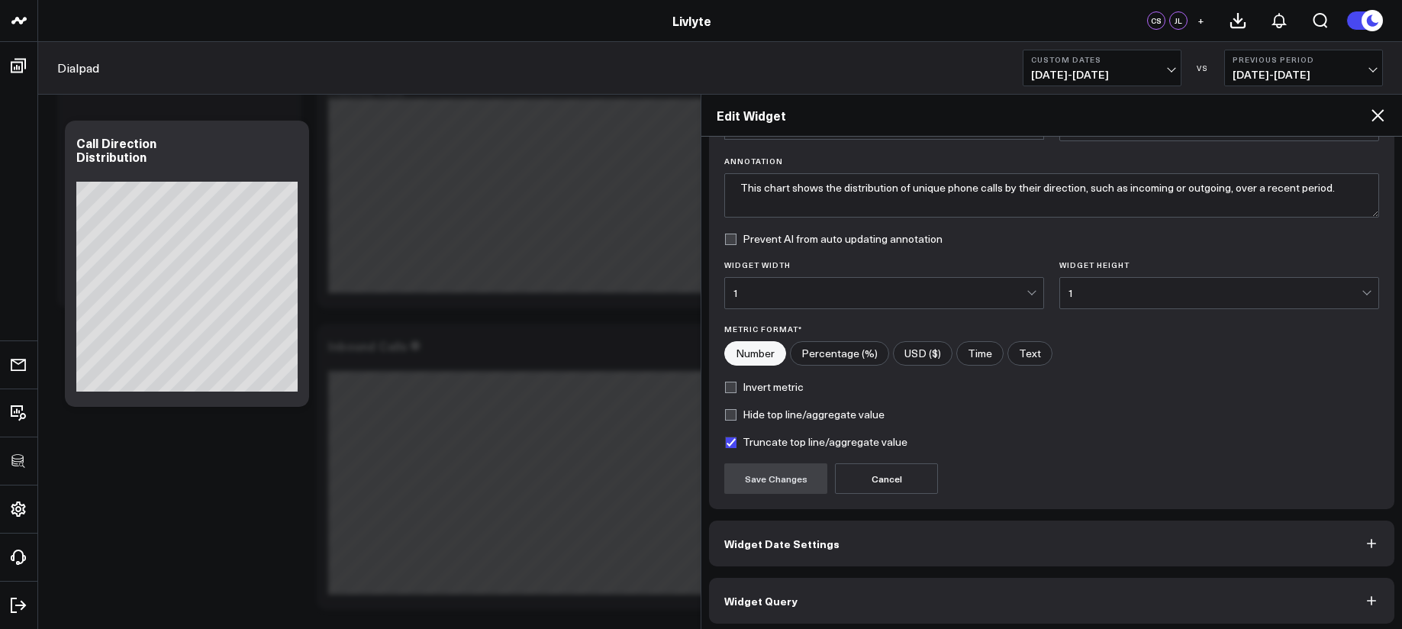
scroll to position [108, 0]
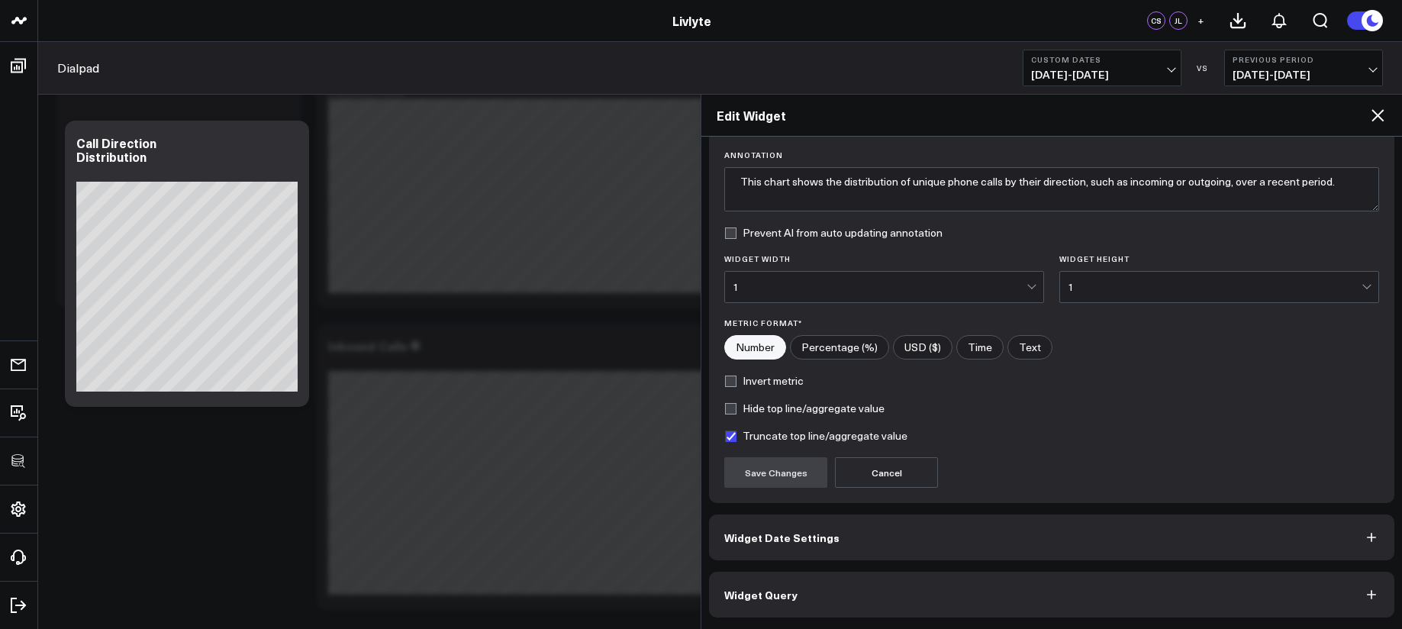
click at [797, 585] on button "Widget Query" at bounding box center [1051, 595] width 685 height 46
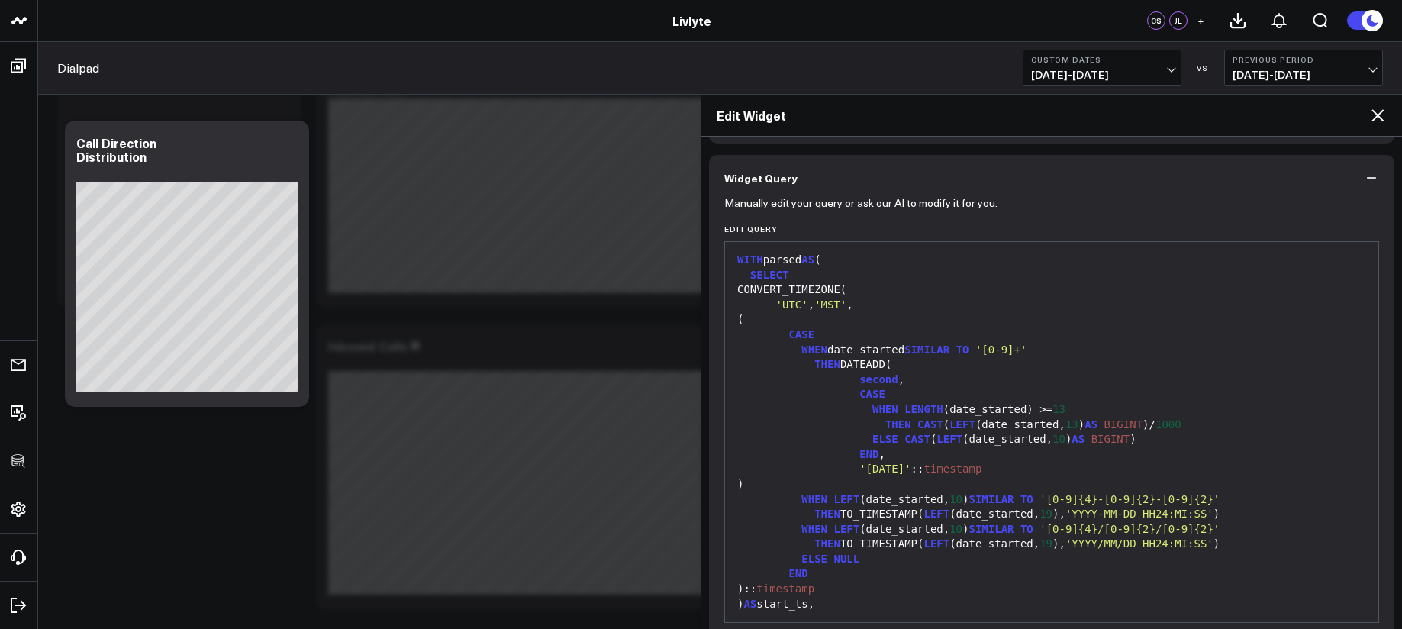
click at [853, 455] on div "END ," at bounding box center [1052, 454] width 638 height 15
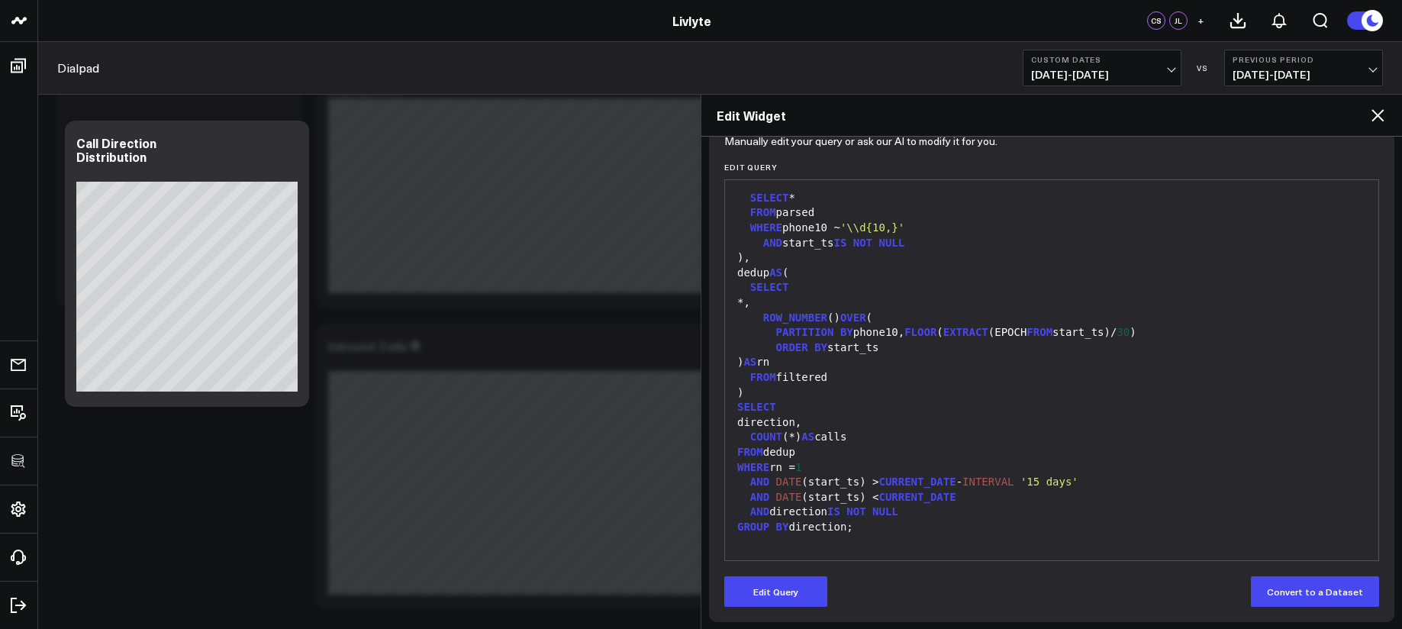
scroll to position [174, 0]
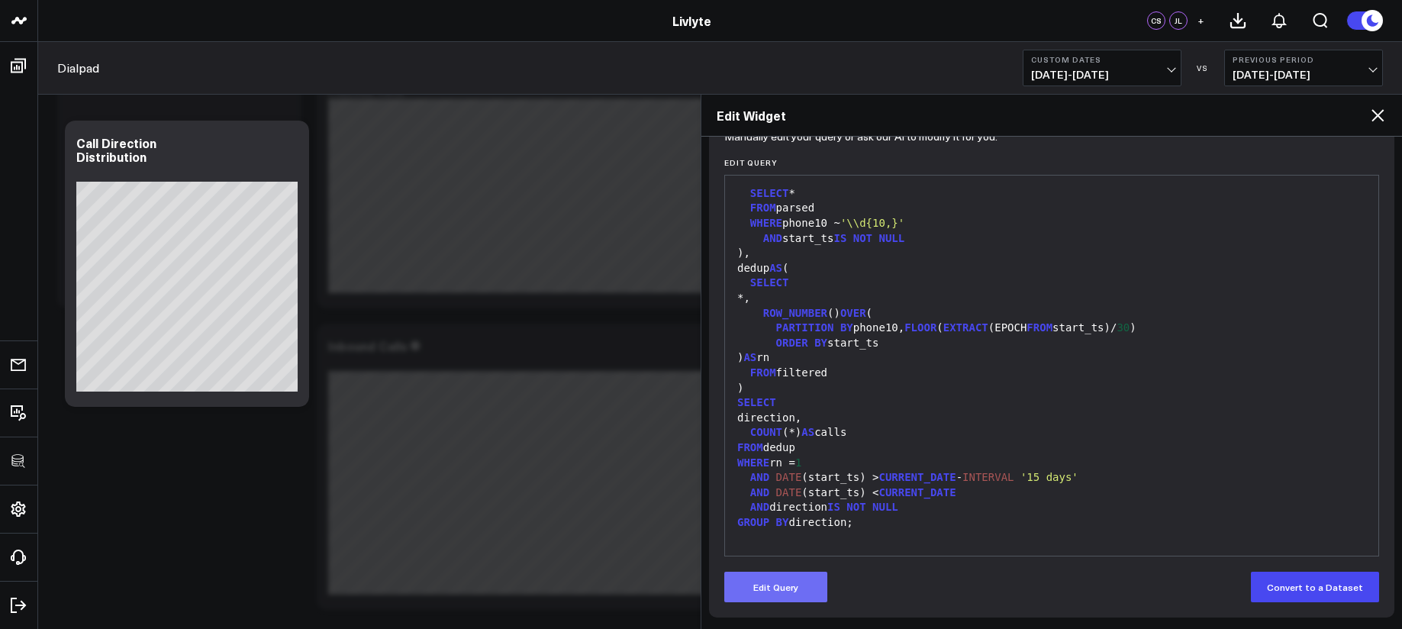
click at [806, 573] on button "Edit Query" at bounding box center [775, 587] width 103 height 31
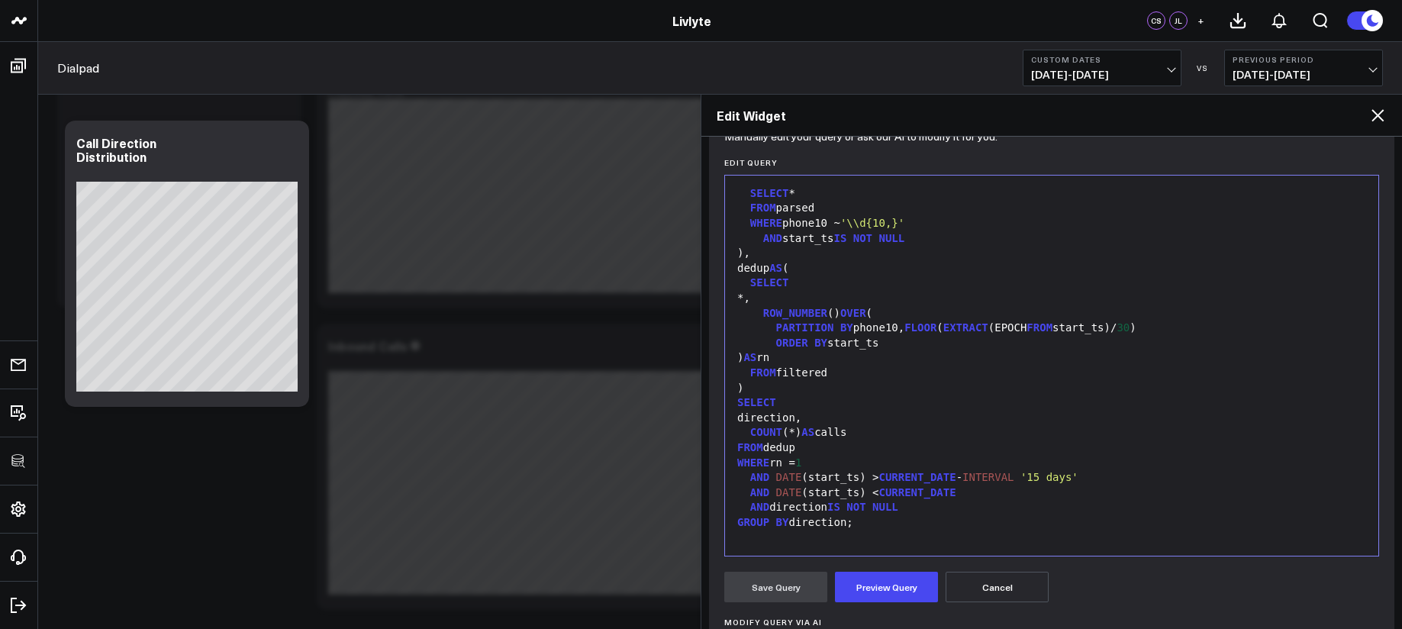
click at [839, 499] on div "AND DATE (start_ts) < CURRENT_DATE" at bounding box center [1052, 492] width 638 height 15
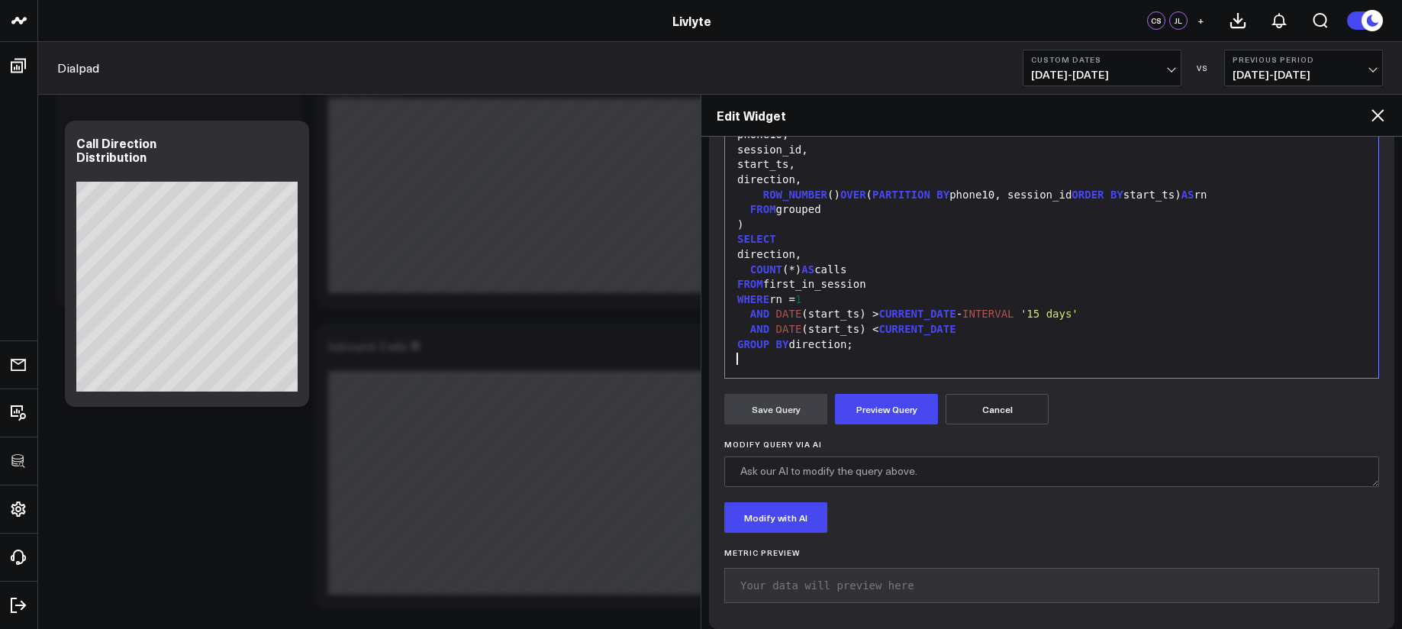
scroll to position [363, 0]
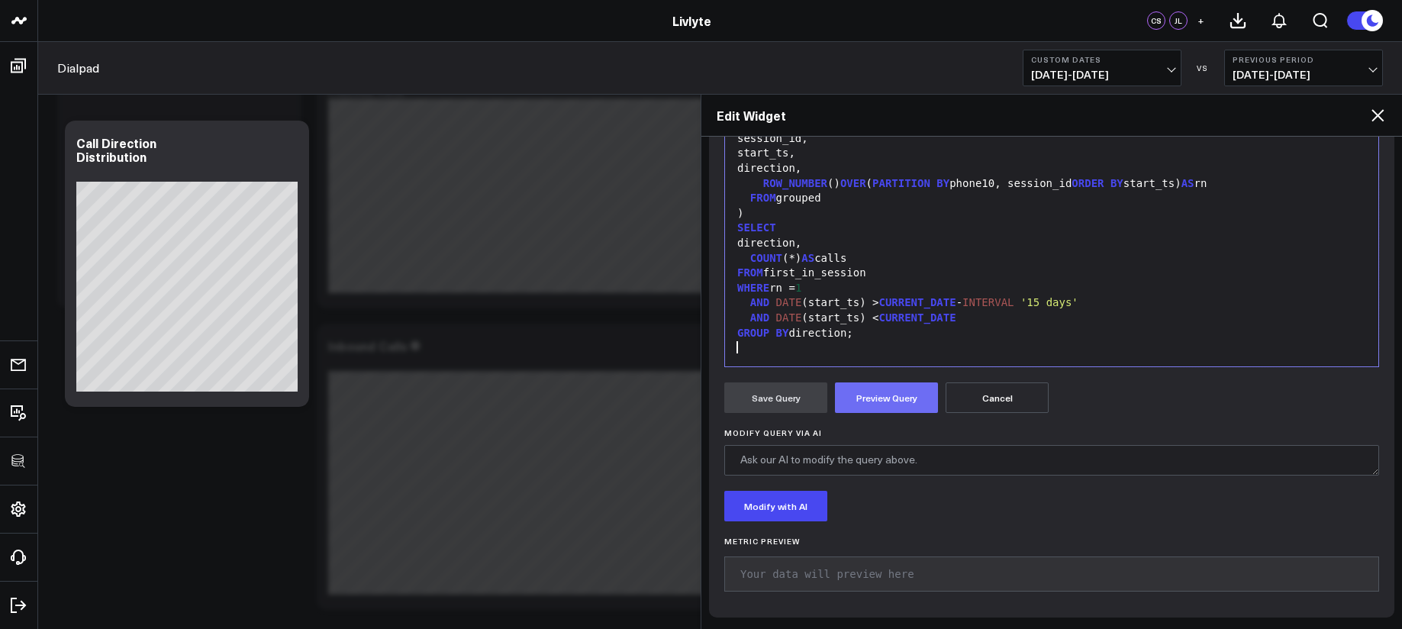
click at [880, 403] on button "Preview Query" at bounding box center [886, 397] width 103 height 31
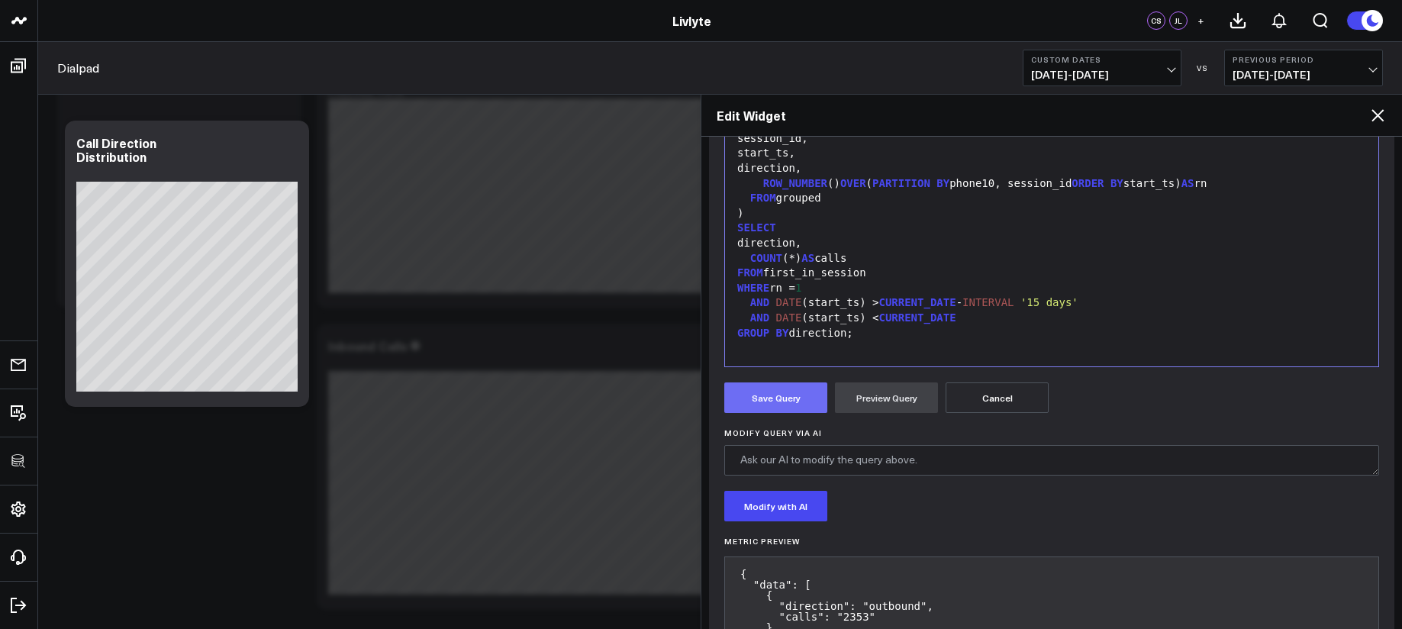
click at [809, 395] on button "Save Query" at bounding box center [775, 397] width 103 height 31
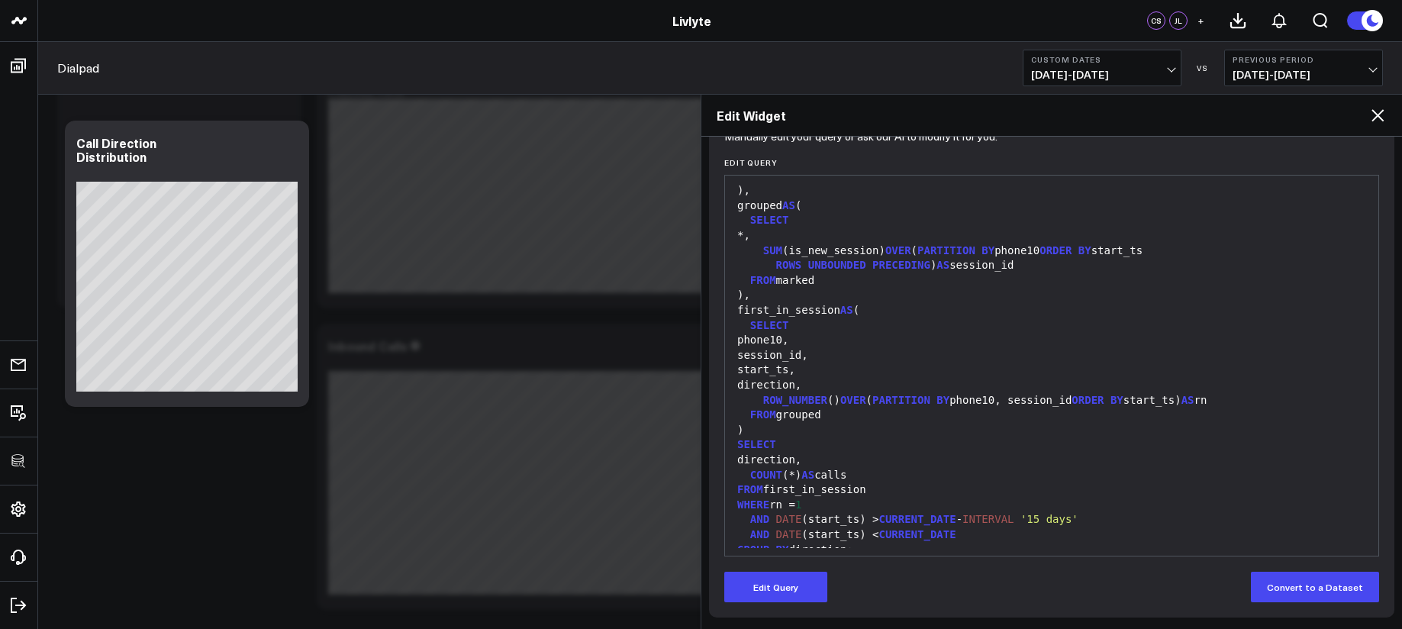
scroll to position [731, 0]
